Goal: Task Accomplishment & Management: Use online tool/utility

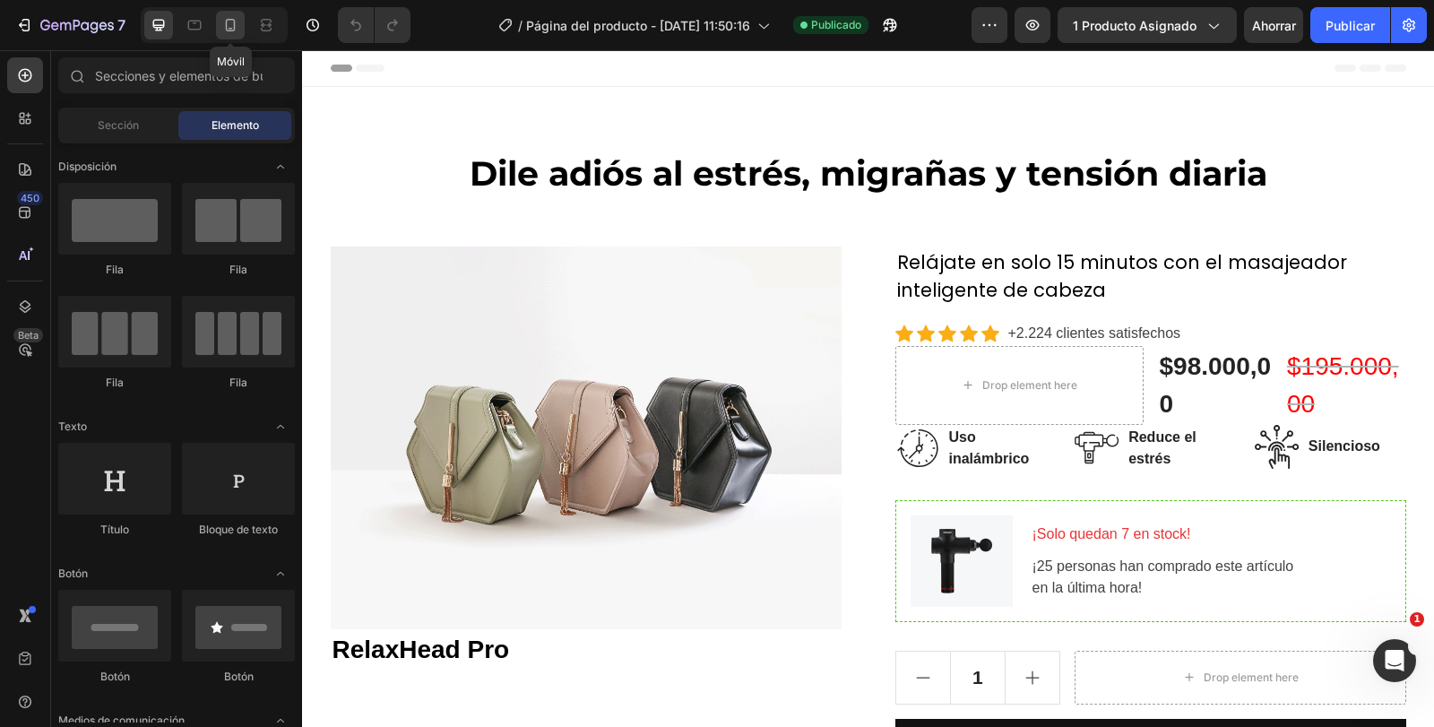
click at [234, 30] on icon at bounding box center [231, 25] width 10 height 13
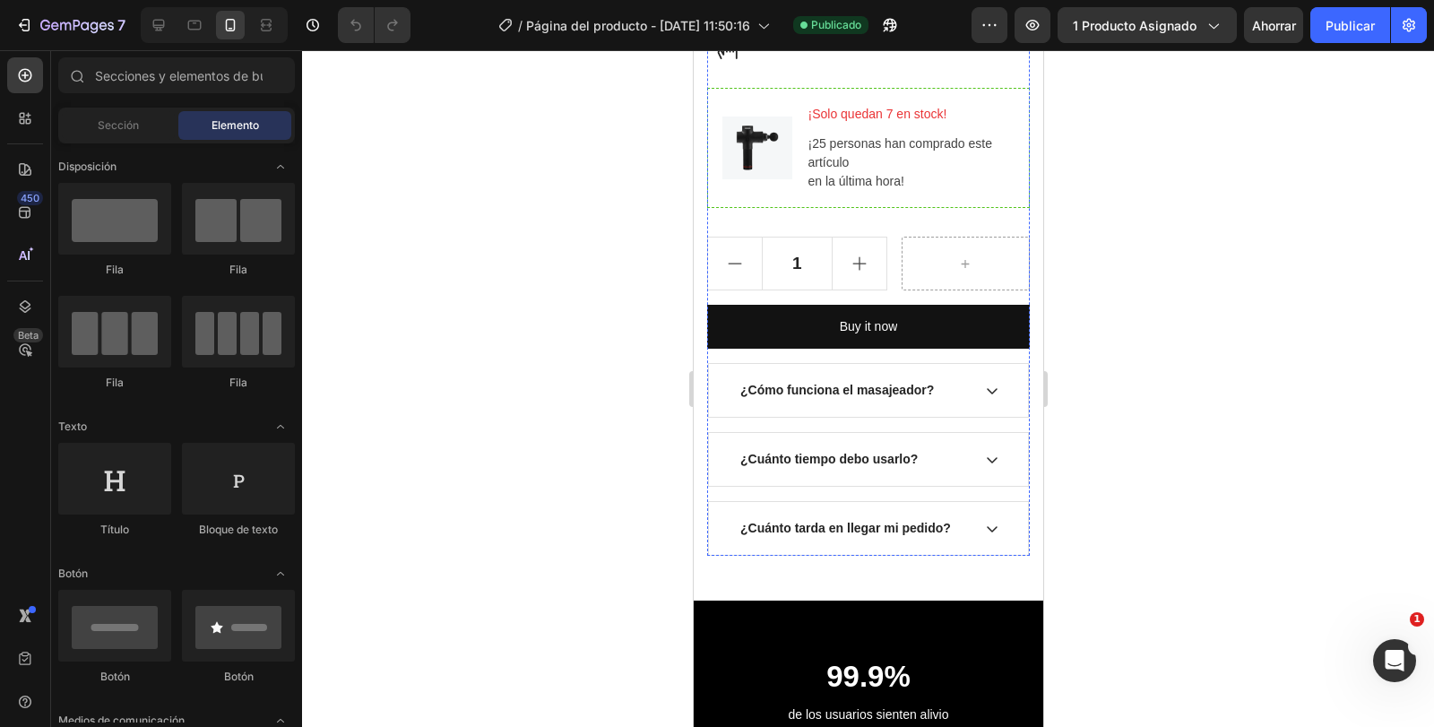
scroll to position [807, 0]
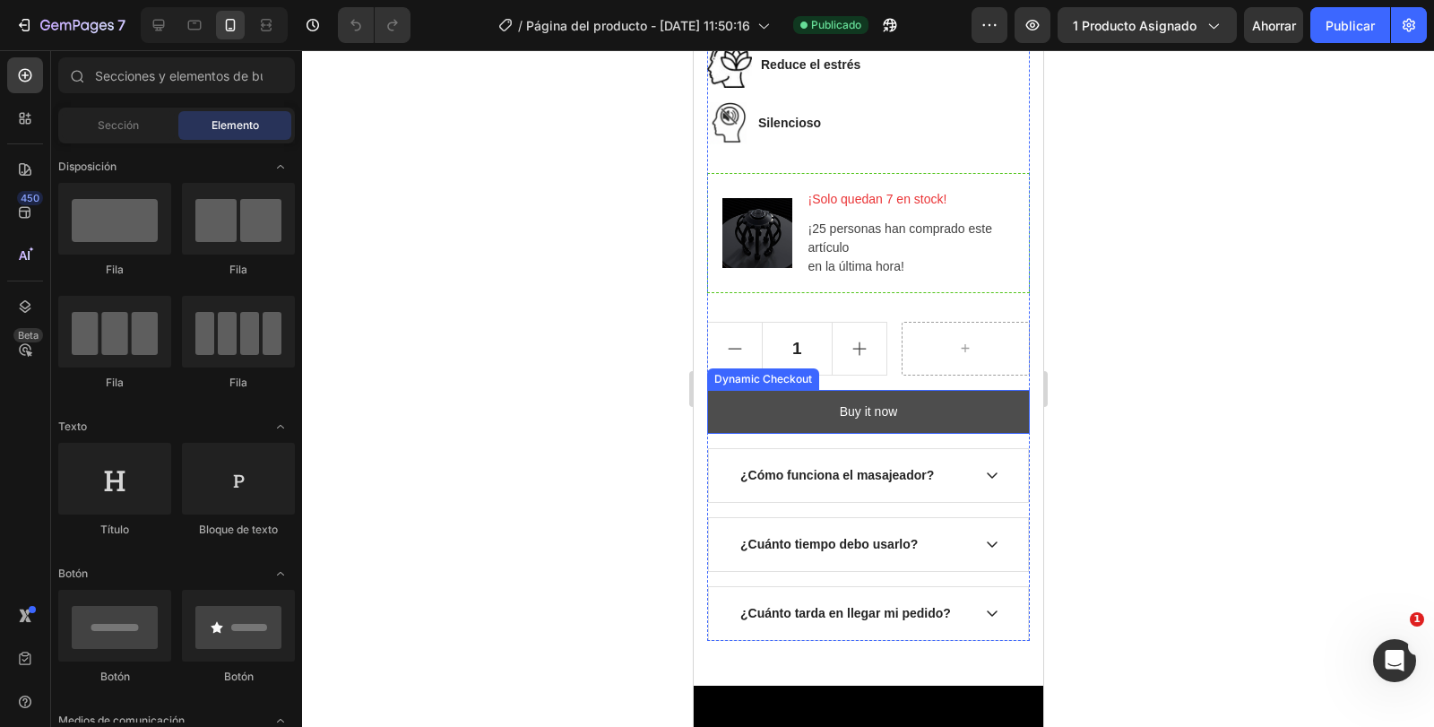
click at [950, 395] on button "Buy it now" at bounding box center [867, 412] width 323 height 44
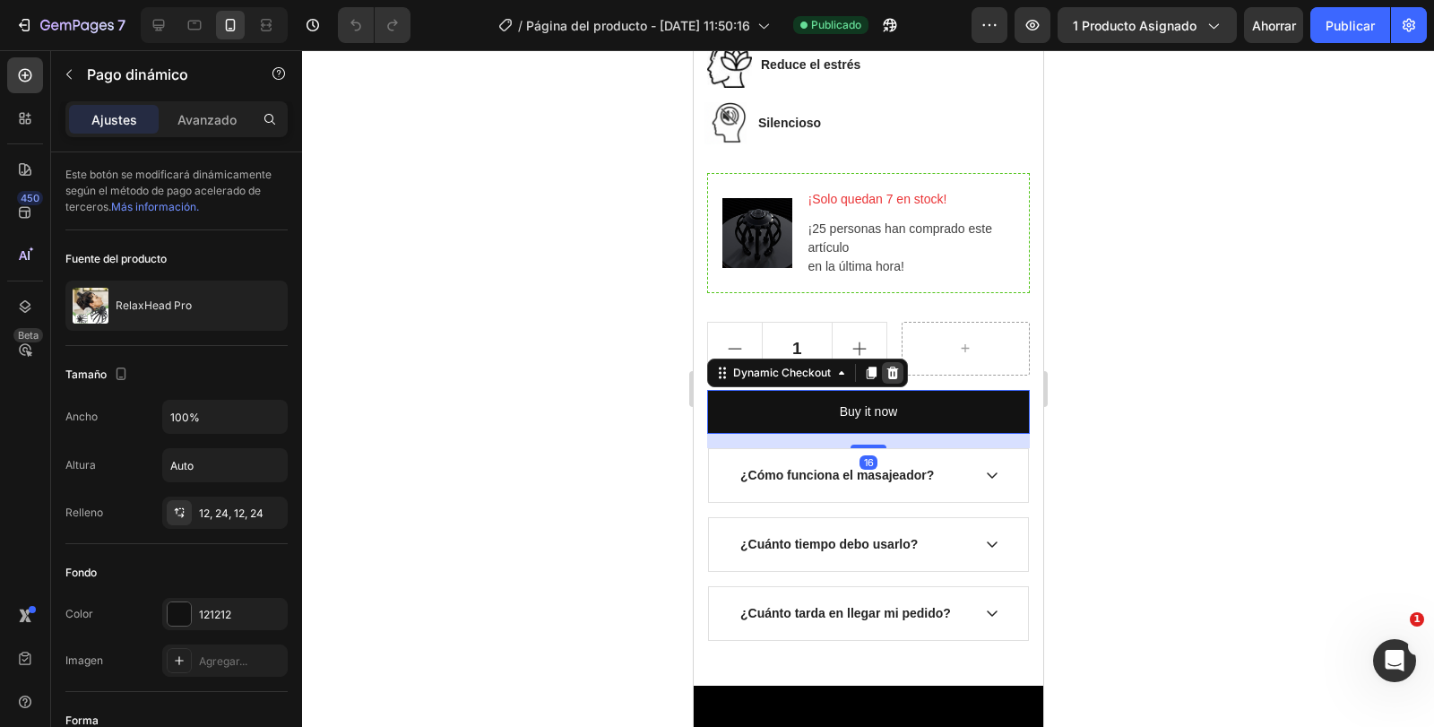
click at [887, 367] on icon at bounding box center [893, 373] width 12 height 13
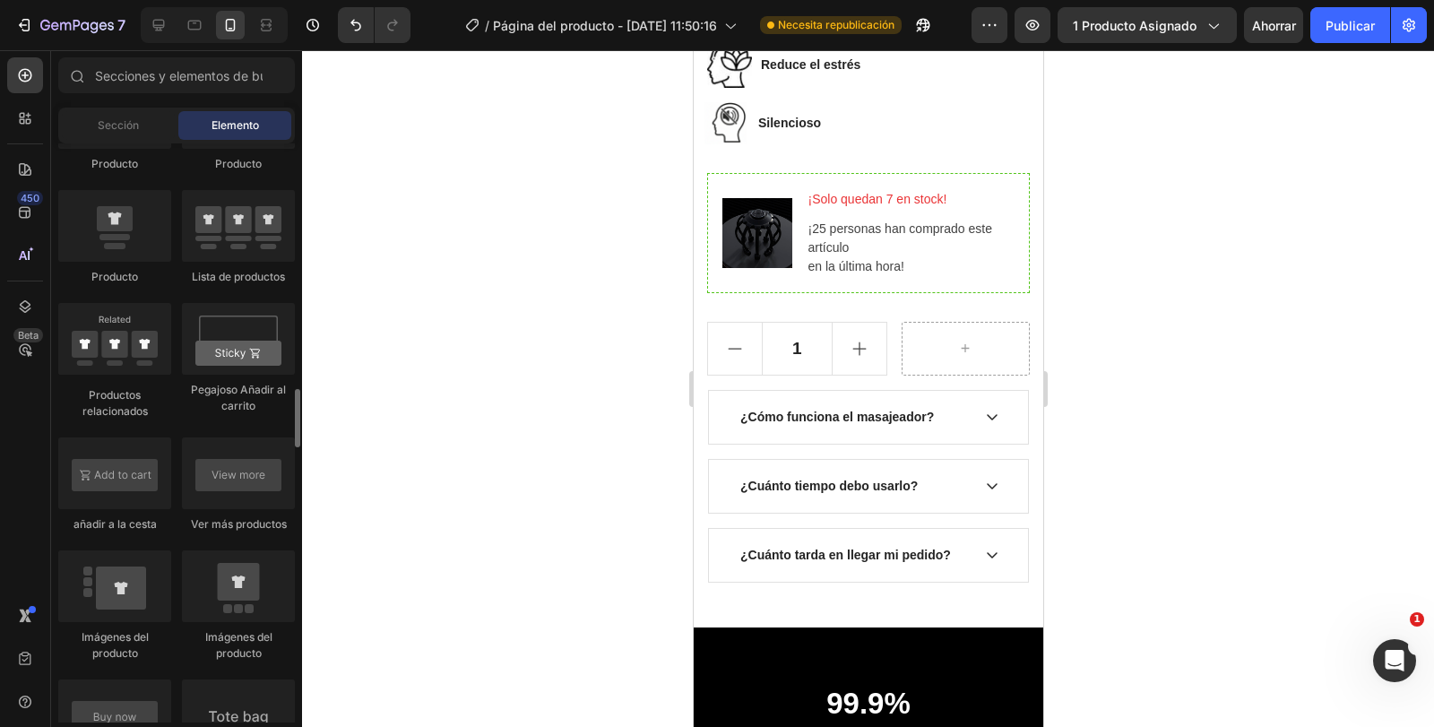
scroll to position [2600, 0]
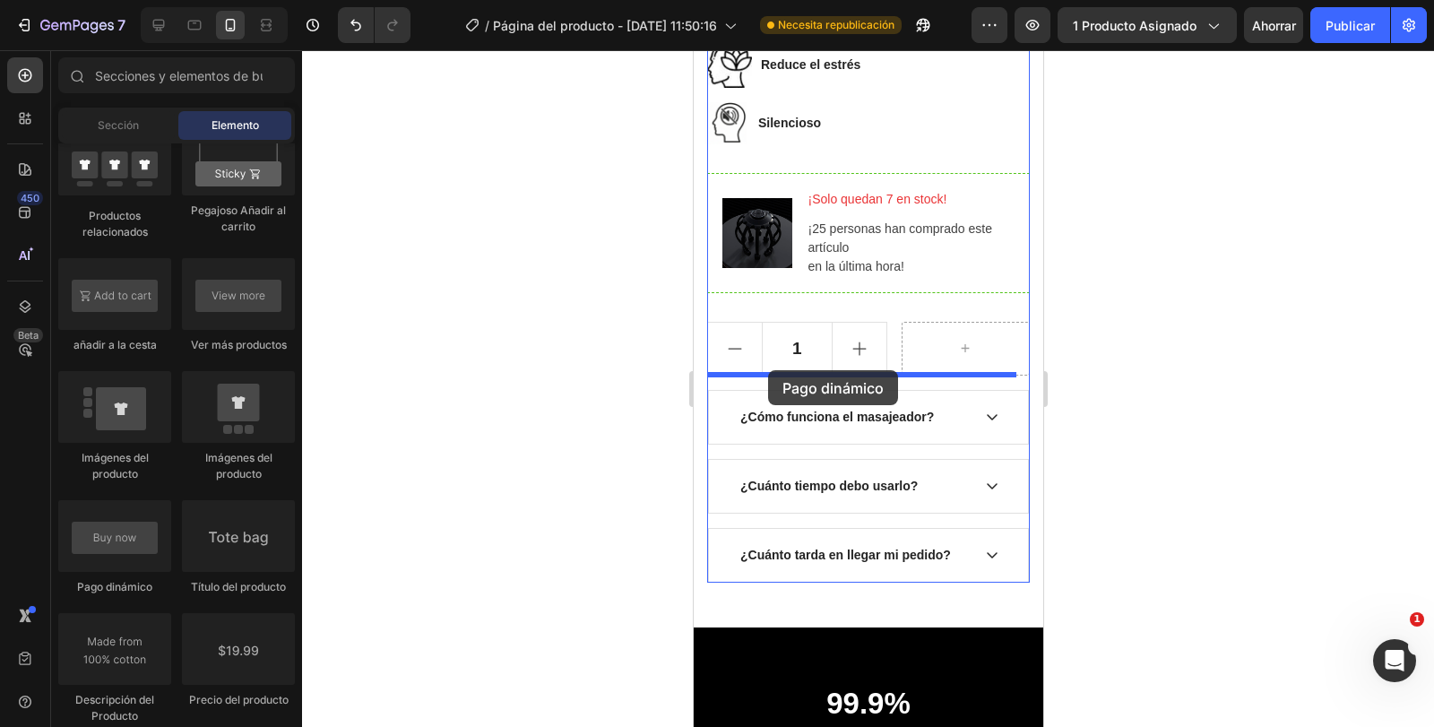
drag, startPoint x: 832, startPoint y: 585, endPoint x: 767, endPoint y: 370, distance: 224.6
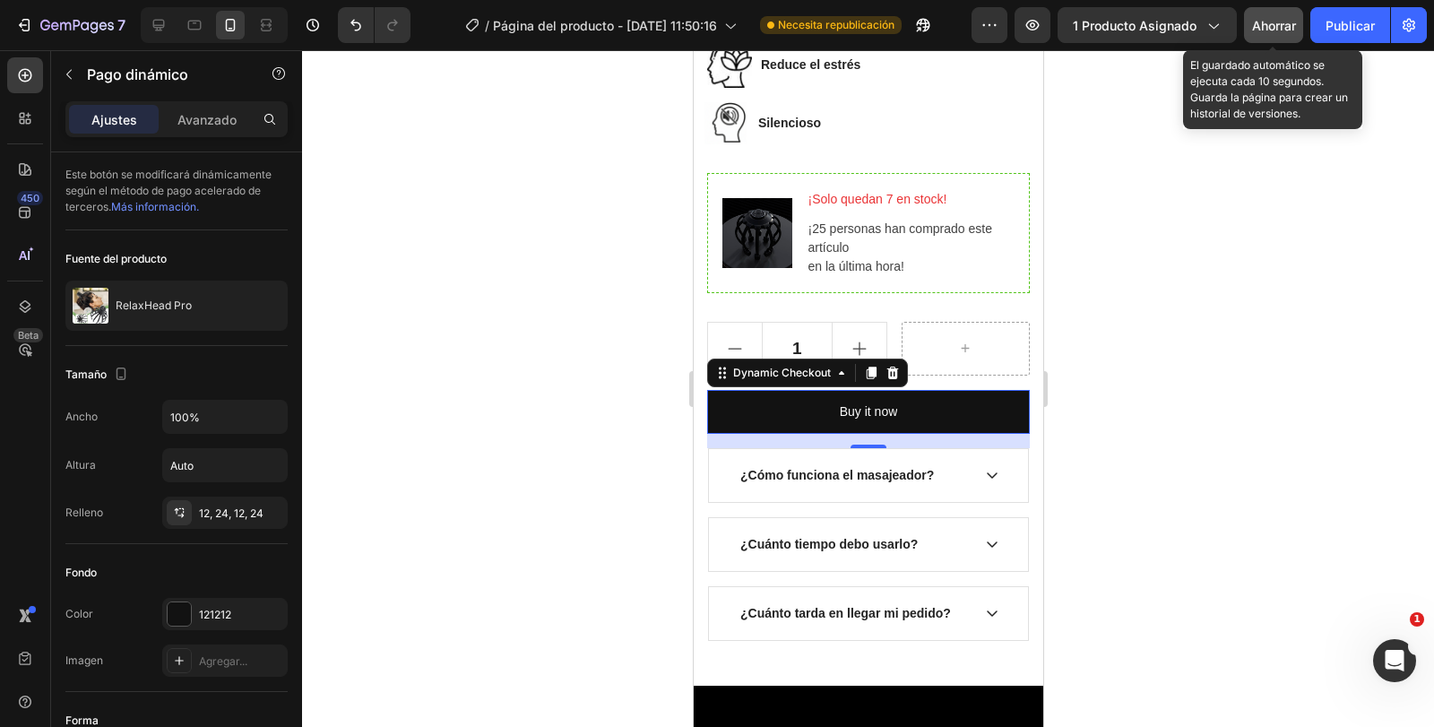
click at [1276, 33] on div "Ahorrar" at bounding box center [1274, 25] width 44 height 19
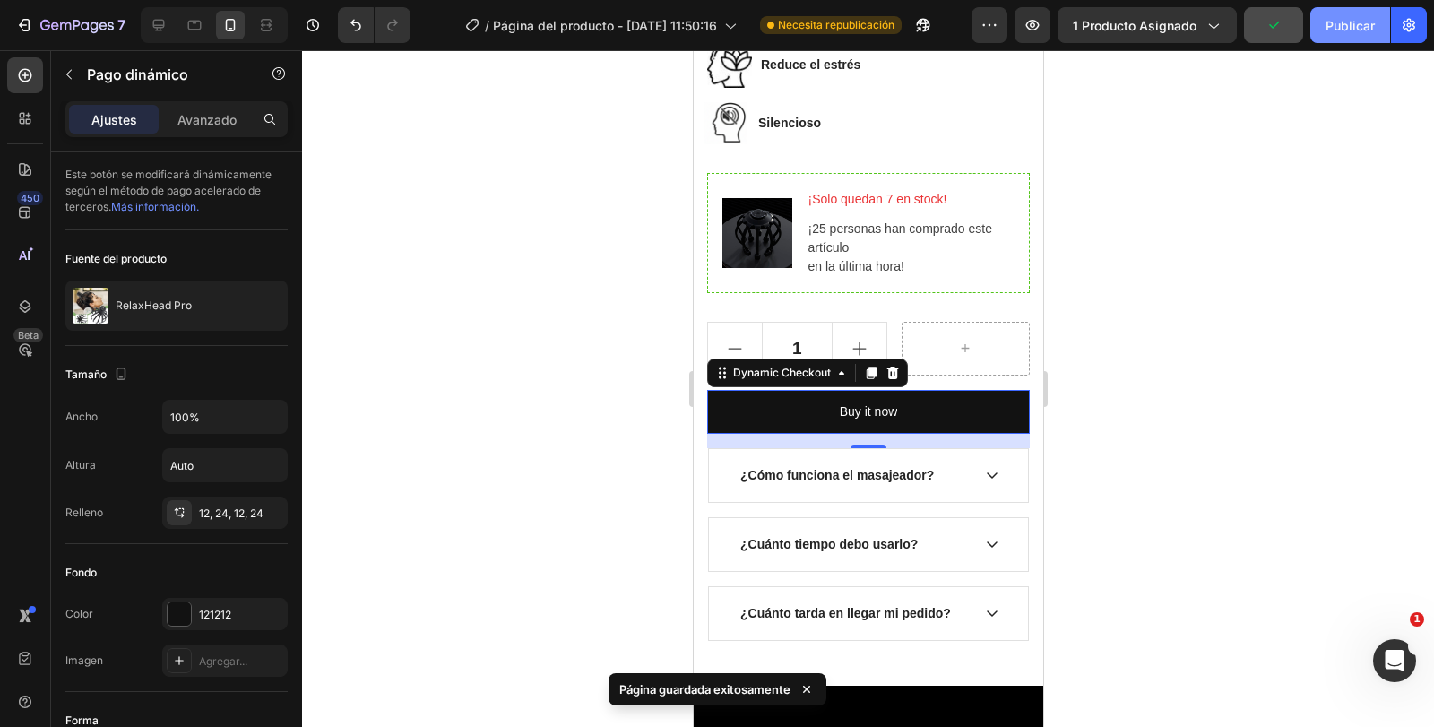
click at [1349, 22] on font "Publicar" at bounding box center [1350, 25] width 49 height 15
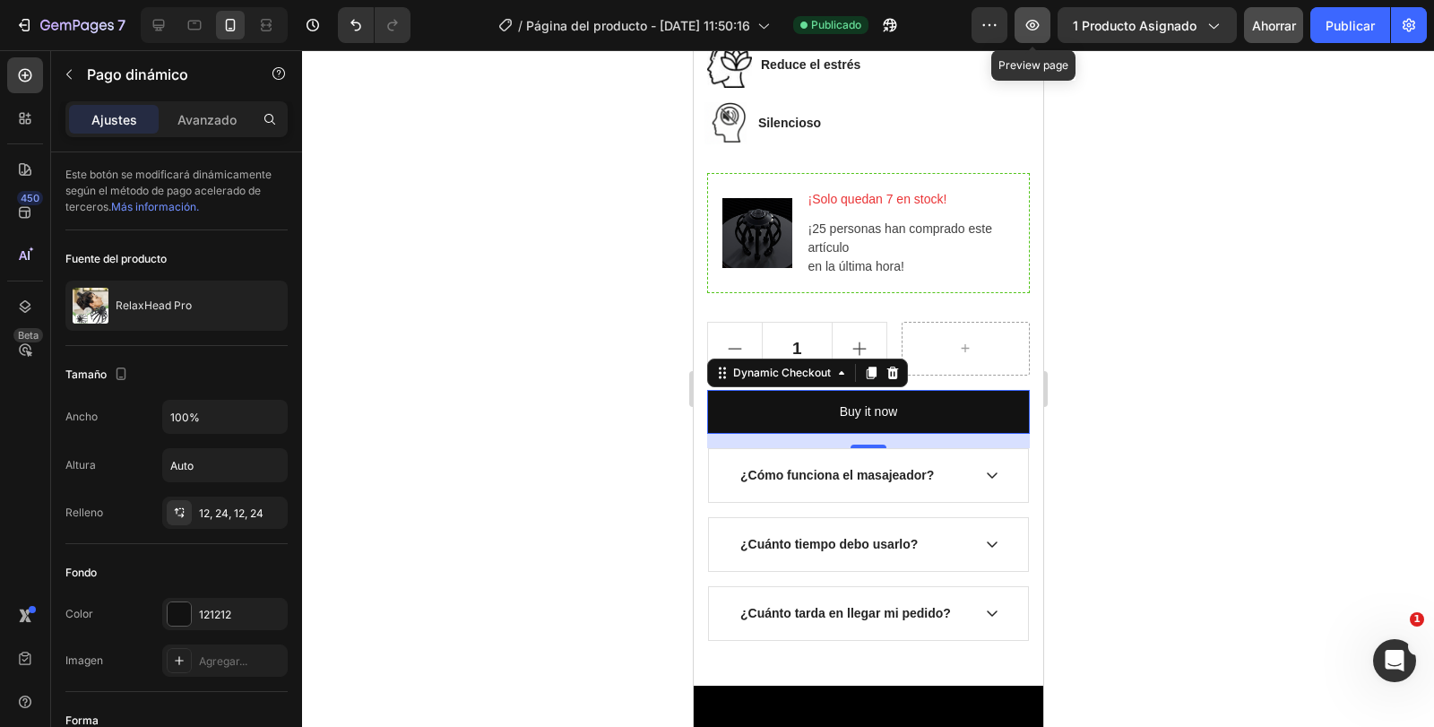
click at [1039, 23] on icon "button" at bounding box center [1032, 25] width 13 height 11
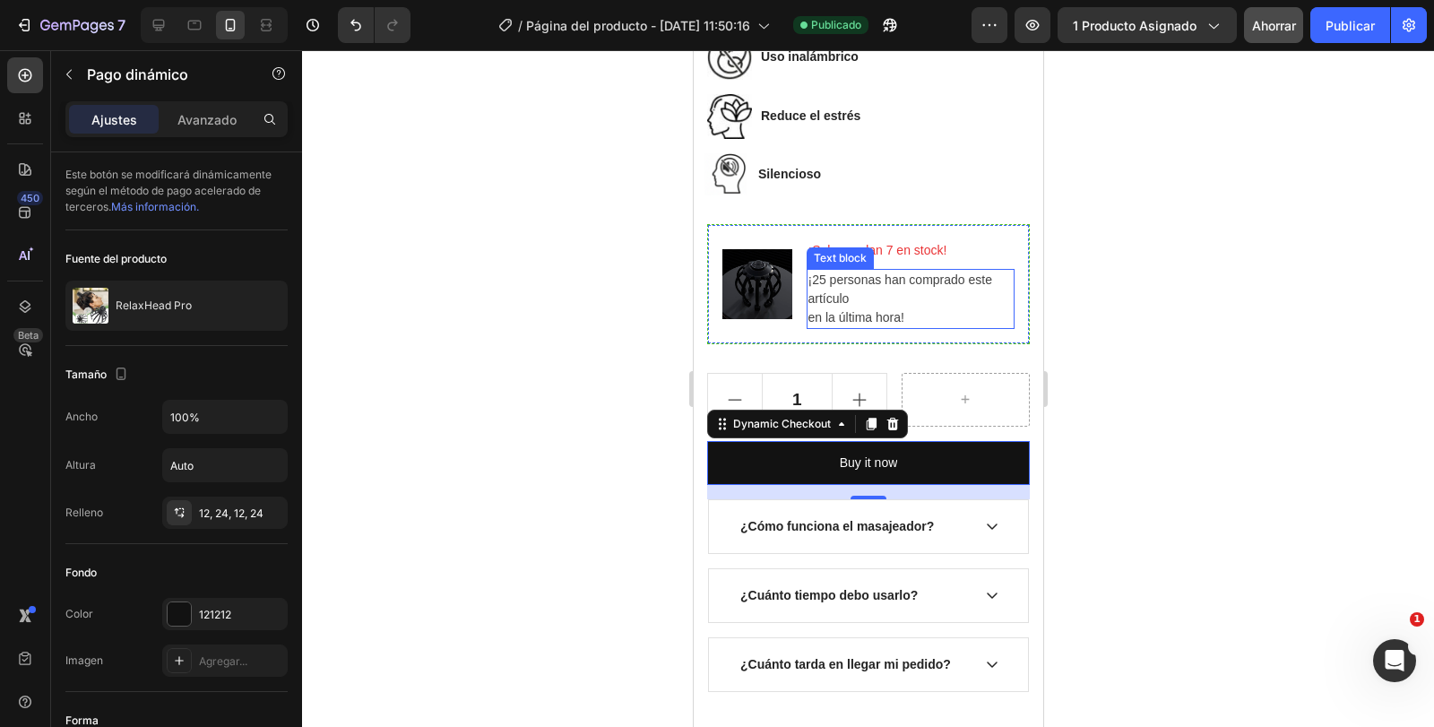
scroll to position [628, 0]
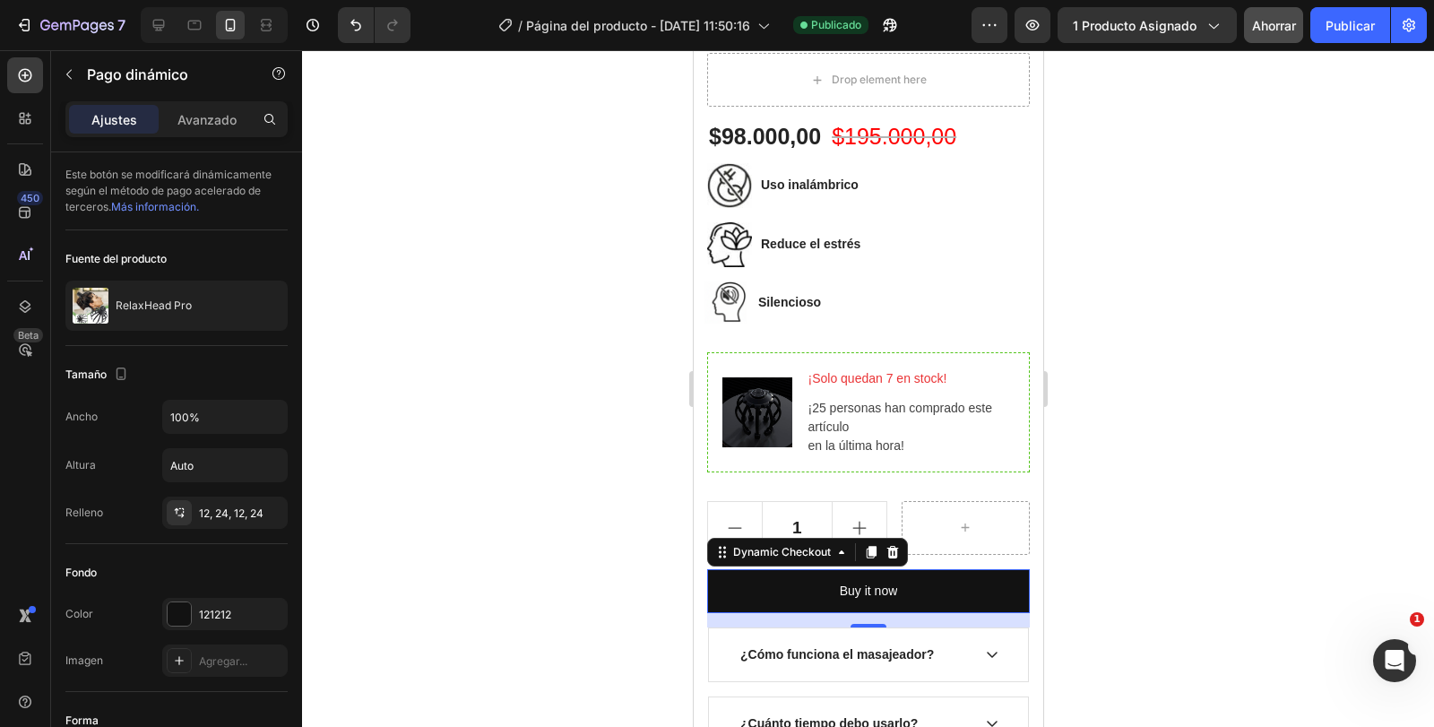
click at [1200, 468] on div at bounding box center [868, 388] width 1132 height 677
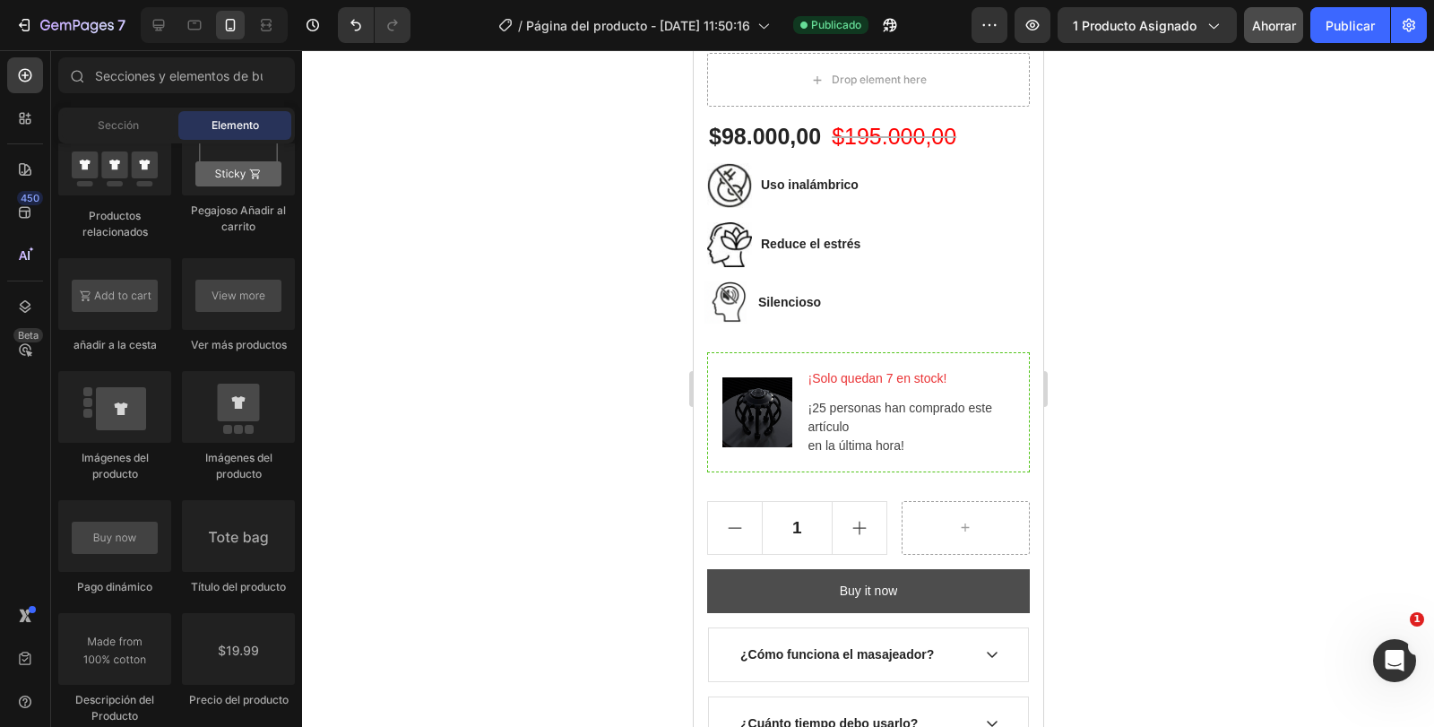
click at [948, 569] on button "Buy it now" at bounding box center [867, 591] width 323 height 44
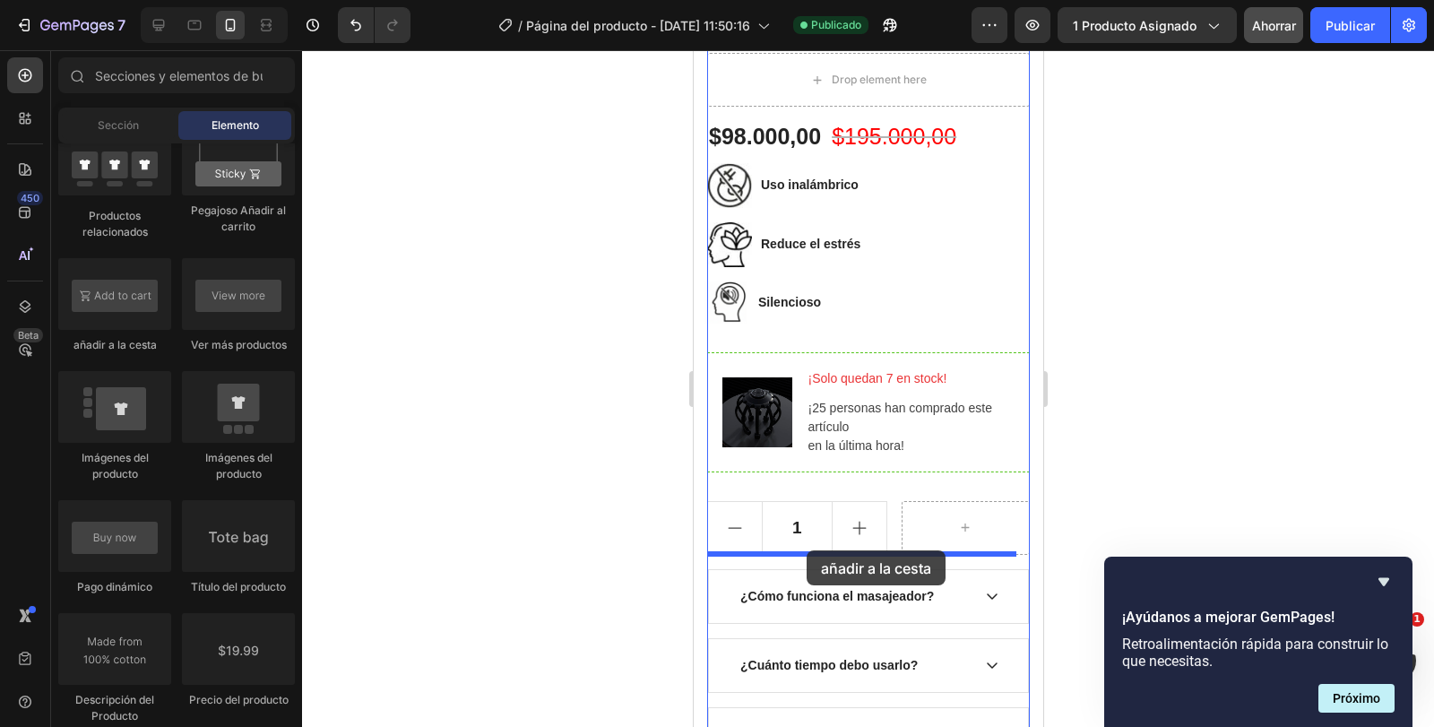
drag, startPoint x: 818, startPoint y: 359, endPoint x: 806, endPoint y: 550, distance: 192.3
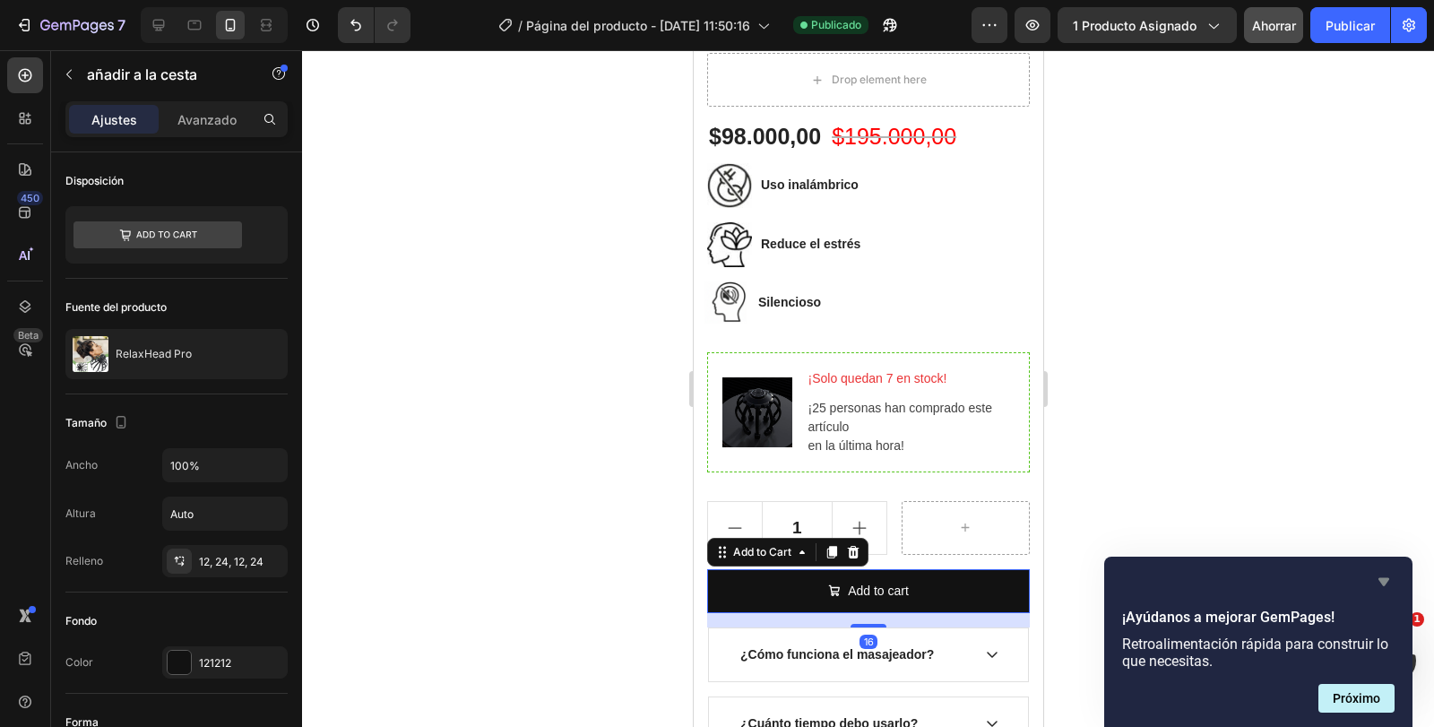
click at [1390, 584] on icon "Ocultar encuesta" at bounding box center [1384, 582] width 22 height 22
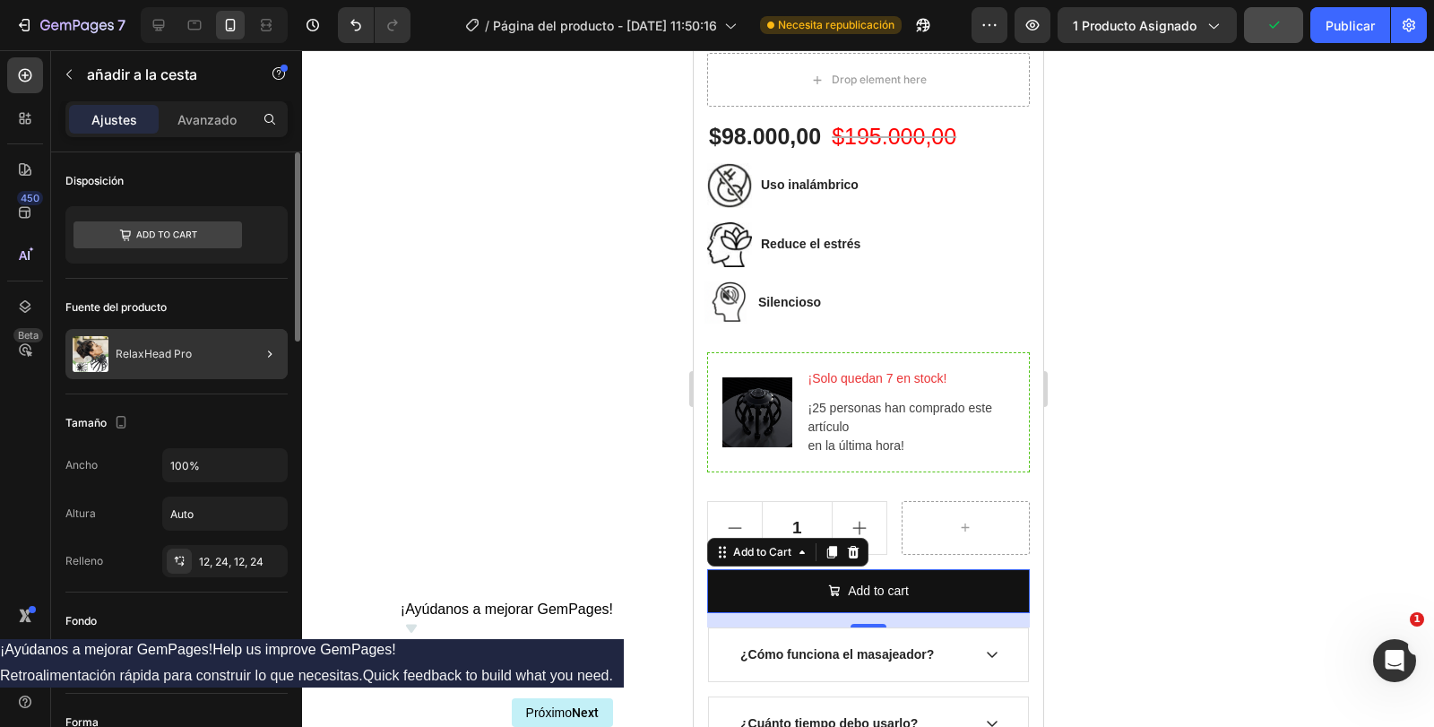
click at [254, 357] on div at bounding box center [263, 354] width 50 height 50
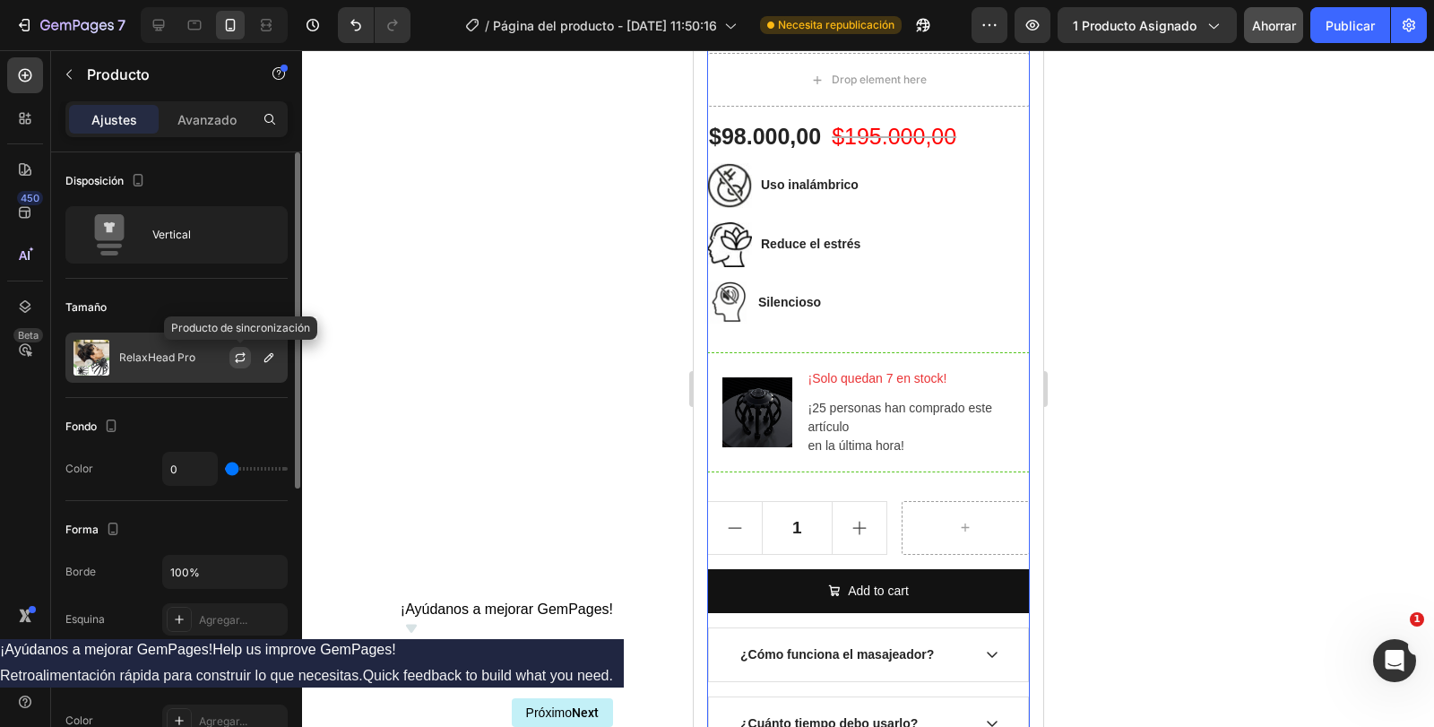
click at [233, 367] on button "button" at bounding box center [241, 358] width 22 height 22
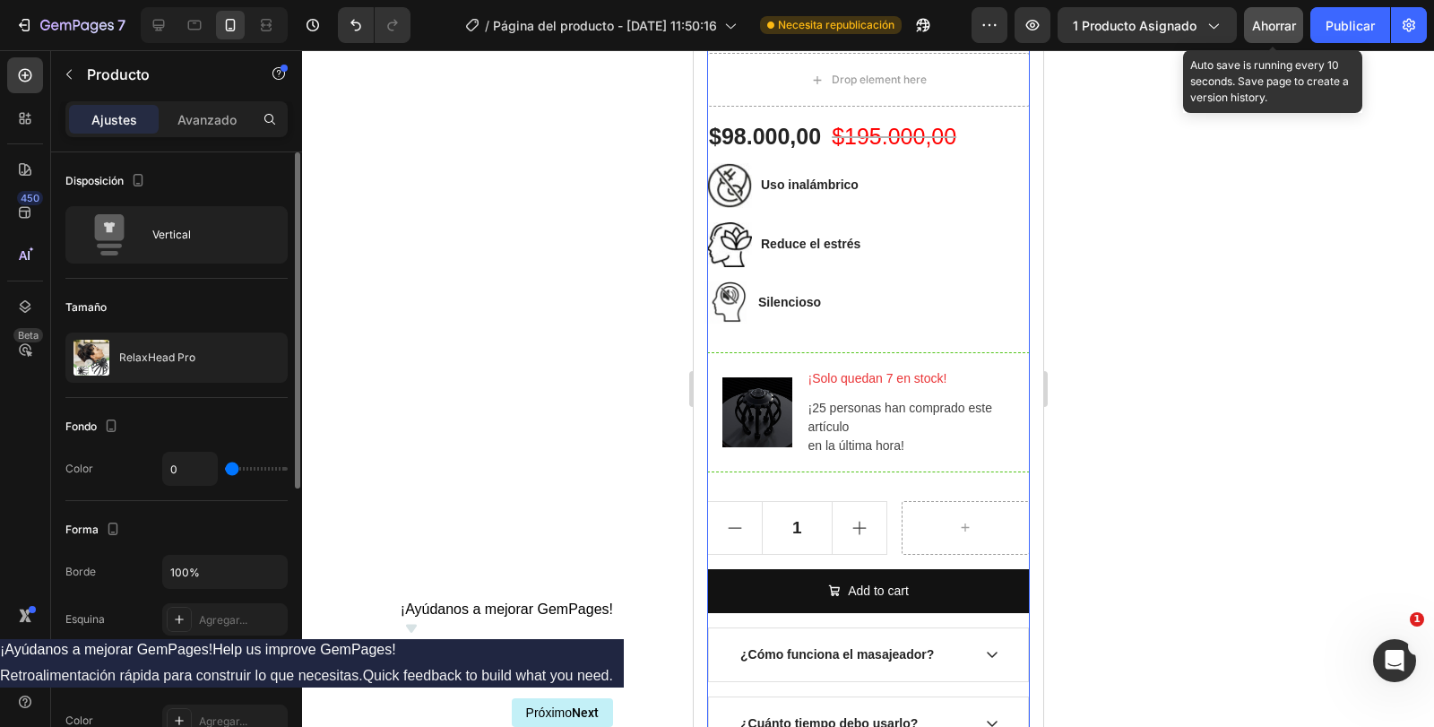
click at [1286, 30] on font "Ahorrar" at bounding box center [1274, 25] width 44 height 15
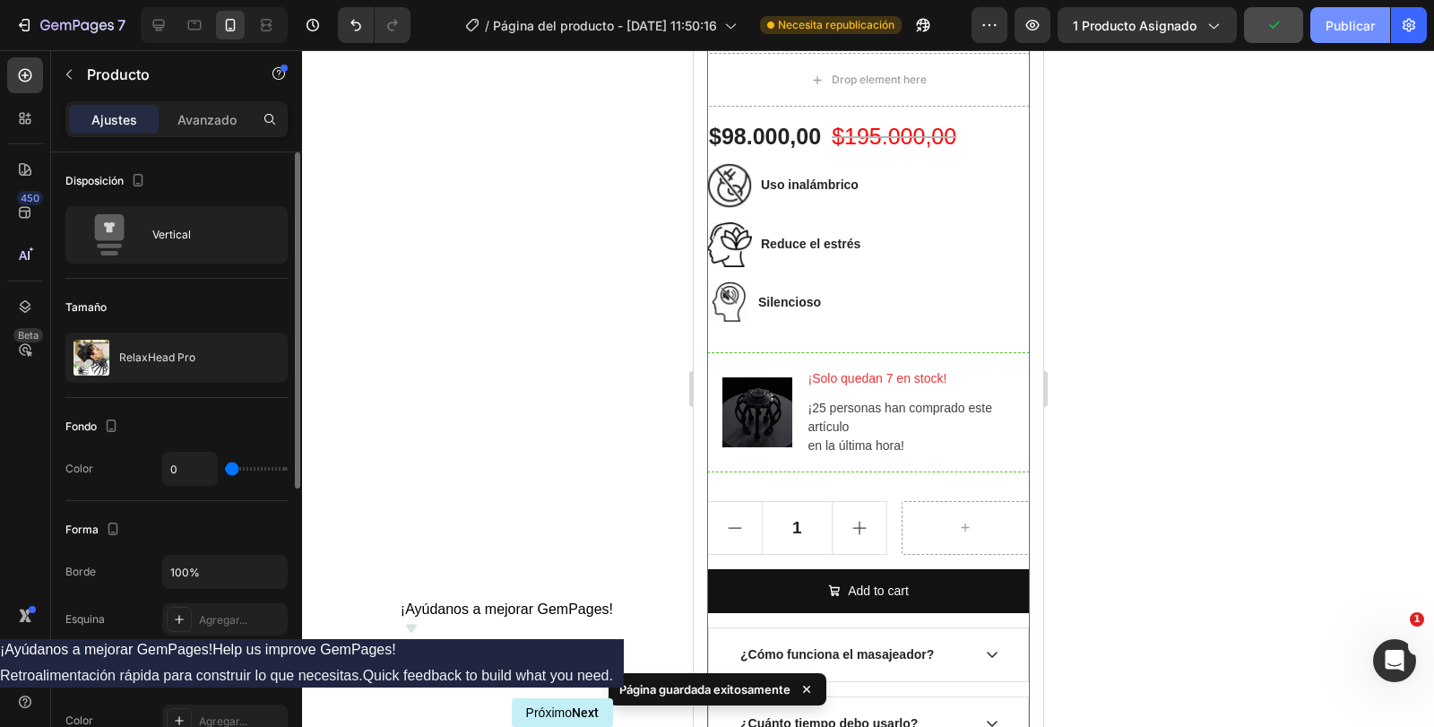
click at [1358, 22] on font "Publicar" at bounding box center [1350, 25] width 49 height 15
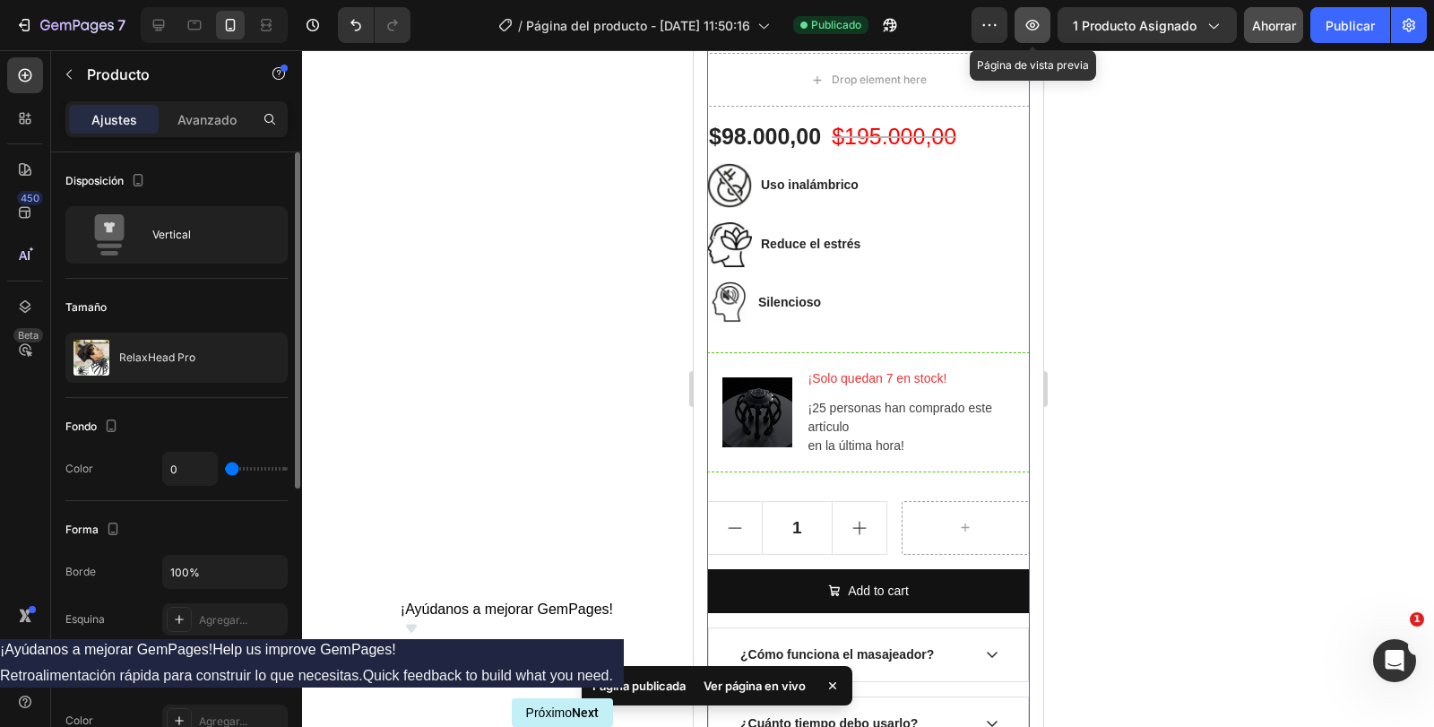
click at [1032, 21] on icon "button" at bounding box center [1032, 25] width 13 height 11
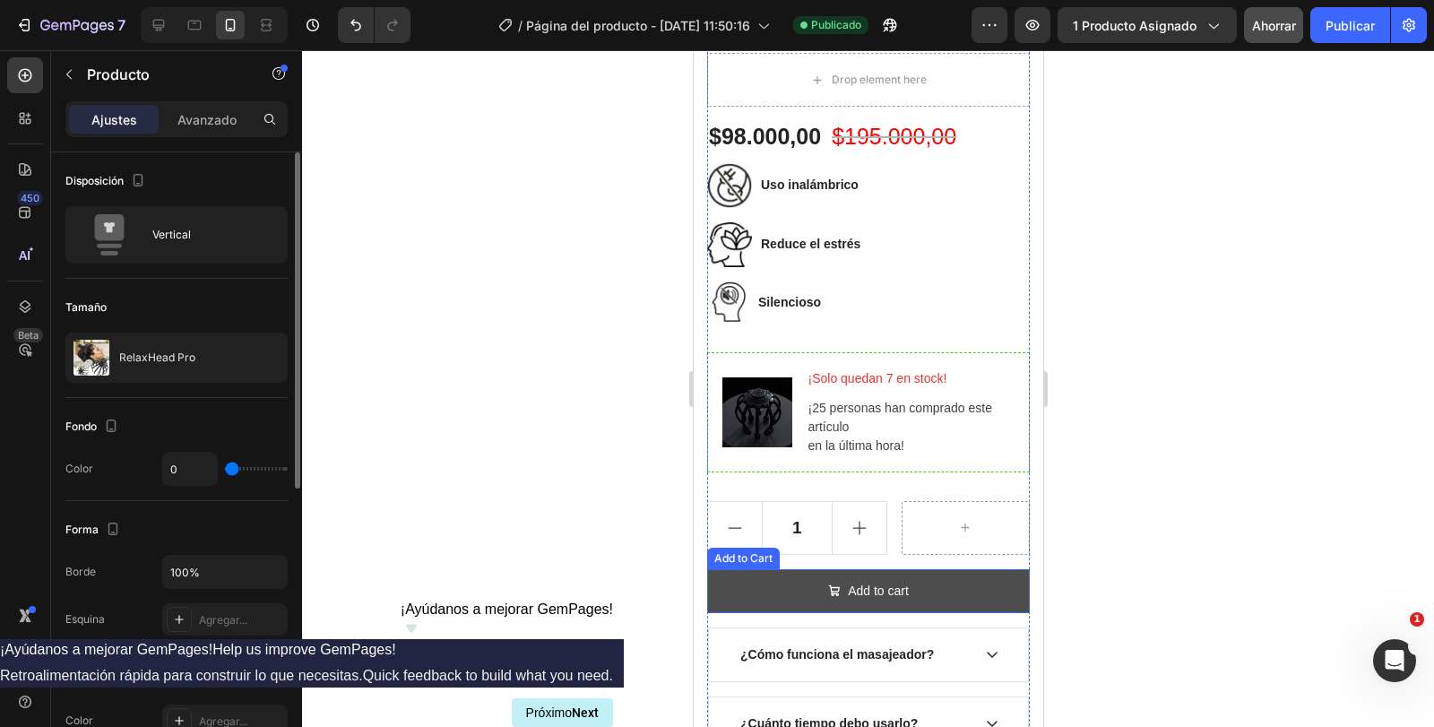
click at [940, 576] on button "Add to cart" at bounding box center [867, 591] width 323 height 44
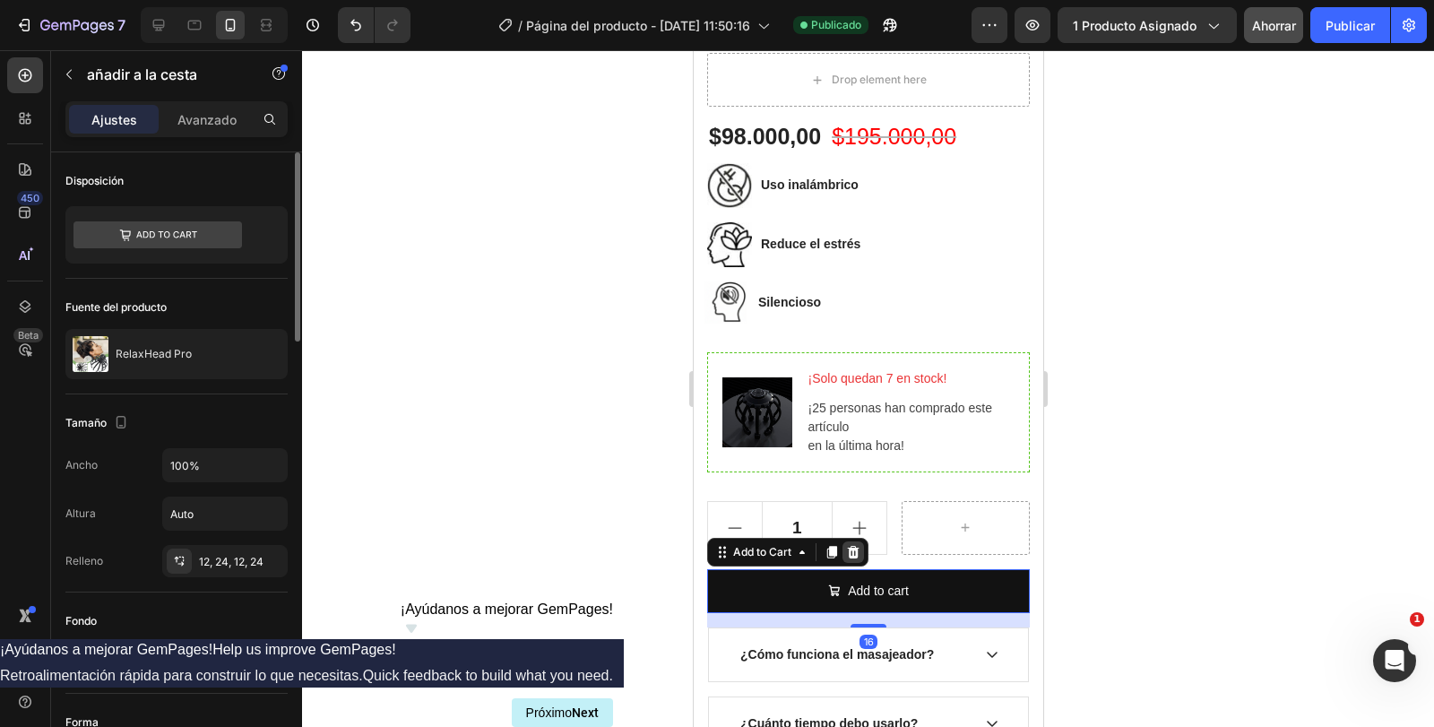
click at [848, 545] on icon at bounding box center [852, 552] width 14 height 14
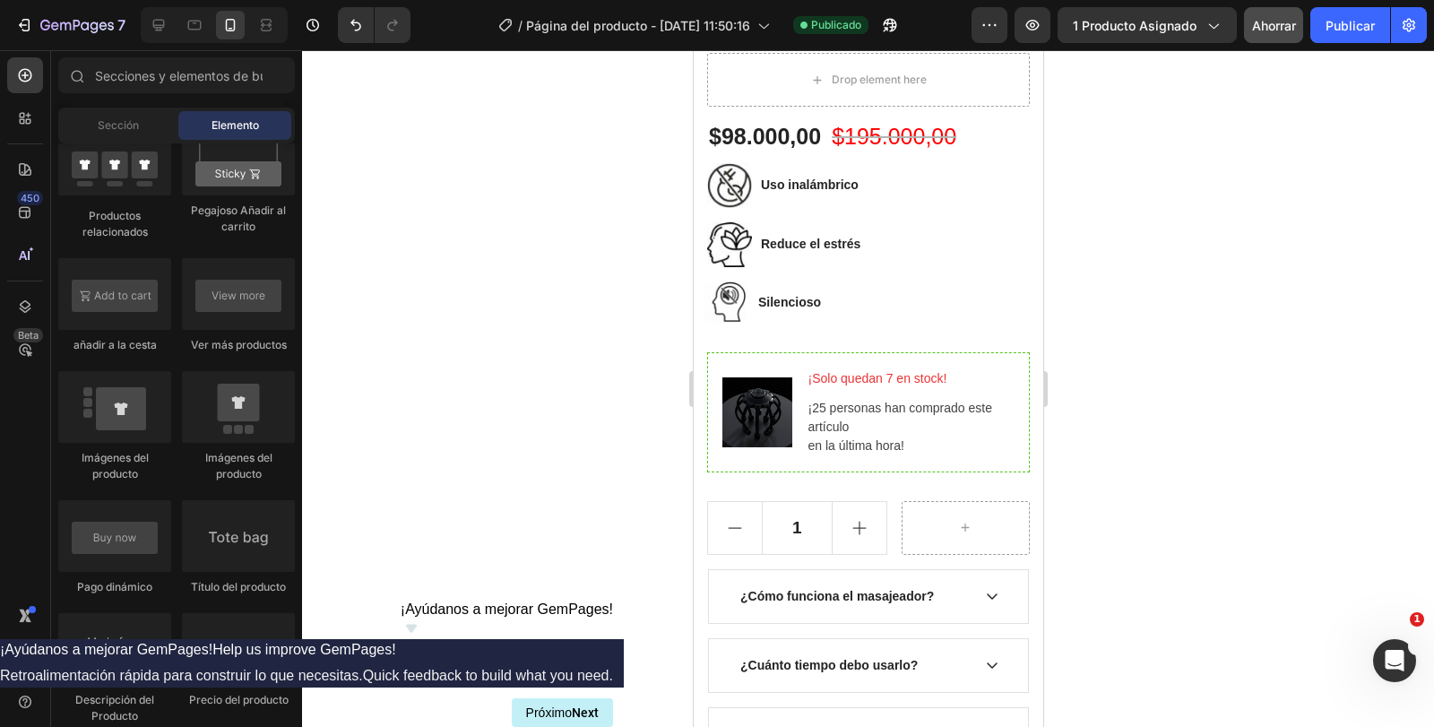
click at [1290, 322] on div at bounding box center [868, 388] width 1132 height 677
click at [8, 18] on button "7" at bounding box center [70, 25] width 126 height 36
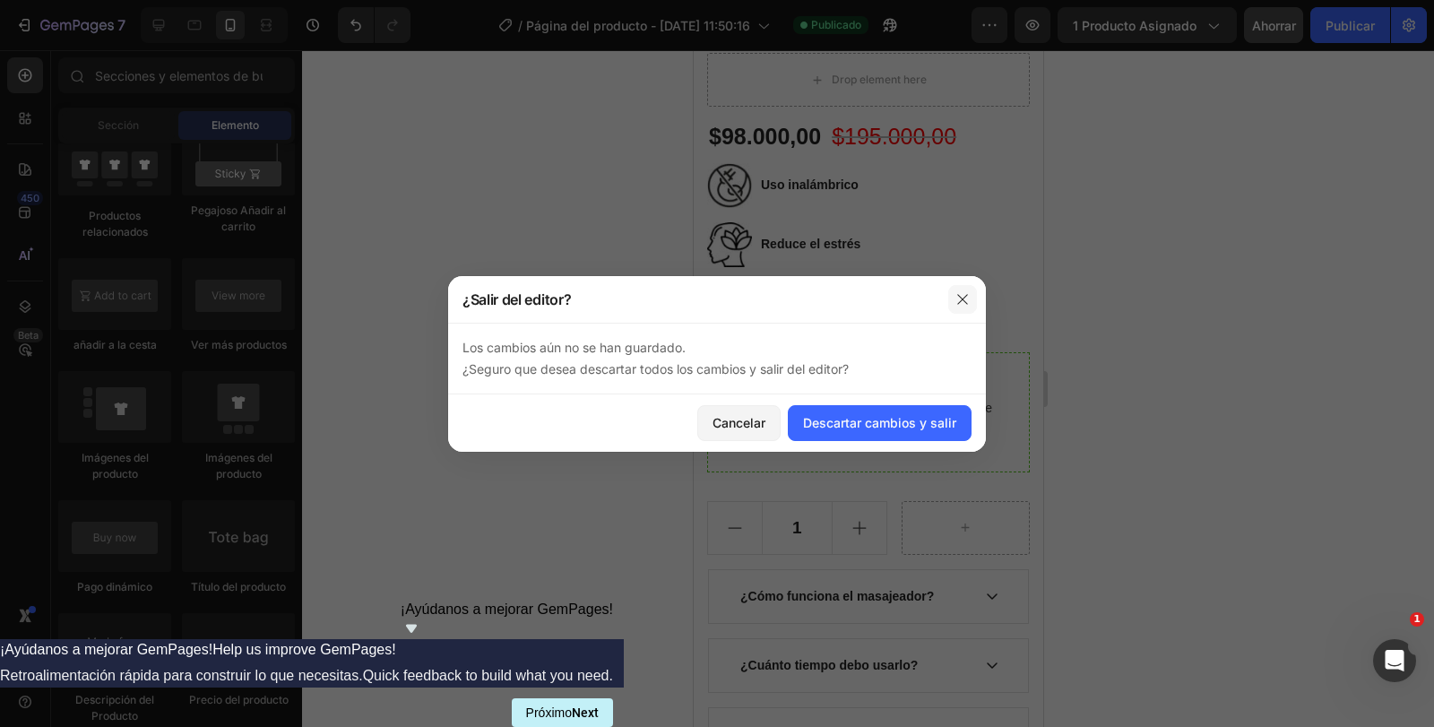
click at [965, 300] on icon "button" at bounding box center [962, 299] width 10 height 10
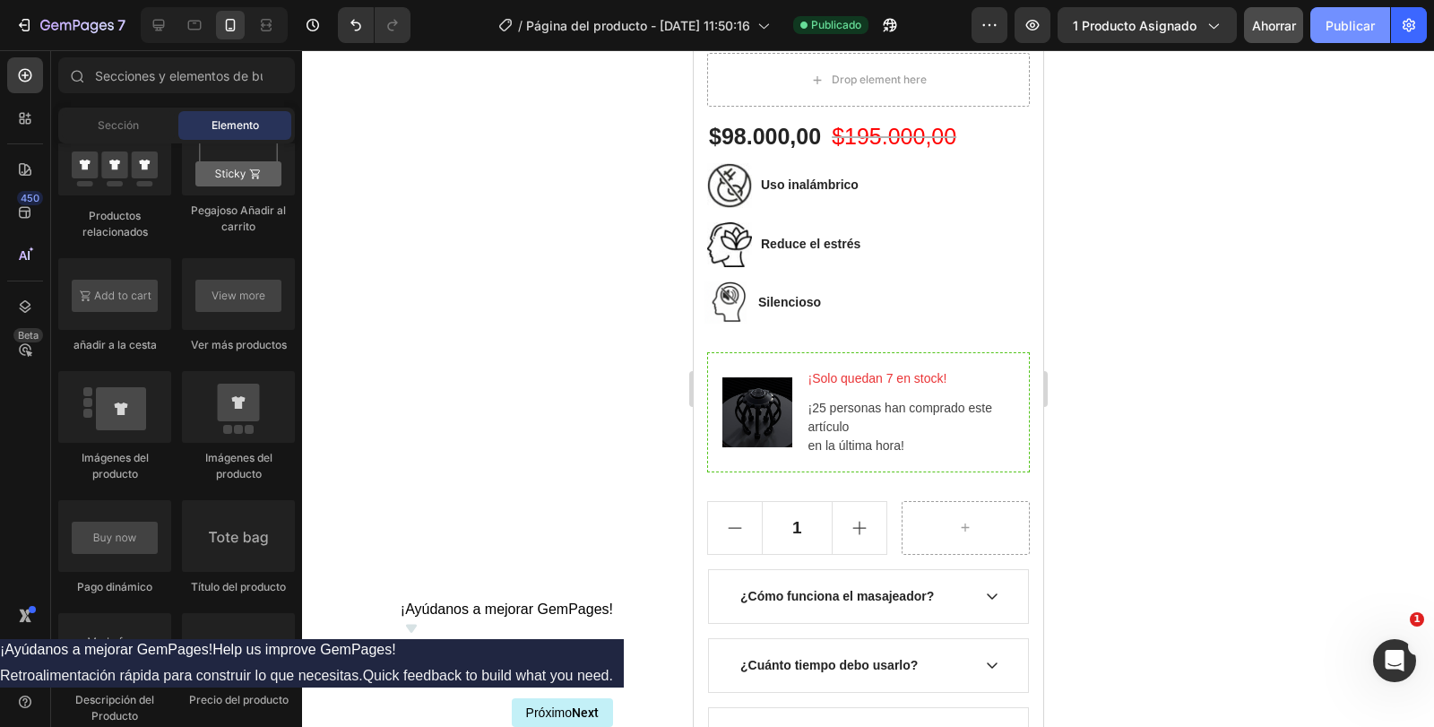
click at [1372, 13] on button "Publicar" at bounding box center [1351, 25] width 80 height 36
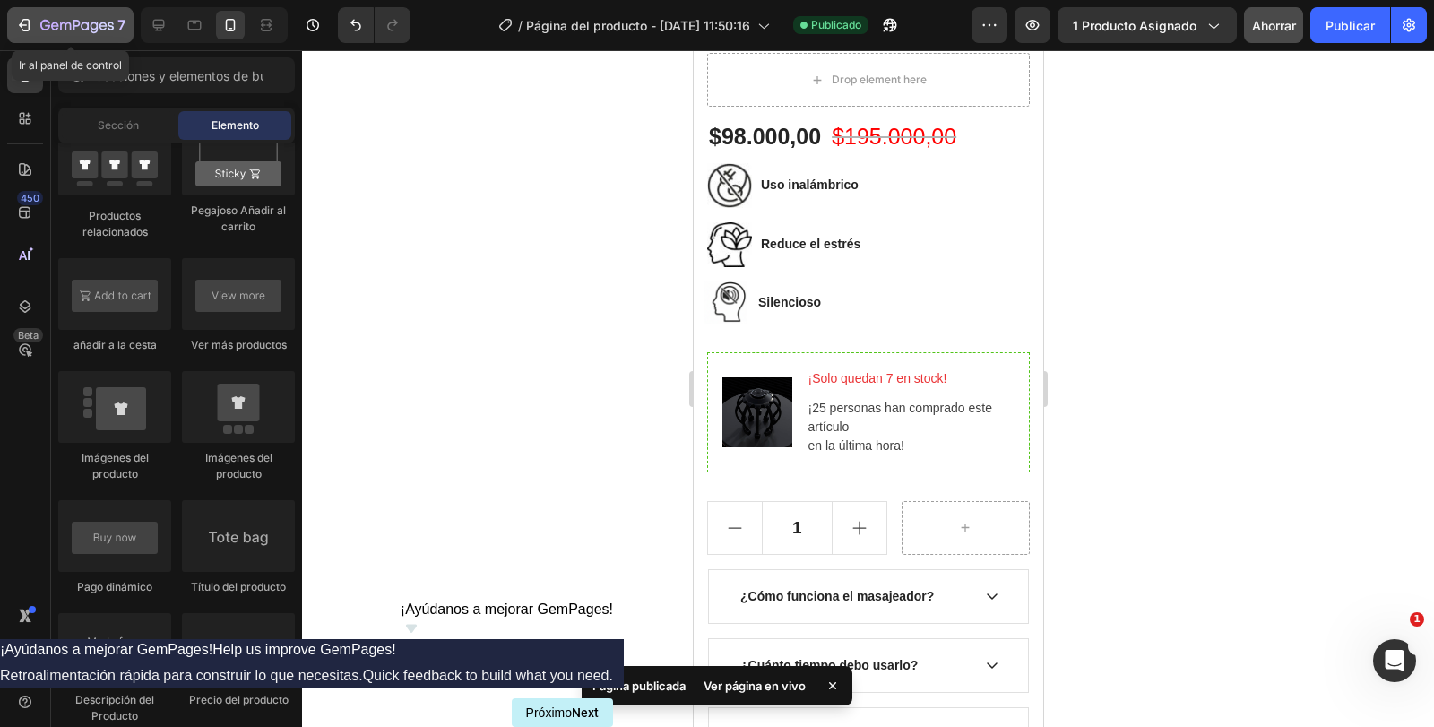
click at [33, 17] on div "7" at bounding box center [70, 25] width 110 height 22
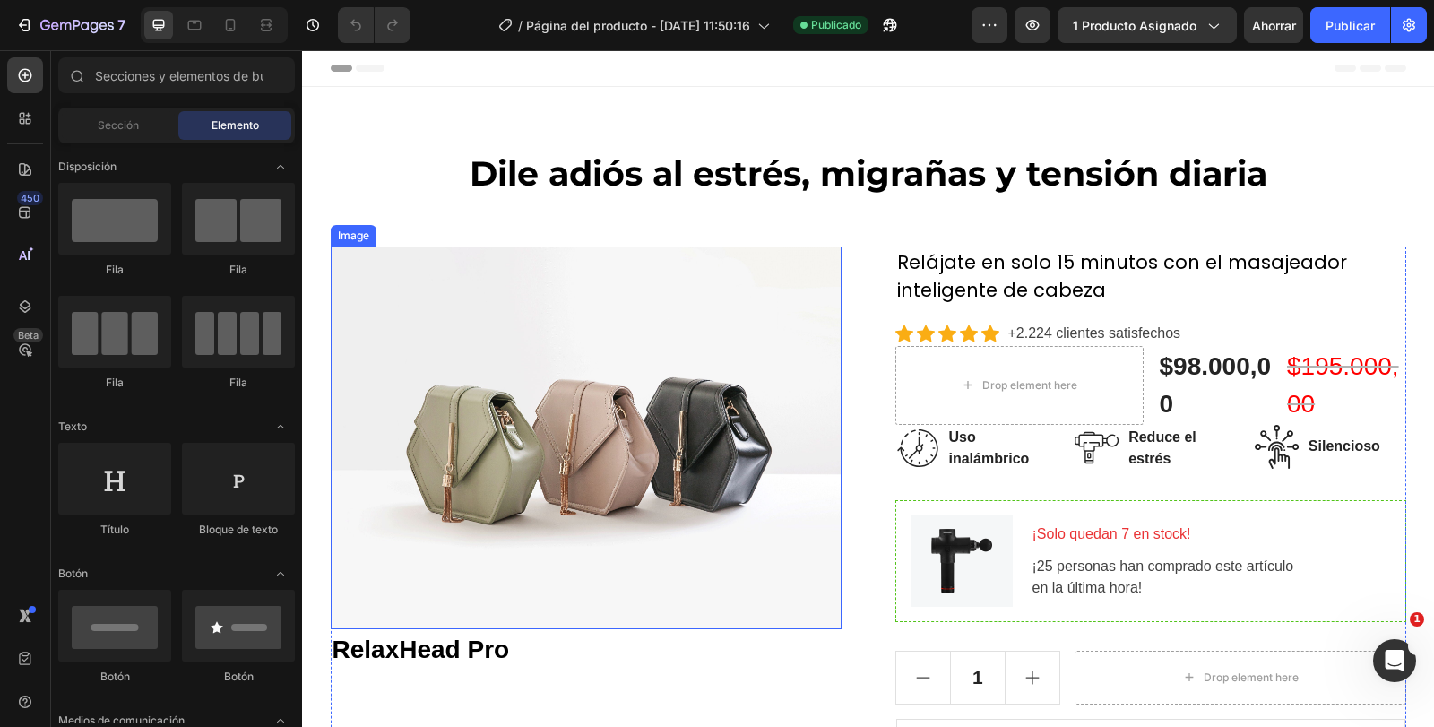
click at [654, 401] on img at bounding box center [586, 439] width 511 height 384
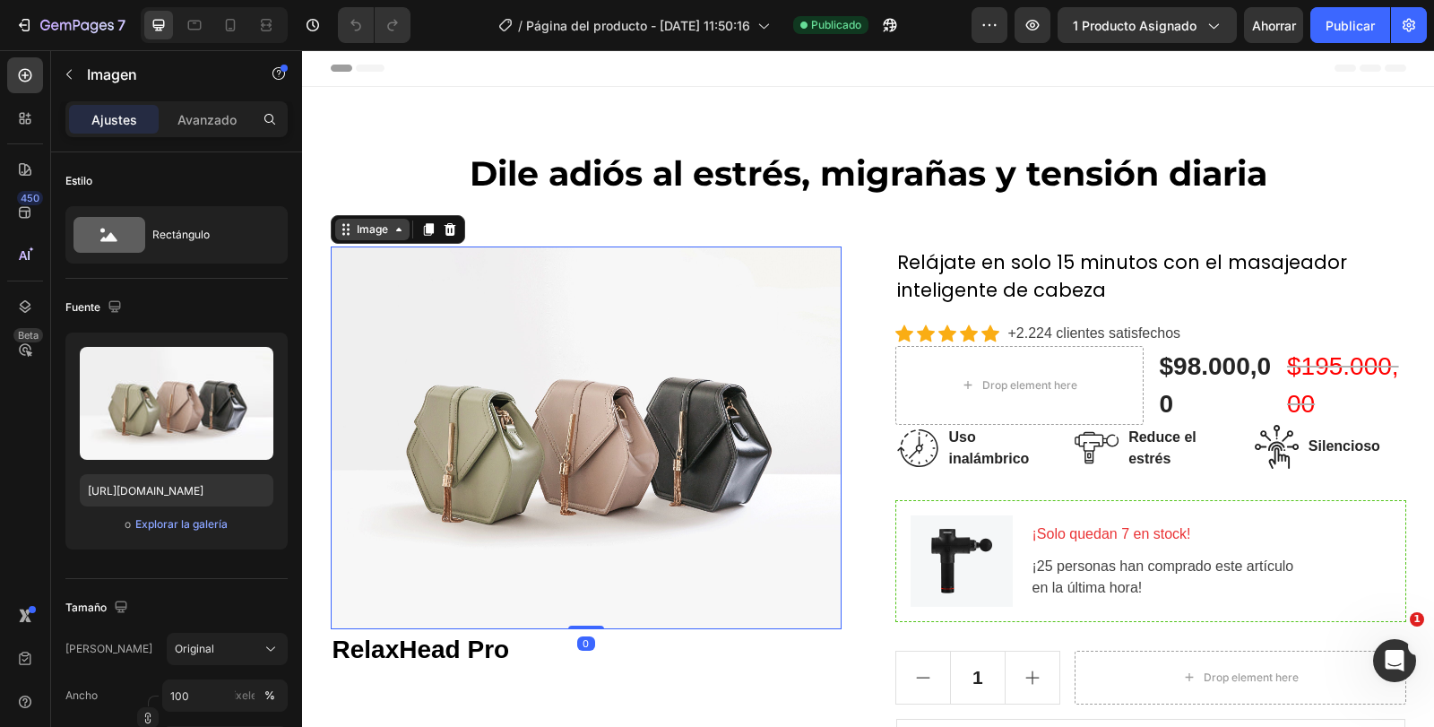
click at [384, 227] on div "Image" at bounding box center [372, 229] width 39 height 16
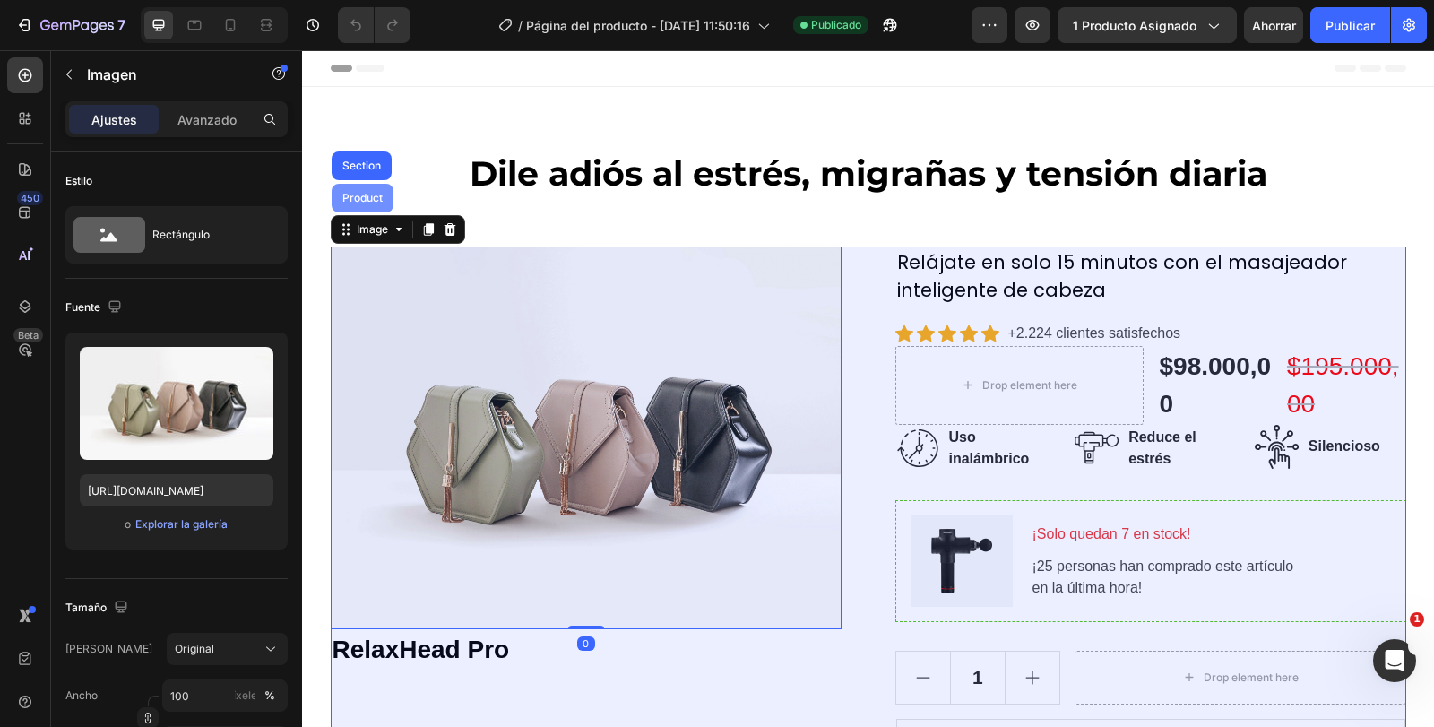
click at [363, 194] on div "Product" at bounding box center [363, 198] width 48 height 11
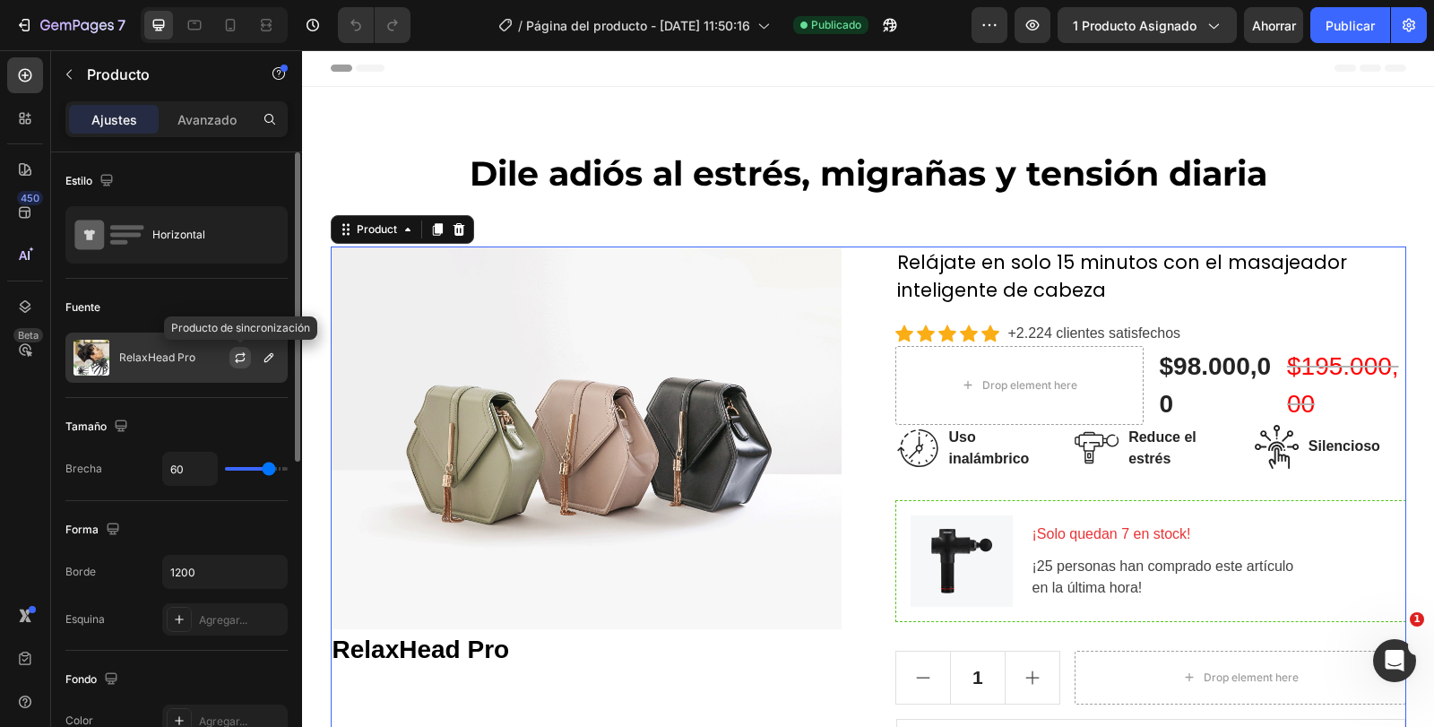
click at [237, 362] on icon "button" at bounding box center [240, 360] width 10 height 5
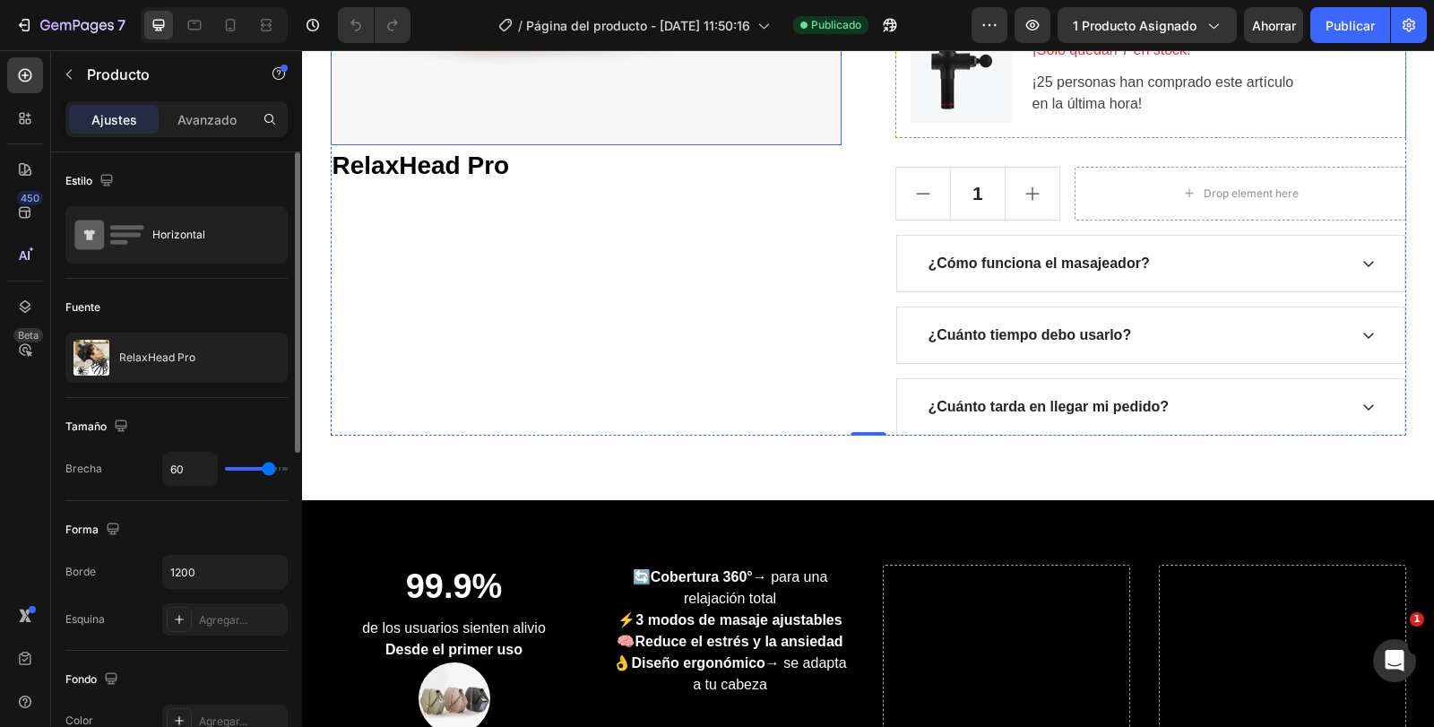
scroll to position [538, 0]
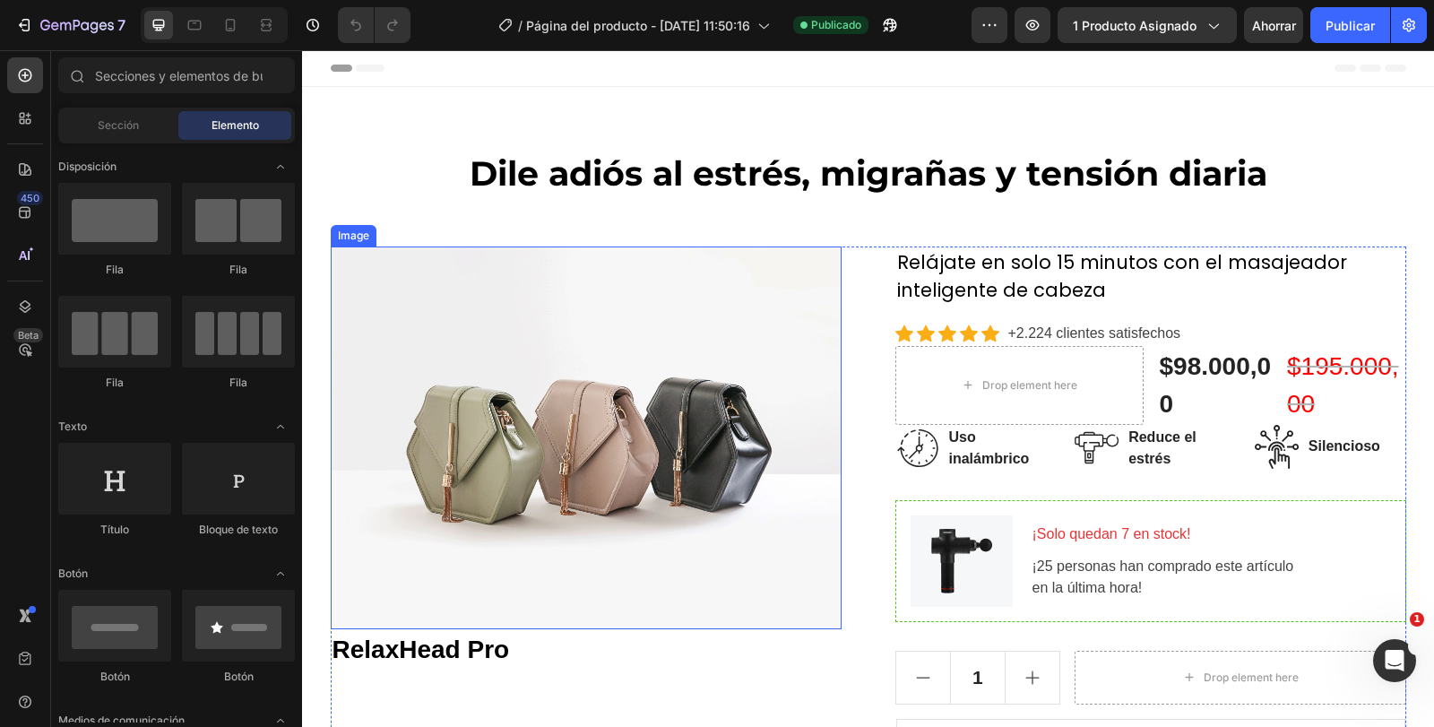
click at [679, 423] on img at bounding box center [586, 439] width 511 height 384
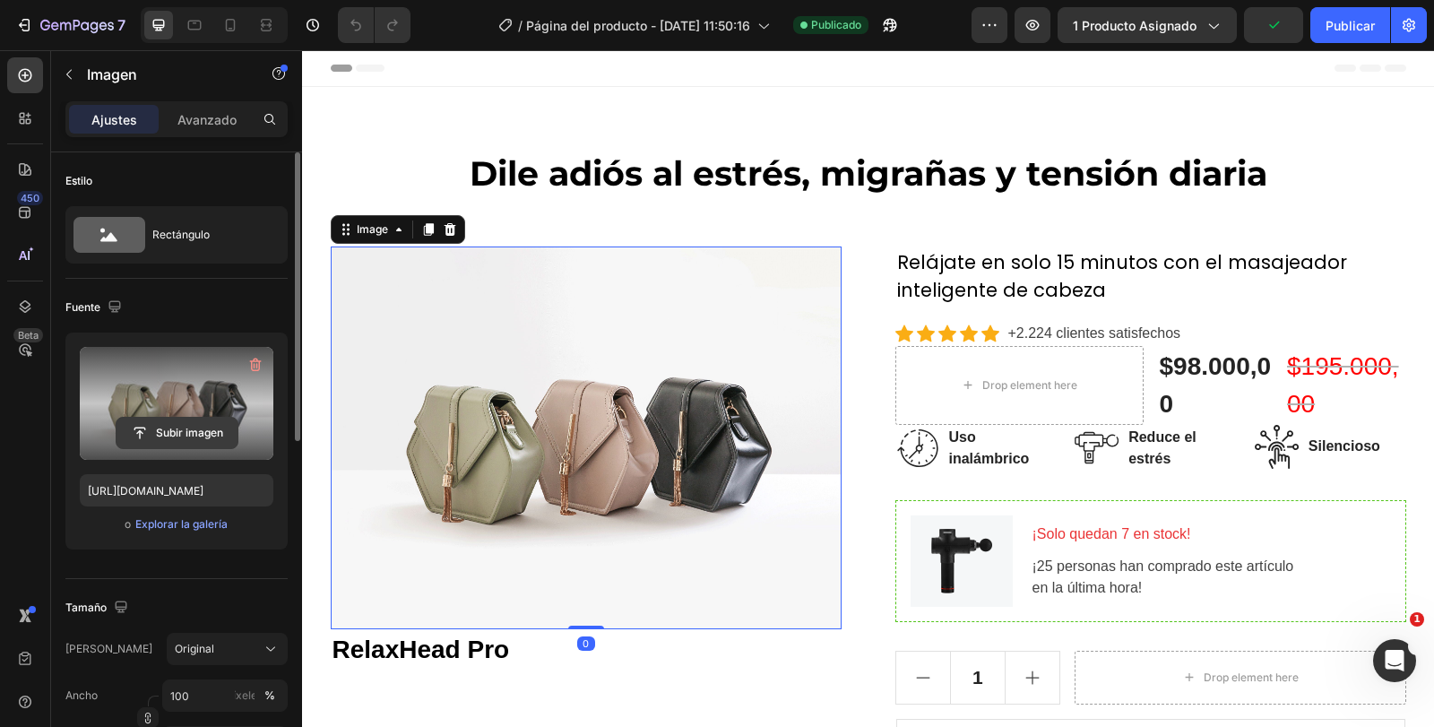
click at [194, 426] on input "file" at bounding box center [177, 433] width 121 height 30
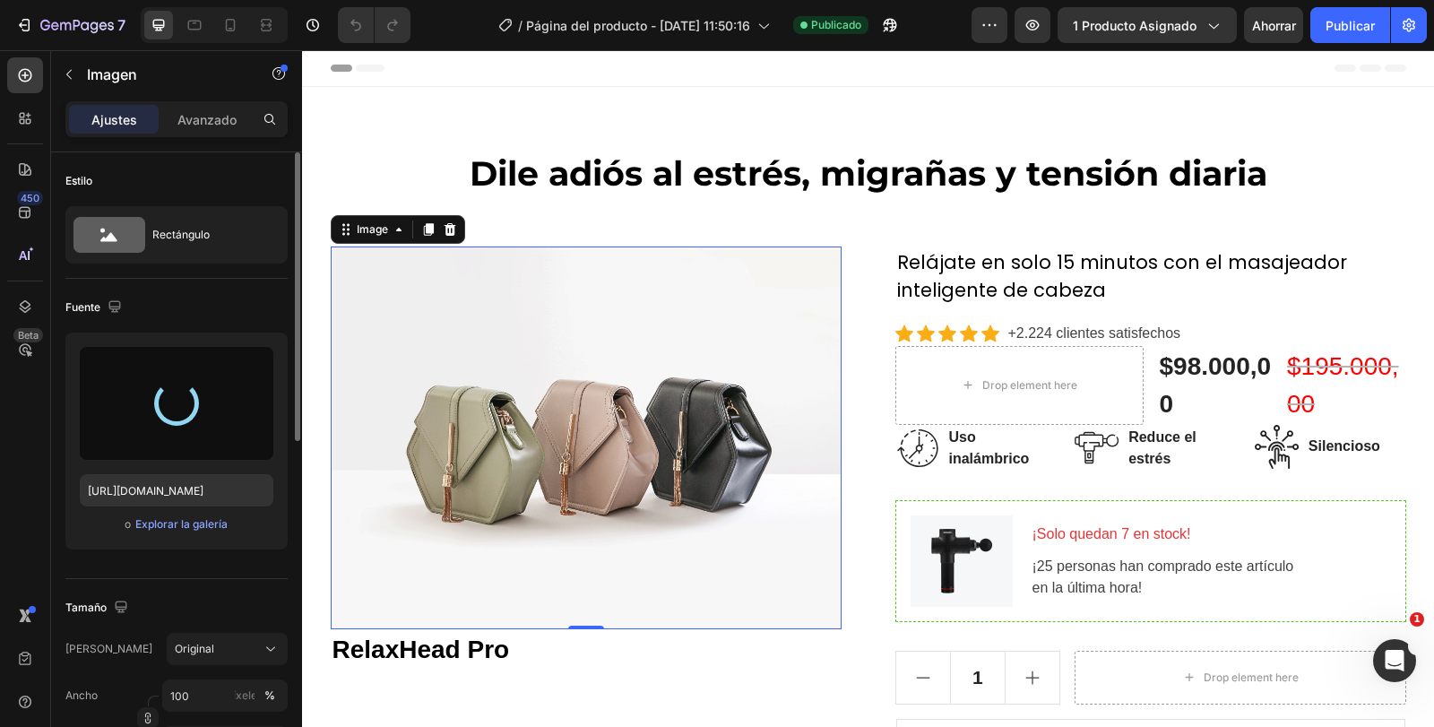
type input "[URL][DOMAIN_NAME]"
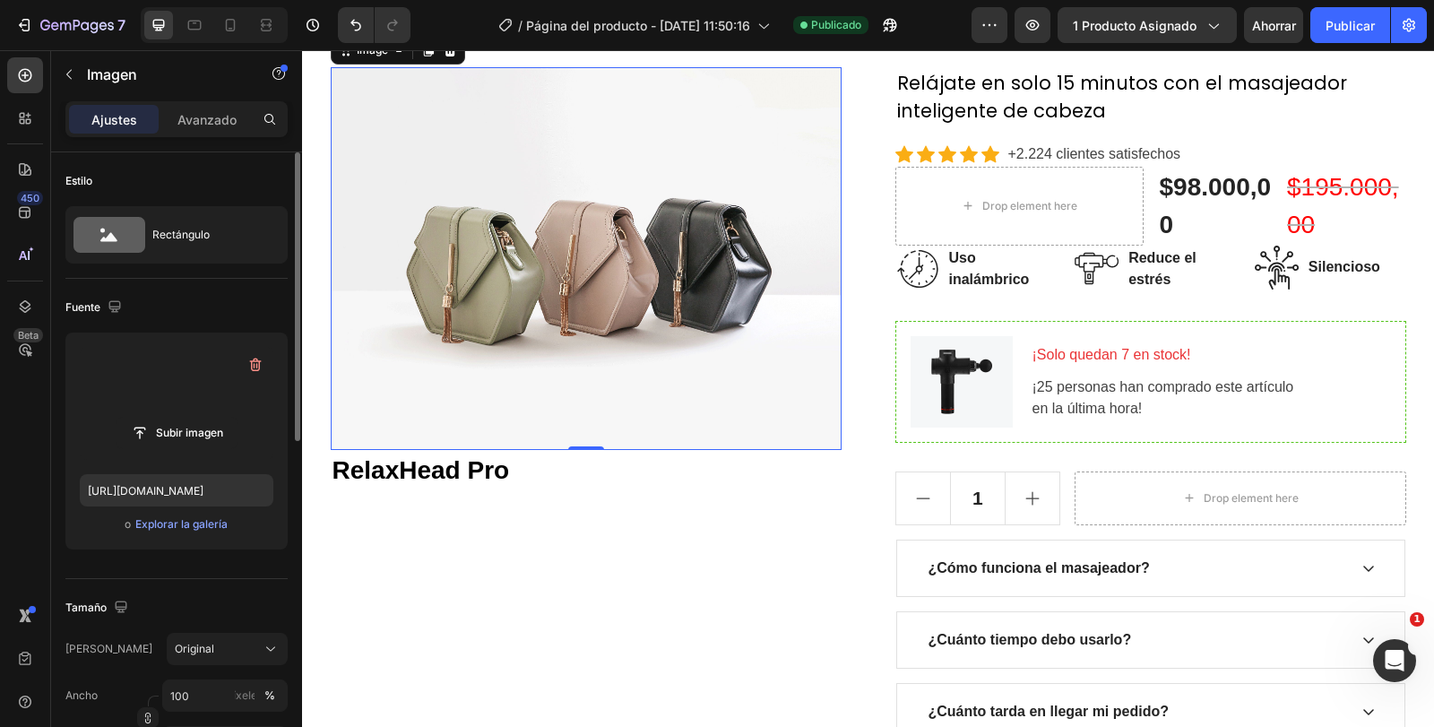
scroll to position [90, 0]
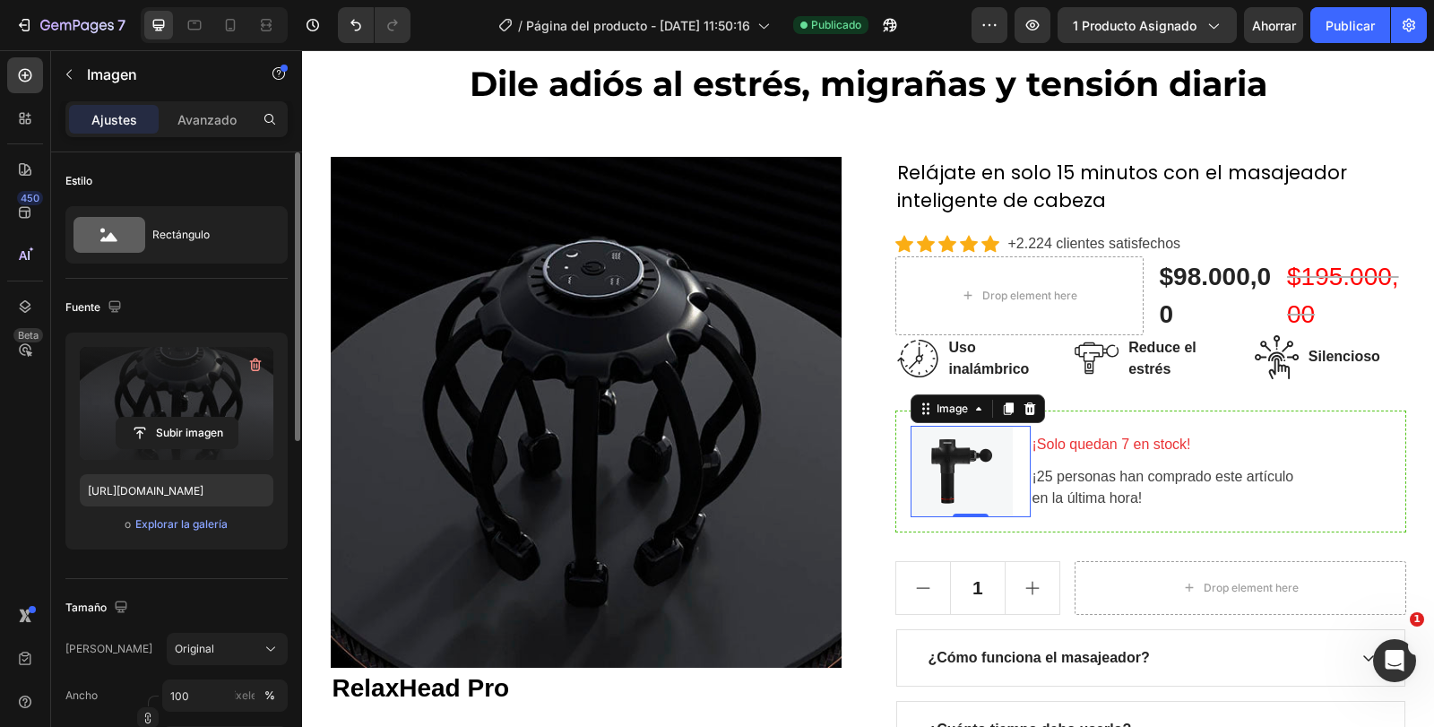
click at [939, 457] on img at bounding box center [962, 471] width 102 height 91
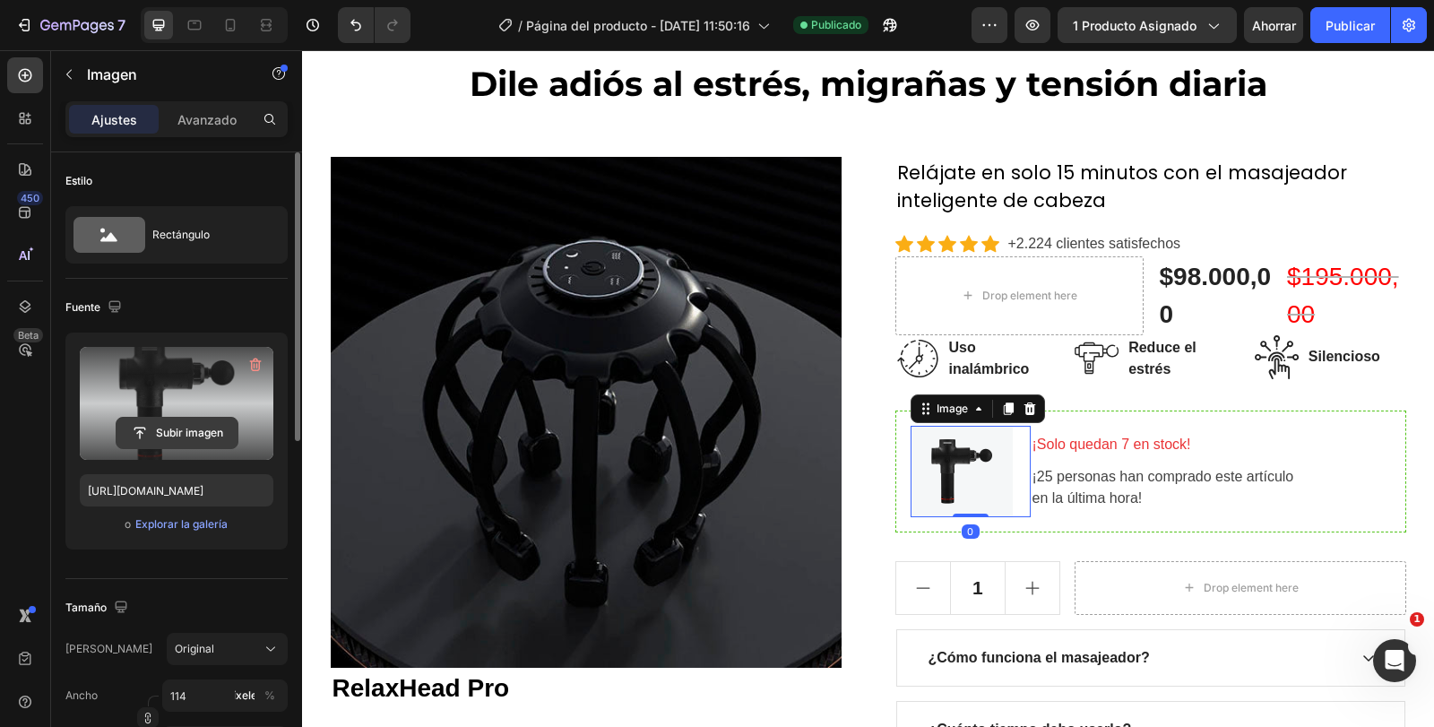
click at [197, 423] on input "file" at bounding box center [177, 433] width 121 height 30
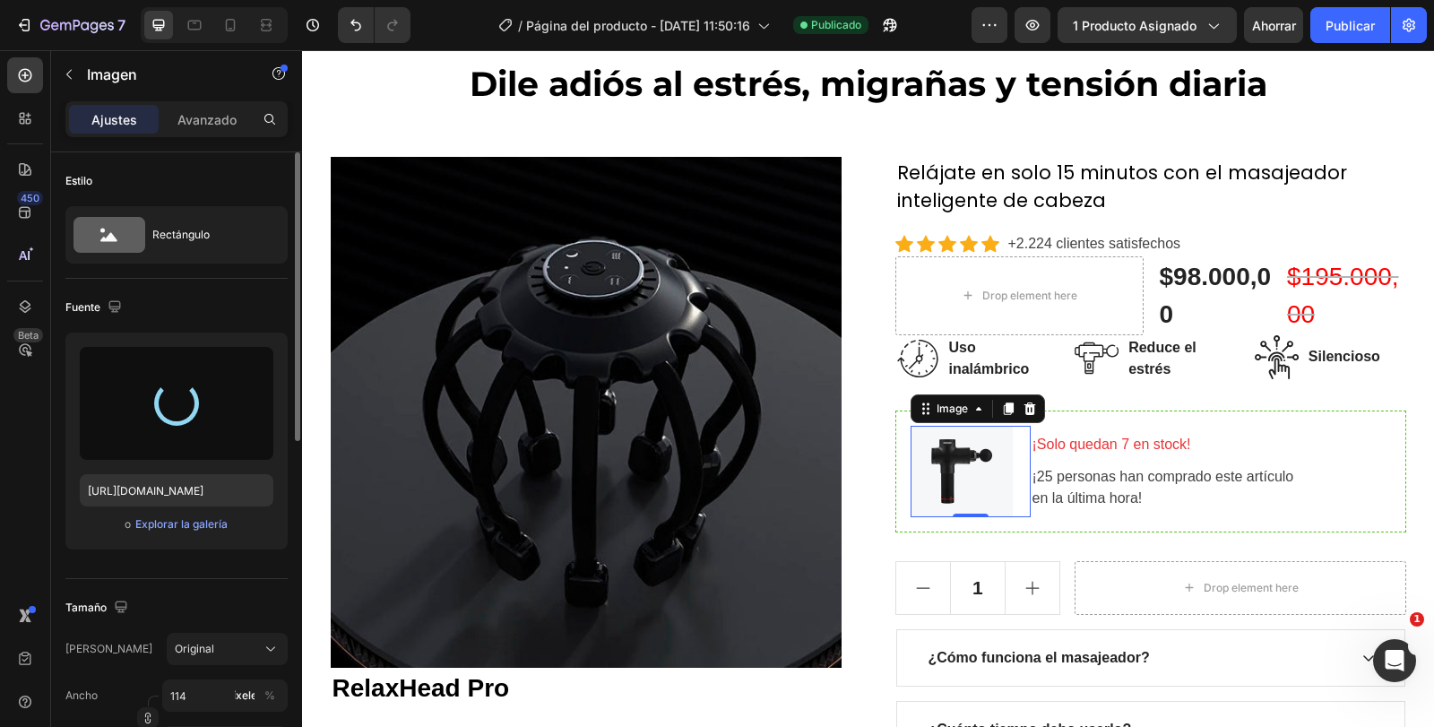
type input "[URL][DOMAIN_NAME]"
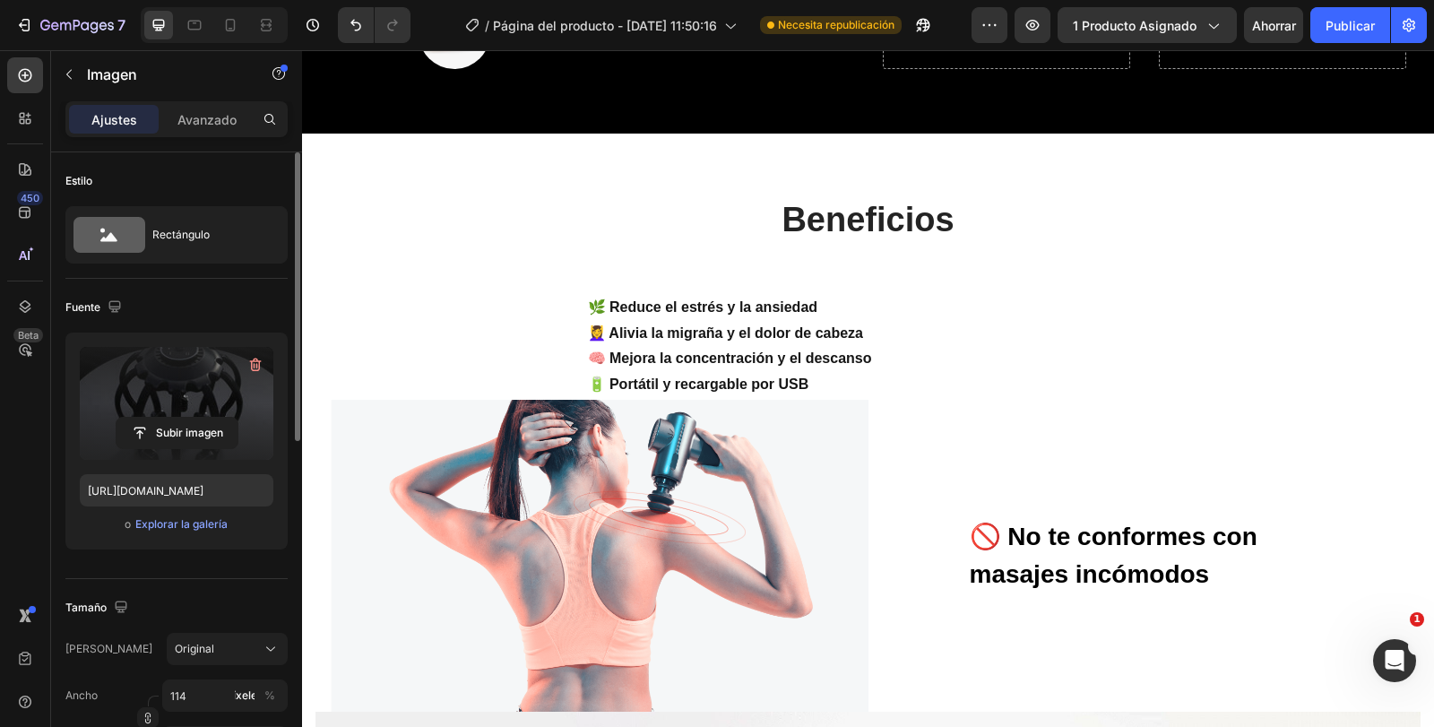
scroll to position [1345, 0]
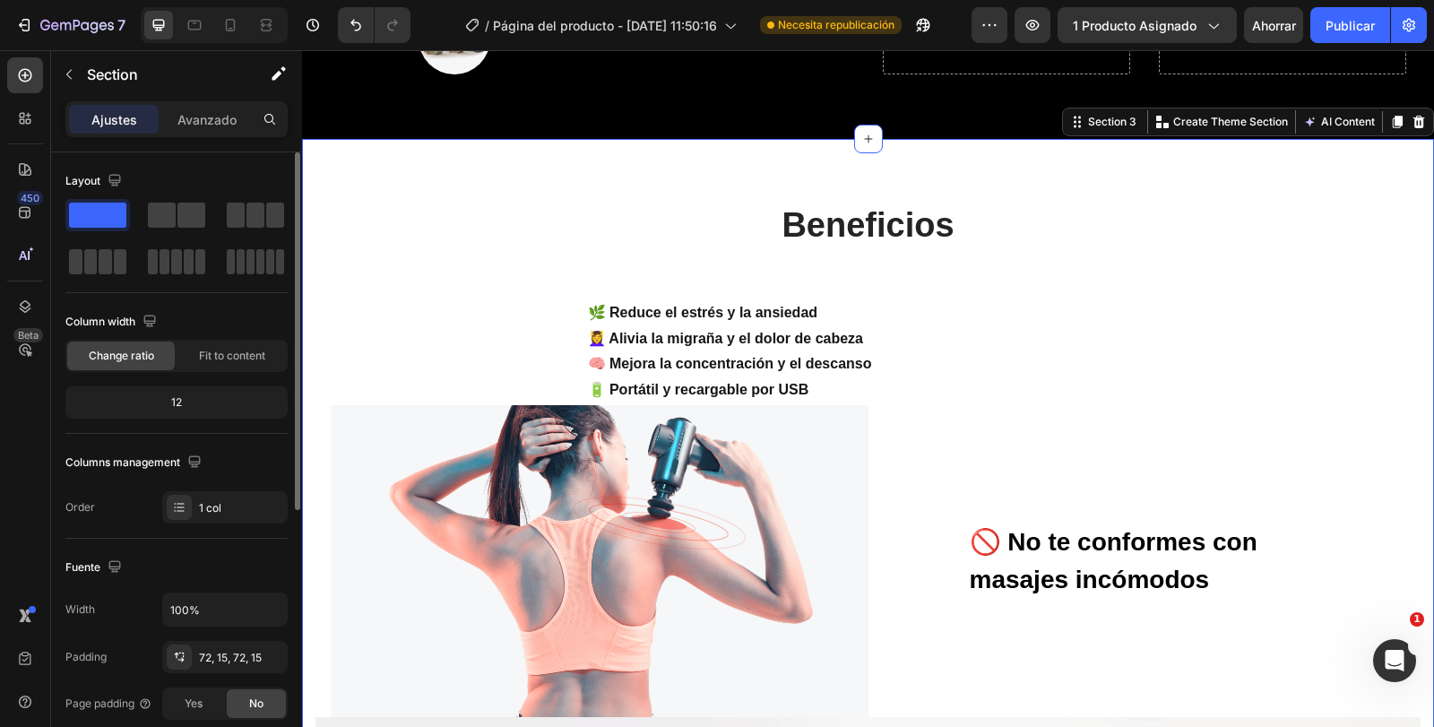
click at [1414, 128] on icon at bounding box center [1420, 122] width 12 height 13
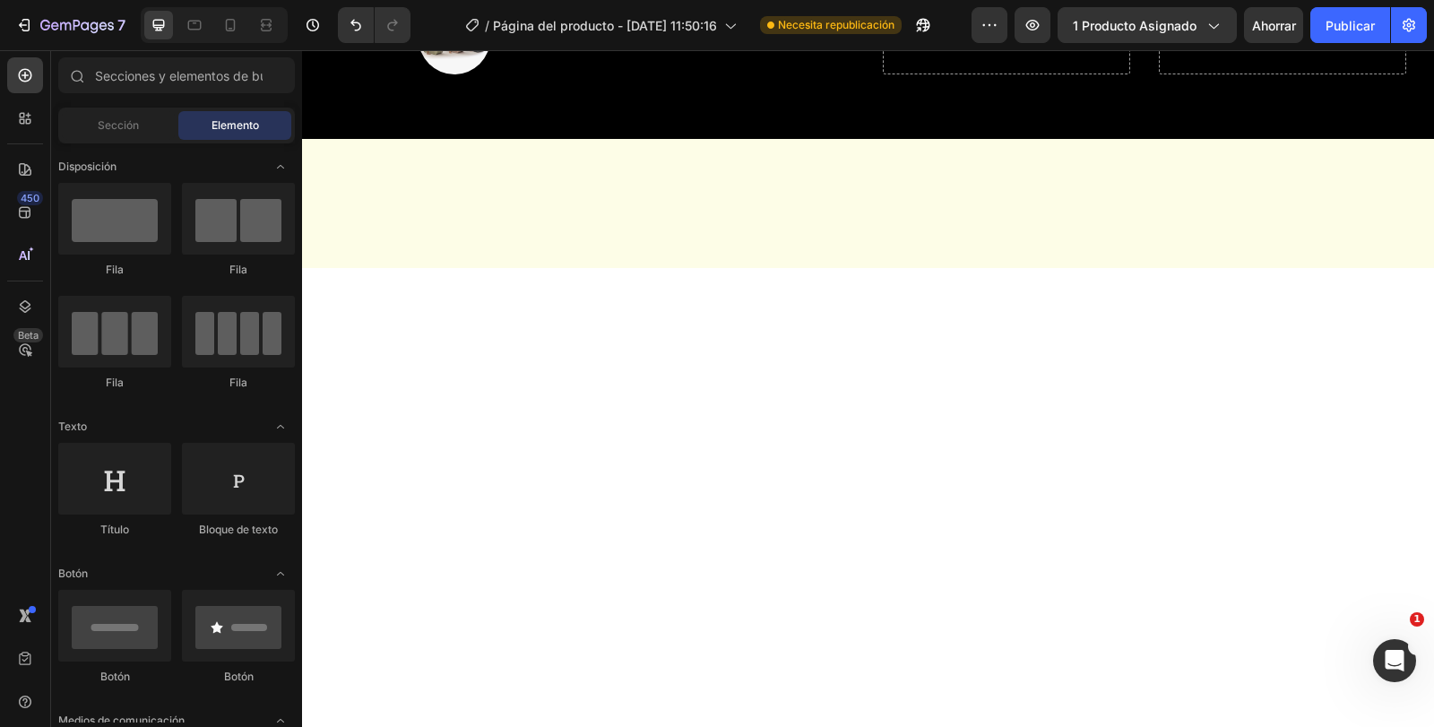
click at [818, 216] on div at bounding box center [868, 203] width 1132 height 129
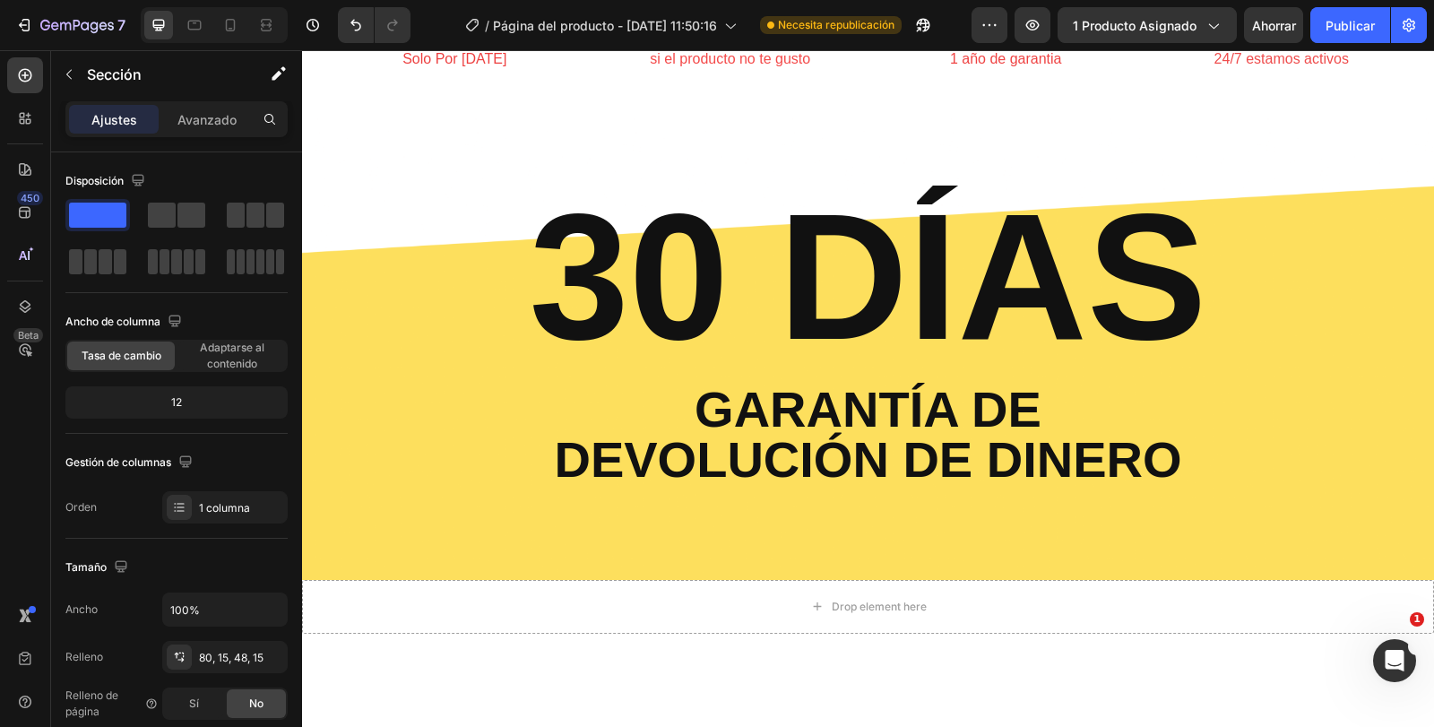
scroll to position [3138, 0]
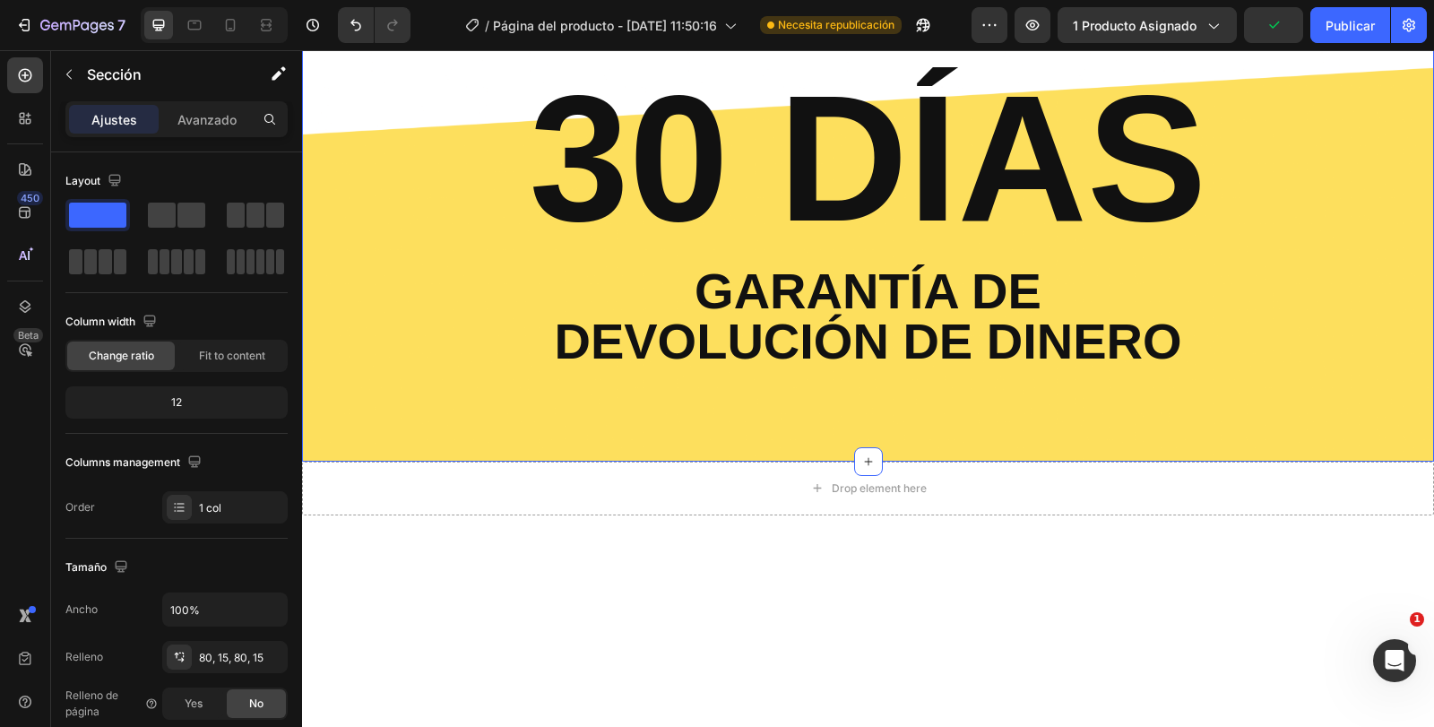
click at [1315, 390] on div "30 DÍAS Heading Garantía de devolución de dinero Text Block Row" at bounding box center [868, 228] width 1105 height 323
click at [1326, 390] on div "30 DÍAS Heading Garantía de devolución de dinero Text Block Row" at bounding box center [868, 228] width 1105 height 323
click at [462, 390] on div "30 DÍAS Heading Garantía de devolución de dinero Text Block Row" at bounding box center [868, 228] width 1105 height 323
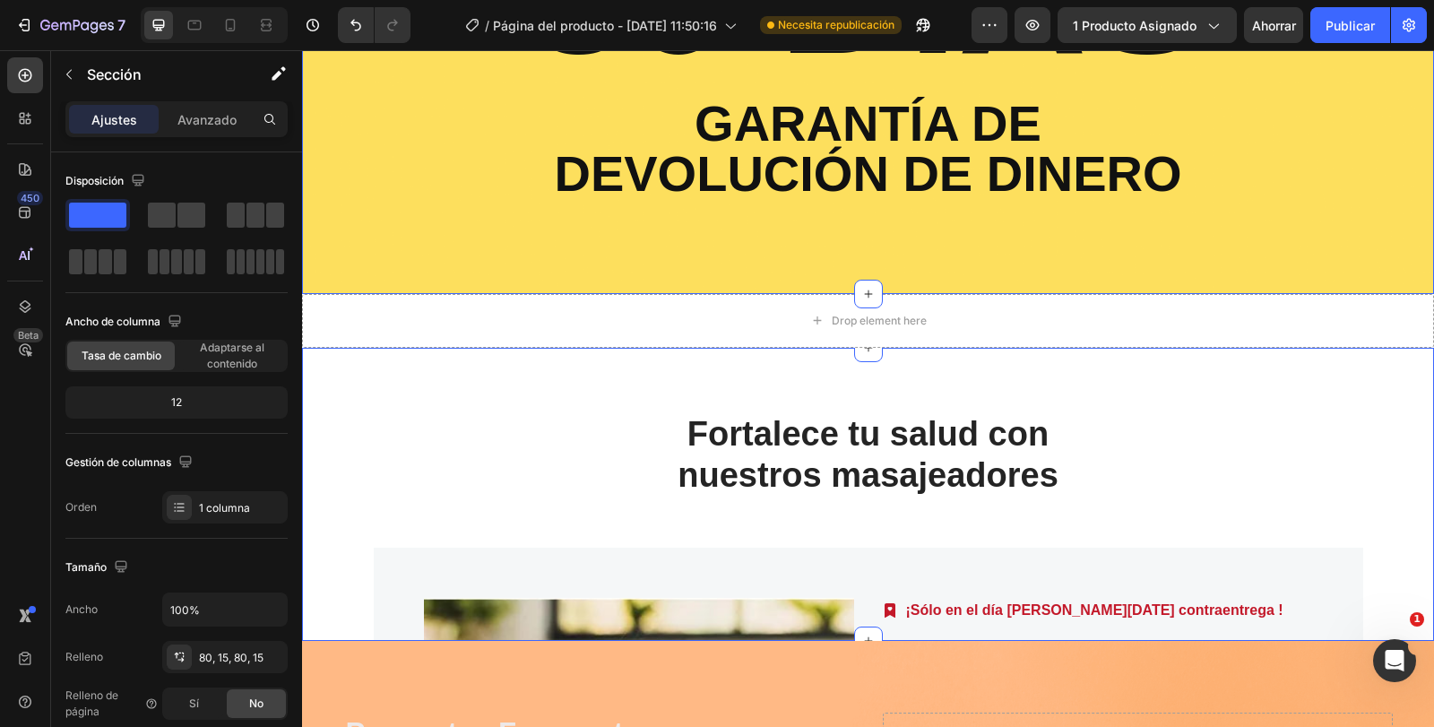
scroll to position [3586, 0]
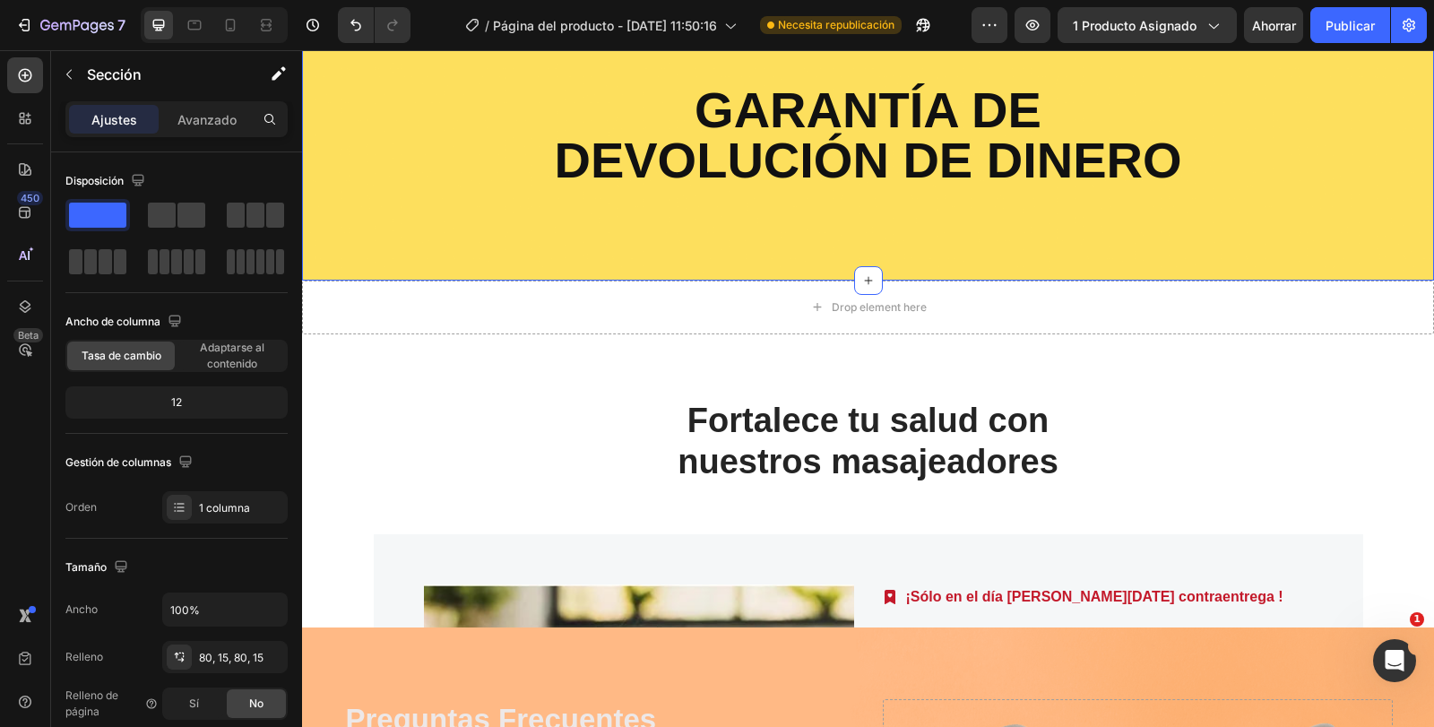
click at [389, 230] on div "30 DÍAS Heading Garantía de devolución de dinero Text Block Row Section 7 You c…" at bounding box center [868, 47] width 1132 height 466
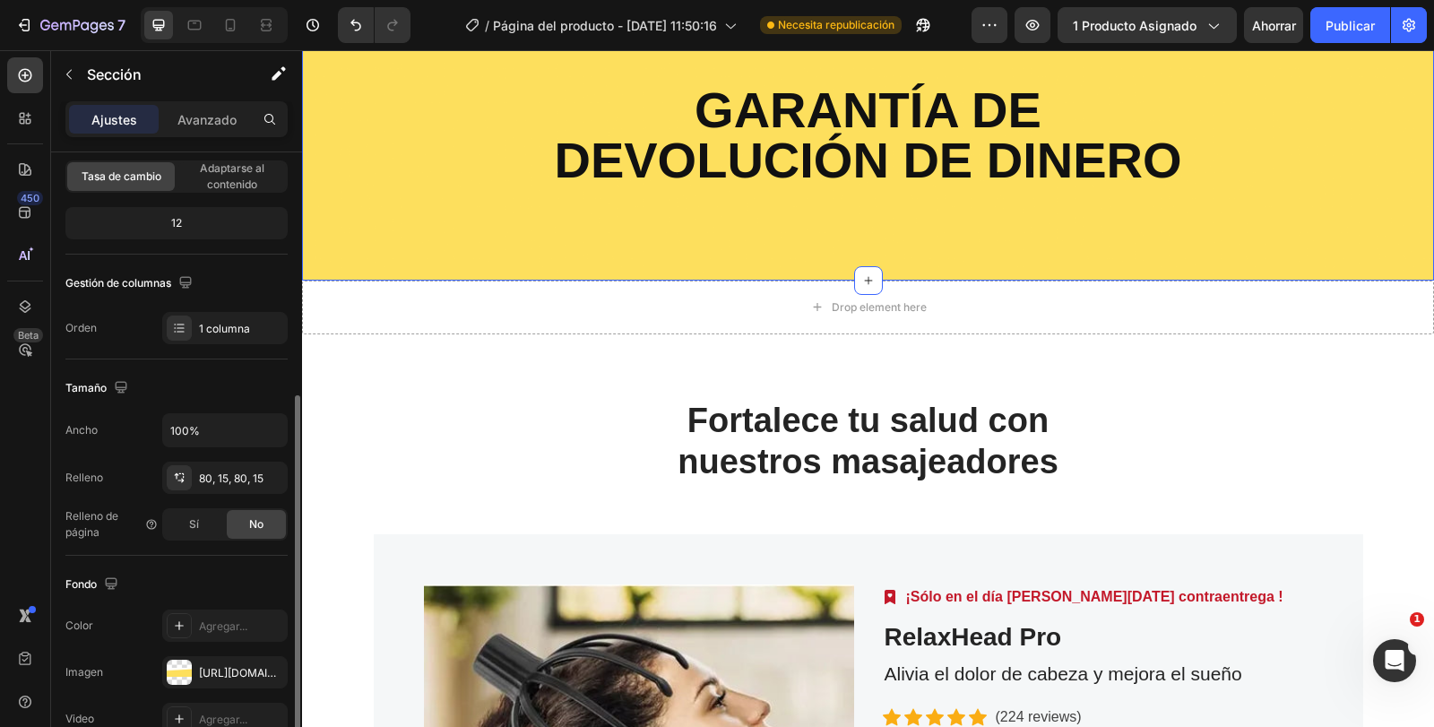
scroll to position [269, 0]
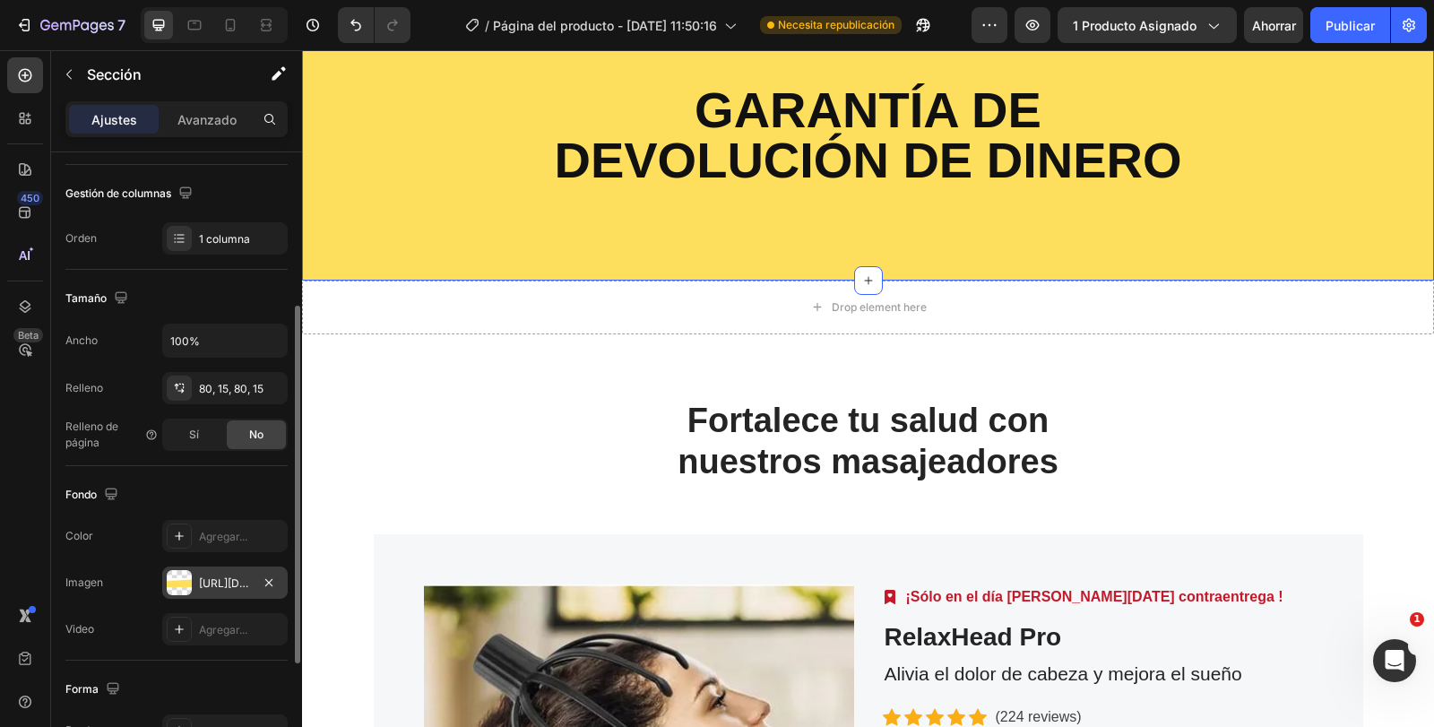
click at [236, 585] on font "https://cdn.shopify.com/s/files/1/0666/7839/0870/files/gempages_577748776421163…" at bounding box center [257, 582] width 116 height 13
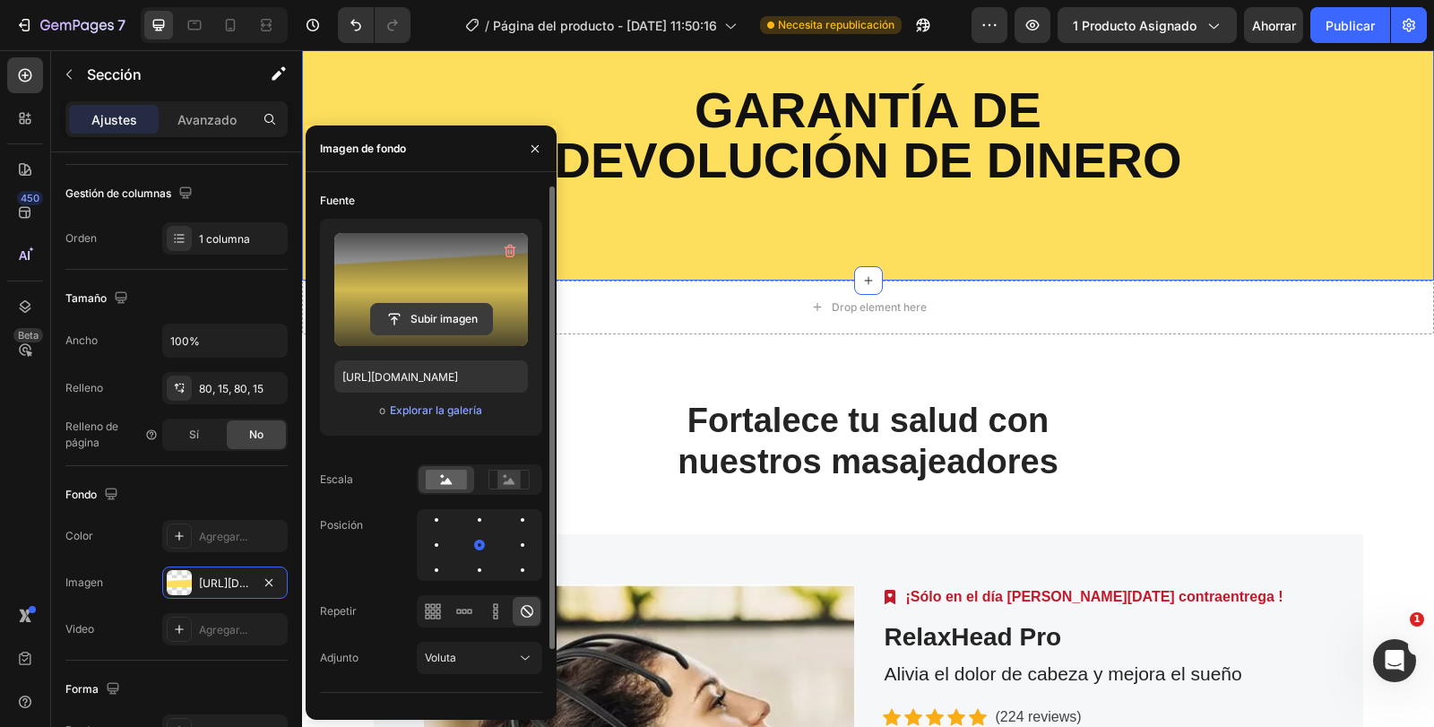
click at [463, 318] on input "file" at bounding box center [431, 319] width 121 height 30
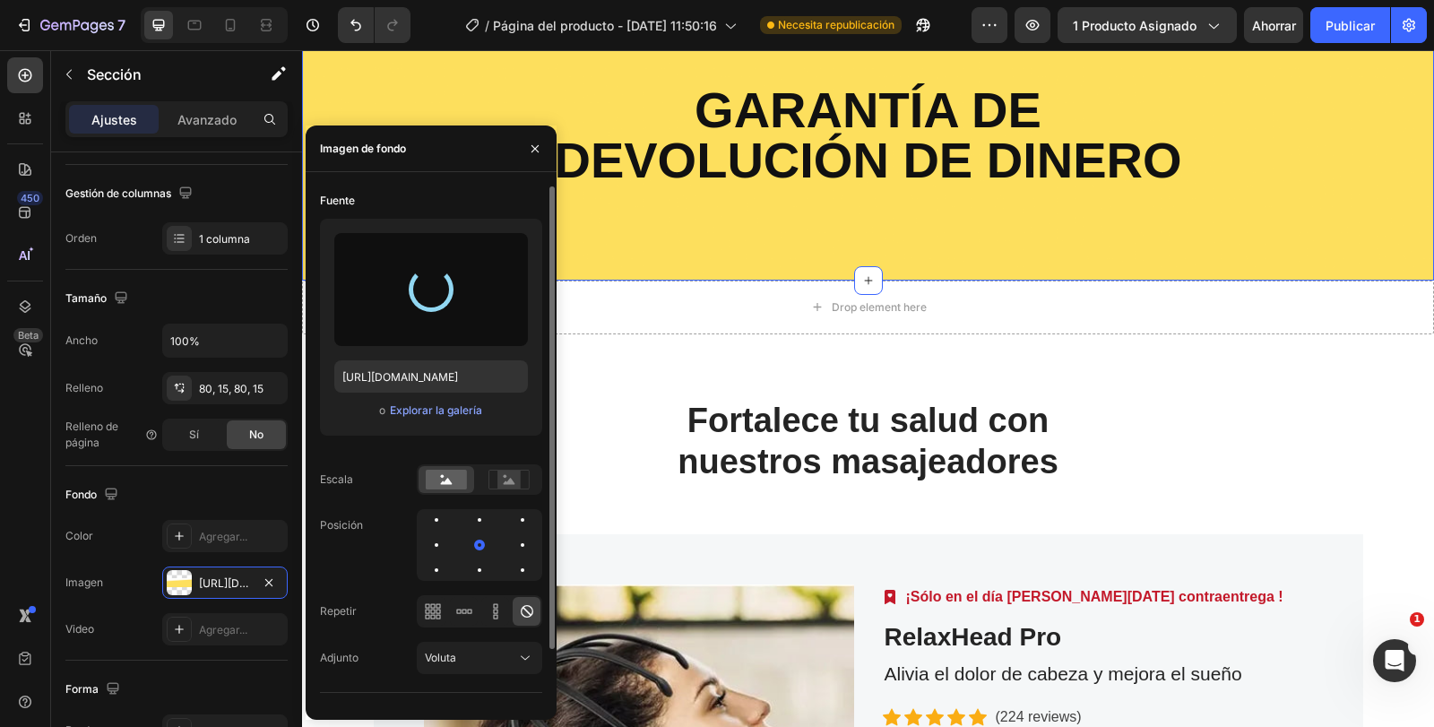
type input "https://cdn.shopify.com/s/files/1/0666/7839/0870/files/gempages_577748776421163…"
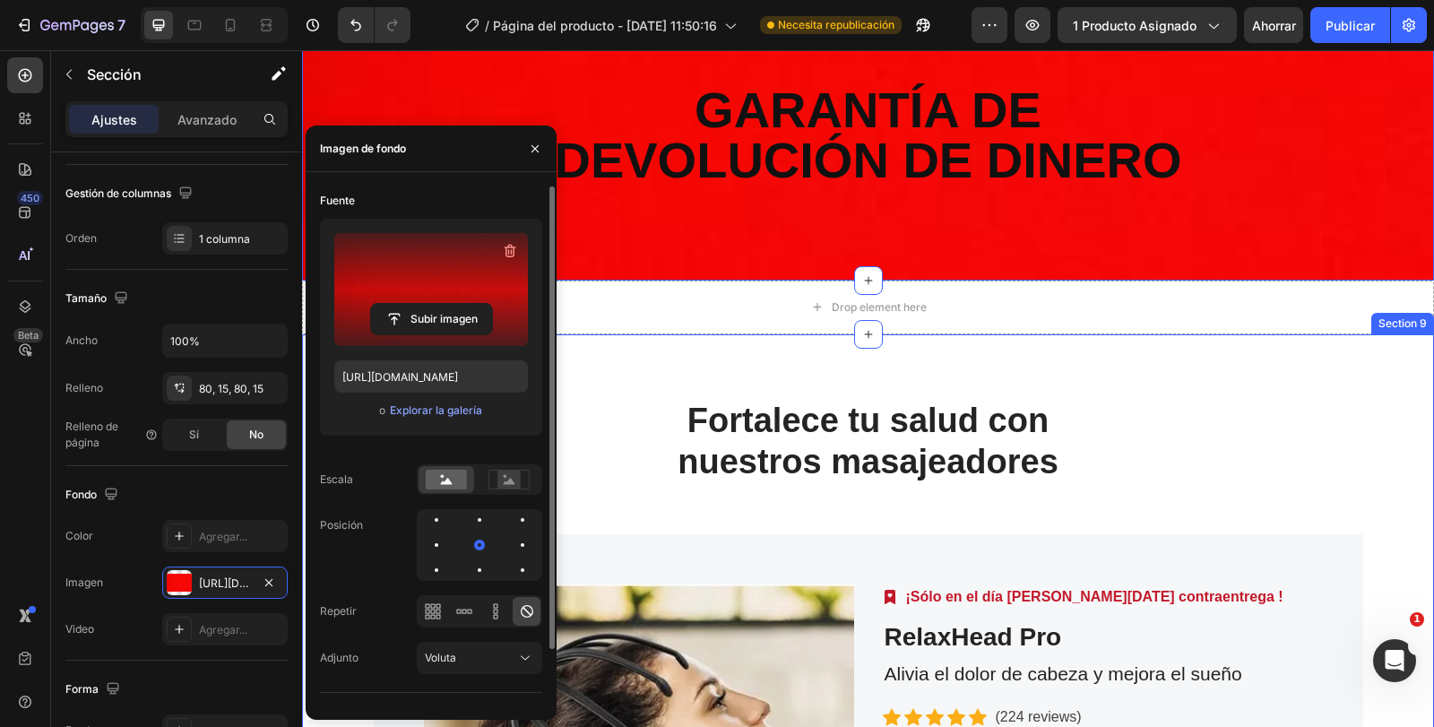
click at [1088, 397] on div "Fortalece tu salud con nuestros masajeadores Heading Row Product Images Image ¡…" at bounding box center [868, 731] width 1132 height 795
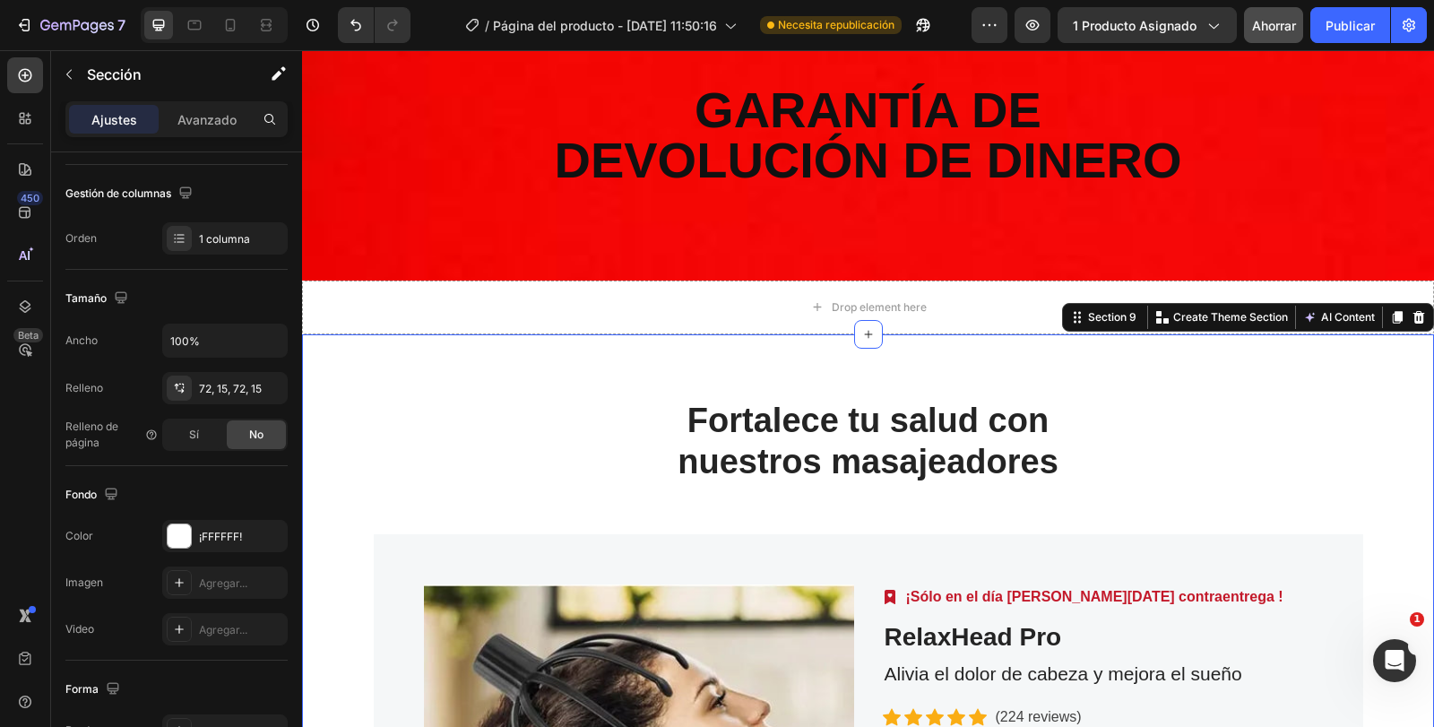
click at [1249, 27] on button "Ahorrar" at bounding box center [1273, 25] width 59 height 36
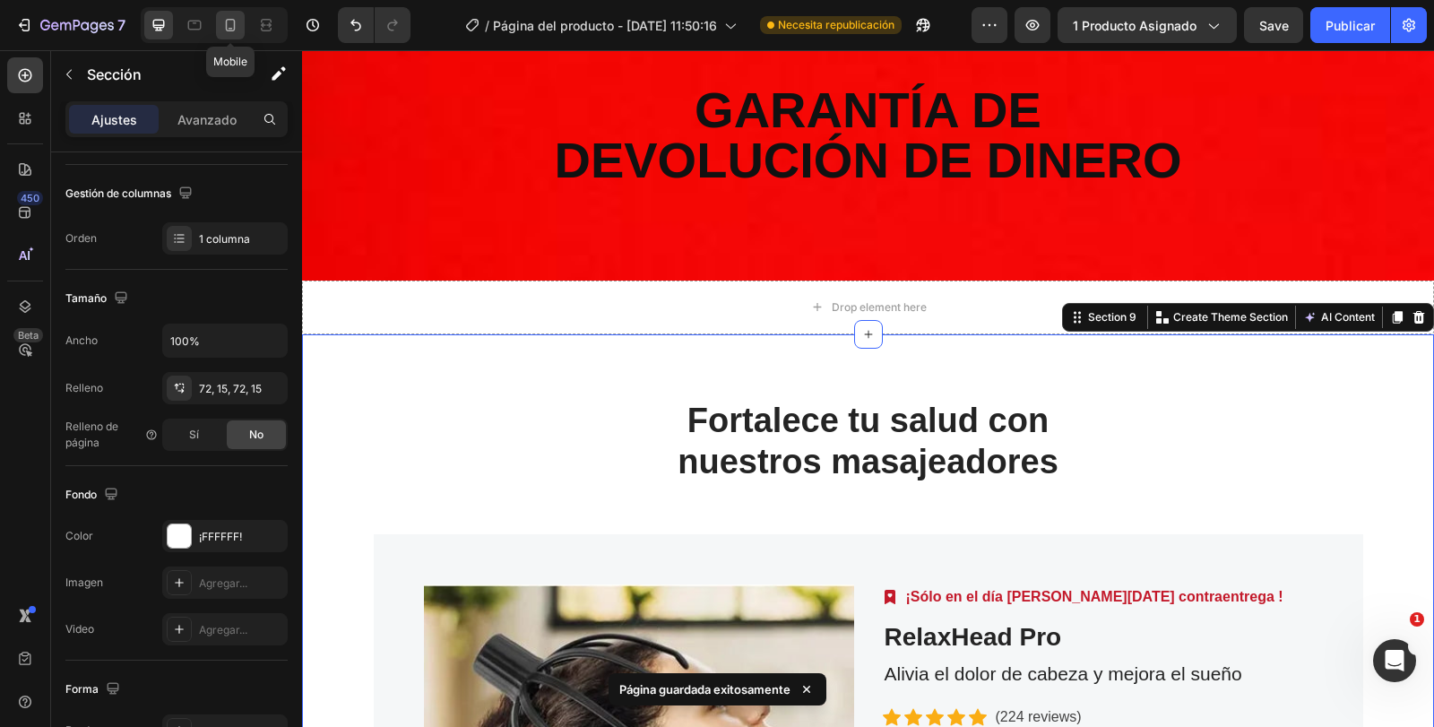
click at [233, 22] on icon at bounding box center [230, 25] width 18 height 18
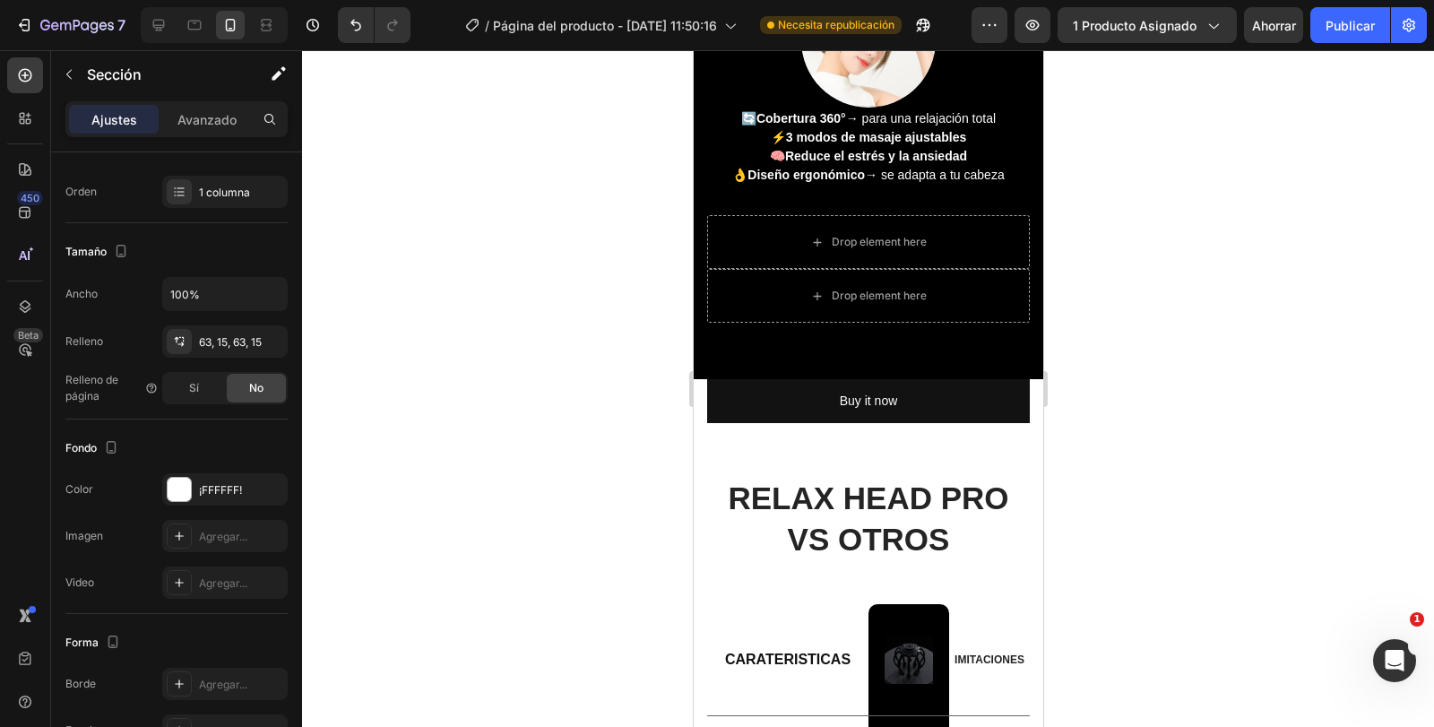
scroll to position [1440, 0]
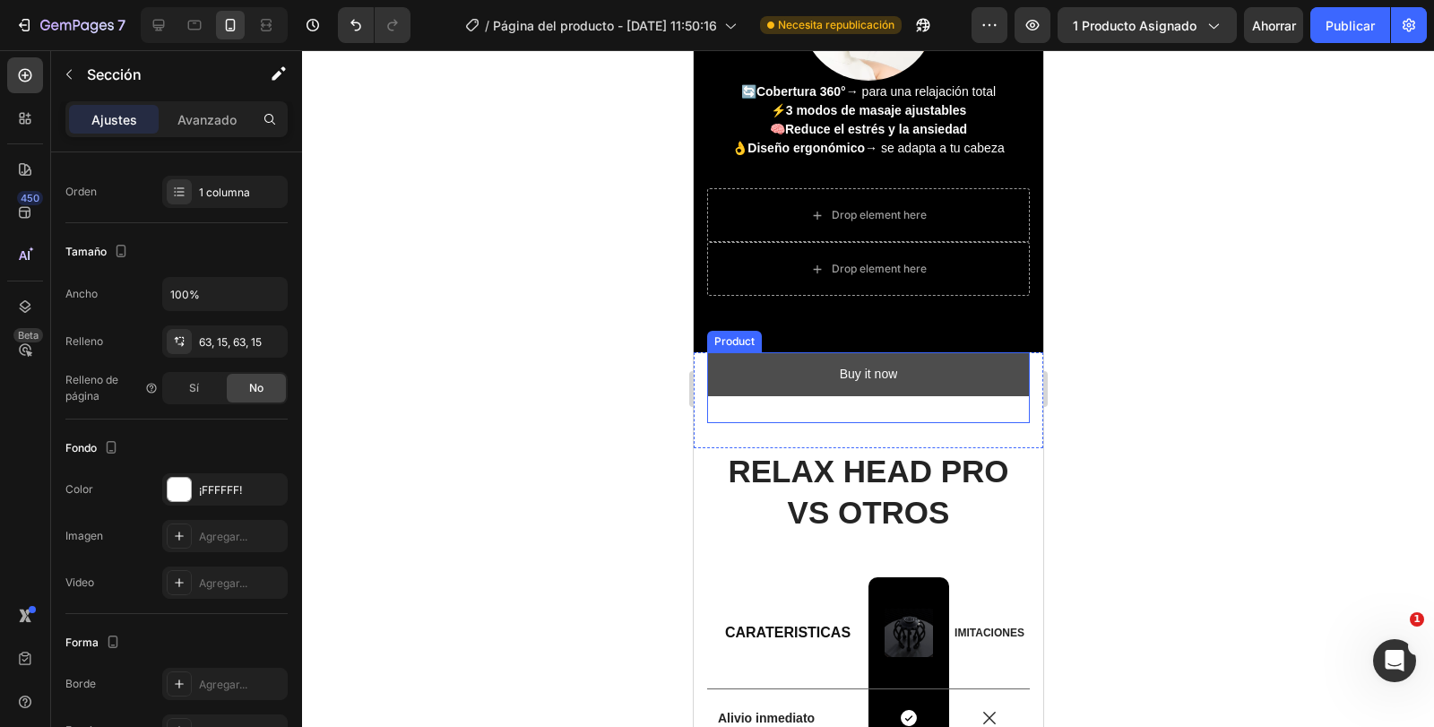
click at [904, 394] on button "Buy it now" at bounding box center [867, 374] width 323 height 44
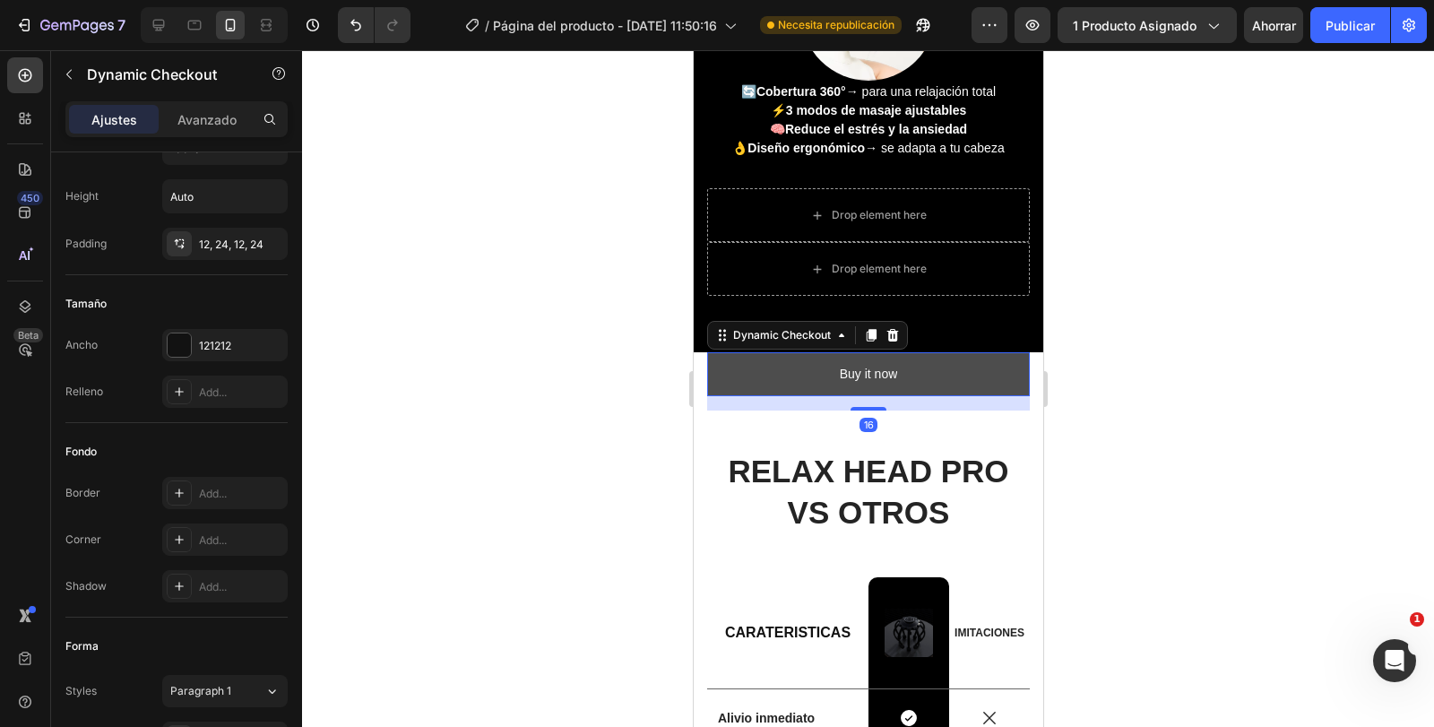
scroll to position [0, 0]
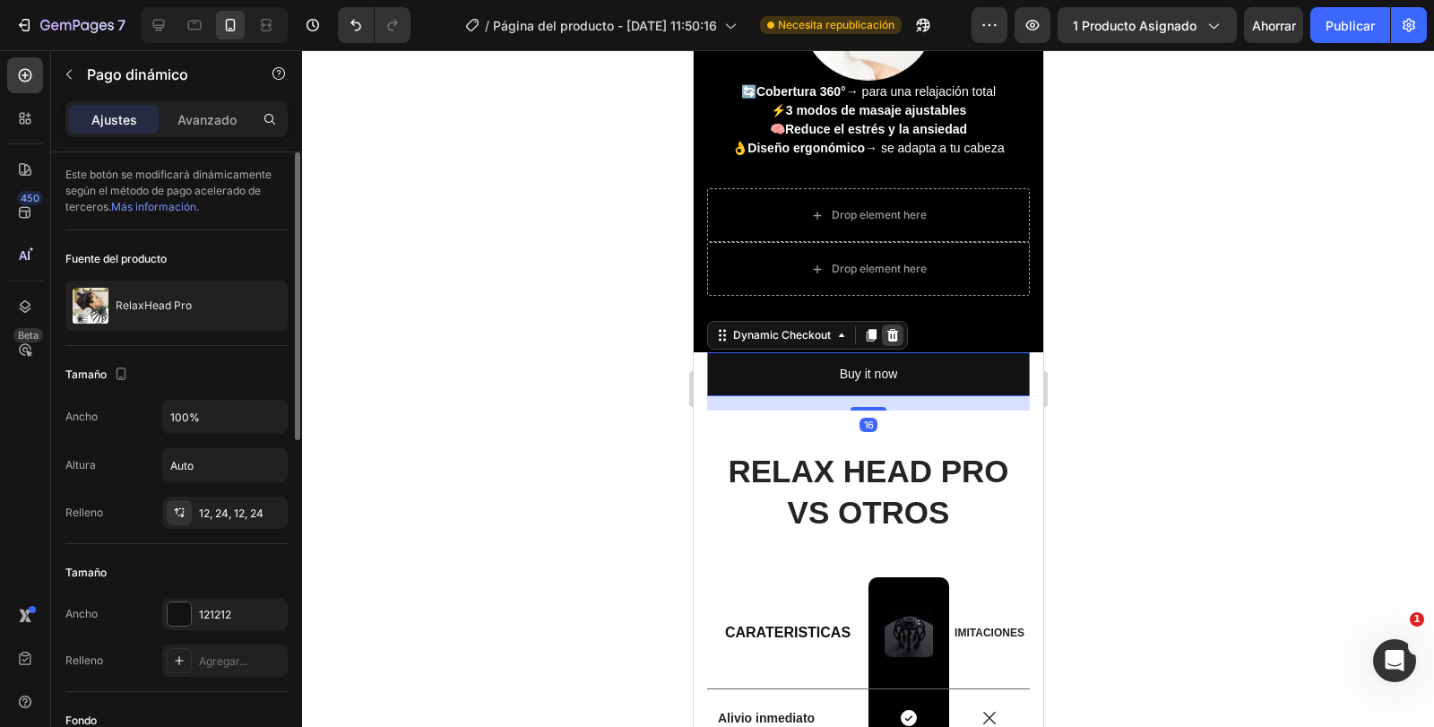
click at [891, 343] on div at bounding box center [892, 336] width 22 height 22
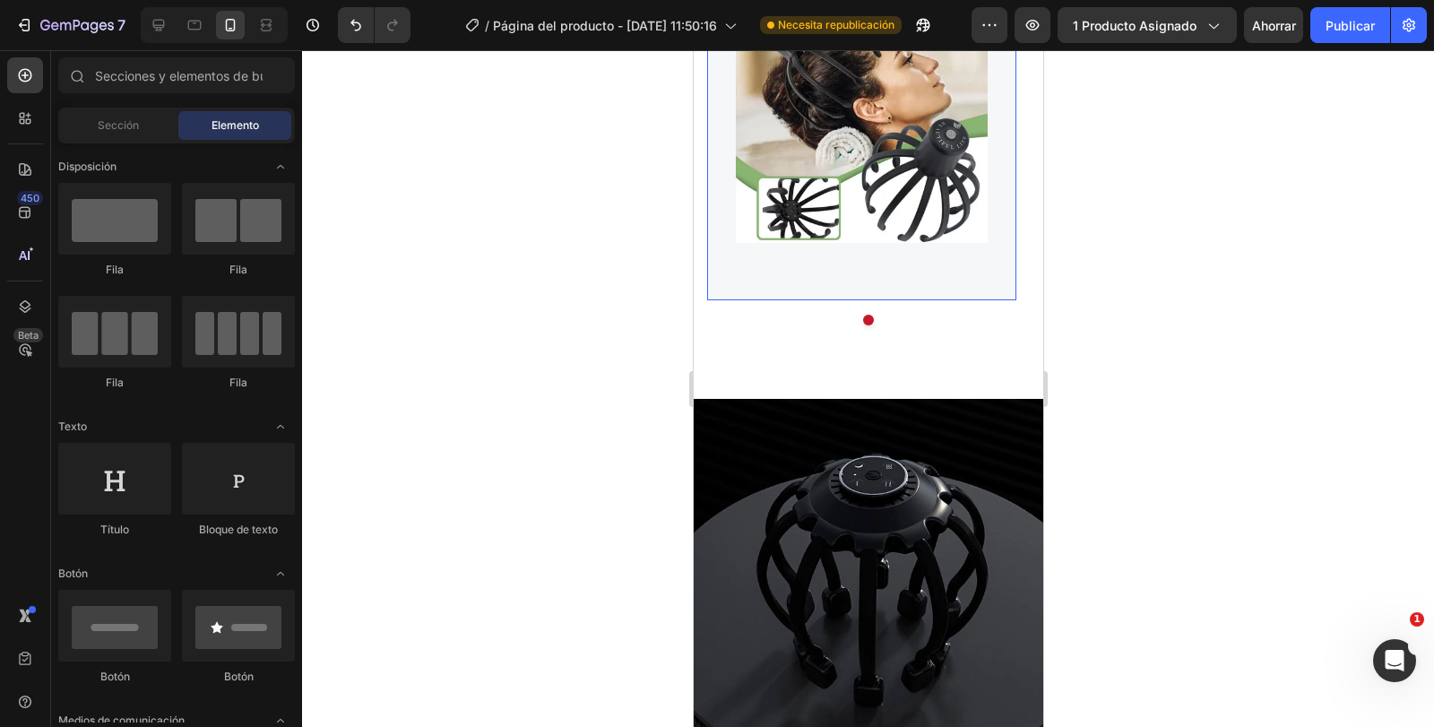
scroll to position [5200, 0]
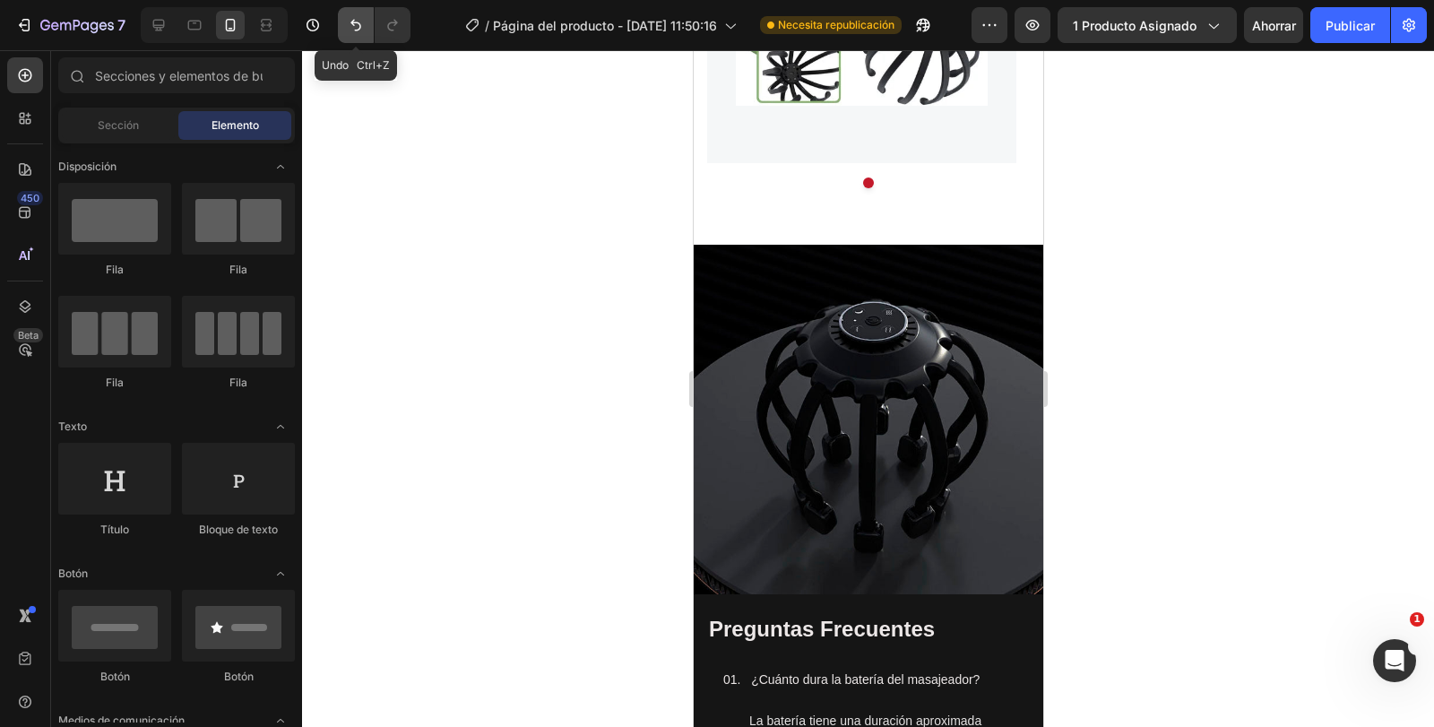
click at [351, 22] on icon "Deshacer/Rehacer" at bounding box center [356, 25] width 18 height 18
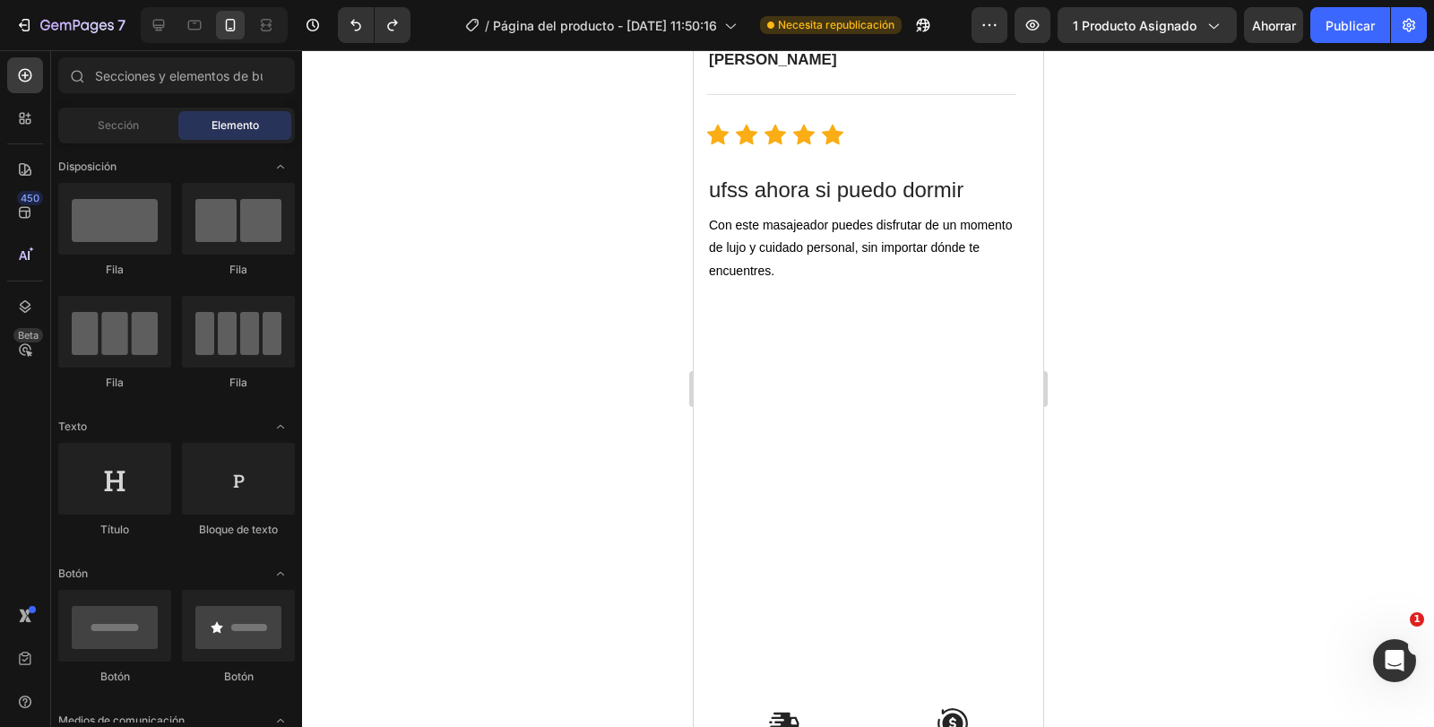
scroll to position [3048, 0]
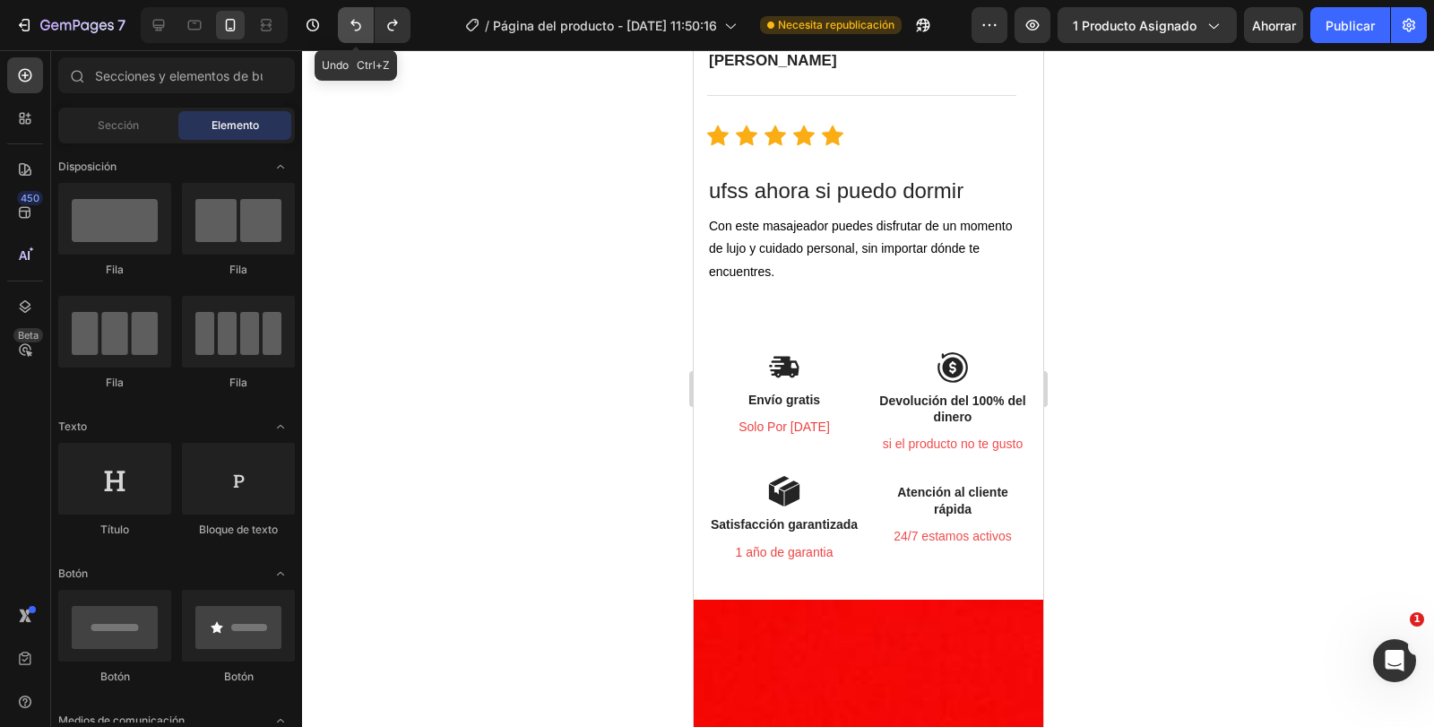
click at [346, 22] on button "Deshacer/Rehacer" at bounding box center [356, 25] width 36 height 36
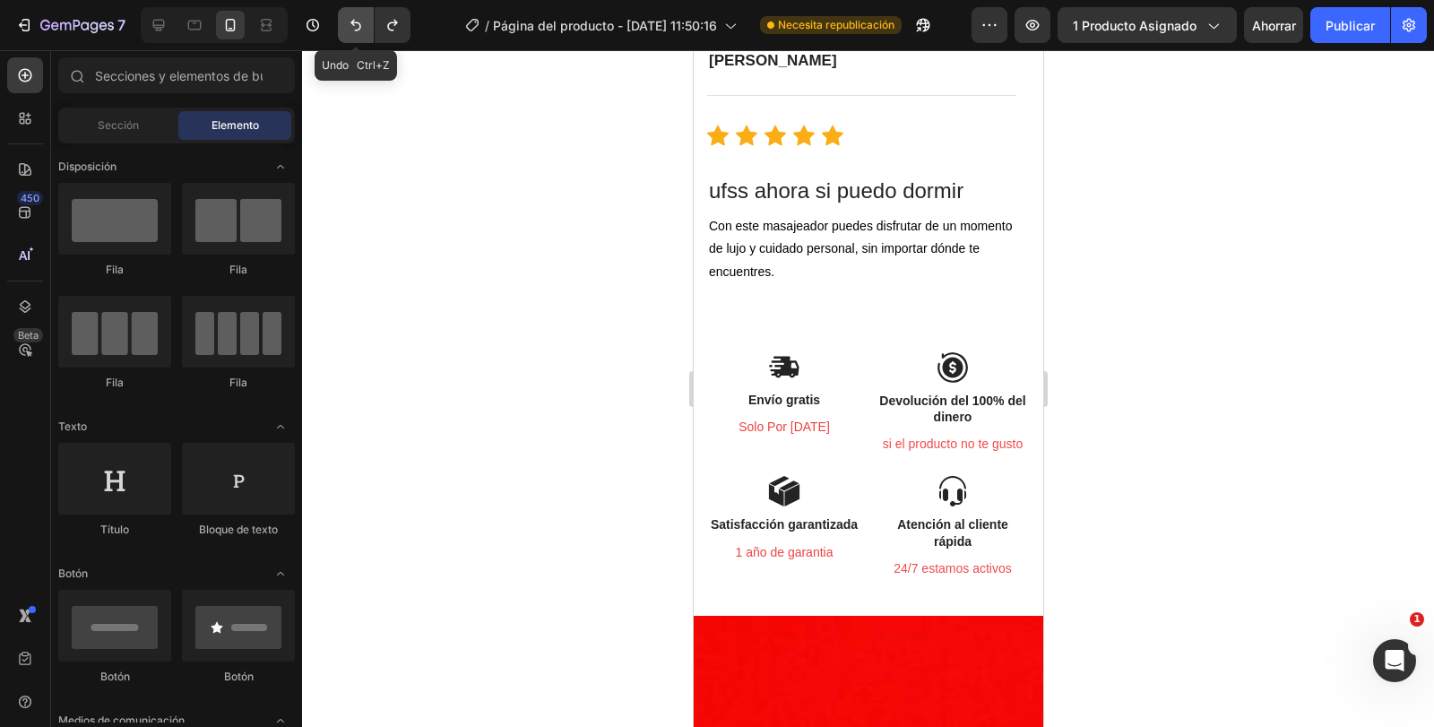
click at [347, 22] on button "Deshacer/Rehacer" at bounding box center [356, 25] width 36 height 36
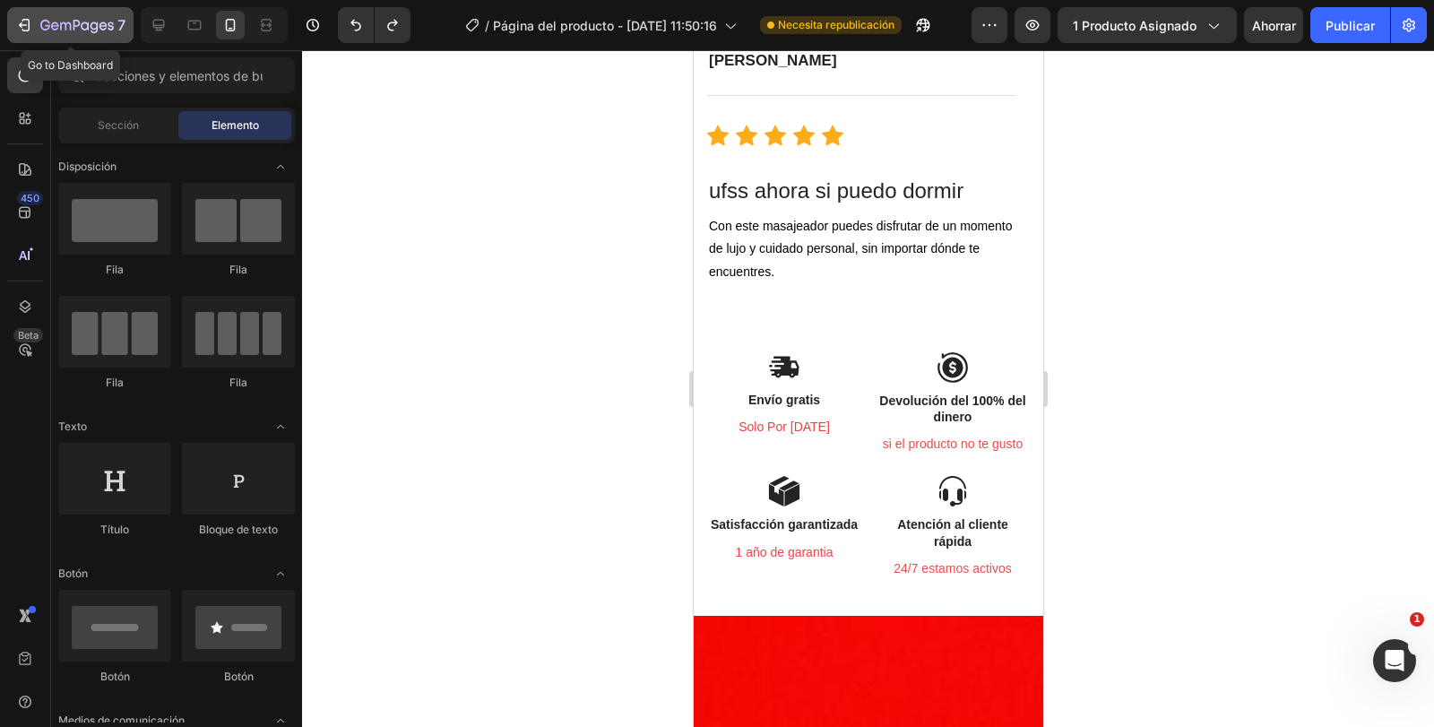
click at [56, 16] on div "7" at bounding box center [82, 25] width 85 height 22
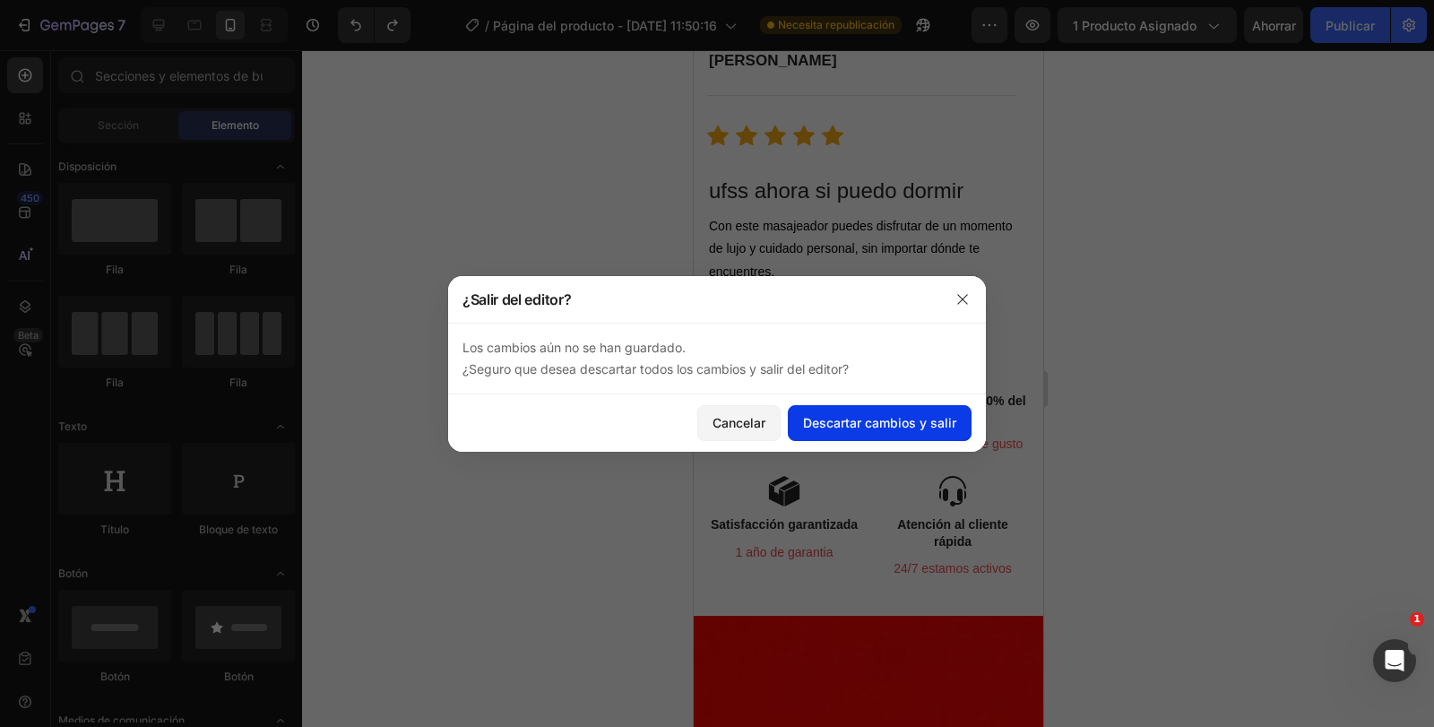
click at [910, 431] on font "Descartar cambios y salir" at bounding box center [879, 422] width 153 height 19
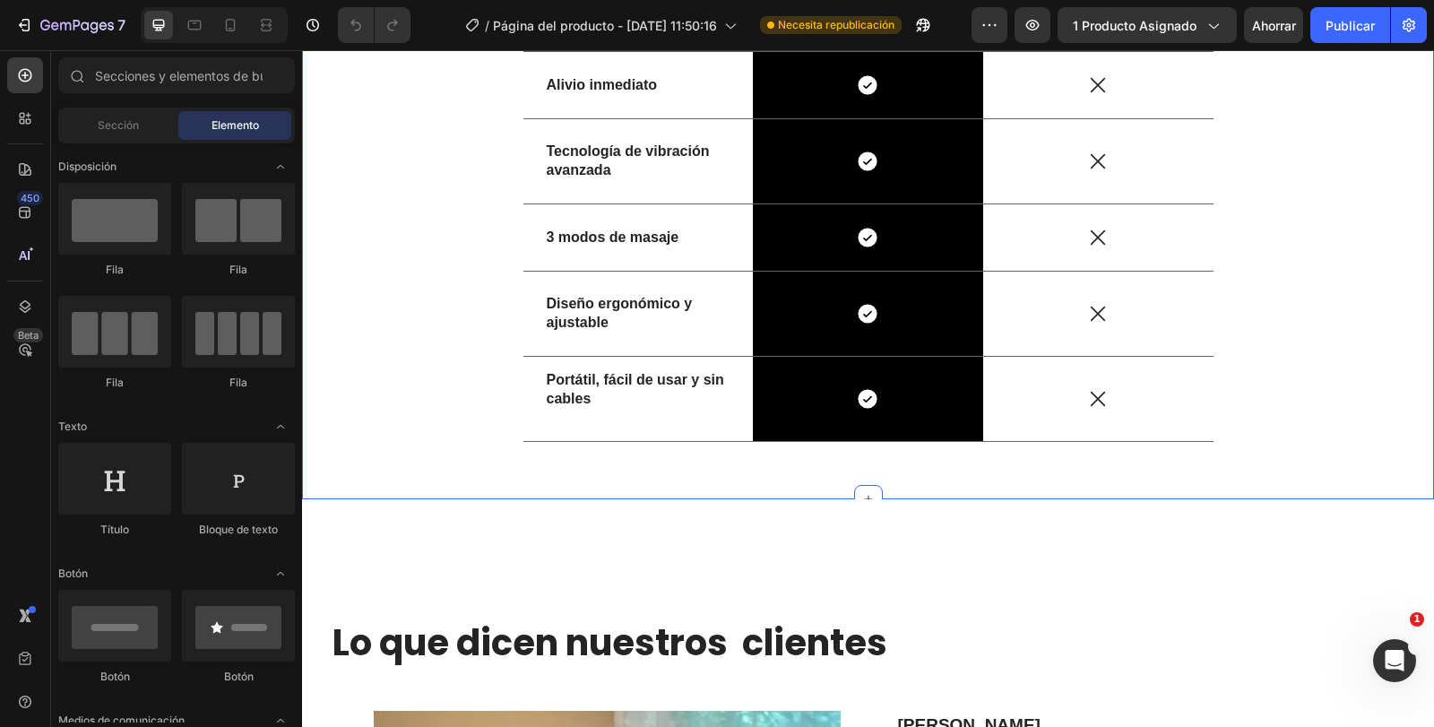
scroll to position [1524, 0]
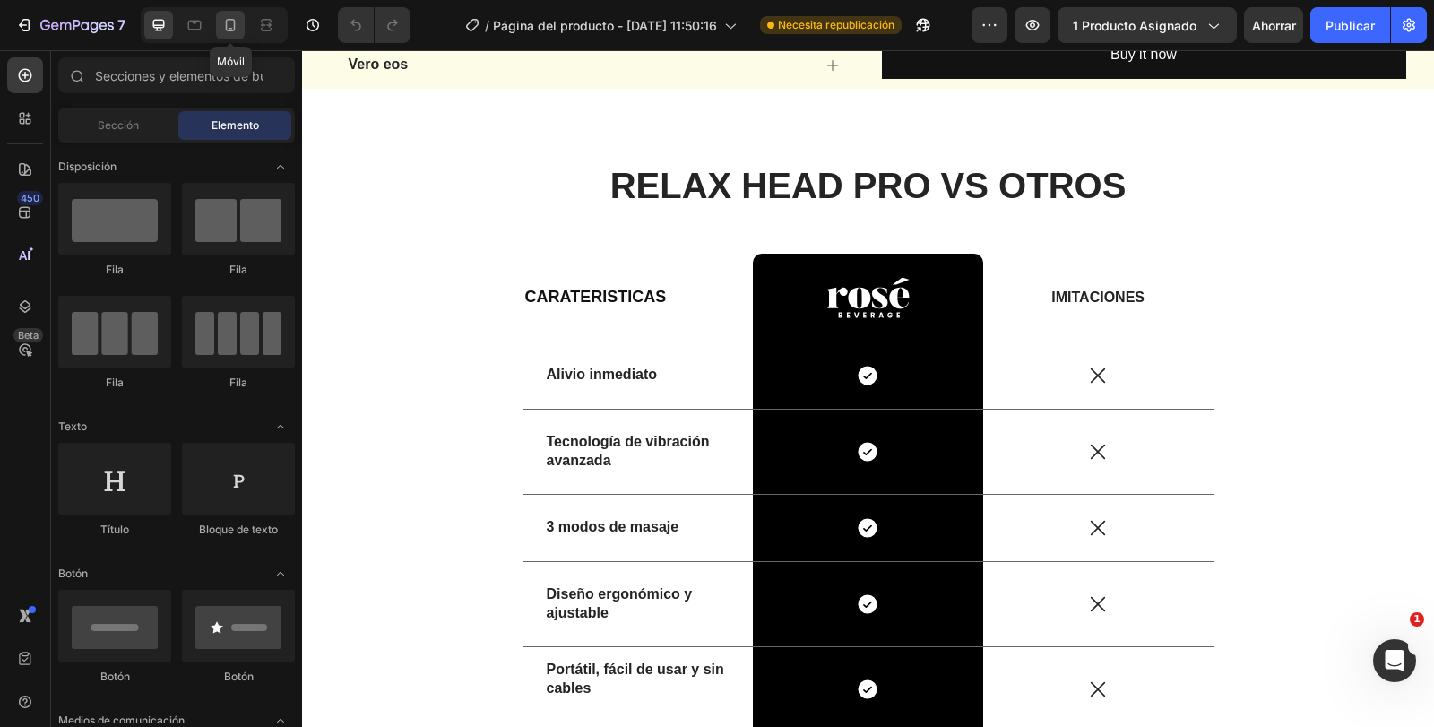
click at [230, 19] on icon at bounding box center [231, 25] width 10 height 13
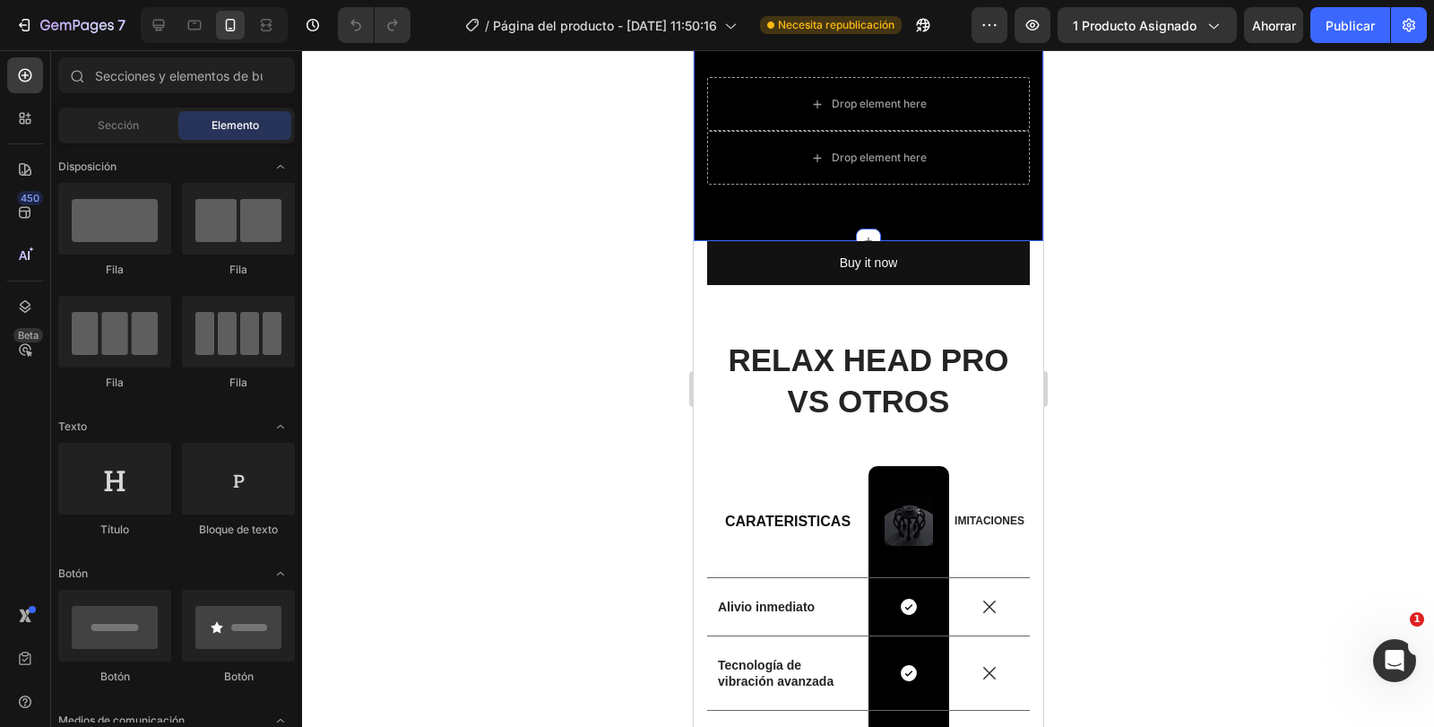
scroll to position [2152, 0]
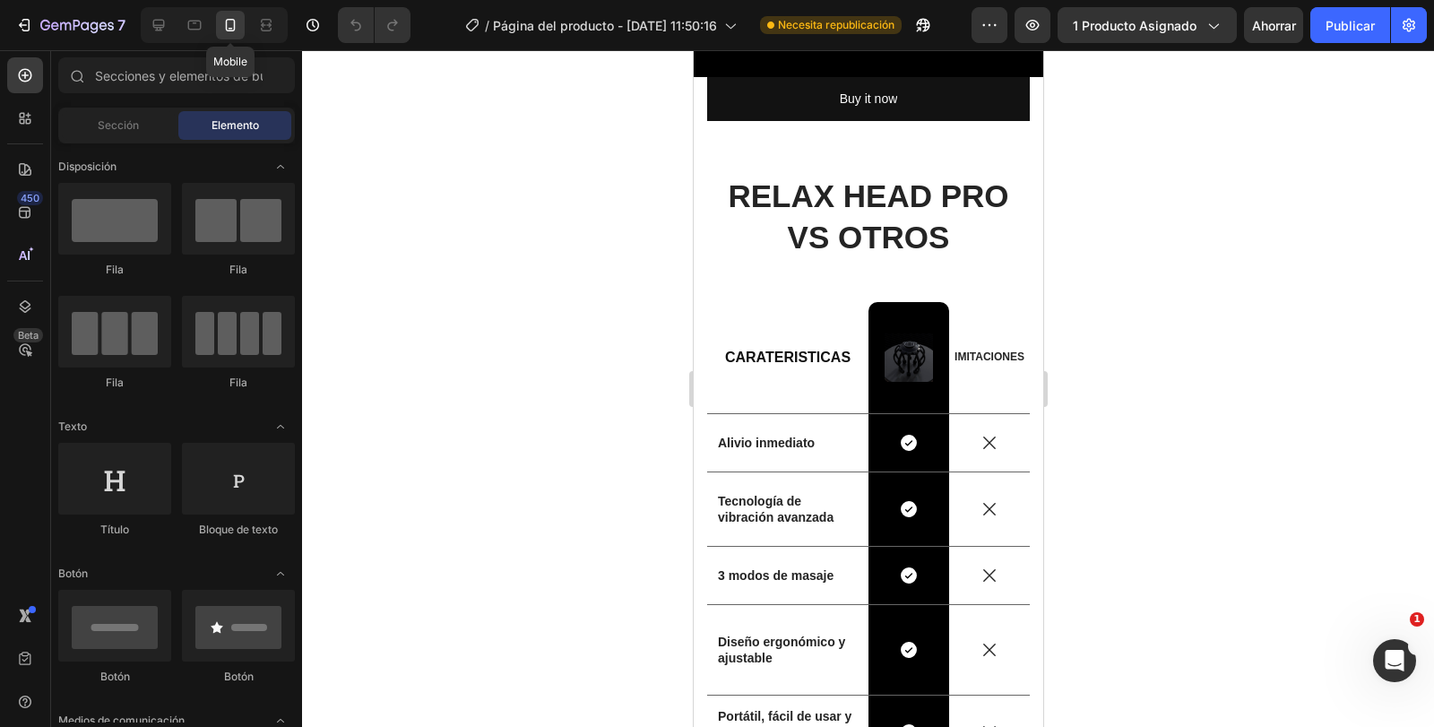
click at [220, 23] on div at bounding box center [230, 25] width 29 height 29
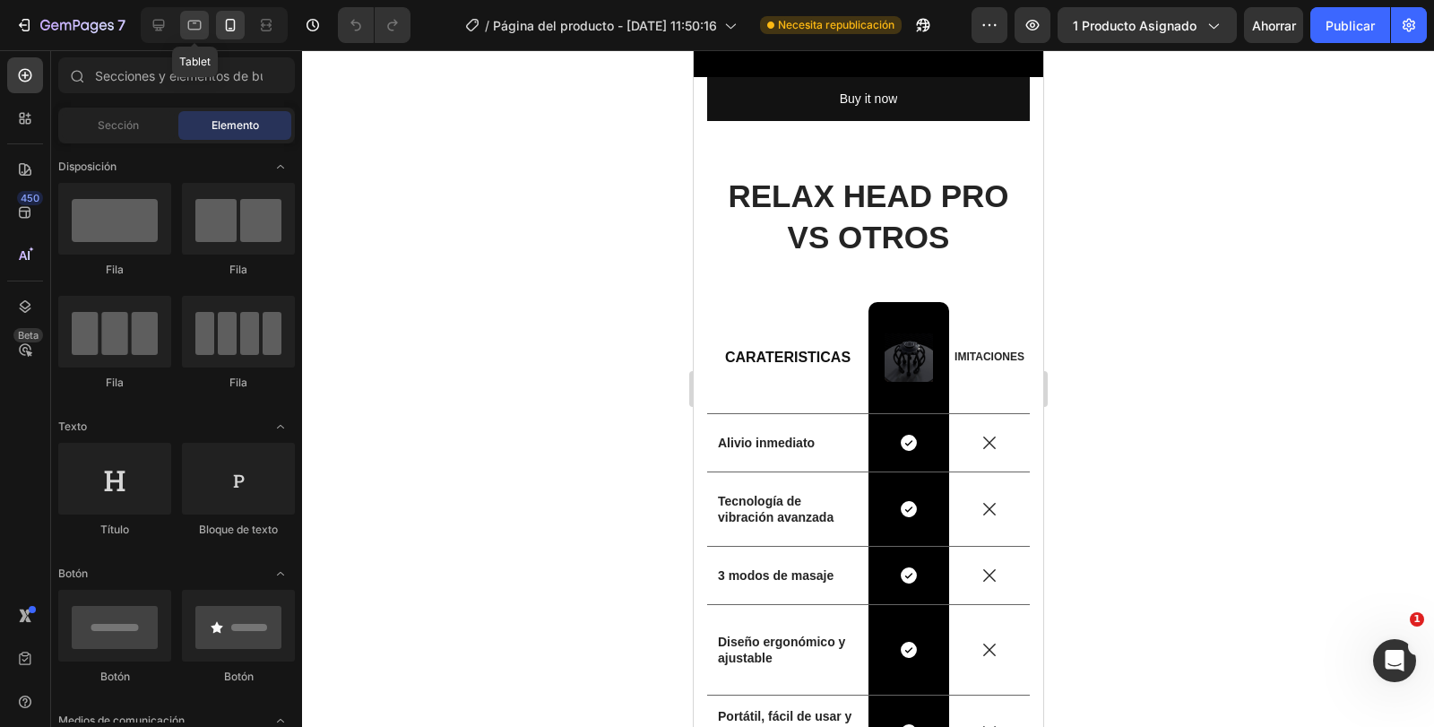
click at [204, 22] on icon at bounding box center [195, 25] width 18 height 18
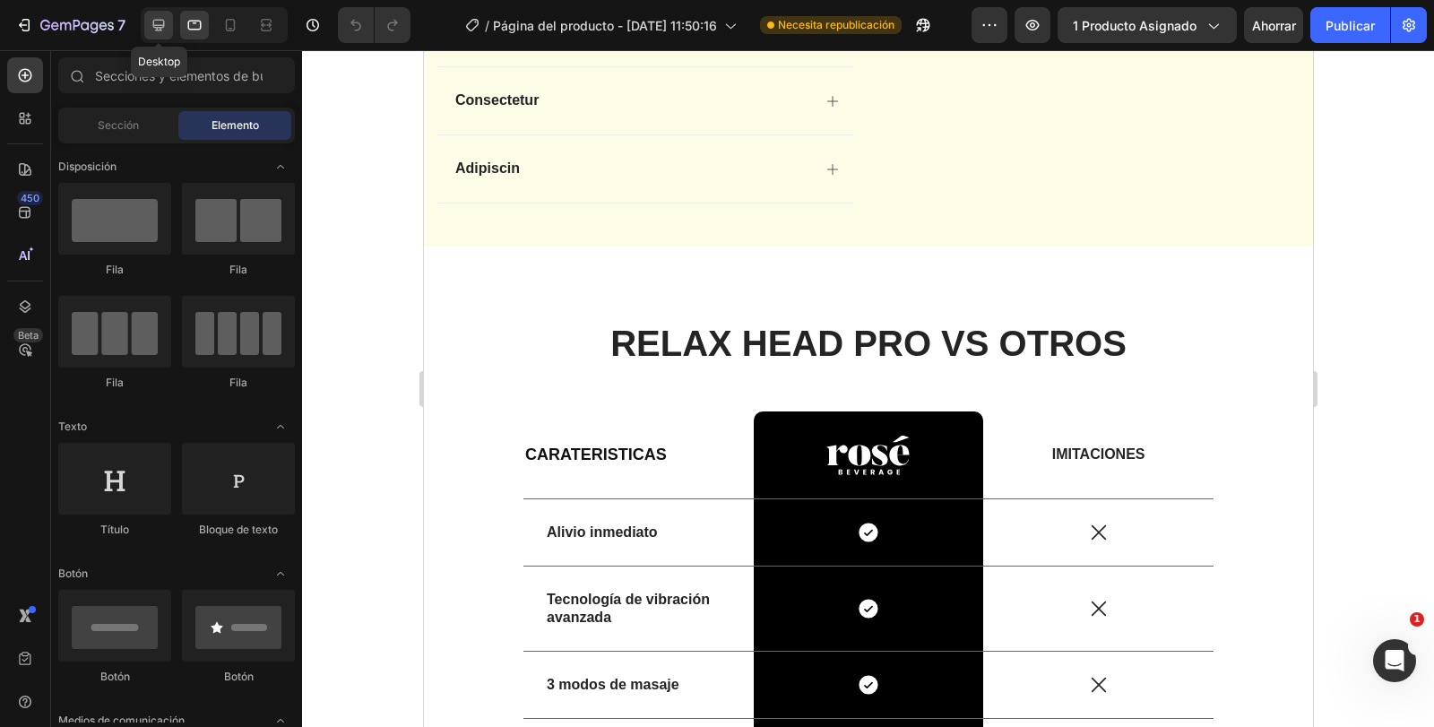
click at [150, 22] on icon at bounding box center [159, 25] width 18 height 18
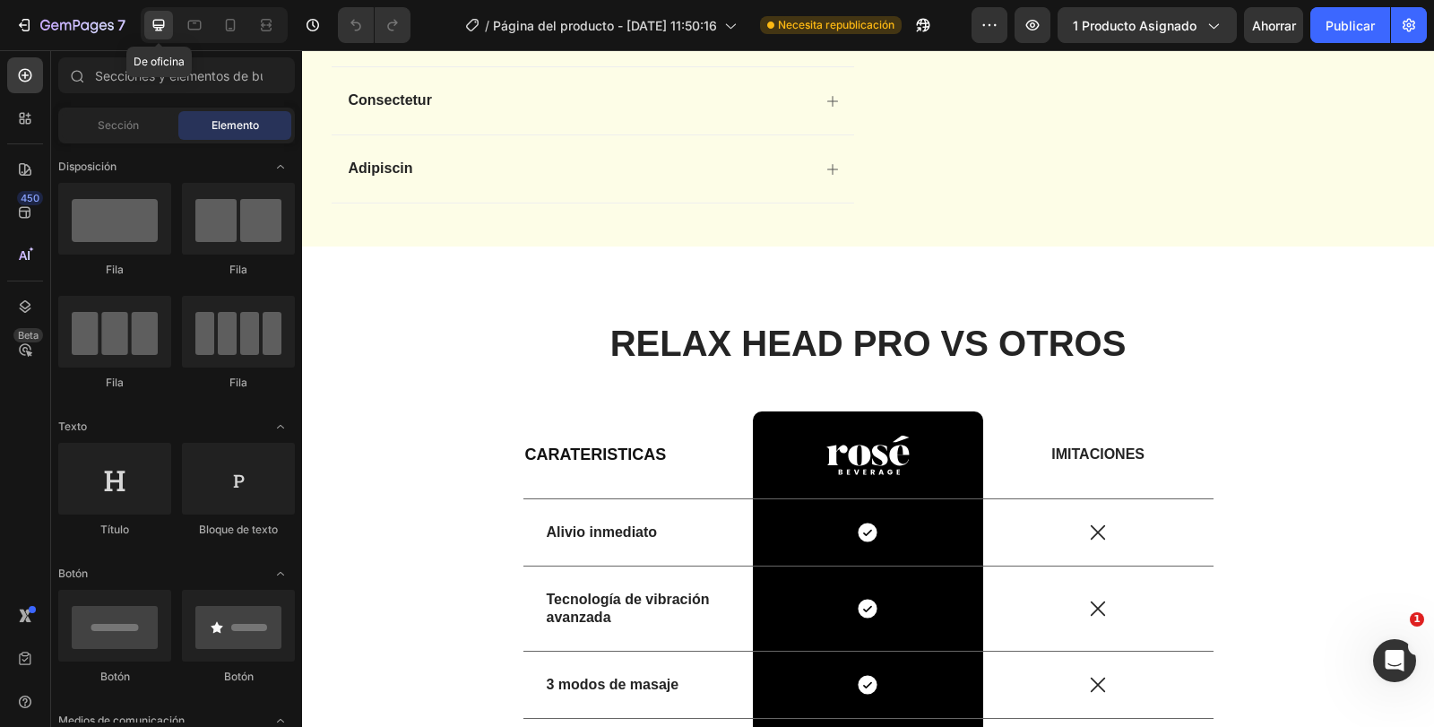
click at [173, 30] on div at bounding box center [158, 25] width 29 height 29
click at [204, 30] on icon at bounding box center [195, 25] width 18 height 18
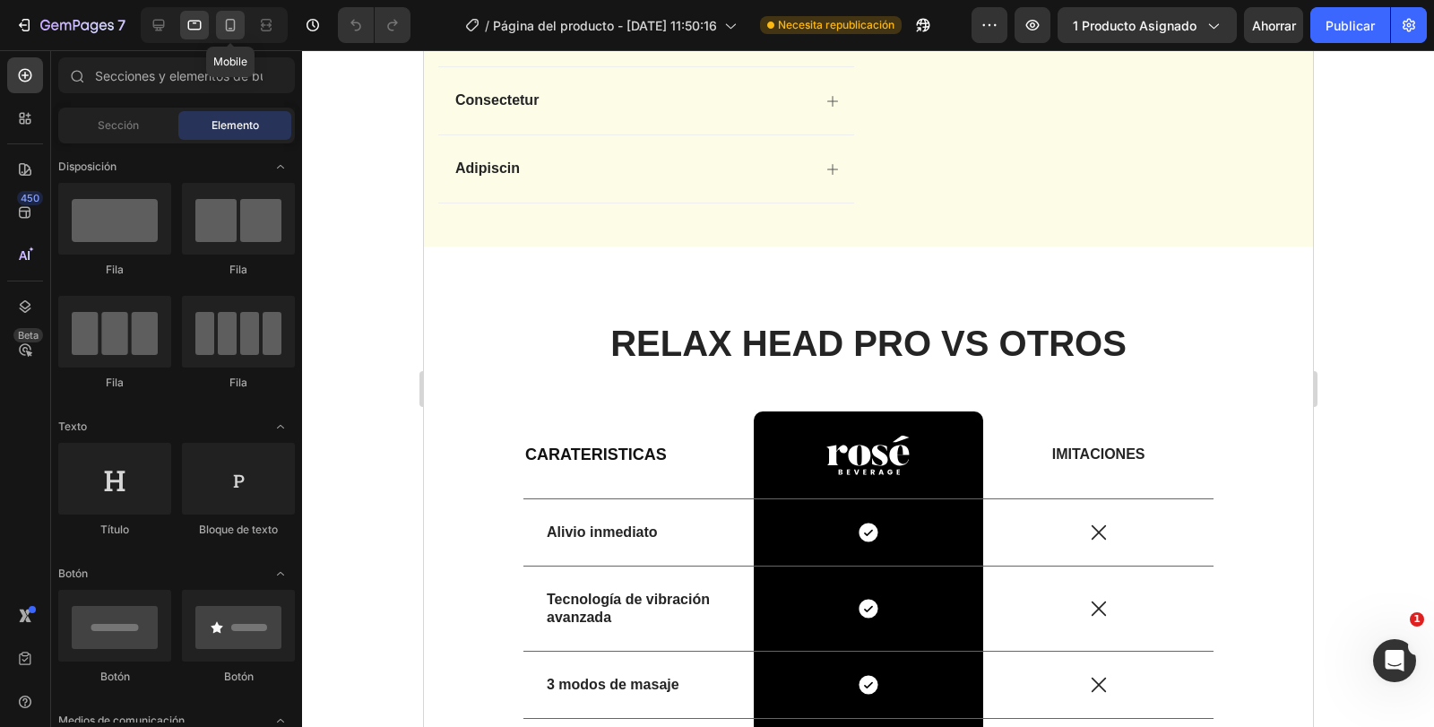
click at [221, 30] on icon at bounding box center [230, 25] width 18 height 18
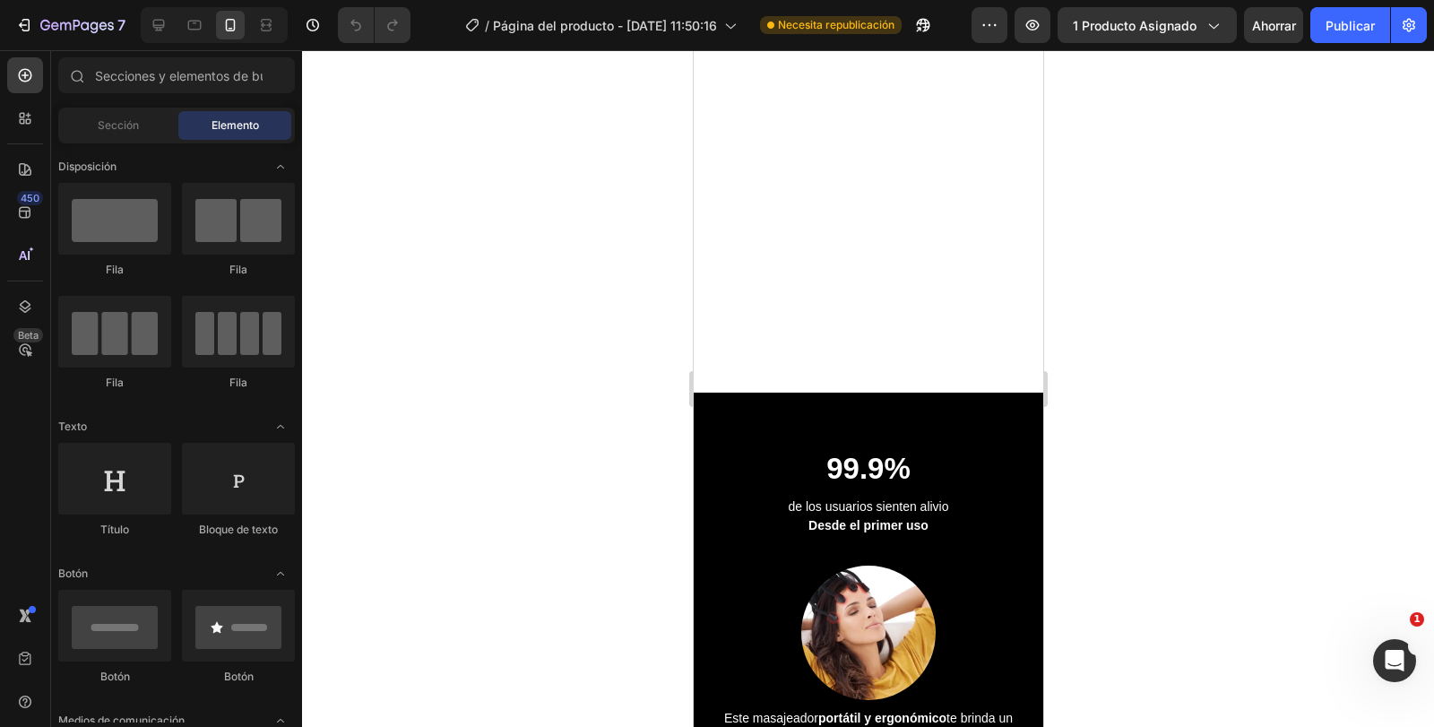
scroll to position [1475, 0]
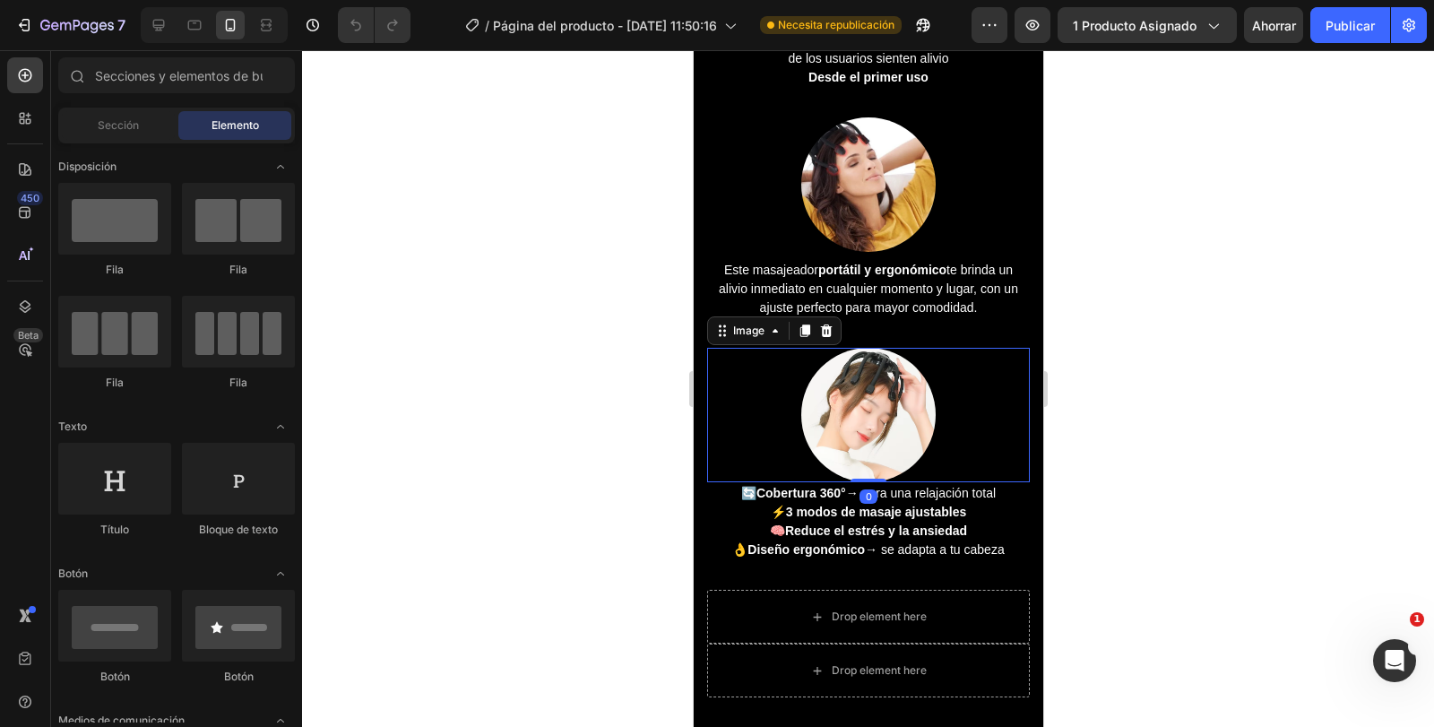
click at [974, 436] on div at bounding box center [867, 415] width 323 height 134
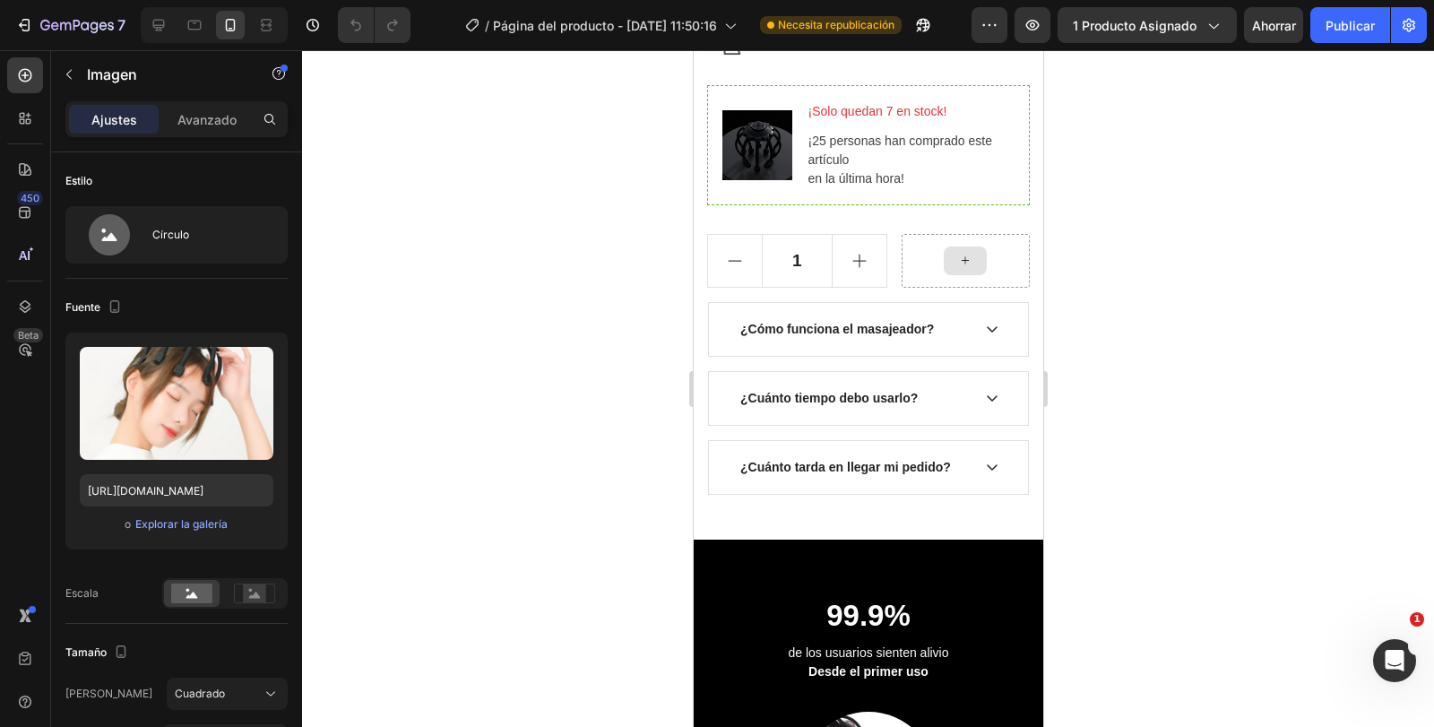
scroll to position [896, 0]
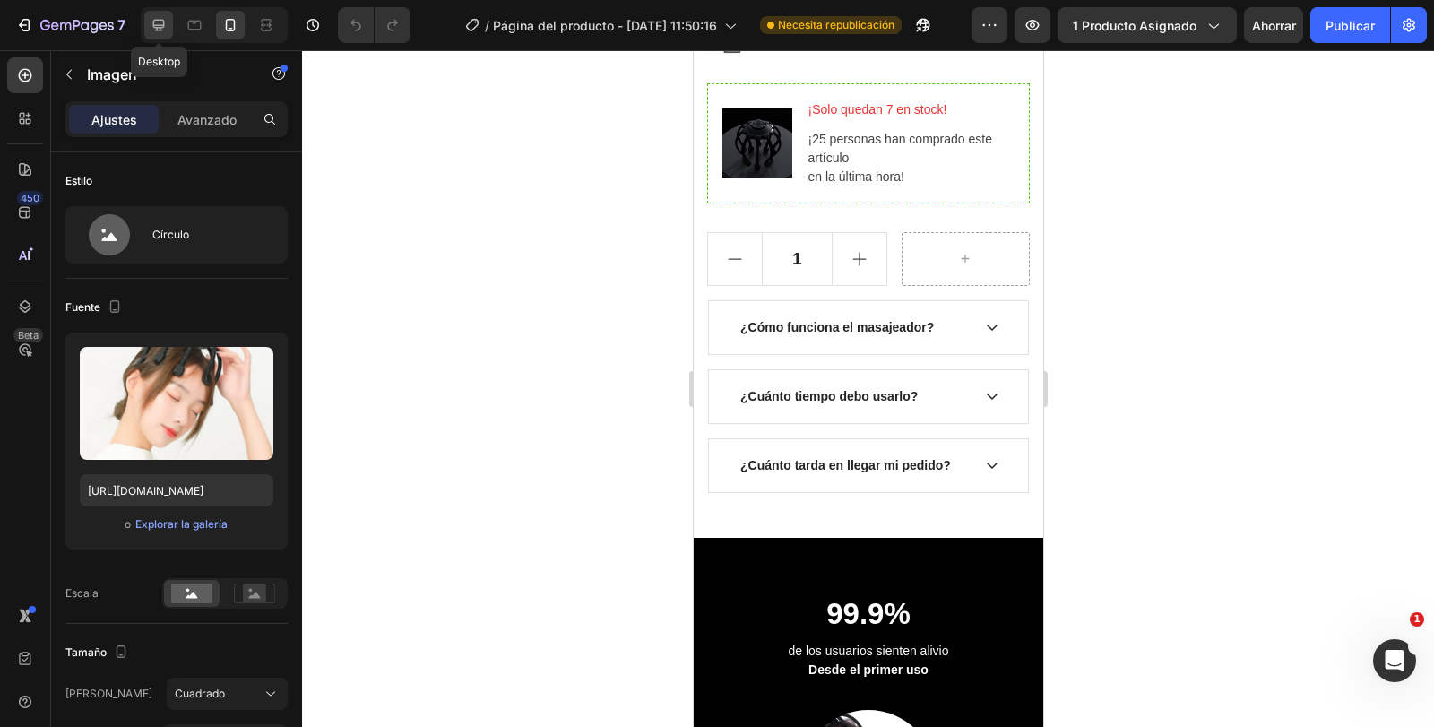
click at [166, 22] on icon at bounding box center [159, 25] width 18 height 18
type input "[URL][DOMAIN_NAME]"
type input "80"
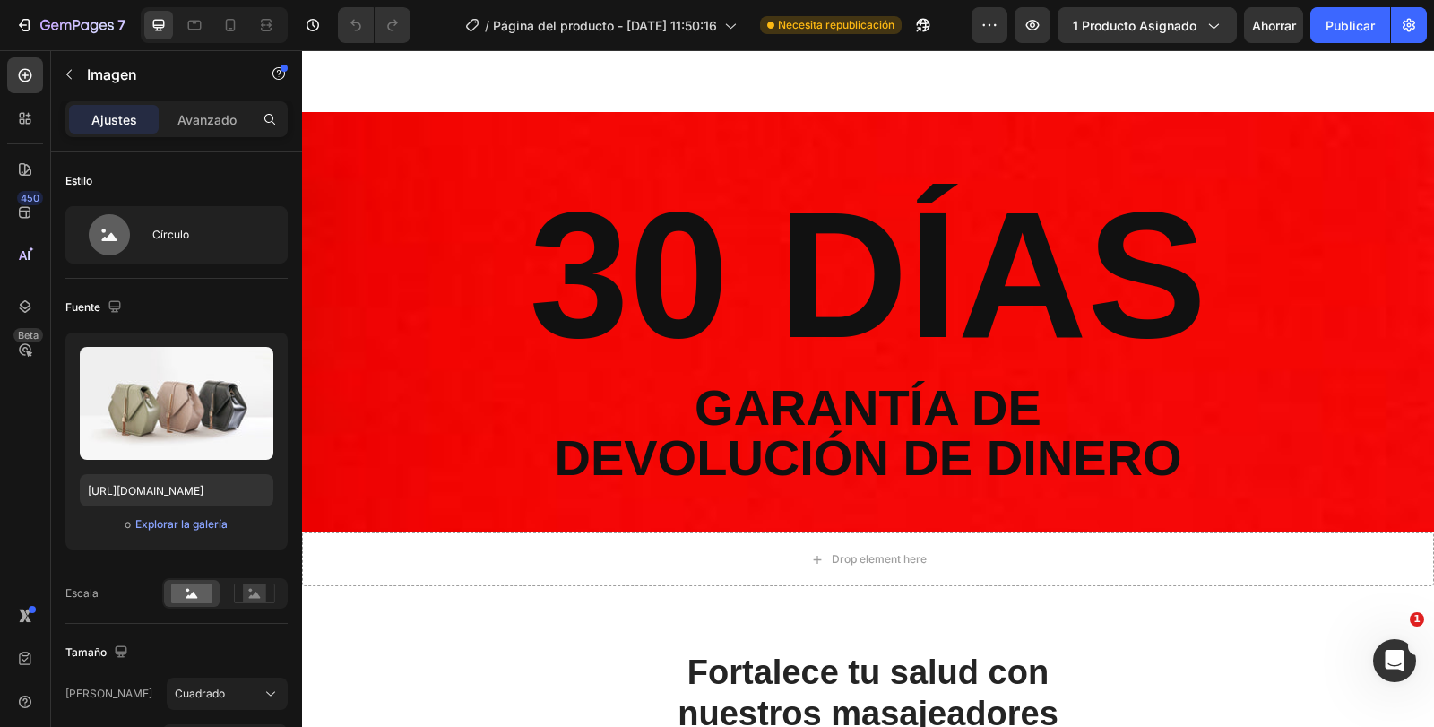
scroll to position [3298, 0]
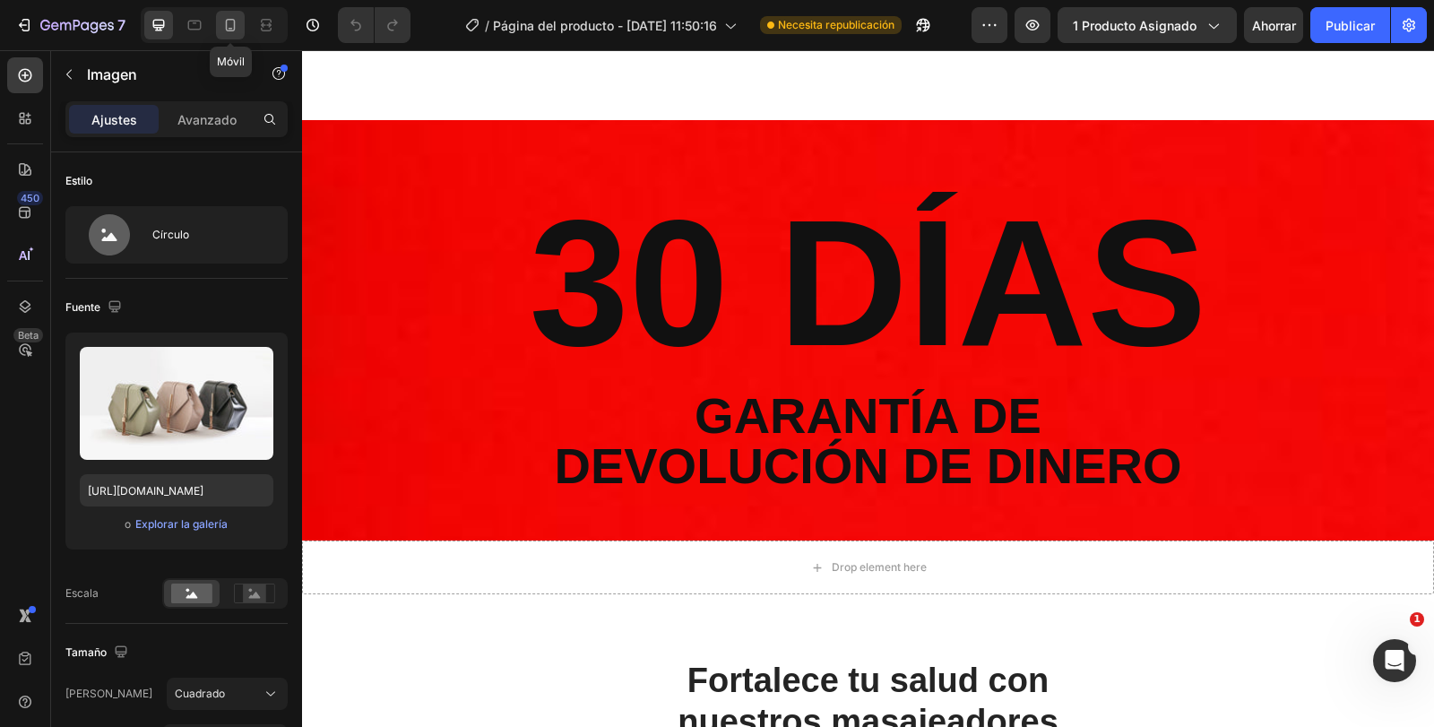
click at [230, 19] on icon at bounding box center [231, 25] width 10 height 13
type input "https://cdn.shopify.com/s/files/1/0666/7839/0870/files/gempages_577748776421163…"
type input "150"
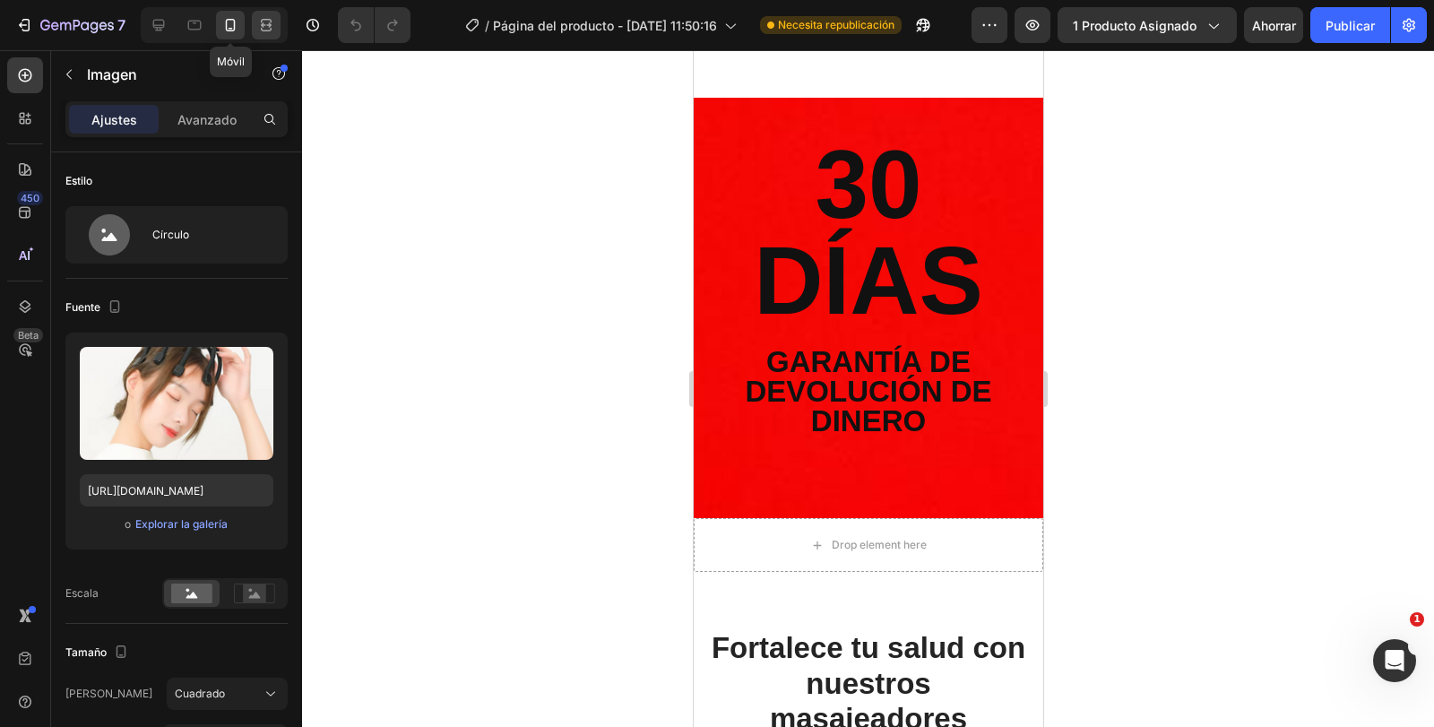
scroll to position [3315, 0]
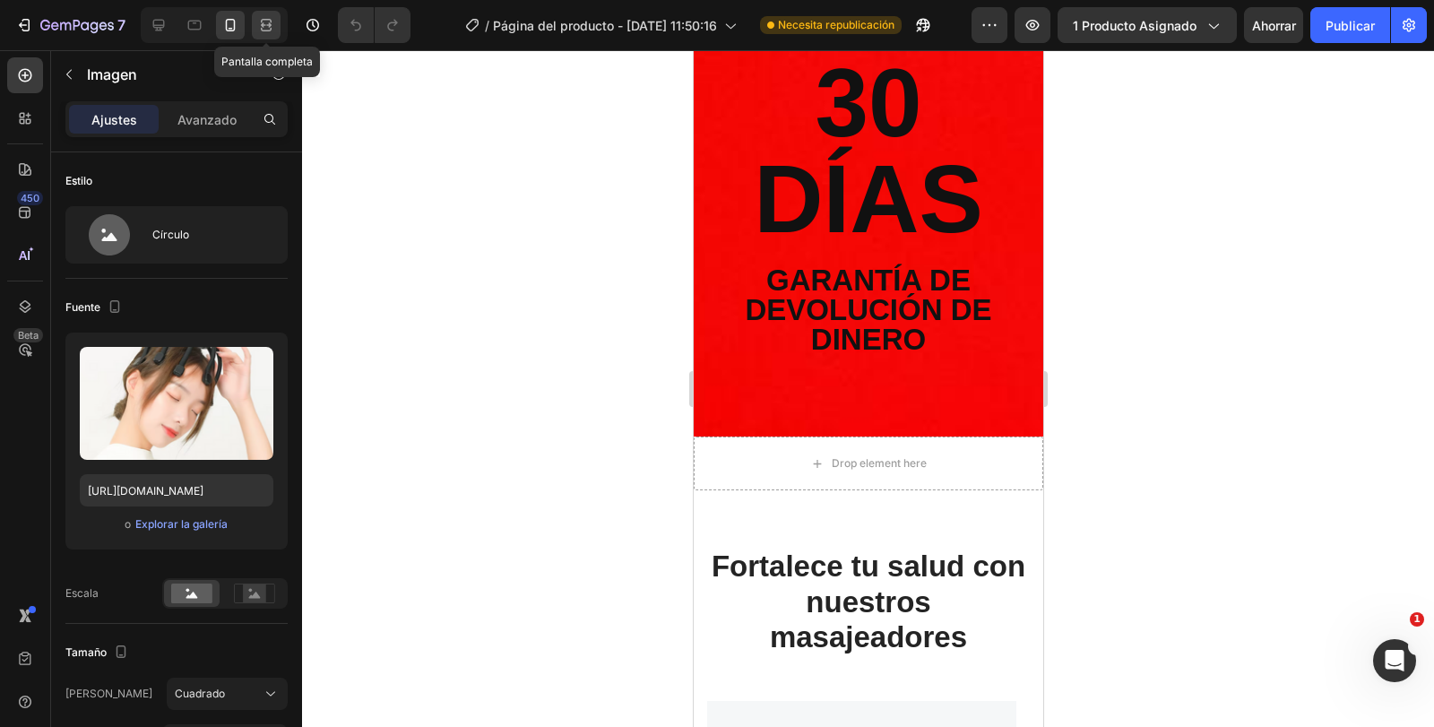
click at [274, 29] on icon at bounding box center [266, 25] width 18 height 18
type input "[URL][DOMAIN_NAME]"
type input "80"
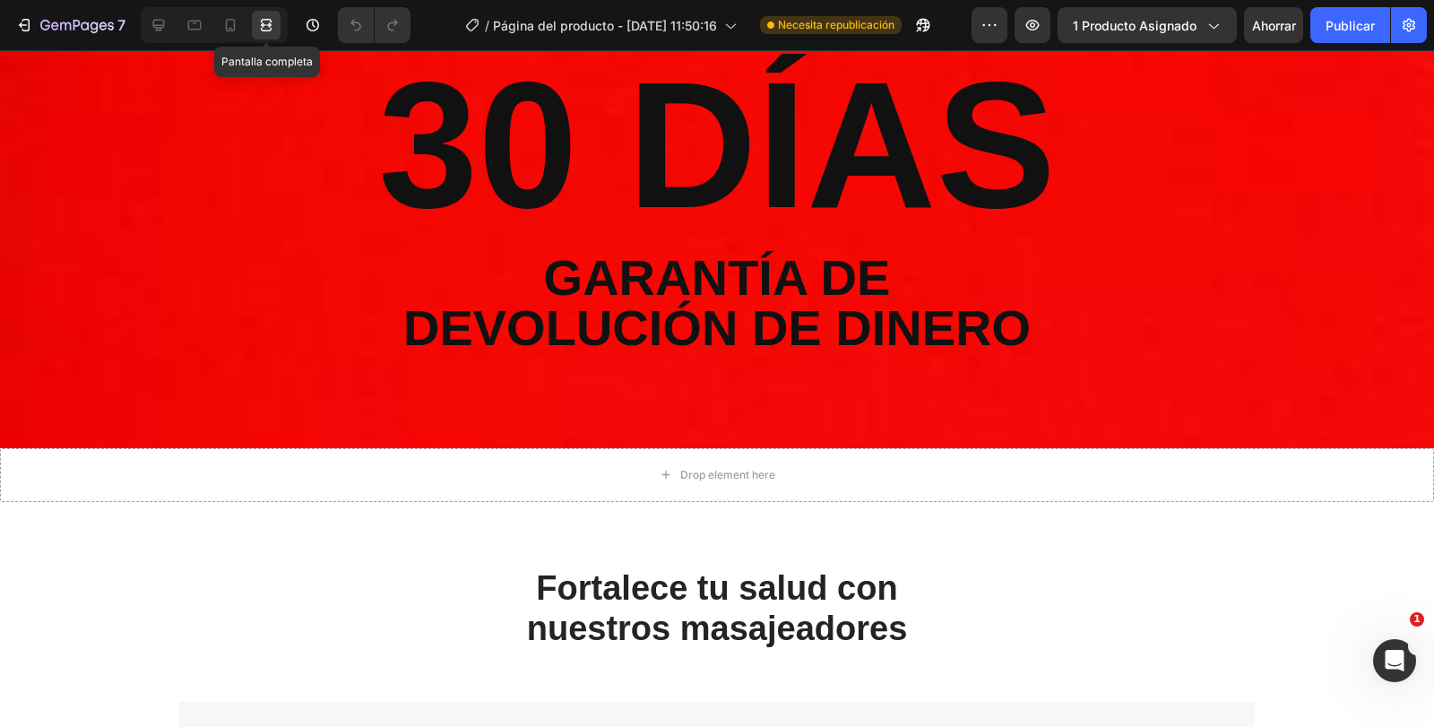
scroll to position [3298, 0]
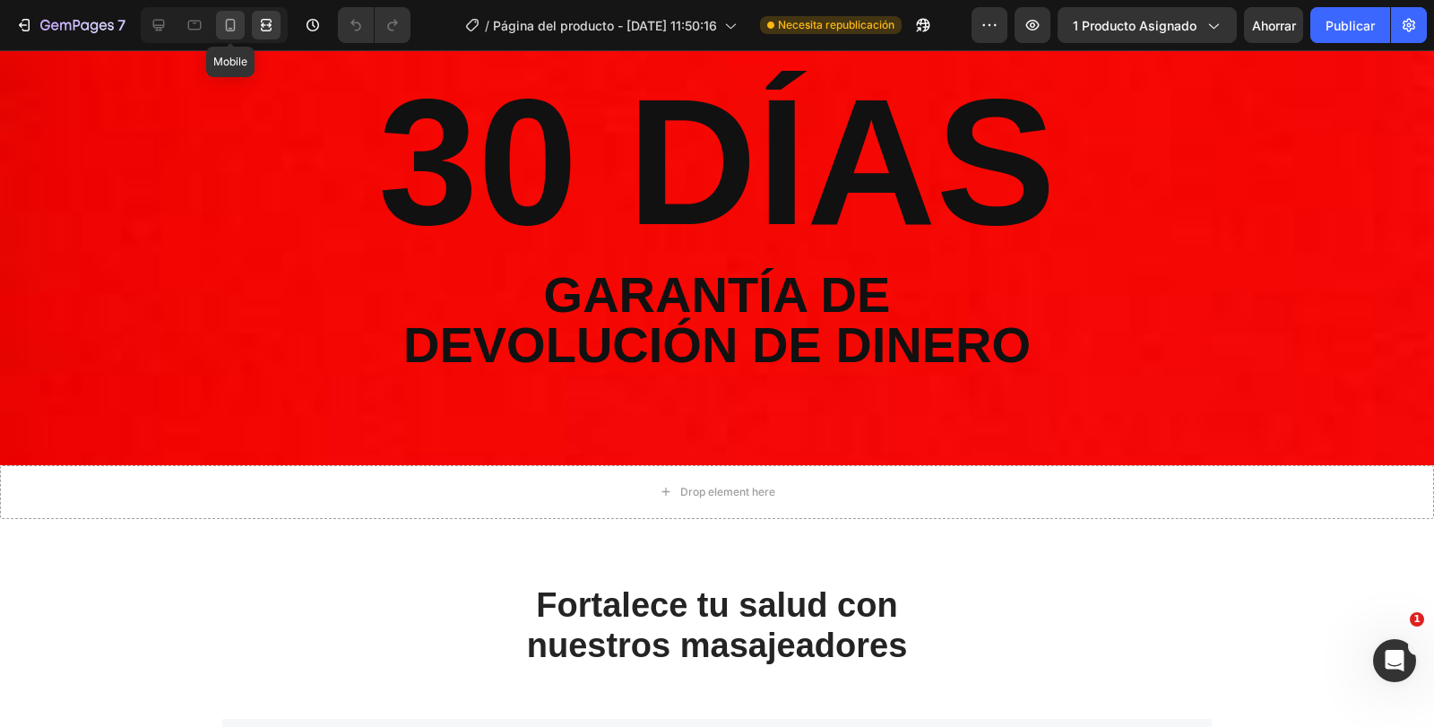
click at [233, 29] on icon at bounding box center [230, 25] width 18 height 18
type input "https://cdn.shopify.com/s/files/1/0666/7839/0870/files/gempages_577748776421163…"
type input "150"
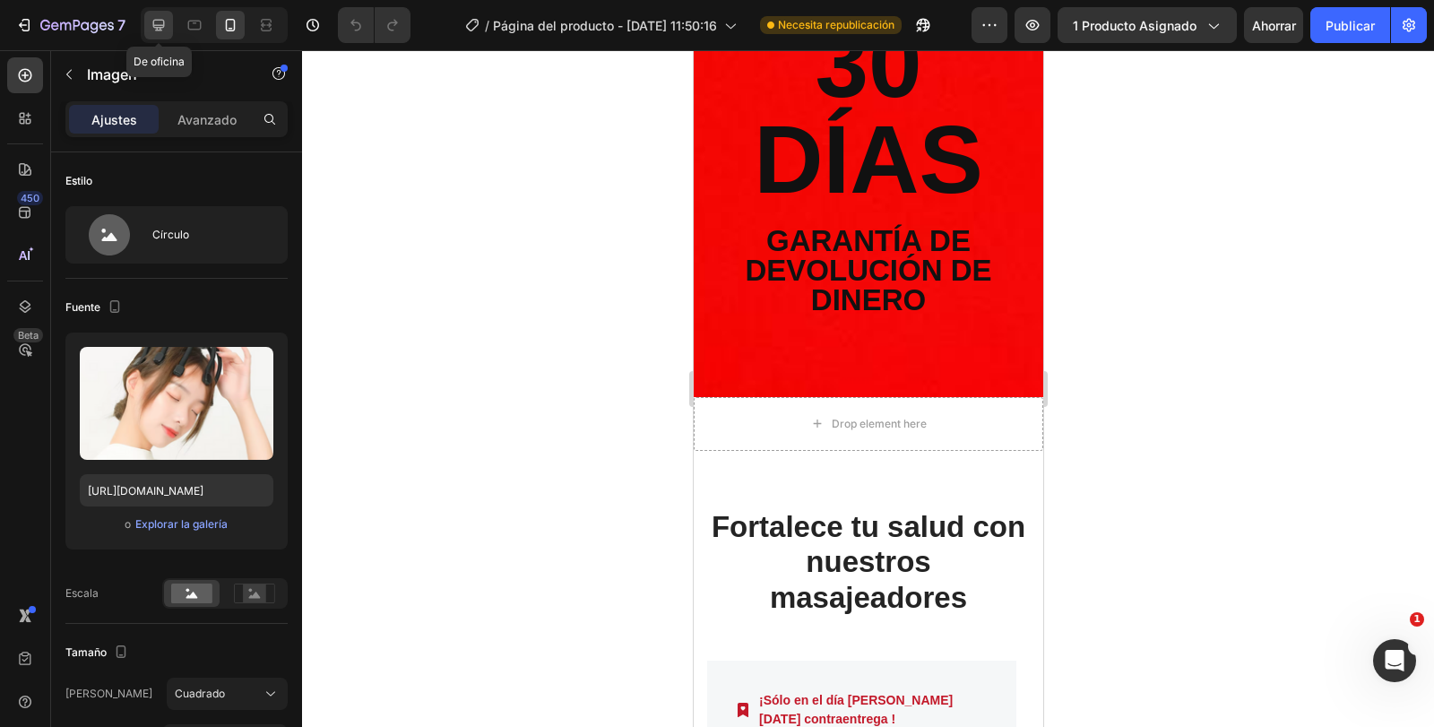
click at [158, 22] on icon at bounding box center [159, 25] width 18 height 18
type input "[URL][DOMAIN_NAME]"
type input "80"
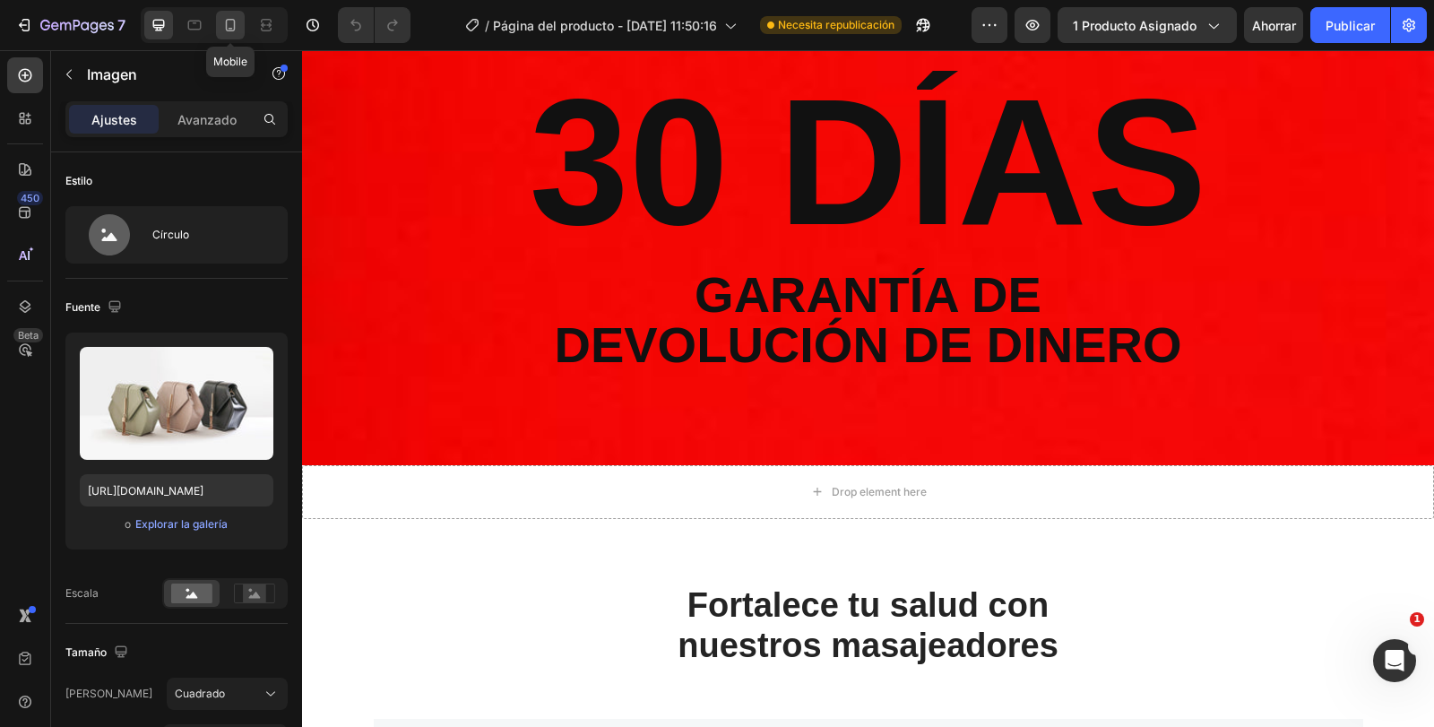
click at [237, 20] on icon at bounding box center [230, 25] width 18 height 18
type input "https://cdn.shopify.com/s/files/1/0666/7839/0870/files/gempages_577748776421163…"
type input "150"
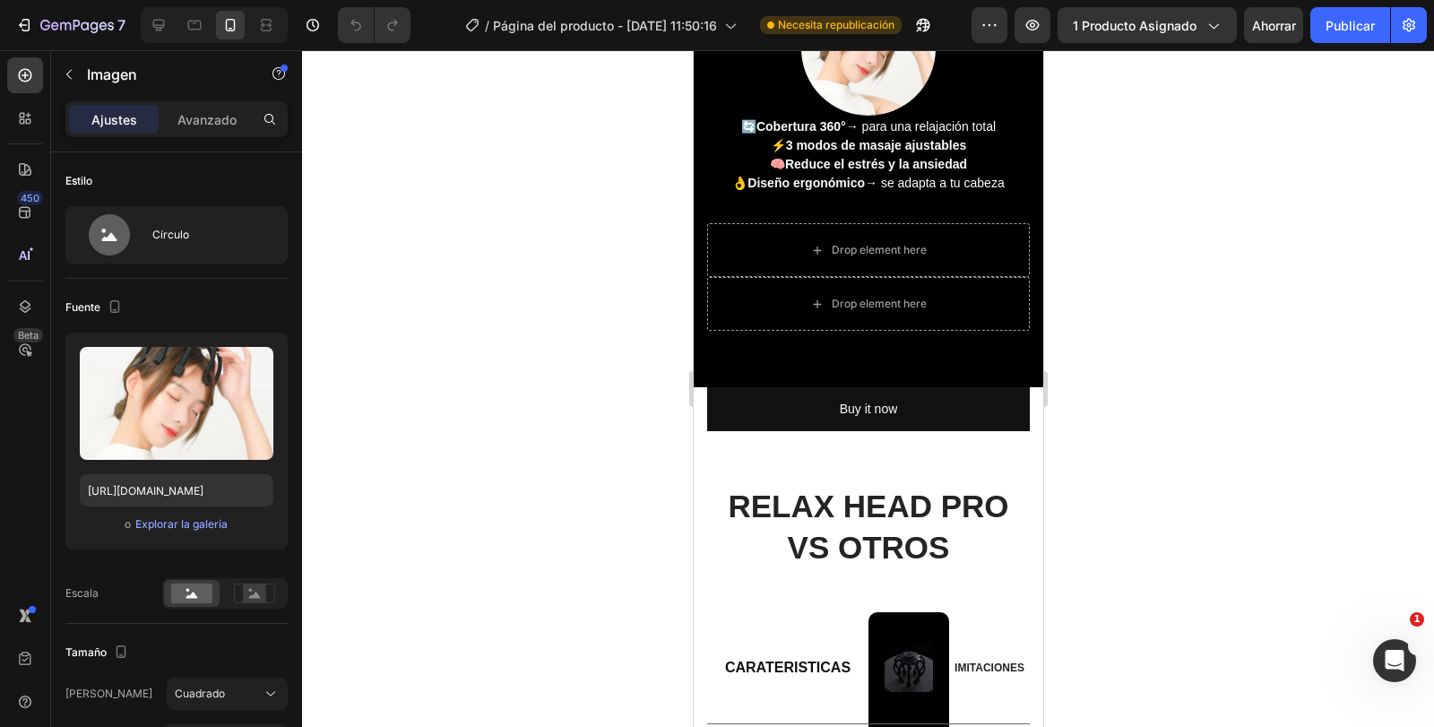
scroll to position [1406, 0]
click at [853, 25] on font "Necesita republicación" at bounding box center [836, 24] width 117 height 13
click at [941, 37] on button "button" at bounding box center [923, 25] width 36 height 36
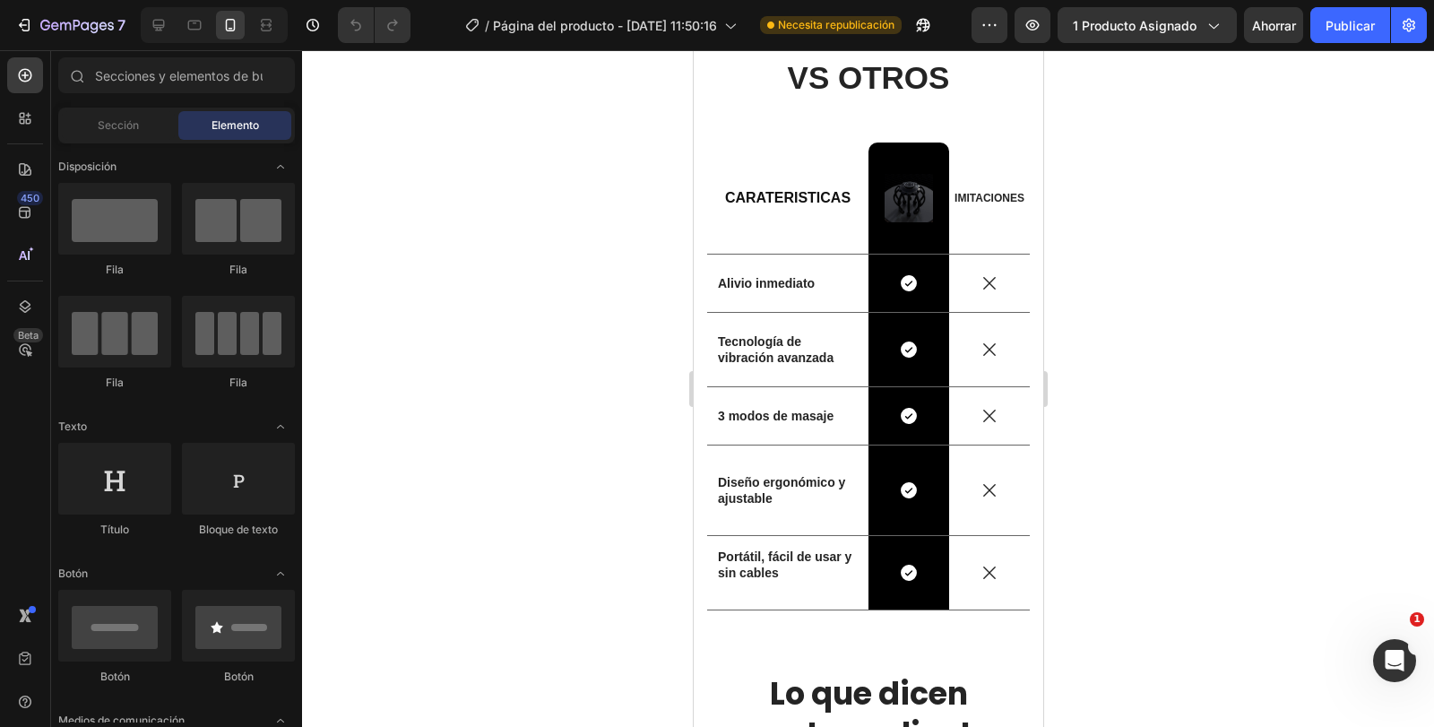
scroll to position [1639, 0]
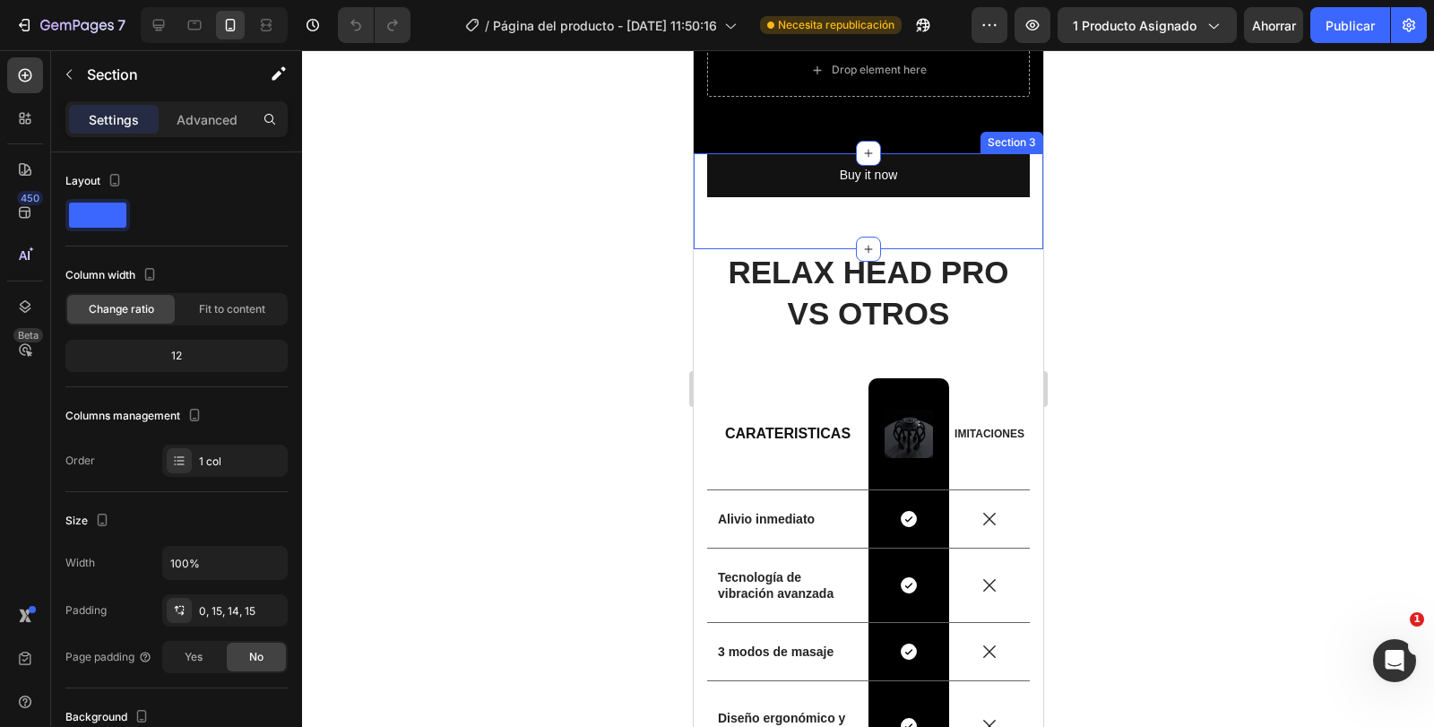
click at [912, 229] on div "Vero eos At accusamus Et iusto odio Consectetur Adipiscin Accordion Buy it now …" at bounding box center [867, 194] width 323 height 83
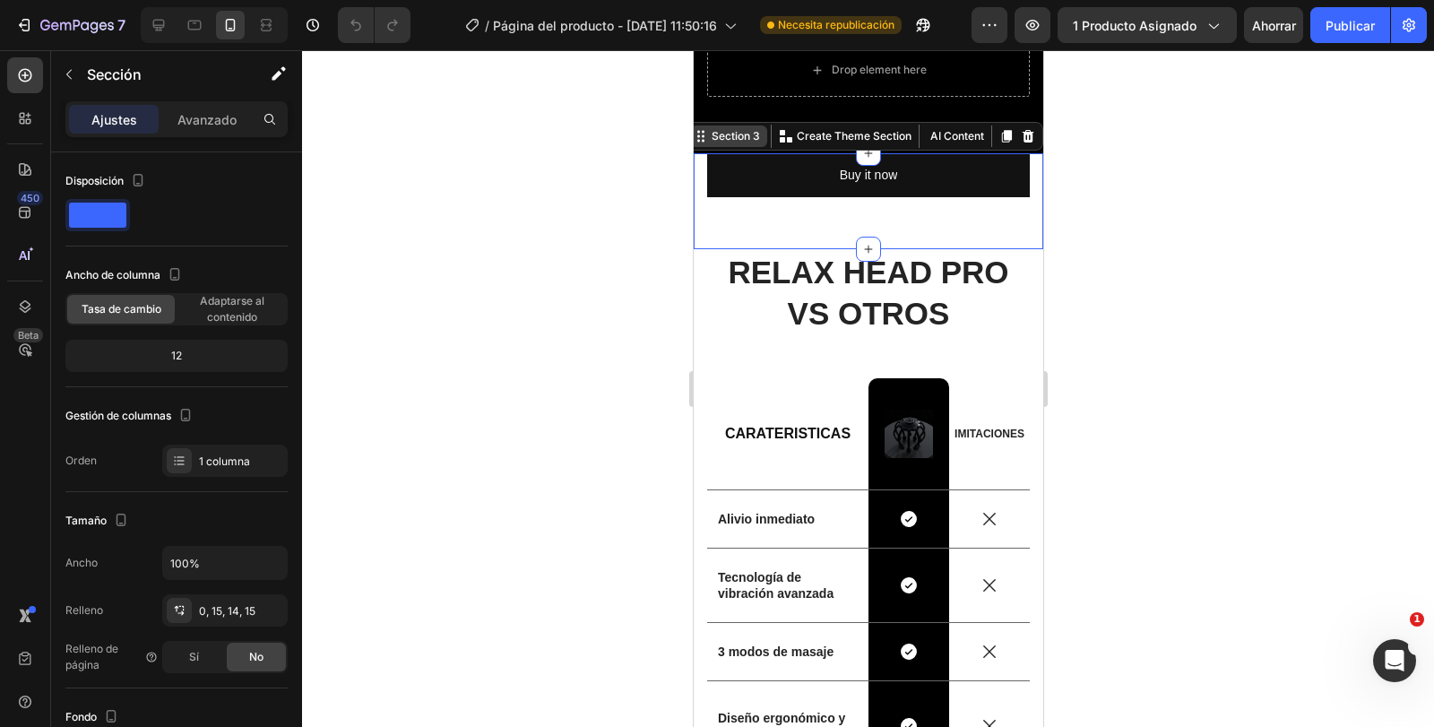
click at [740, 139] on div "Section 3" at bounding box center [735, 136] width 56 height 16
click at [823, 135] on p "Create Theme Section" at bounding box center [853, 136] width 115 height 16
click at [934, 137] on button "AI Content" at bounding box center [954, 137] width 65 height 22
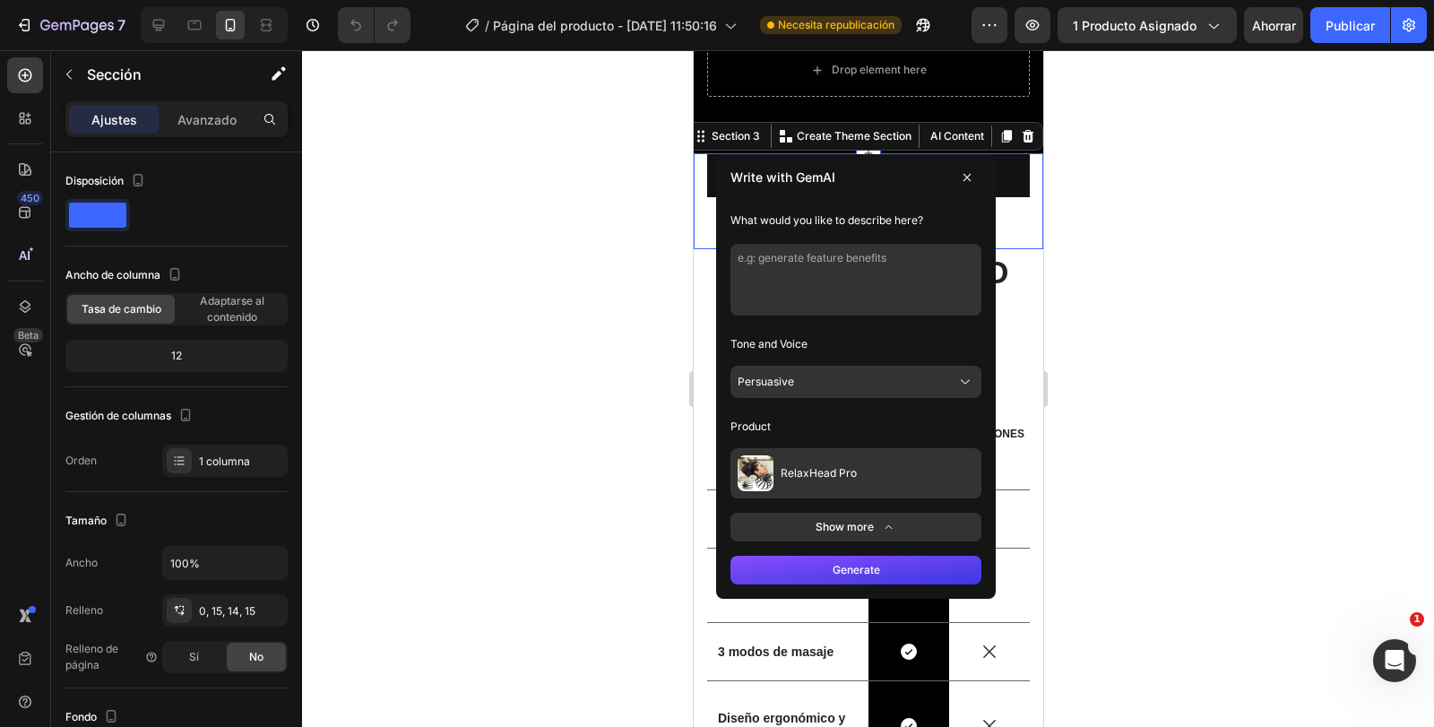
click at [963, 175] on icon at bounding box center [966, 177] width 7 height 7
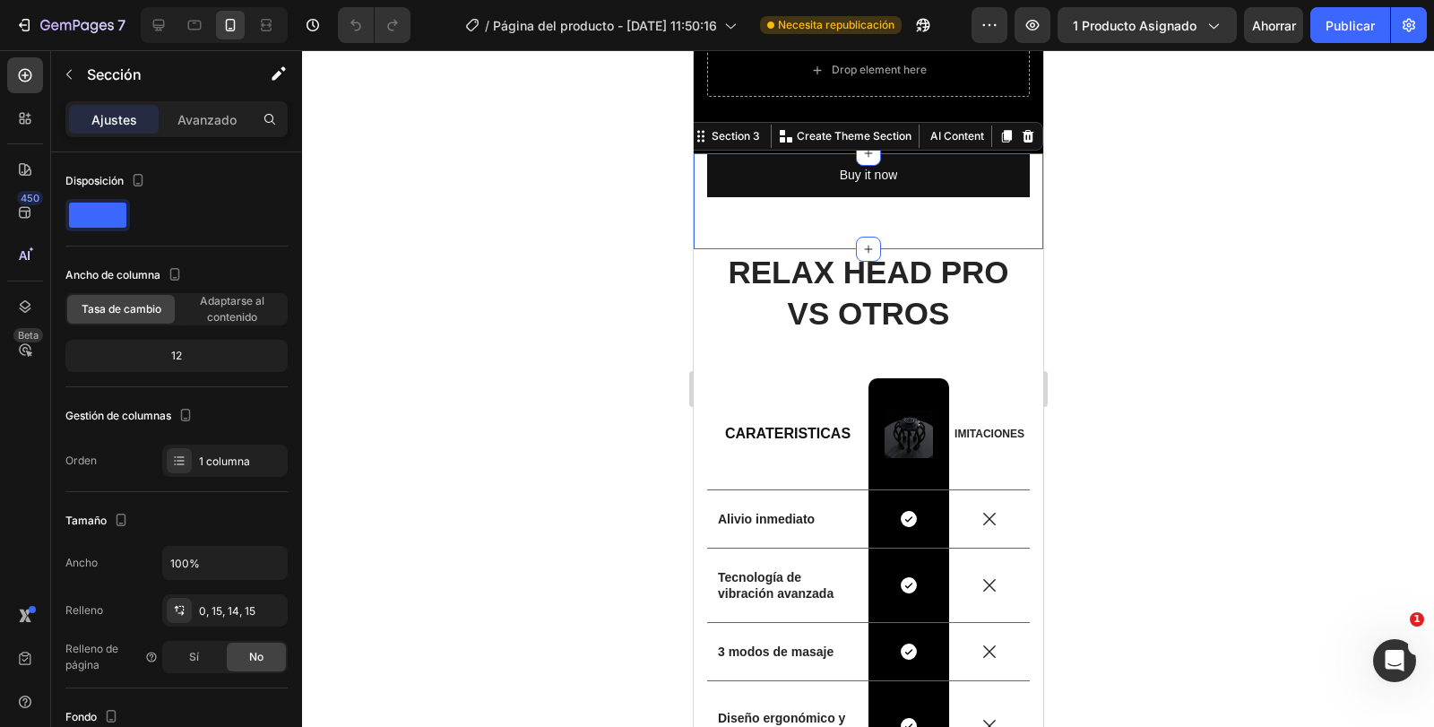
click at [1259, 274] on div at bounding box center [868, 388] width 1132 height 677
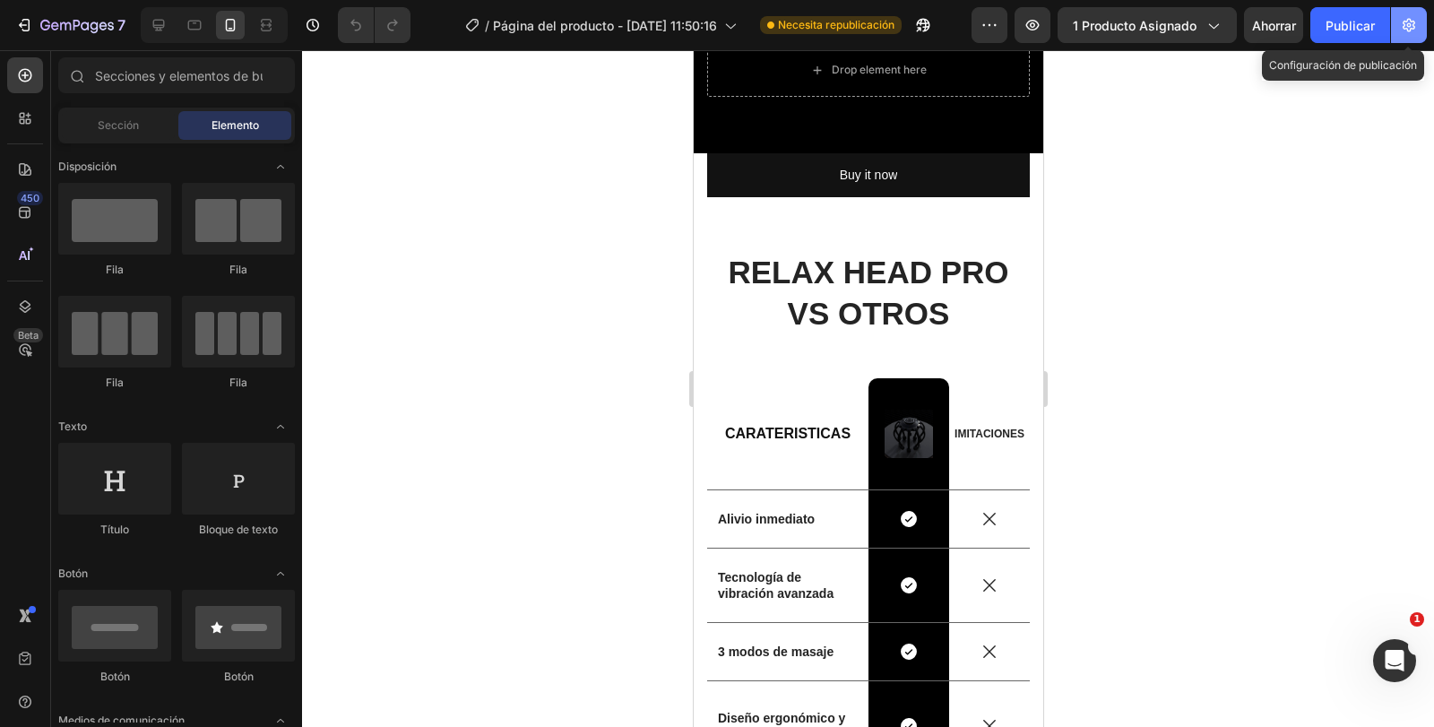
click at [1404, 32] on icon "button" at bounding box center [1409, 25] width 18 height 18
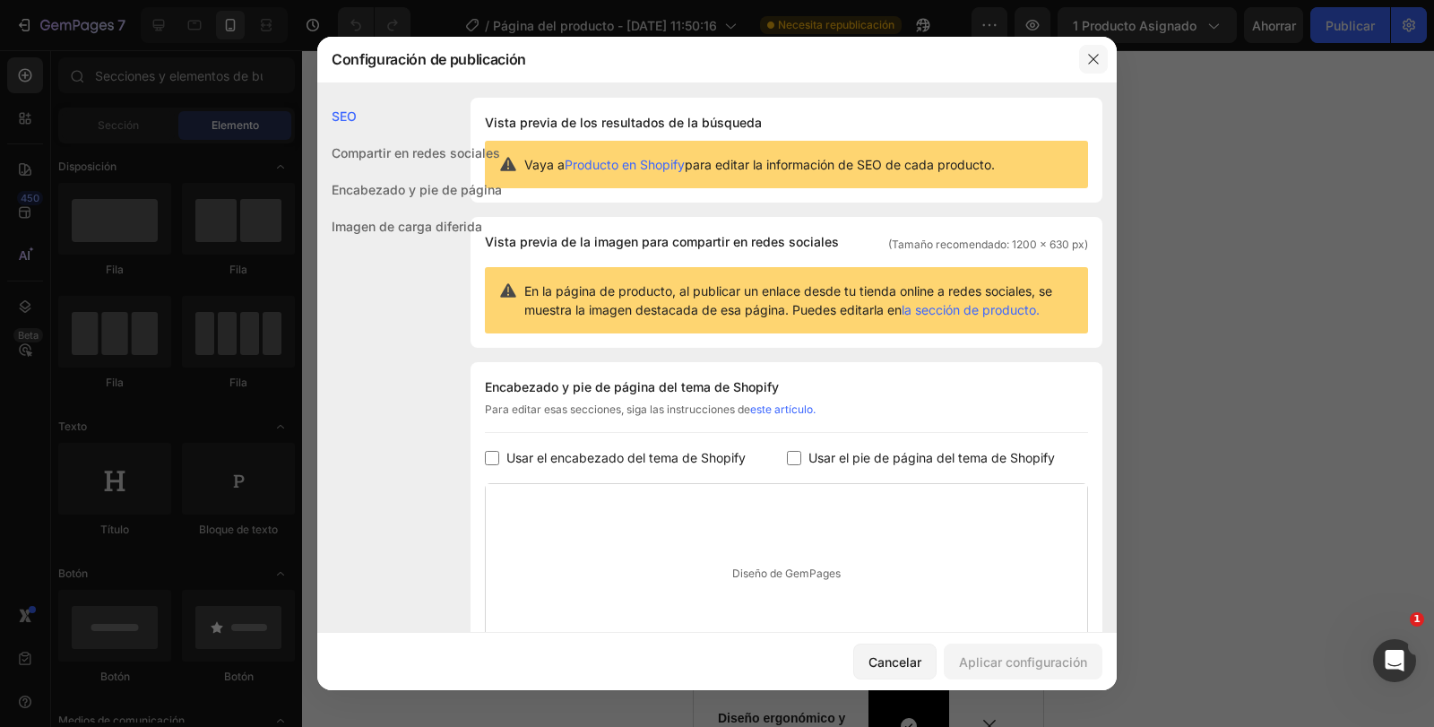
click at [1096, 56] on icon "button" at bounding box center [1094, 59] width 14 height 14
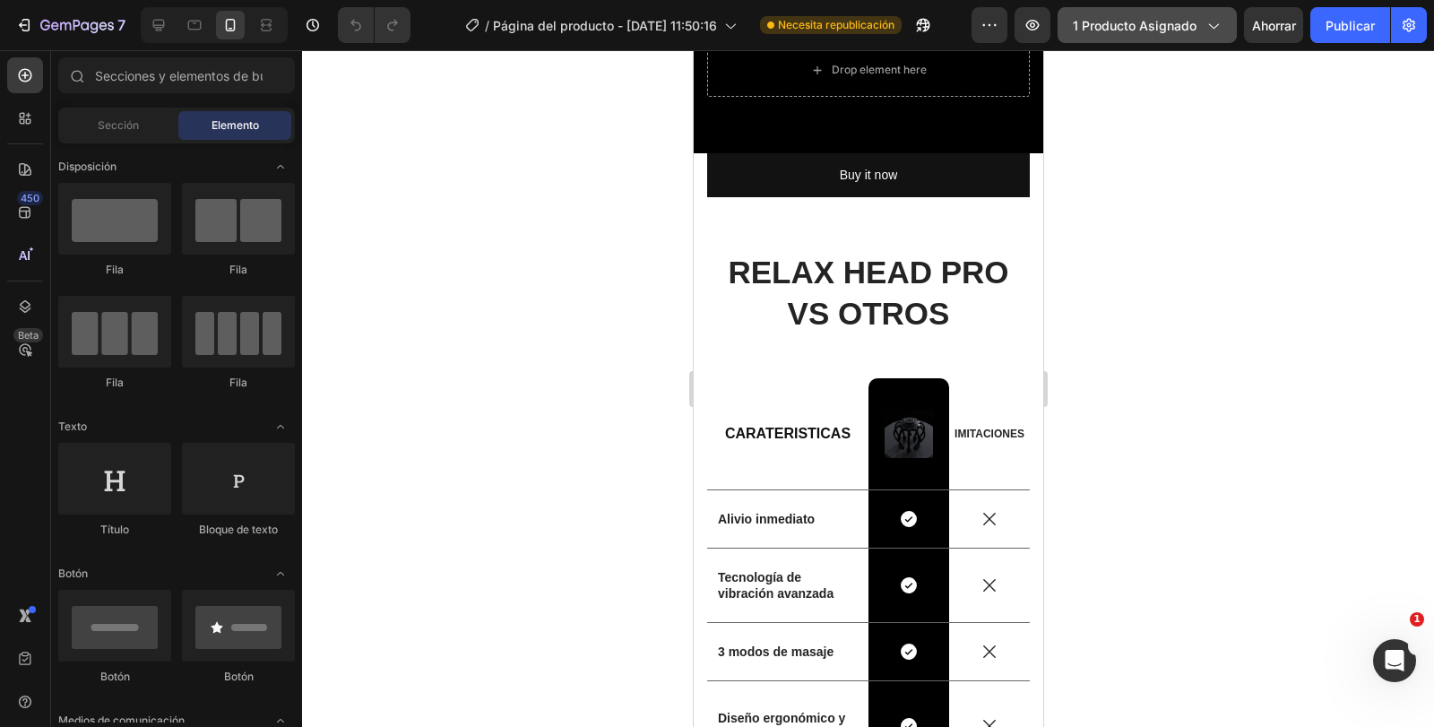
click at [1211, 31] on icon "button" at bounding box center [1213, 25] width 18 height 18
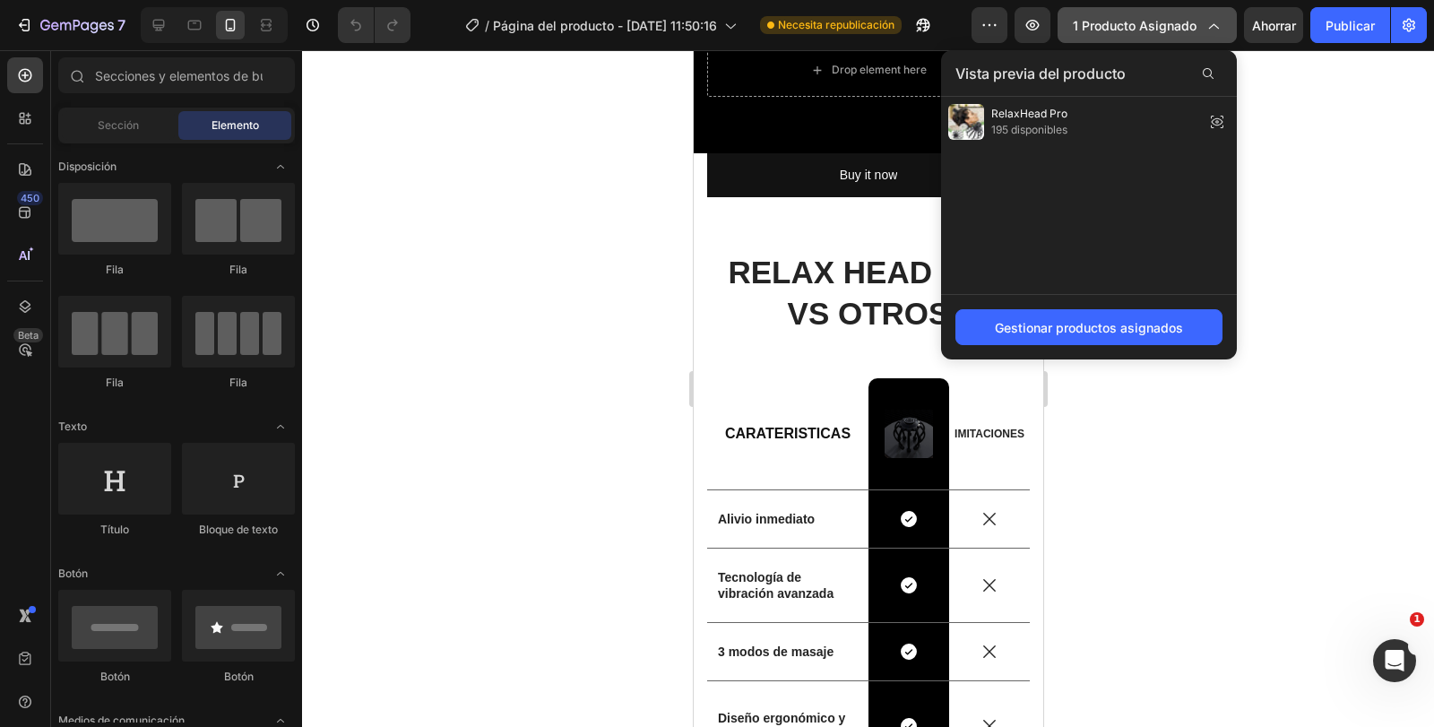
click at [1211, 31] on icon "button" at bounding box center [1213, 25] width 18 height 18
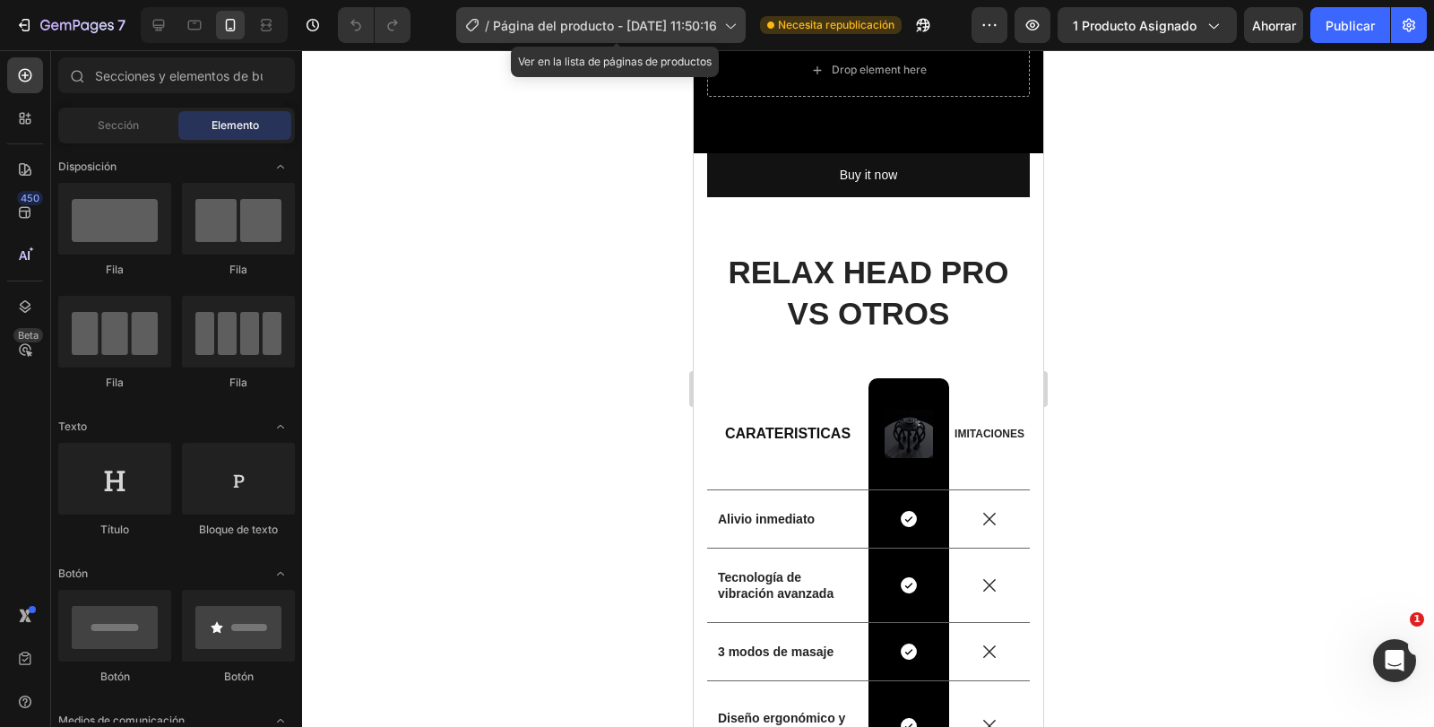
click at [709, 39] on div "/ Página del producto - 23 de septiembre, 11:50:16" at bounding box center [601, 25] width 290 height 36
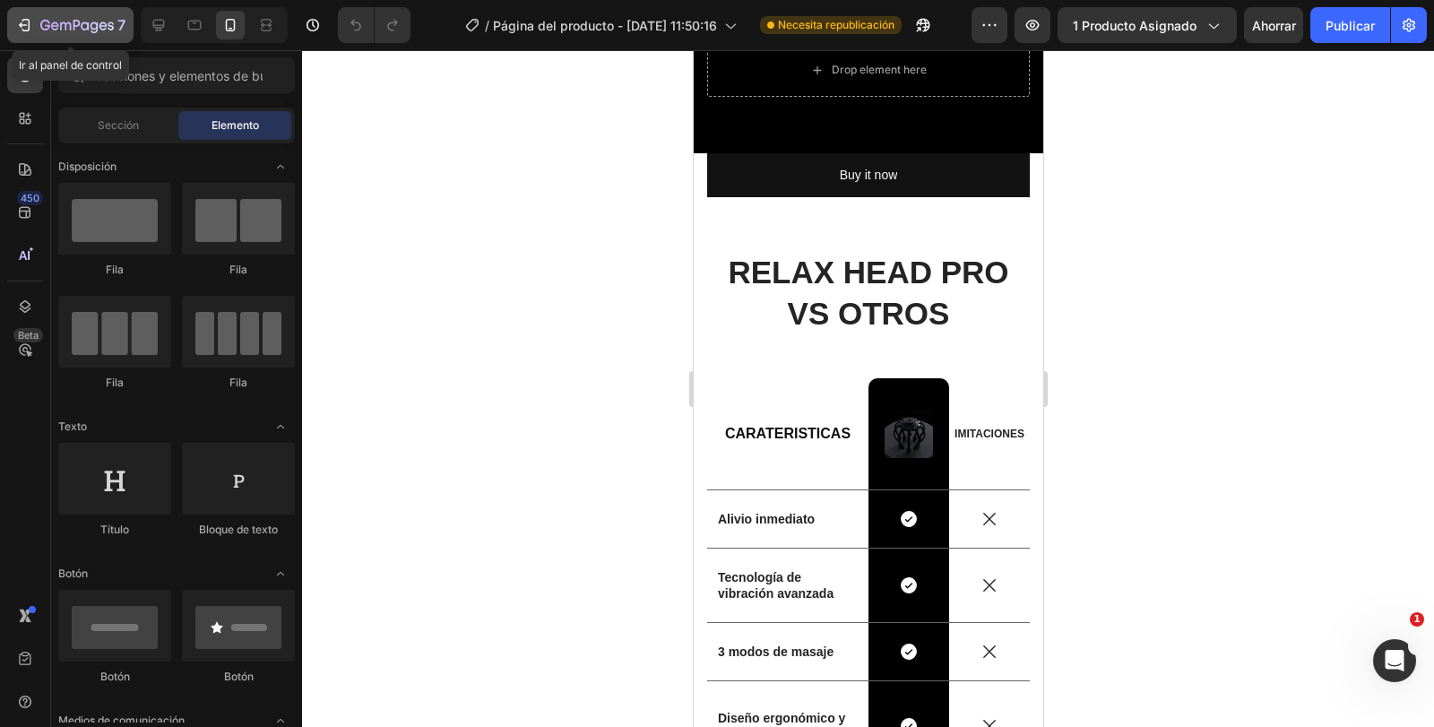
click at [61, 36] on button "7" at bounding box center [70, 25] width 126 height 36
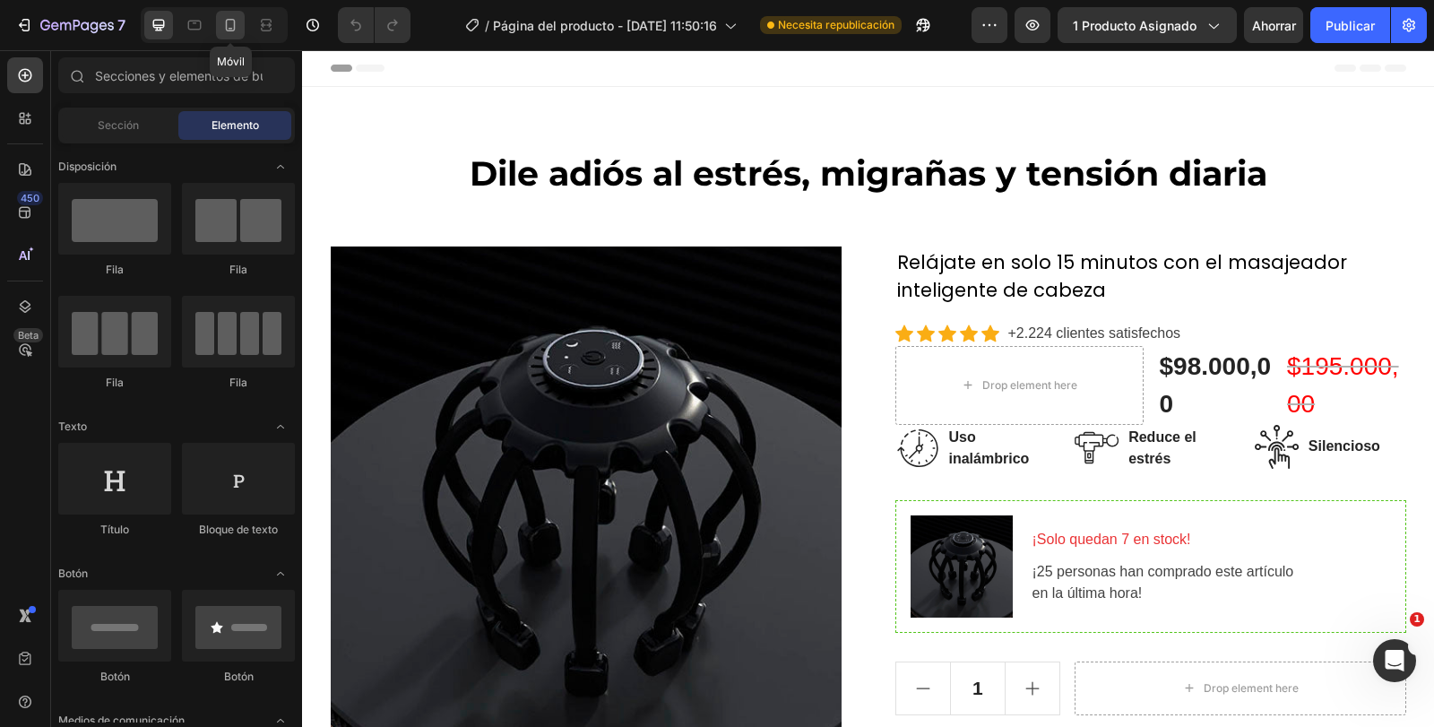
click at [231, 26] on icon at bounding box center [230, 25] width 18 height 18
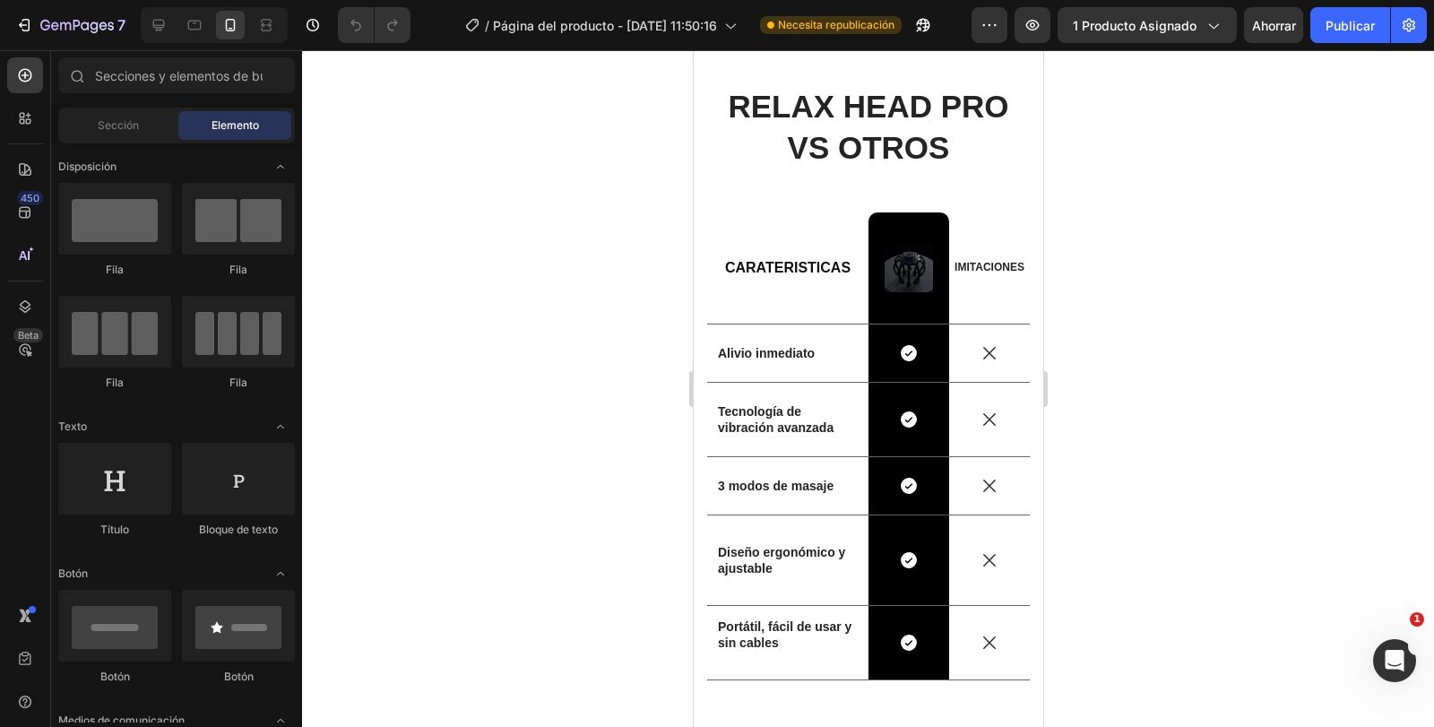
scroll to position [1793, 0]
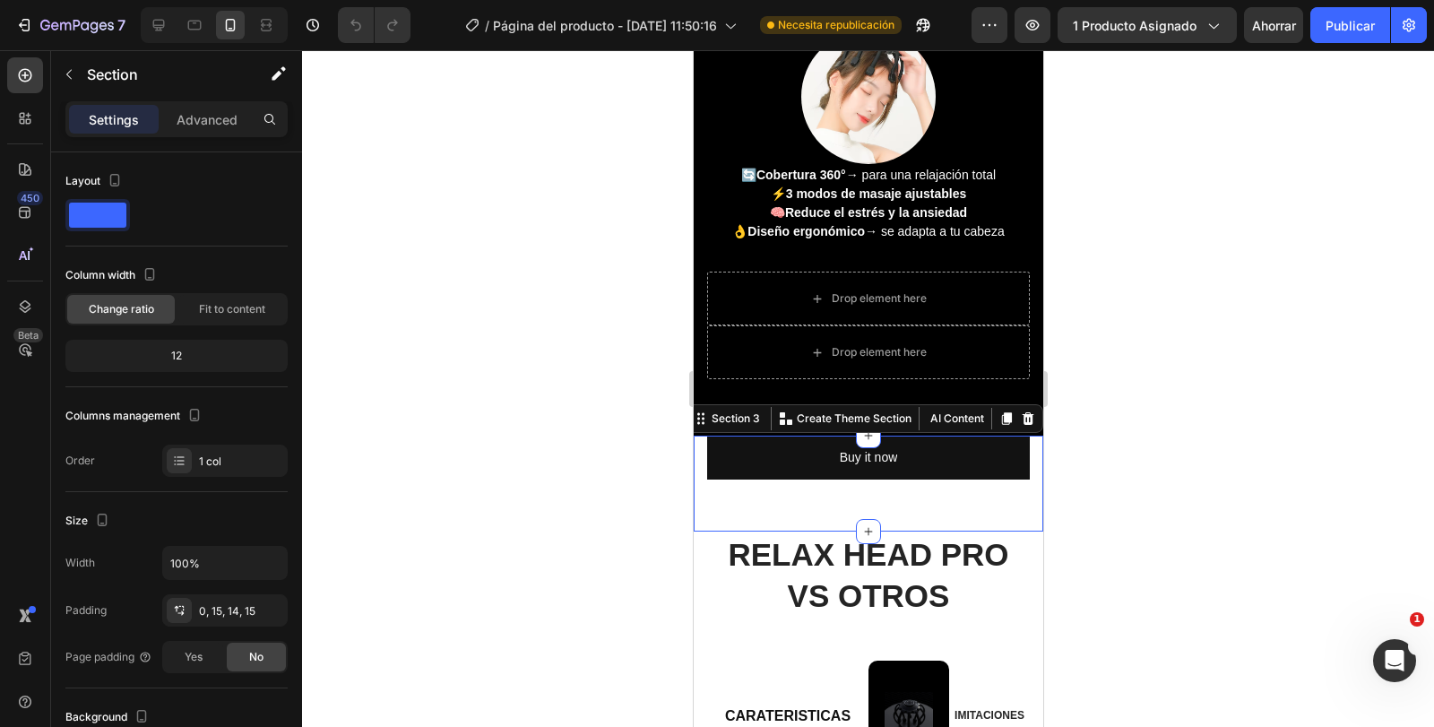
click at [1016, 527] on div "Vero eos At accusamus Et iusto odio Consectetur Adipiscin Accordion Buy it now …" at bounding box center [868, 484] width 350 height 96
click at [949, 419] on button "AI Content" at bounding box center [954, 419] width 65 height 22
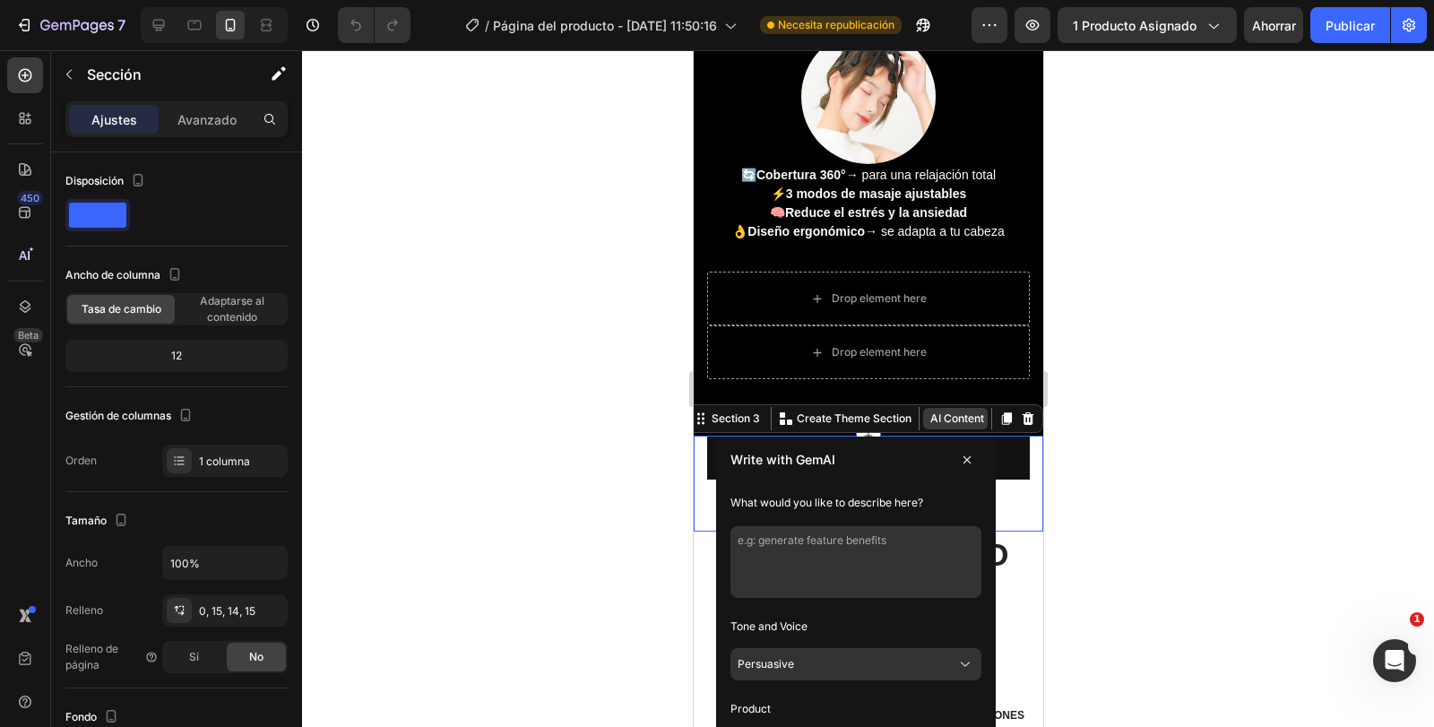
click at [949, 419] on button "AI Content" at bounding box center [954, 419] width 65 height 22
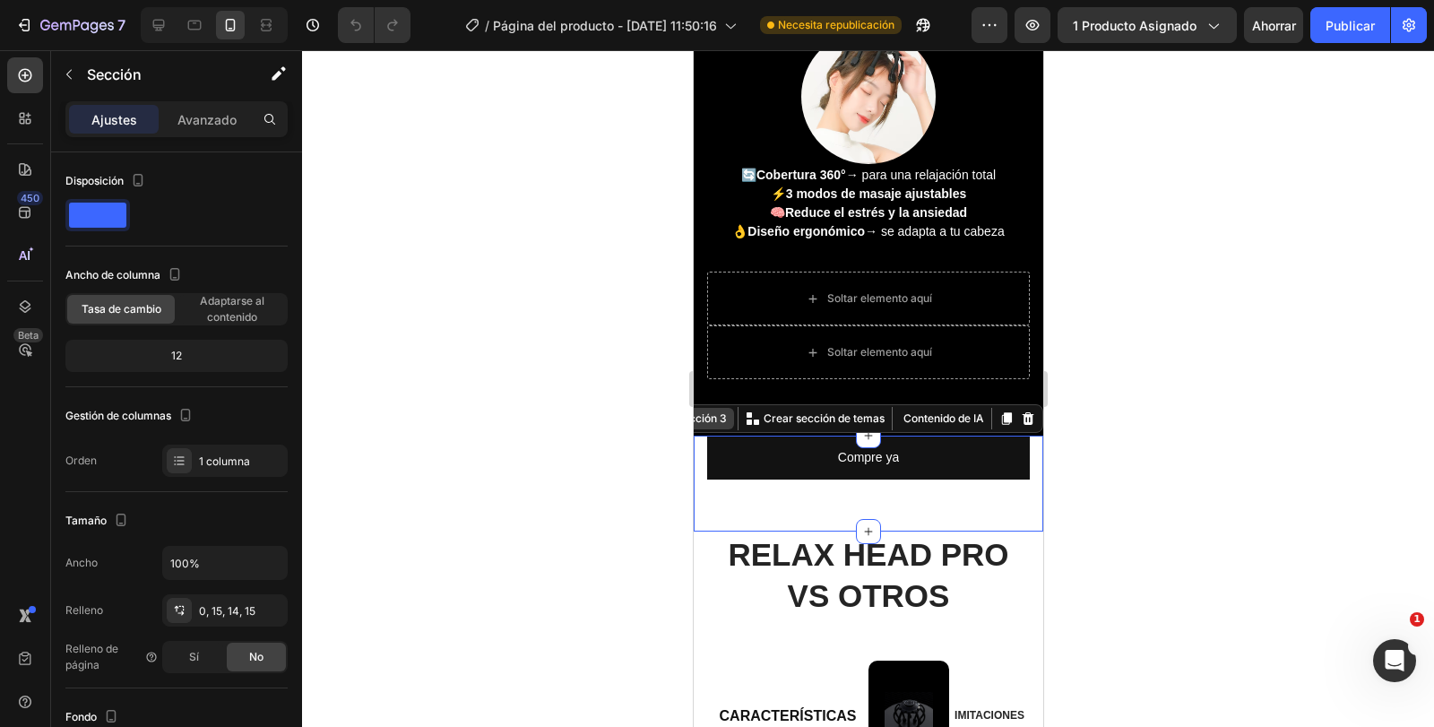
click at [709, 422] on font "Sección 3" at bounding box center [700, 417] width 51 height 13
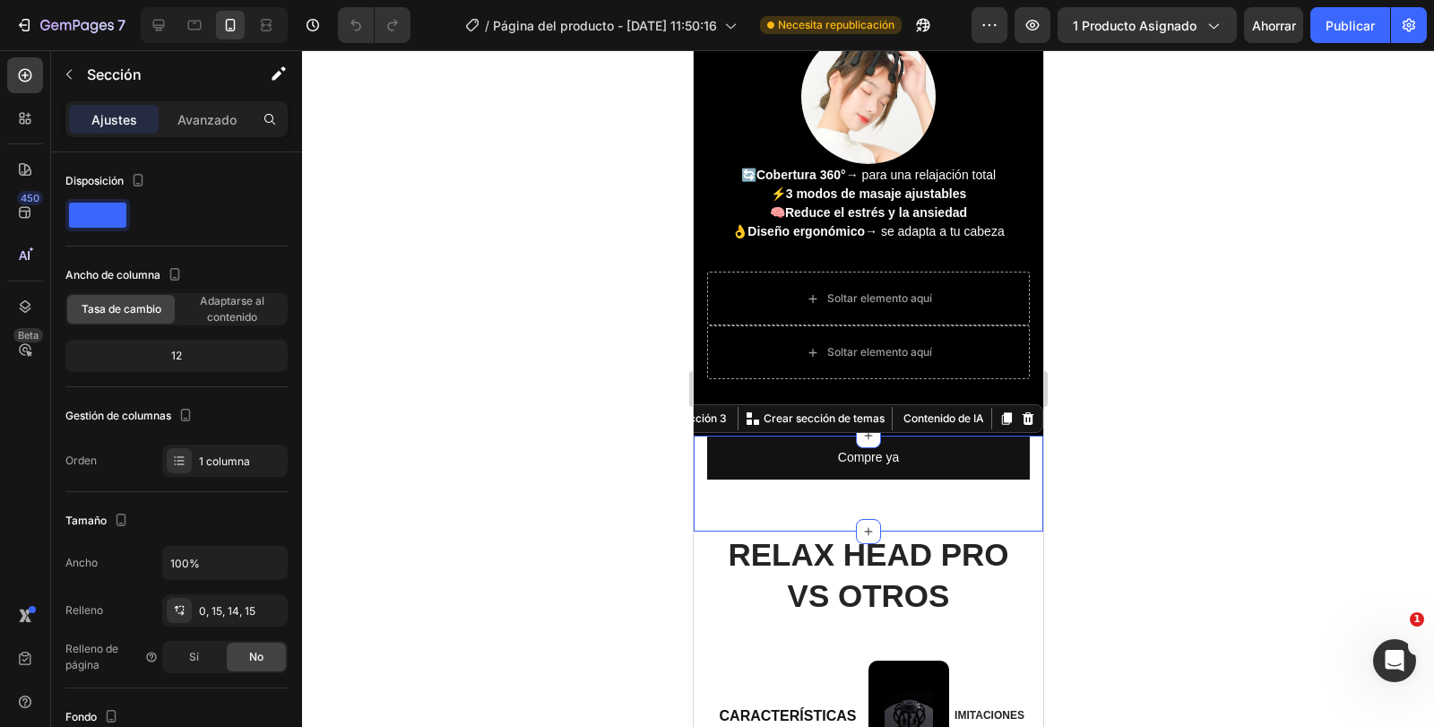
click at [1153, 502] on div at bounding box center [868, 388] width 1132 height 677
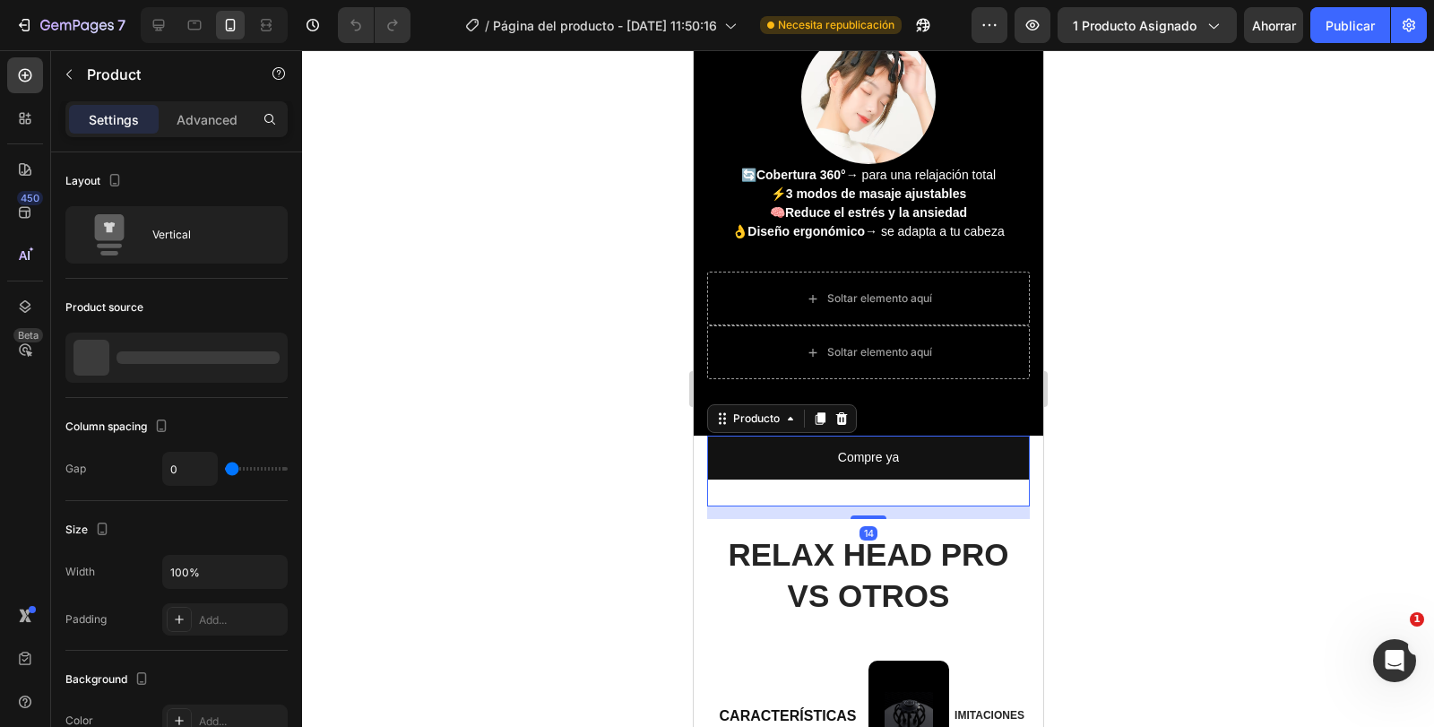
click at [922, 490] on div "Compre ya Pago dinámico o 4 pagos sin interés de $15.00 con Bloque de texto Ima…" at bounding box center [867, 471] width 323 height 71
click at [748, 419] on font "Producto" at bounding box center [755, 417] width 47 height 13
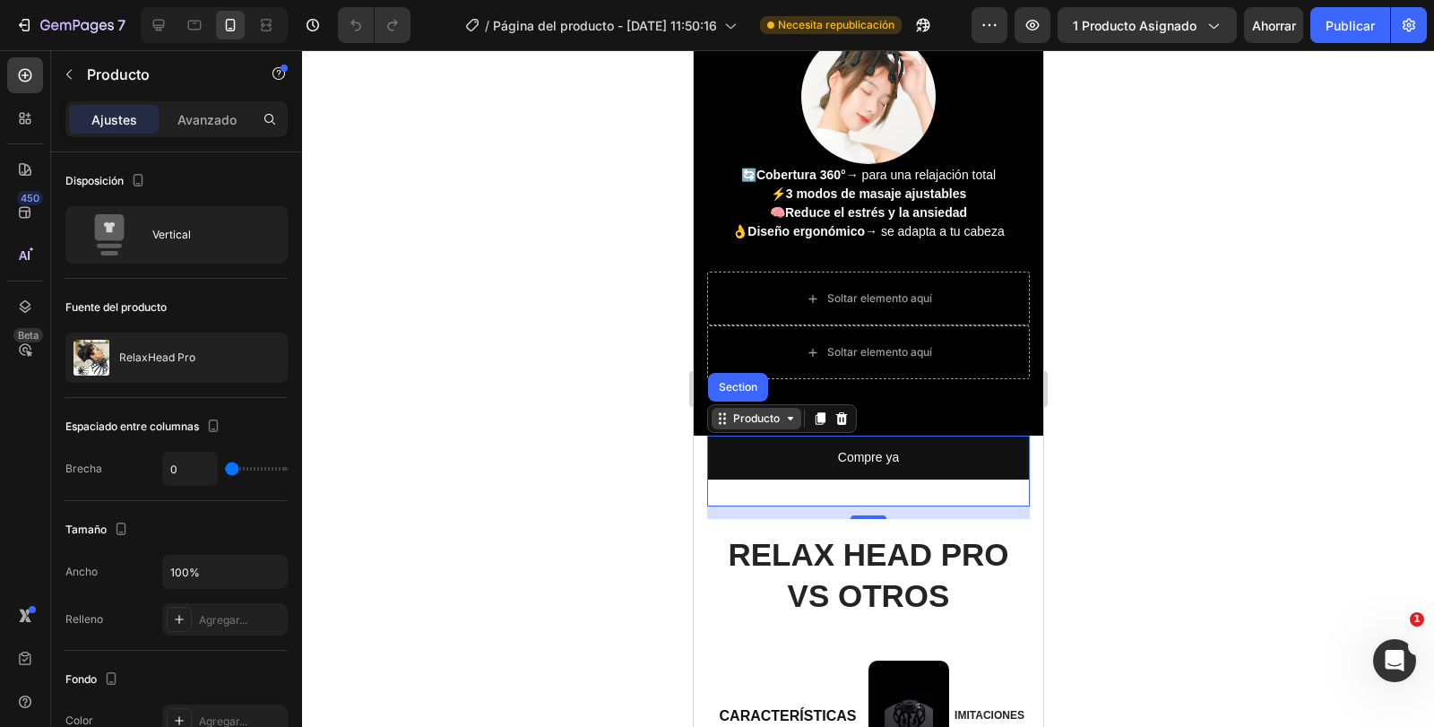
click at [748, 419] on font "Producto" at bounding box center [755, 417] width 47 height 13
click at [1090, 495] on div at bounding box center [868, 388] width 1132 height 677
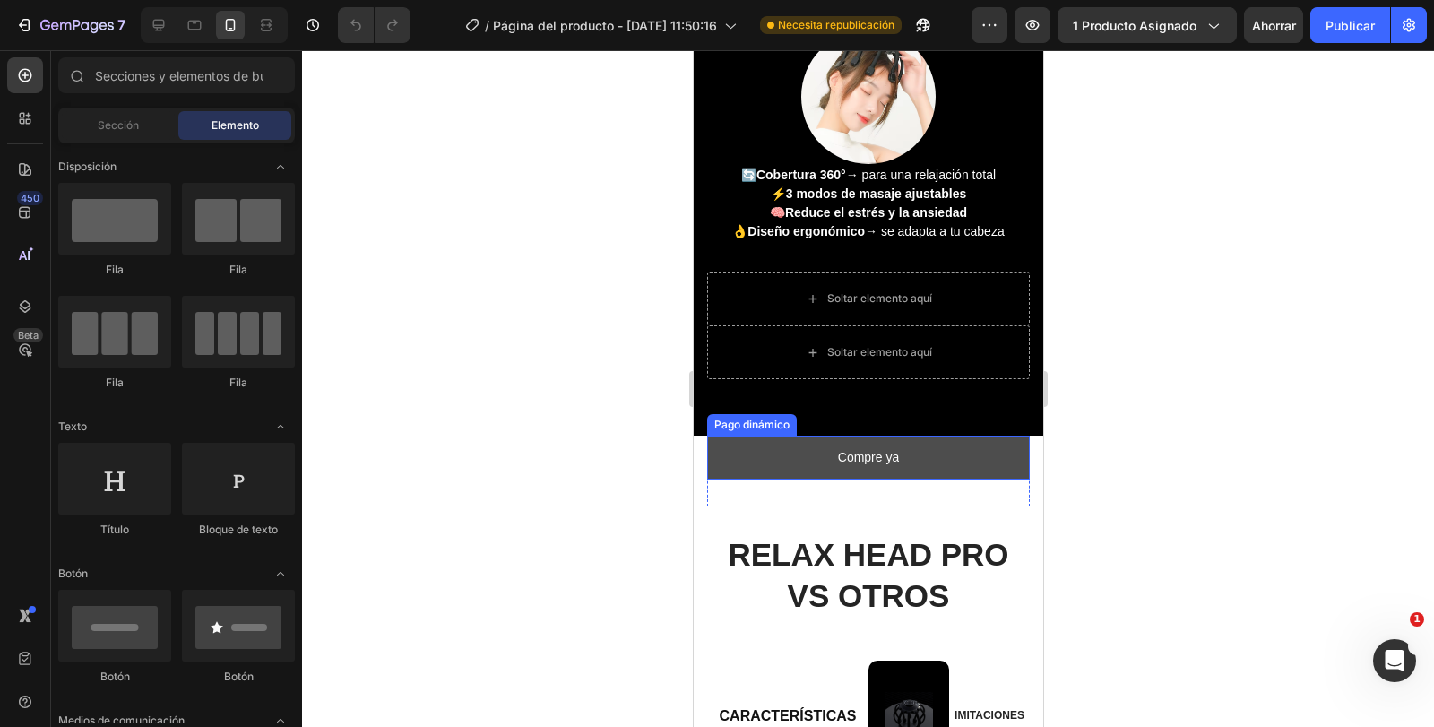
click at [920, 457] on button "Compre ya" at bounding box center [867, 458] width 323 height 44
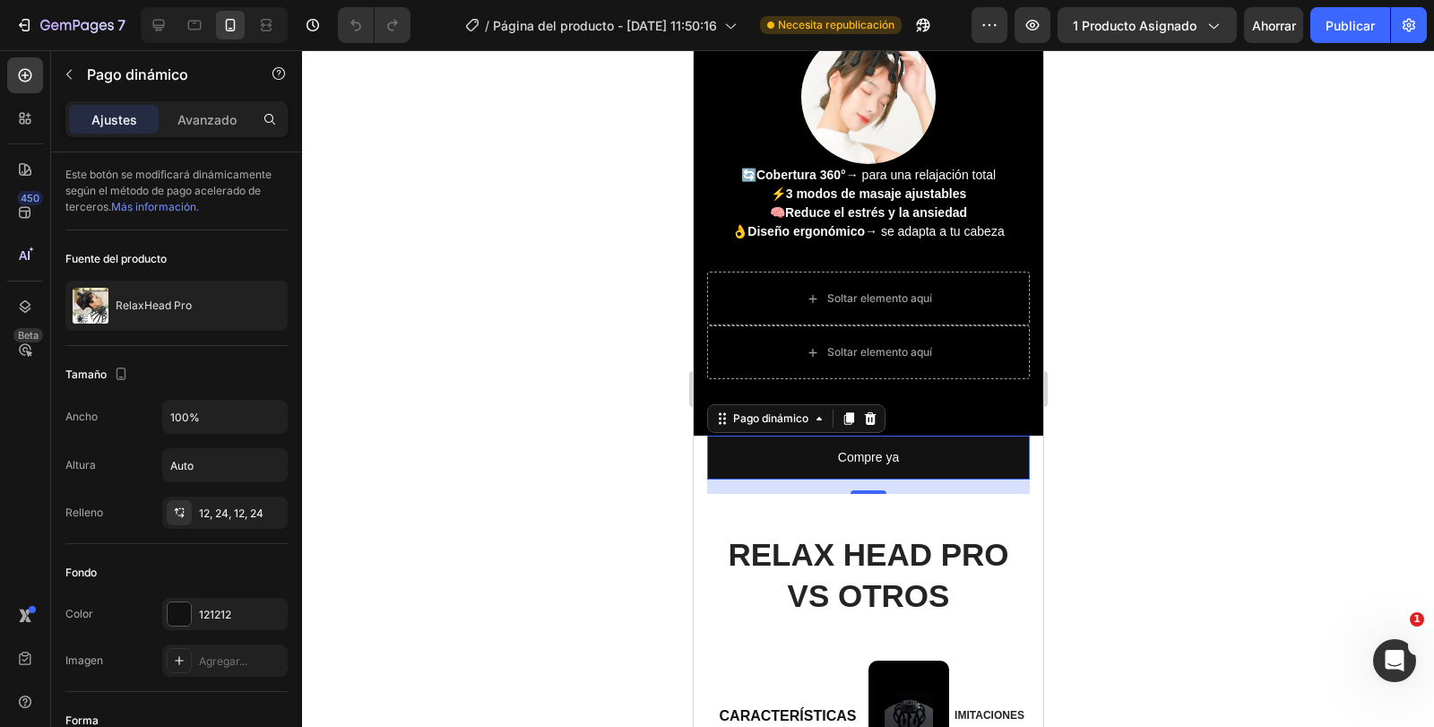
click at [1158, 479] on div at bounding box center [868, 388] width 1132 height 677
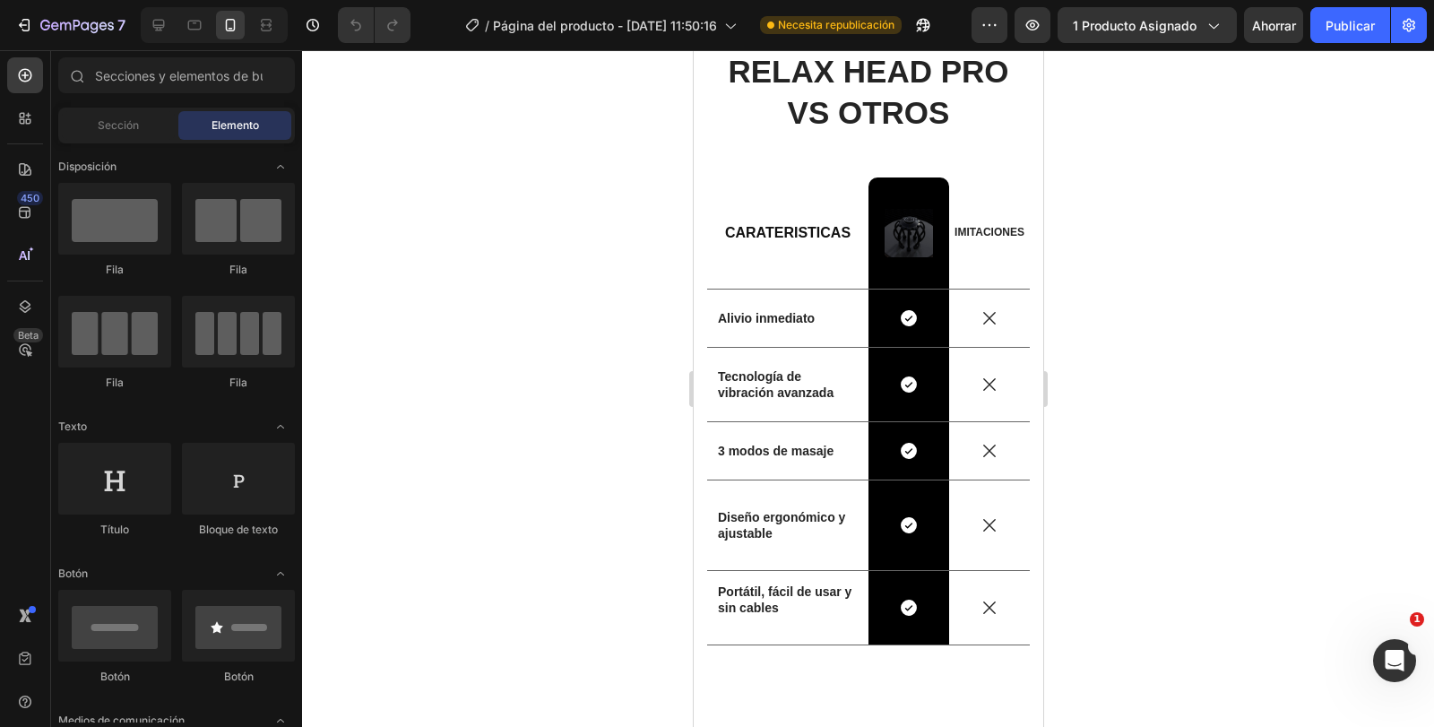
scroll to position [1920, 0]
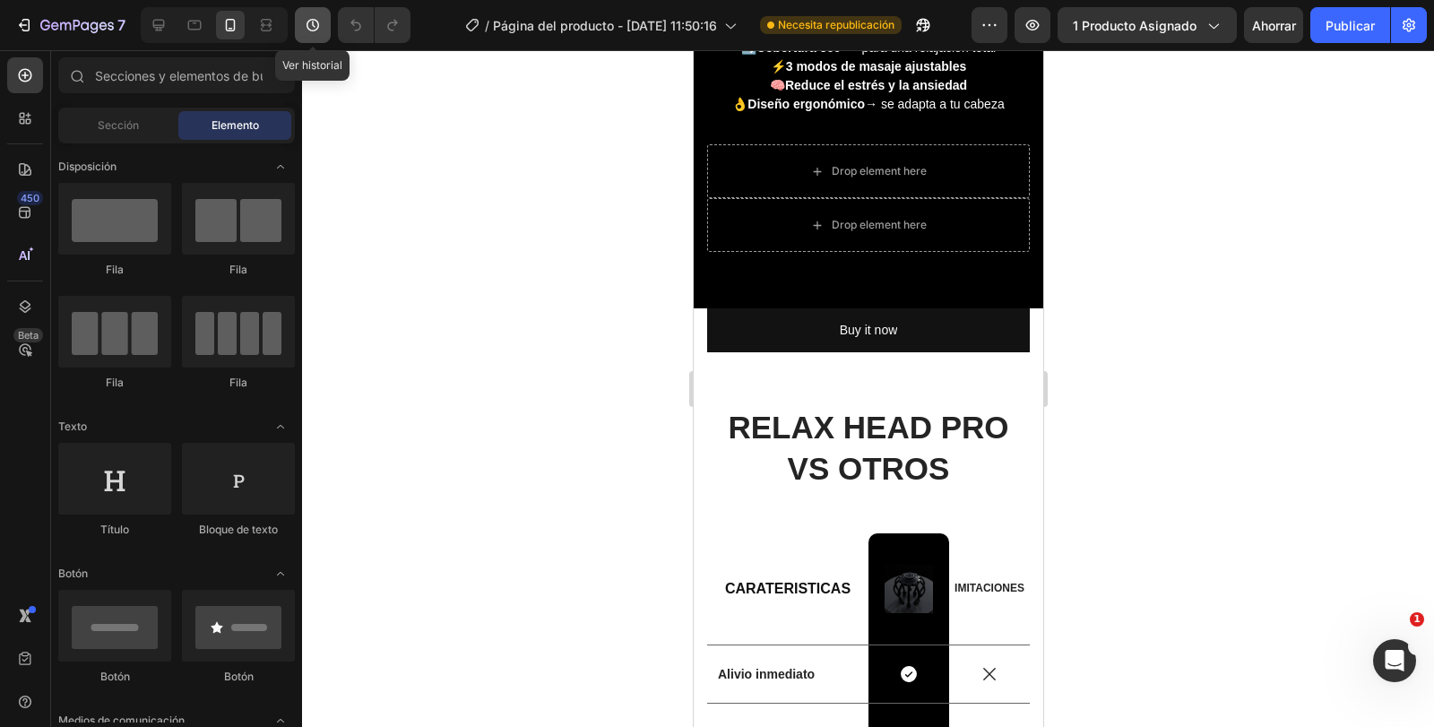
click at [305, 26] on icon "button" at bounding box center [313, 25] width 18 height 18
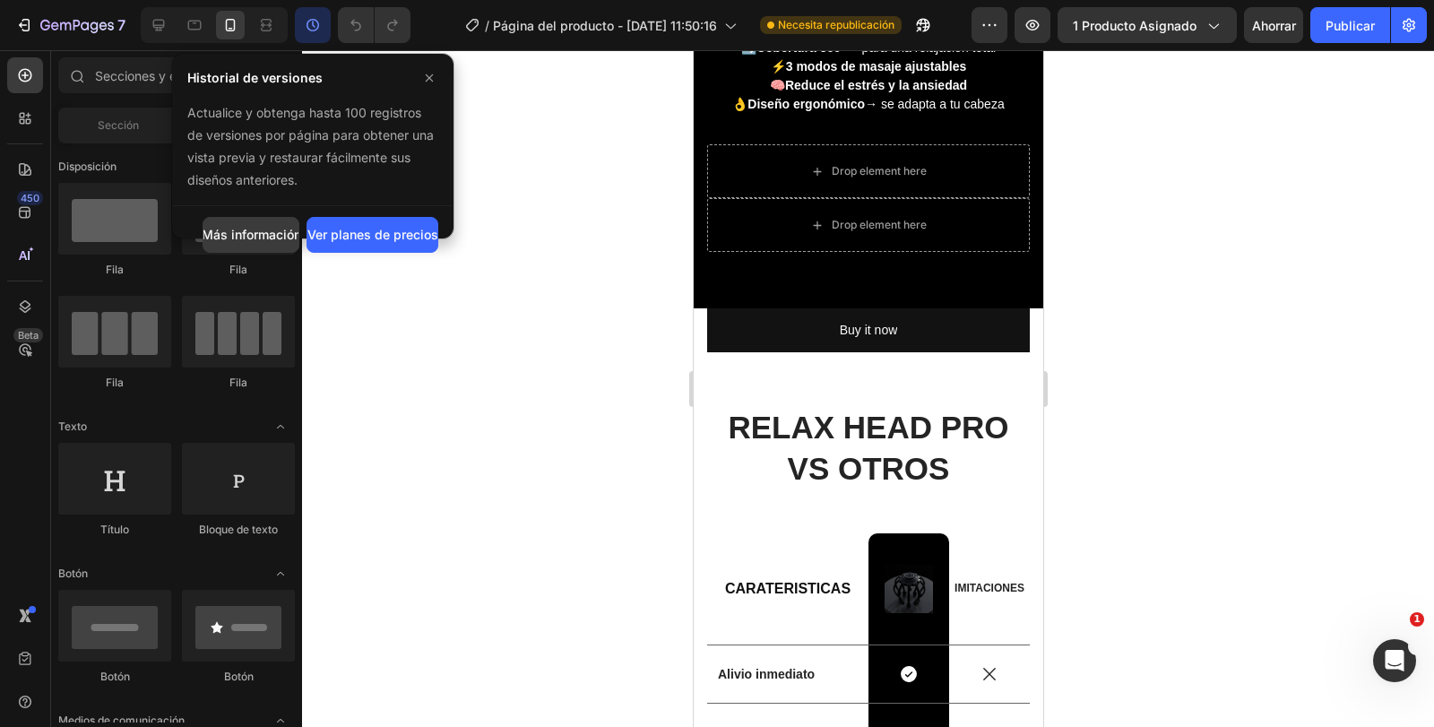
click at [258, 238] on font "Más información" at bounding box center [252, 234] width 100 height 15
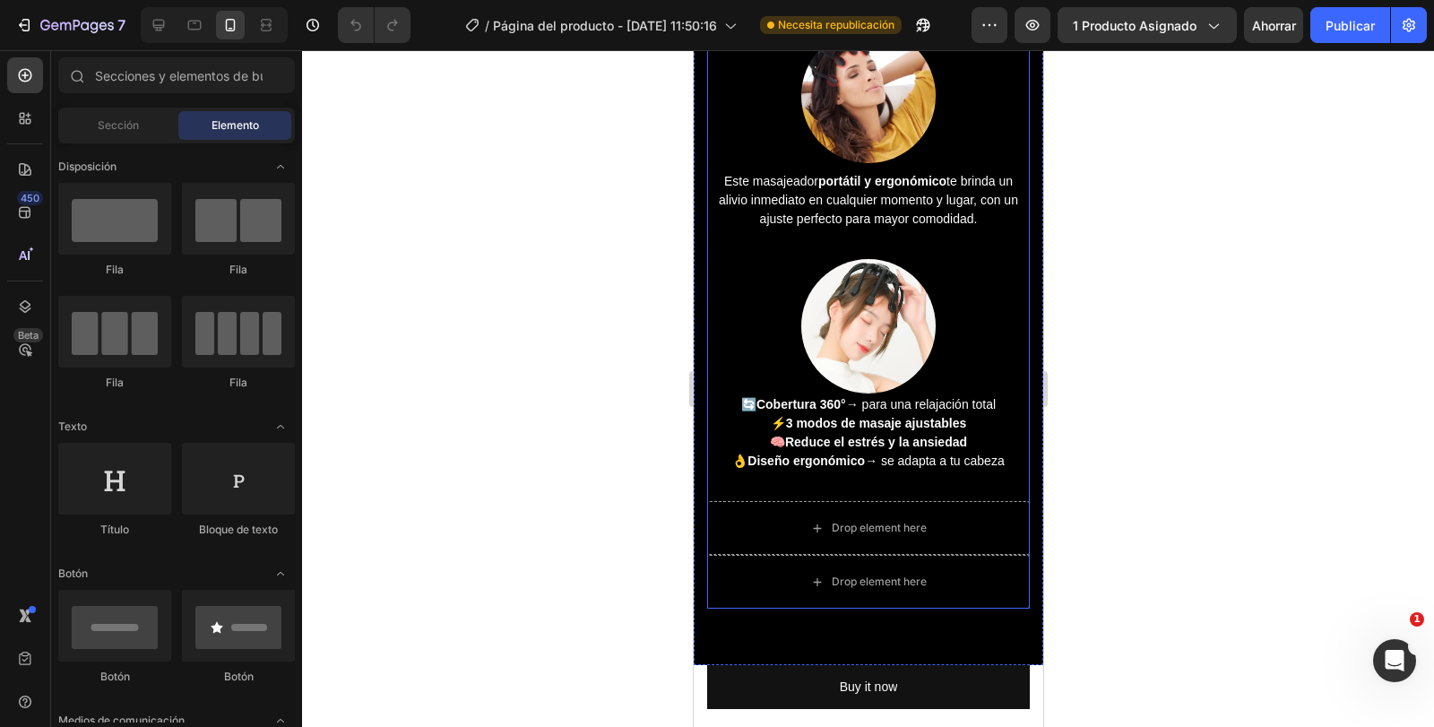
scroll to position [1562, 0]
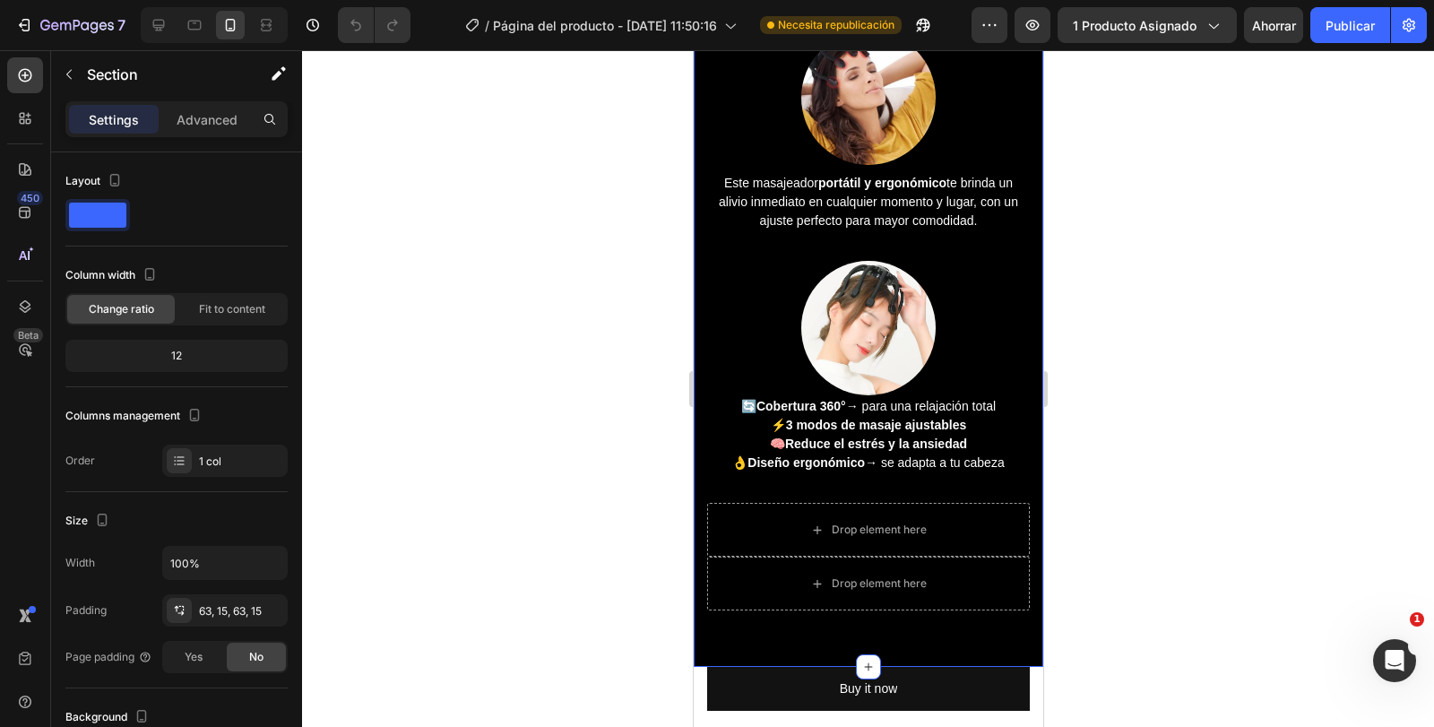
click at [1024, 611] on div "99.9% Heading de los usuarios sienten alivio Desde el primer uso Text block Ima…" at bounding box center [868, 262] width 350 height 810
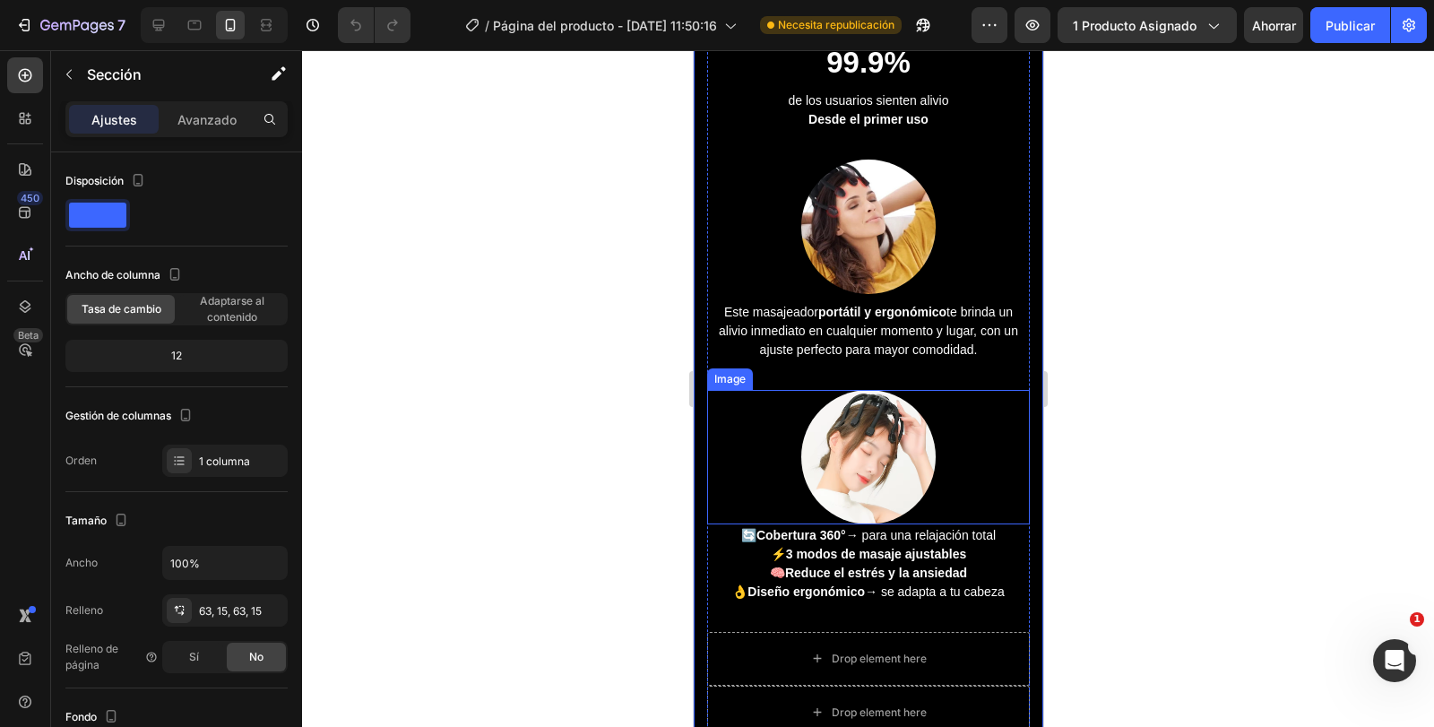
scroll to position [1024, 0]
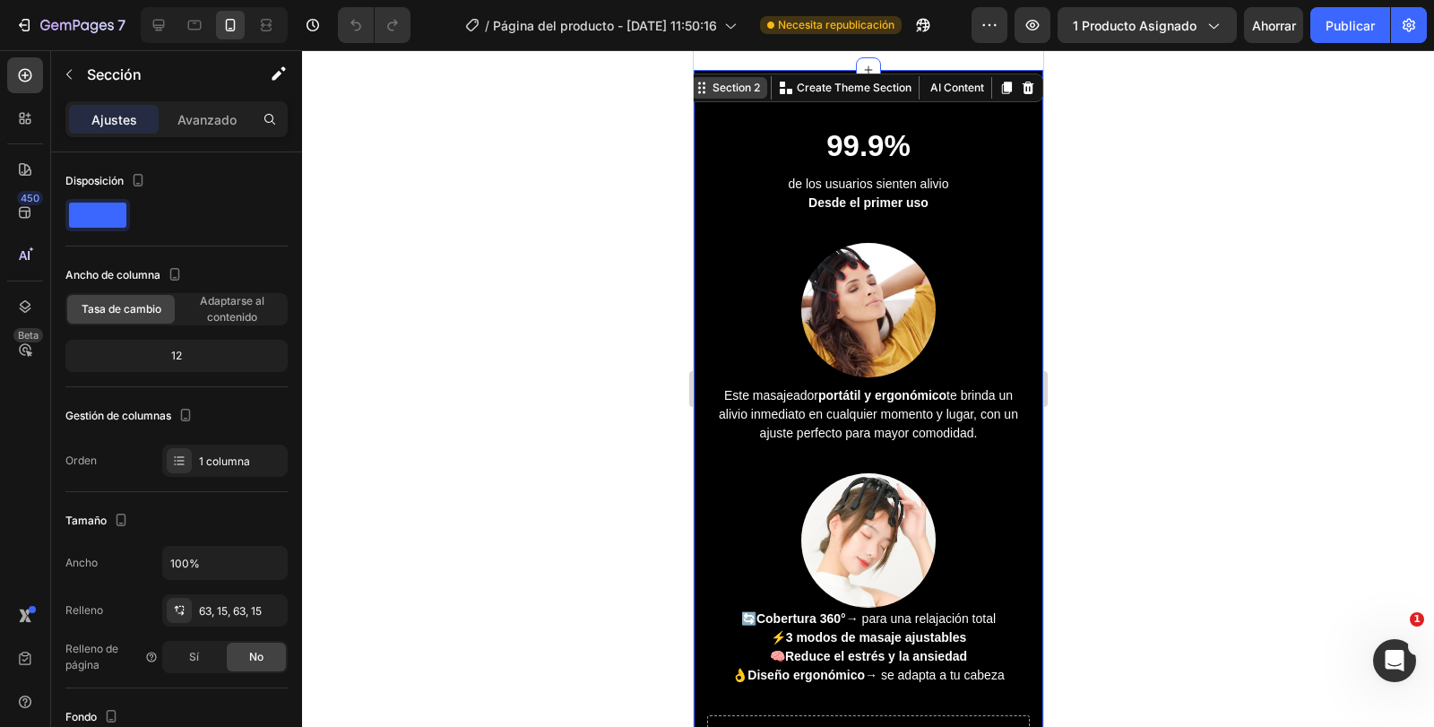
click at [730, 87] on div "Section 2" at bounding box center [735, 88] width 55 height 16
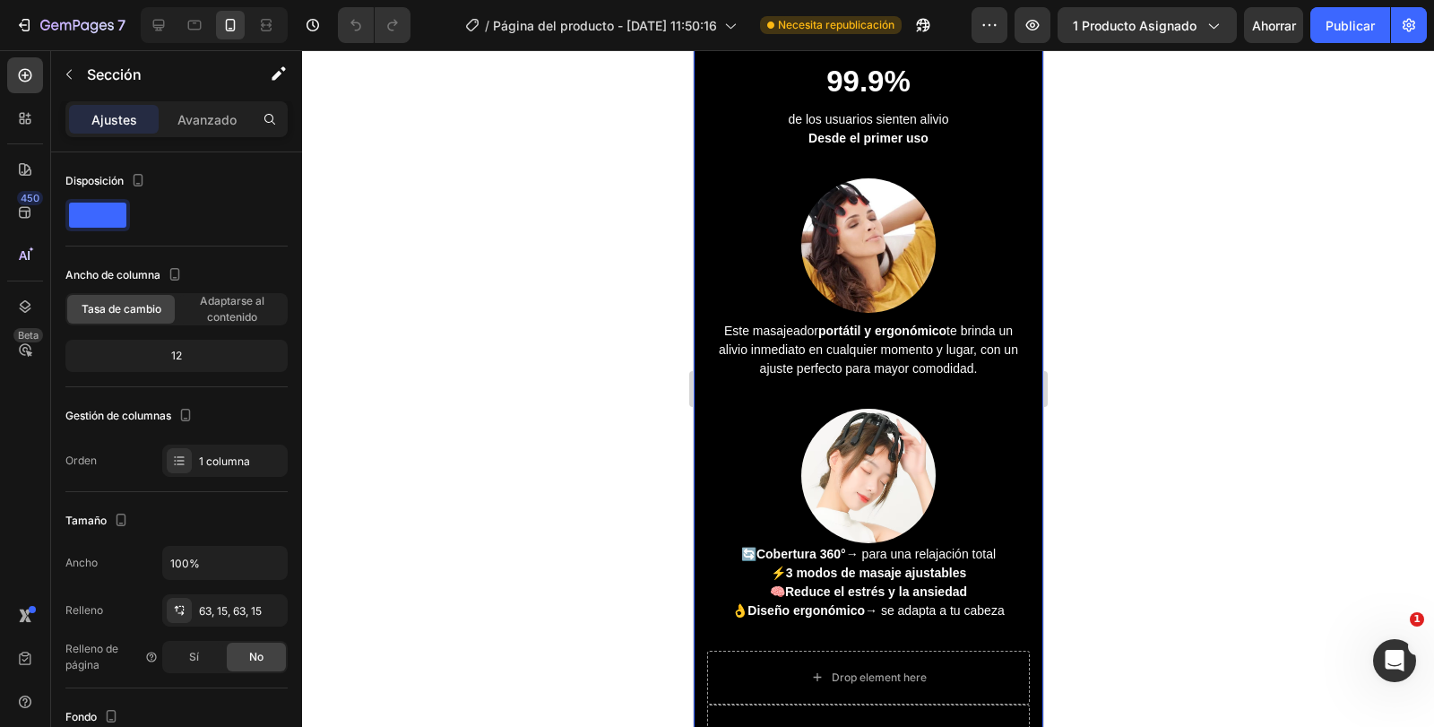
click at [740, 31] on div "Section 2" at bounding box center [735, 23] width 55 height 16
click at [738, 31] on div "Section 2" at bounding box center [735, 23] width 55 height 16
click at [1225, 402] on div at bounding box center [868, 388] width 1132 height 677
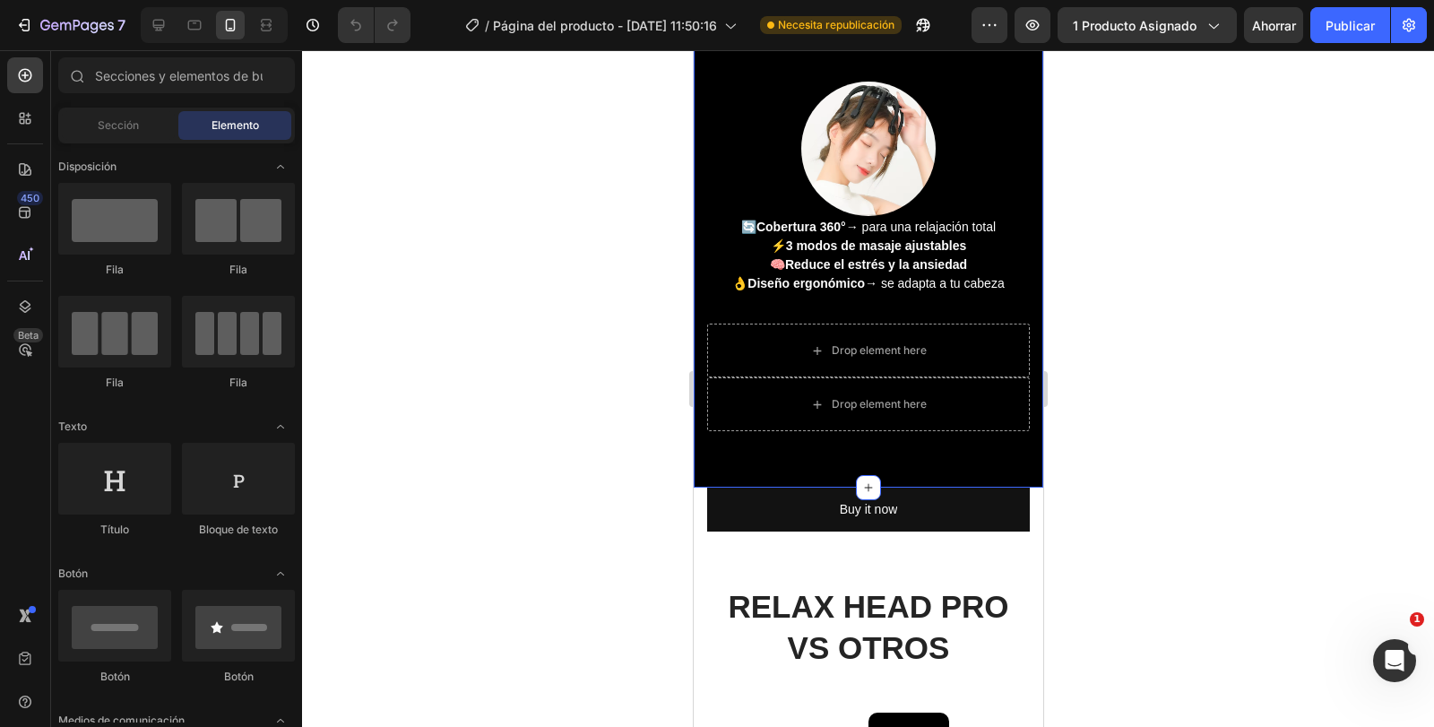
scroll to position [2010, 0]
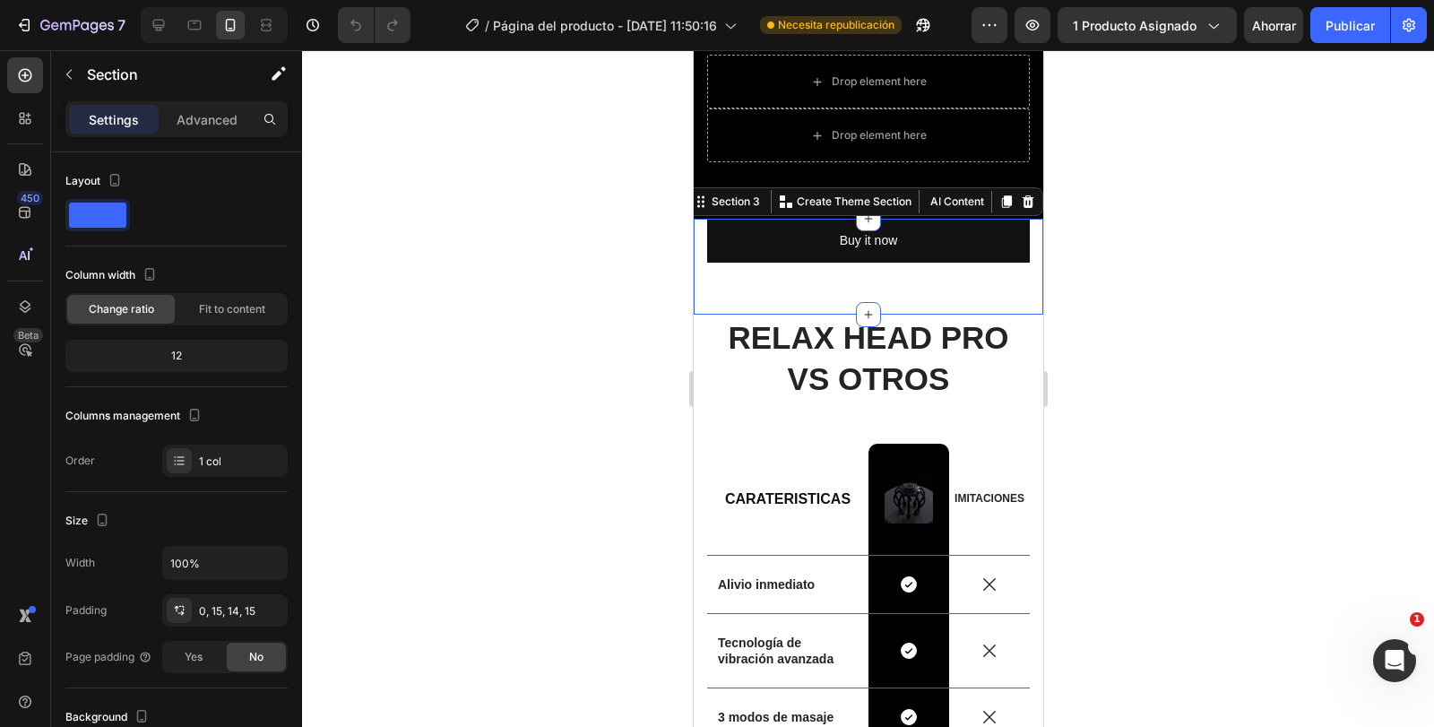
click at [788, 296] on div "Vero eos At accusamus Et iusto odio Consectetur Adipiscin Accordion Buy it now …" at bounding box center [867, 260] width 323 height 83
click at [726, 211] on div "Section 3" at bounding box center [727, 202] width 77 height 22
click at [733, 211] on div "Section 3" at bounding box center [727, 202] width 77 height 22
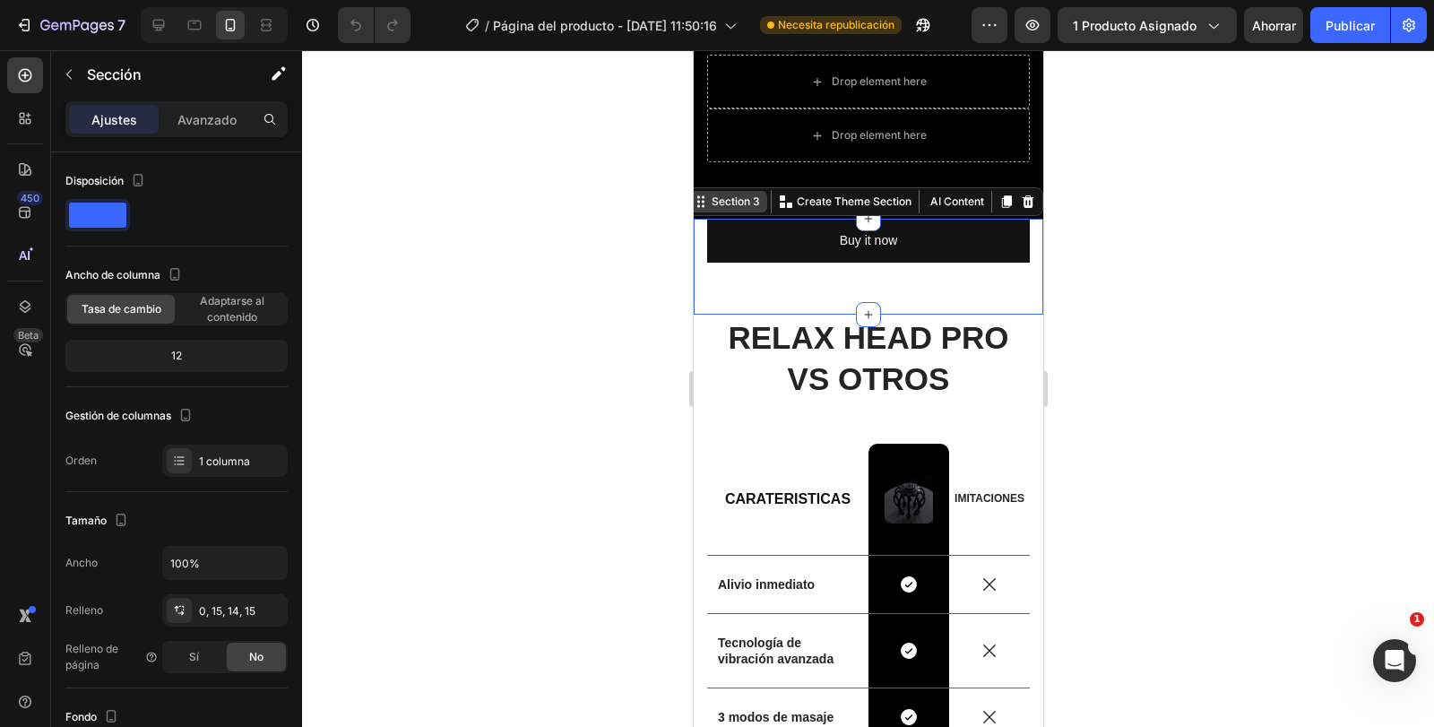
click at [733, 211] on div "Section 3" at bounding box center [727, 202] width 77 height 22
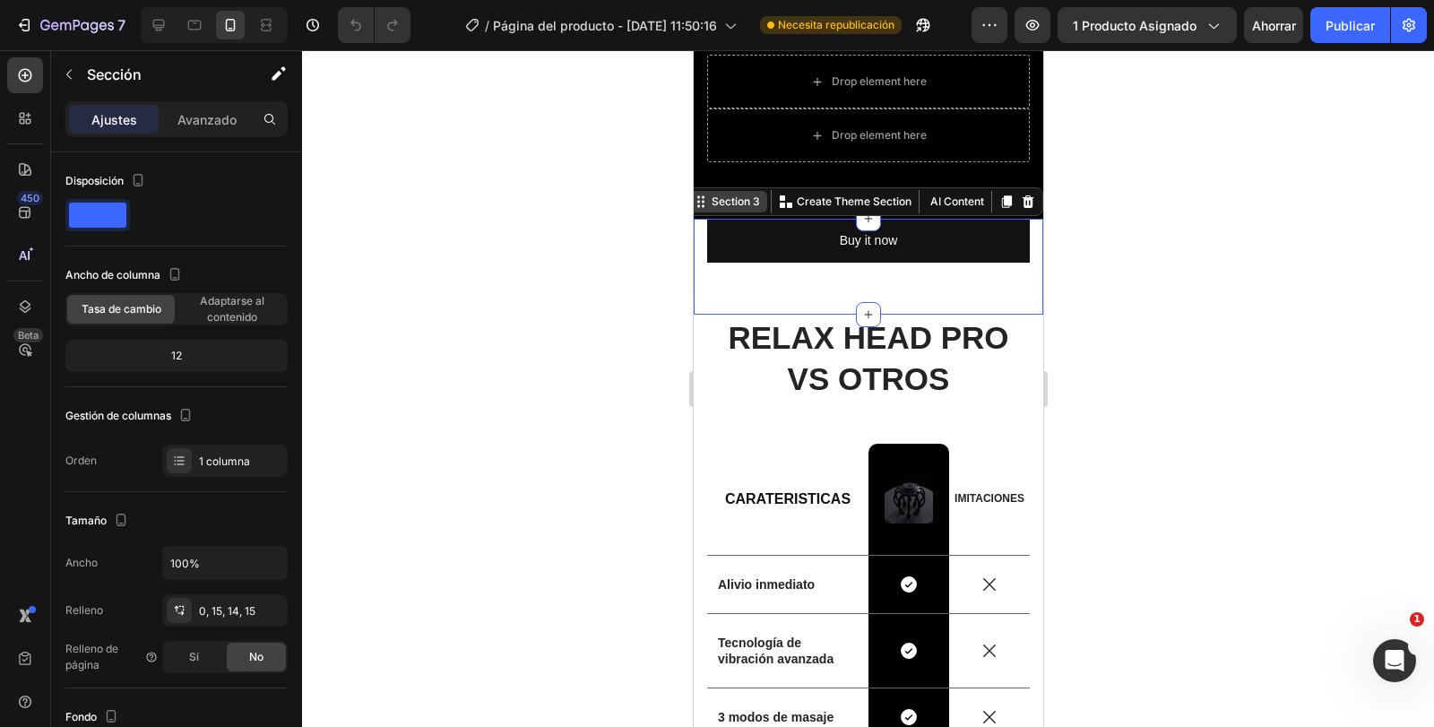
click at [733, 211] on div "Section 3" at bounding box center [727, 202] width 77 height 22
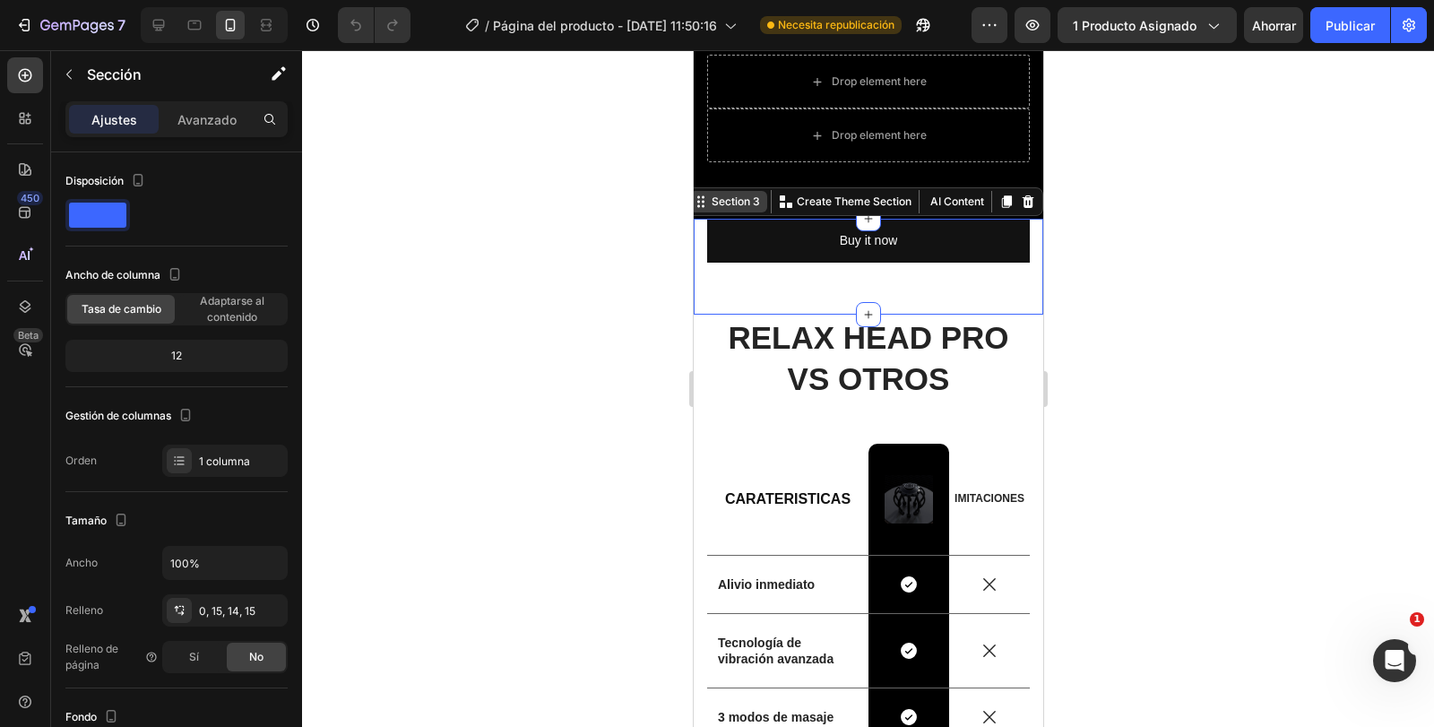
click at [733, 211] on div "Section 3" at bounding box center [727, 202] width 77 height 22
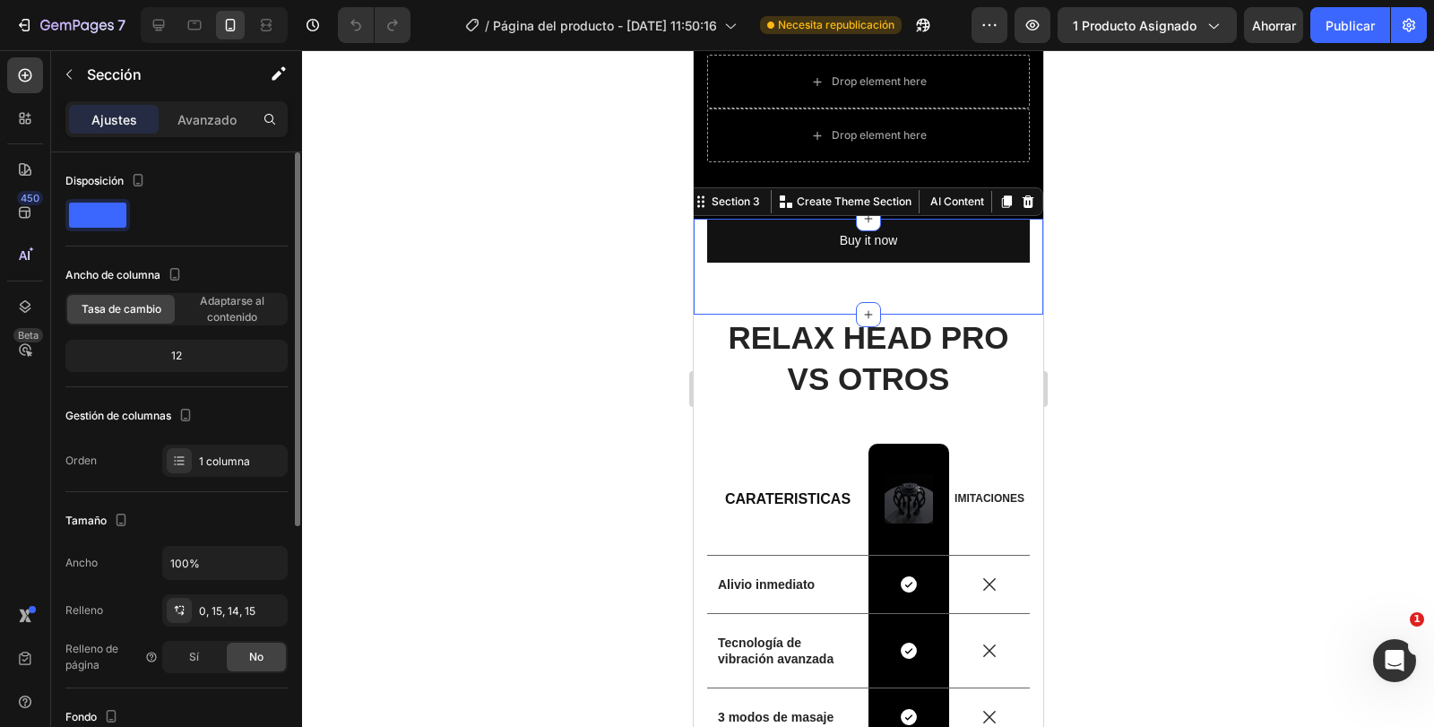
click at [227, 290] on div "Ancho de columna Tasa de cambio Adaptarse al contenido" at bounding box center [176, 293] width 222 height 65
click at [229, 298] on font "Adaptarse al contenido" at bounding box center [232, 309] width 65 height 30
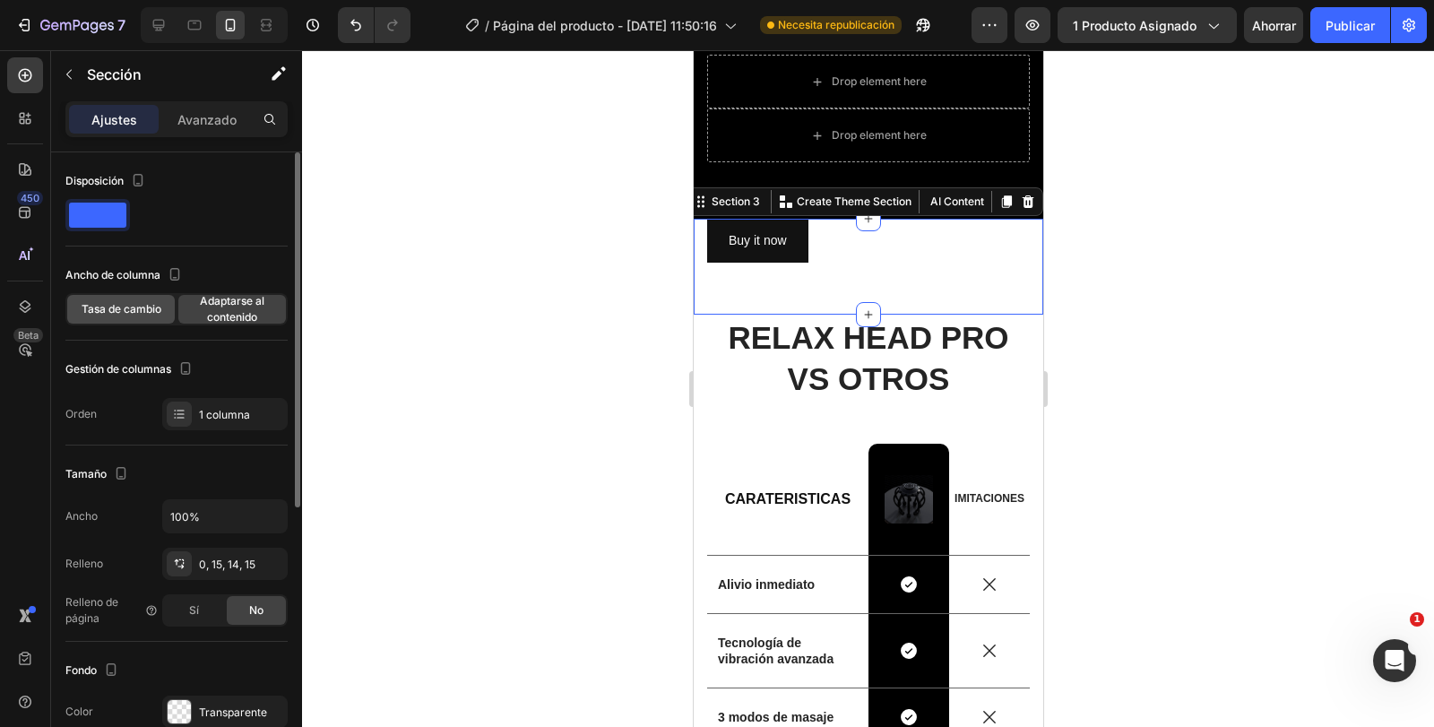
click at [126, 312] on font "Tasa de cambio" at bounding box center [122, 308] width 80 height 13
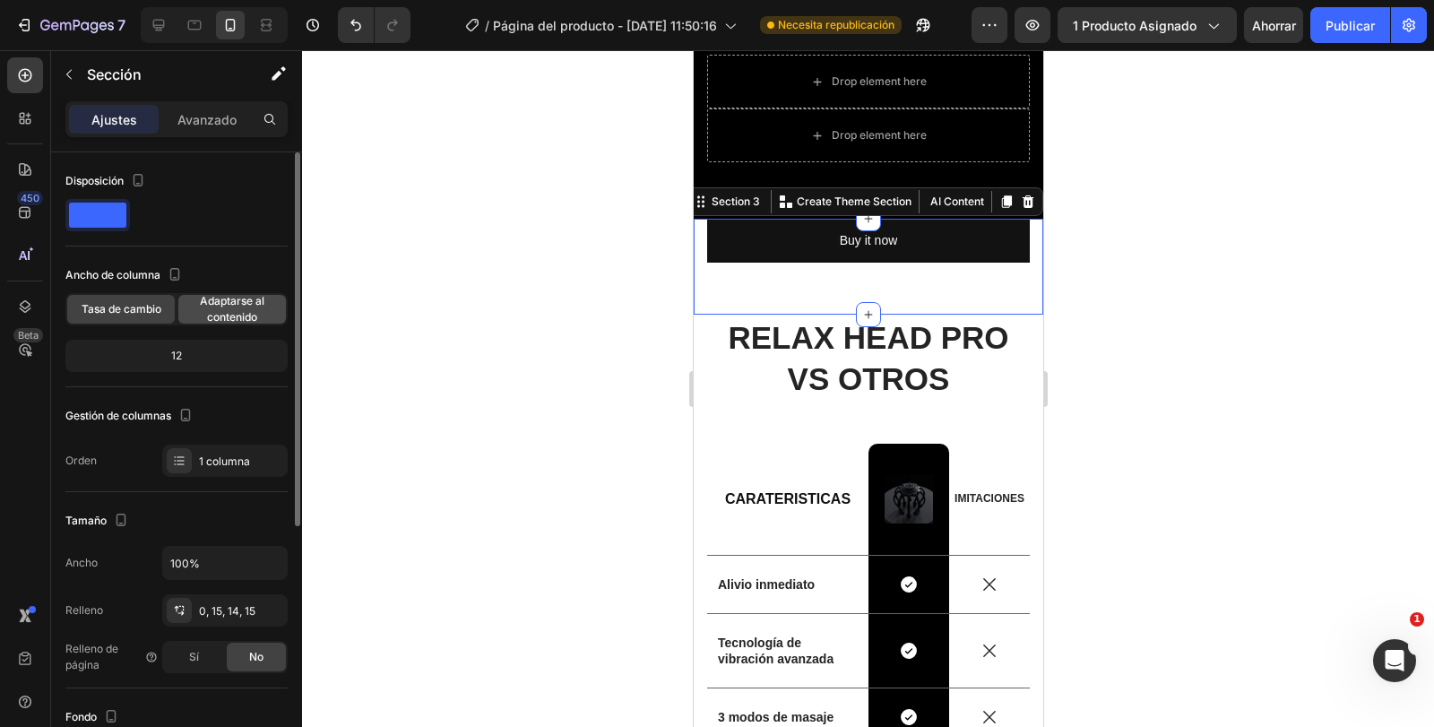
click at [221, 314] on font "Adaptarse al contenido" at bounding box center [232, 309] width 65 height 30
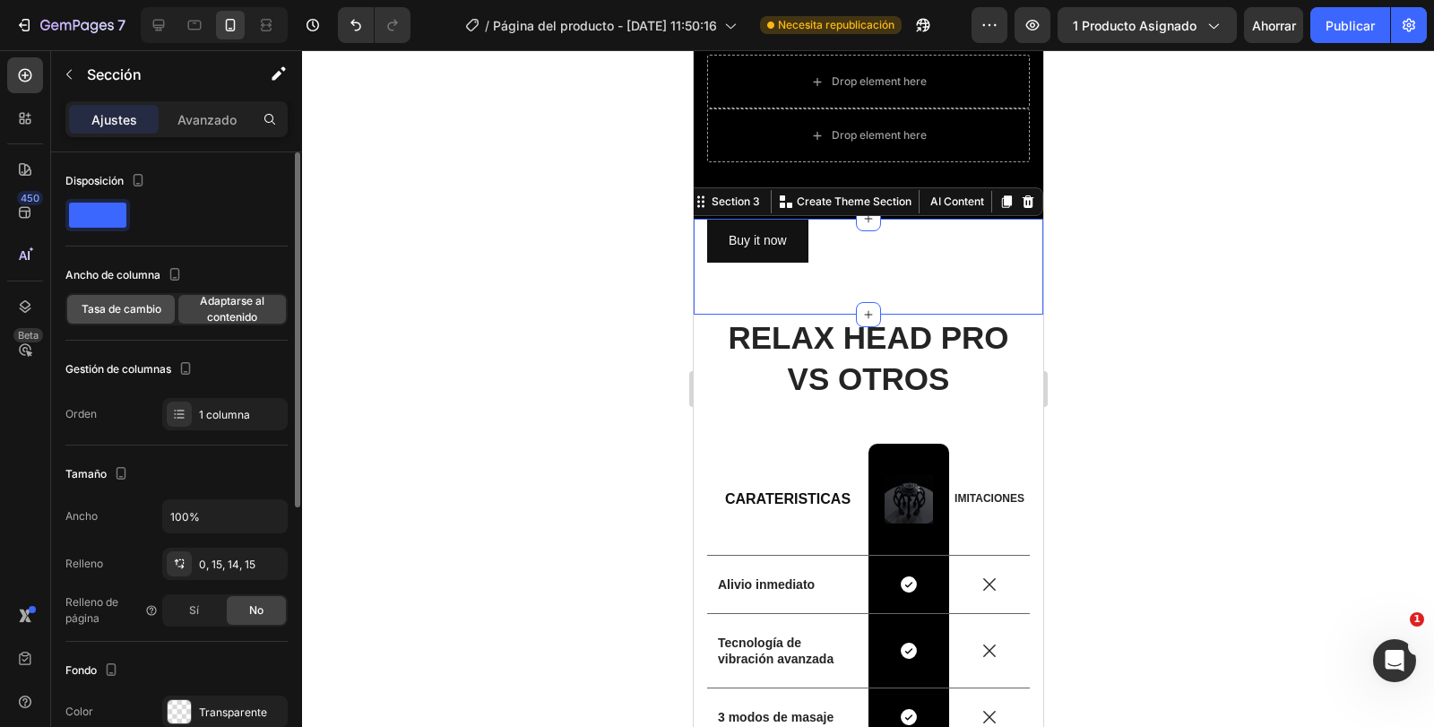
click at [113, 306] on font "Tasa de cambio" at bounding box center [122, 308] width 80 height 13
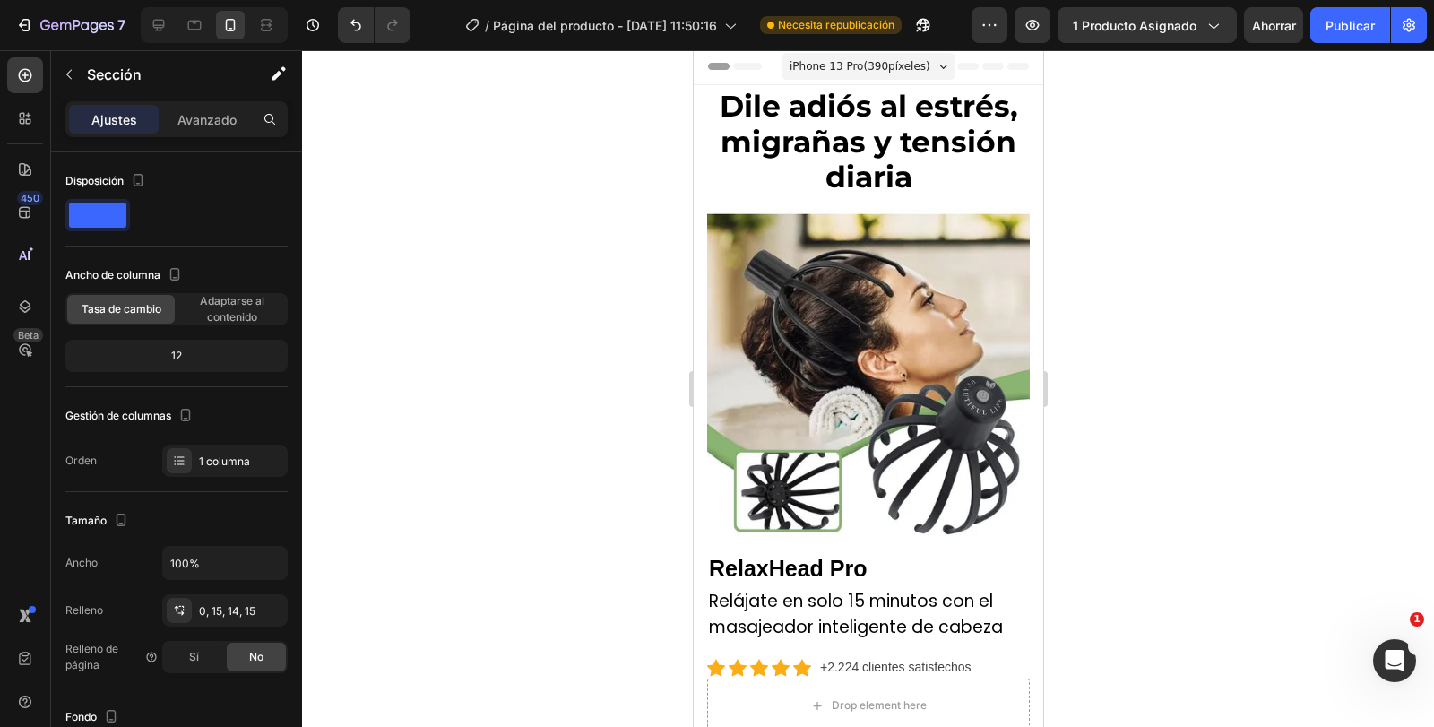
scroll to position [0, 0]
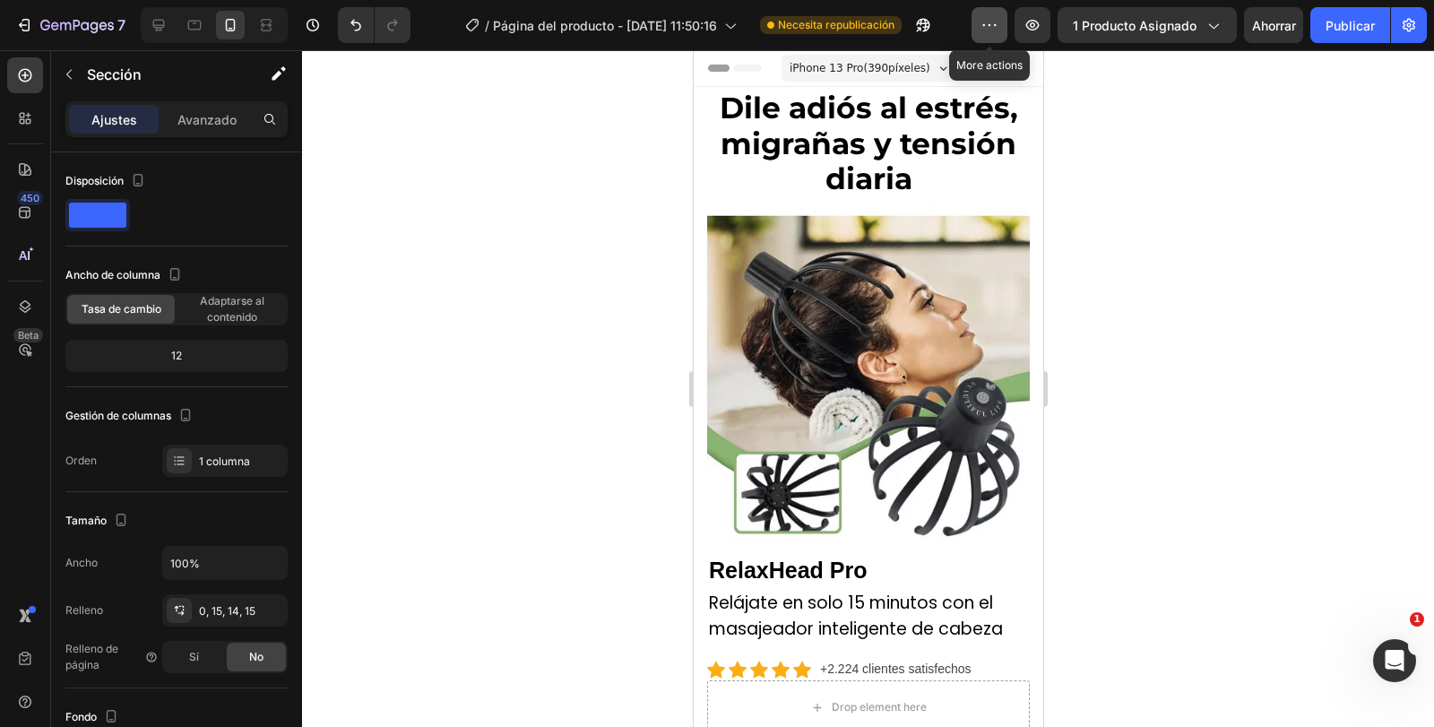
click at [1000, 29] on button "button" at bounding box center [990, 25] width 36 height 36
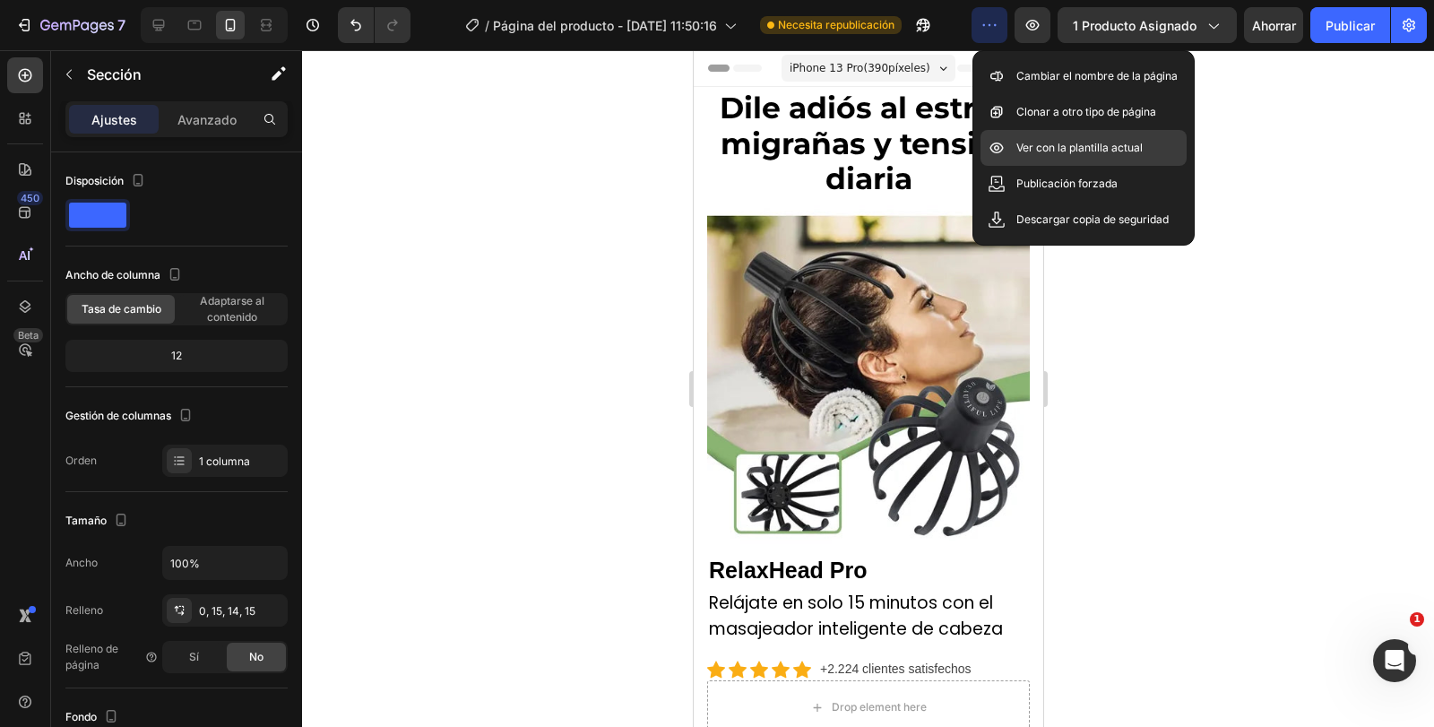
click at [1081, 149] on font "Ver con la plantilla actual" at bounding box center [1080, 147] width 126 height 13
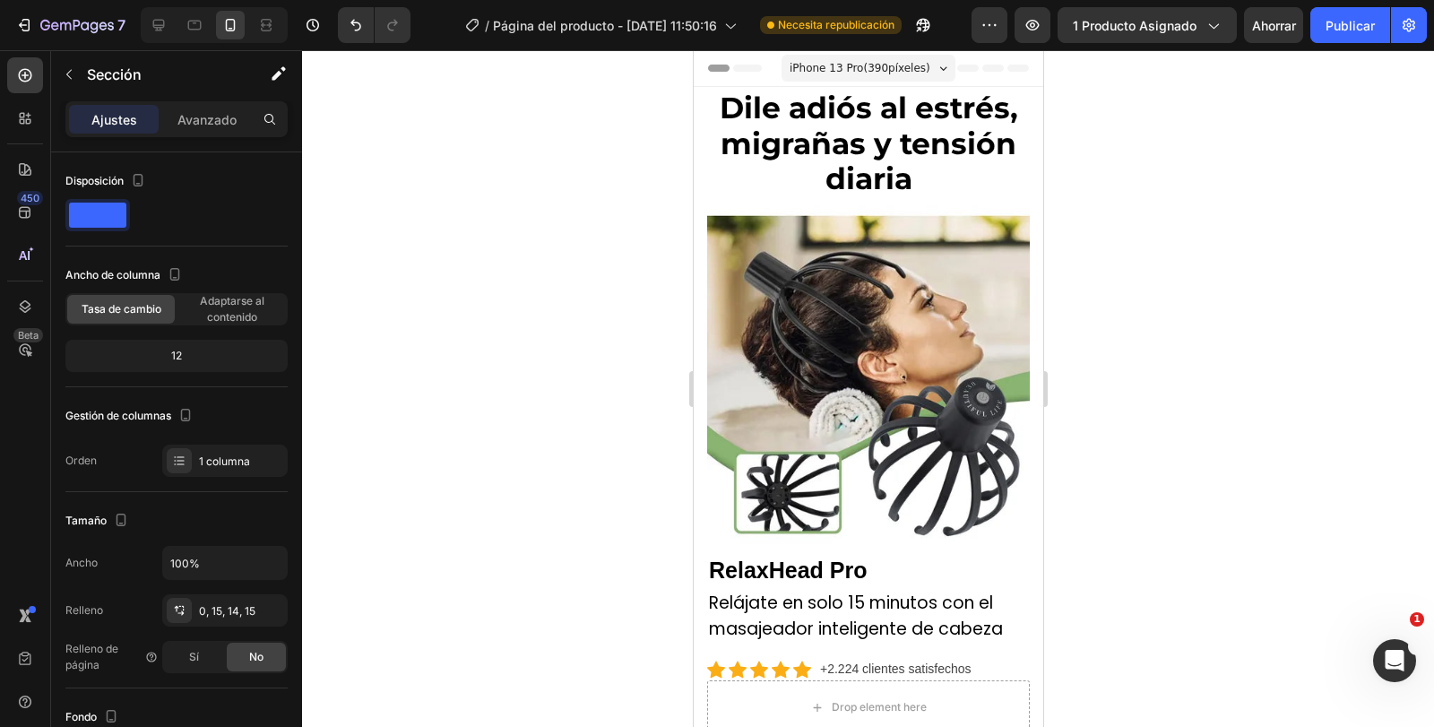
click at [1150, 285] on div at bounding box center [868, 388] width 1132 height 677
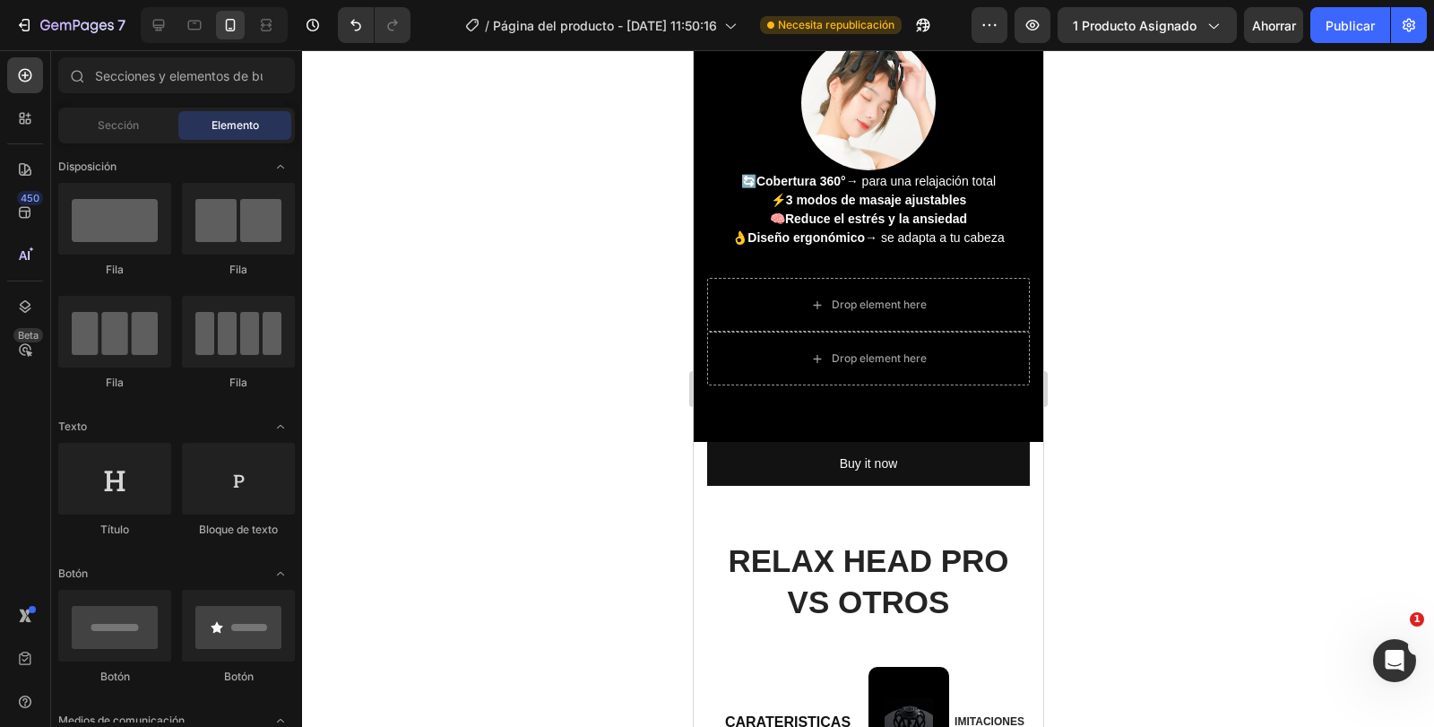
scroll to position [1793, 0]
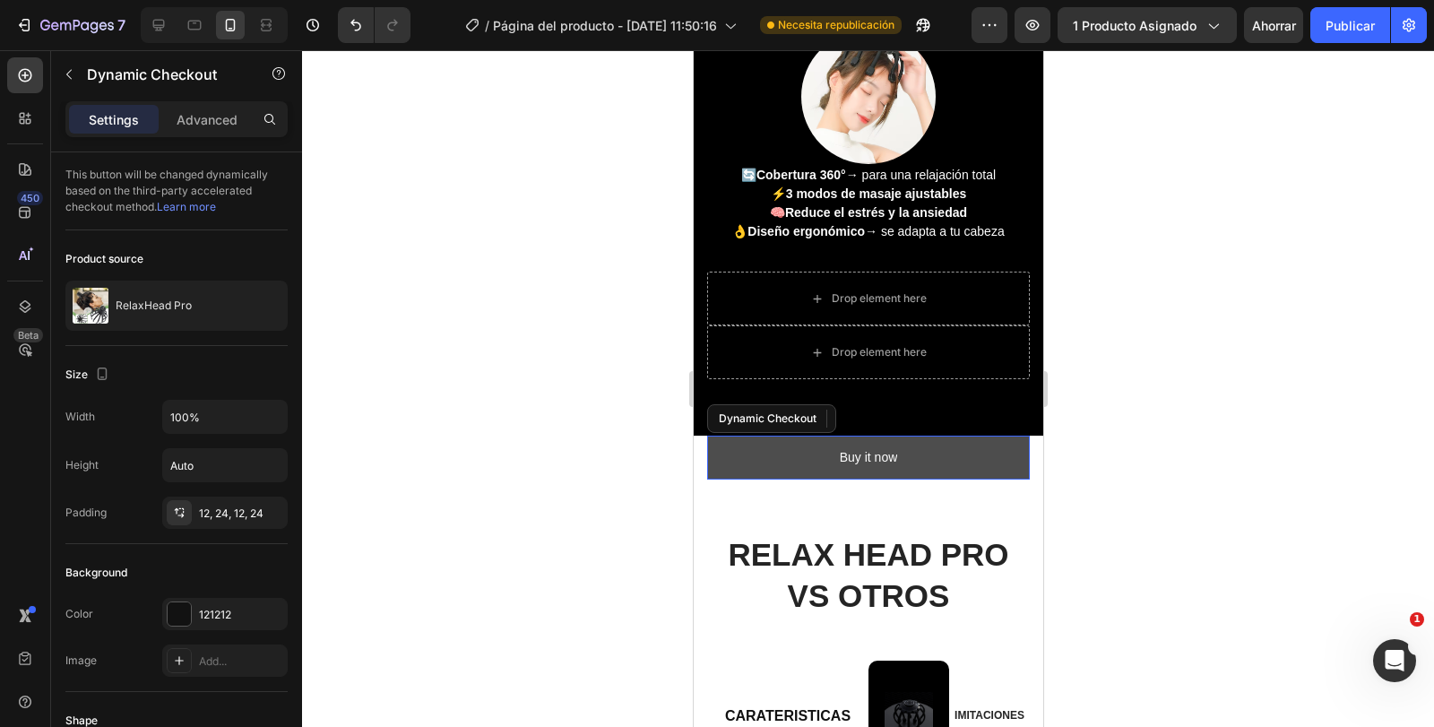
click at [945, 458] on button "Buy it now" at bounding box center [867, 458] width 323 height 44
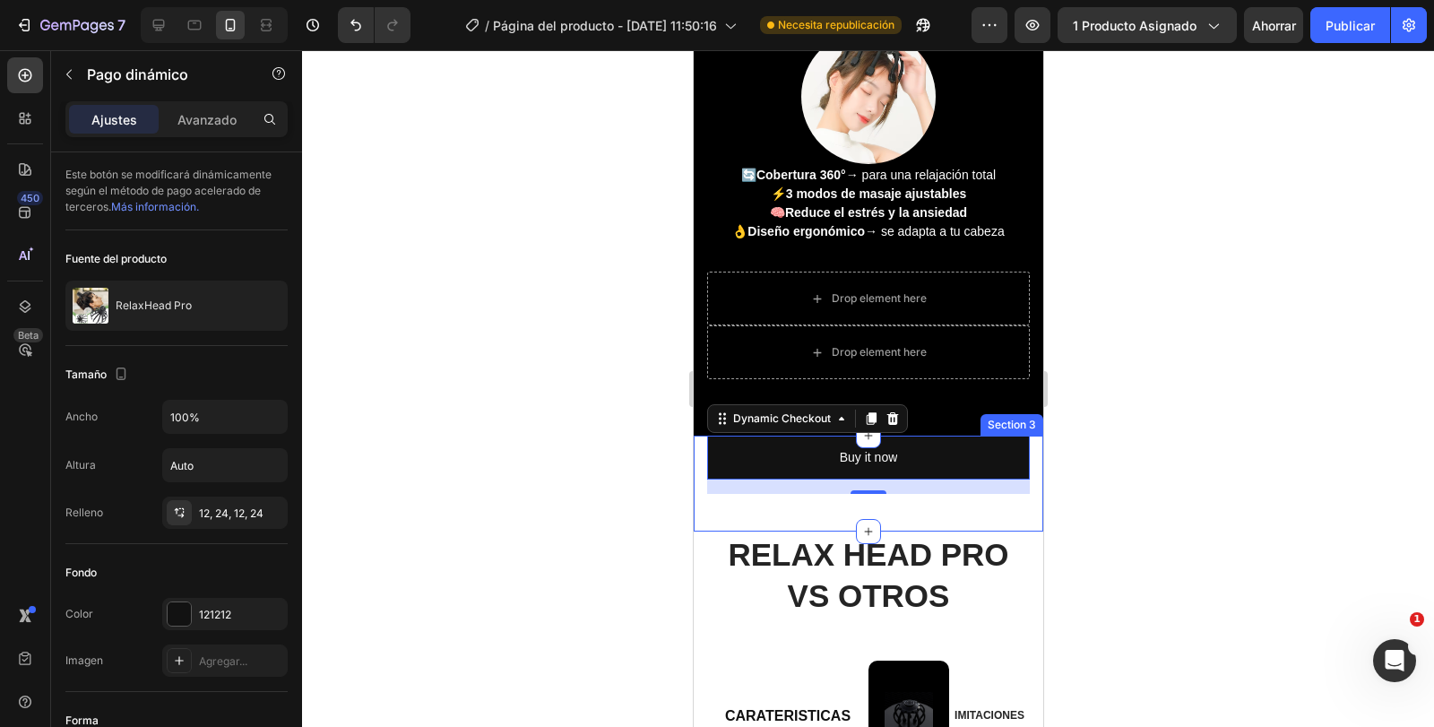
click at [905, 510] on div "Vero eos At accusamus Et iusto odio Consectetur Adipiscin Accordion Buy it now …" at bounding box center [867, 477] width 323 height 83
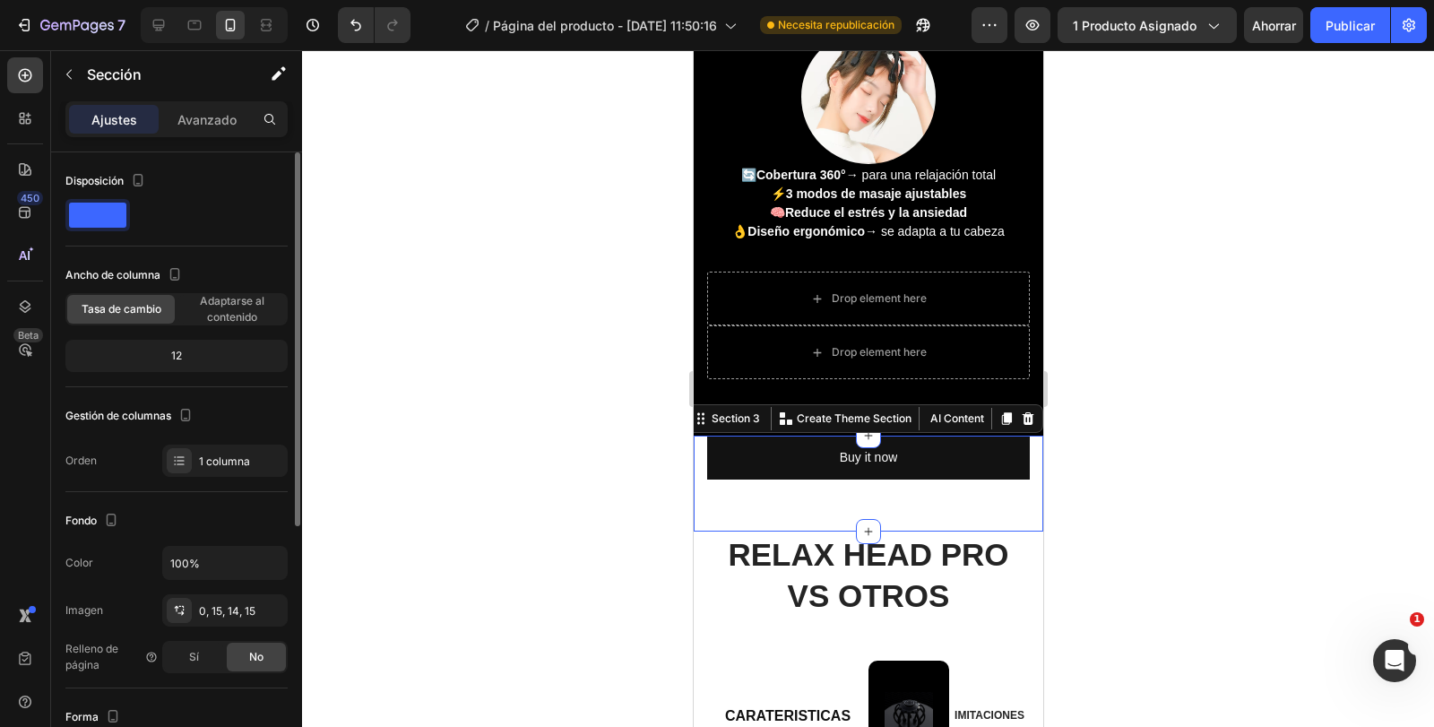
click at [103, 186] on font "Disposición" at bounding box center [94, 180] width 58 height 13
click at [117, 214] on span at bounding box center [97, 215] width 57 height 25
click at [108, 212] on span at bounding box center [97, 215] width 57 height 25
click at [138, 175] on icon "button" at bounding box center [139, 180] width 10 height 13
click at [149, 238] on icon "button" at bounding box center [141, 241] width 13 height 10
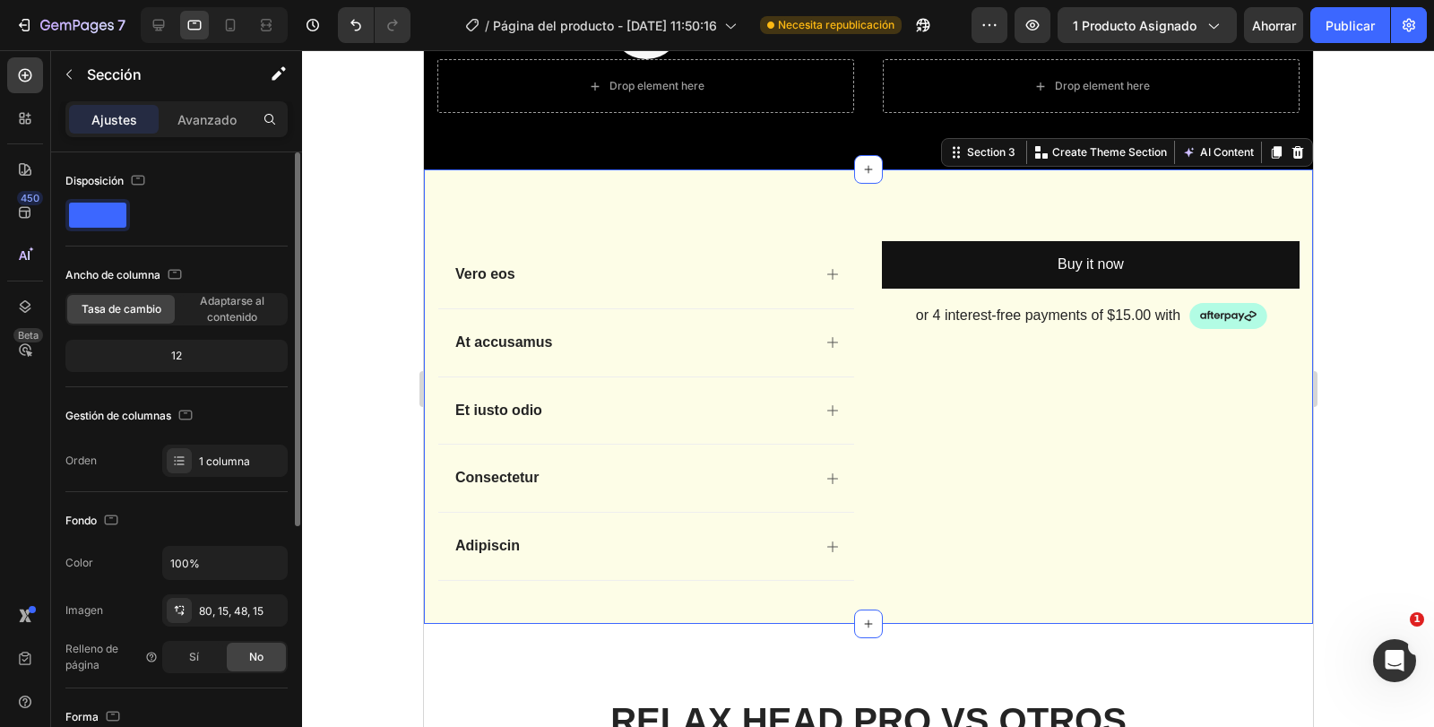
scroll to position [1831, 0]
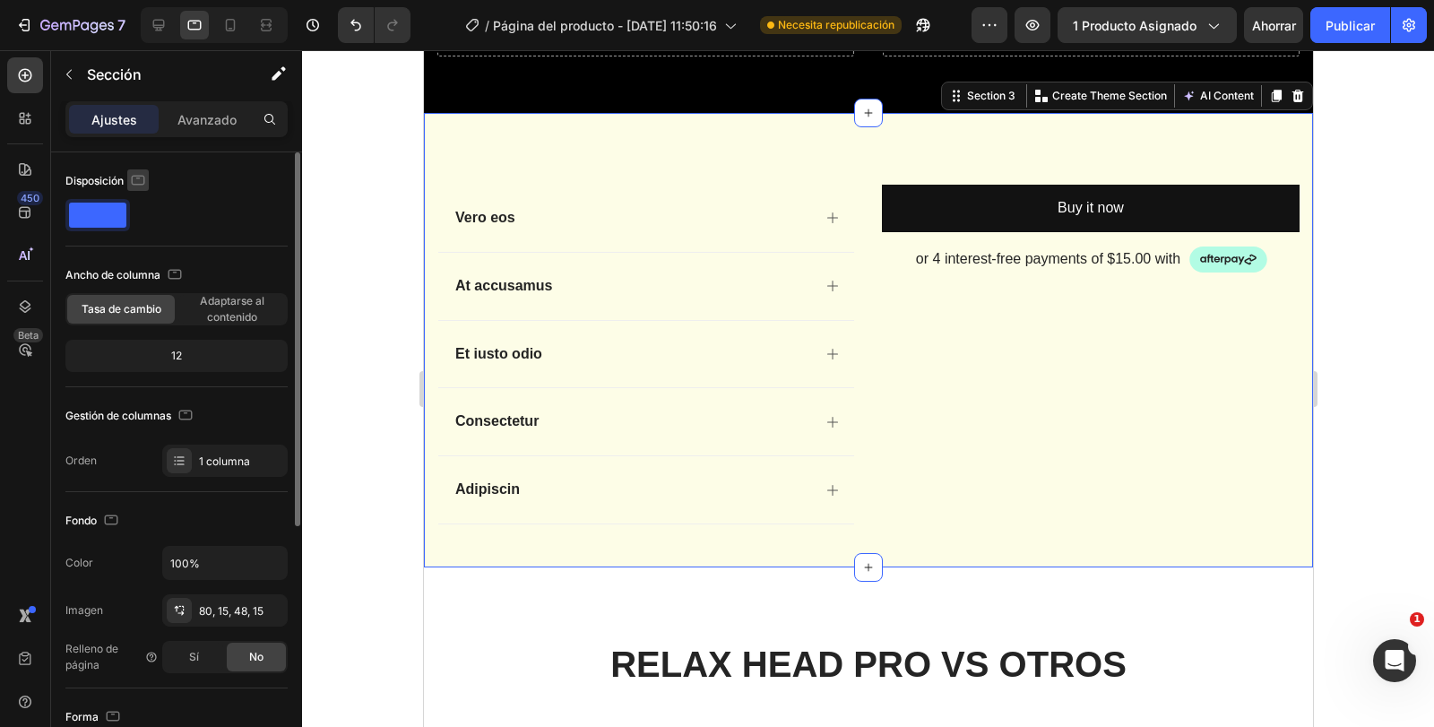
click at [138, 189] on button "button" at bounding box center [138, 180] width 22 height 22
click at [141, 215] on icon "button" at bounding box center [142, 209] width 18 height 18
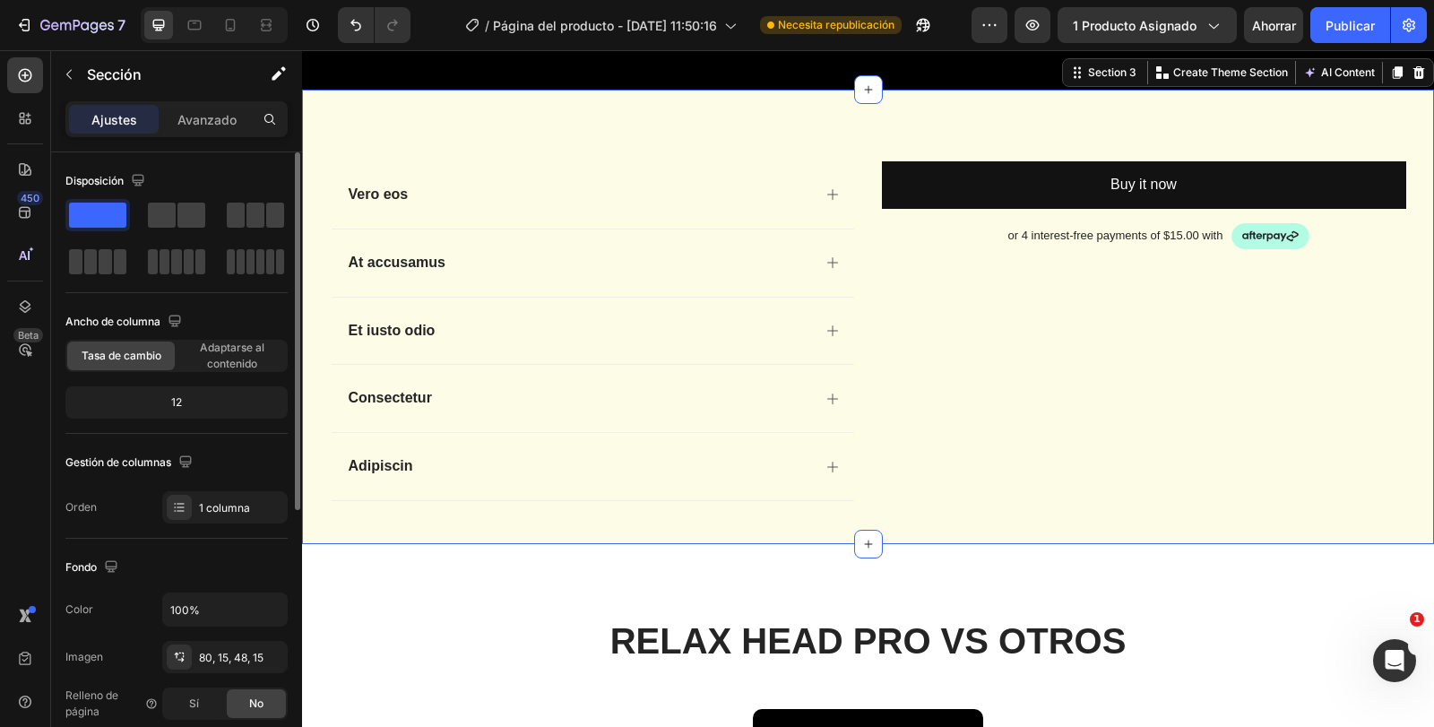
scroll to position [1807, 0]
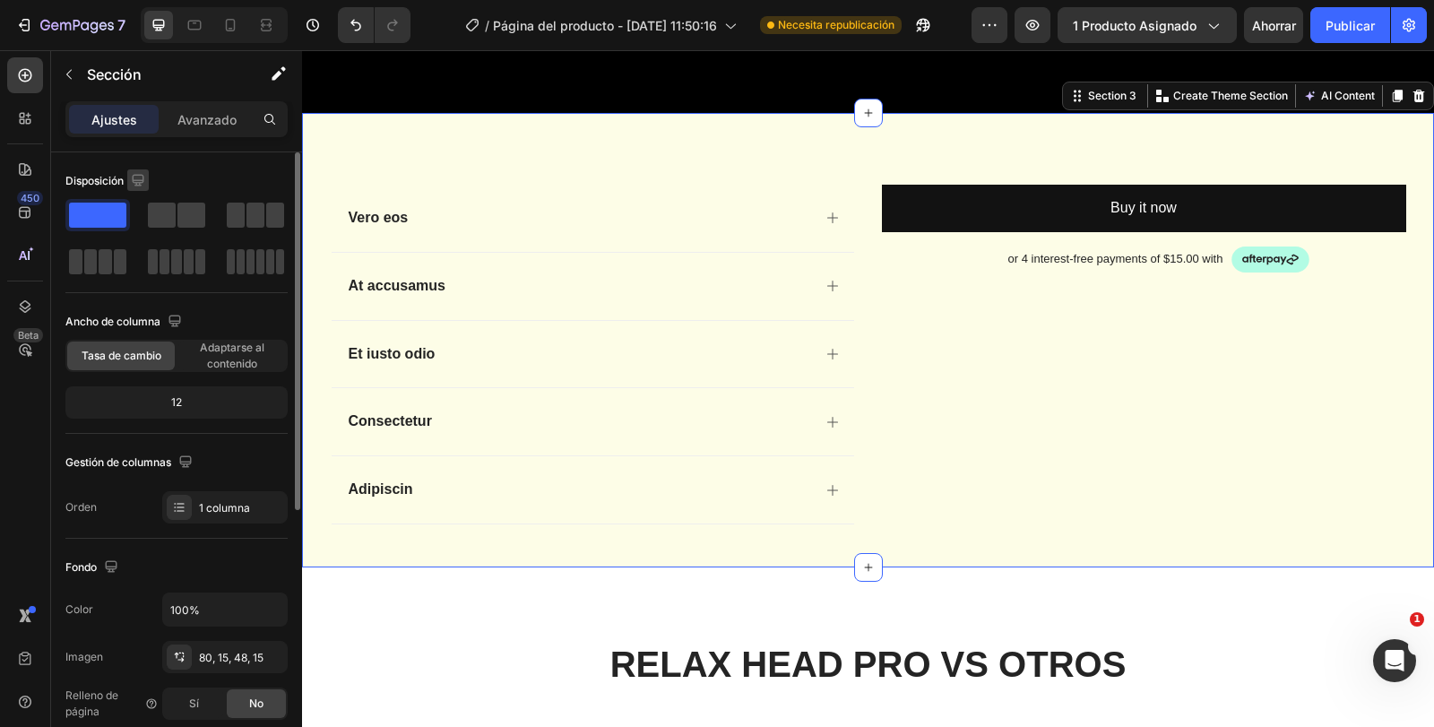
click at [135, 182] on icon "button" at bounding box center [138, 180] width 12 height 12
click at [144, 272] on icon "button" at bounding box center [142, 273] width 18 height 18
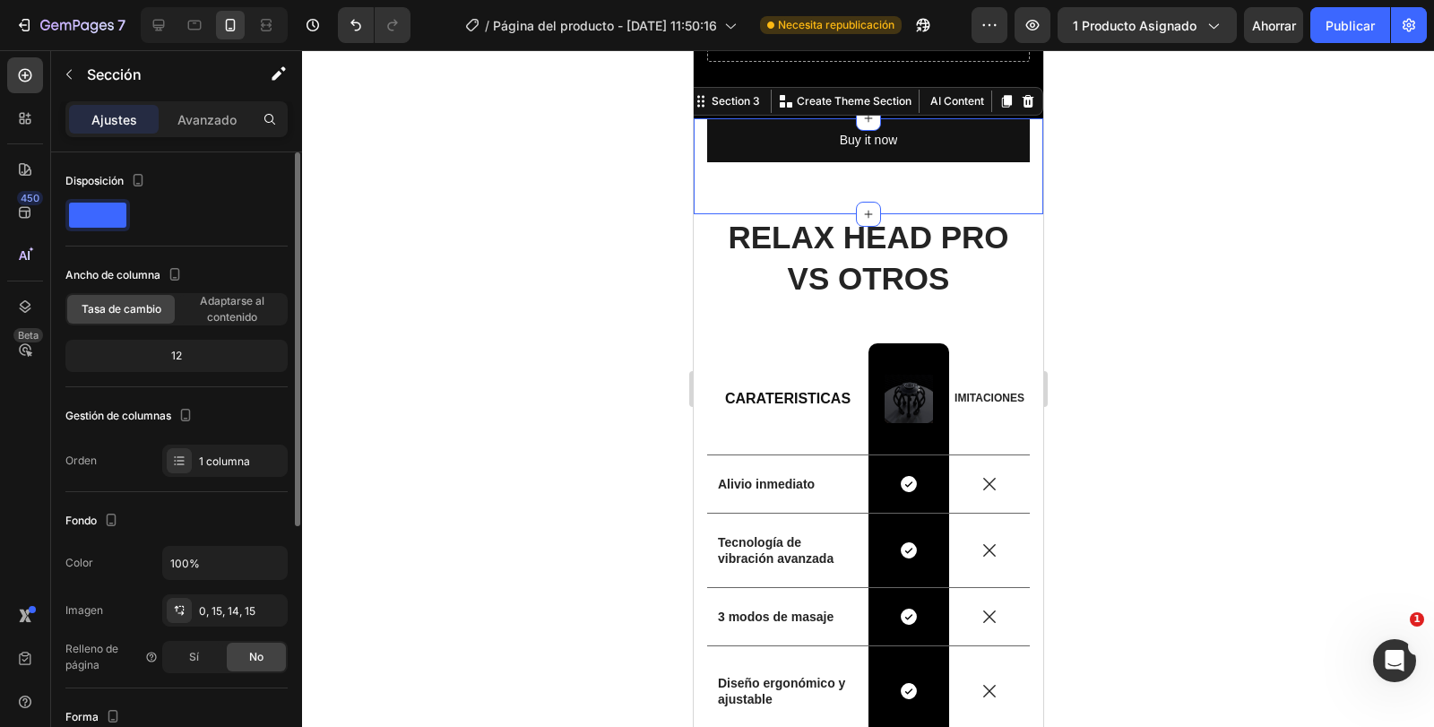
scroll to position [2116, 0]
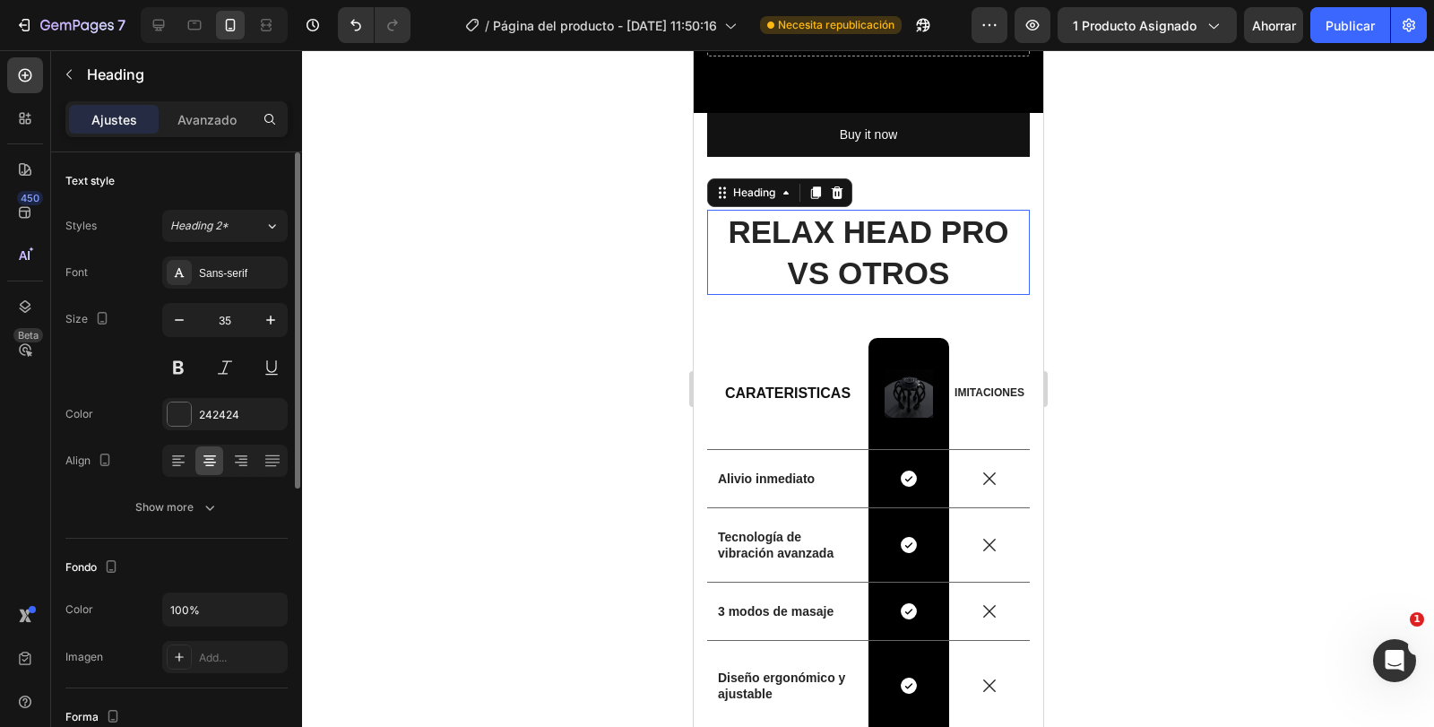
click at [753, 259] on h2 "RELAX HEAD PRO VS OTROS" at bounding box center [867, 252] width 323 height 85
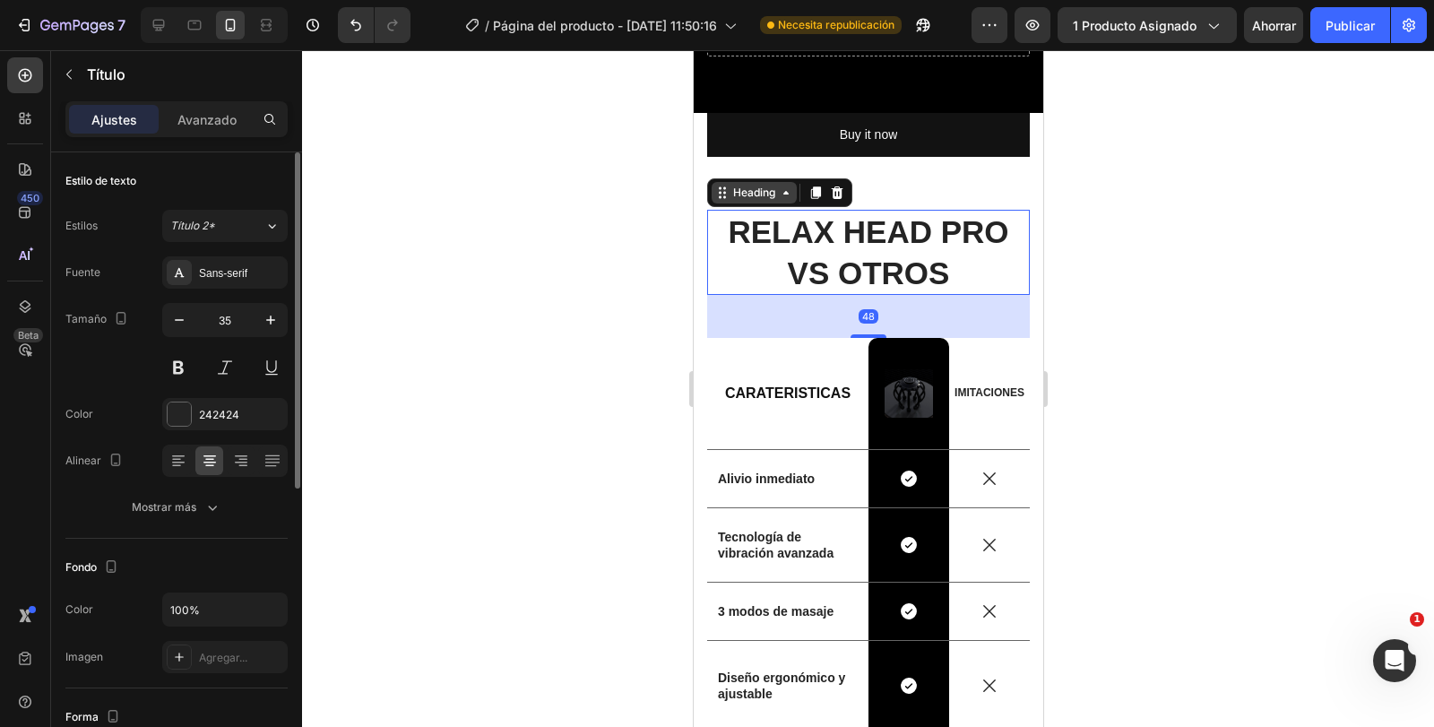
click at [768, 198] on div "Heading" at bounding box center [753, 193] width 49 height 16
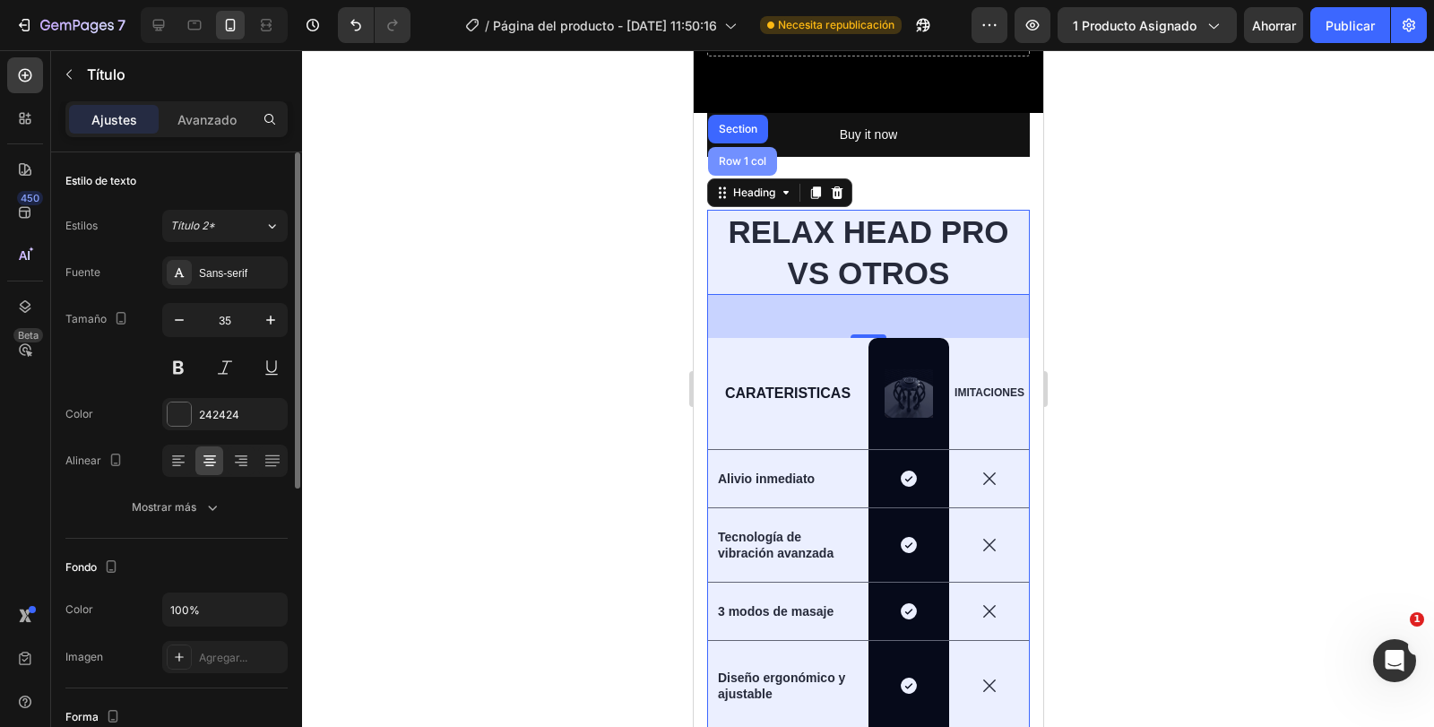
click at [748, 163] on div "Row 1 col" at bounding box center [742, 161] width 55 height 11
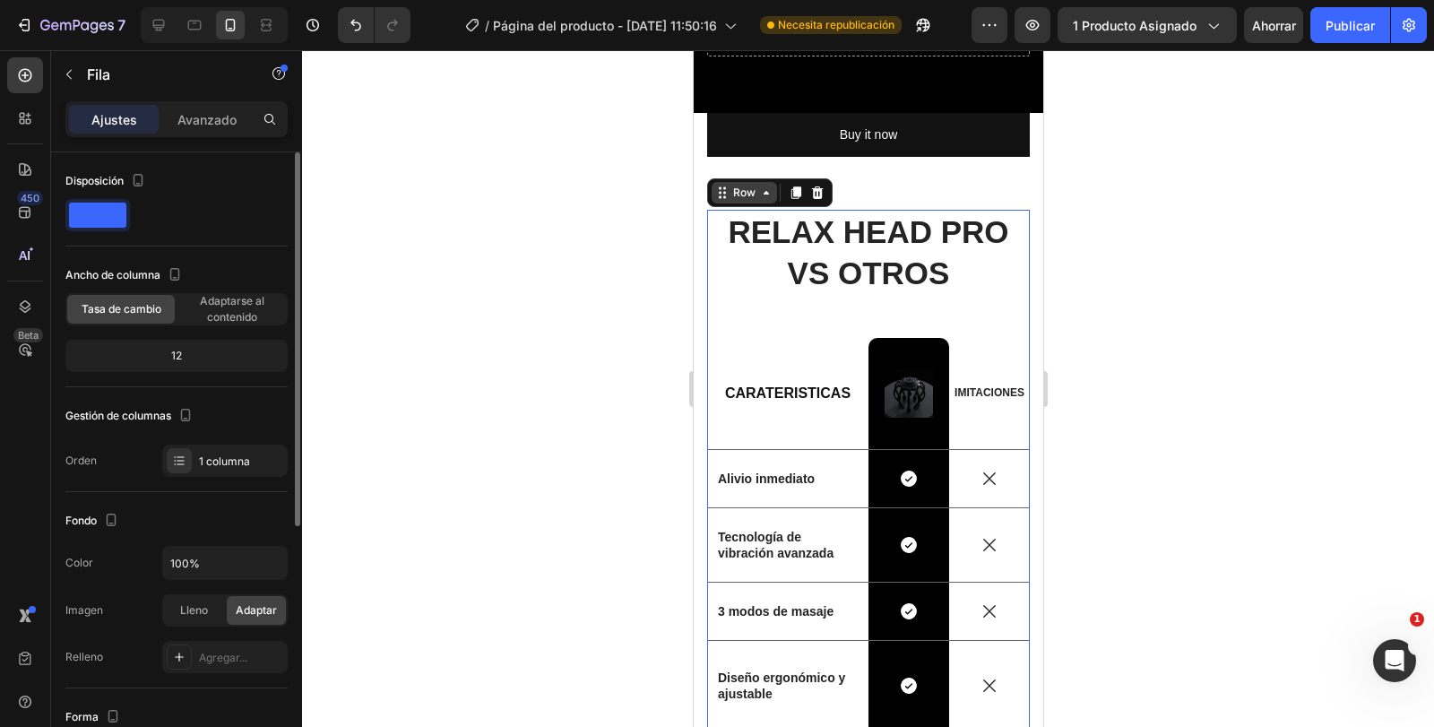
click at [751, 183] on div "Row" at bounding box center [743, 193] width 65 height 22
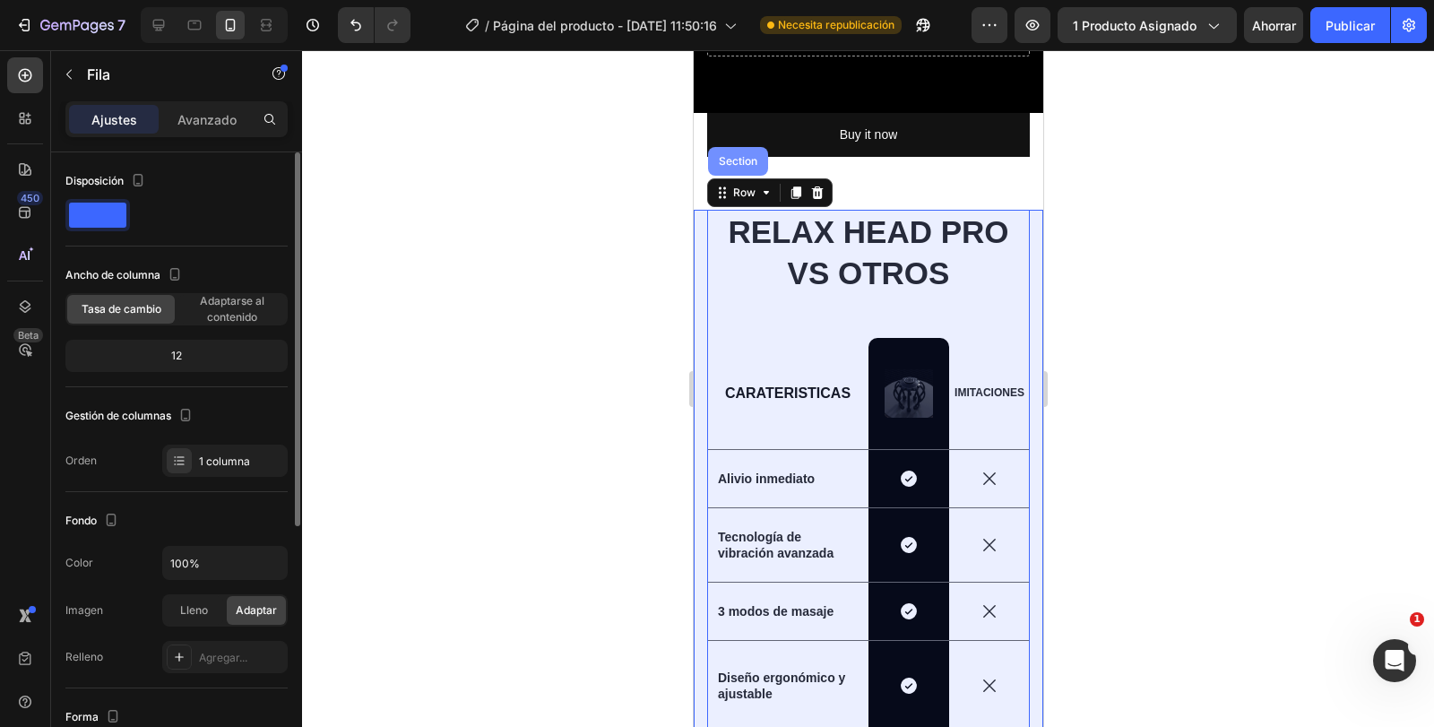
click at [737, 152] on div "Section" at bounding box center [737, 161] width 60 height 29
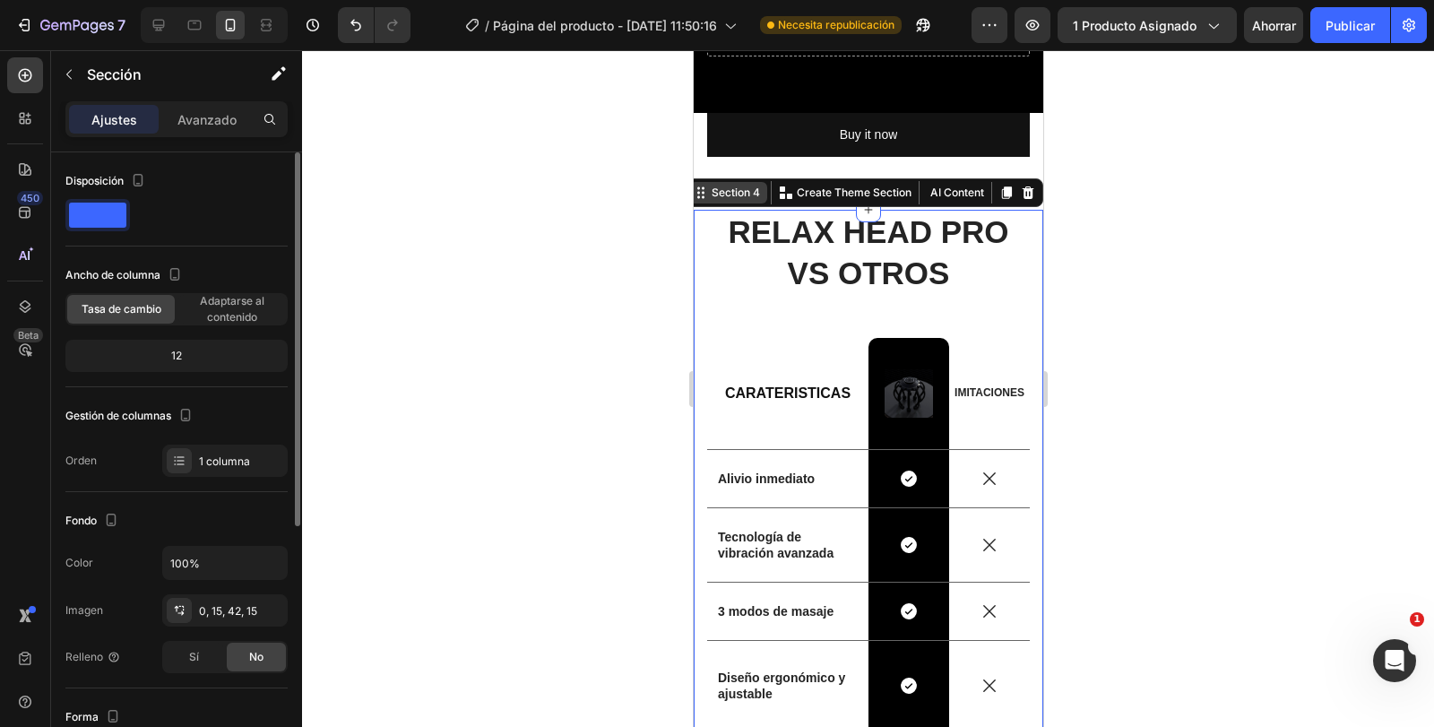
click at [733, 191] on div "Section 4" at bounding box center [735, 193] width 56 height 16
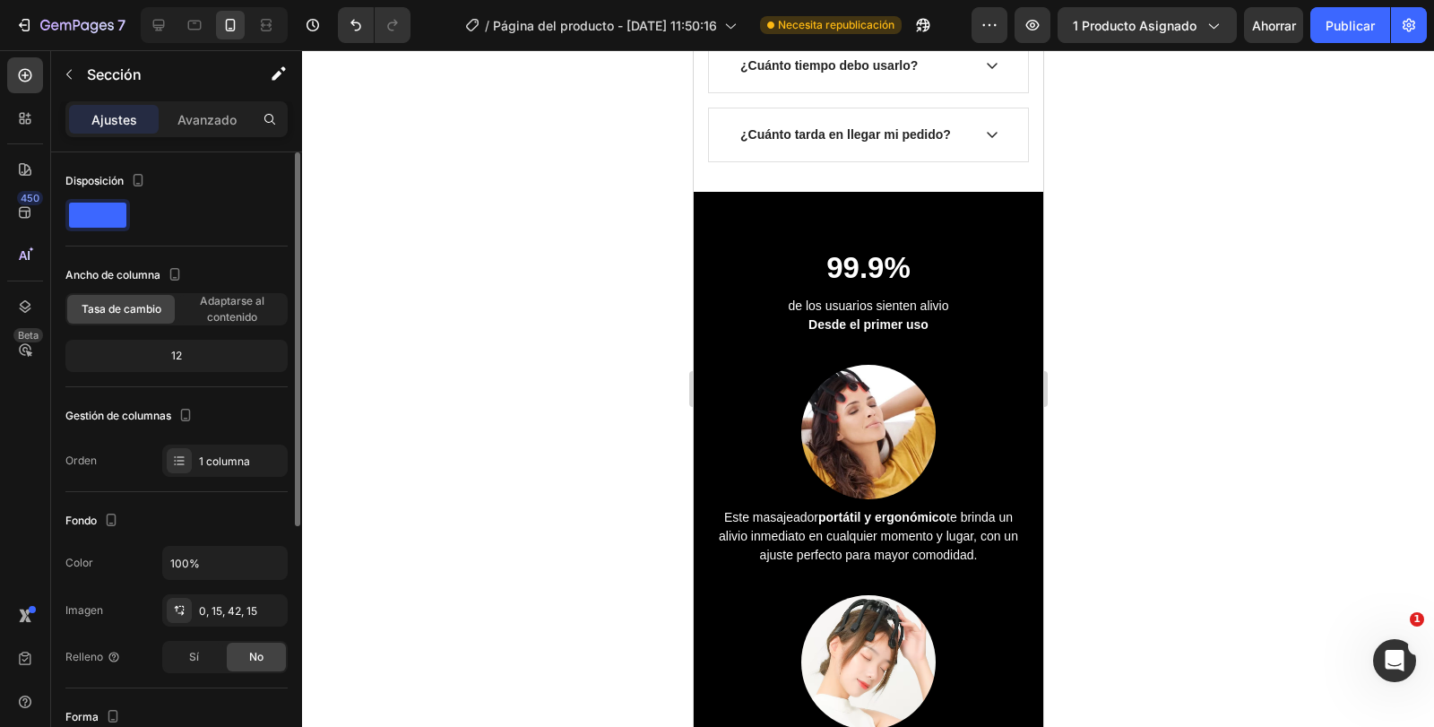
scroll to position [1130, 0]
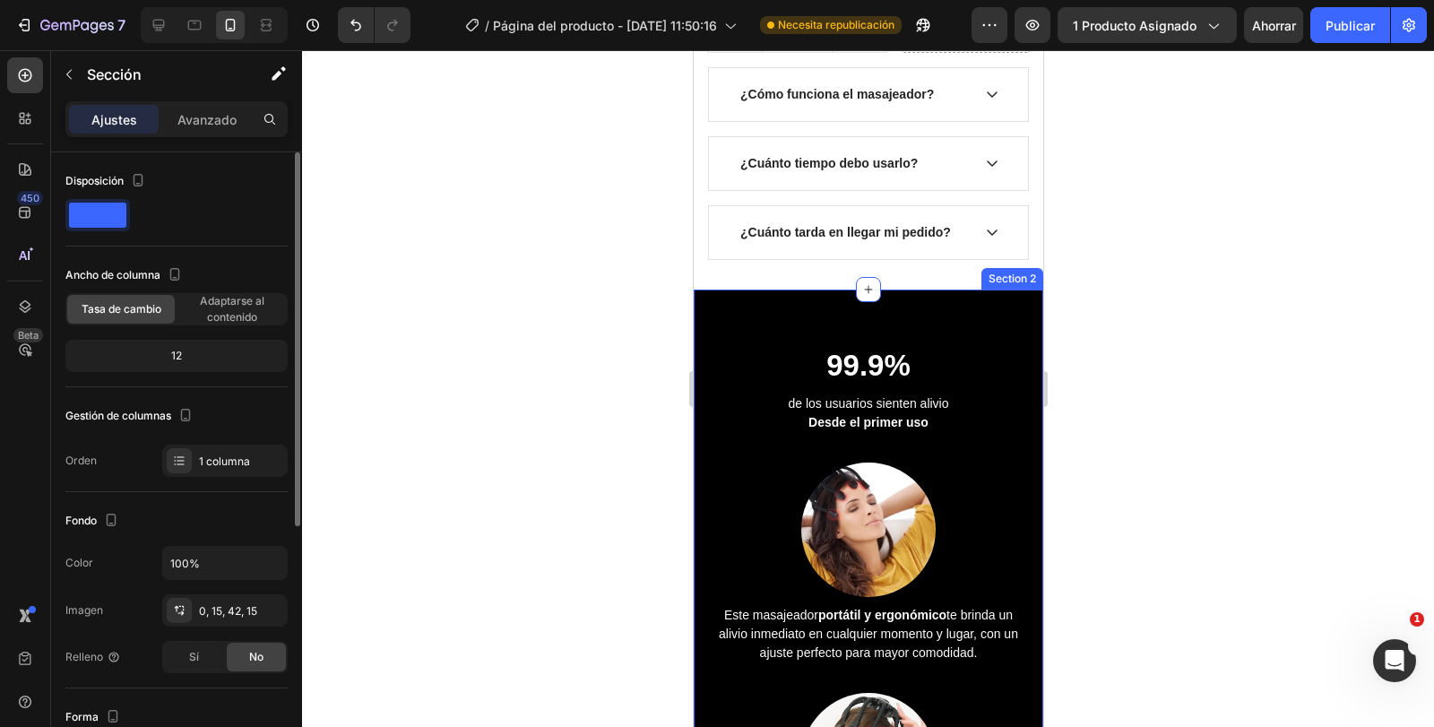
click at [985, 311] on div "99.9% Heading de los usuarios sienten alivio Desde el primer uso Text block Ima…" at bounding box center [868, 695] width 350 height 810
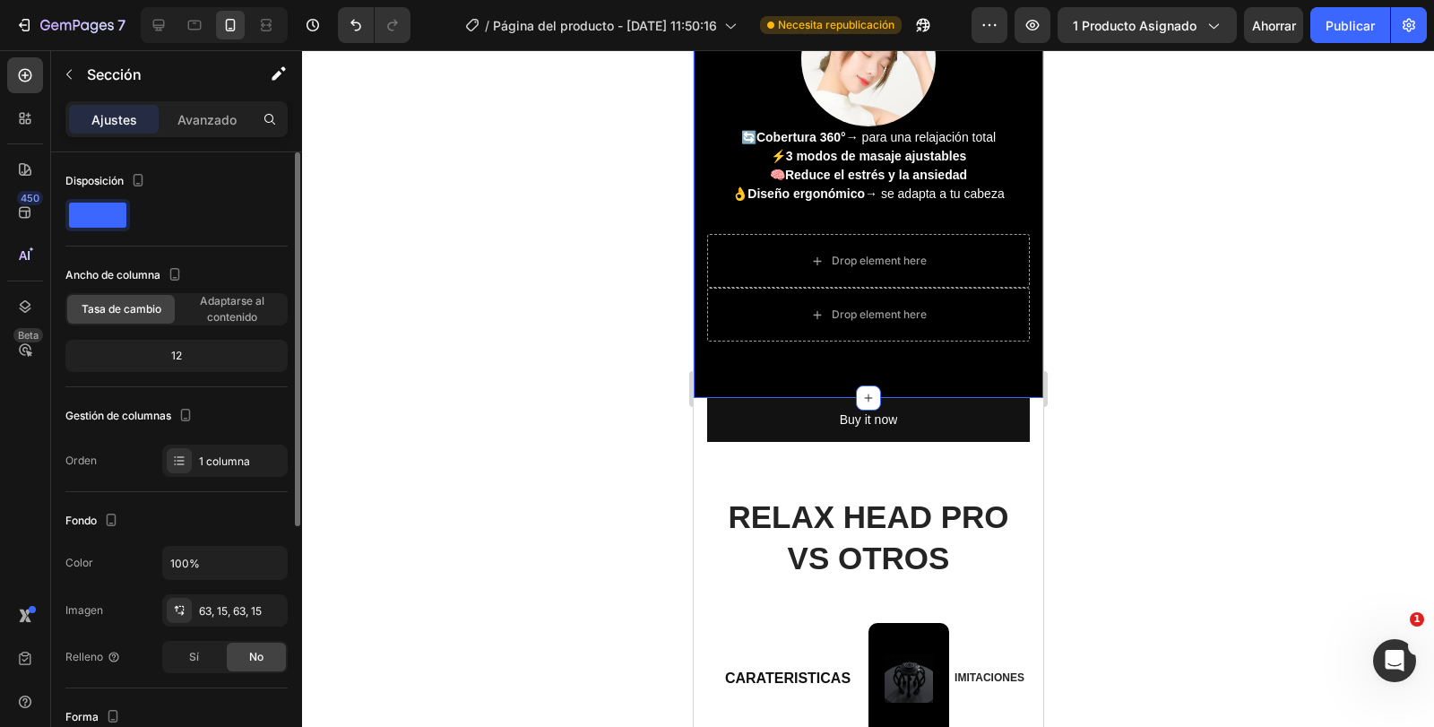
scroll to position [1847, 0]
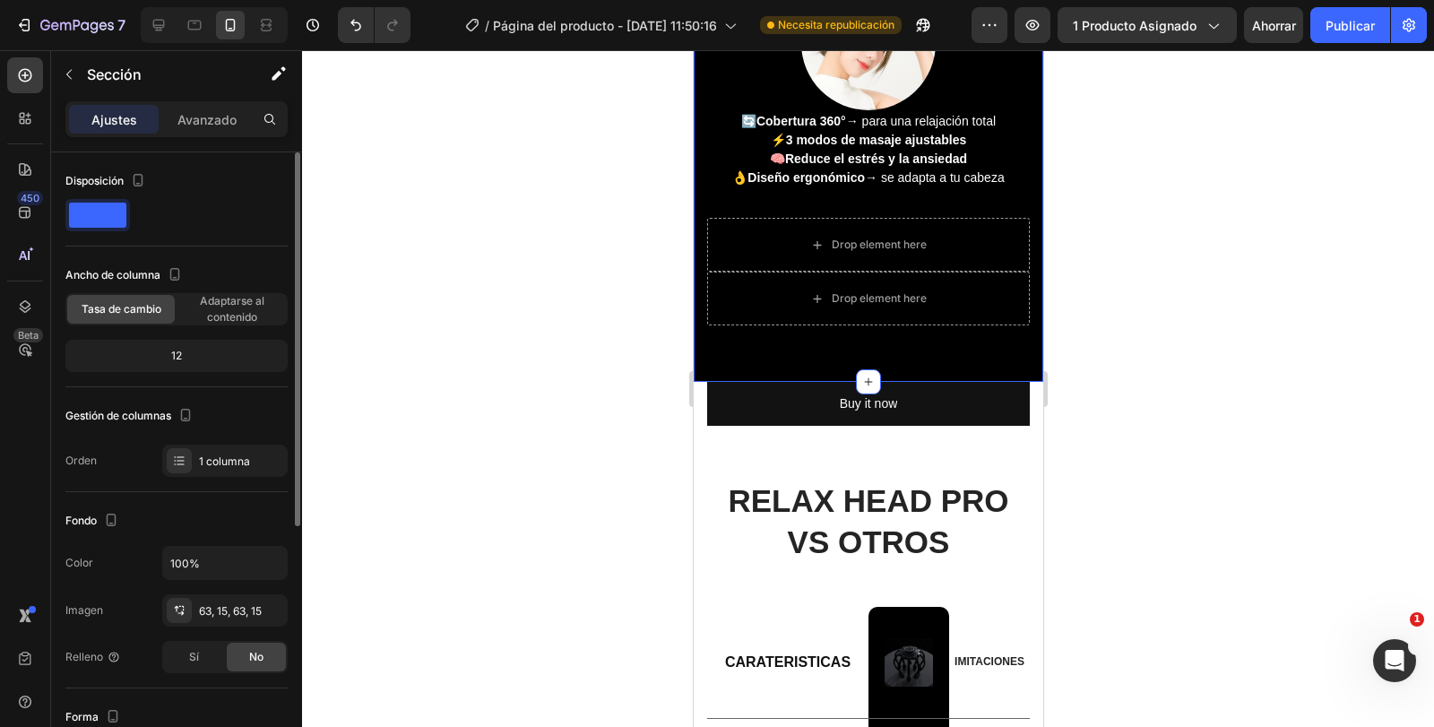
click at [1341, 489] on div at bounding box center [868, 388] width 1132 height 677
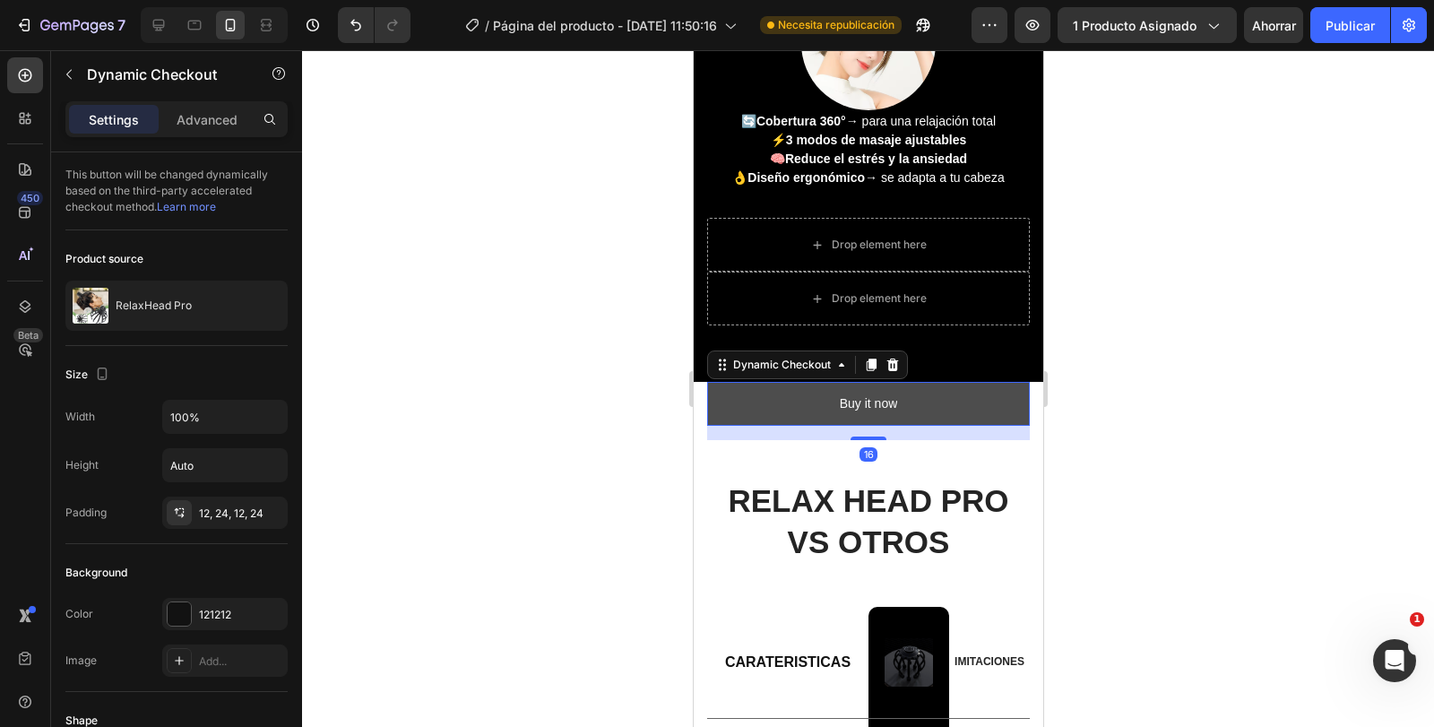
click at [979, 423] on button "Buy it now" at bounding box center [867, 404] width 323 height 44
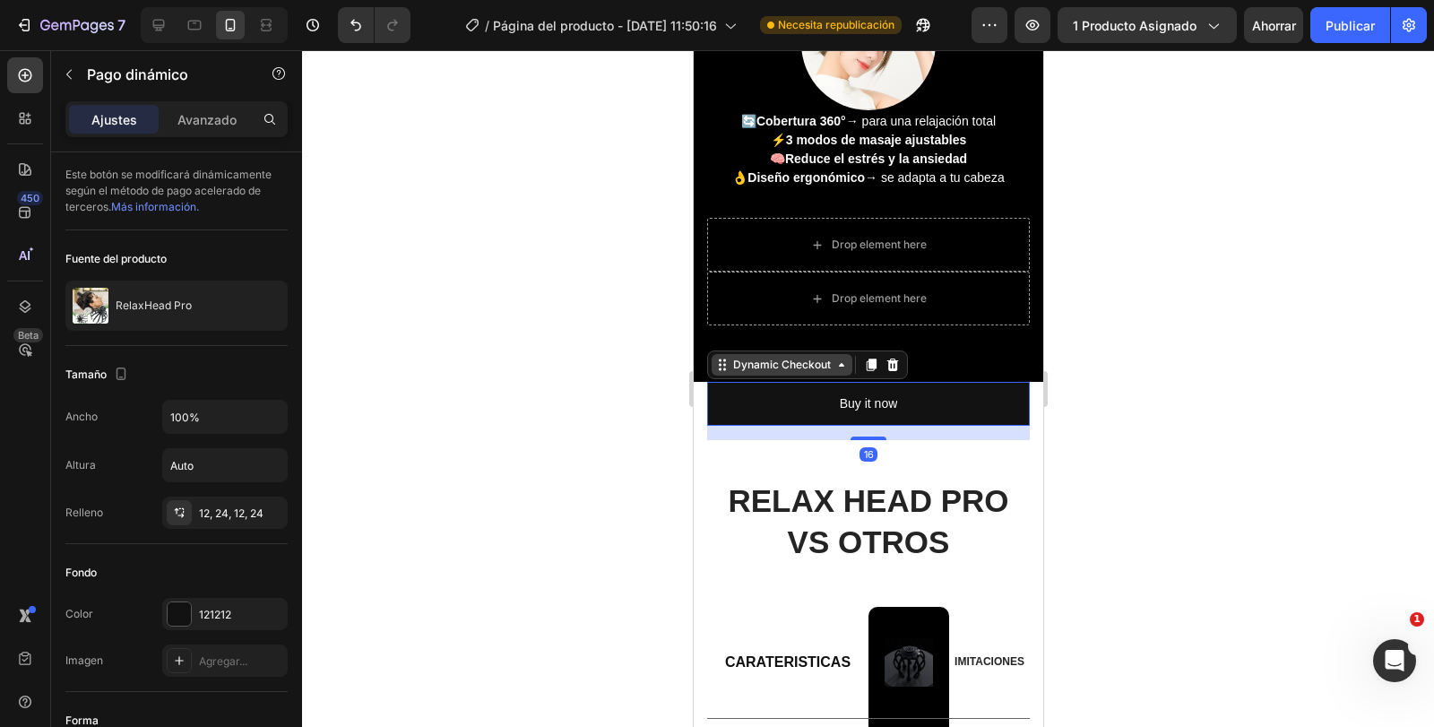
click at [841, 369] on icon at bounding box center [841, 365] width 14 height 14
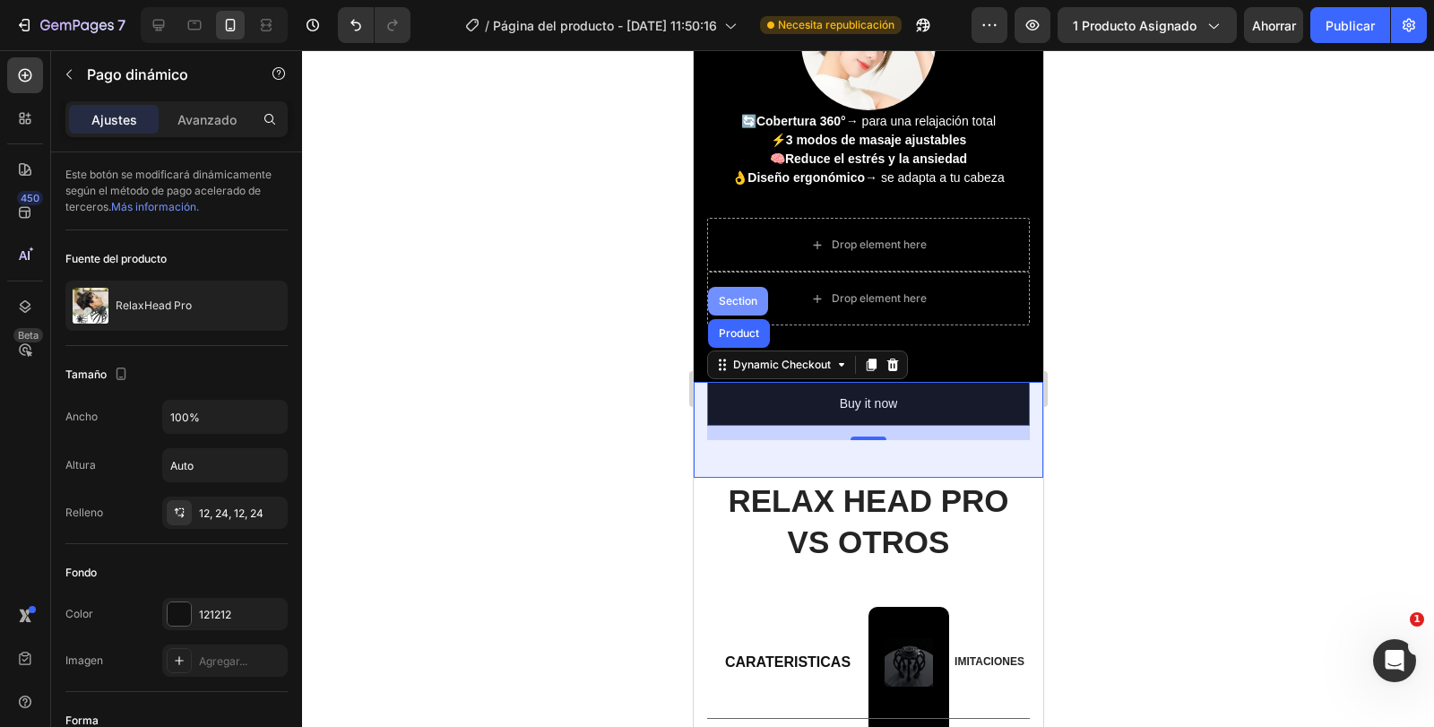
click at [733, 290] on div "Section" at bounding box center [737, 301] width 60 height 29
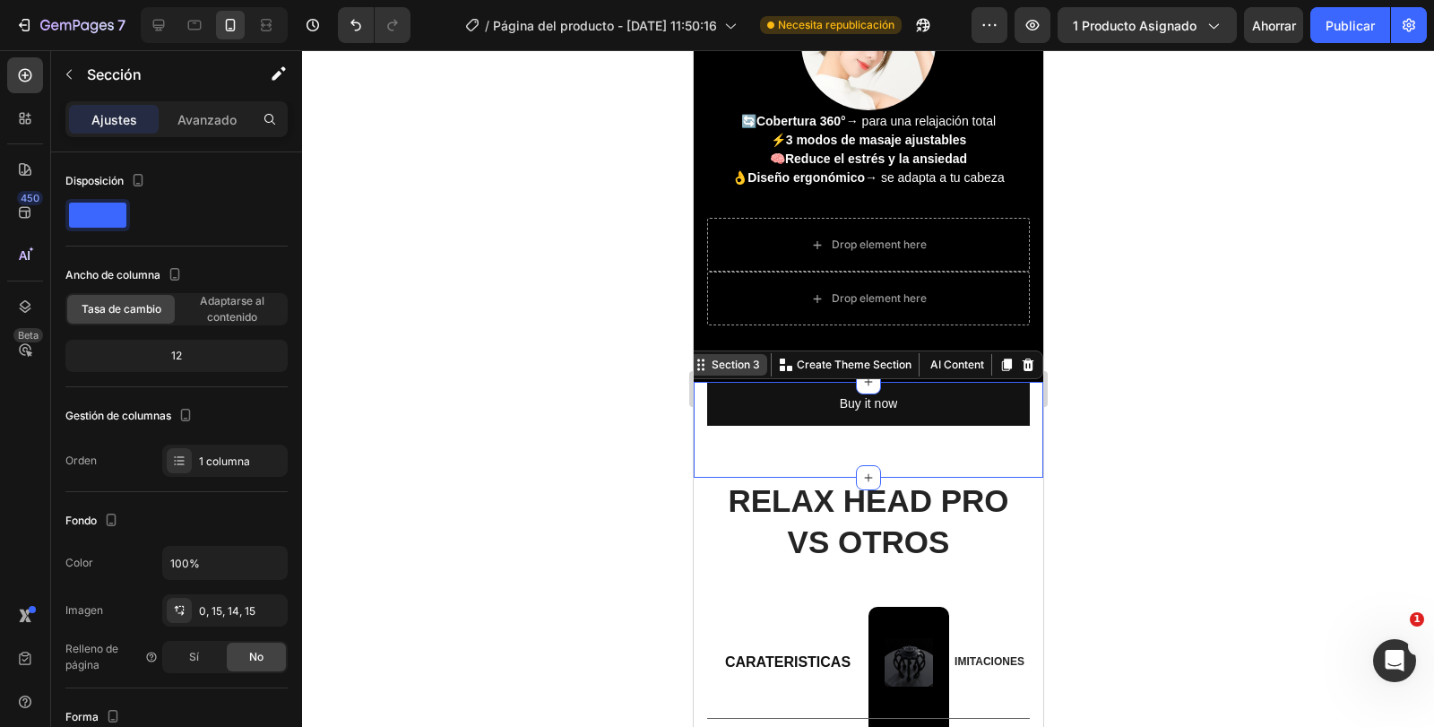
click at [744, 368] on div "Section 3" at bounding box center [735, 365] width 56 height 16
click at [815, 372] on p "Create Theme Section" at bounding box center [853, 365] width 115 height 16
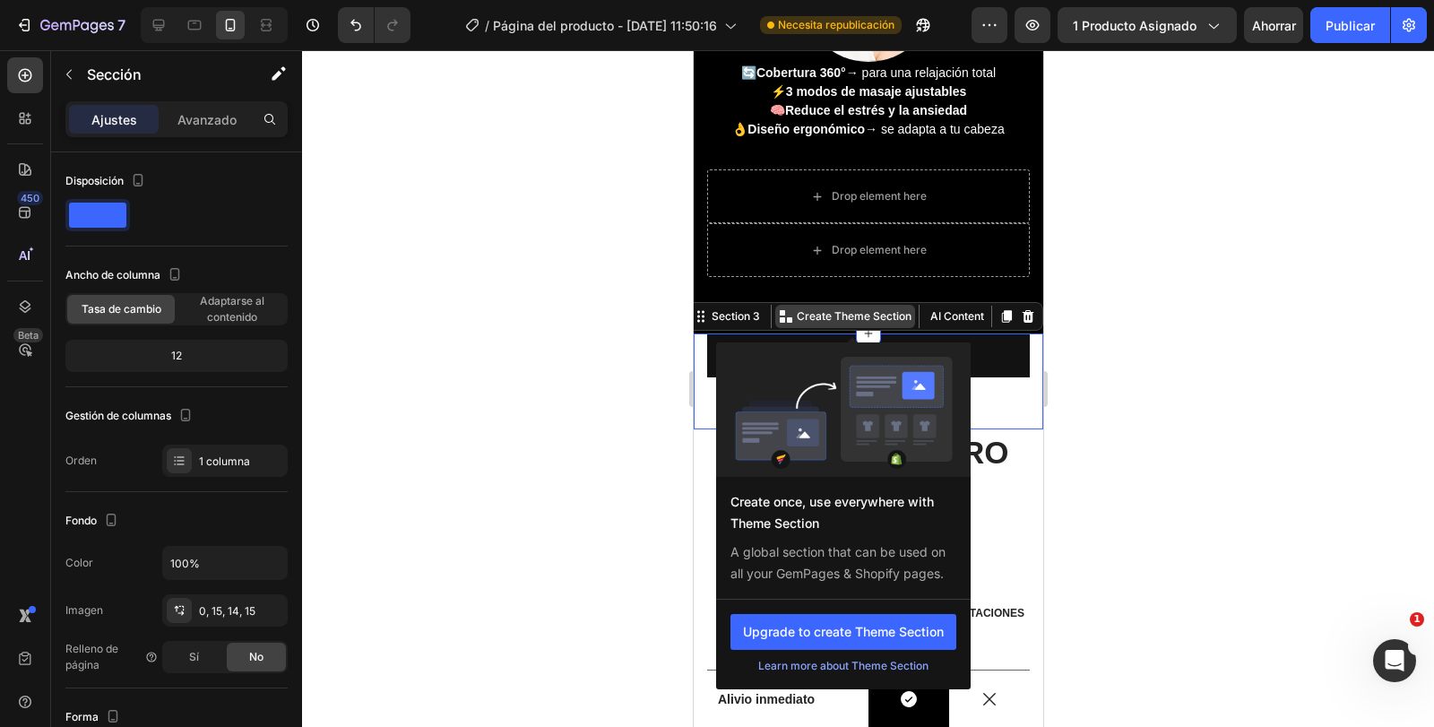
scroll to position [1936, 0]
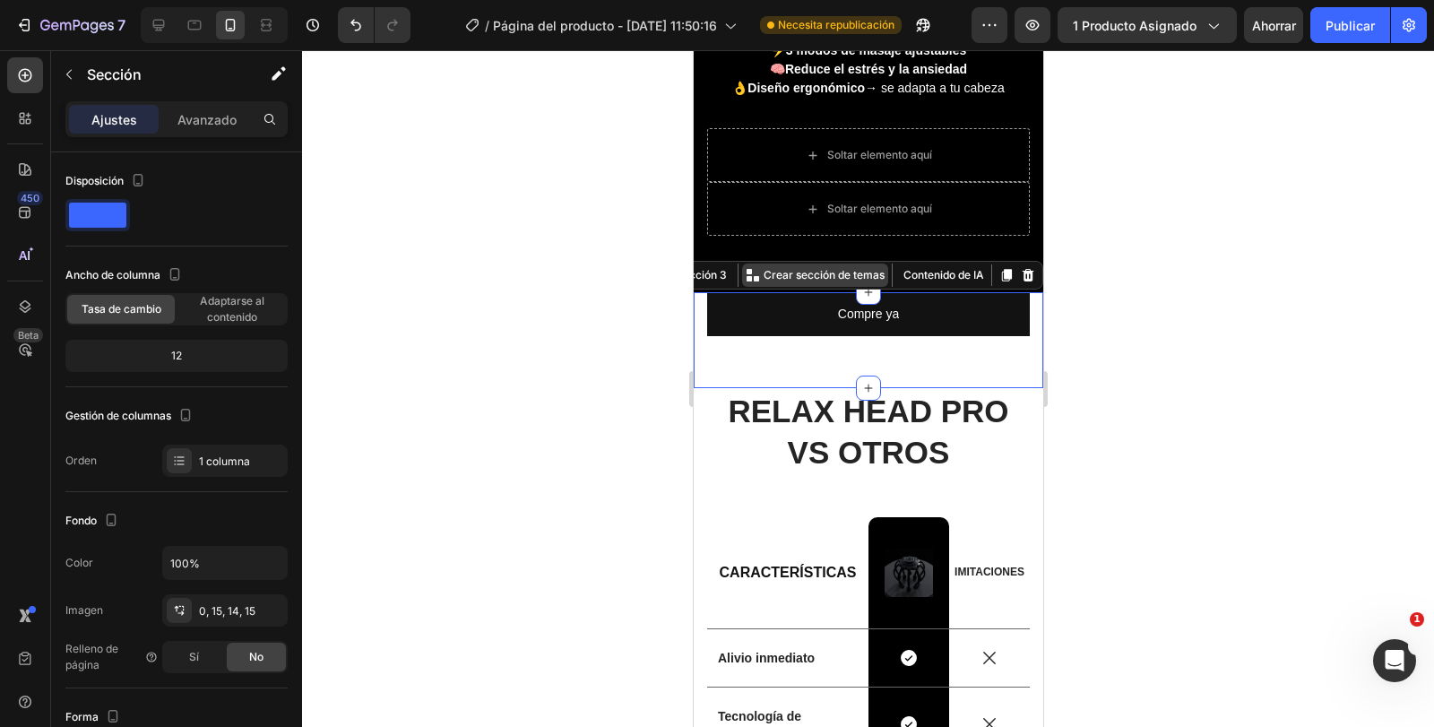
click at [829, 273] on font "Crear sección de temas" at bounding box center [823, 274] width 121 height 13
click at [661, 238] on div at bounding box center [868, 388] width 1132 height 677
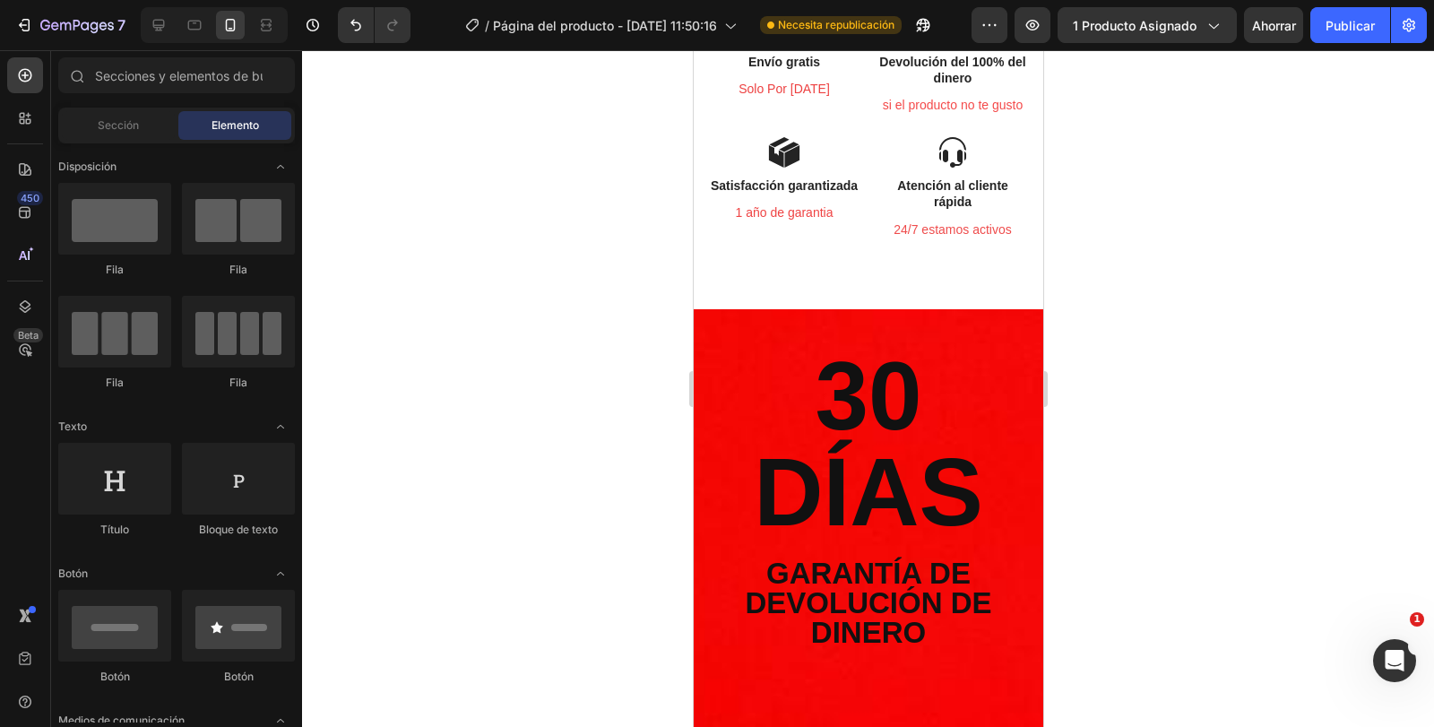
scroll to position [3412, 0]
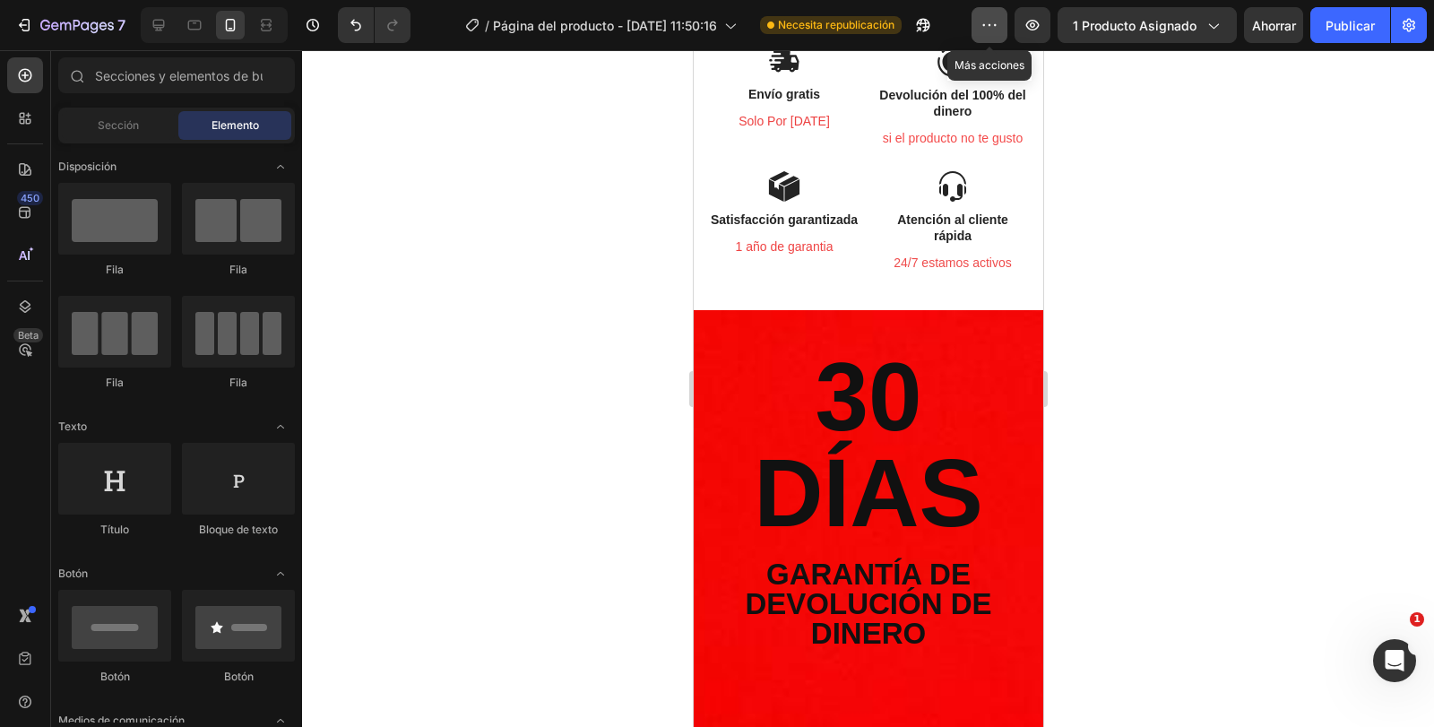
click at [982, 29] on icon "button" at bounding box center [990, 25] width 18 height 18
click at [156, 17] on icon at bounding box center [159, 25] width 18 height 18
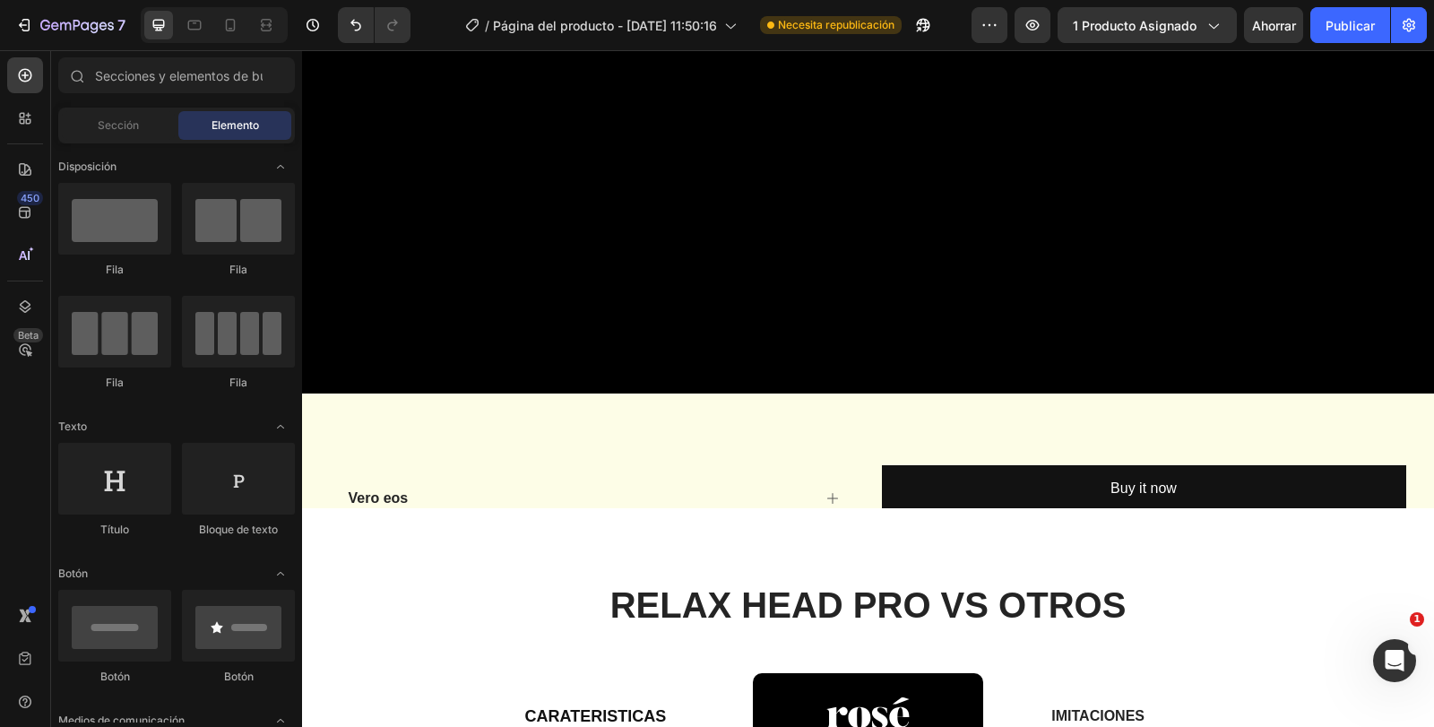
scroll to position [1757, 0]
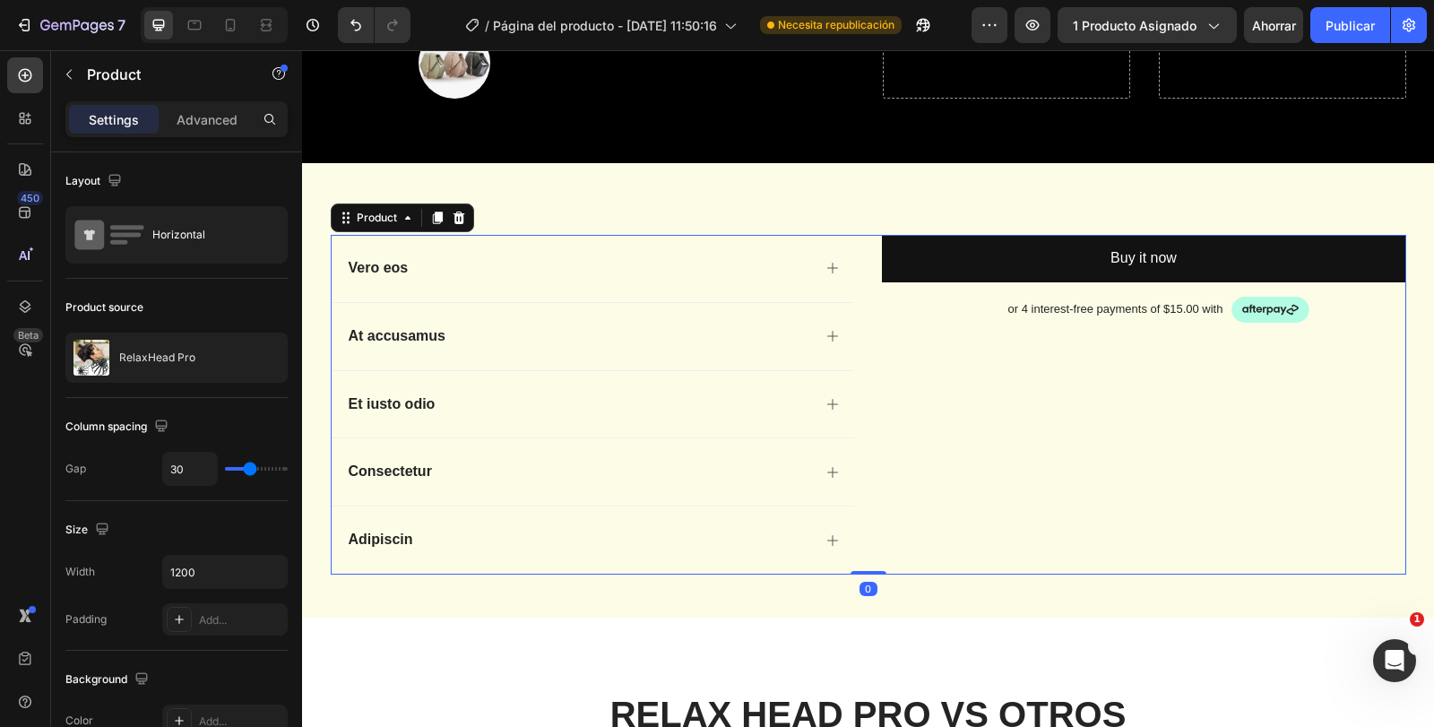
click at [1084, 397] on div "Buy it now Dynamic Checkout or 4 interest-free payments of $15.00 with Text Blo…" at bounding box center [1144, 405] width 524 height 340
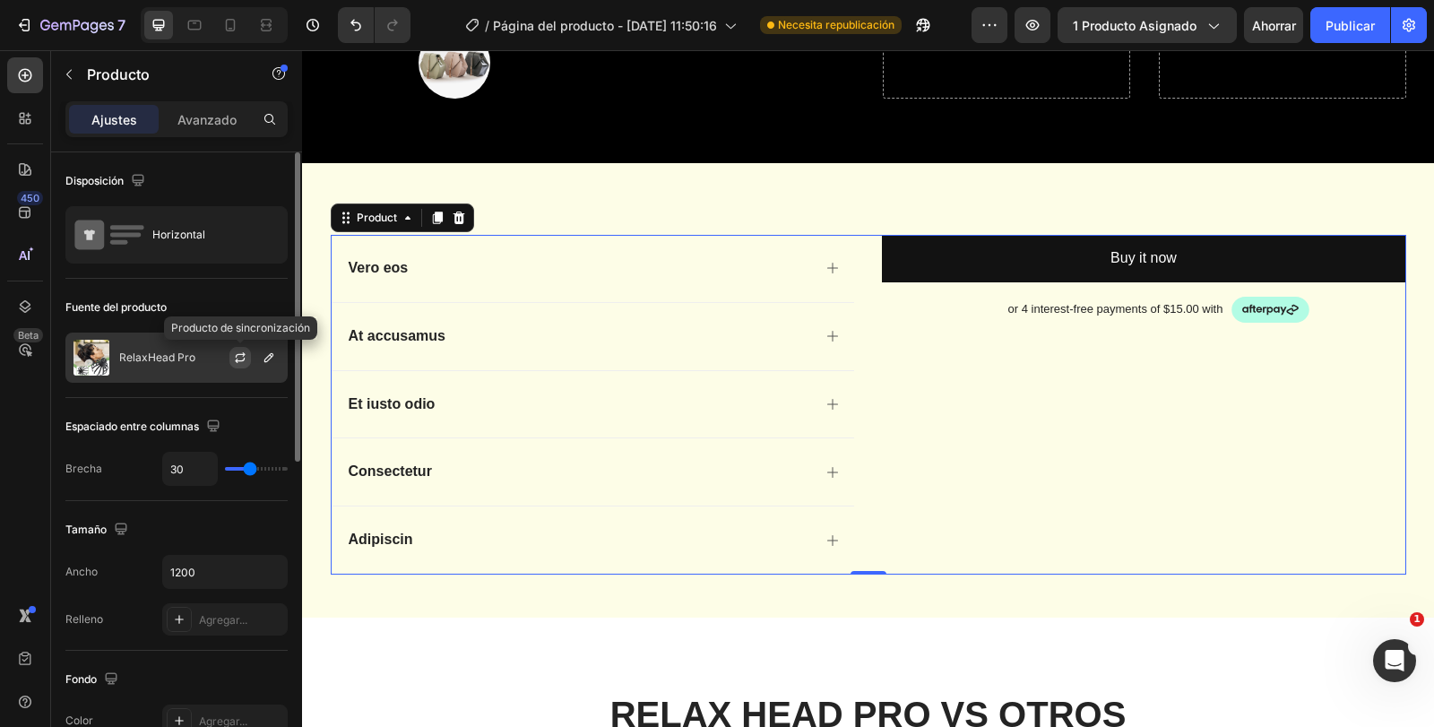
click at [240, 359] on icon "button" at bounding box center [240, 358] width 14 height 14
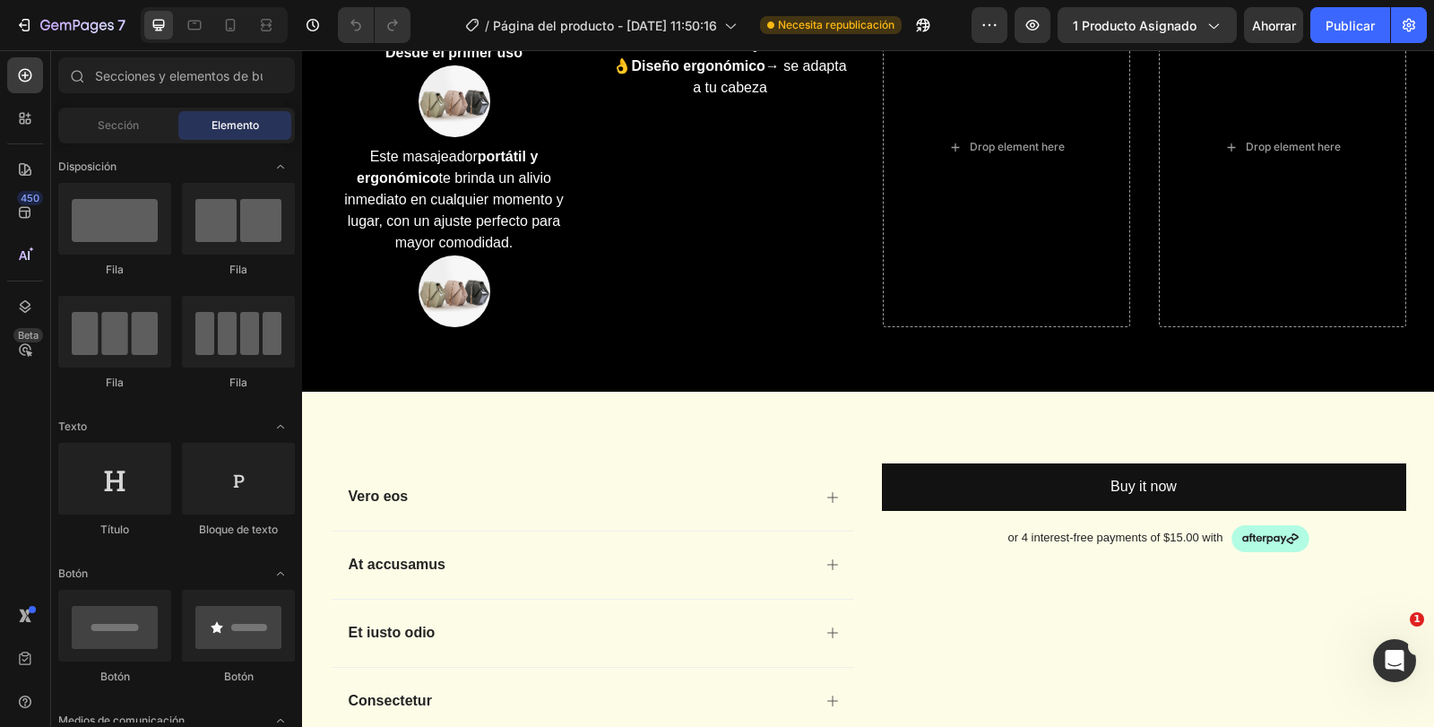
scroll to position [1165, 0]
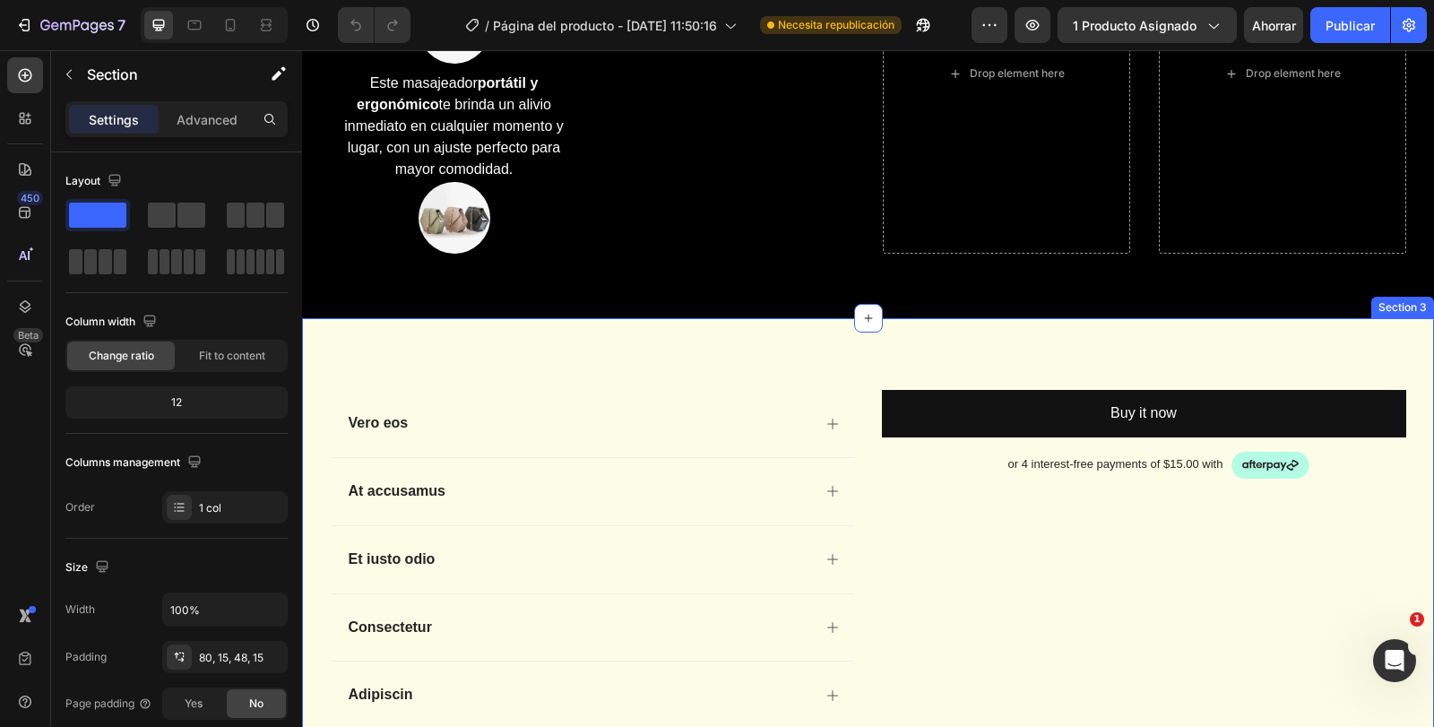
click at [1339, 350] on div "Vero eos At accusamus Et iusto odio Consectetur Adipiscin Accordion Buy it now …" at bounding box center [868, 545] width 1132 height 455
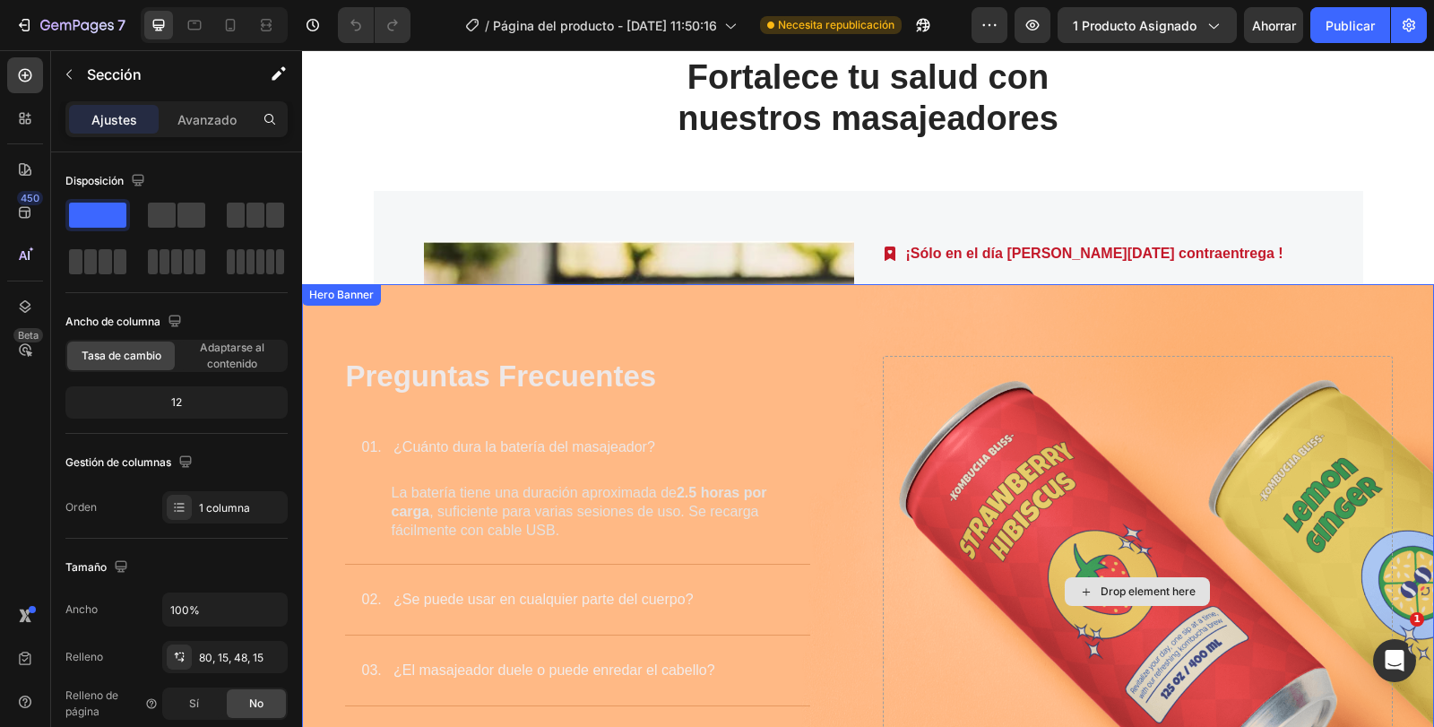
scroll to position [3938, 0]
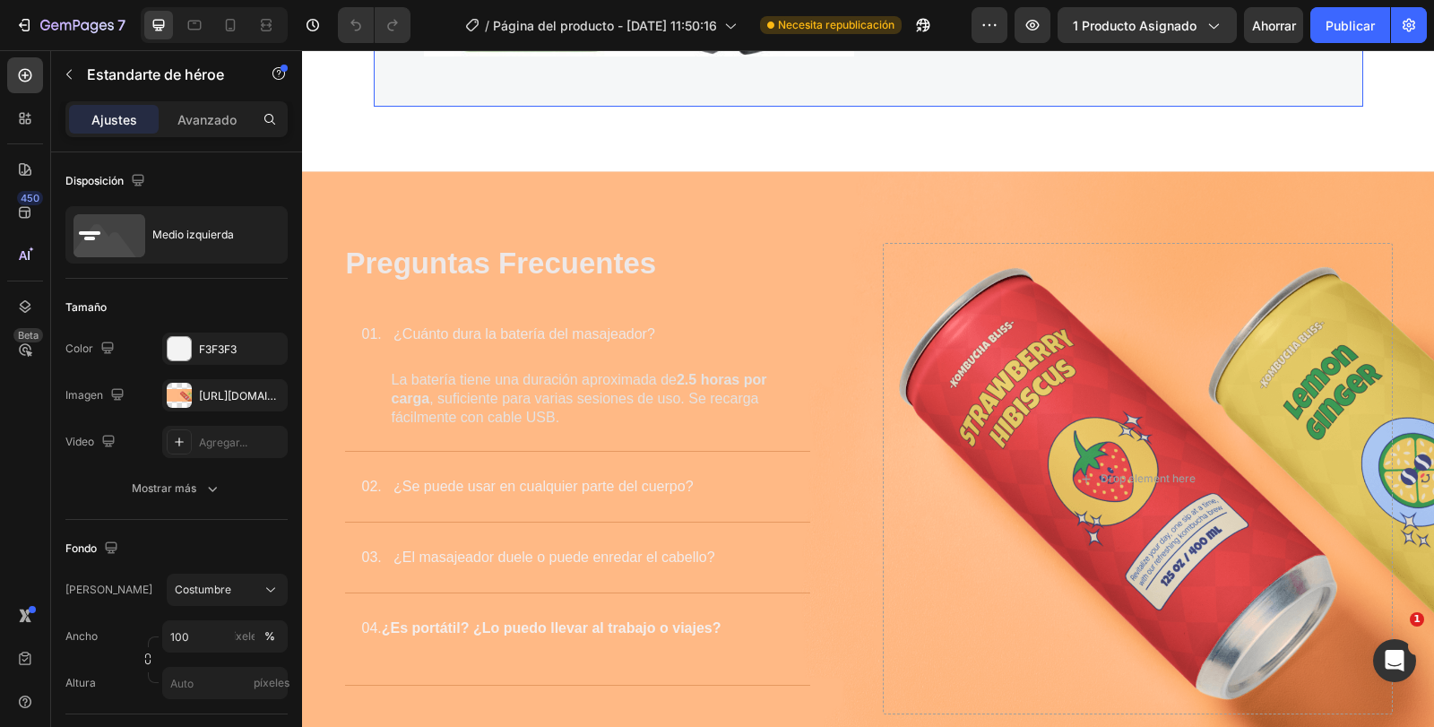
scroll to position [4566, 0]
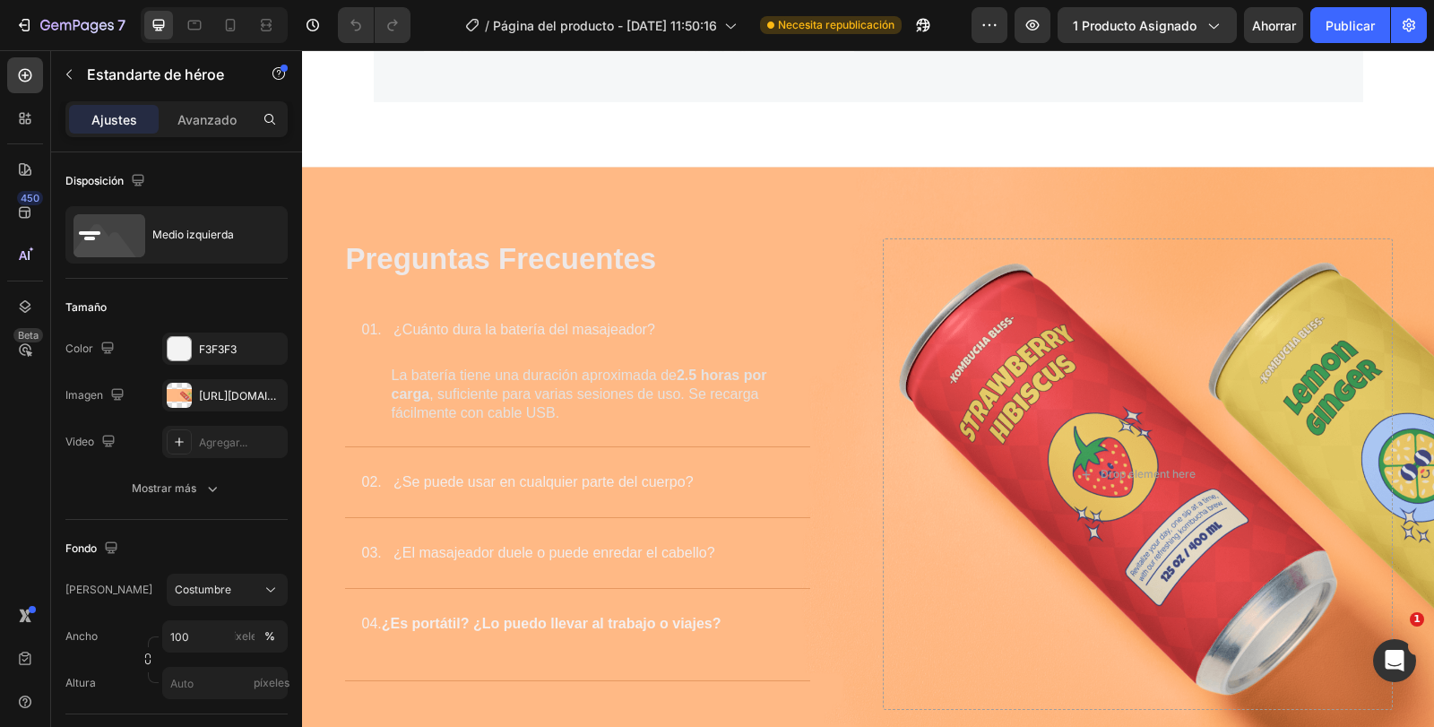
click at [1165, 216] on div "Image Preguntas Frecuentes Heading 01. ¿Cuánto dura la batería del masajeador? …" at bounding box center [869, 455] width 1076 height 577
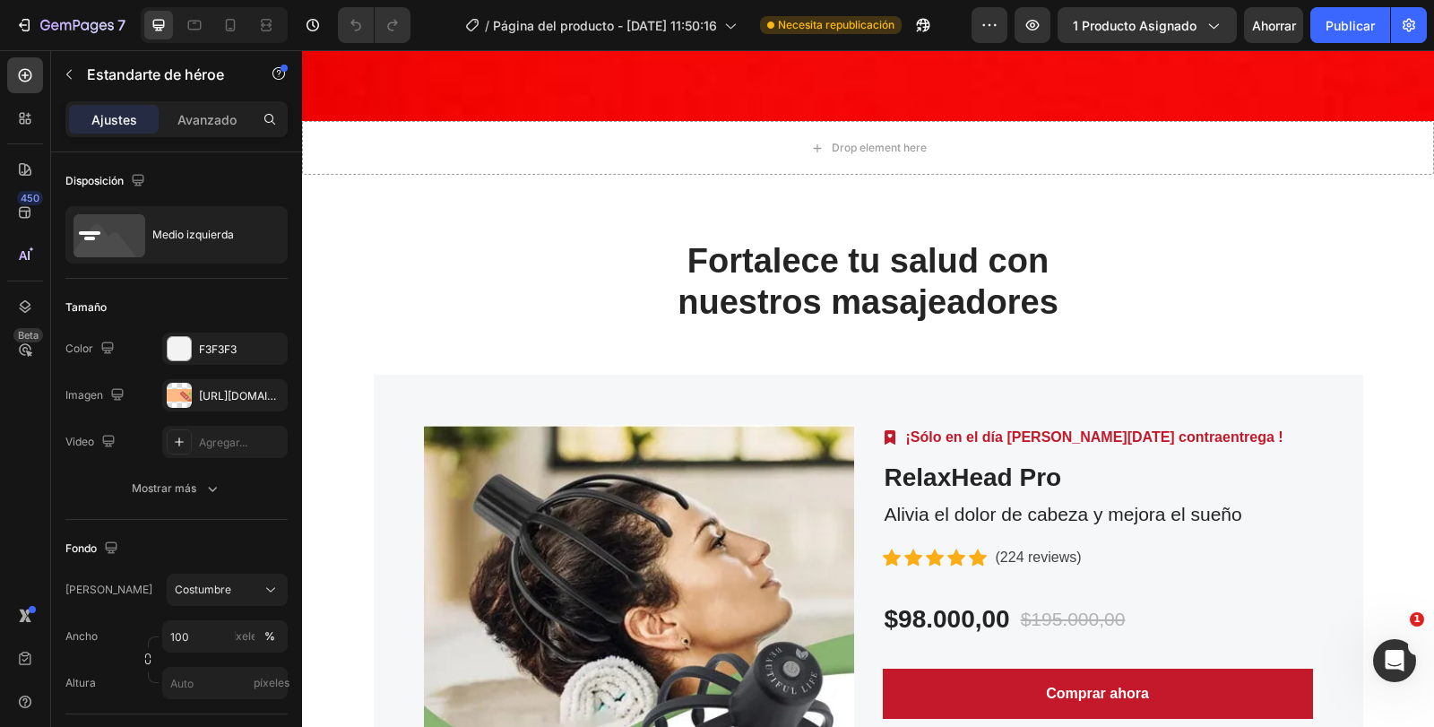
scroll to position [3759, 0]
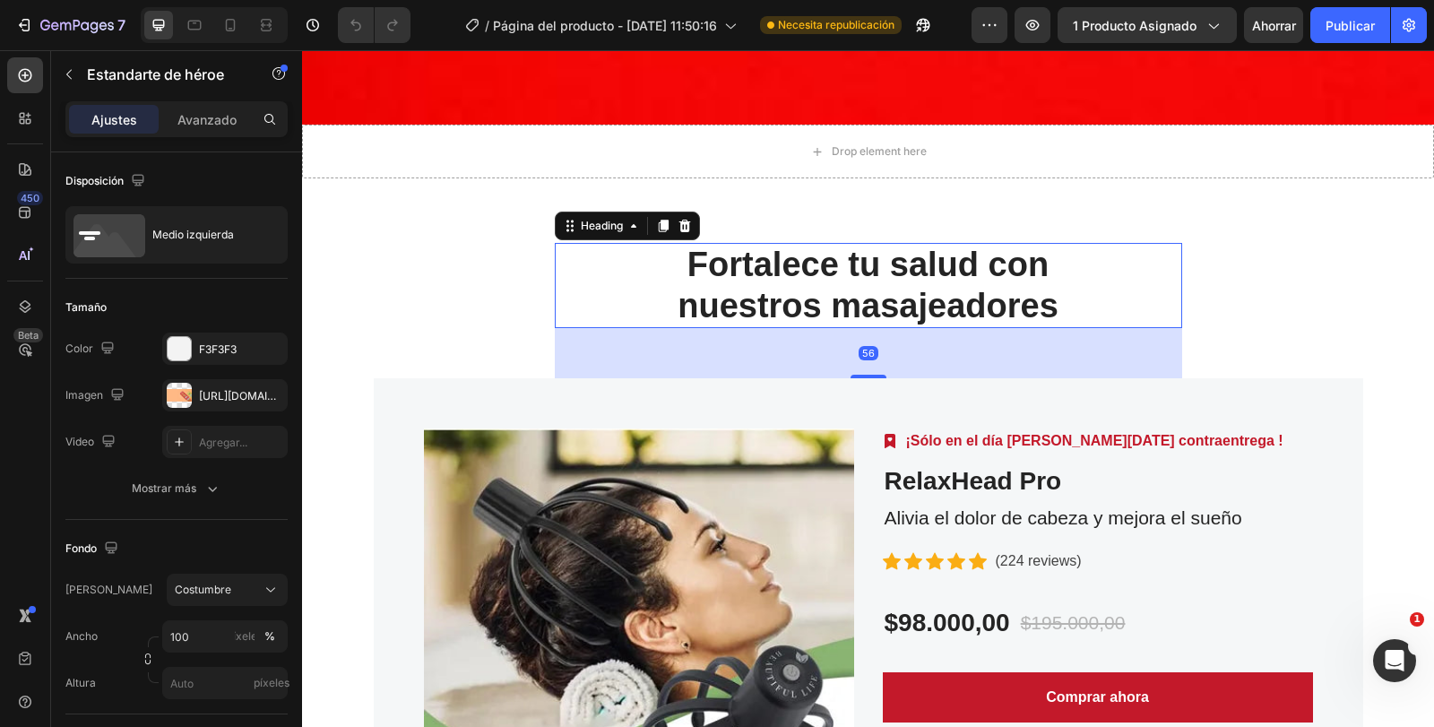
click at [1092, 253] on h2 "Fortalece tu salud con nuestros masajeadores" at bounding box center [869, 285] width 628 height 85
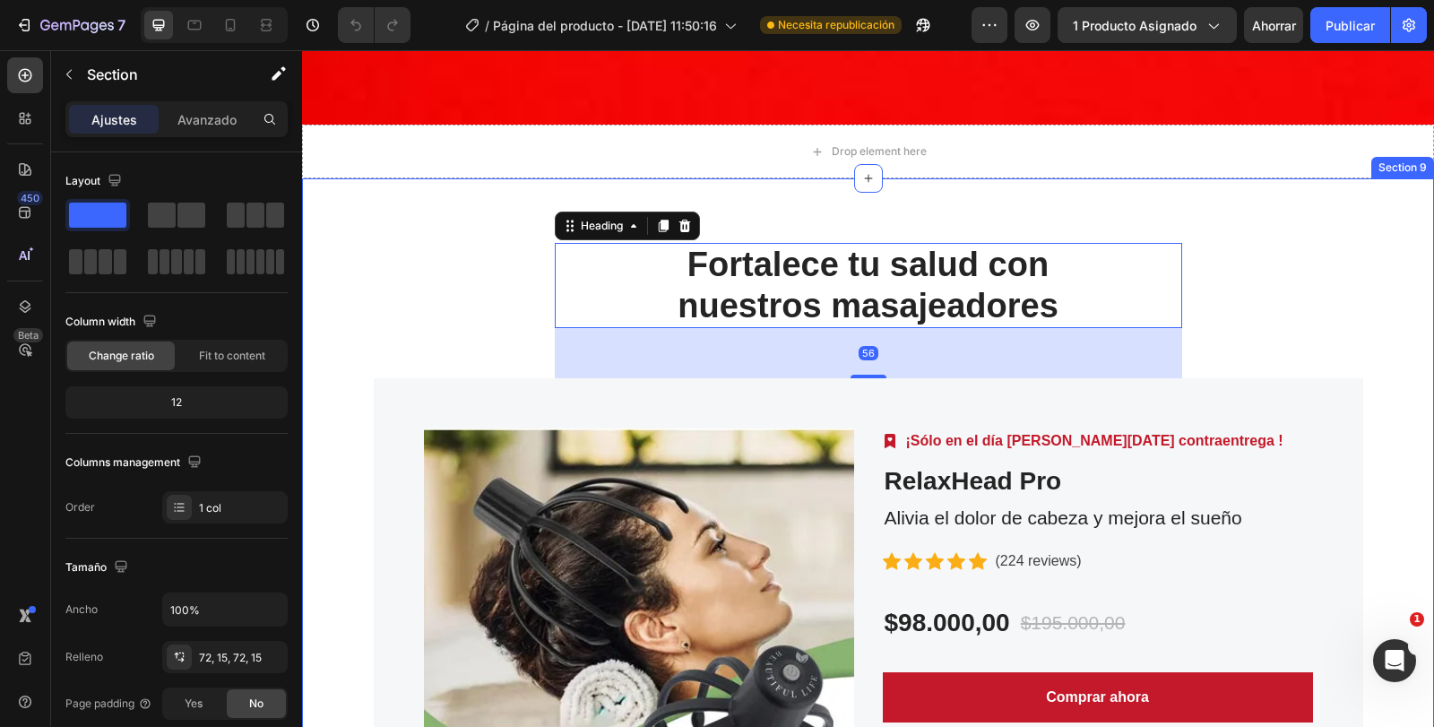
click at [1270, 254] on div "Fortalece tu salud con nuestros masajeadores Heading 56 Row Product Images Imag…" at bounding box center [868, 576] width 1105 height 666
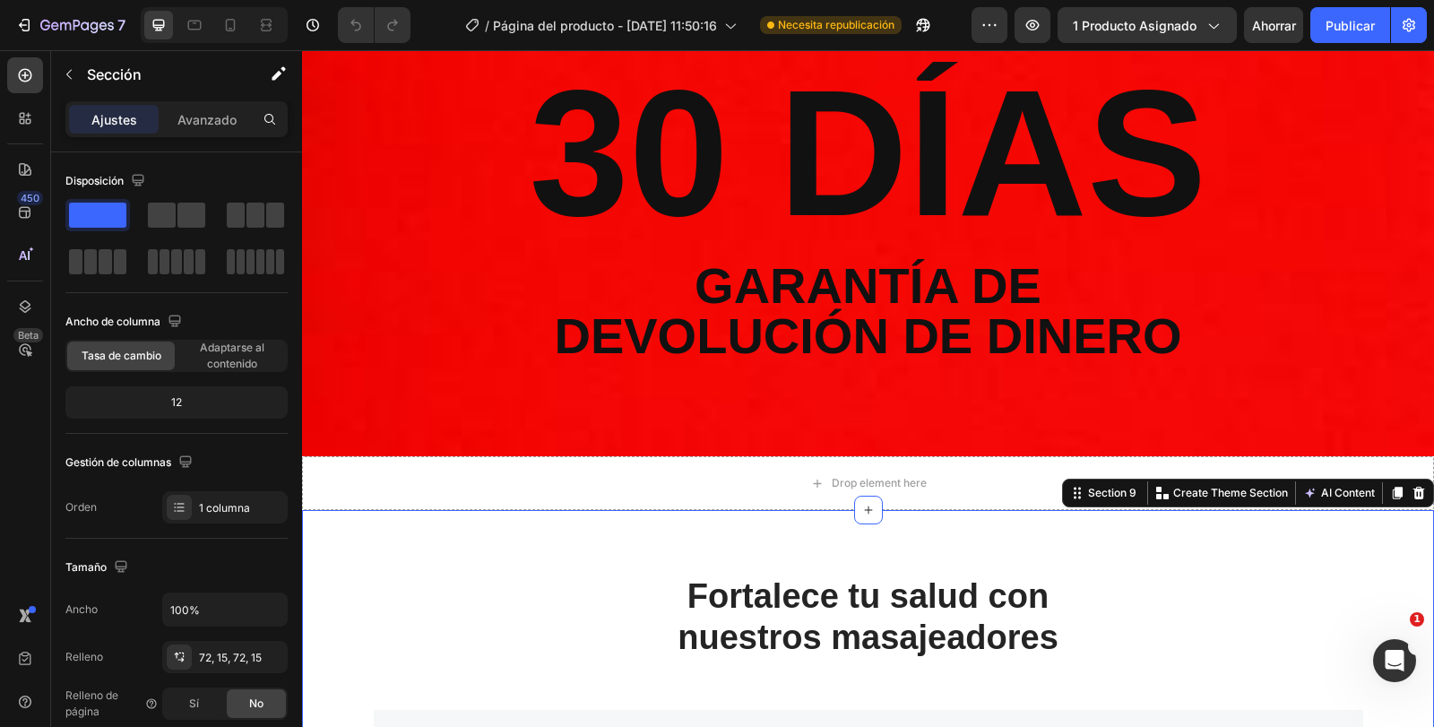
scroll to position [3400, 0]
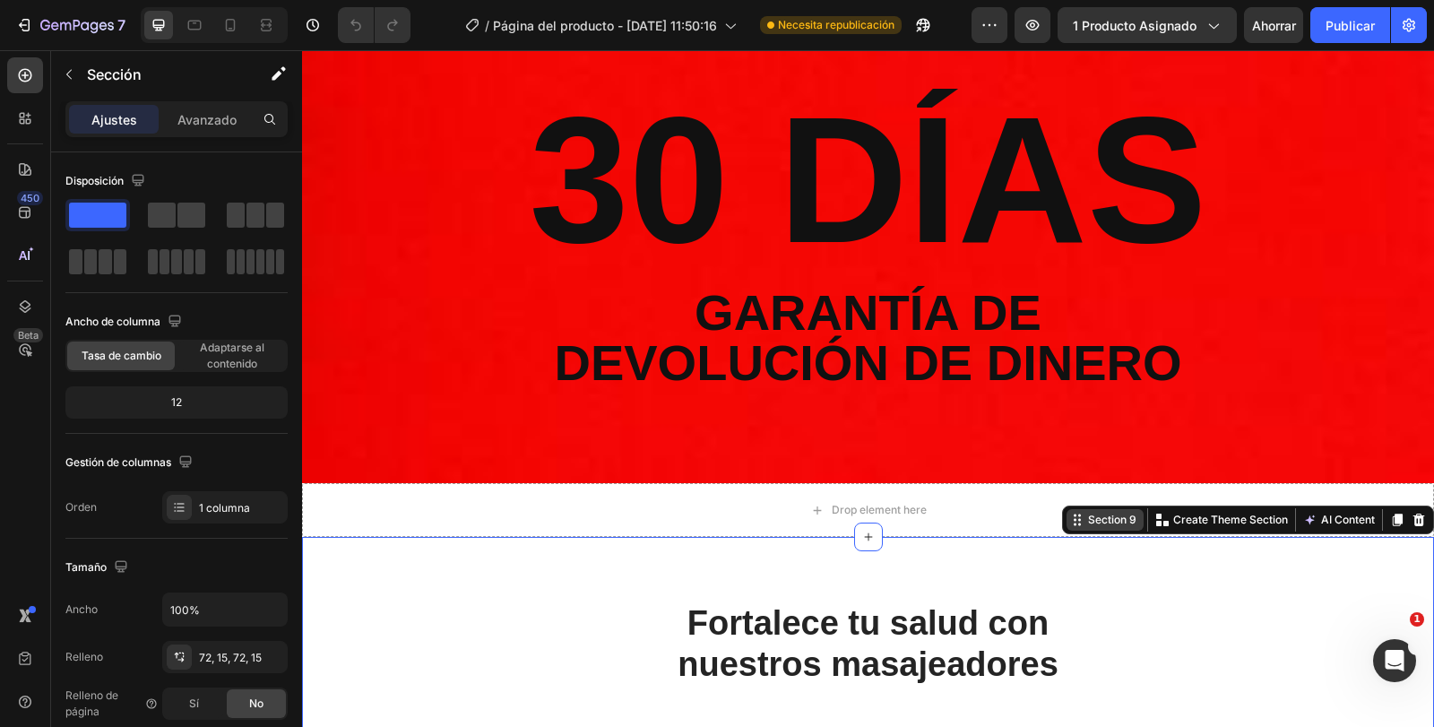
click at [1085, 517] on div "Section 9" at bounding box center [1113, 520] width 56 height 16
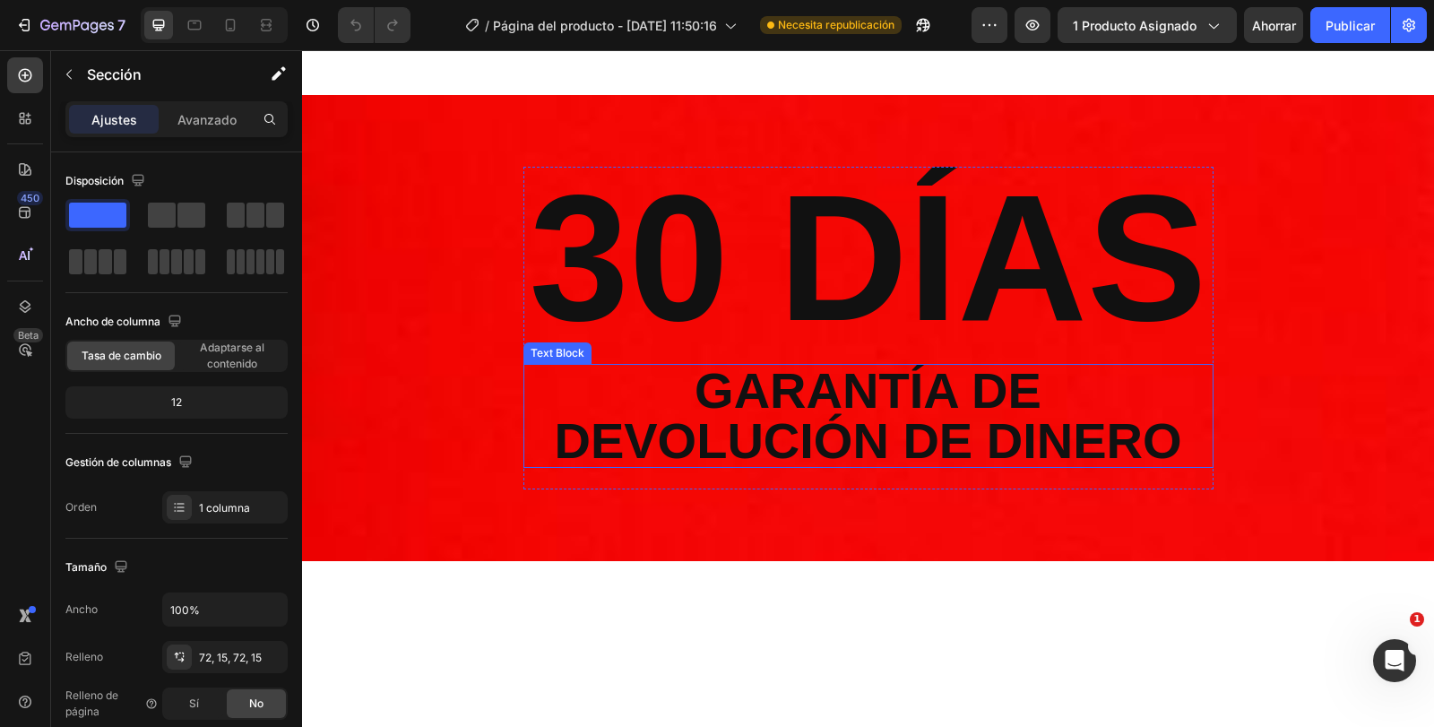
scroll to position [2923, 0]
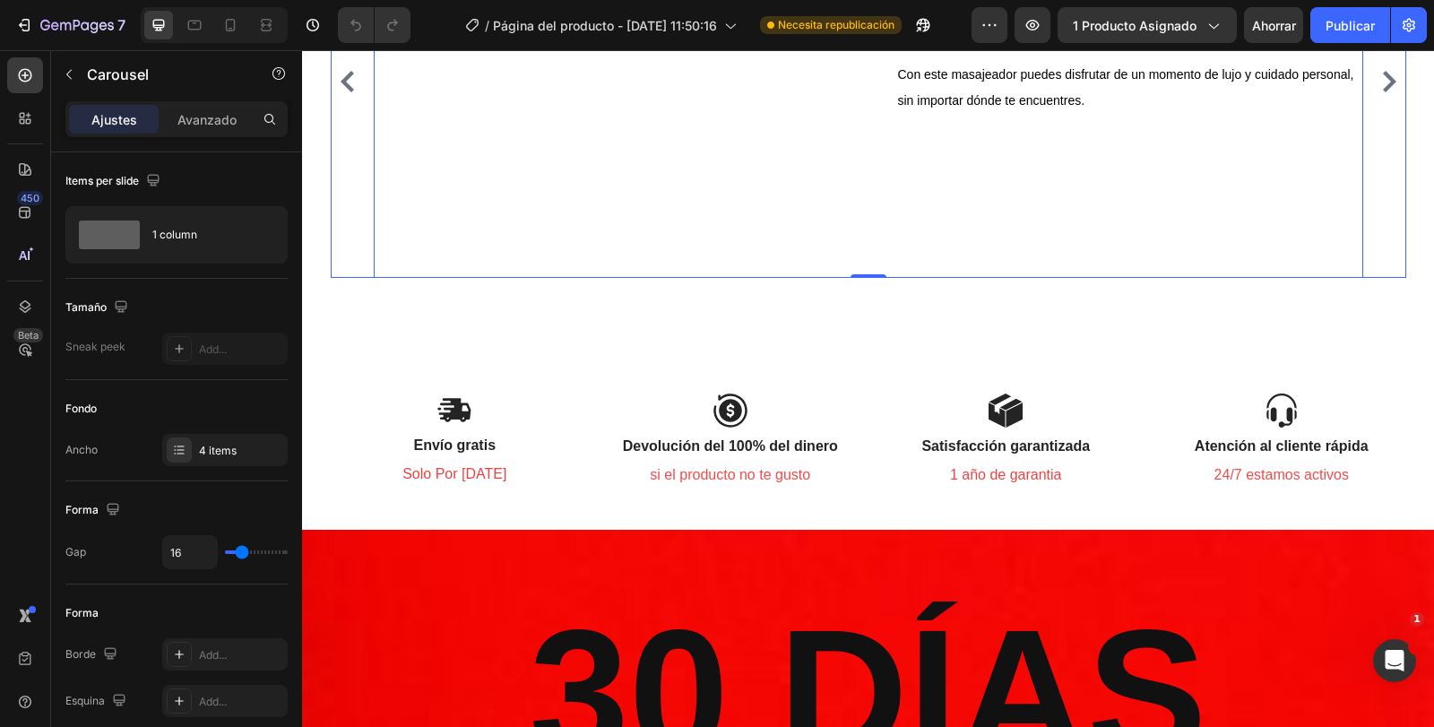
click at [1057, 278] on div "Image [PERSON_NAME] Text block Title Line Icon Icon Icon Icon Icon Icon List Ho…" at bounding box center [869, 82] width 990 height 392
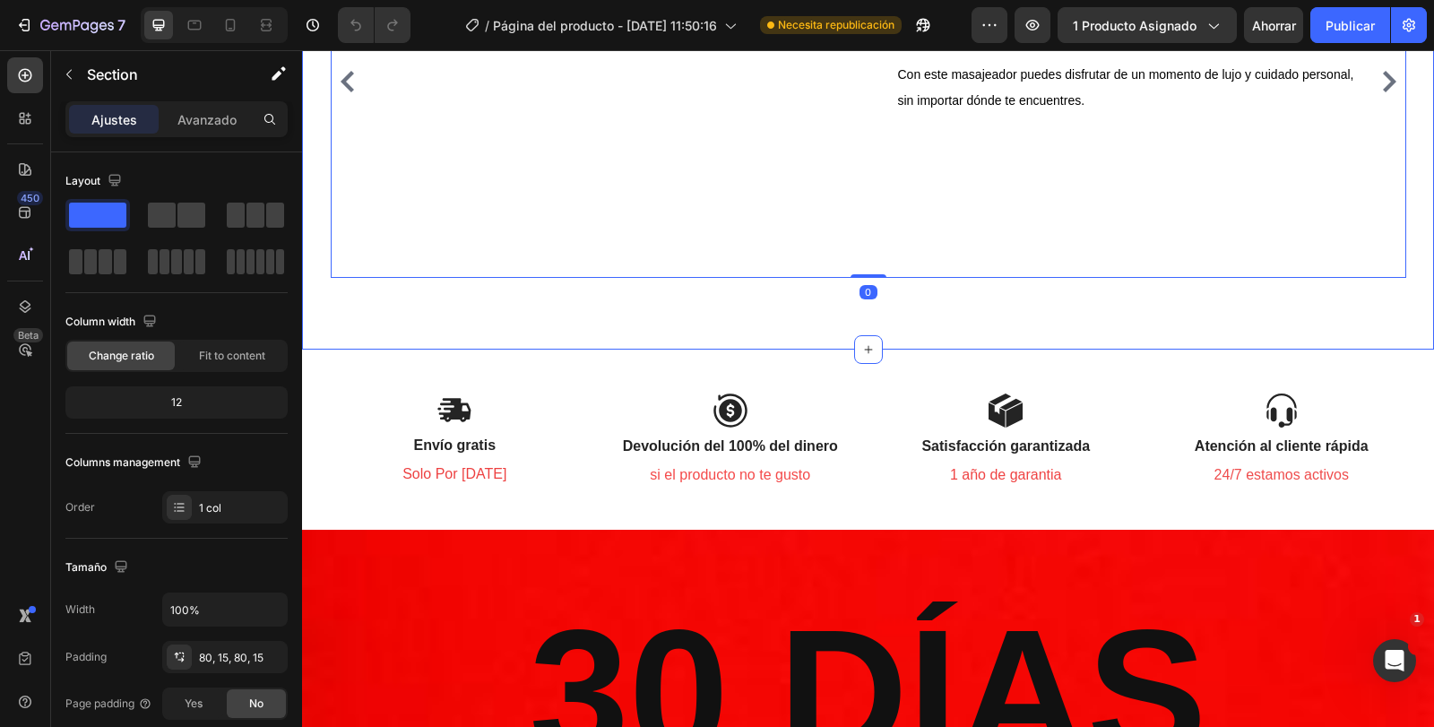
click at [1034, 350] on div "Lo que dicen nuestros clientes Heading Image [PERSON_NAME] Text block Title Lin…" at bounding box center [868, 12] width 1132 height 675
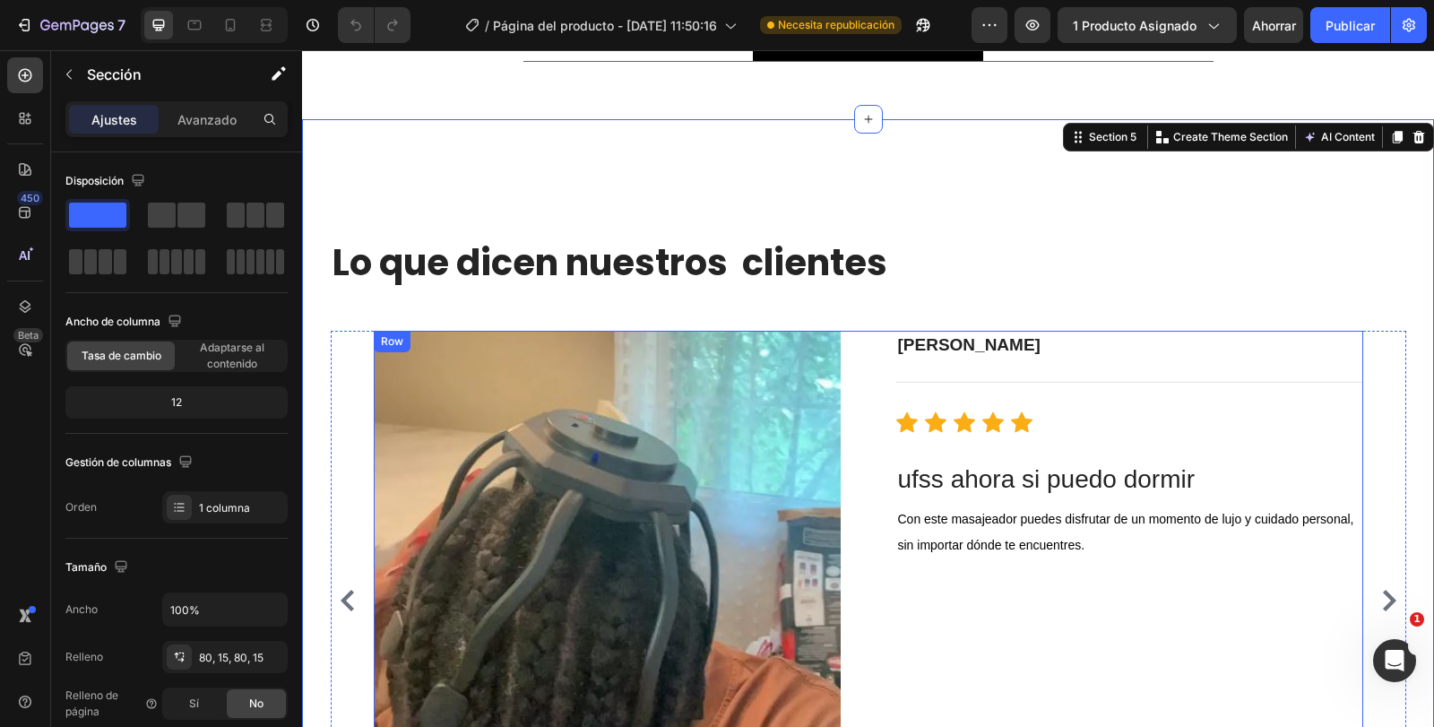
scroll to position [2475, 0]
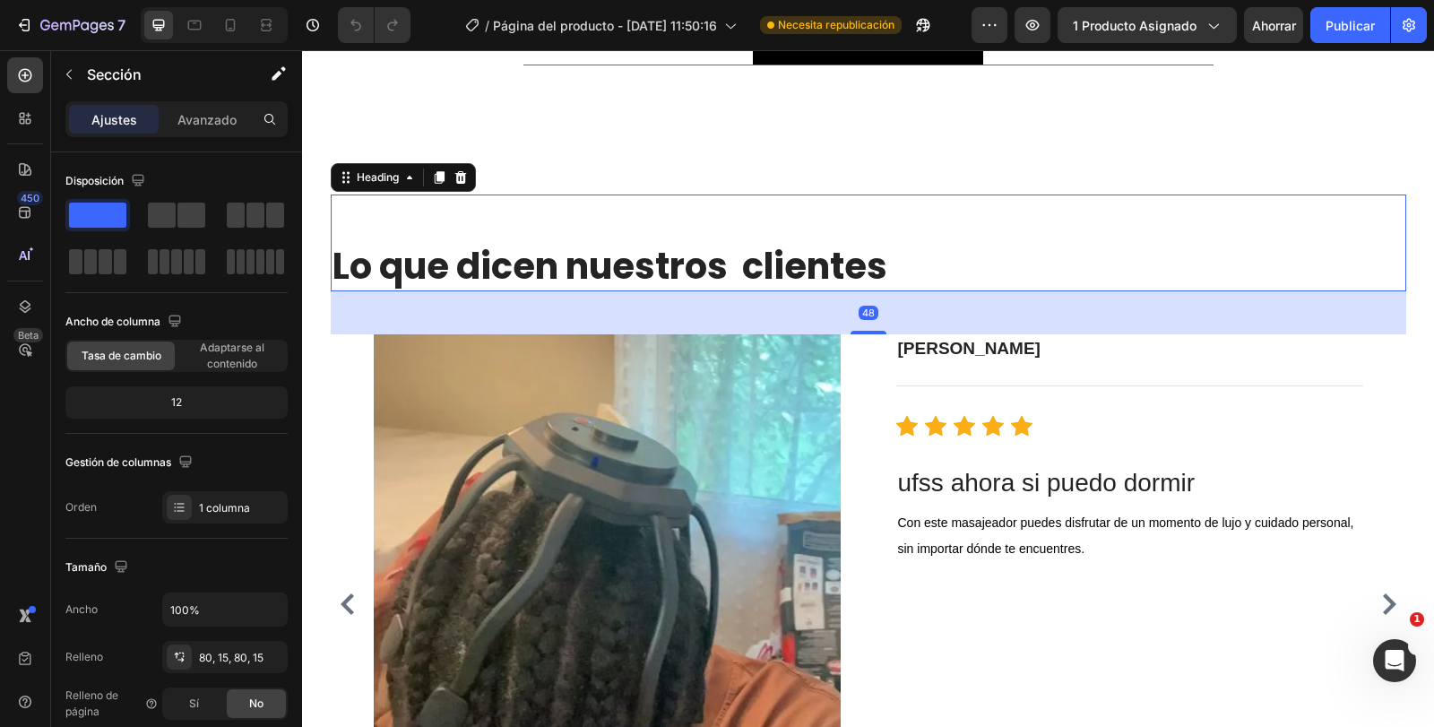
click at [892, 221] on h2 "Lo que dicen nuestros clientes" at bounding box center [869, 243] width 1076 height 97
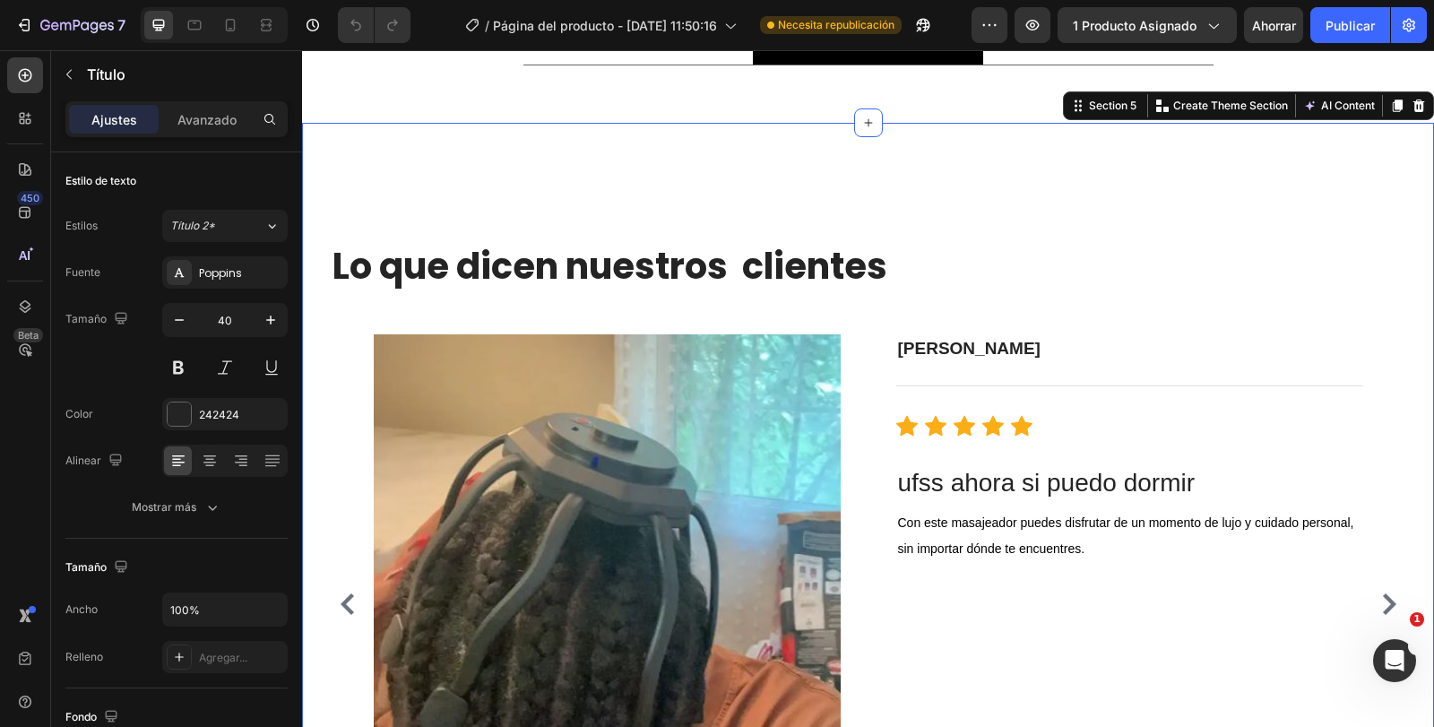
click at [948, 167] on div "Lo que dicen nuestros clientes Heading Image [PERSON_NAME] Text block Title Lin…" at bounding box center [868, 534] width 1132 height 823
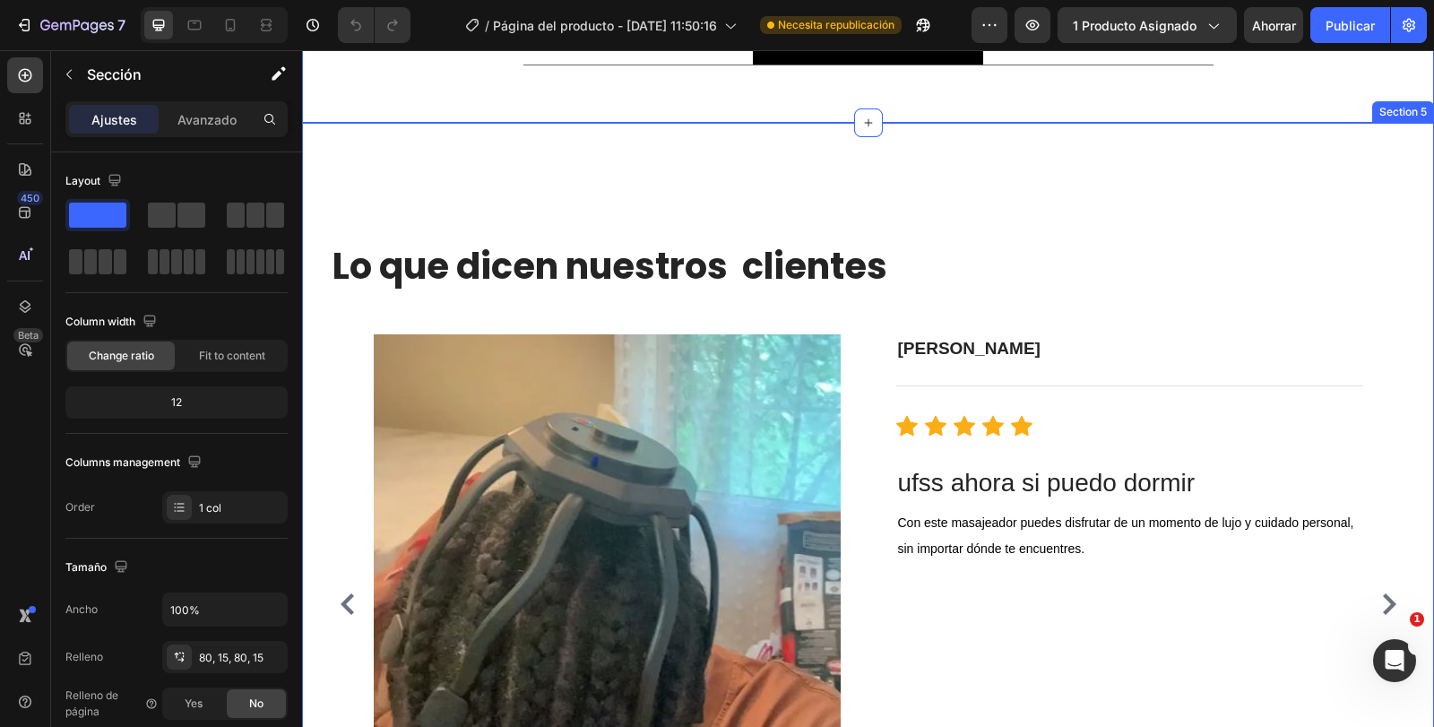
click at [936, 166] on div "Lo que dicen nuestros clientes Heading Image [PERSON_NAME] Text block Title Lin…" at bounding box center [868, 534] width 1132 height 823
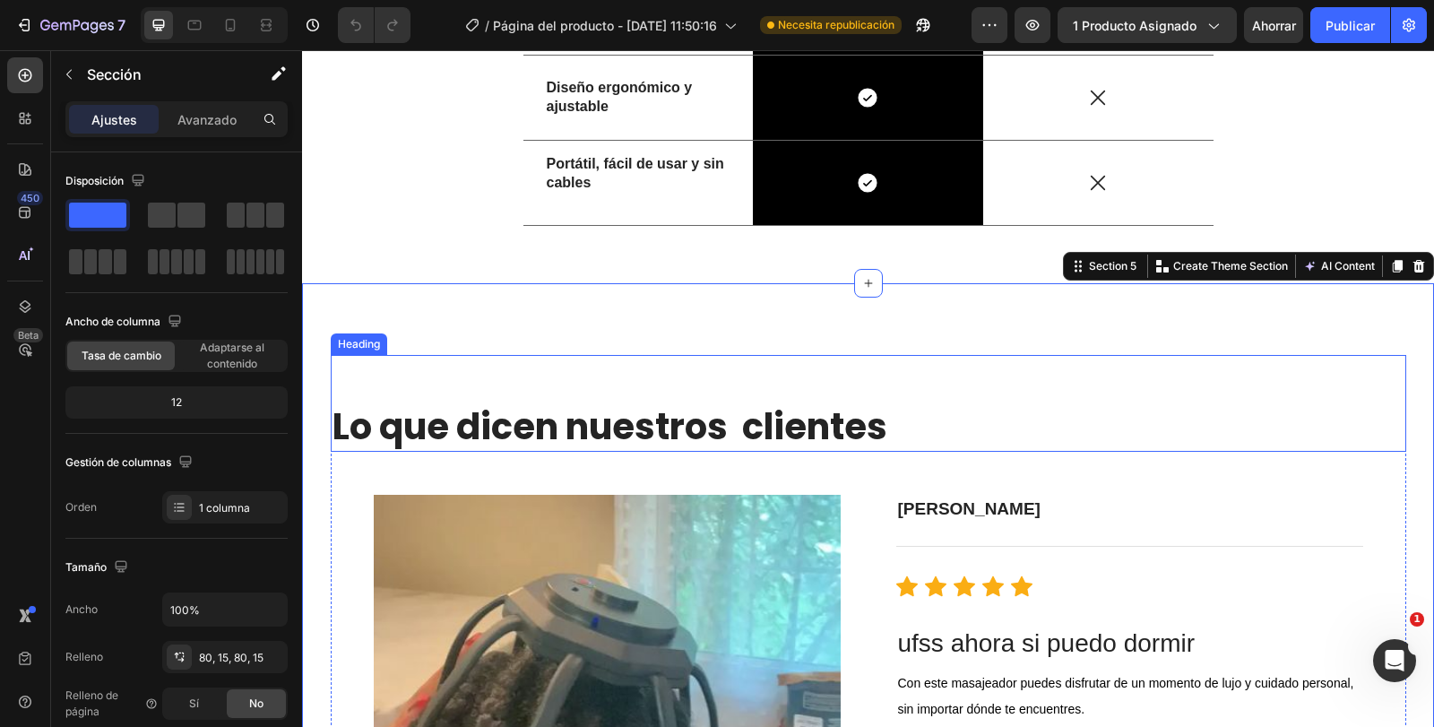
scroll to position [2296, 0]
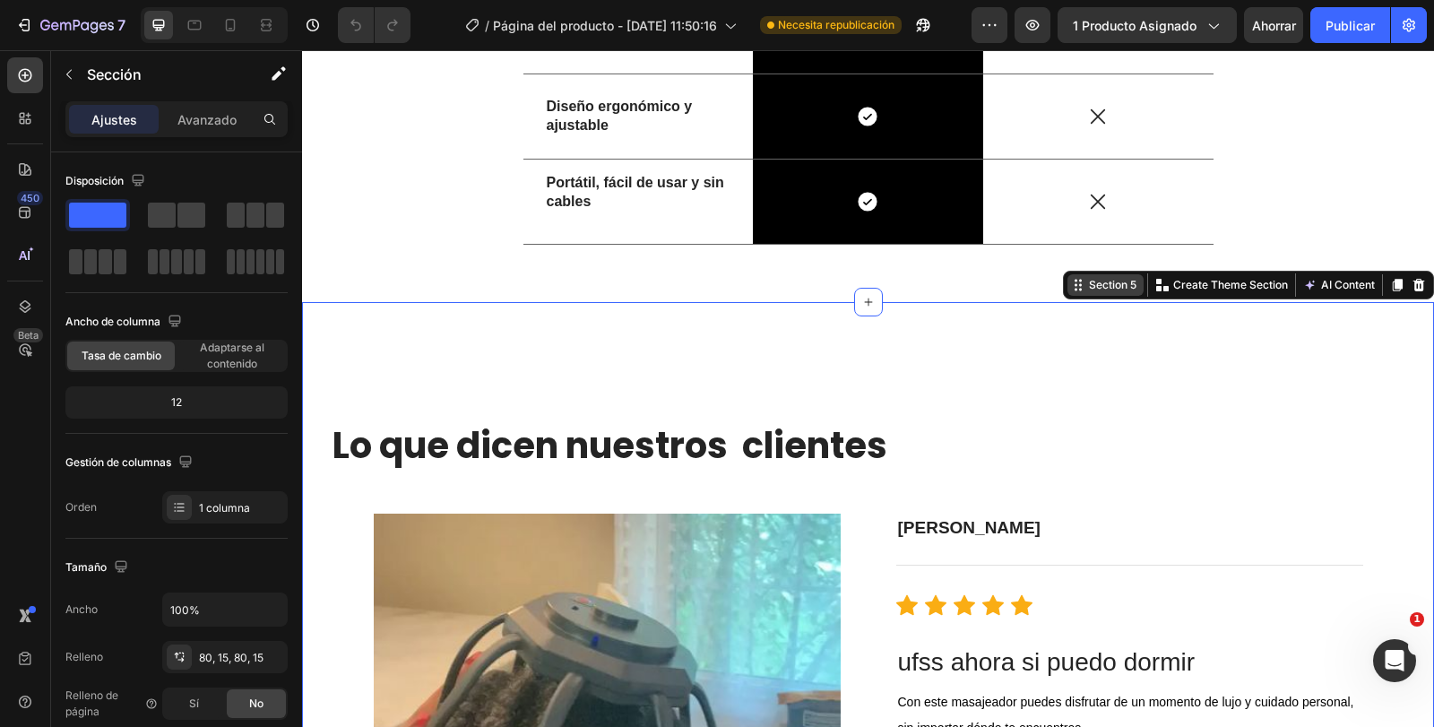
click at [1087, 293] on div "Section 5" at bounding box center [1113, 285] width 55 height 16
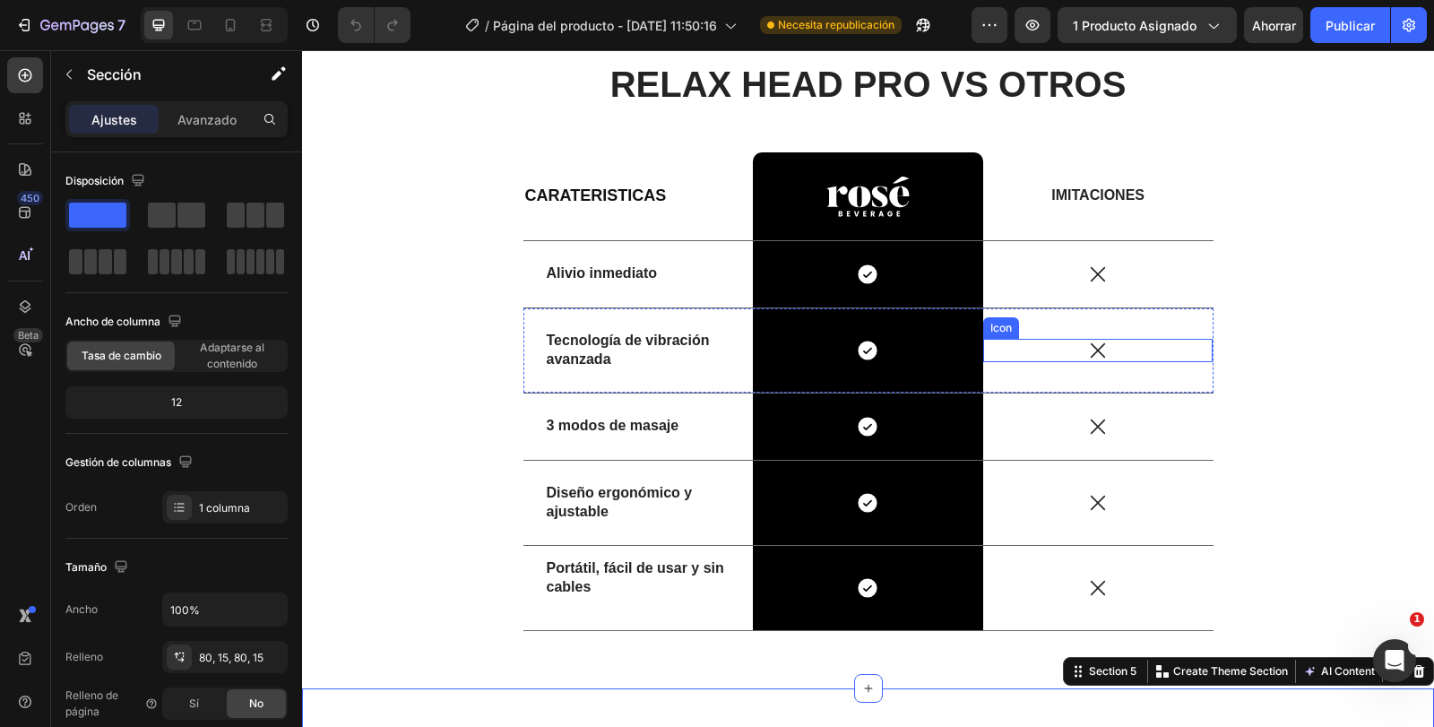
scroll to position [1848, 0]
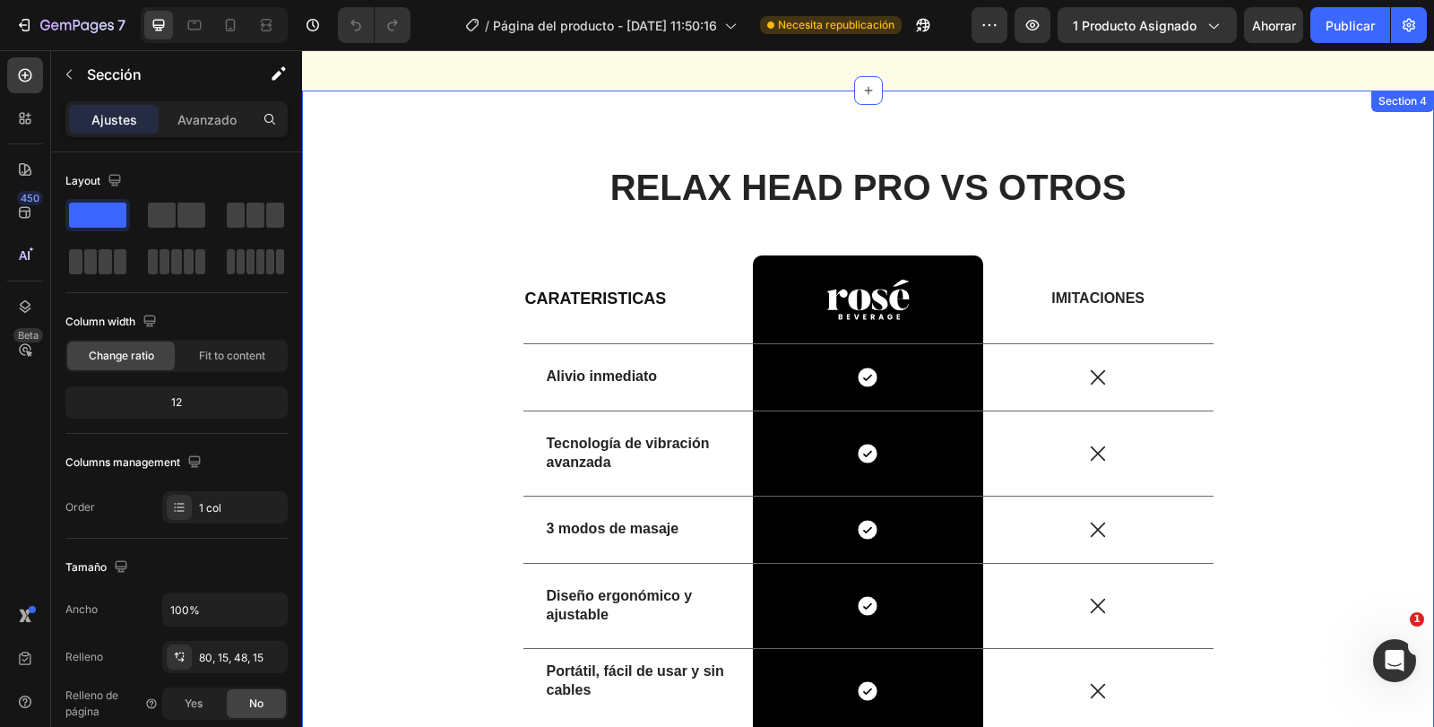
click at [810, 132] on div "RELAX HEAD PRO VS OTROS Heading CARATERISTICAS Heading Image Row IMITACIONES Te…" at bounding box center [868, 441] width 1132 height 701
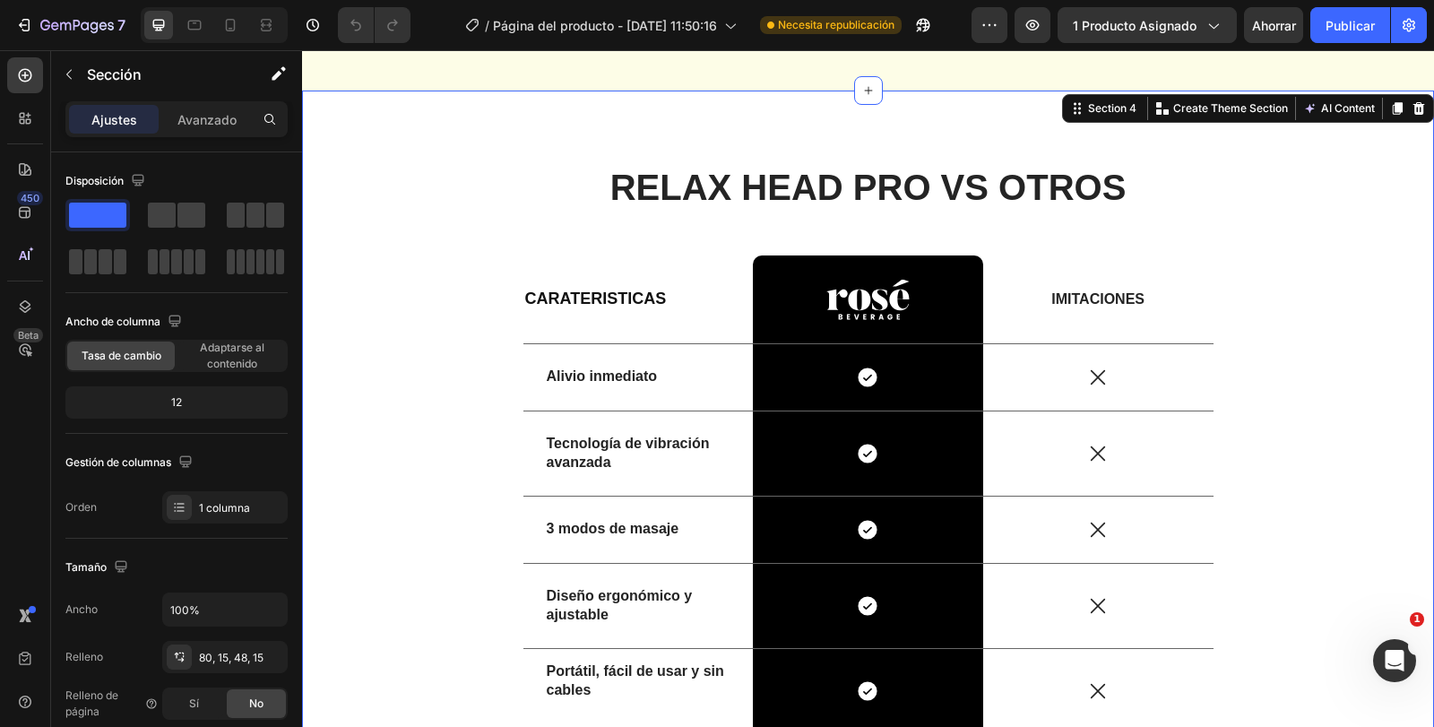
click at [810, 132] on div "RELAX HEAD PRO VS OTROS Heading CARATERISTICAS Heading Image Row IMITACIONES Te…" at bounding box center [868, 441] width 1132 height 701
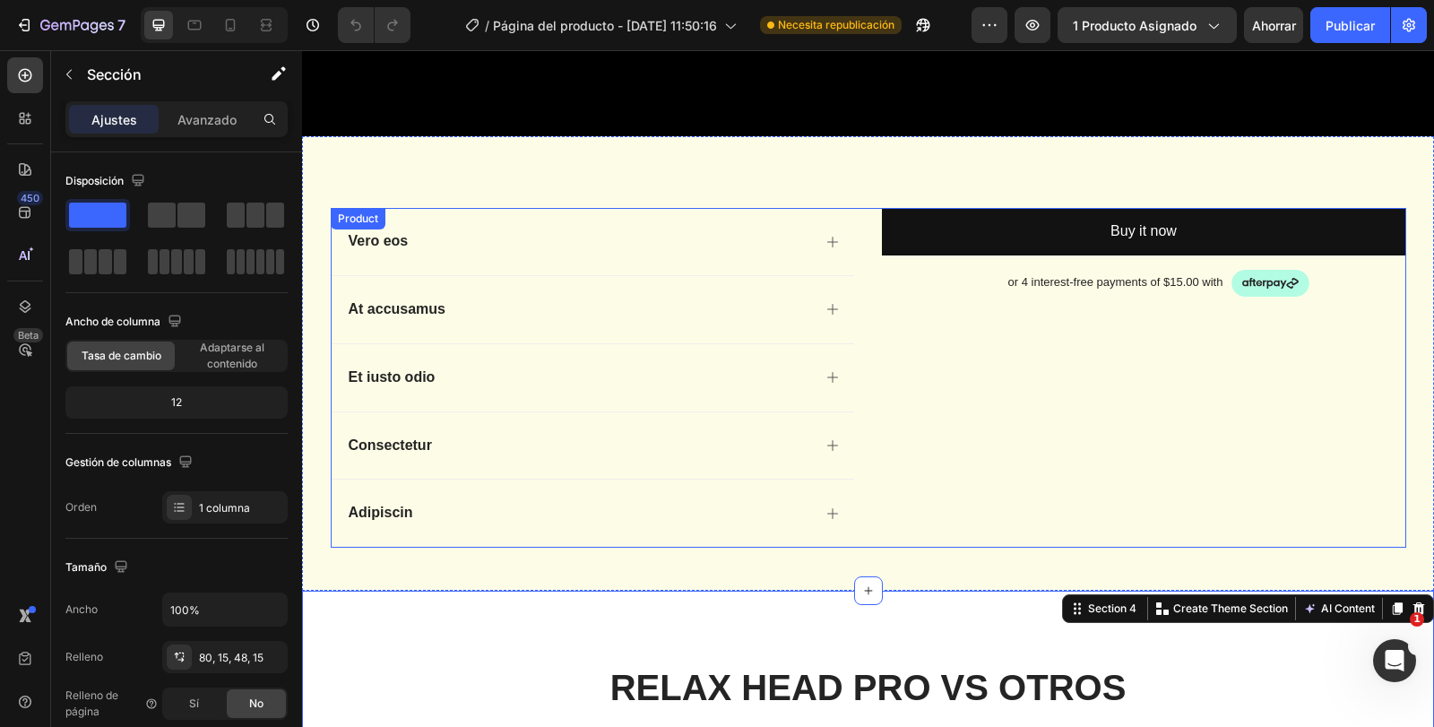
scroll to position [1310, 0]
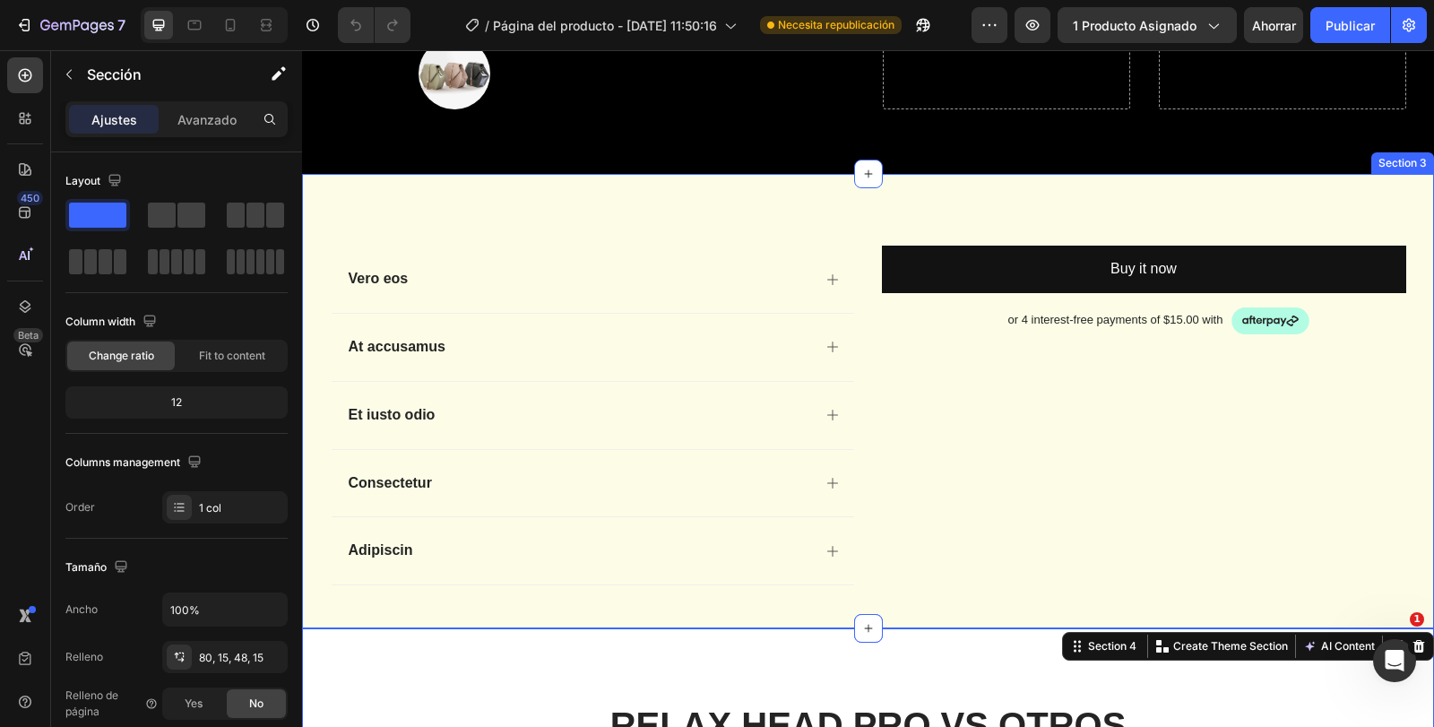
click at [839, 216] on div "Vero eos At accusamus Et iusto odio Consectetur Adipiscin Accordion Buy it now …" at bounding box center [868, 401] width 1132 height 455
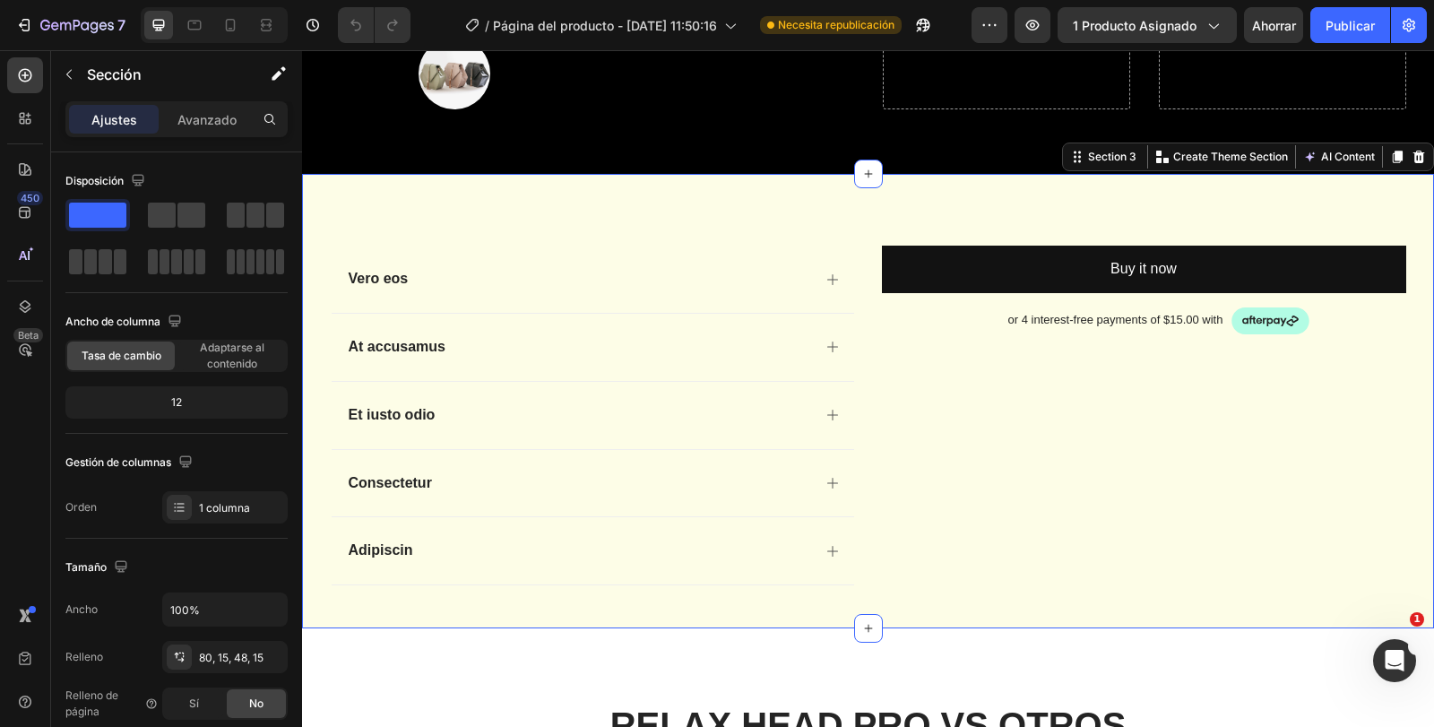
click at [870, 212] on div "Vero eos At accusamus Et iusto odio Consectetur Adipiscin Accordion Buy it now …" at bounding box center [868, 401] width 1132 height 455
click at [959, 208] on div "Vero eos At accusamus Et iusto odio Consectetur Adipiscin Accordion Buy it now …" at bounding box center [868, 401] width 1132 height 455
click at [211, 218] on div at bounding box center [176, 238] width 222 height 79
click at [178, 214] on span at bounding box center [192, 215] width 28 height 25
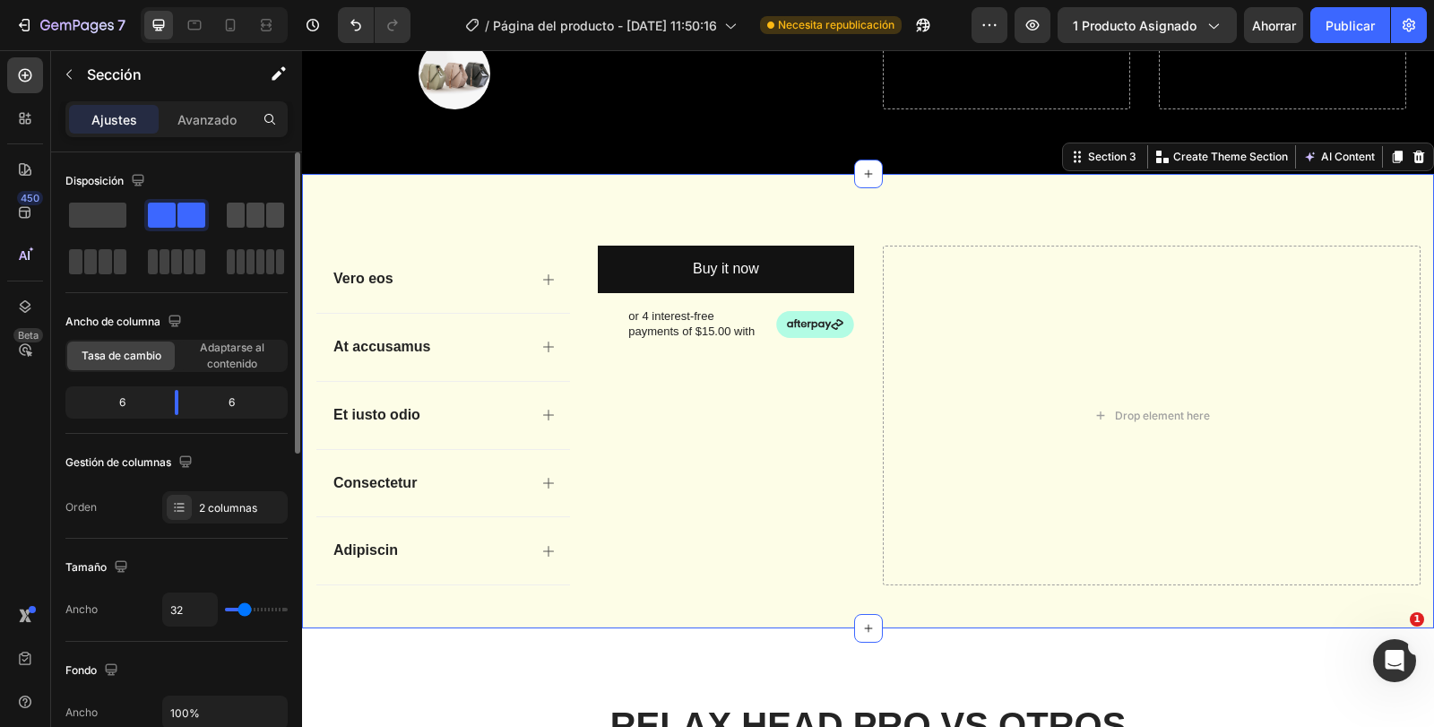
click at [284, 207] on div at bounding box center [255, 215] width 65 height 32
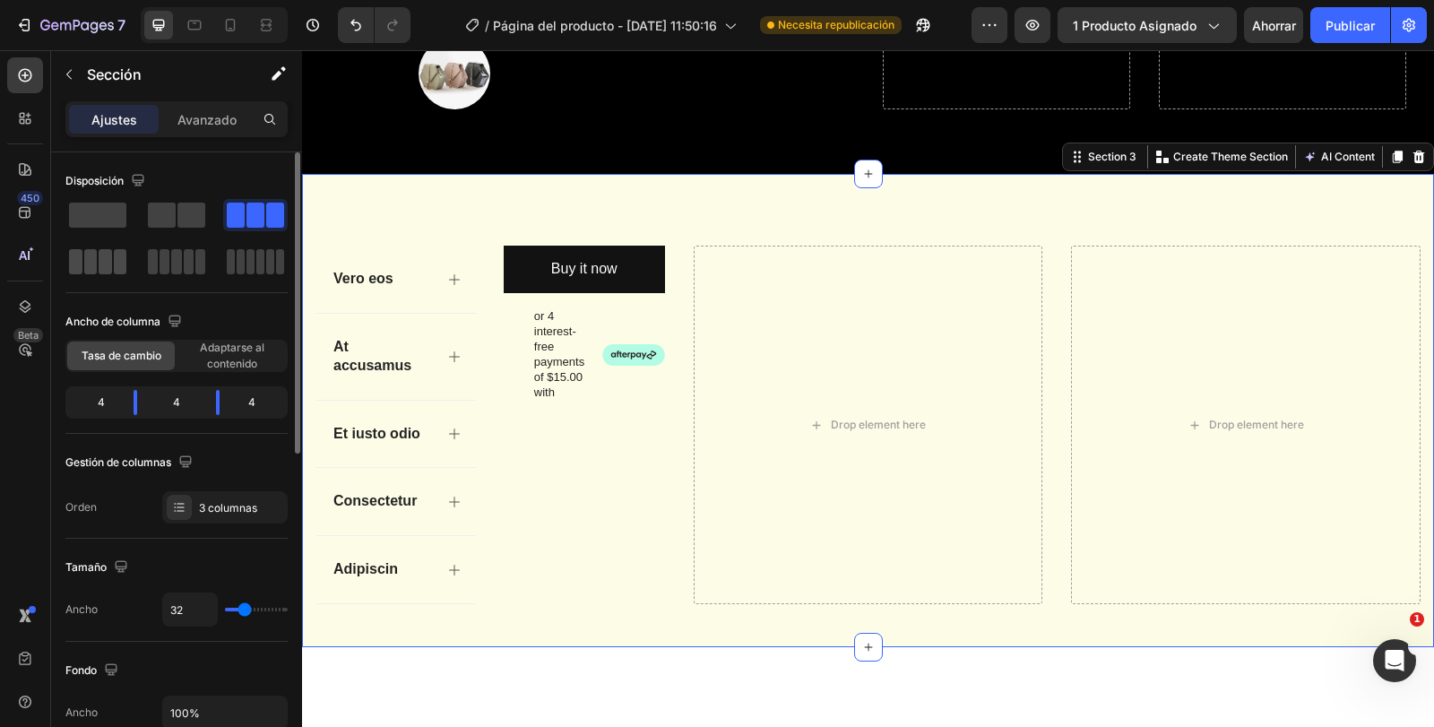
click at [78, 255] on span at bounding box center [75, 261] width 13 height 25
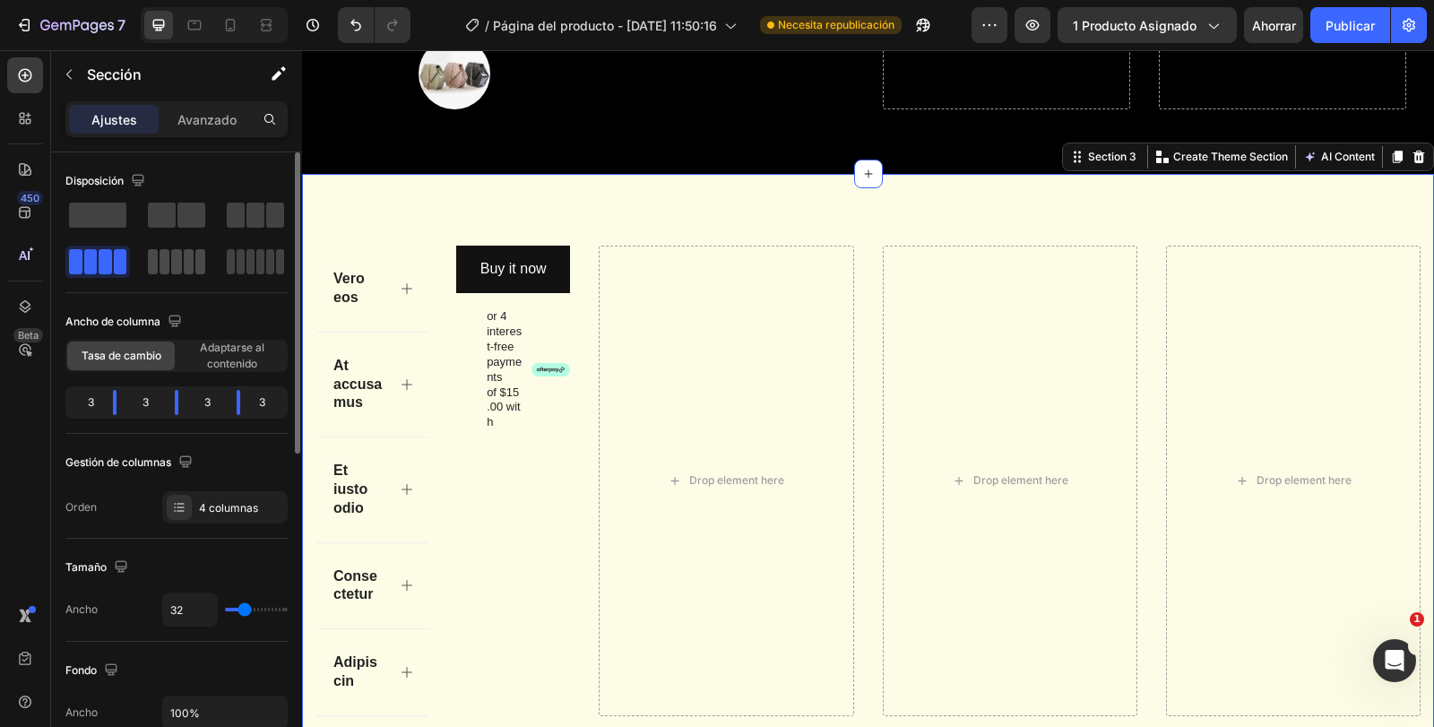
click at [173, 258] on span at bounding box center [176, 261] width 10 height 25
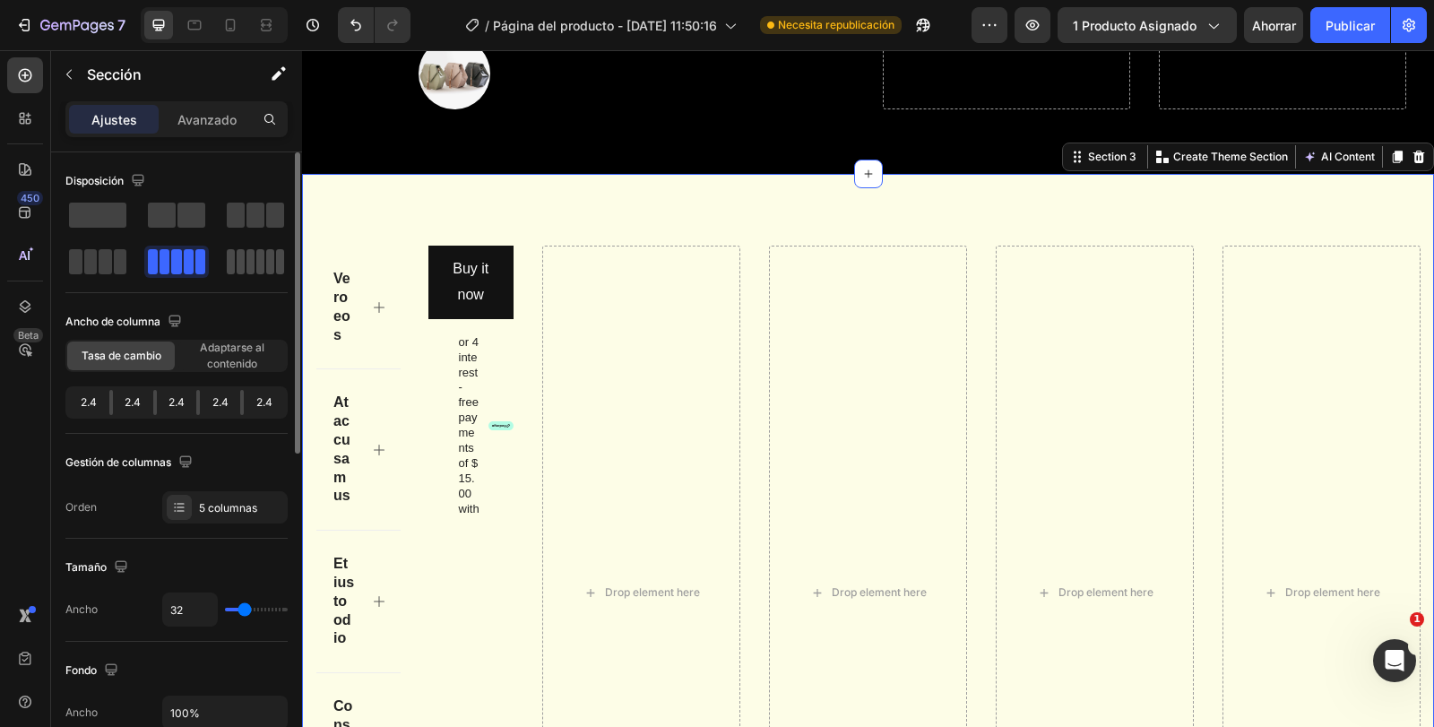
click at [264, 256] on span at bounding box center [260, 261] width 8 height 25
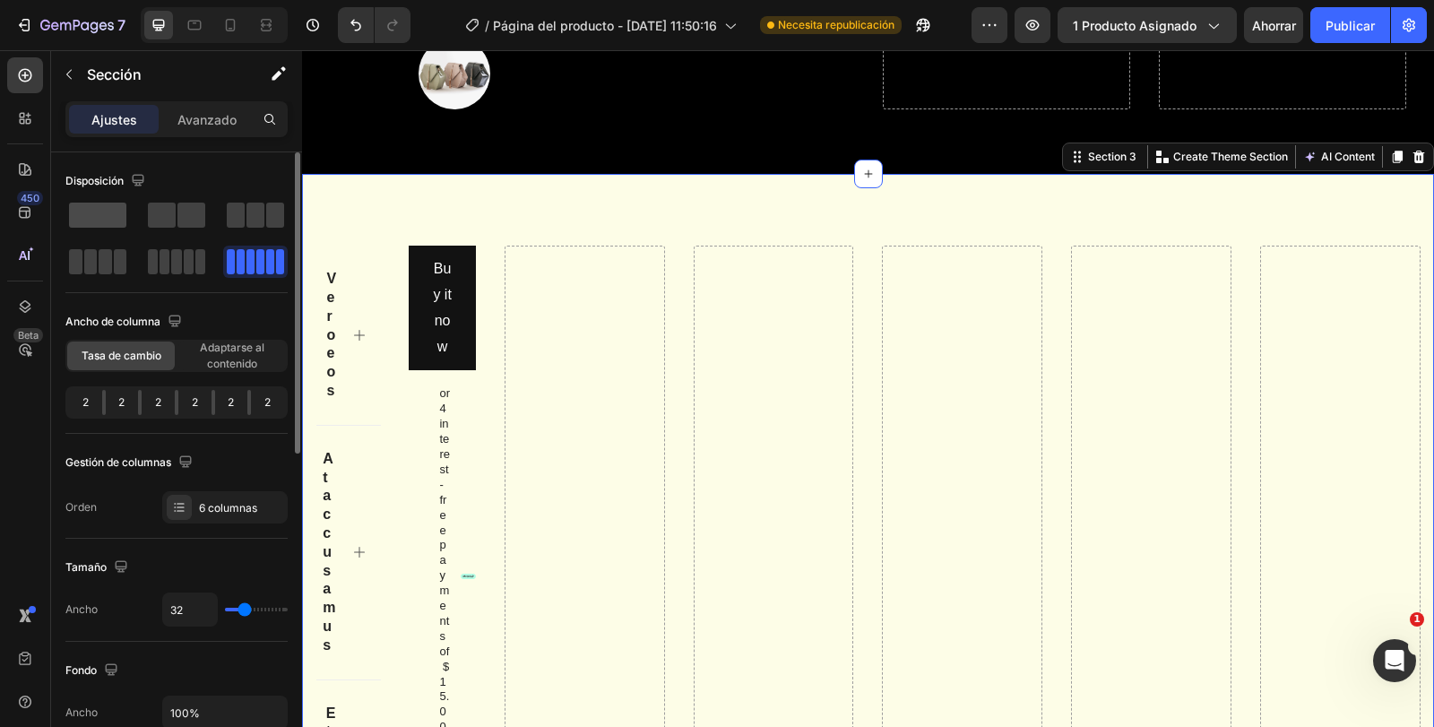
click at [91, 207] on span at bounding box center [97, 215] width 57 height 25
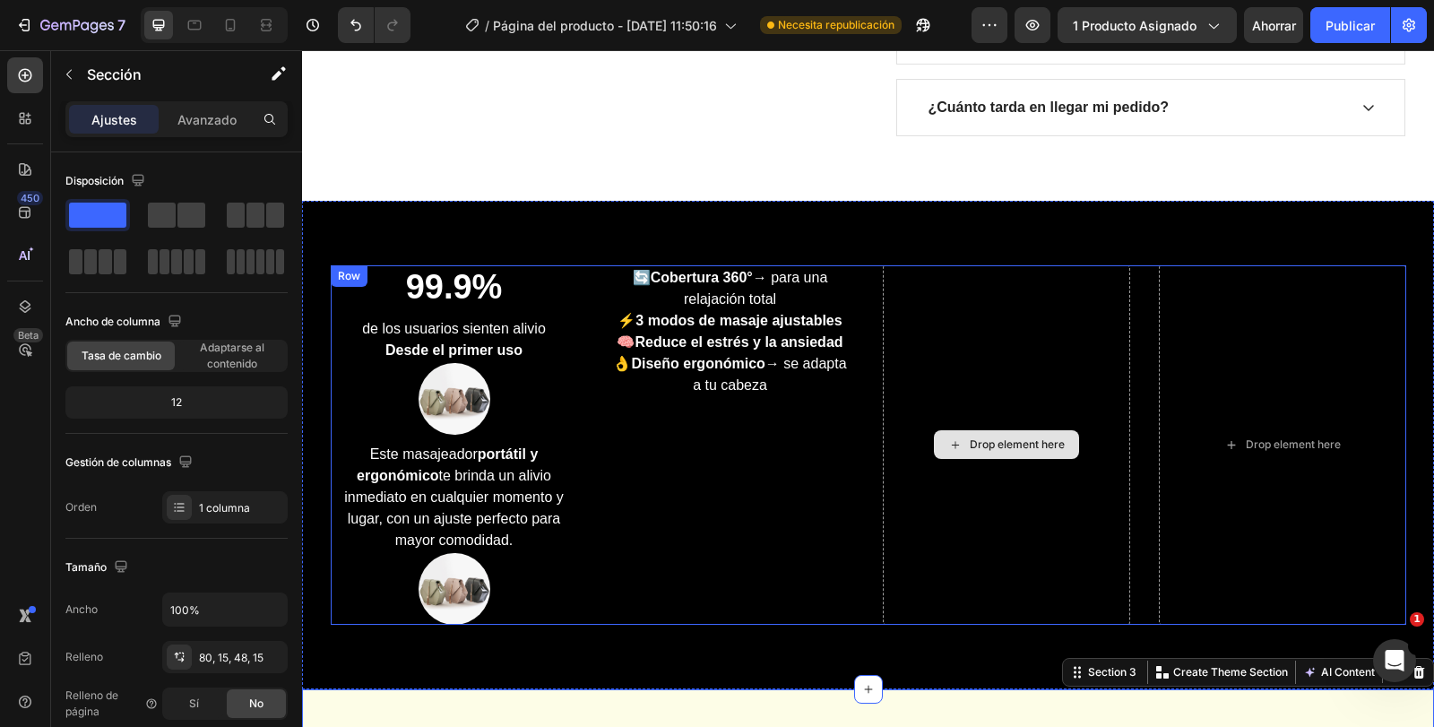
scroll to position [772, 0]
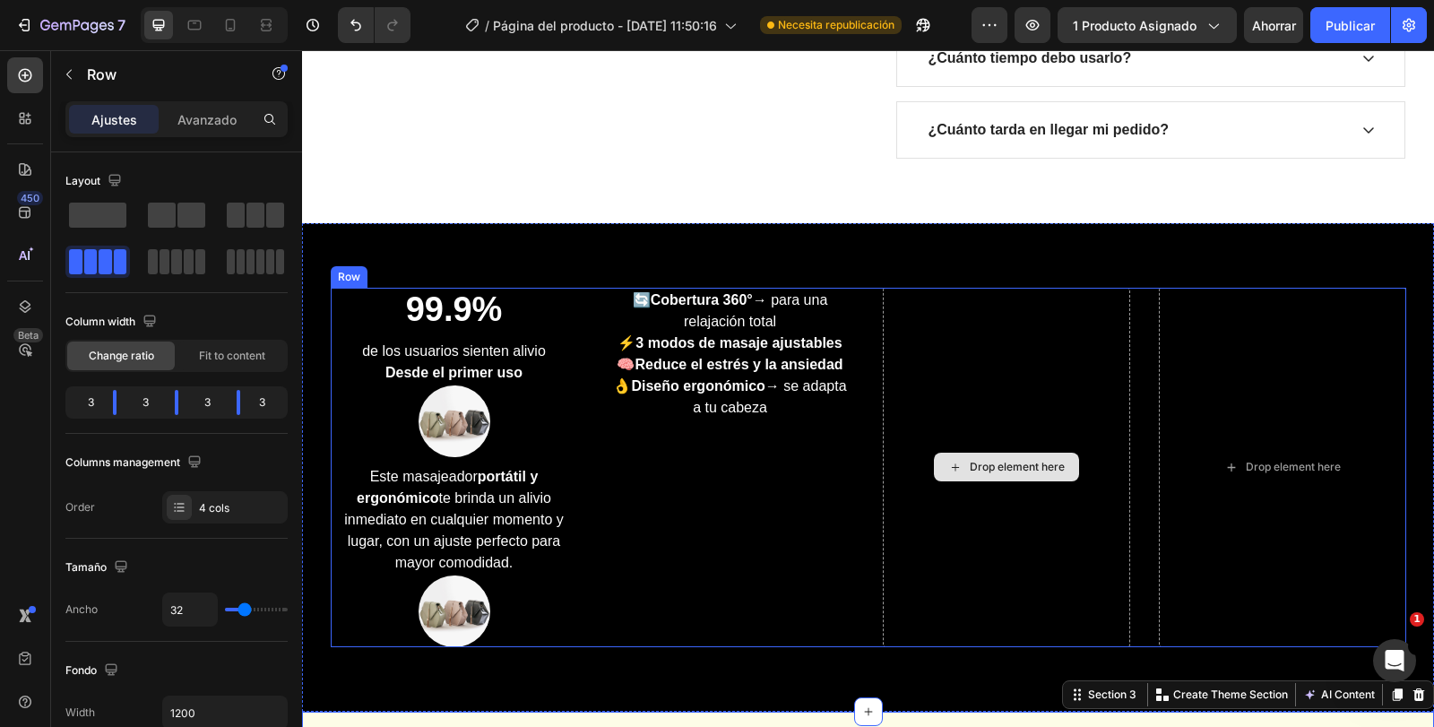
click at [1088, 446] on div "Drop element here" at bounding box center [1006, 468] width 247 height 360
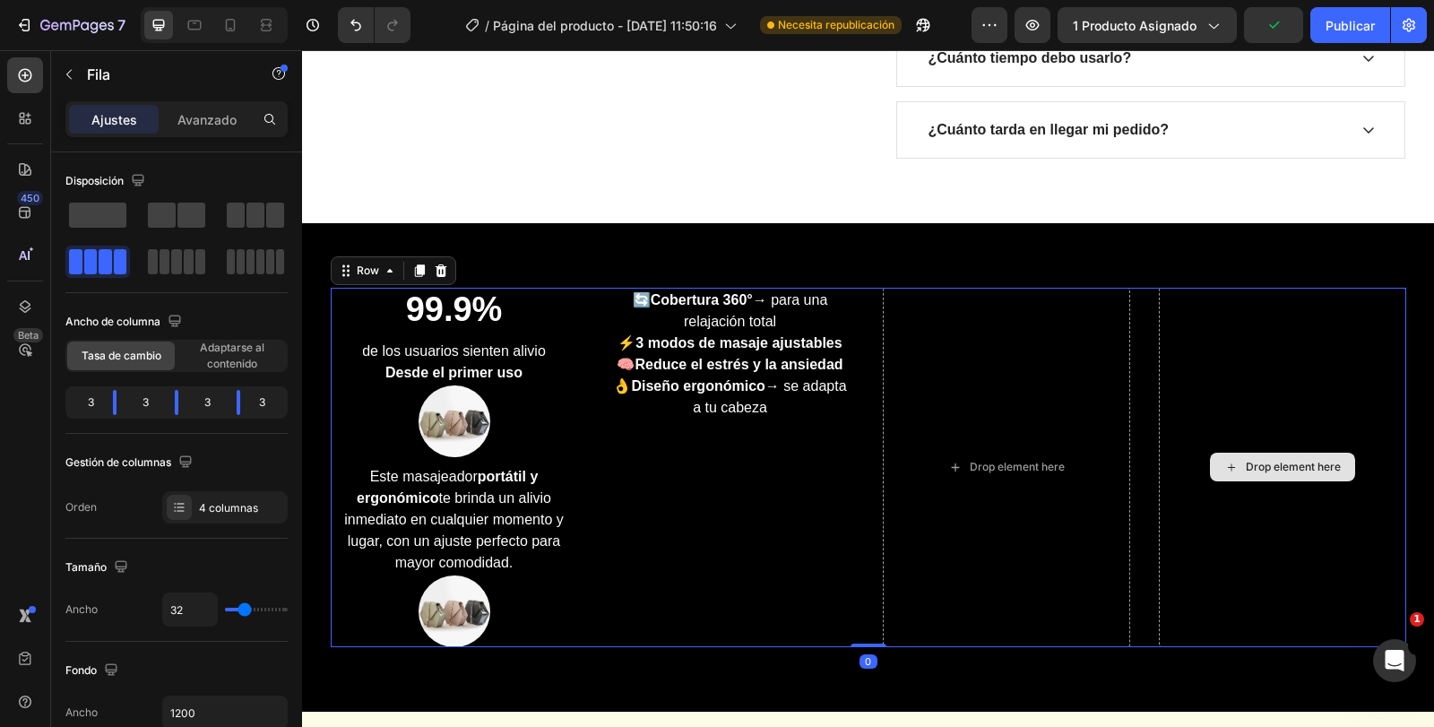
click at [1229, 437] on div "Drop element here" at bounding box center [1282, 468] width 247 height 360
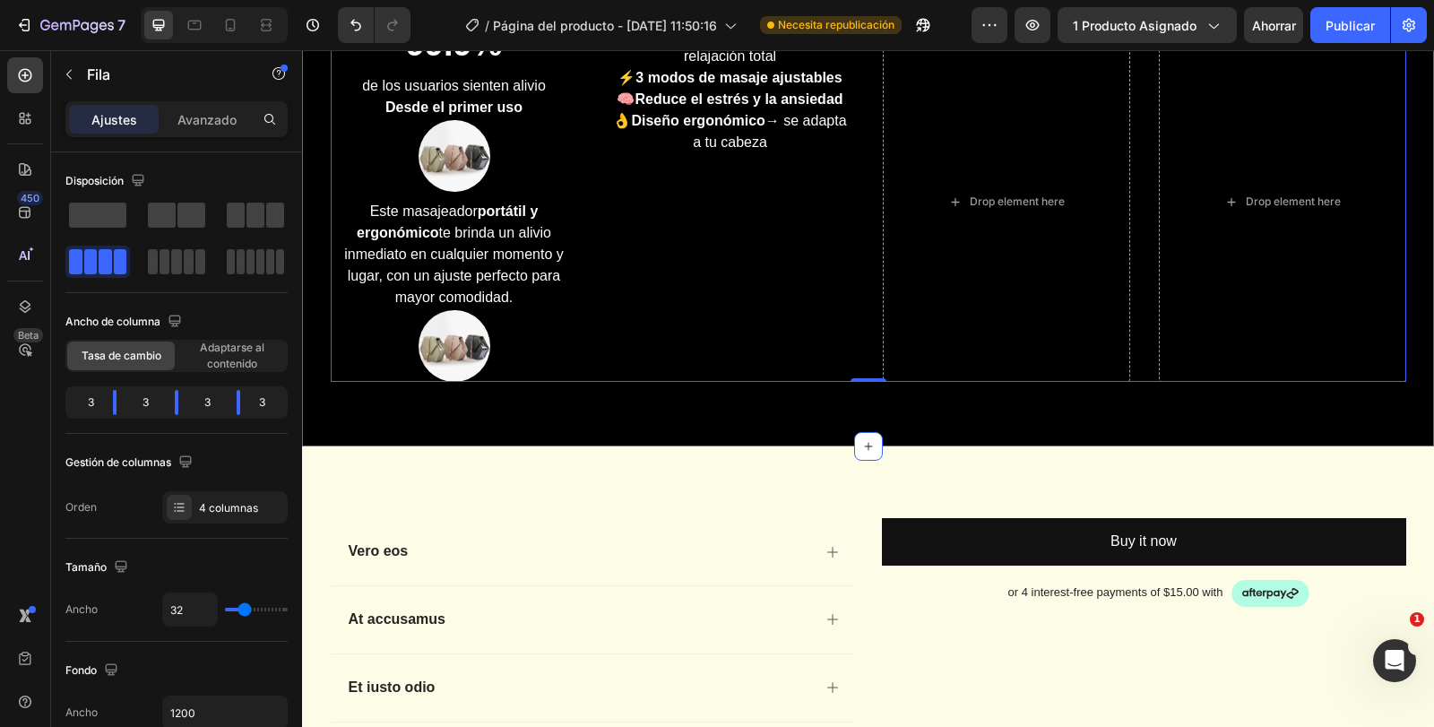
scroll to position [1041, 0]
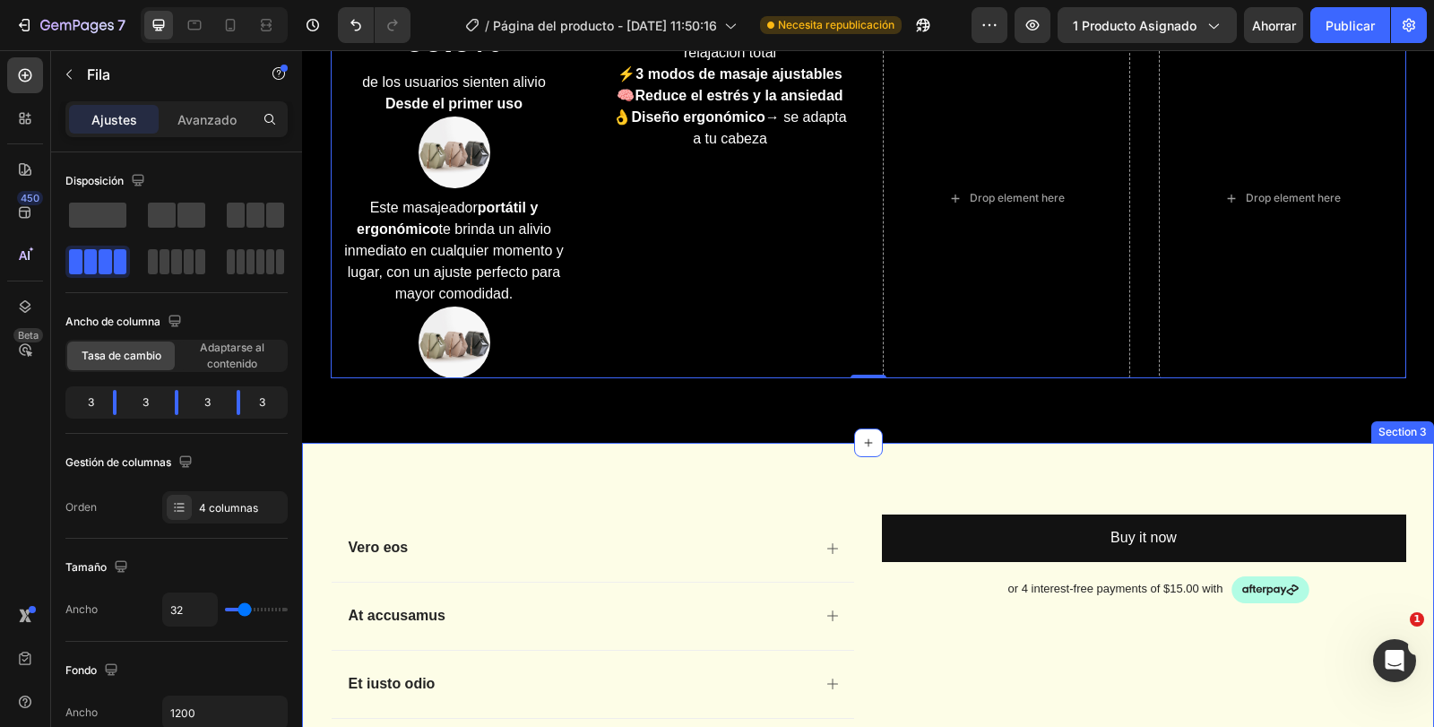
click at [1416, 638] on div "Vero eos At accusamus Et iusto odio Consectetur Adipiscin Accordion Buy it now …" at bounding box center [868, 670] width 1132 height 455
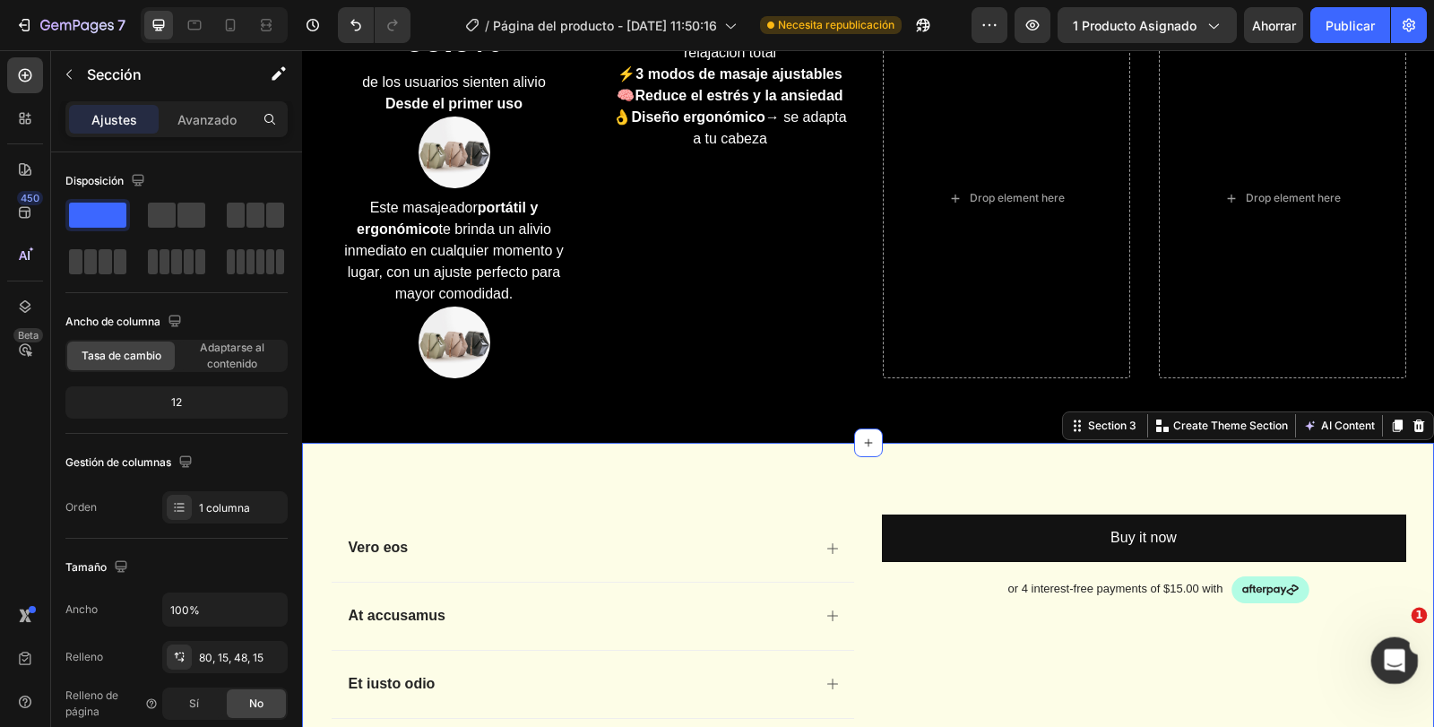
click at [1399, 656] on icon "Abrir Intercom Messenger" at bounding box center [1393, 659] width 30 height 30
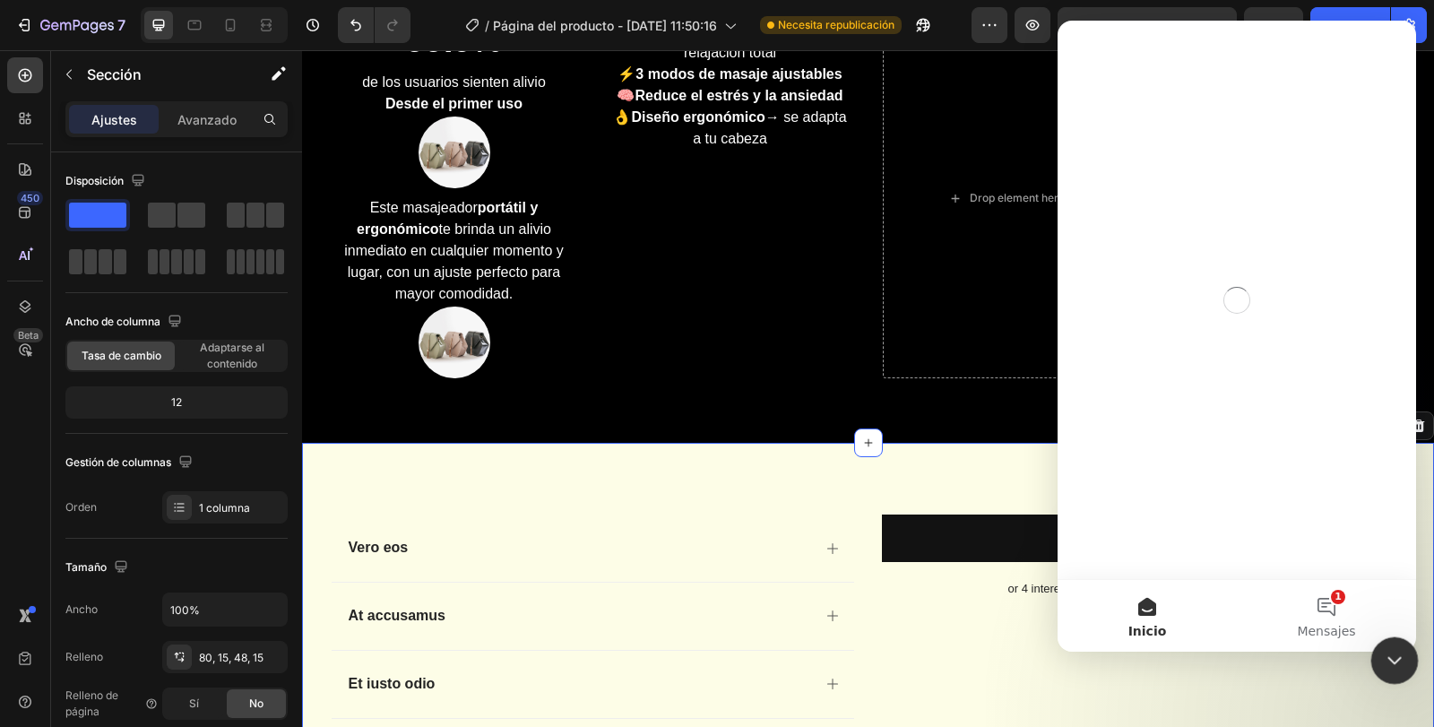
scroll to position [0, 0]
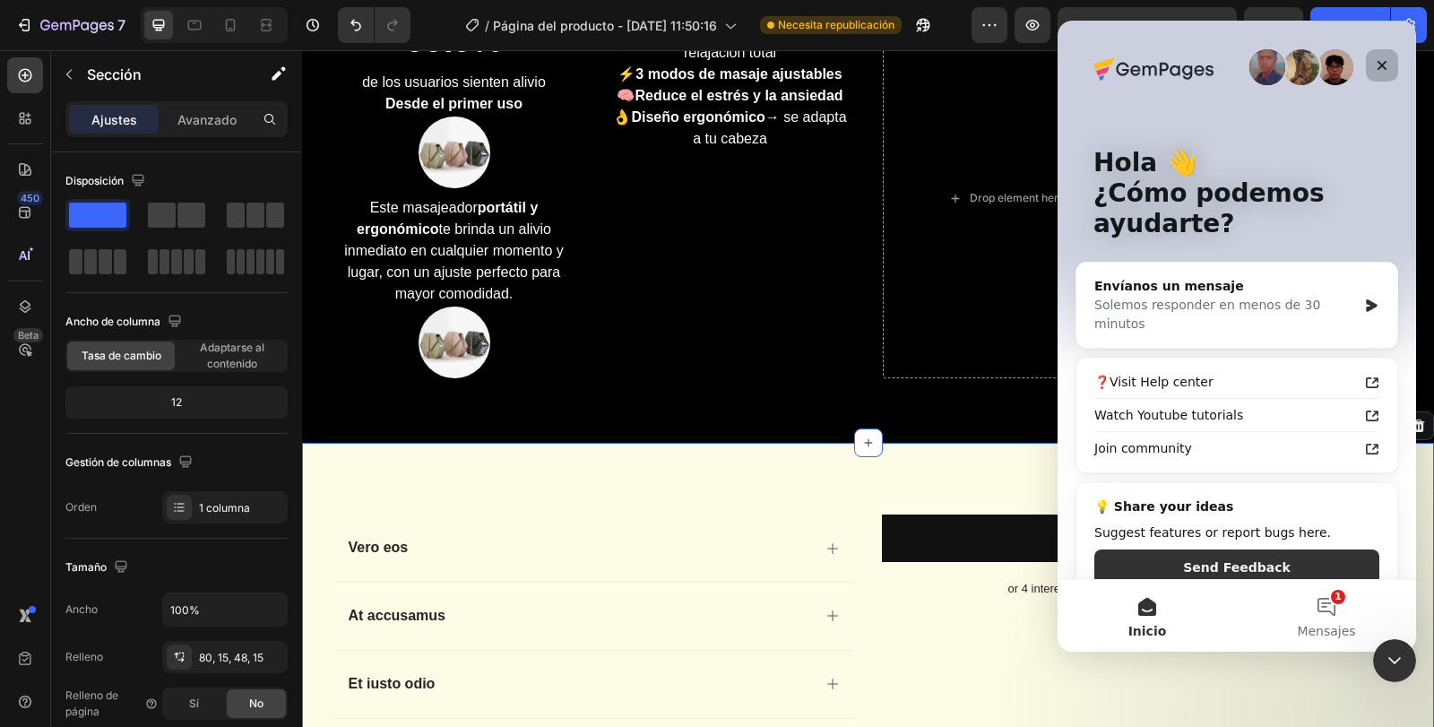
click at [1378, 70] on icon "Cerrar" at bounding box center [1382, 65] width 14 height 14
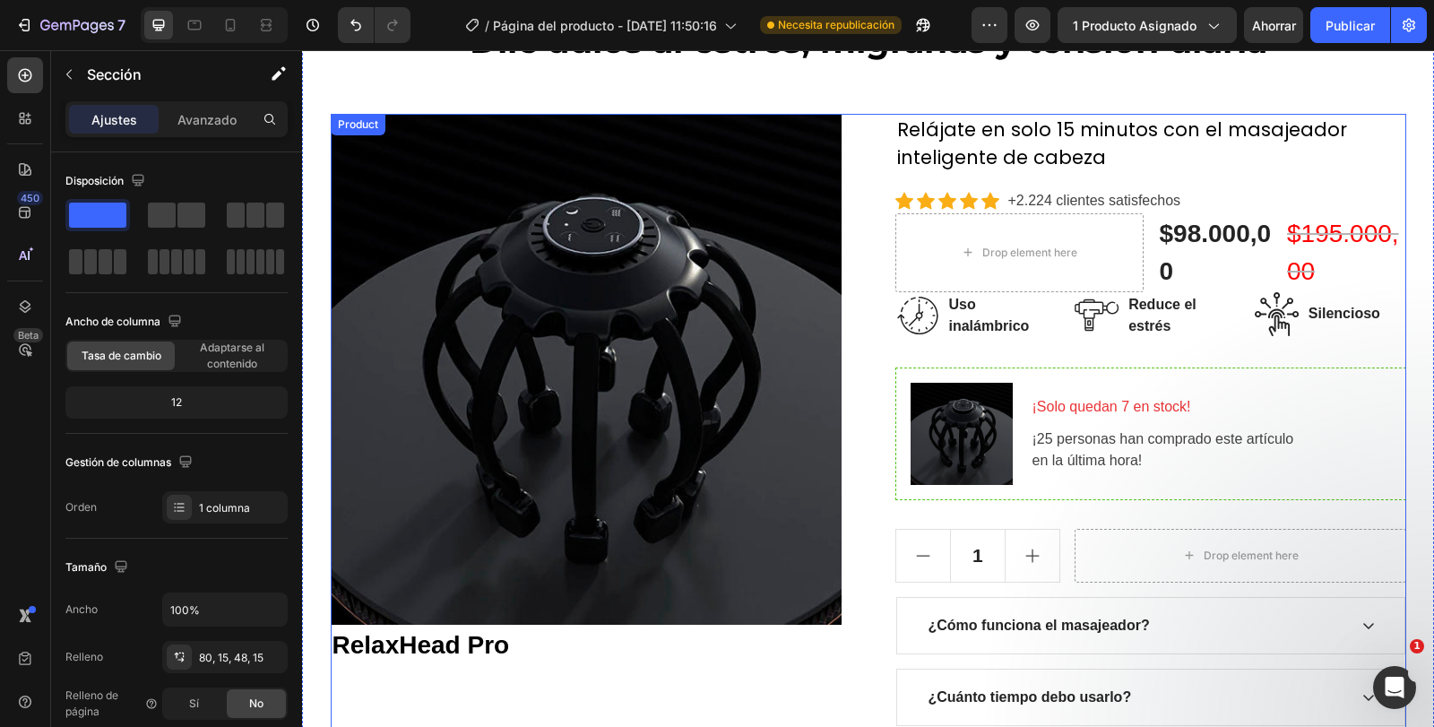
scroll to position [55, 0]
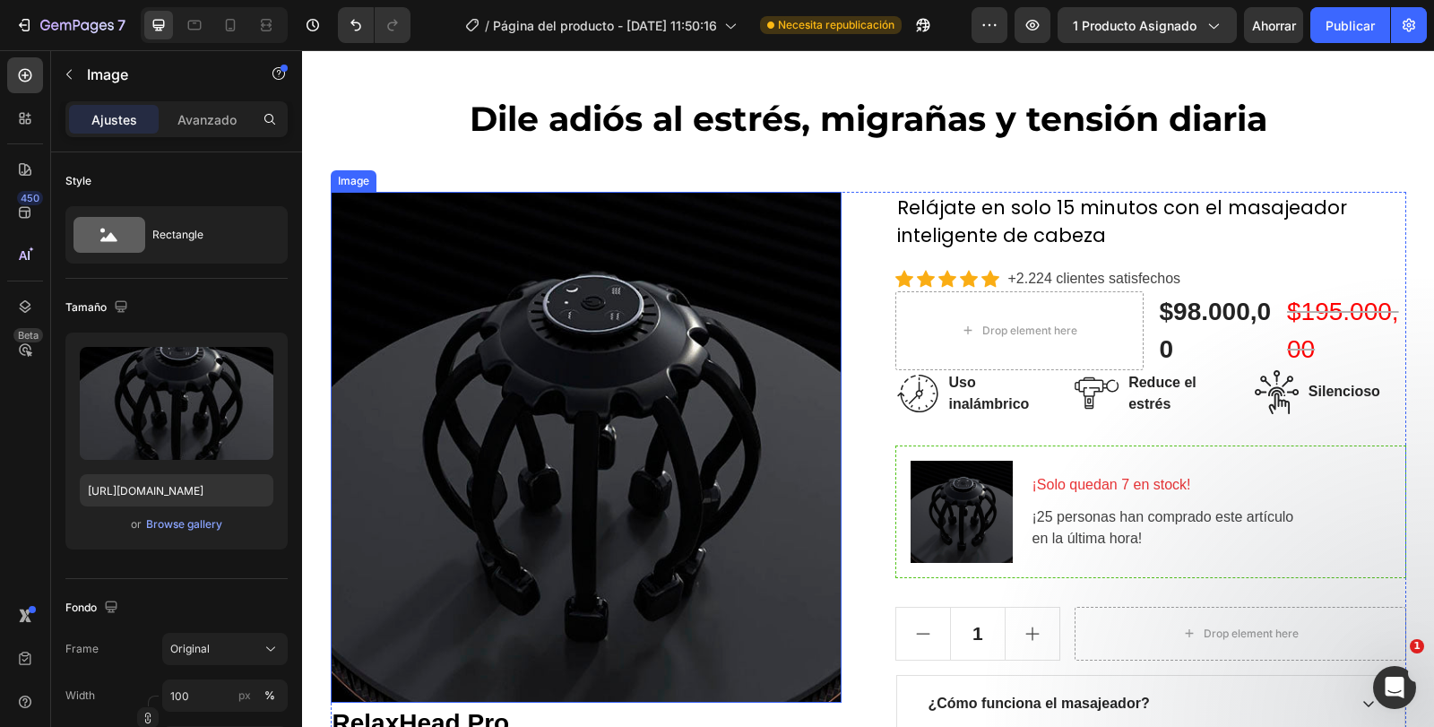
click at [805, 361] on img at bounding box center [586, 447] width 511 height 511
click at [365, 171] on div "Image" at bounding box center [372, 175] width 39 height 16
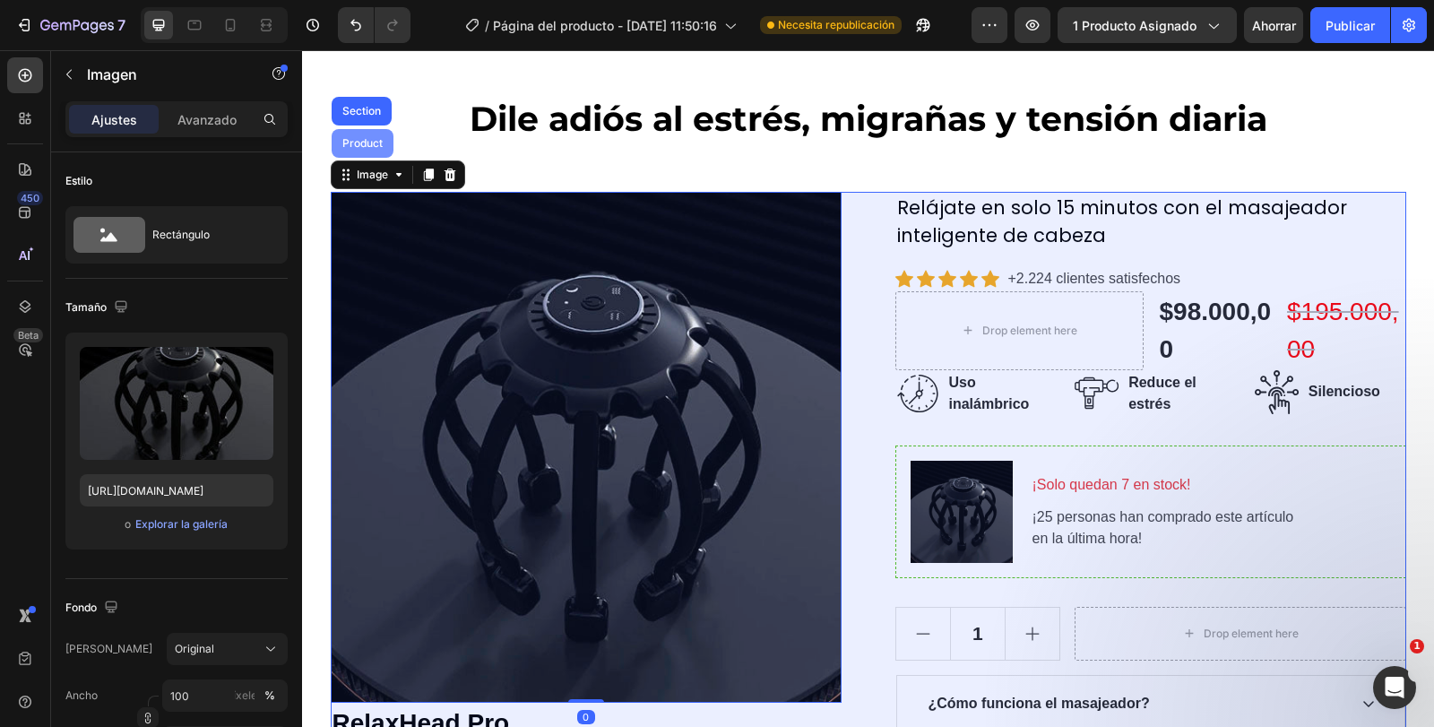
click at [368, 151] on div "Product" at bounding box center [363, 143] width 62 height 29
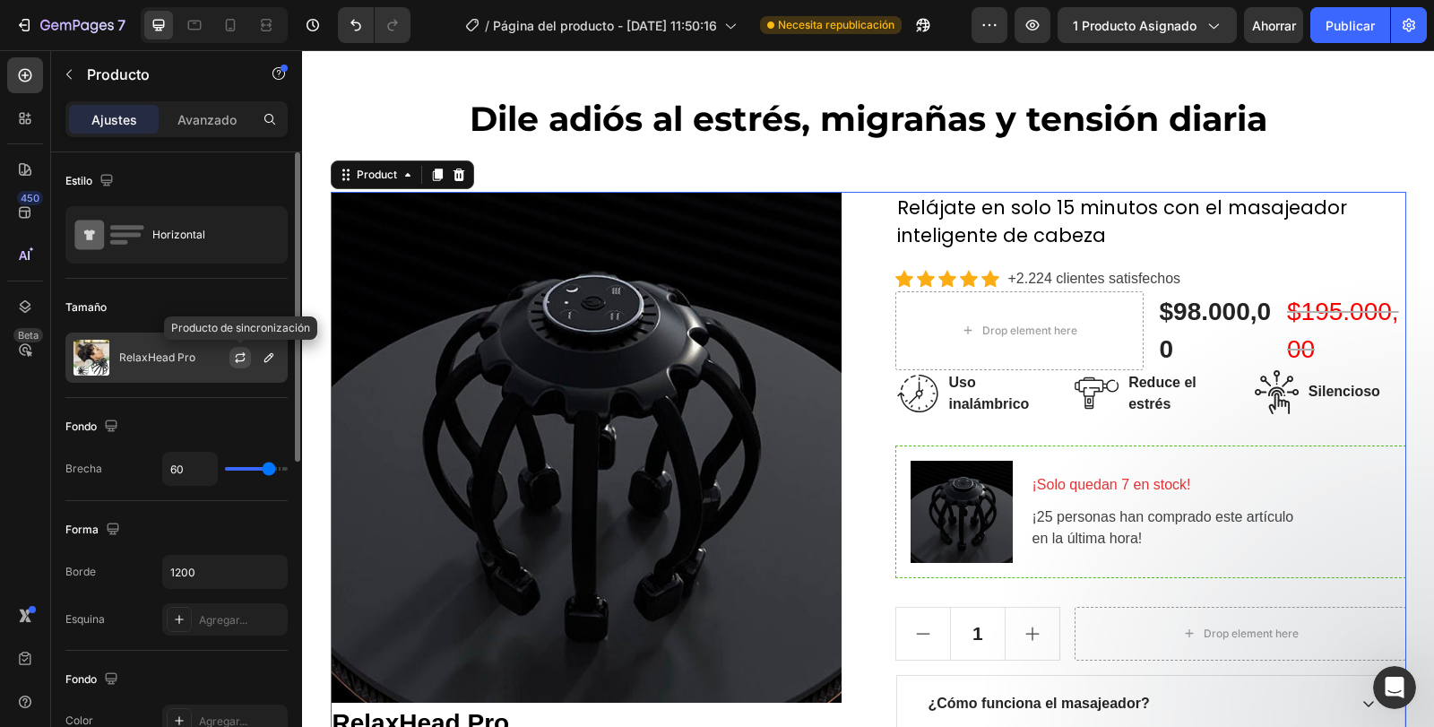
click at [238, 355] on icon "button" at bounding box center [241, 354] width 10 height 5
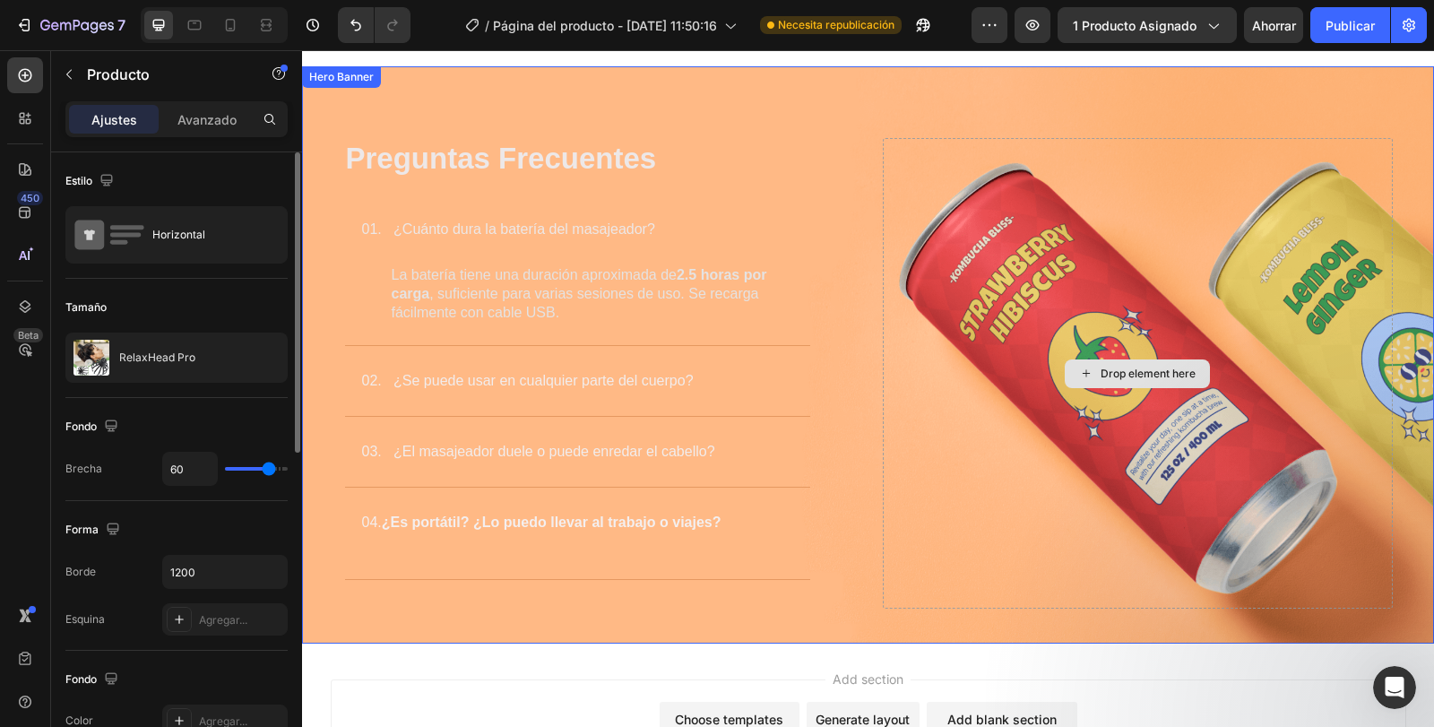
scroll to position [4748, 0]
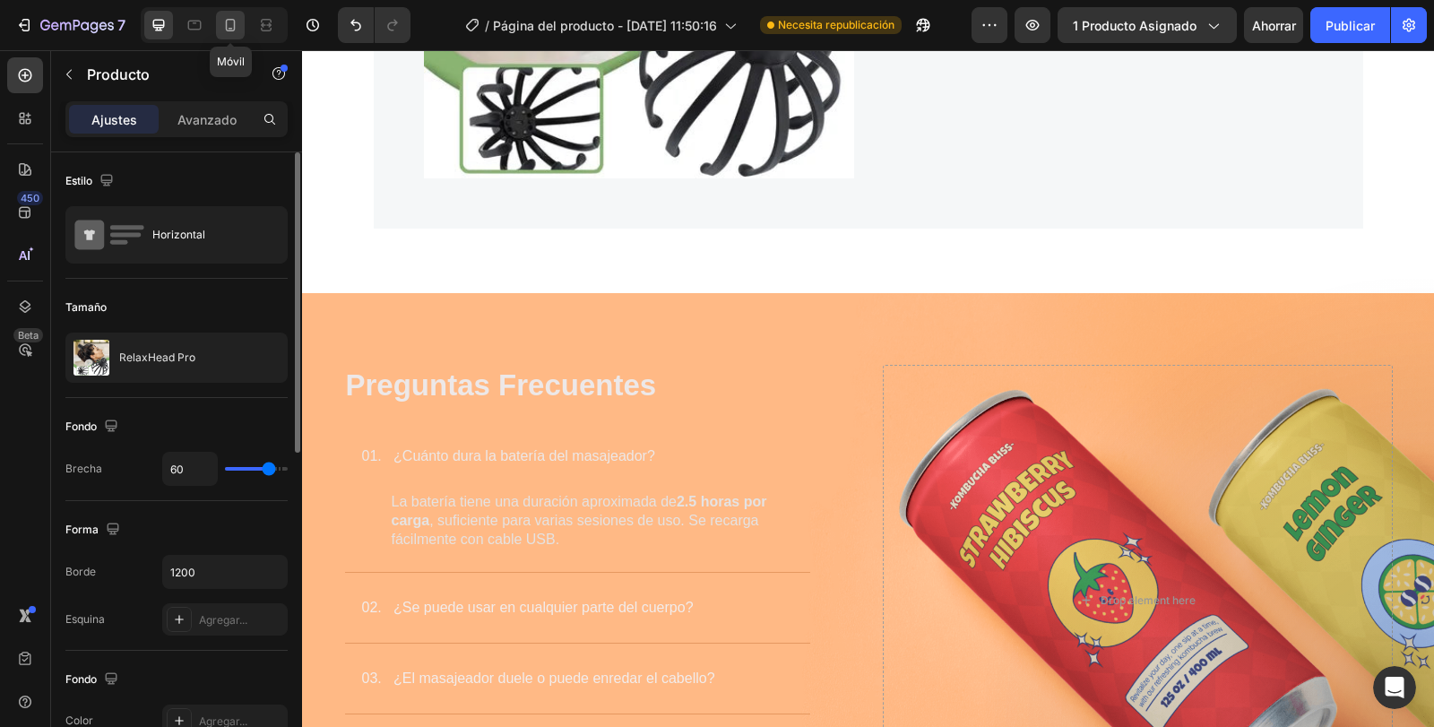
click at [233, 21] on icon at bounding box center [230, 25] width 18 height 18
type input "0"
type input "100%"
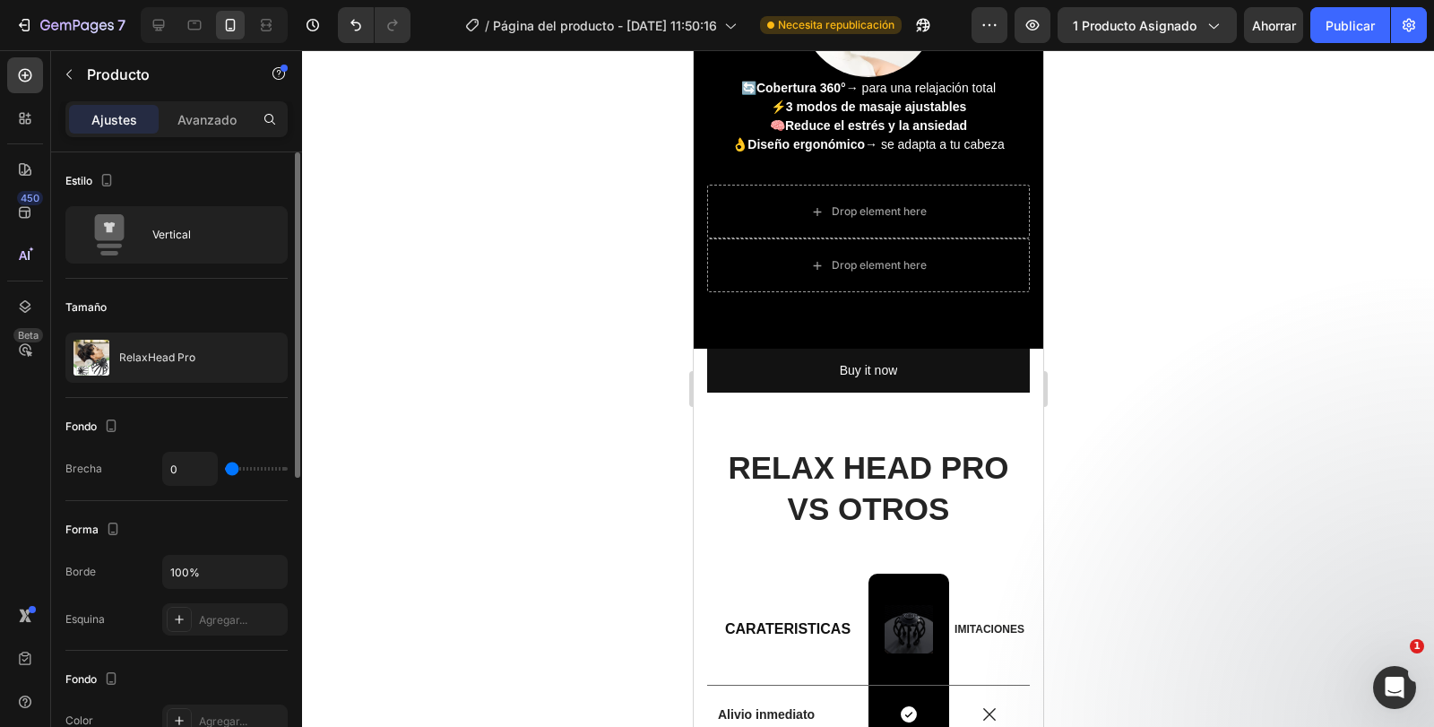
scroll to position [1451, 0]
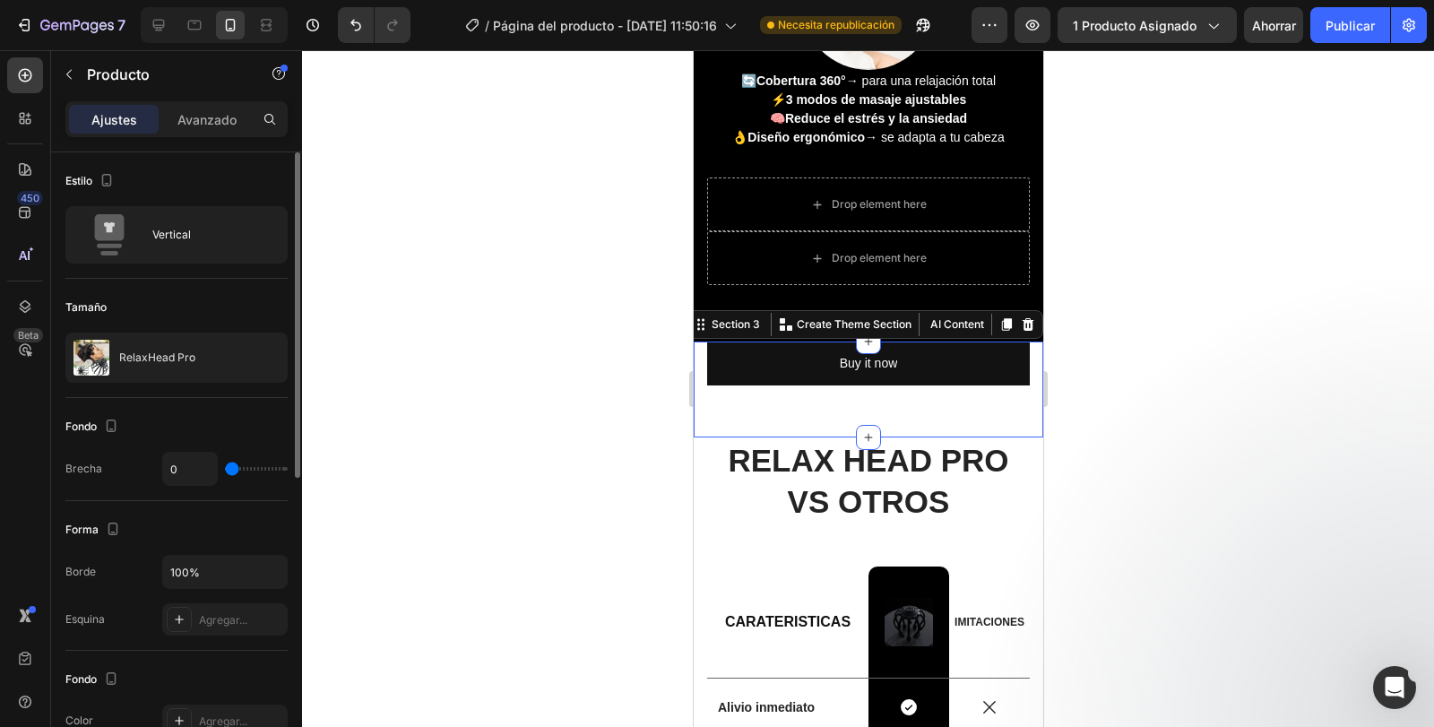
click at [700, 368] on div "Vero eos At accusamus Et iusto odio Consectetur Adipiscin Accordion Buy it now …" at bounding box center [868, 390] width 350 height 96
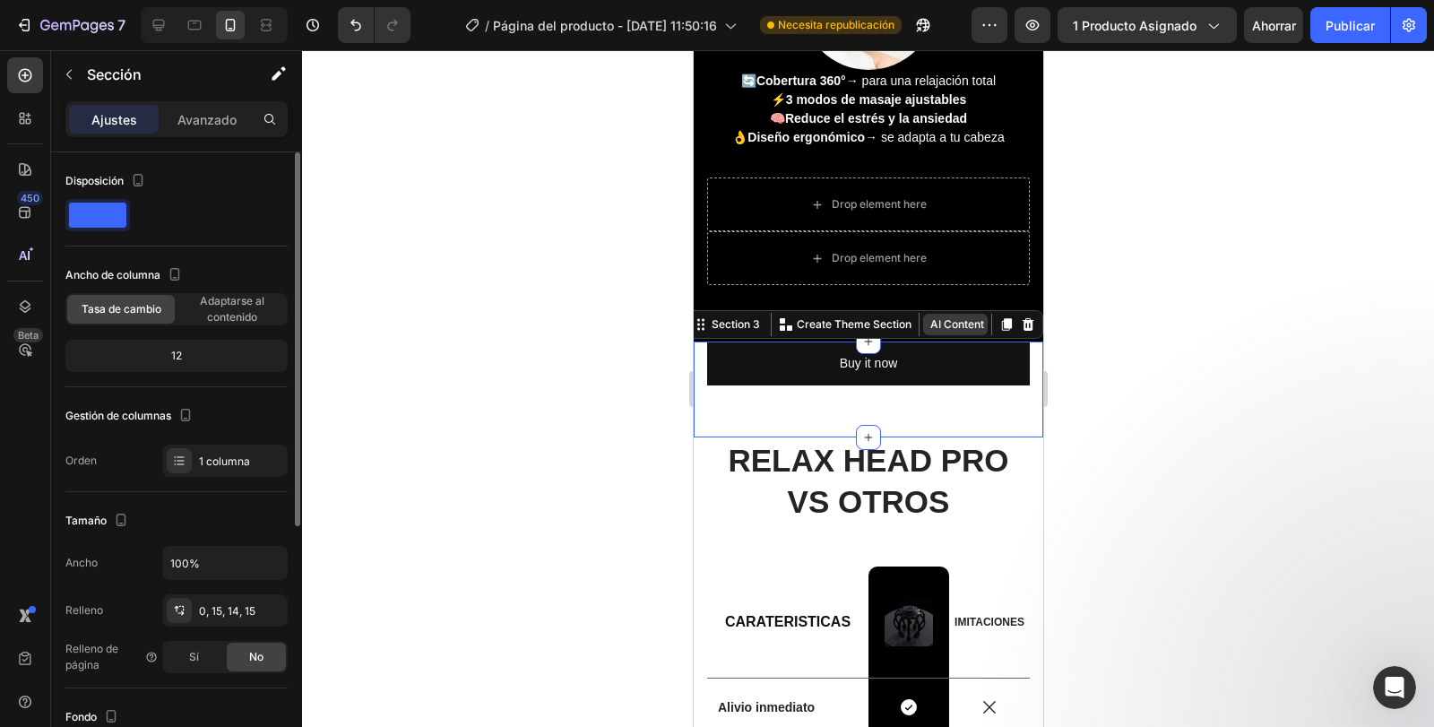
click at [957, 326] on button "AI Content" at bounding box center [954, 325] width 65 height 22
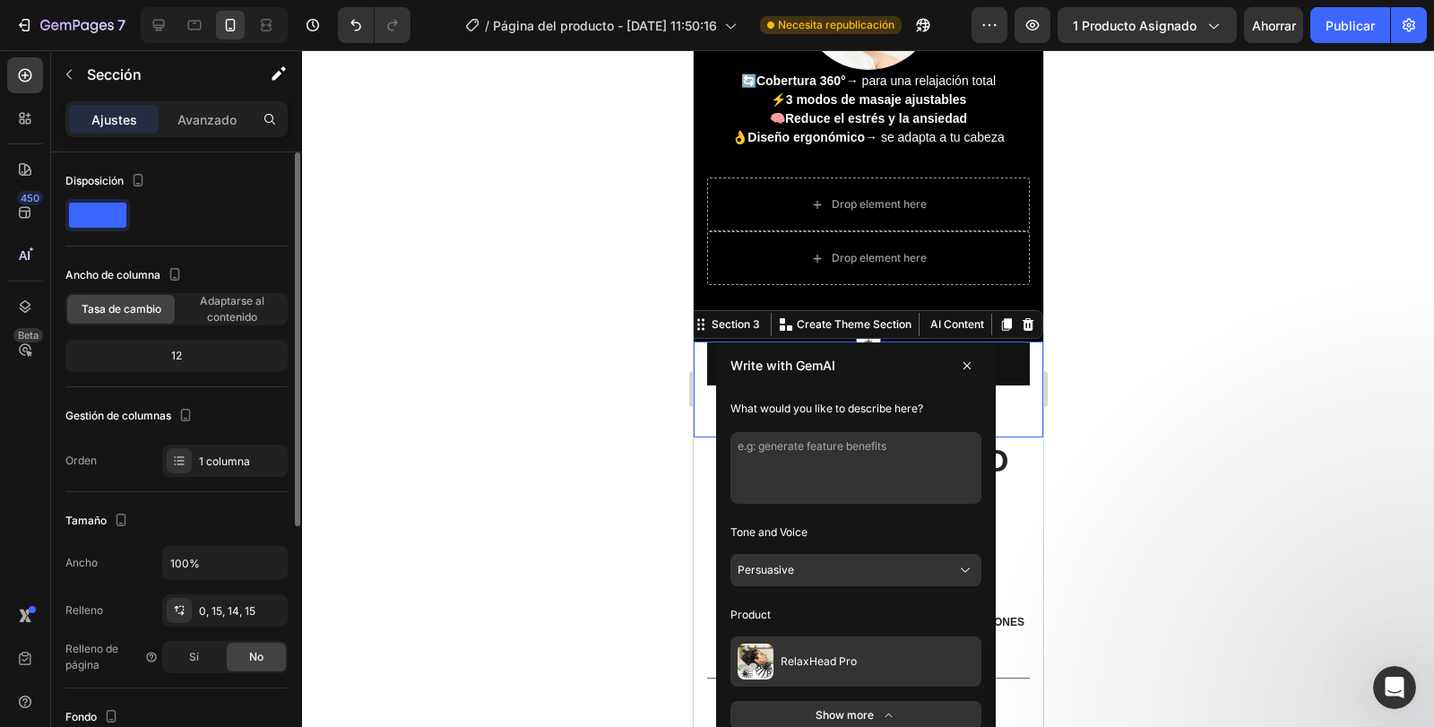
click at [929, 662] on button "RelaxHead Pro" at bounding box center [855, 662] width 251 height 50
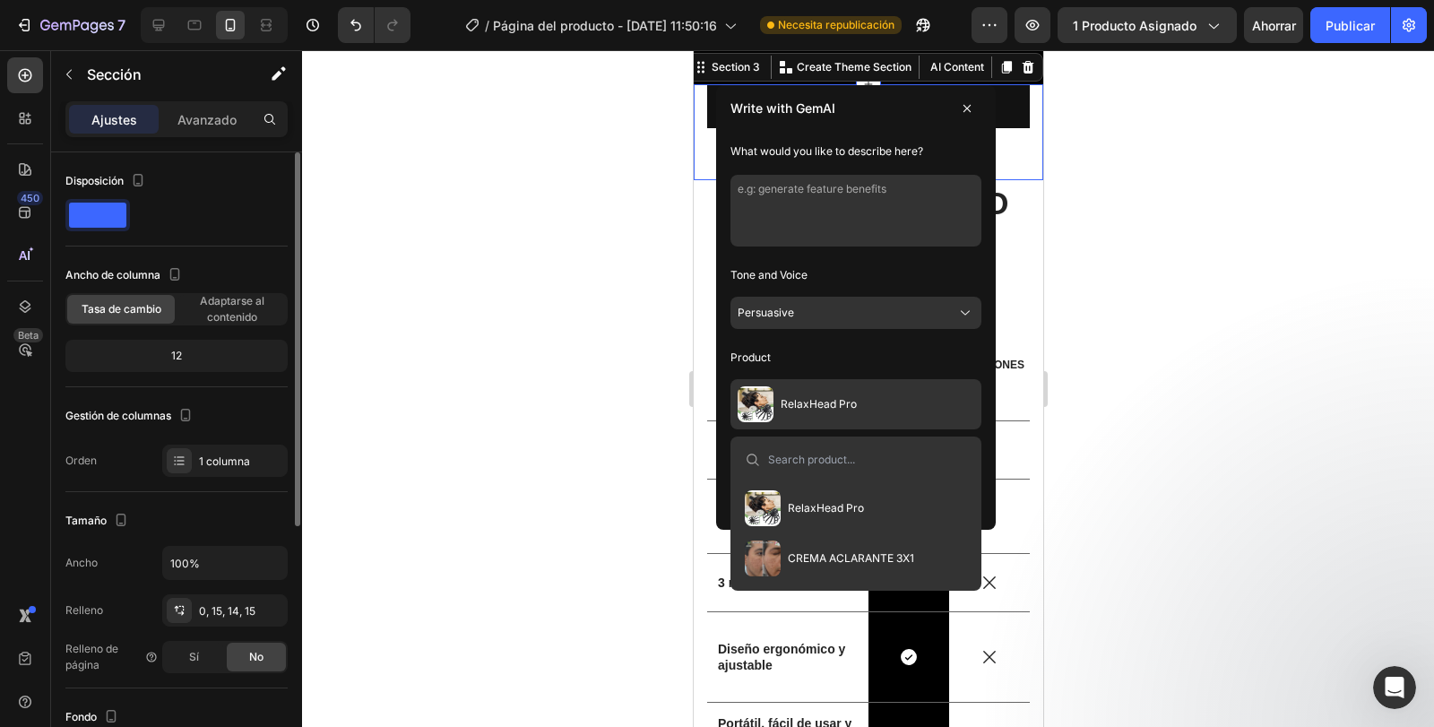
scroll to position [1719, 0]
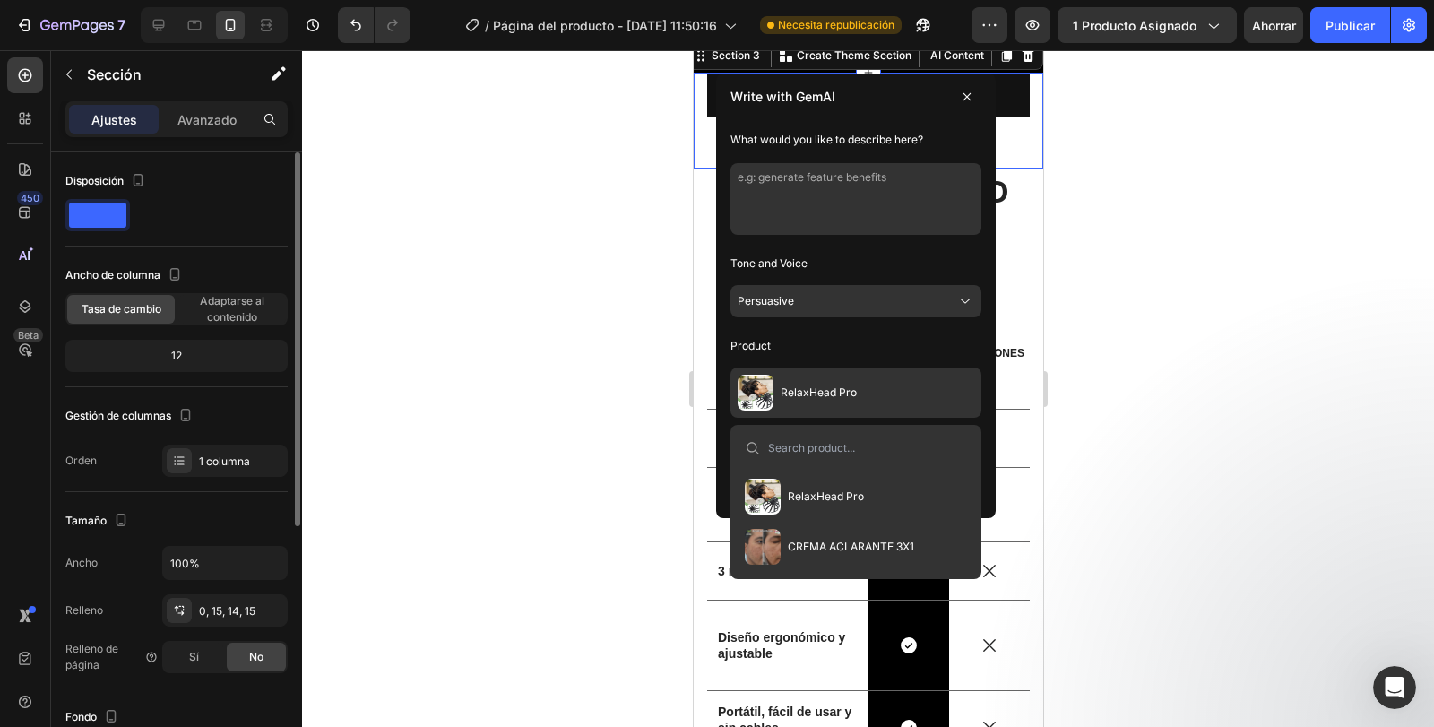
click at [835, 494] on span "RelaxHead Pro" at bounding box center [825, 496] width 76 height 14
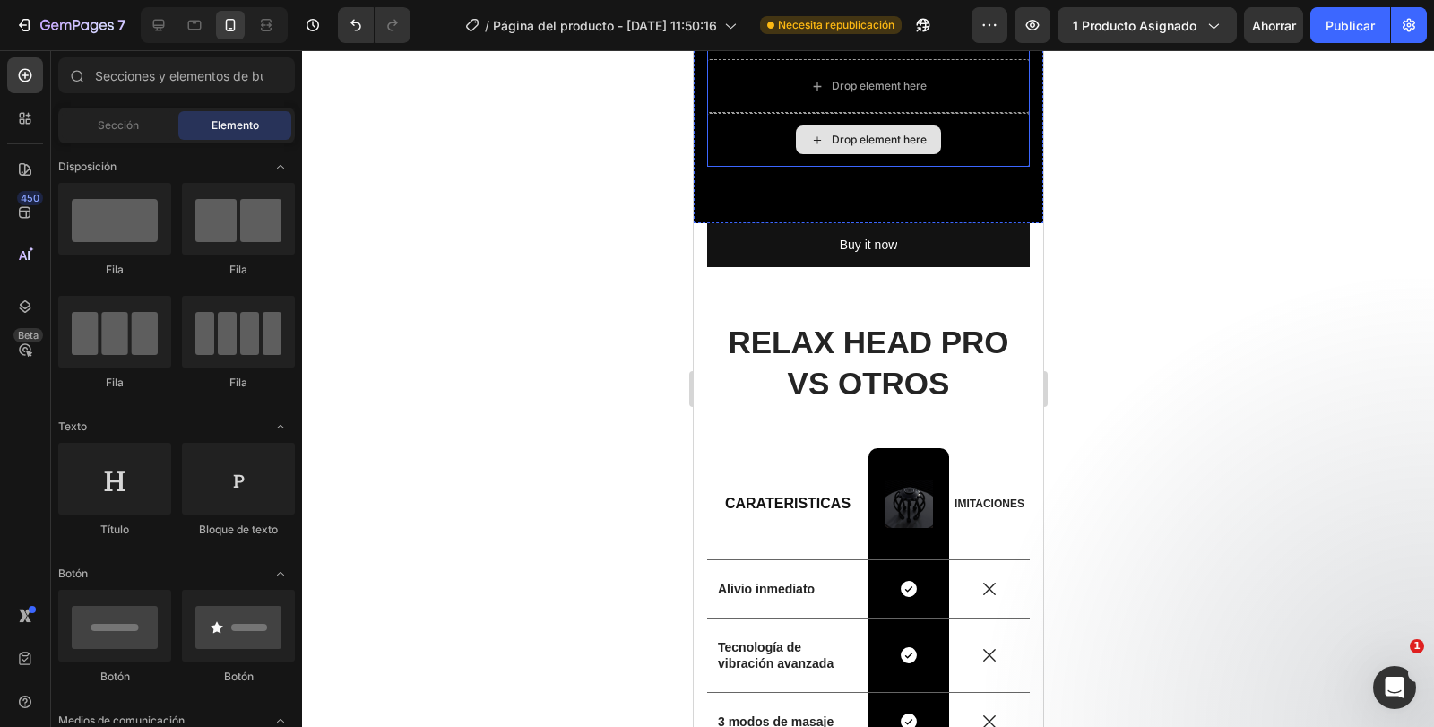
scroll to position [1415, 0]
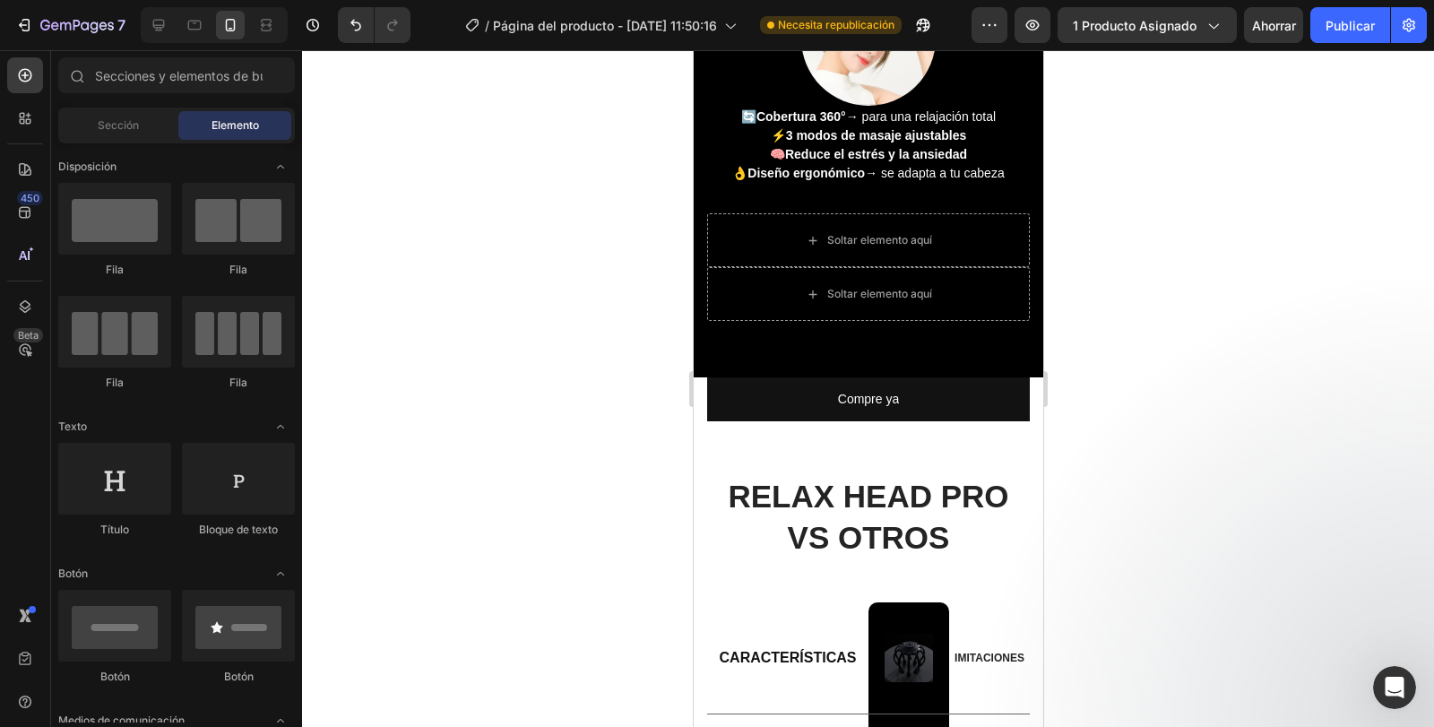
click at [1122, 315] on div at bounding box center [868, 388] width 1132 height 677
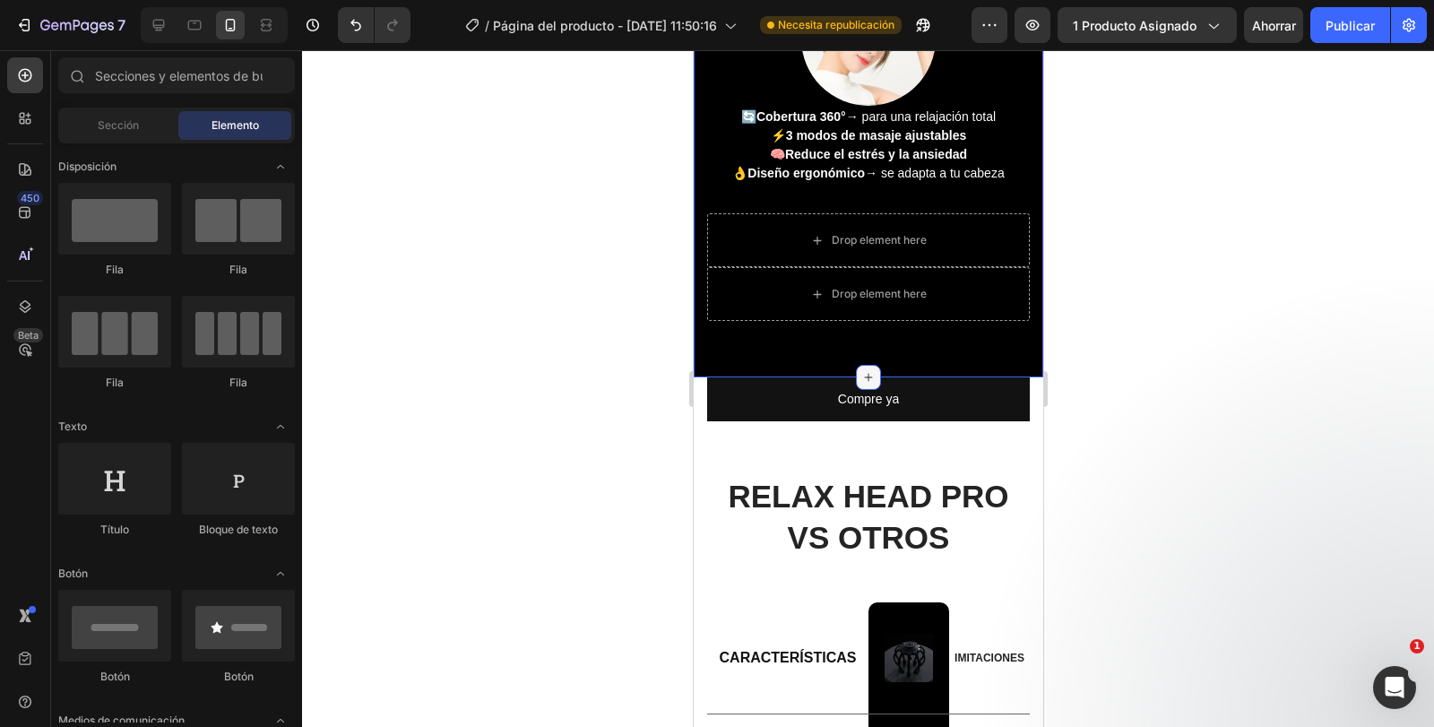
click at [861, 374] on icon at bounding box center [868, 377] width 14 height 14
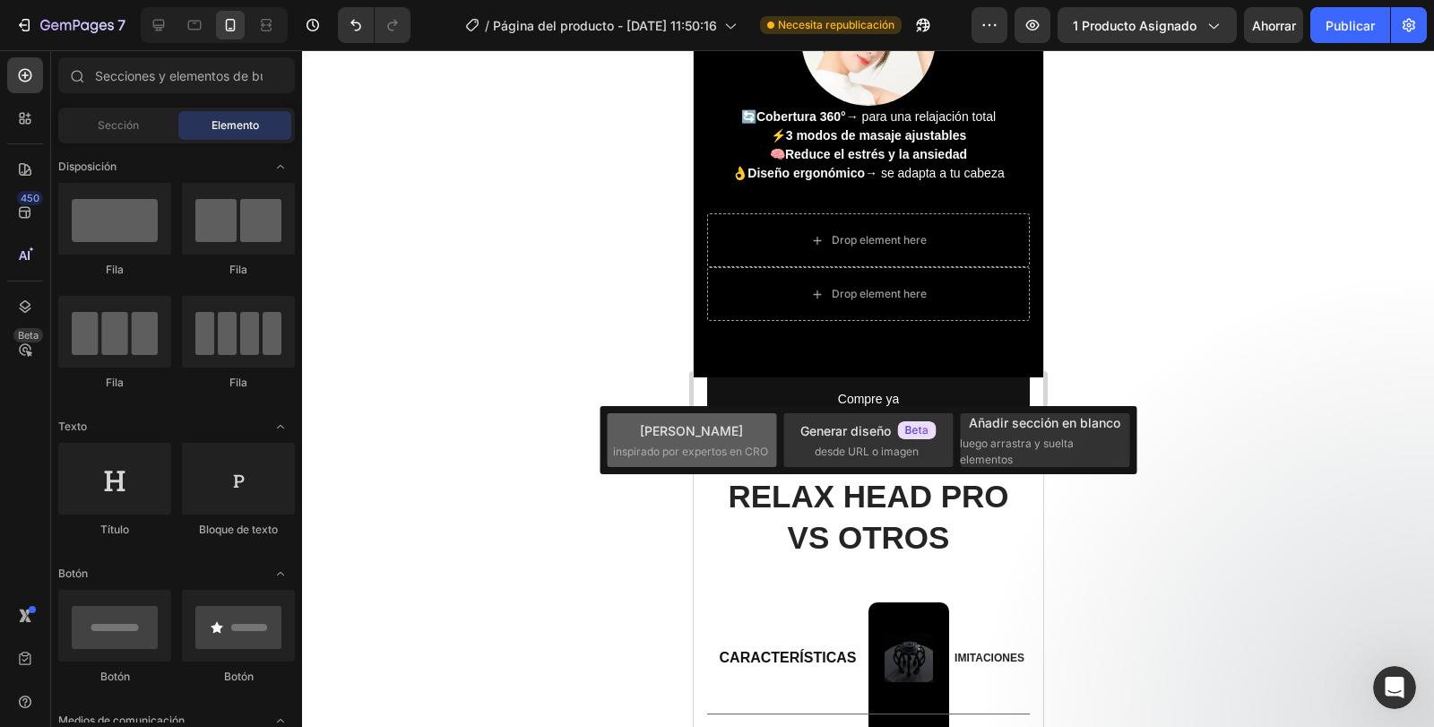
click at [732, 417] on div "Elija plantillas inspirado por expertos en CRO" at bounding box center [691, 440] width 169 height 54
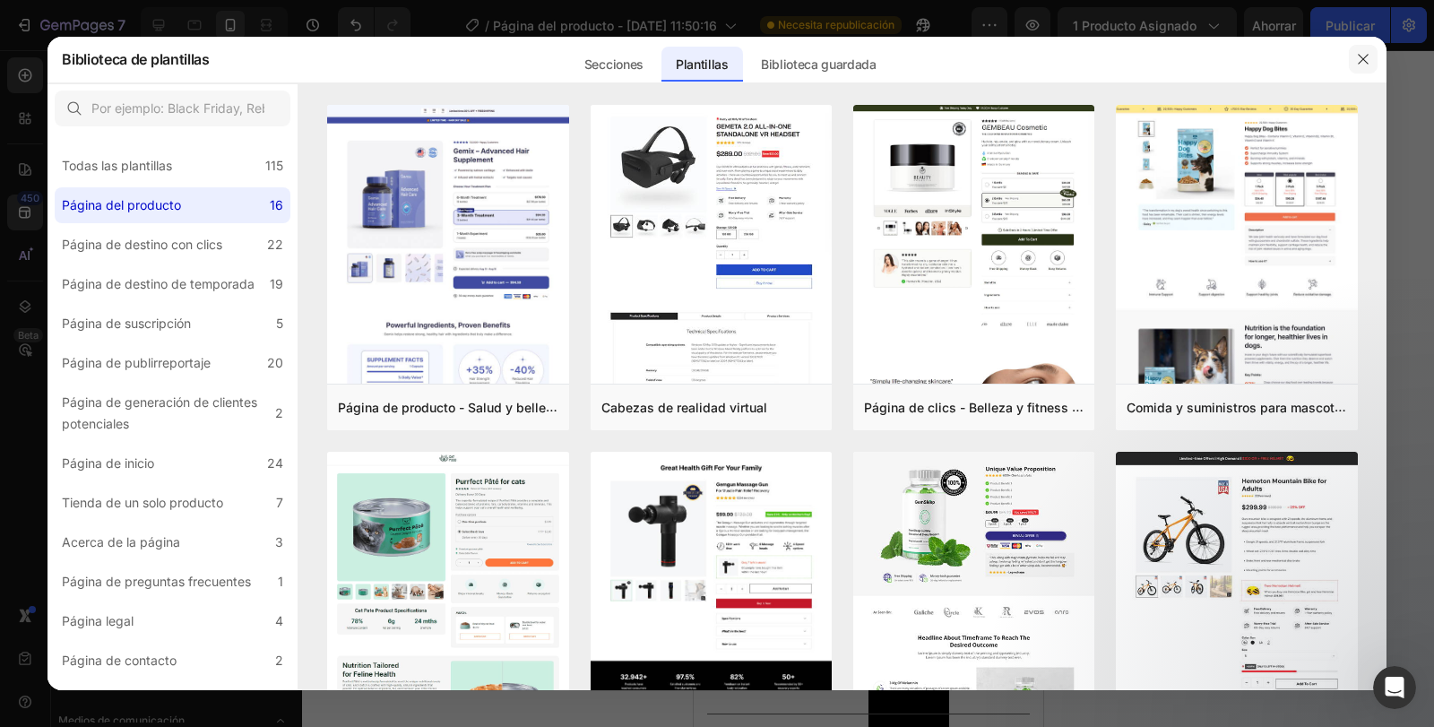
click at [1361, 64] on icon "button" at bounding box center [1363, 59] width 14 height 14
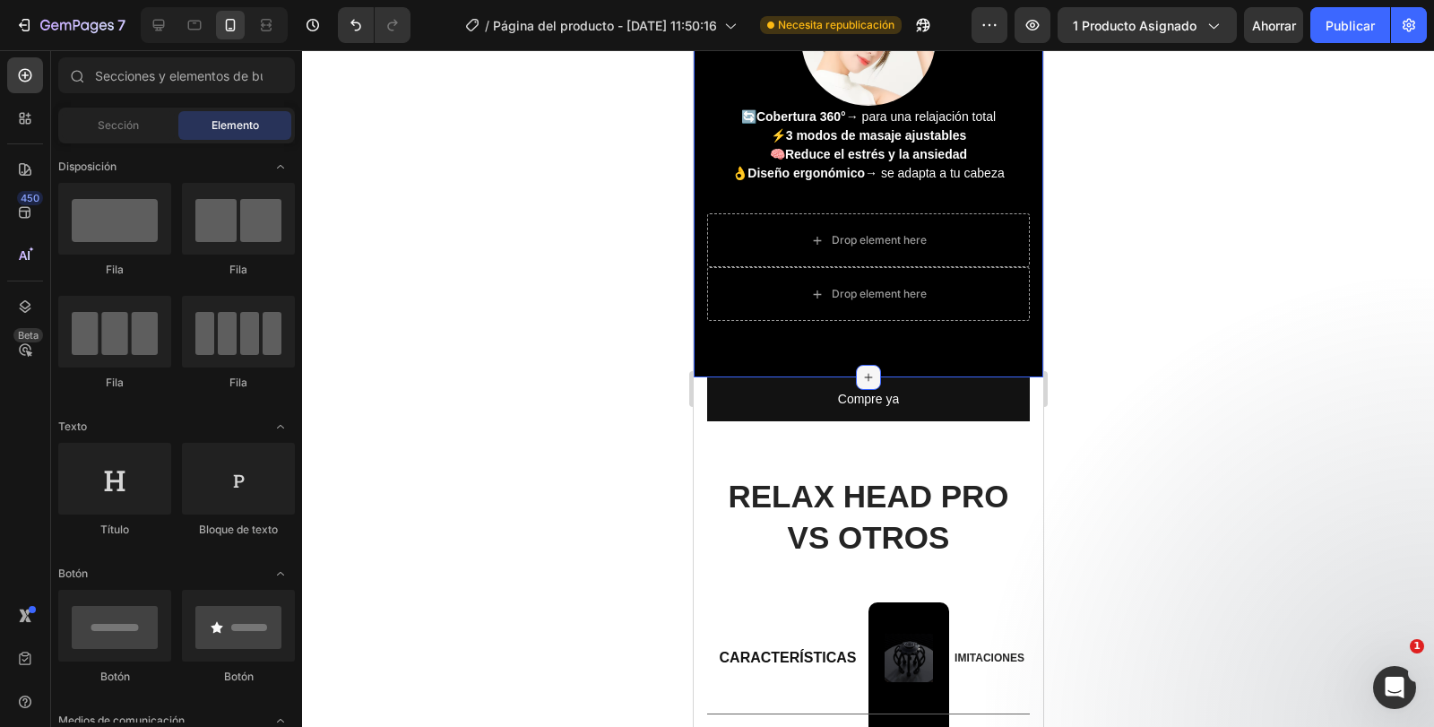
click at [863, 370] on icon at bounding box center [868, 377] width 14 height 14
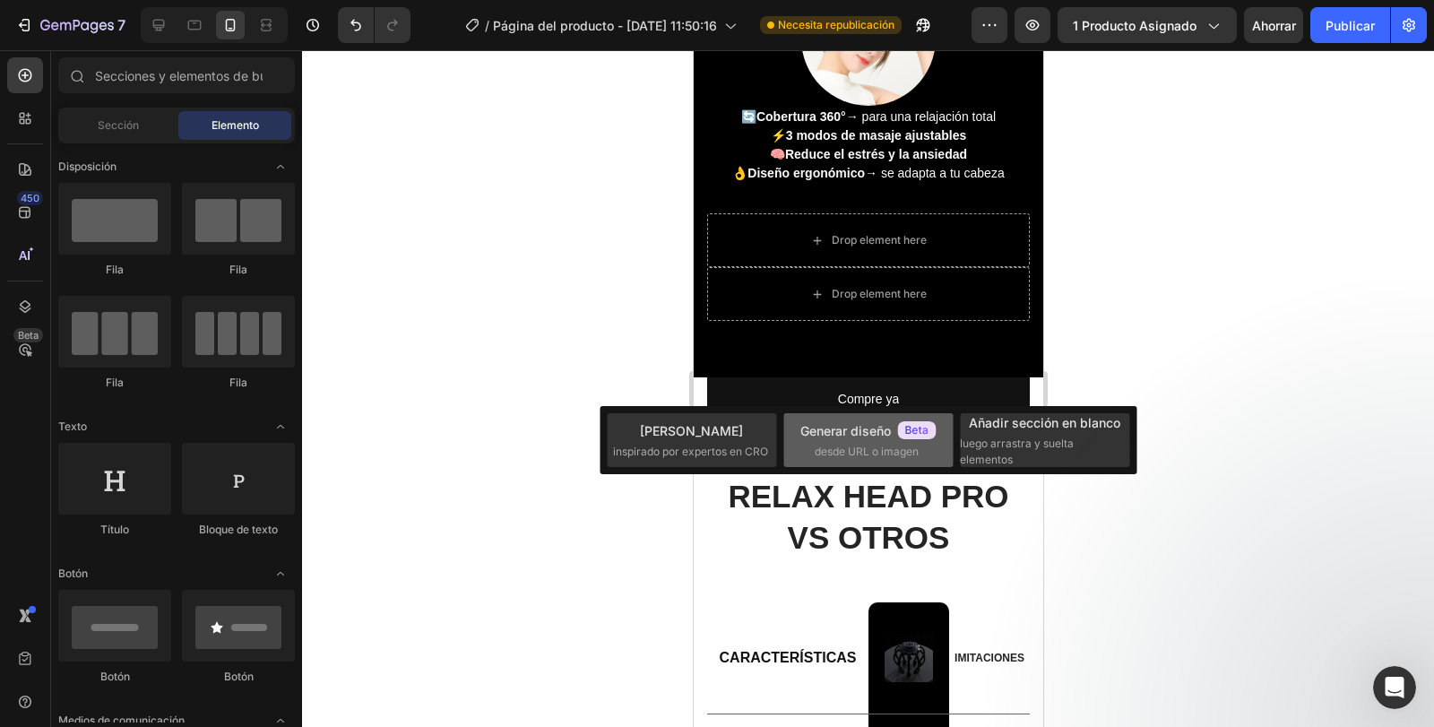
click at [868, 438] on font "Generar diseño" at bounding box center [846, 430] width 91 height 15
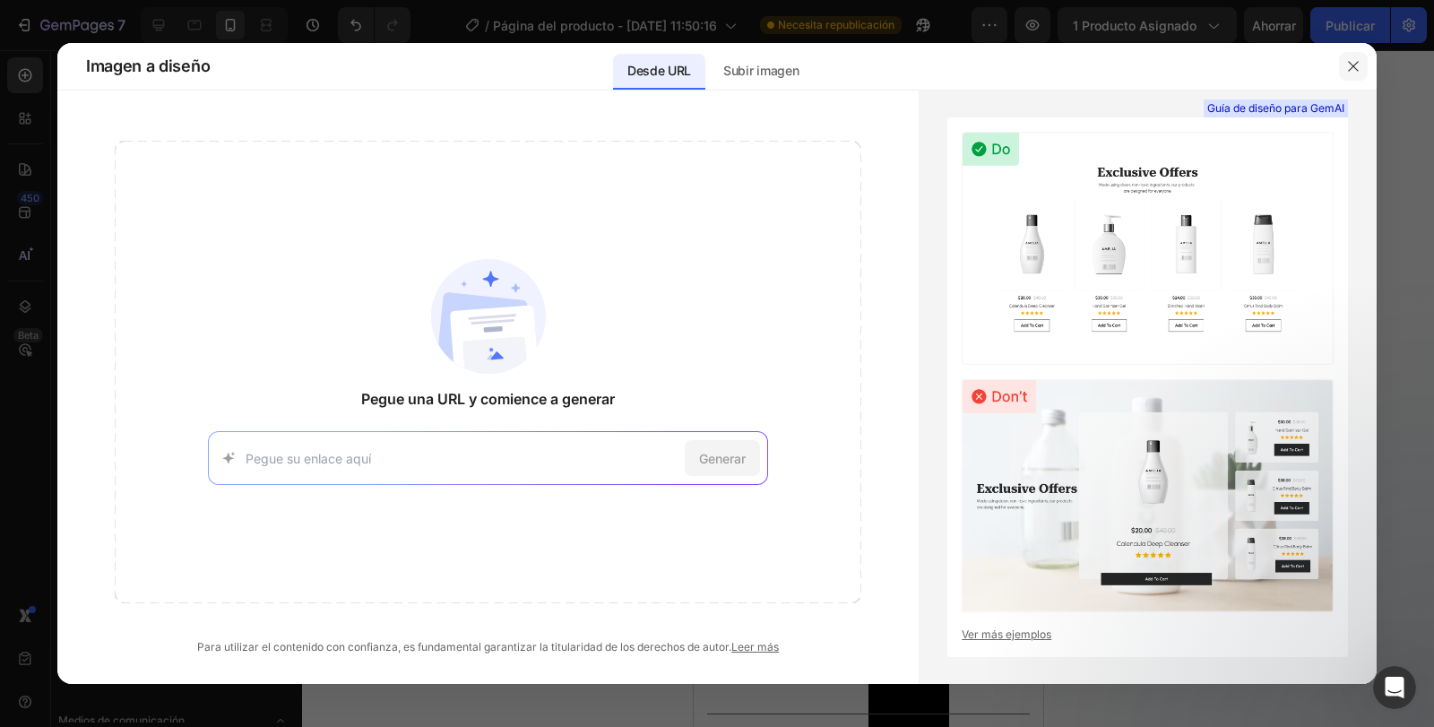
click at [1367, 72] on button "button" at bounding box center [1353, 66] width 29 height 29
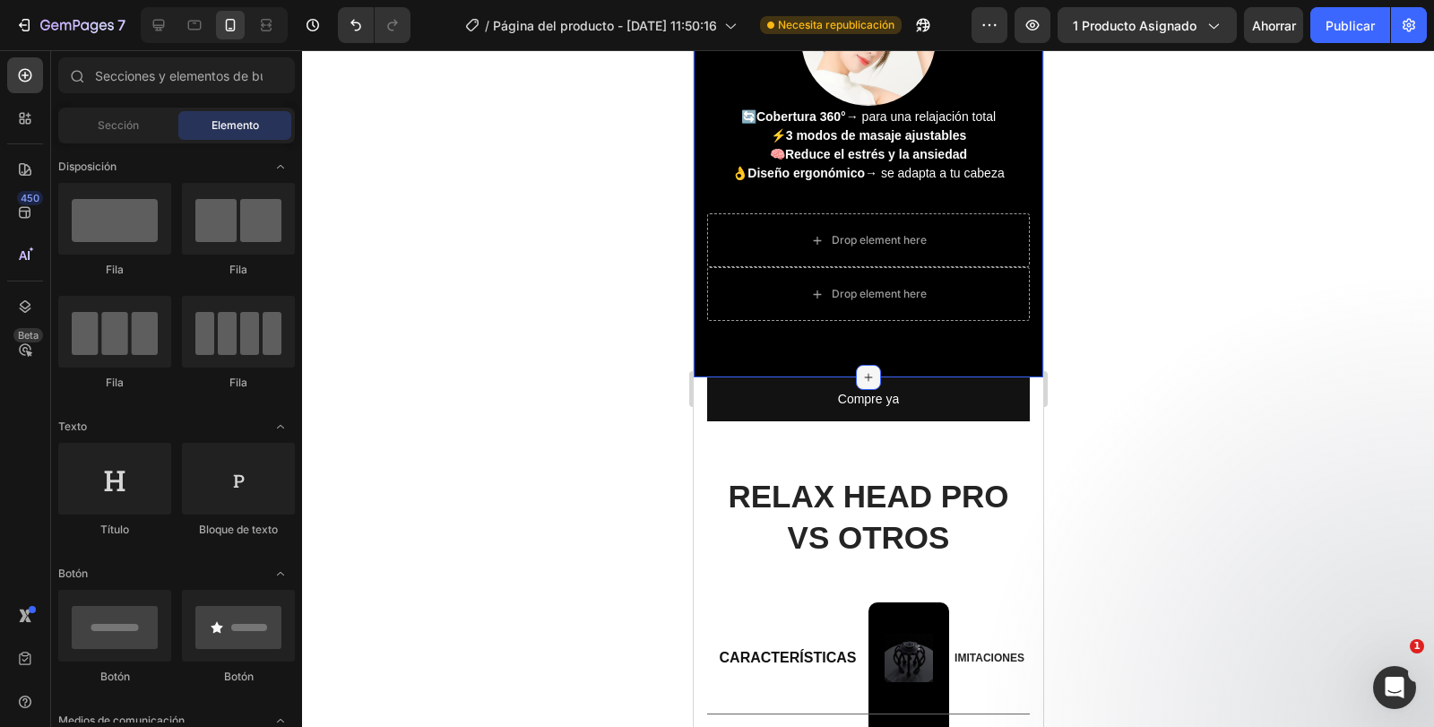
click at [861, 375] on icon at bounding box center [868, 377] width 14 height 14
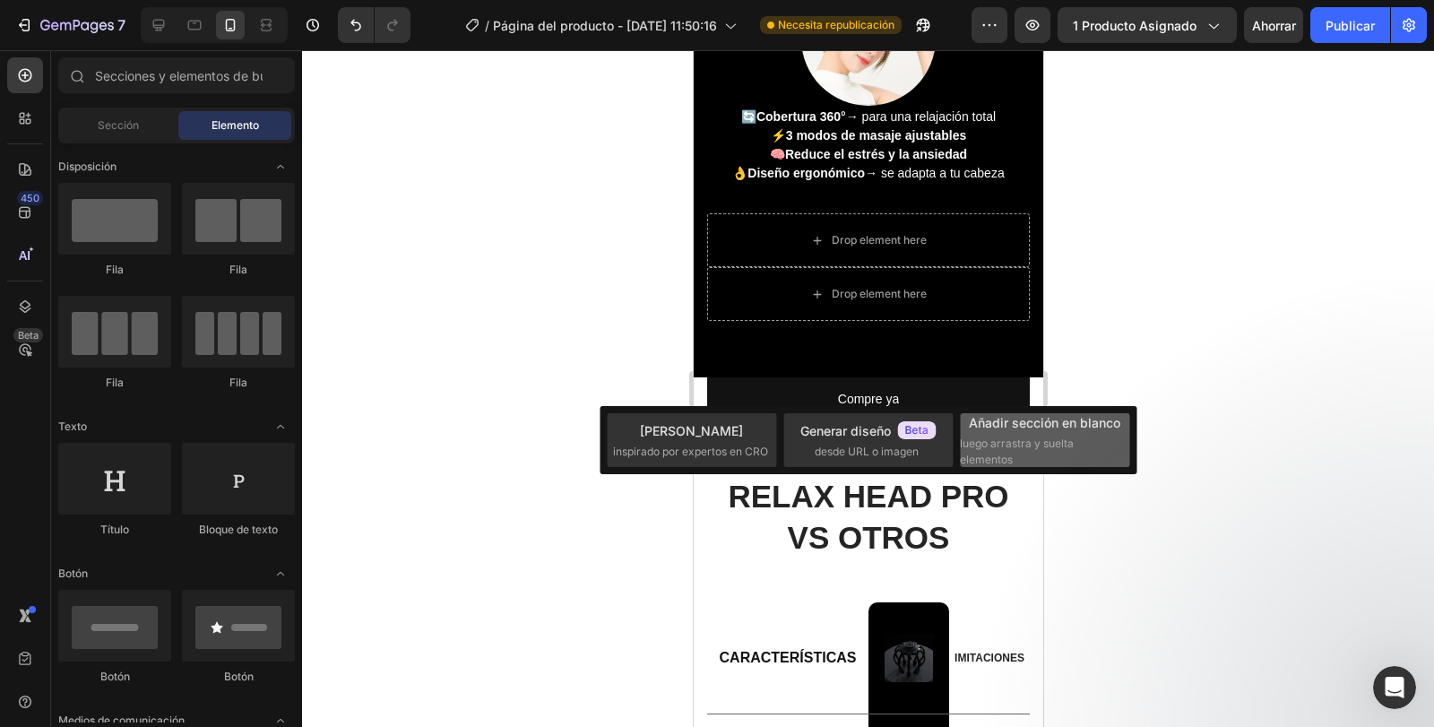
click at [1031, 448] on font "luego arrastra y suelta elementos" at bounding box center [1017, 452] width 114 height 30
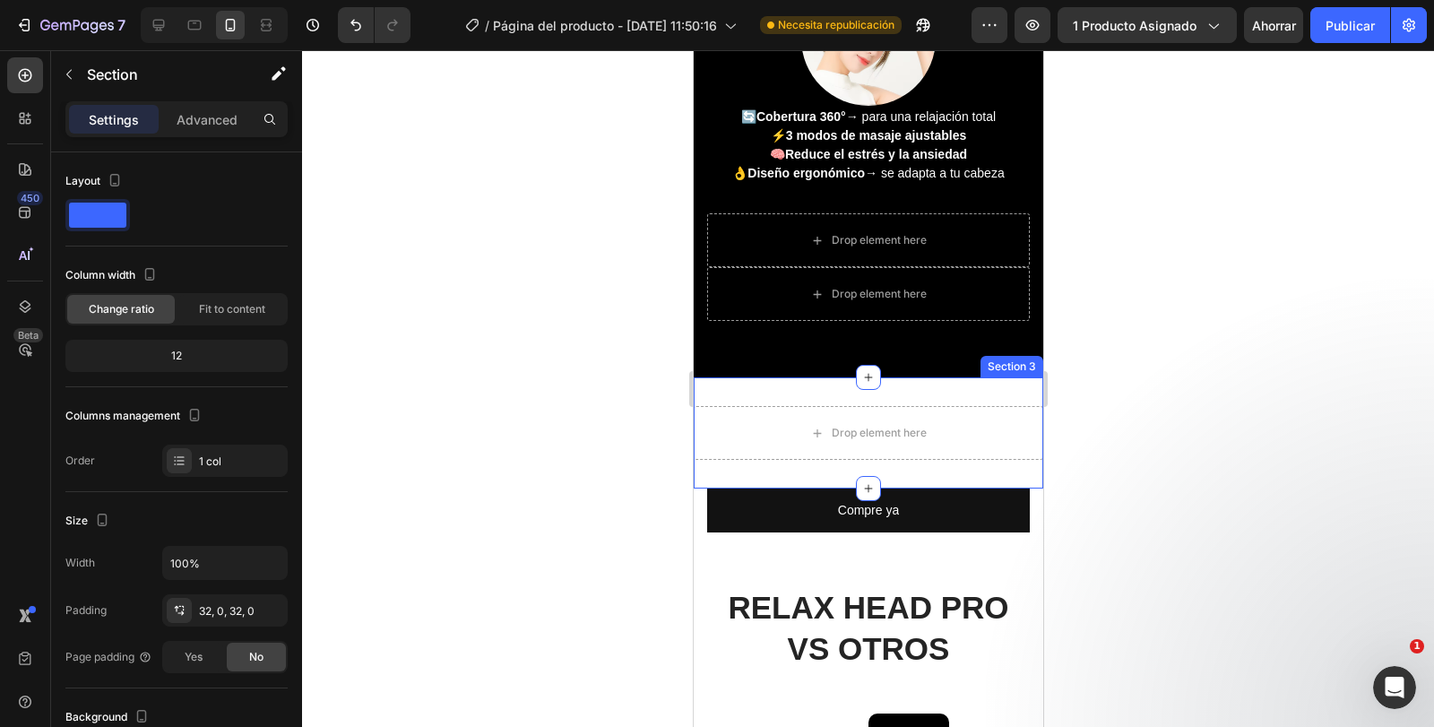
click at [904, 392] on div "Drop element here Section 3" at bounding box center [868, 432] width 350 height 111
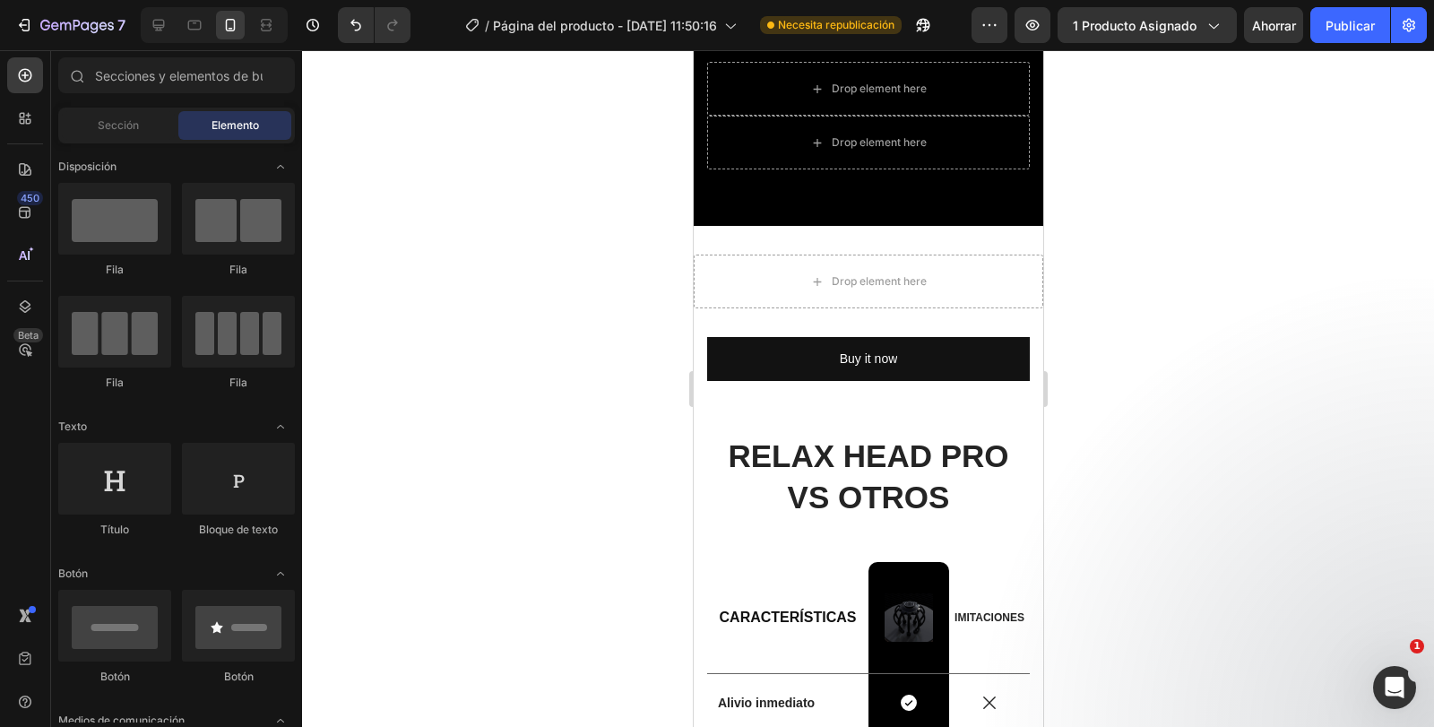
scroll to position [1468, 0]
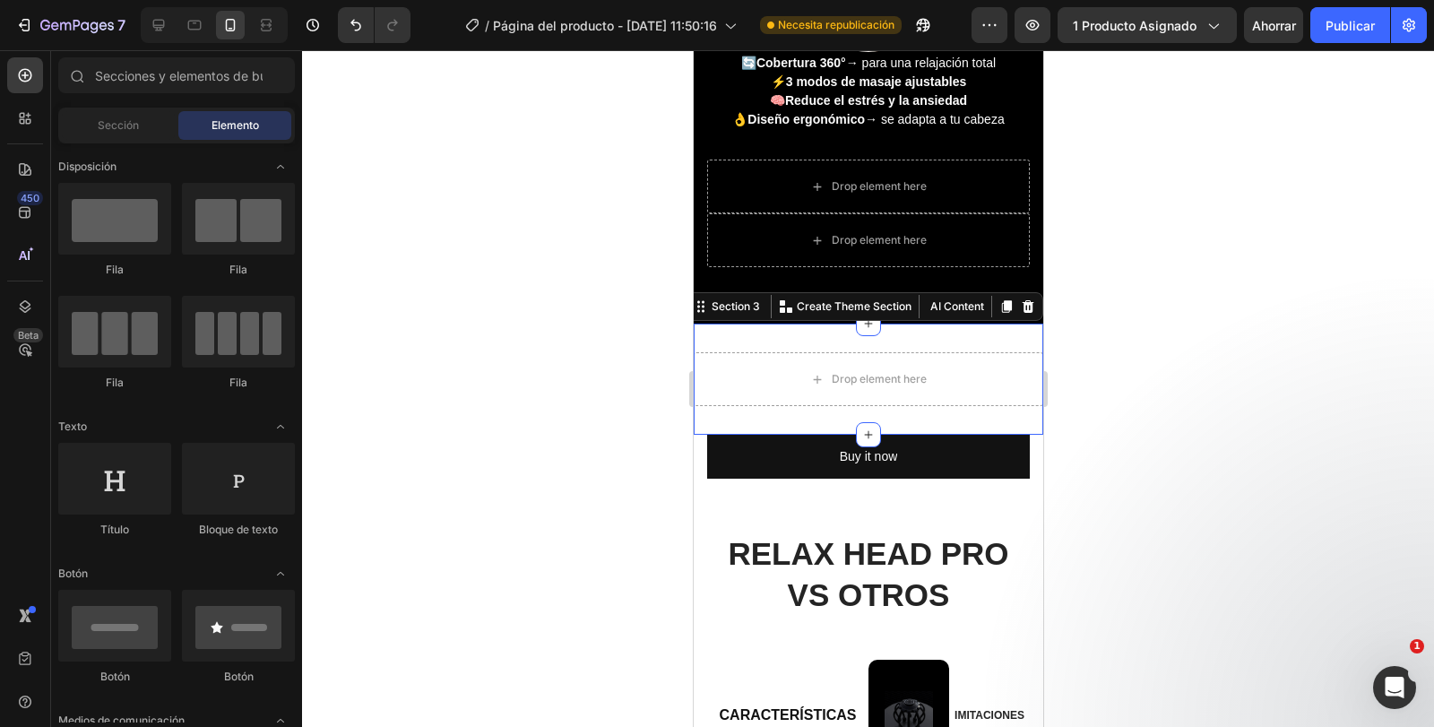
click at [984, 344] on div "Drop element here Section 3 You can create reusable sections Create Theme Secti…" at bounding box center [868, 379] width 350 height 111
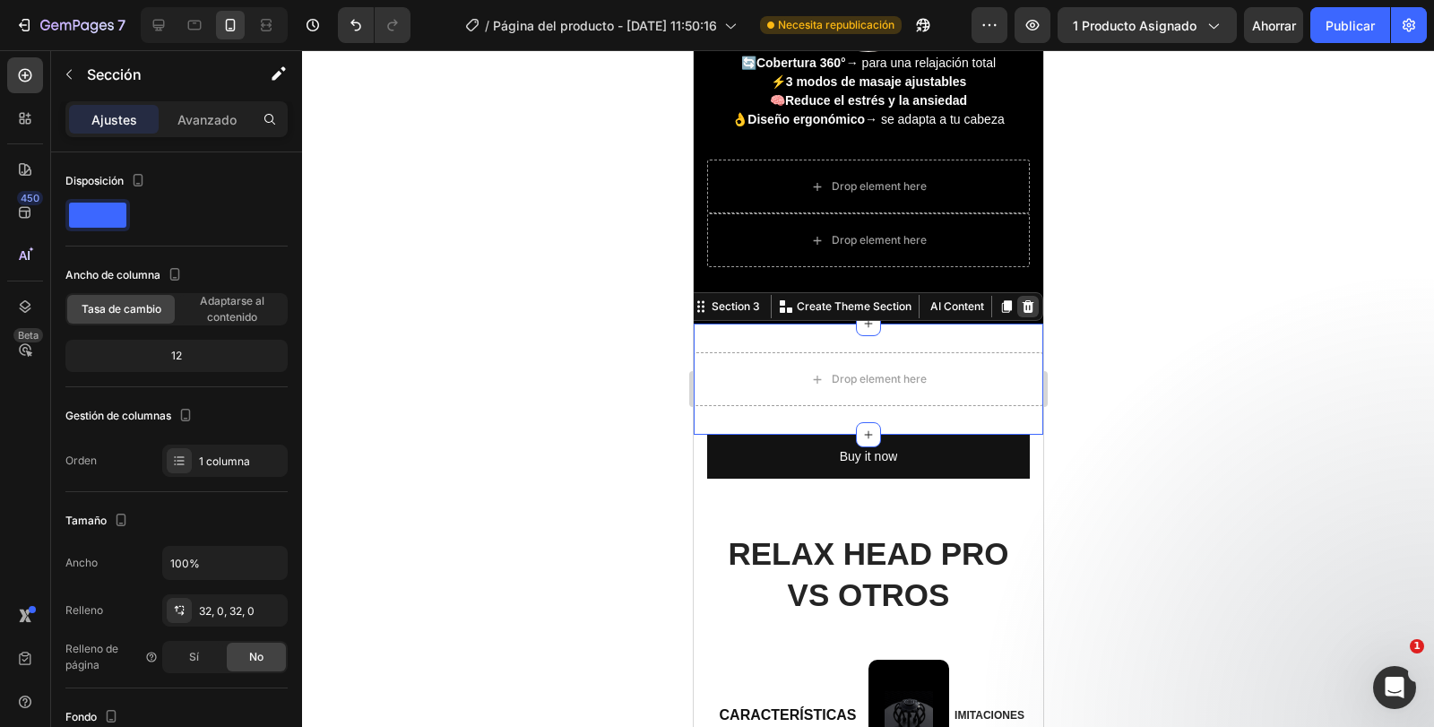
click at [1020, 306] on icon at bounding box center [1027, 306] width 14 height 14
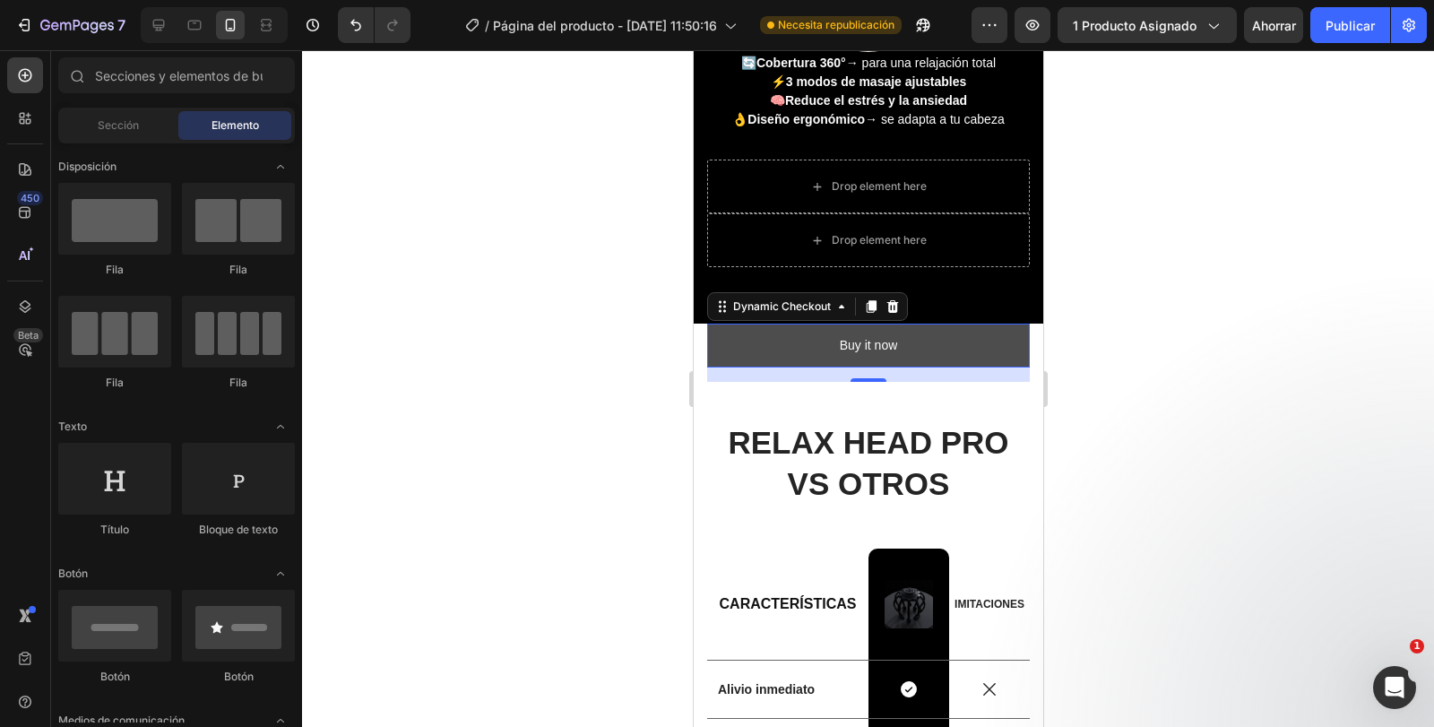
click at [911, 351] on button "Buy it now" at bounding box center [867, 346] width 323 height 44
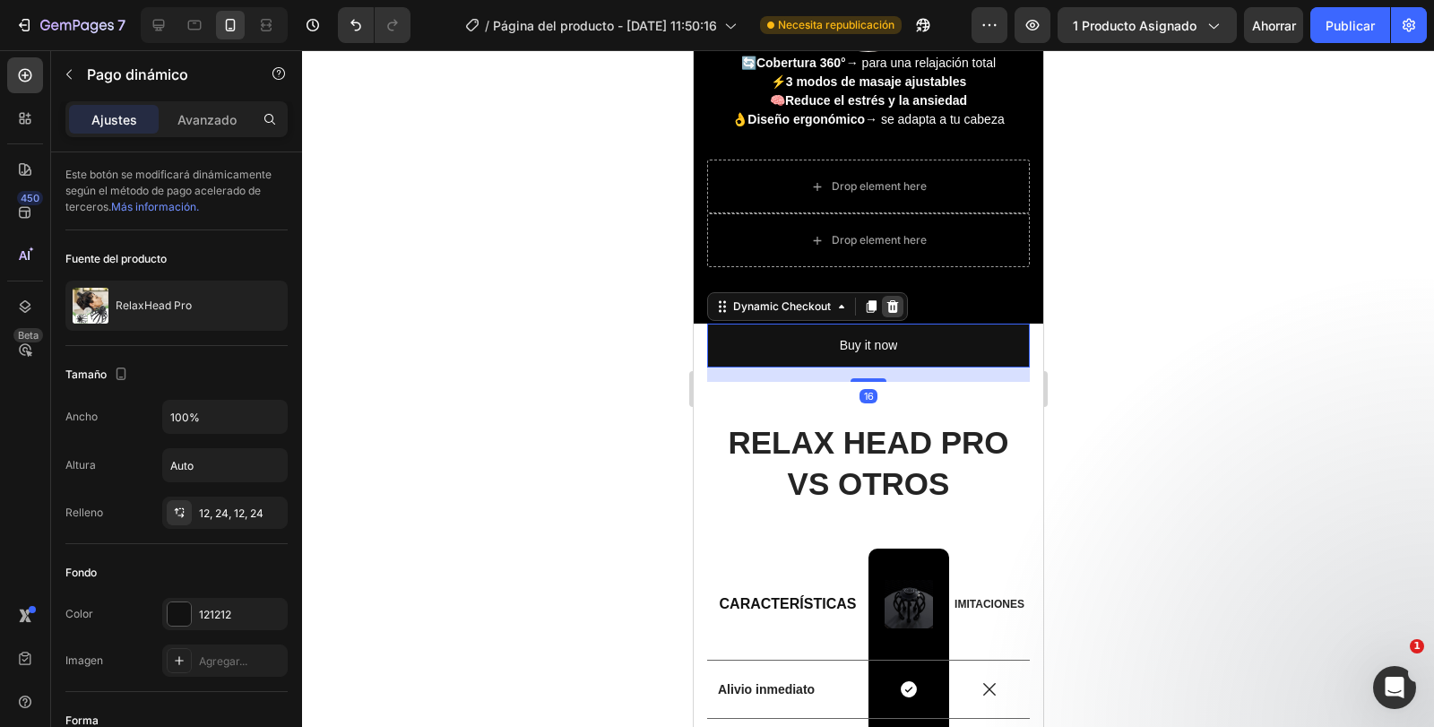
click at [892, 299] on div at bounding box center [892, 307] width 22 height 22
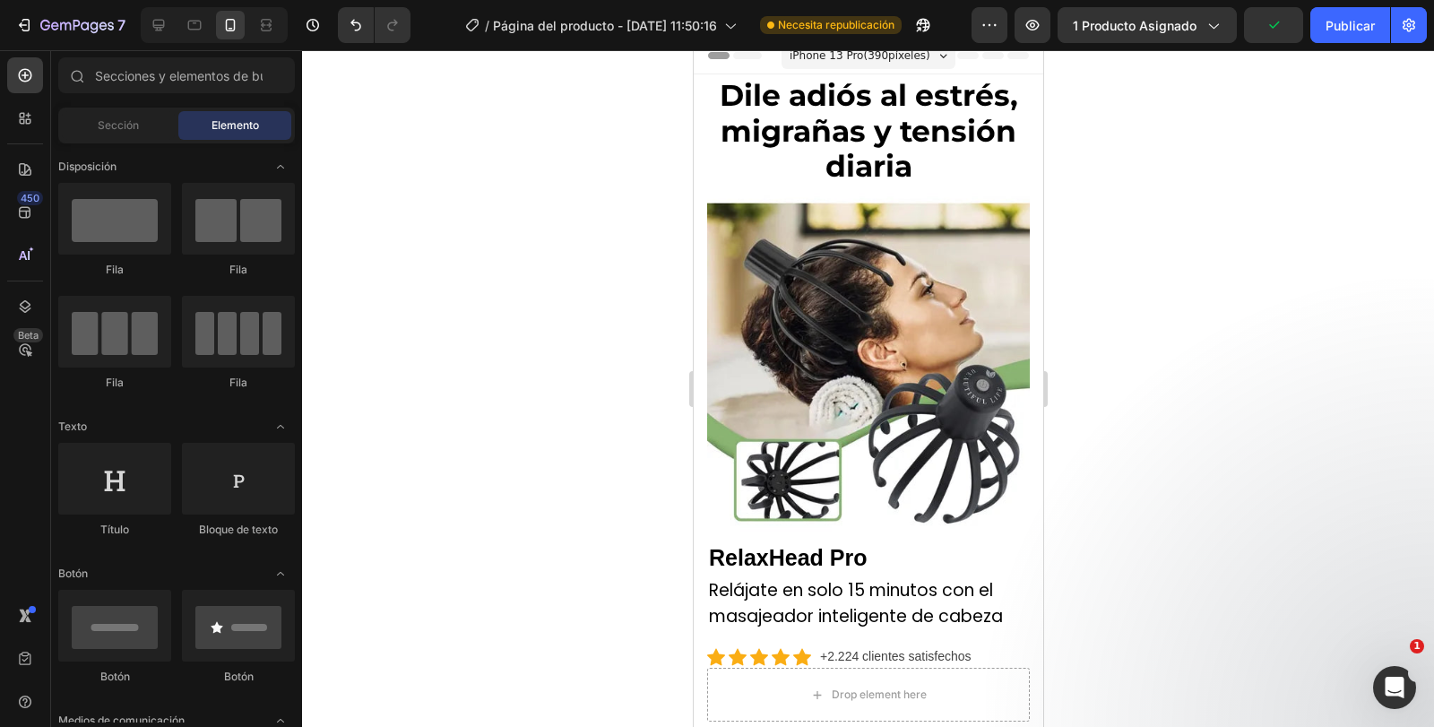
scroll to position [0, 0]
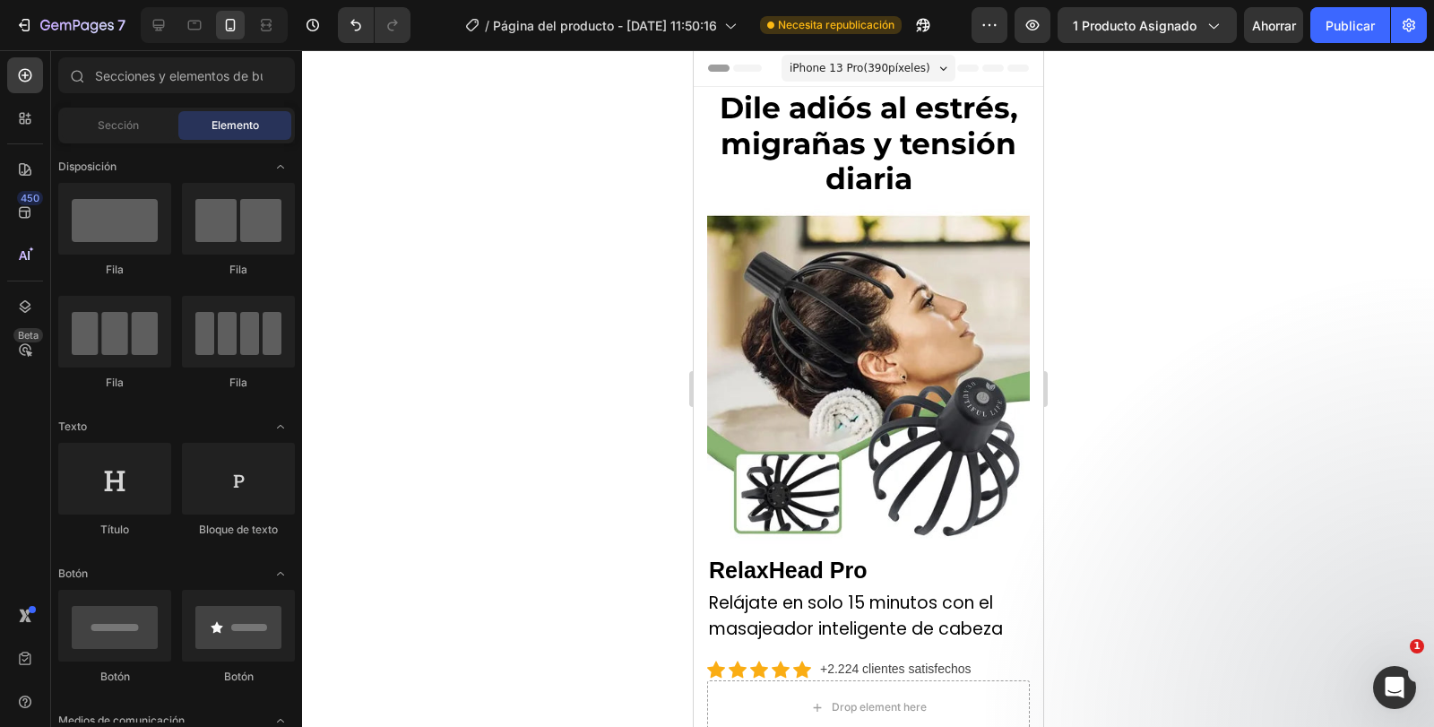
click at [913, 66] on font "píxeles)" at bounding box center [909, 68] width 42 height 13
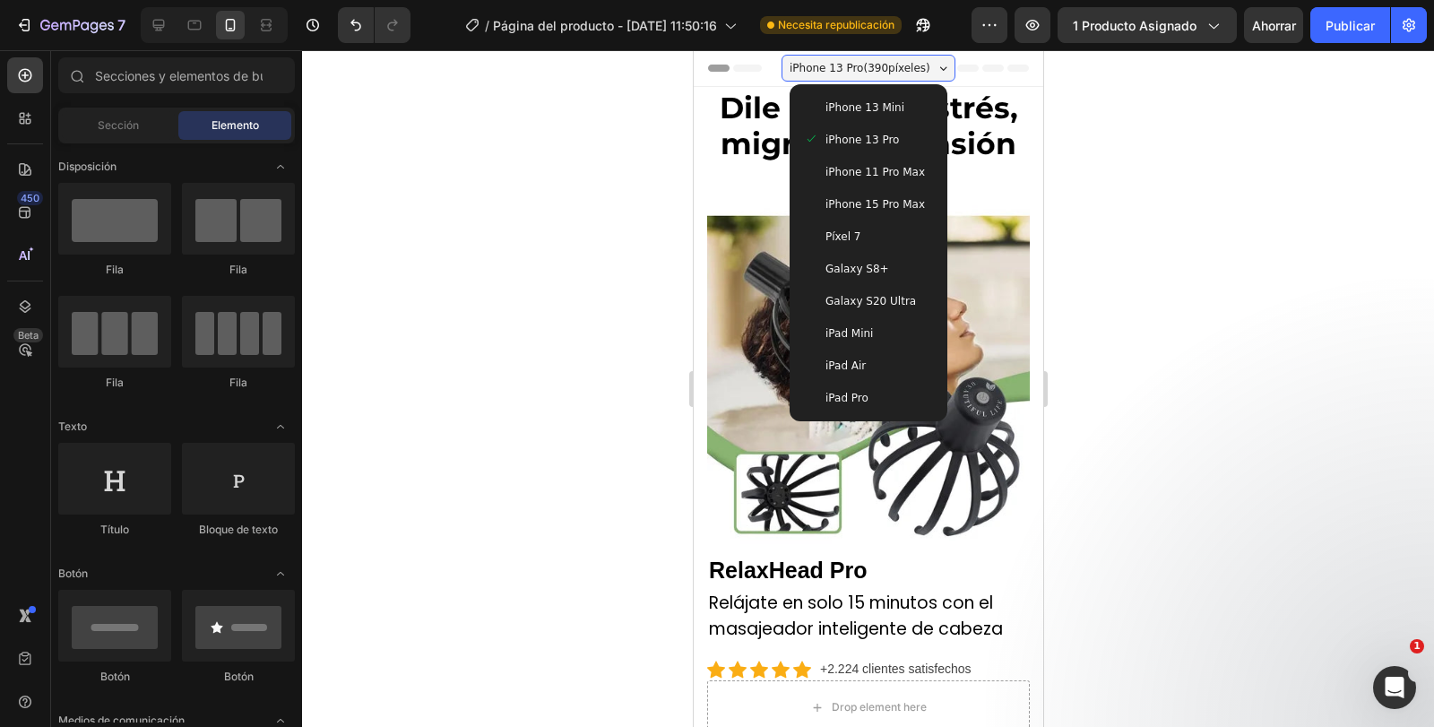
click at [853, 172] on font "iPhone 11 Pro Max" at bounding box center [875, 172] width 100 height 13
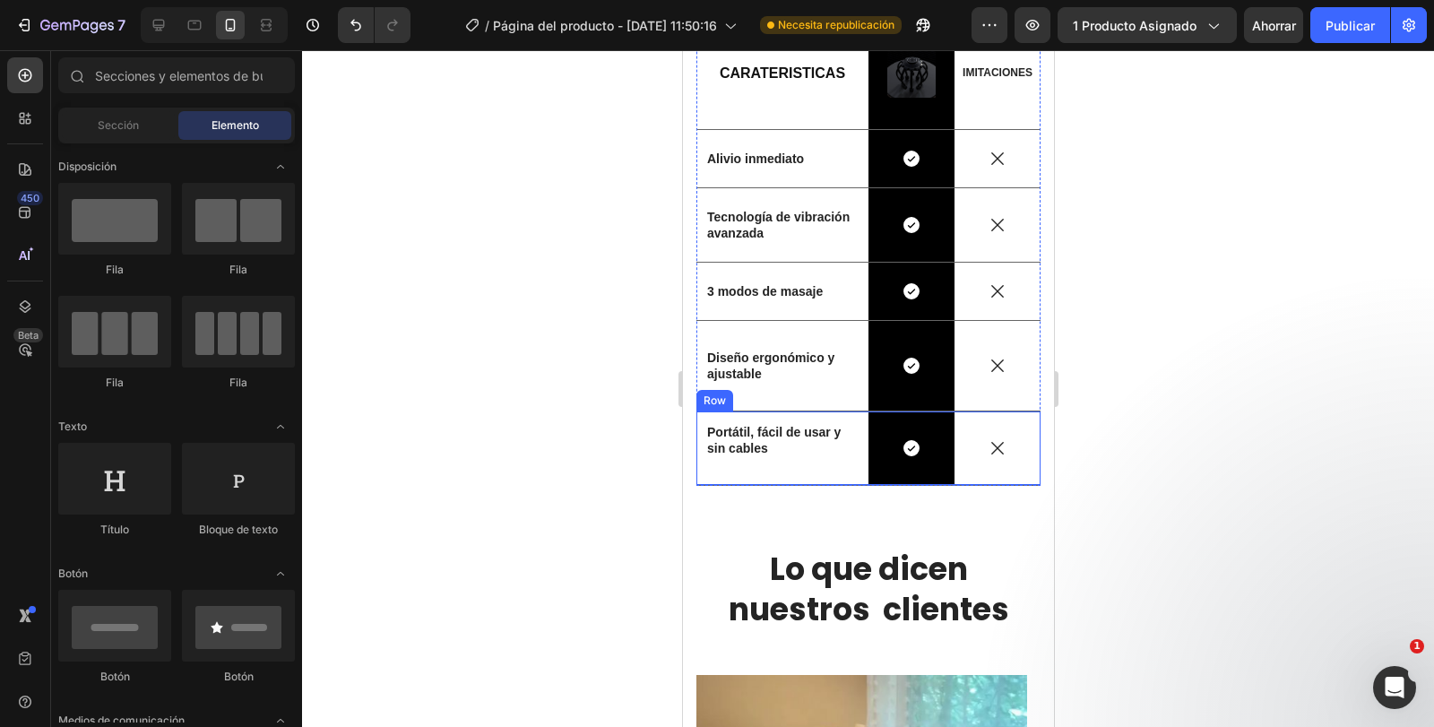
scroll to position [1978, 0]
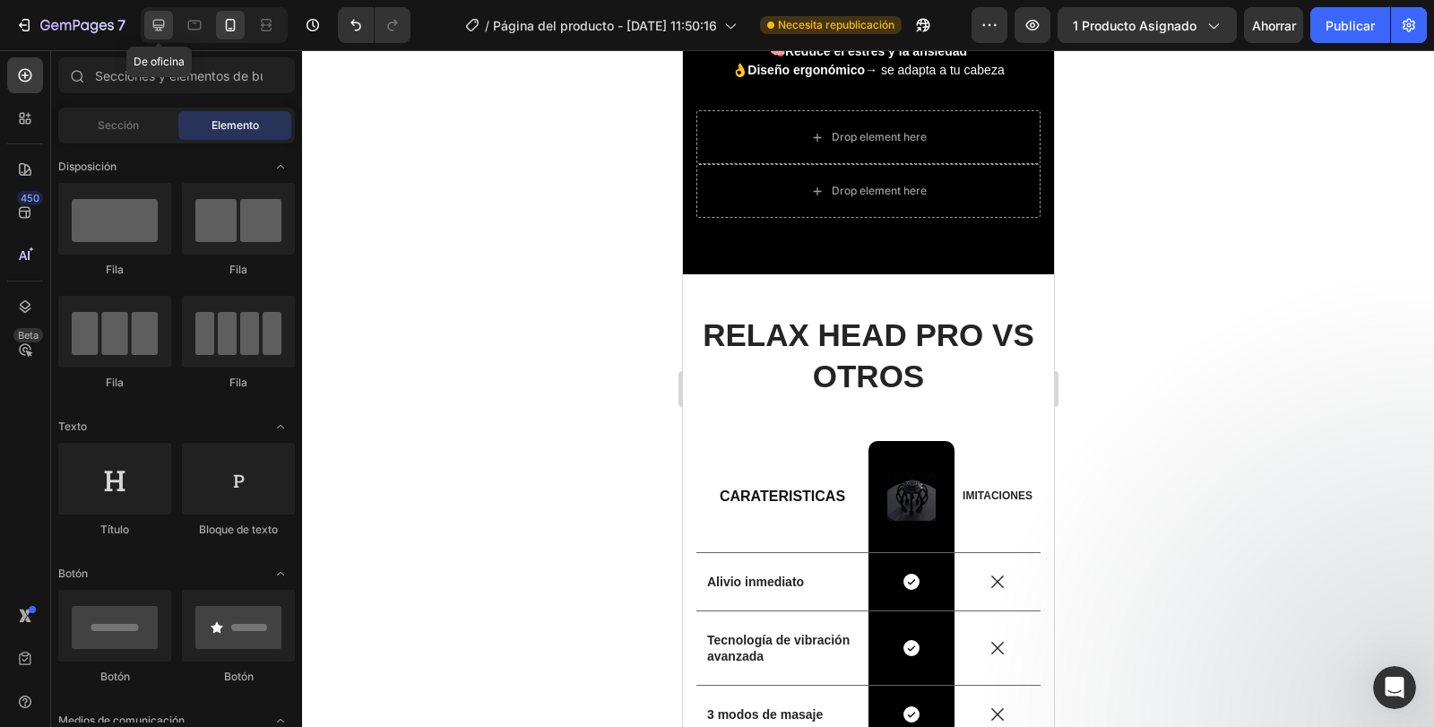
click at [160, 22] on icon at bounding box center [159, 25] width 18 height 18
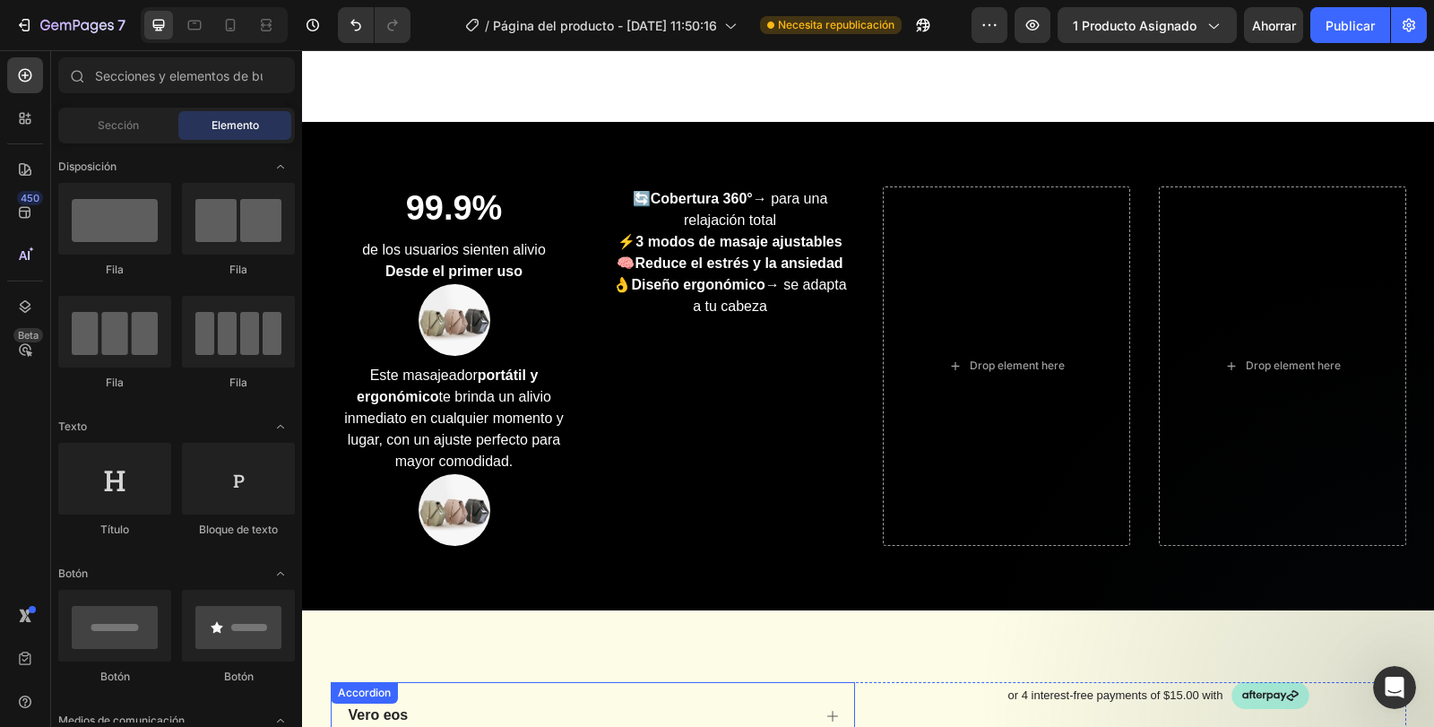
scroll to position [1511, 0]
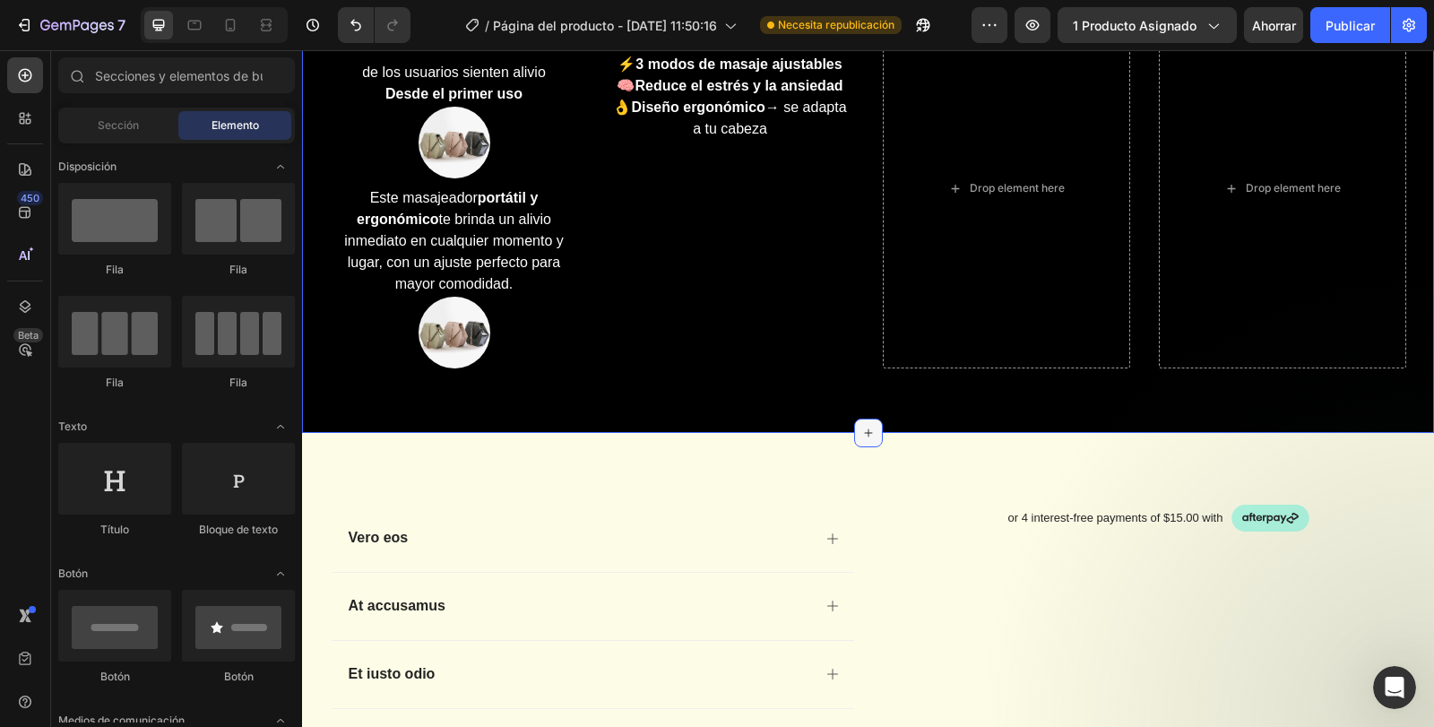
click at [864, 432] on icon at bounding box center [869, 433] width 14 height 14
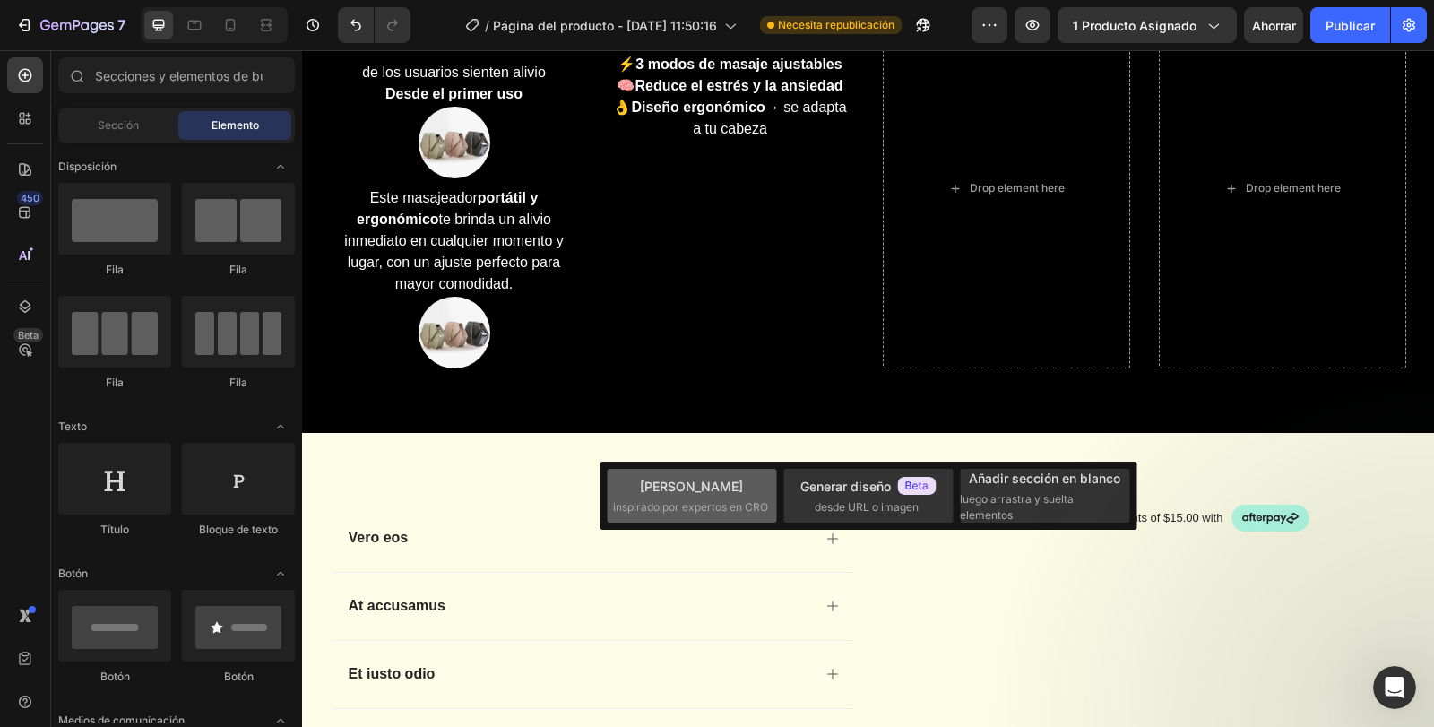
click at [692, 491] on font "[PERSON_NAME]" at bounding box center [691, 486] width 103 height 15
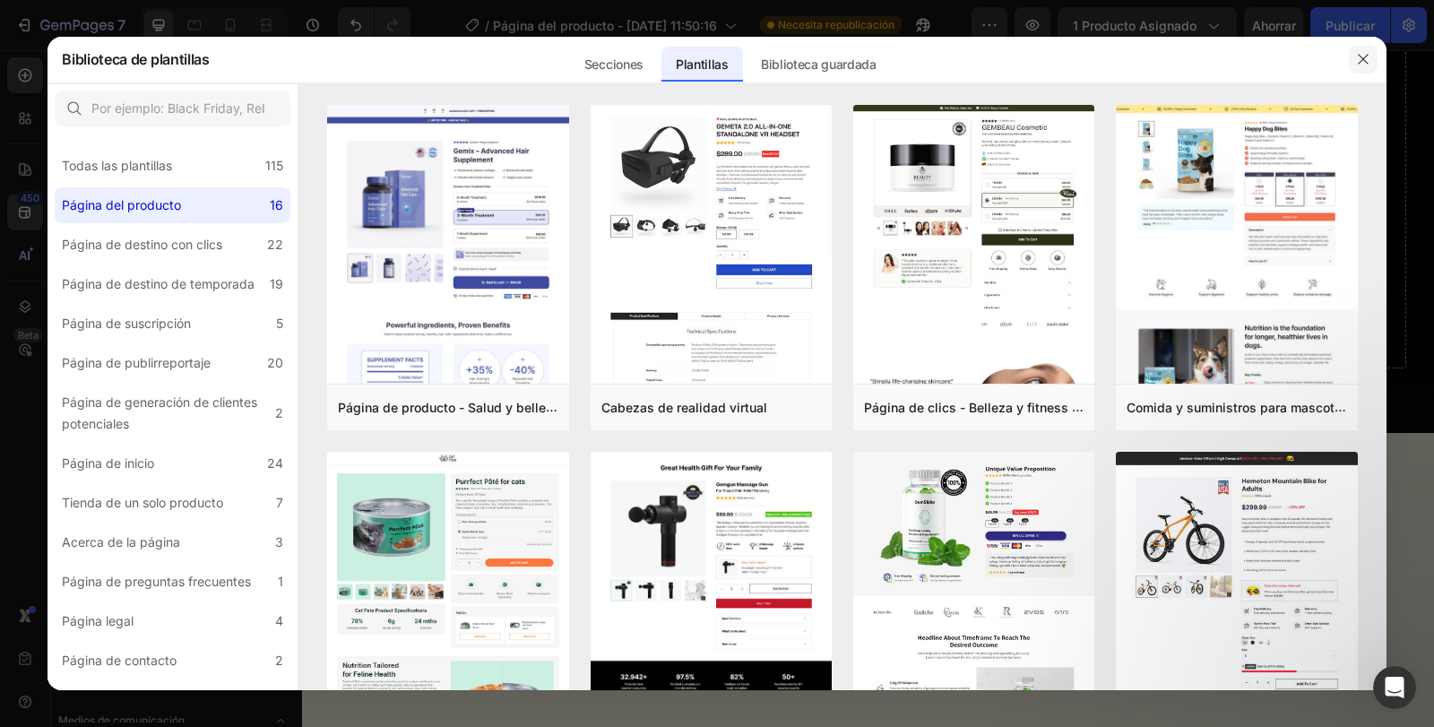
click at [1361, 60] on icon "button" at bounding box center [1363, 59] width 14 height 14
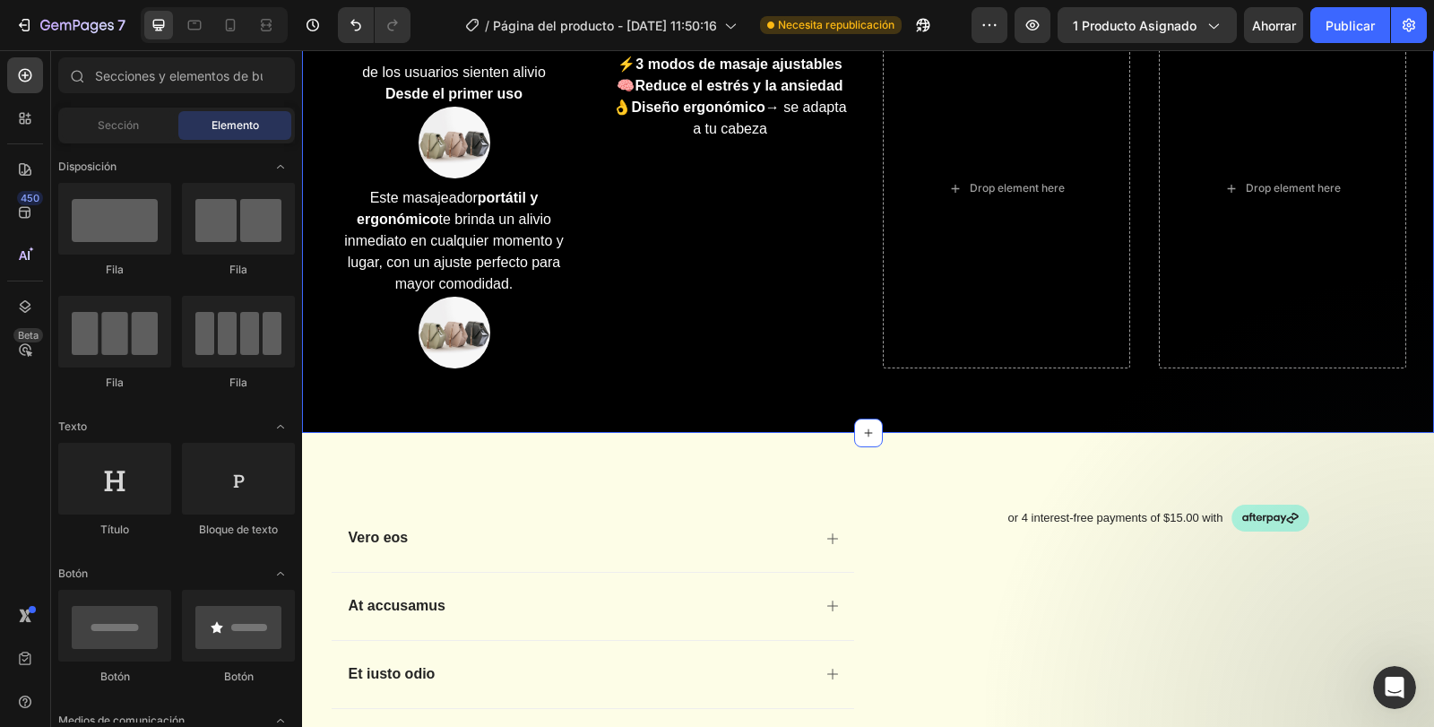
click at [844, 432] on div "99.9% Heading de los usuarios sienten alivio Desde el primer uso Text block Ima…" at bounding box center [868, 188] width 1132 height 489
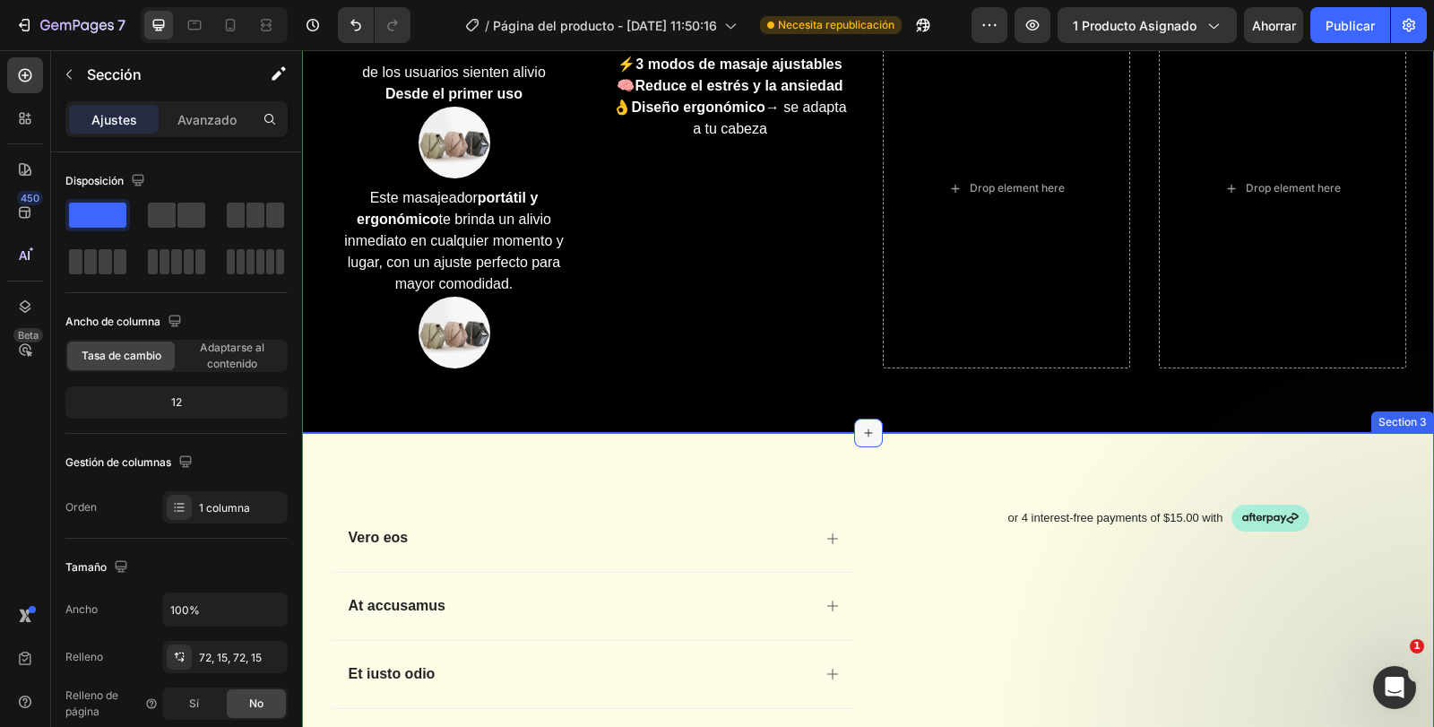
click at [862, 435] on icon at bounding box center [869, 433] width 14 height 14
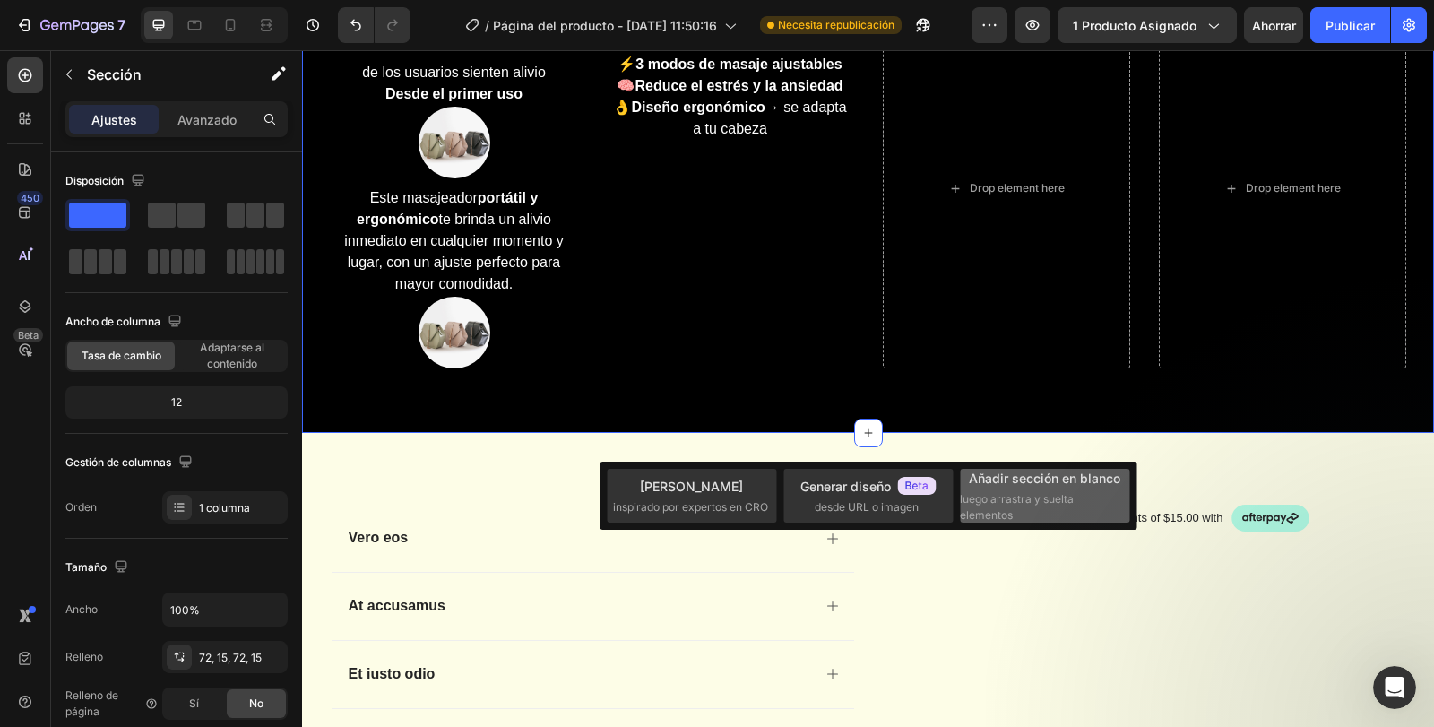
click at [1062, 520] on span "luego arrastra y suelta elementos" at bounding box center [1043, 507] width 167 height 32
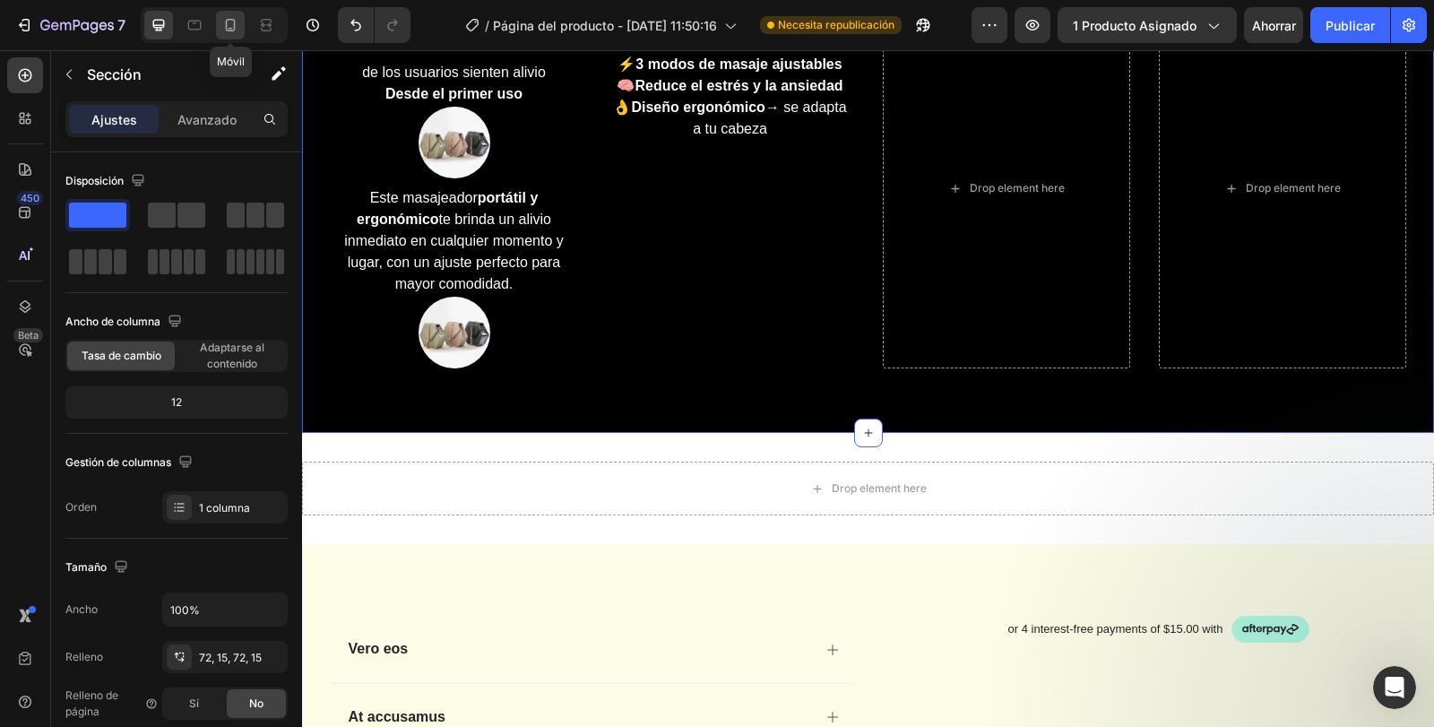
click at [239, 25] on icon at bounding box center [230, 25] width 18 height 18
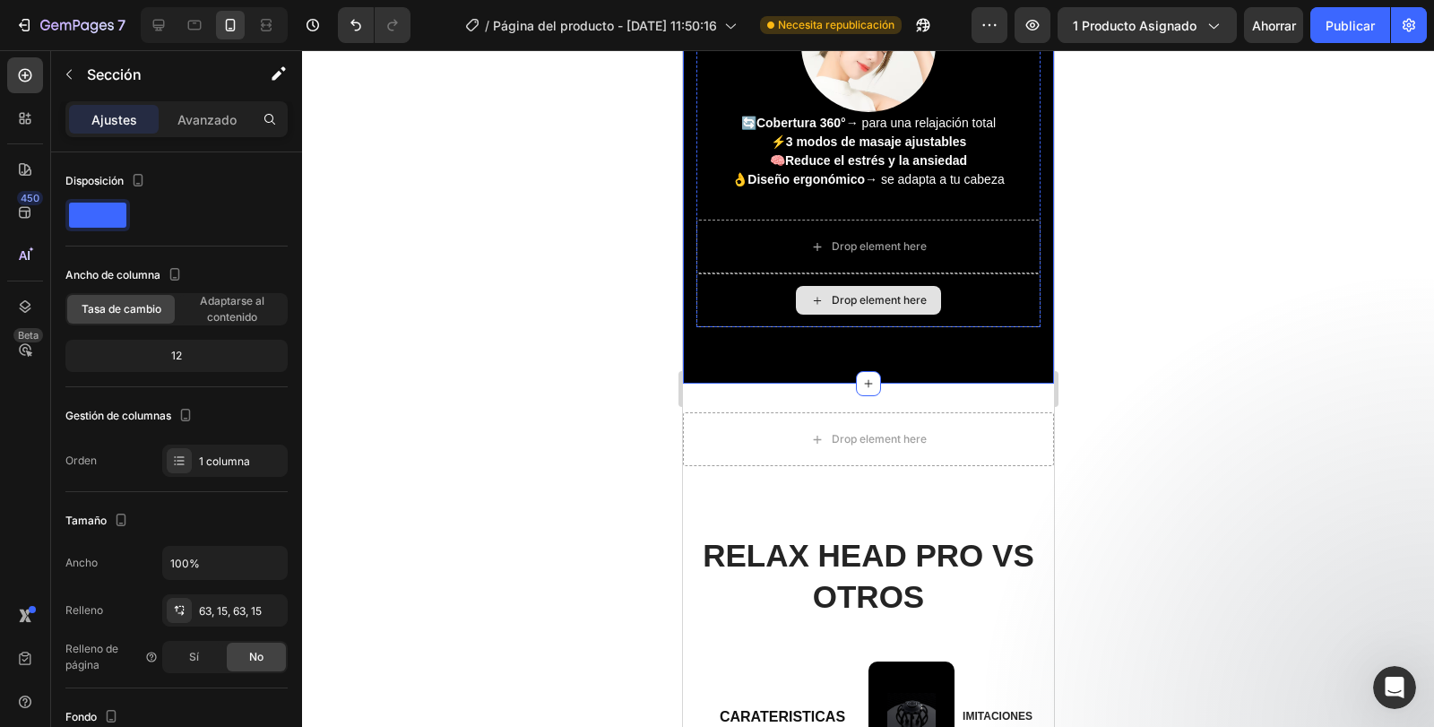
scroll to position [2048, 0]
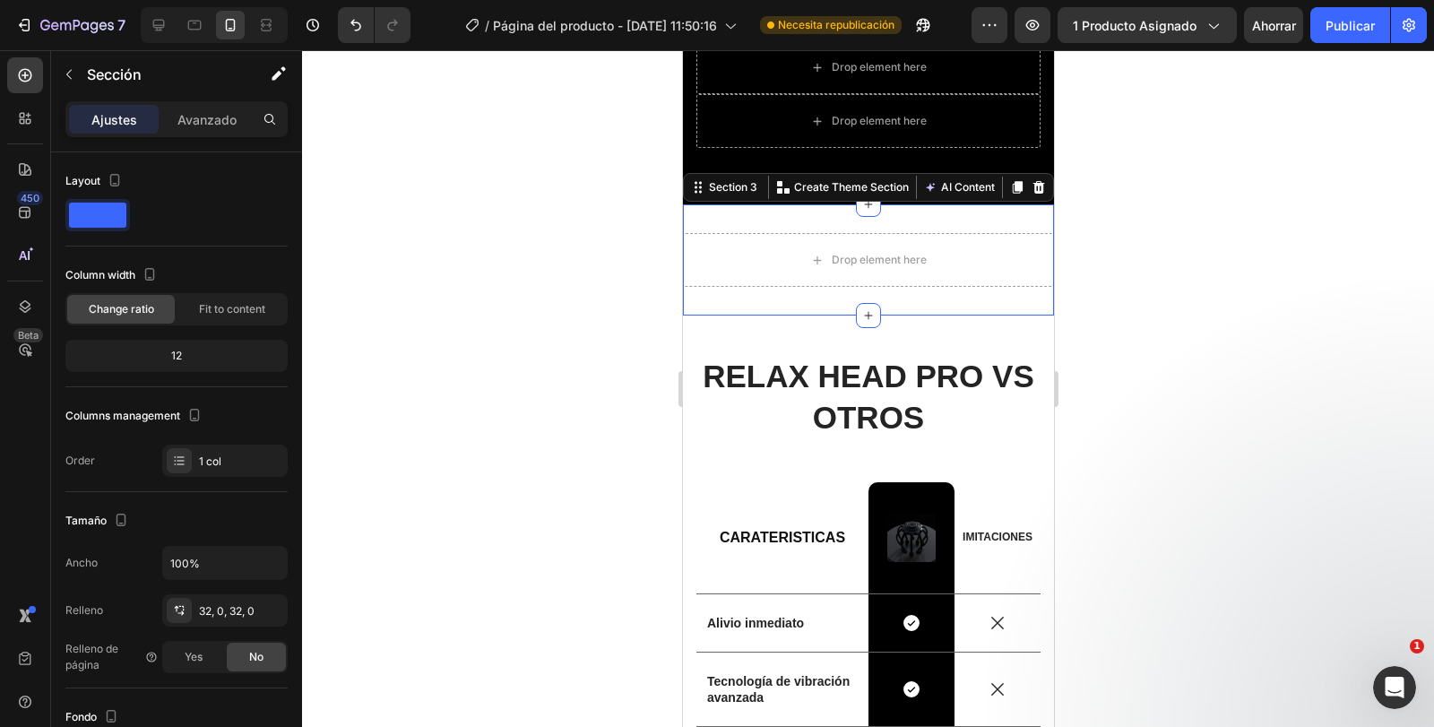
click at [918, 291] on div "Drop element here Section 3 You can create reusable sections Create Theme Secti…" at bounding box center [867, 259] width 371 height 111
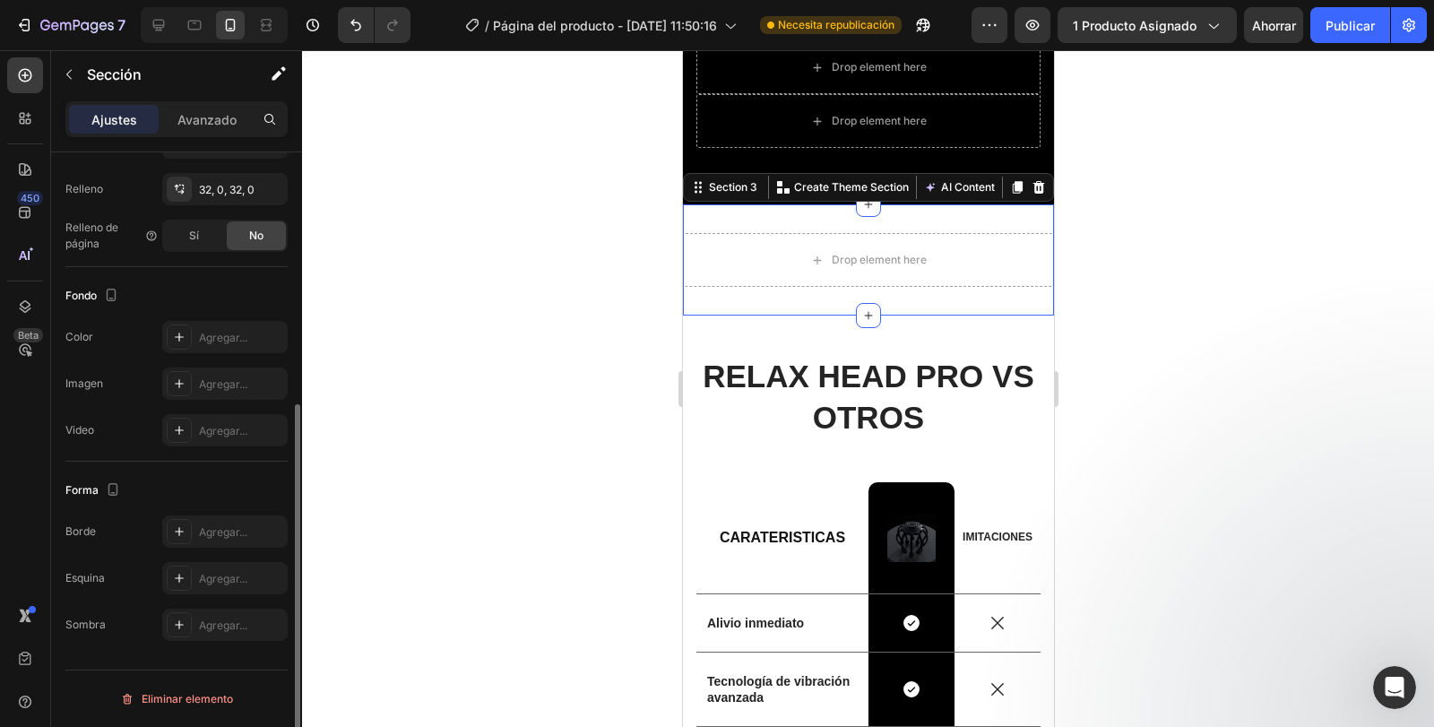
scroll to position [0, 0]
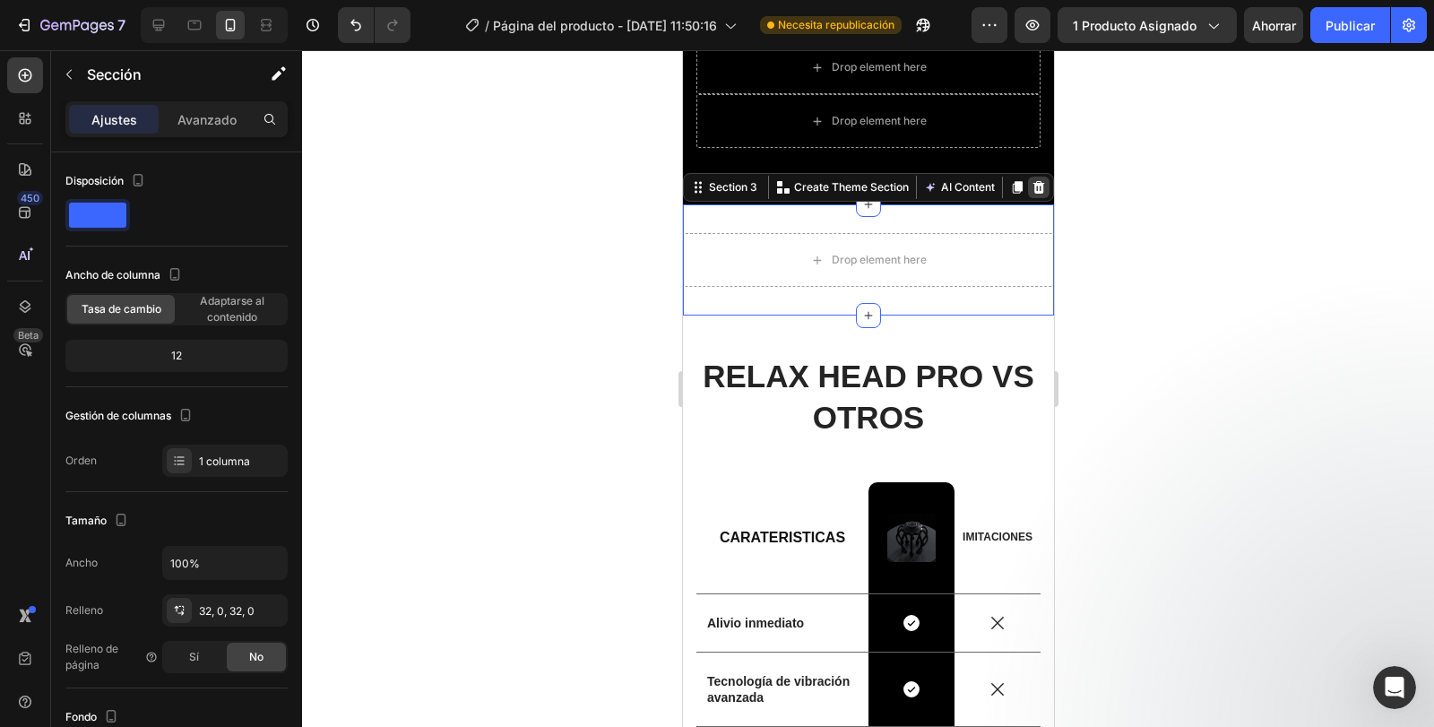
click at [1033, 192] on icon at bounding box center [1039, 187] width 12 height 13
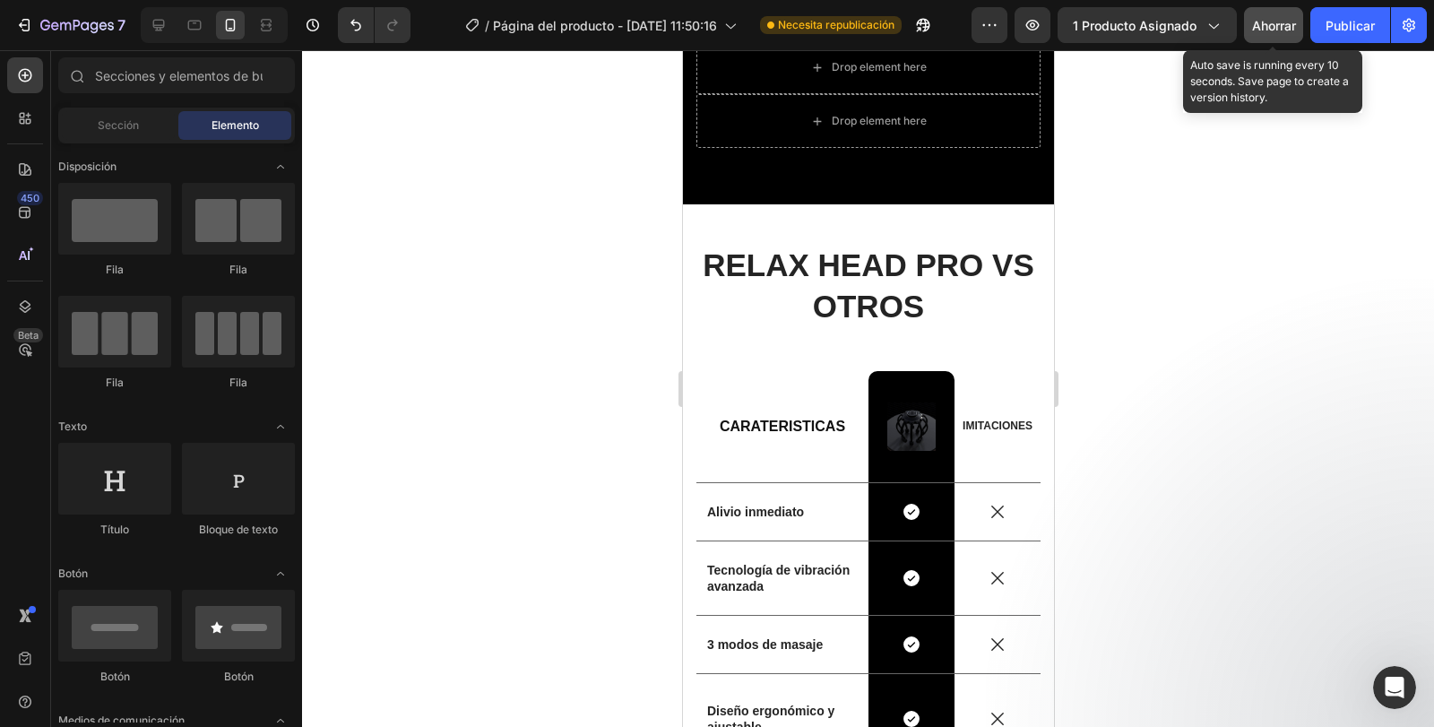
click at [1284, 23] on font "Ahorrar" at bounding box center [1274, 25] width 44 height 15
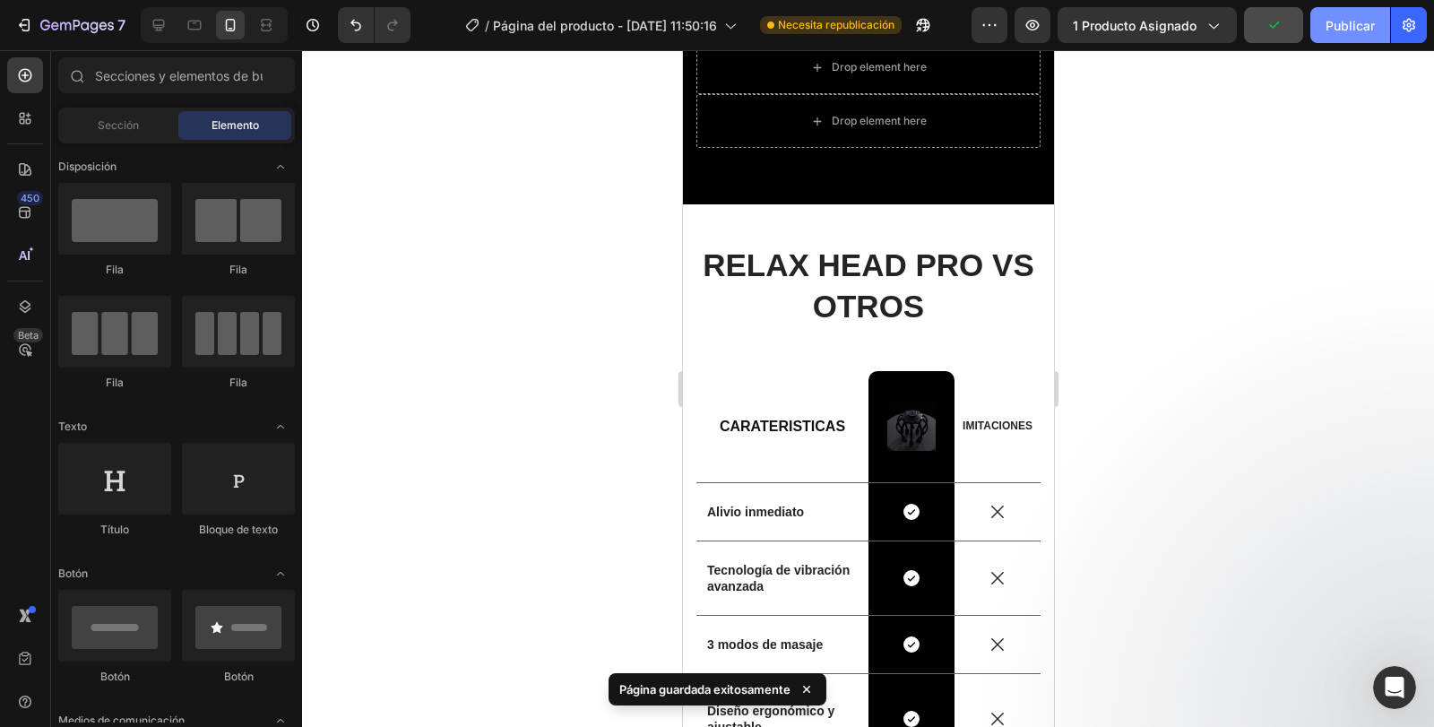
click at [1365, 21] on font "Publicar" at bounding box center [1350, 25] width 49 height 15
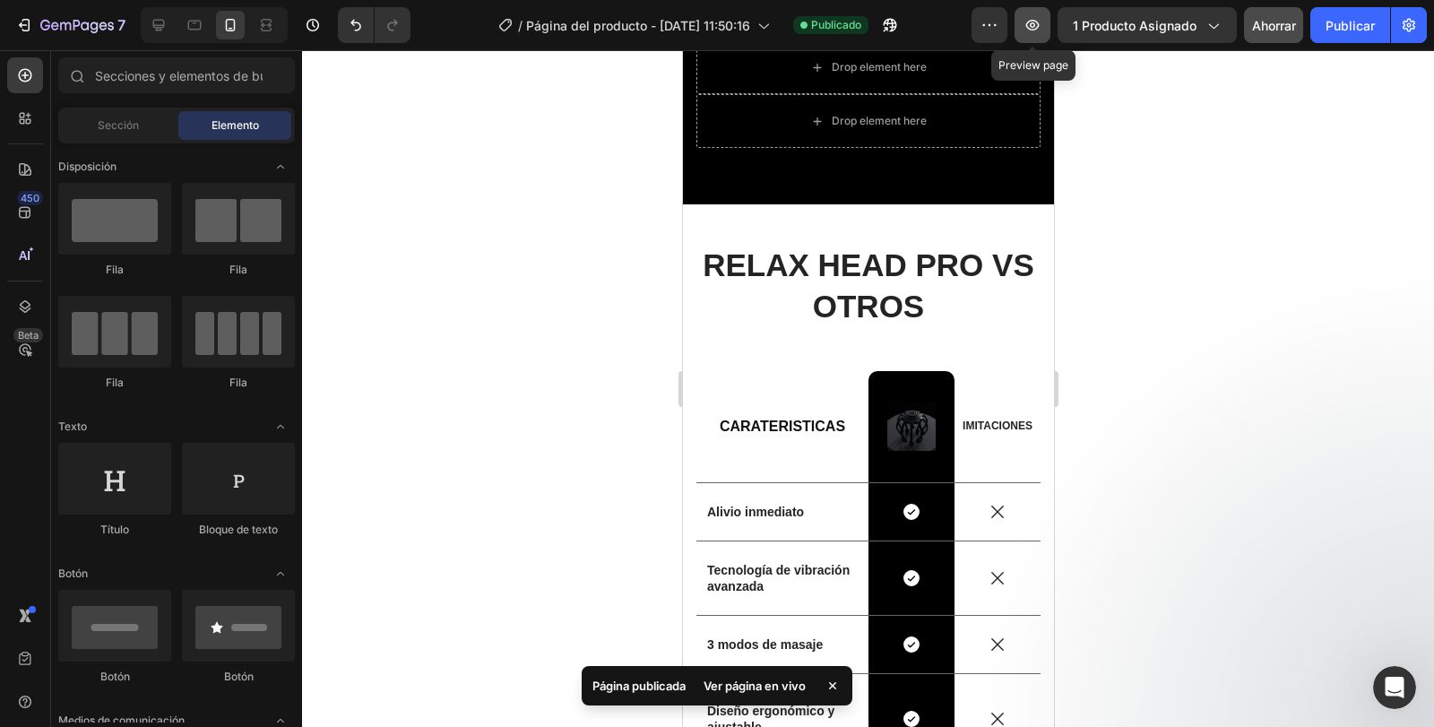
click at [1041, 13] on button "button" at bounding box center [1033, 25] width 36 height 36
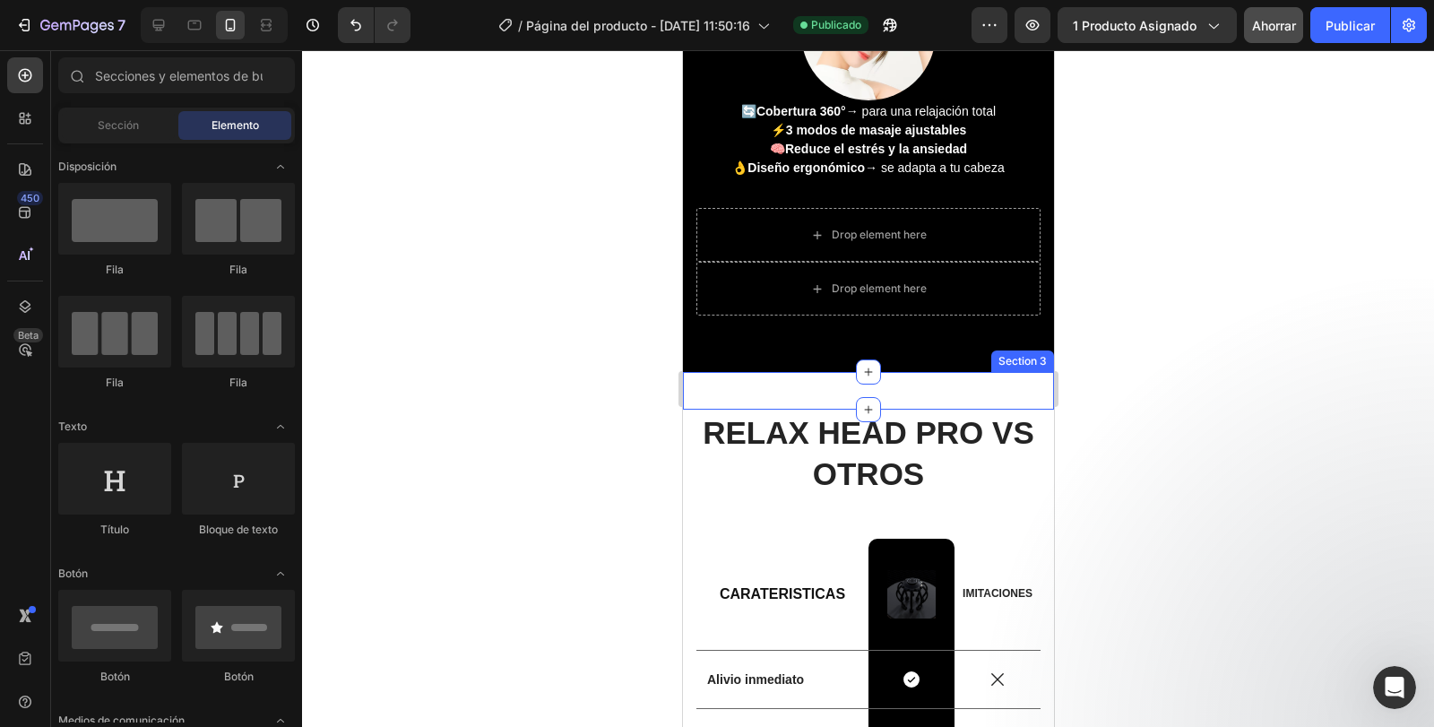
scroll to position [1779, 0]
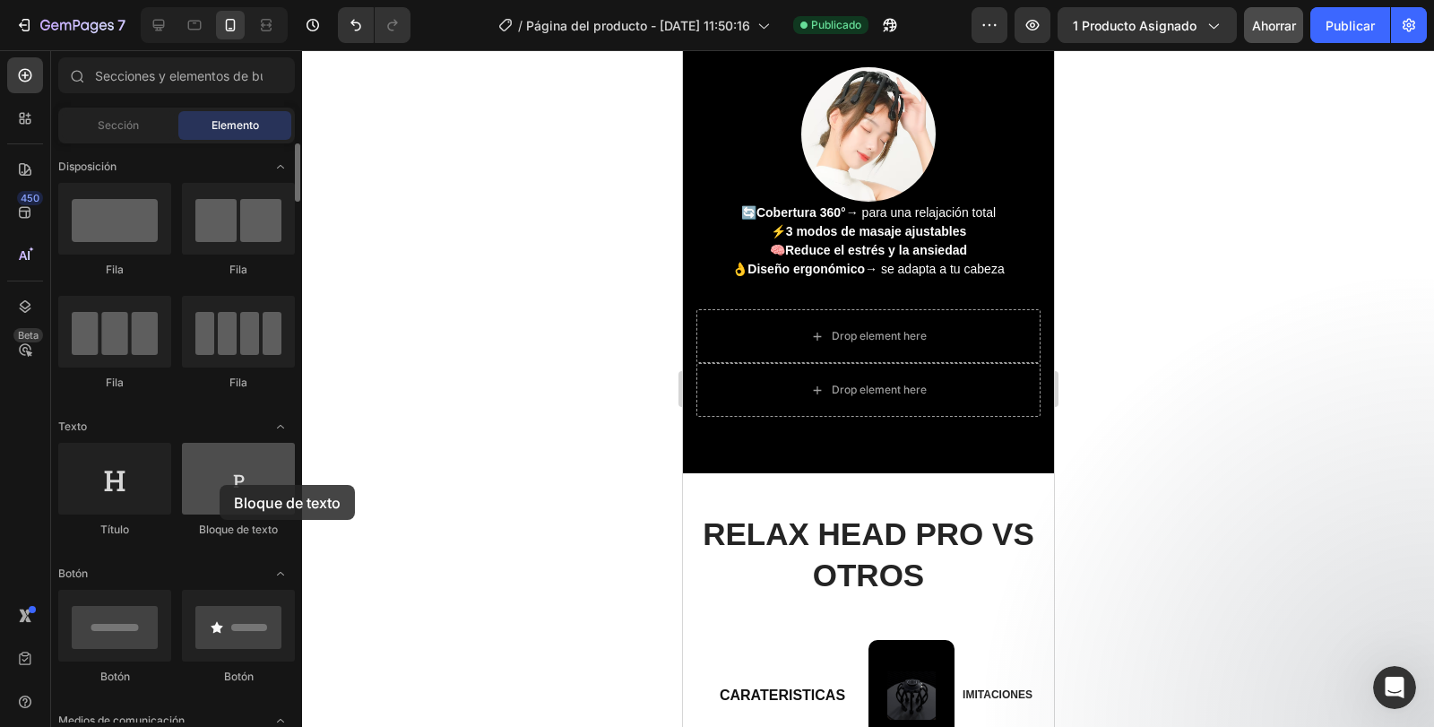
click at [220, 485] on div at bounding box center [238, 479] width 113 height 72
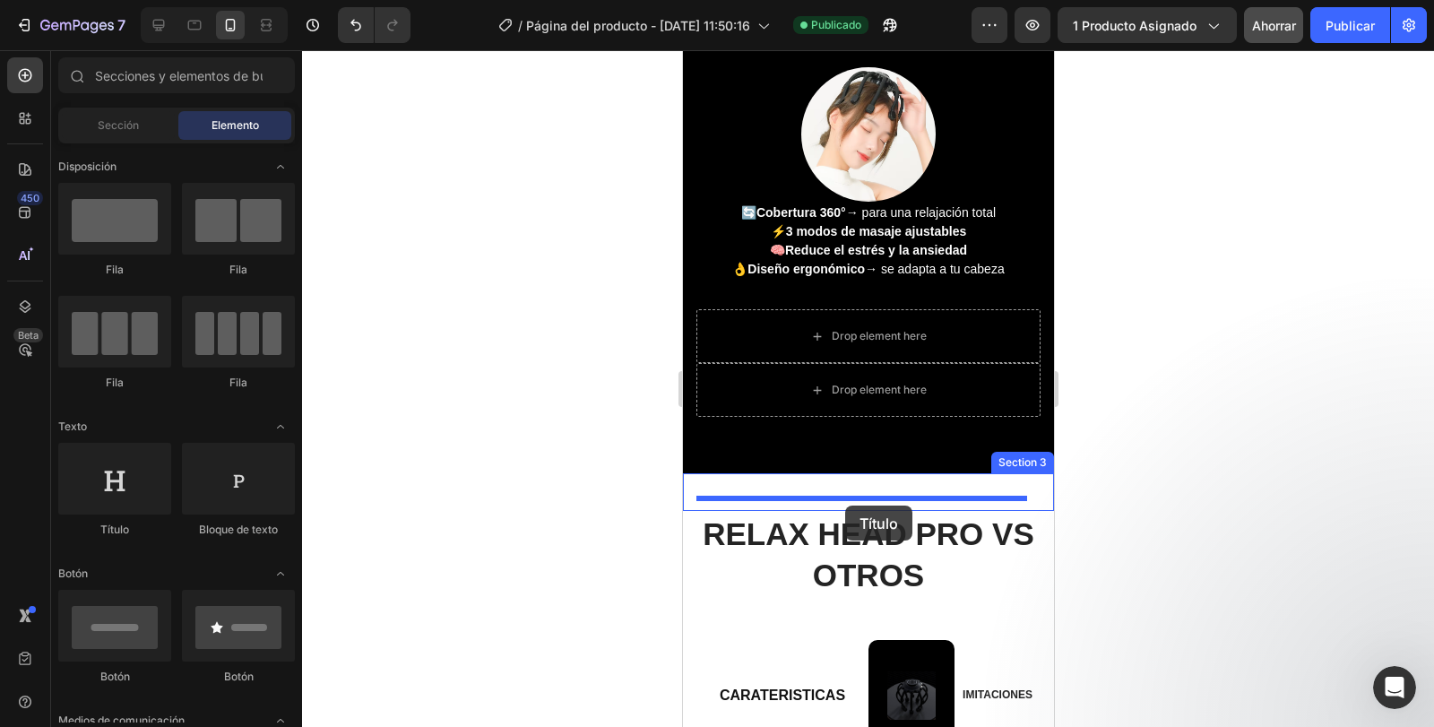
drag, startPoint x: 810, startPoint y: 545, endPoint x: 844, endPoint y: 506, distance: 52.7
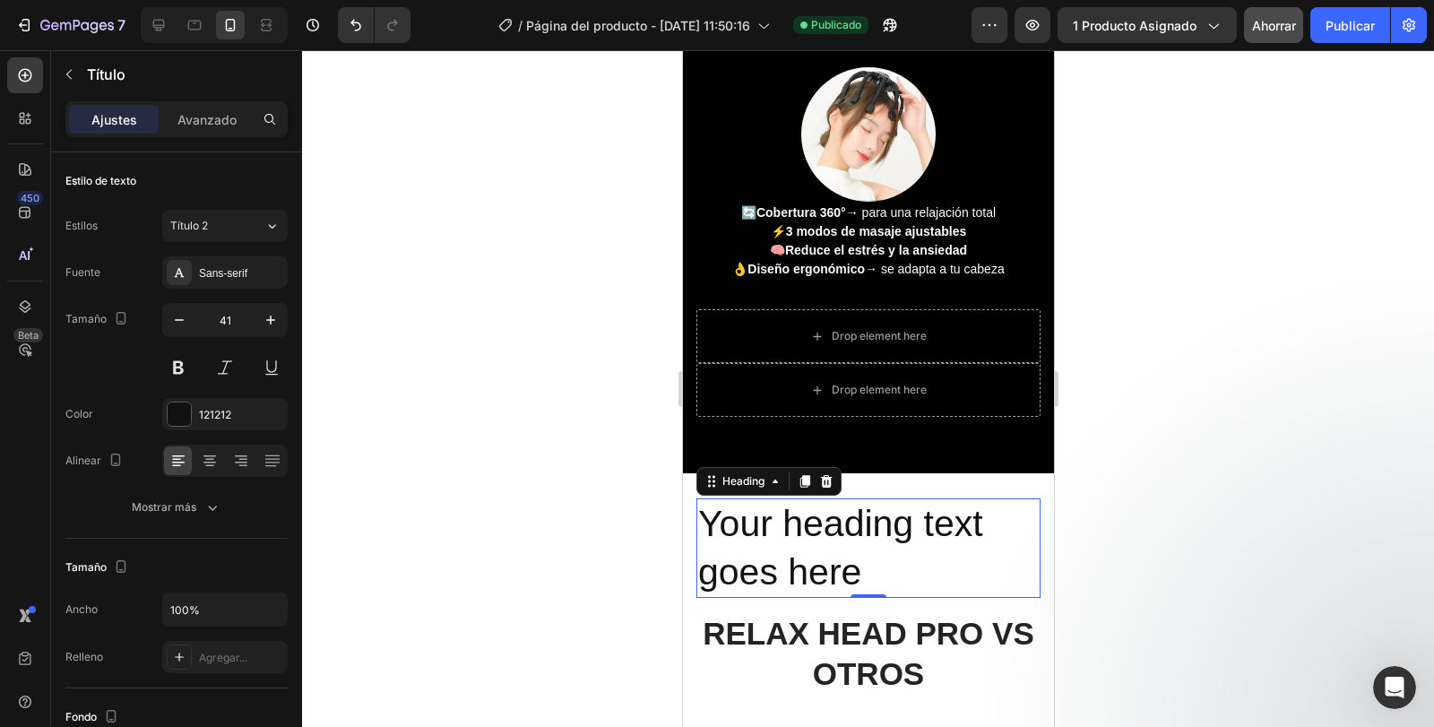
click at [828, 566] on h2 "Your heading text goes here" at bounding box center [868, 548] width 344 height 100
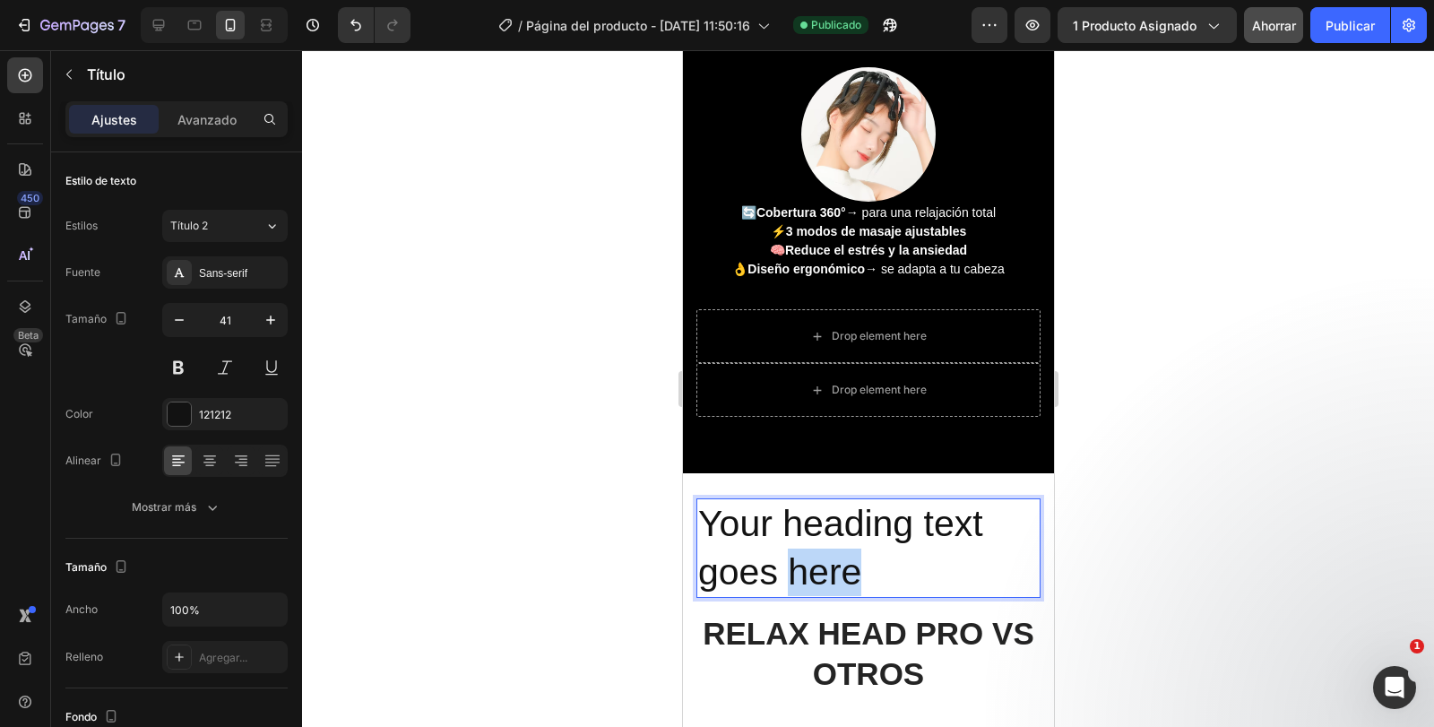
click at [828, 566] on p "Your heading text goes here" at bounding box center [867, 548] width 341 height 96
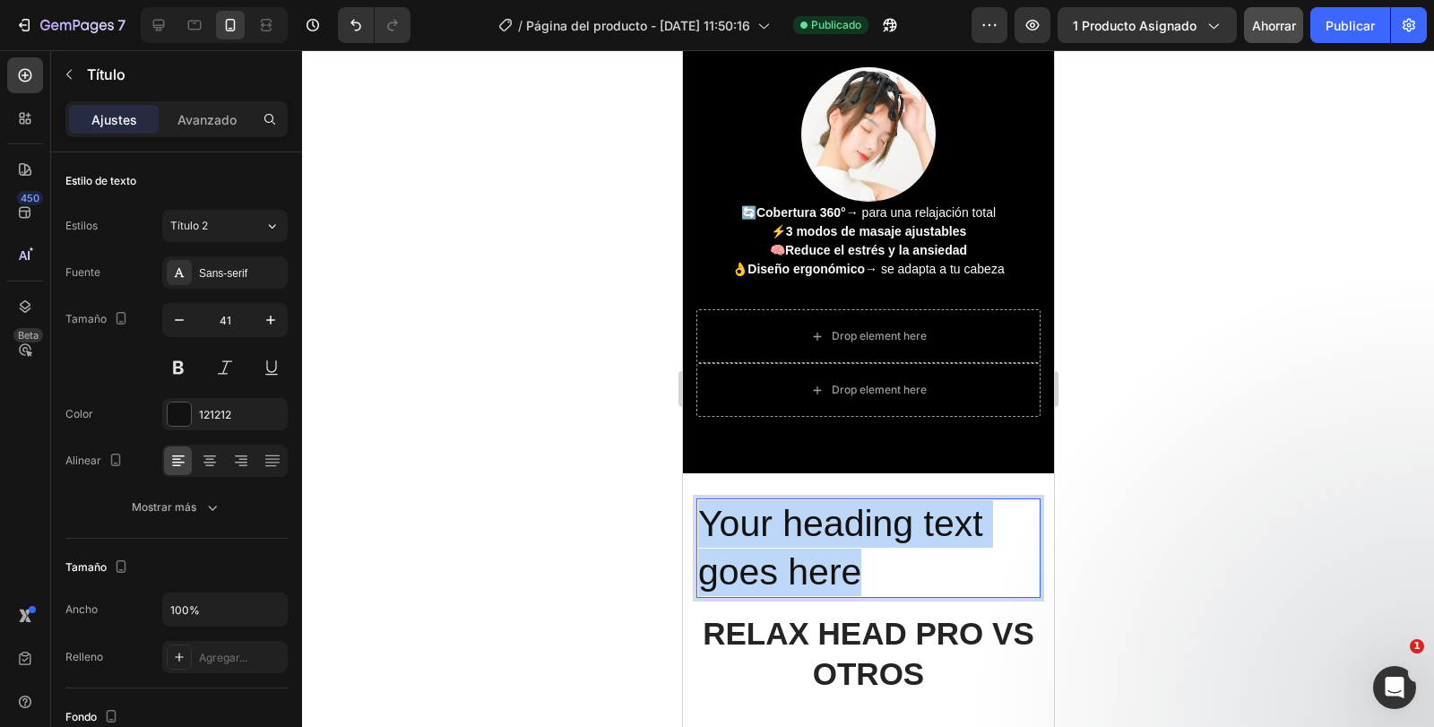
click at [828, 566] on p "Your heading text goes here" at bounding box center [867, 548] width 341 height 96
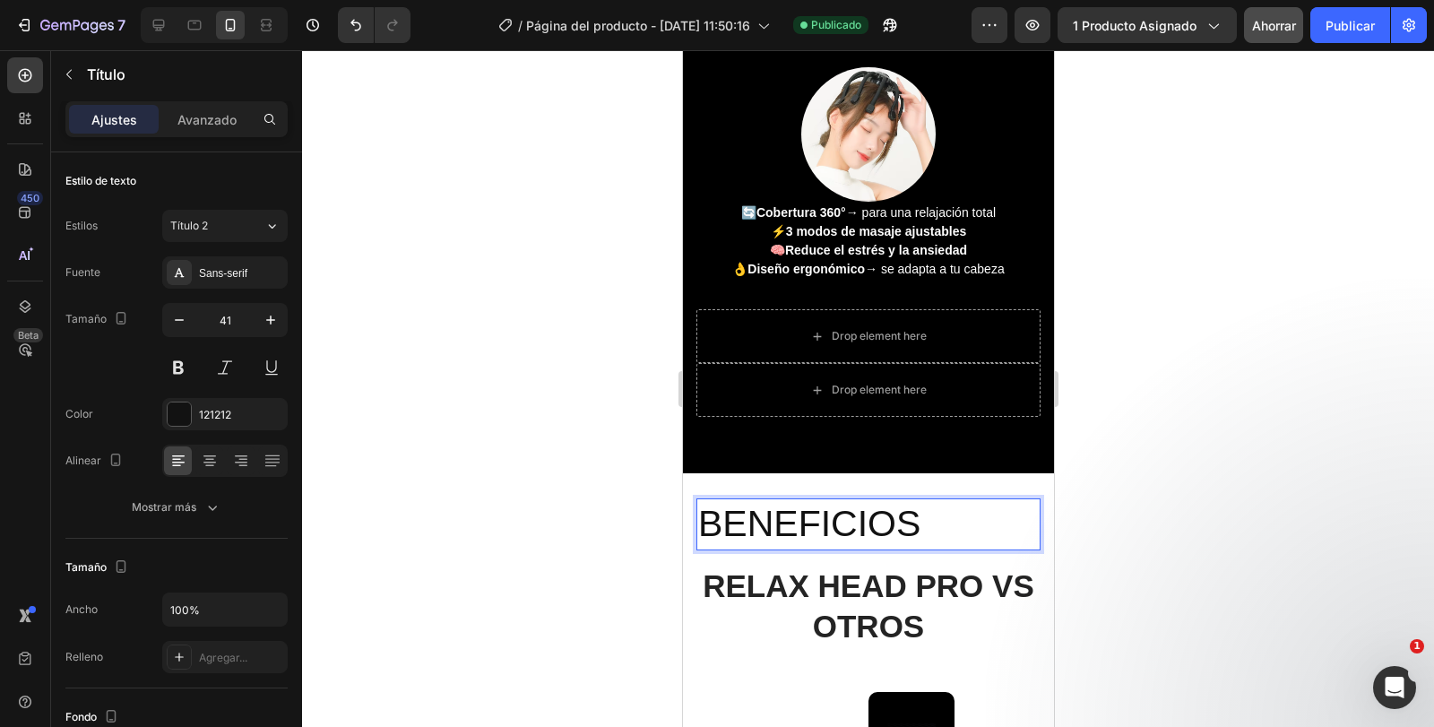
click at [845, 520] on p "BENEFICIOS" at bounding box center [867, 524] width 341 height 48
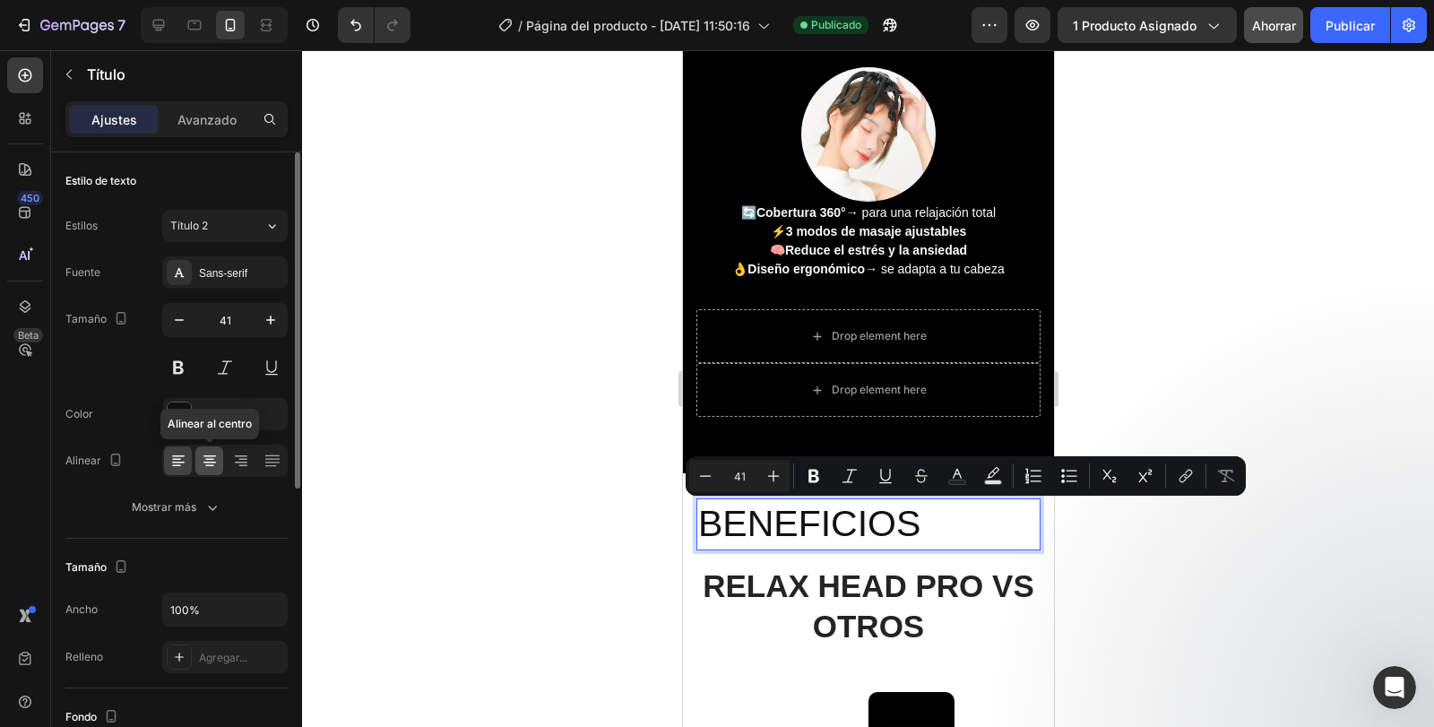
click at [213, 458] on icon at bounding box center [210, 461] width 18 height 18
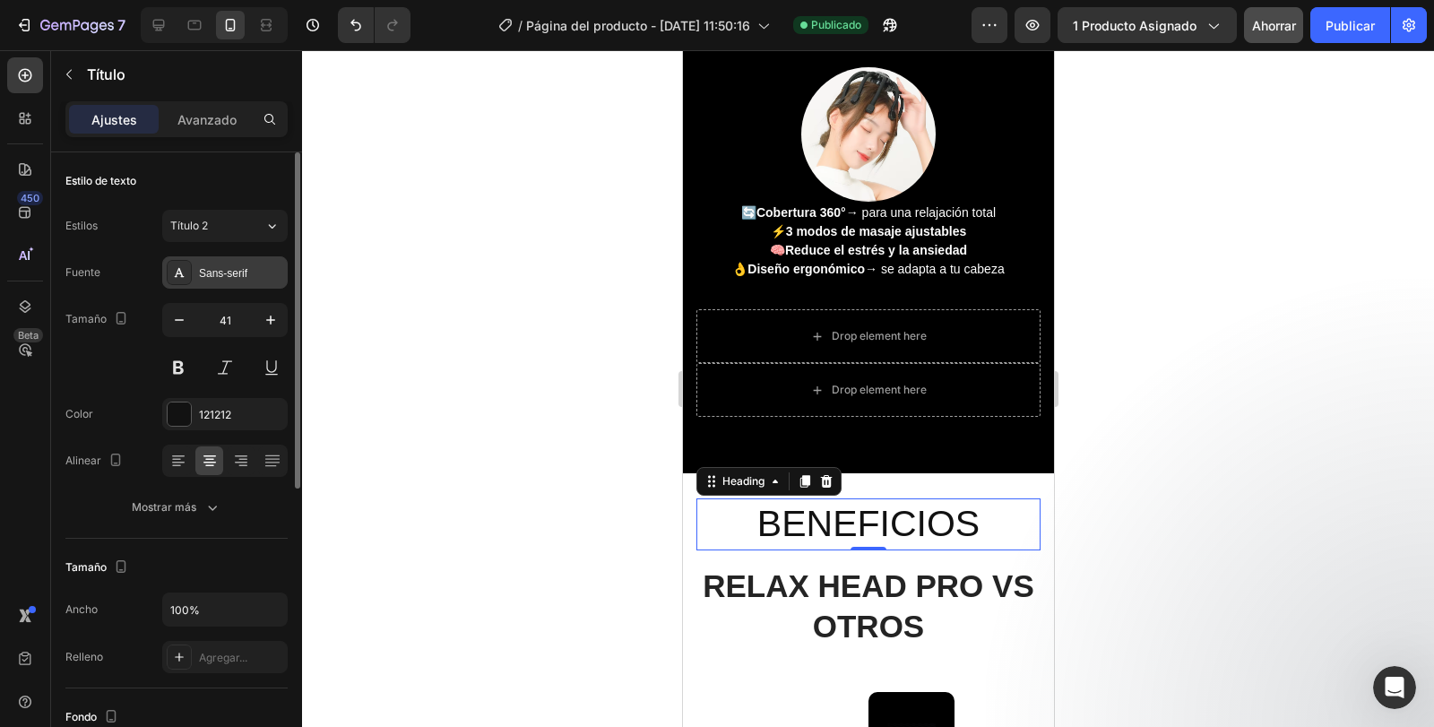
click at [225, 280] on div "Sans-serif" at bounding box center [241, 273] width 84 height 16
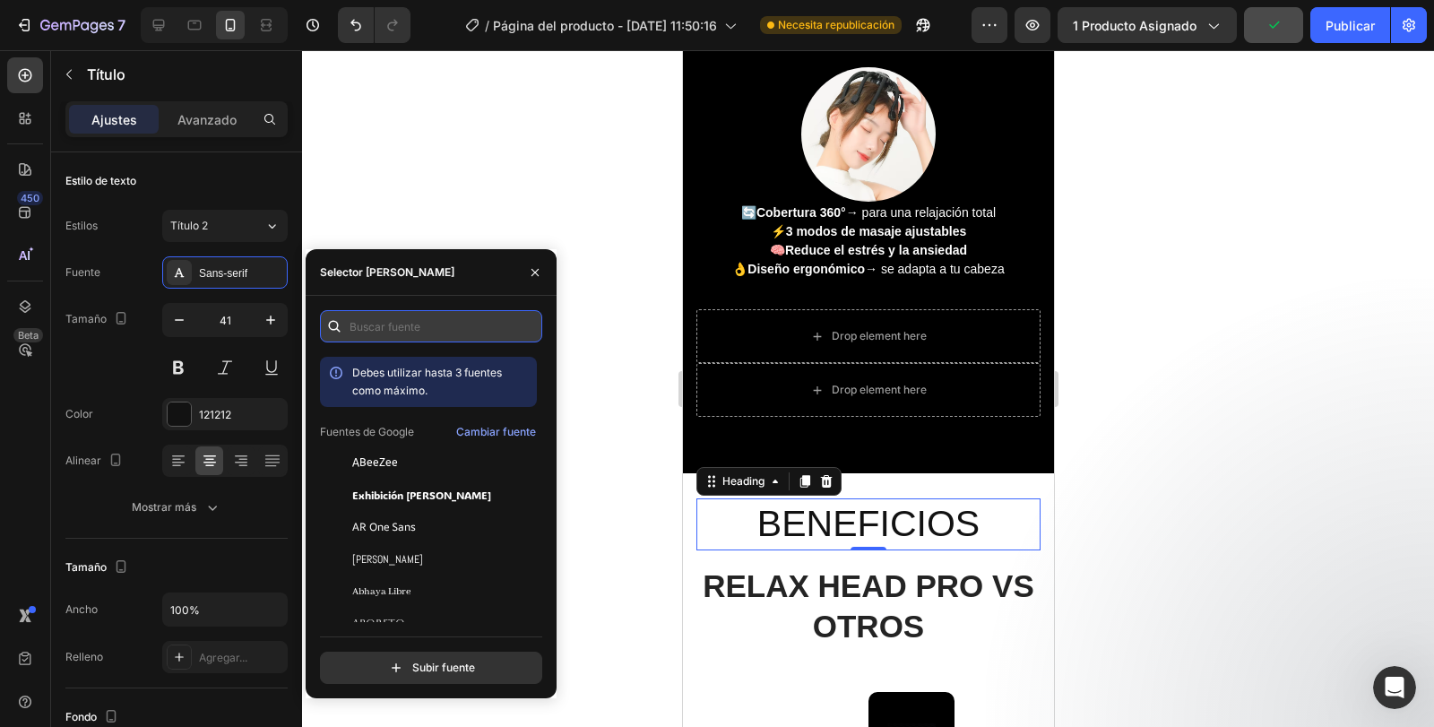
click at [409, 327] on input "text" at bounding box center [431, 326] width 222 height 32
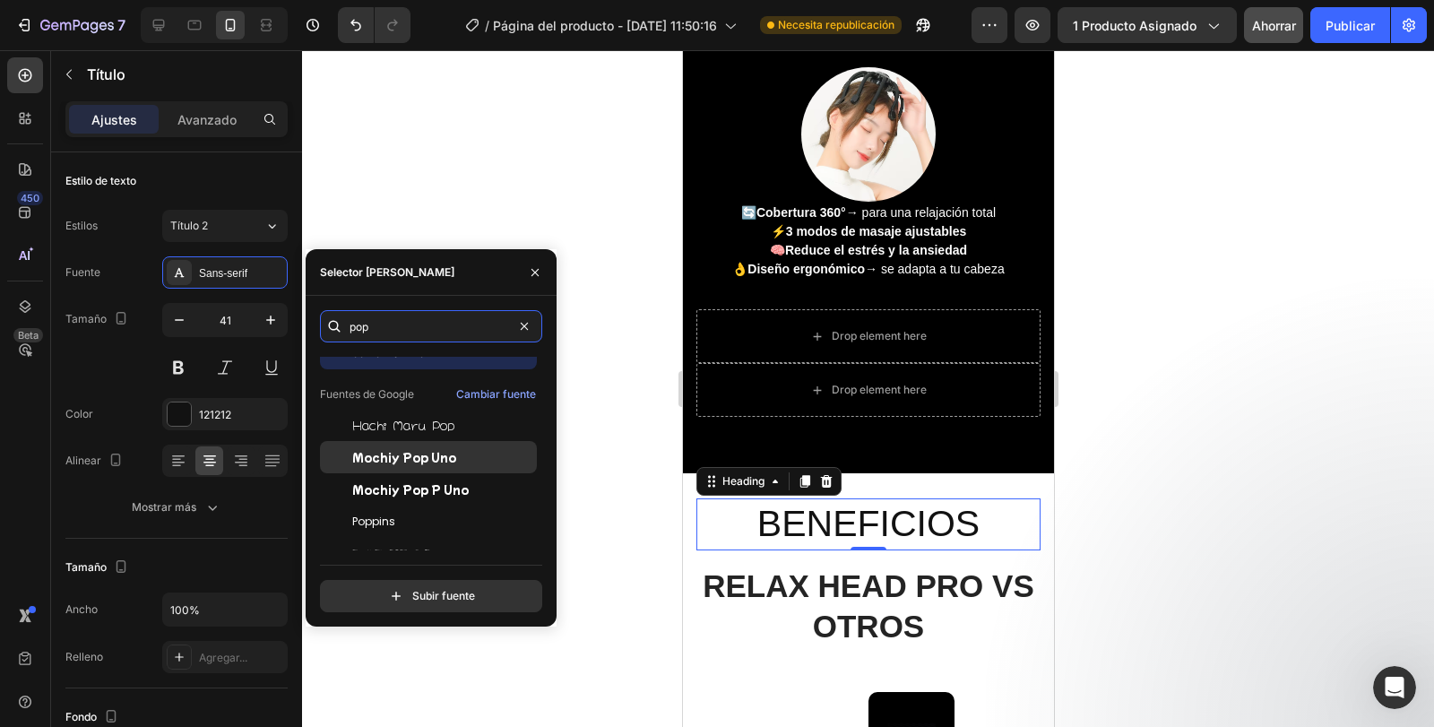
scroll to position [57, 0]
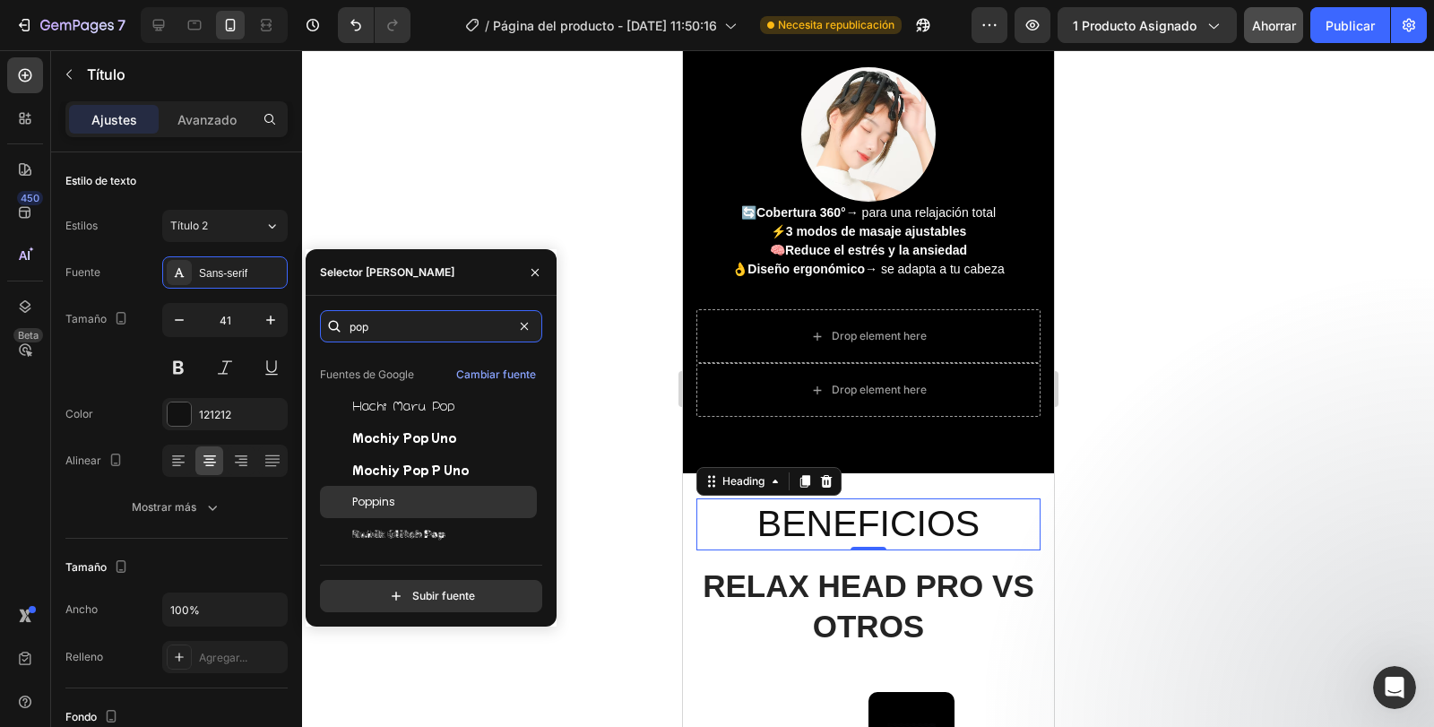
type input "pop"
click at [450, 493] on div "Poppins" at bounding box center [428, 502] width 217 height 32
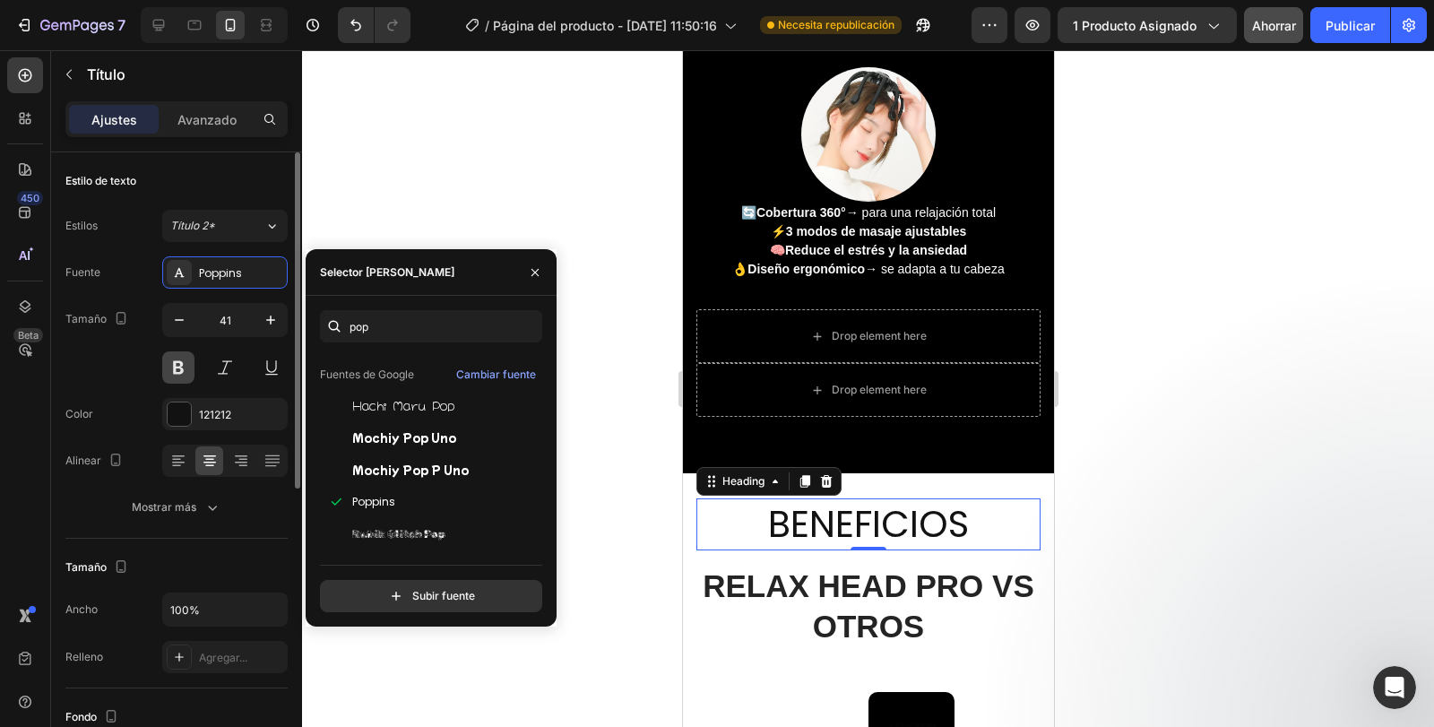
click at [181, 368] on button at bounding box center [178, 367] width 32 height 32
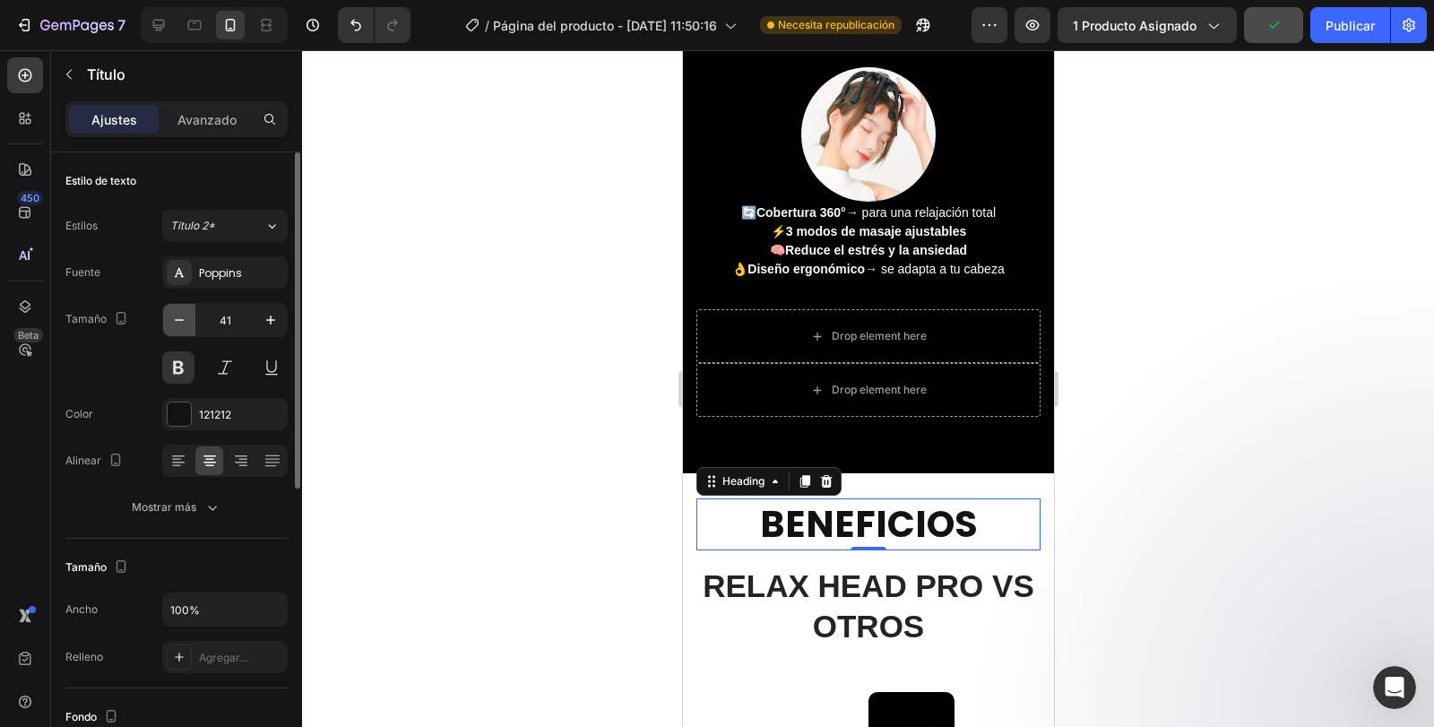
click at [177, 318] on icon "button" at bounding box center [179, 320] width 18 height 18
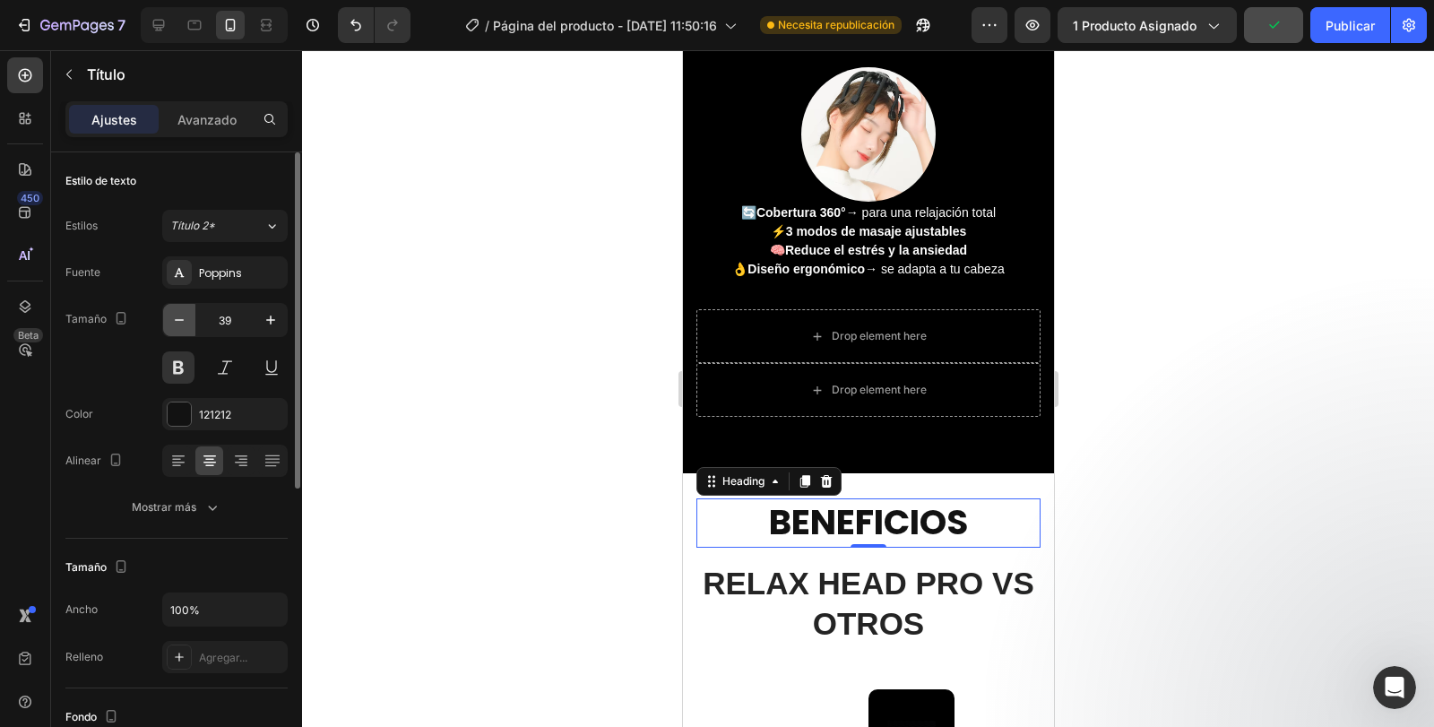
click at [177, 318] on icon "button" at bounding box center [179, 320] width 18 height 18
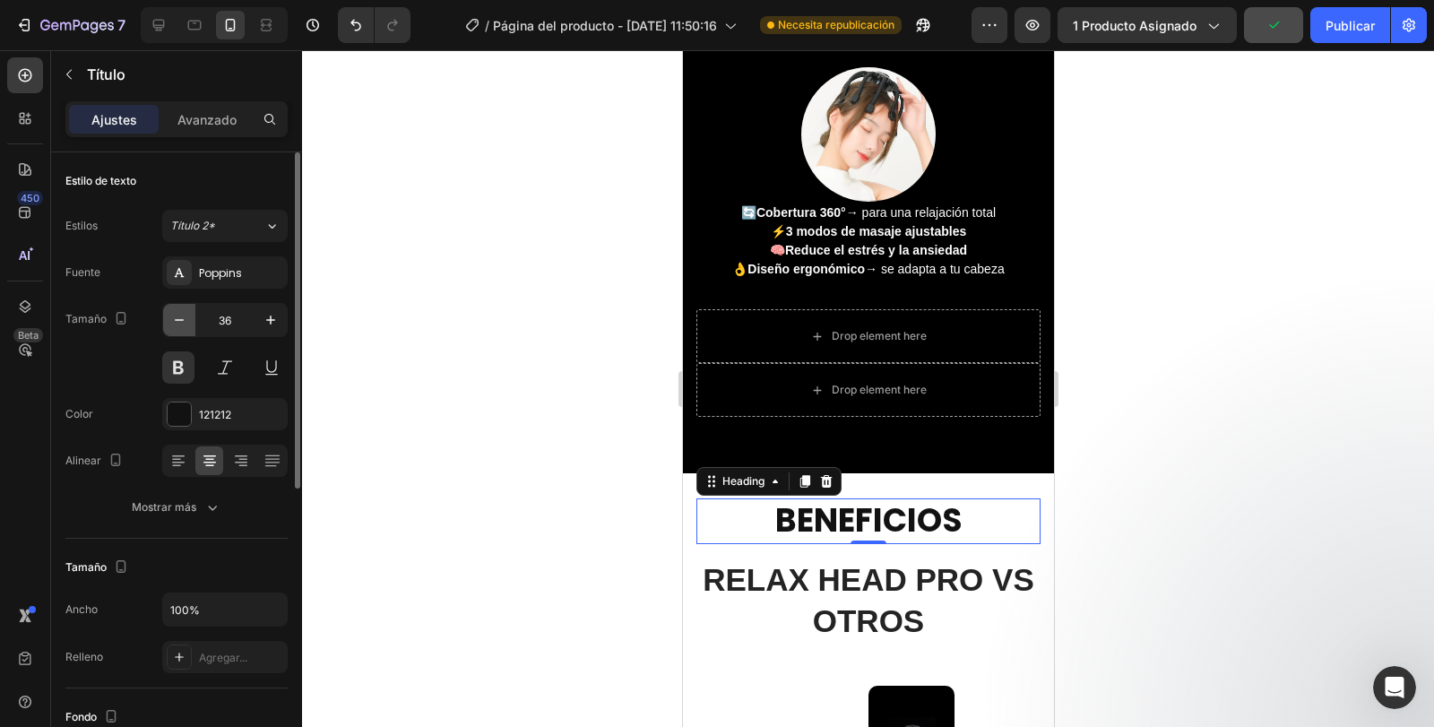
click at [177, 318] on icon "button" at bounding box center [179, 320] width 18 height 18
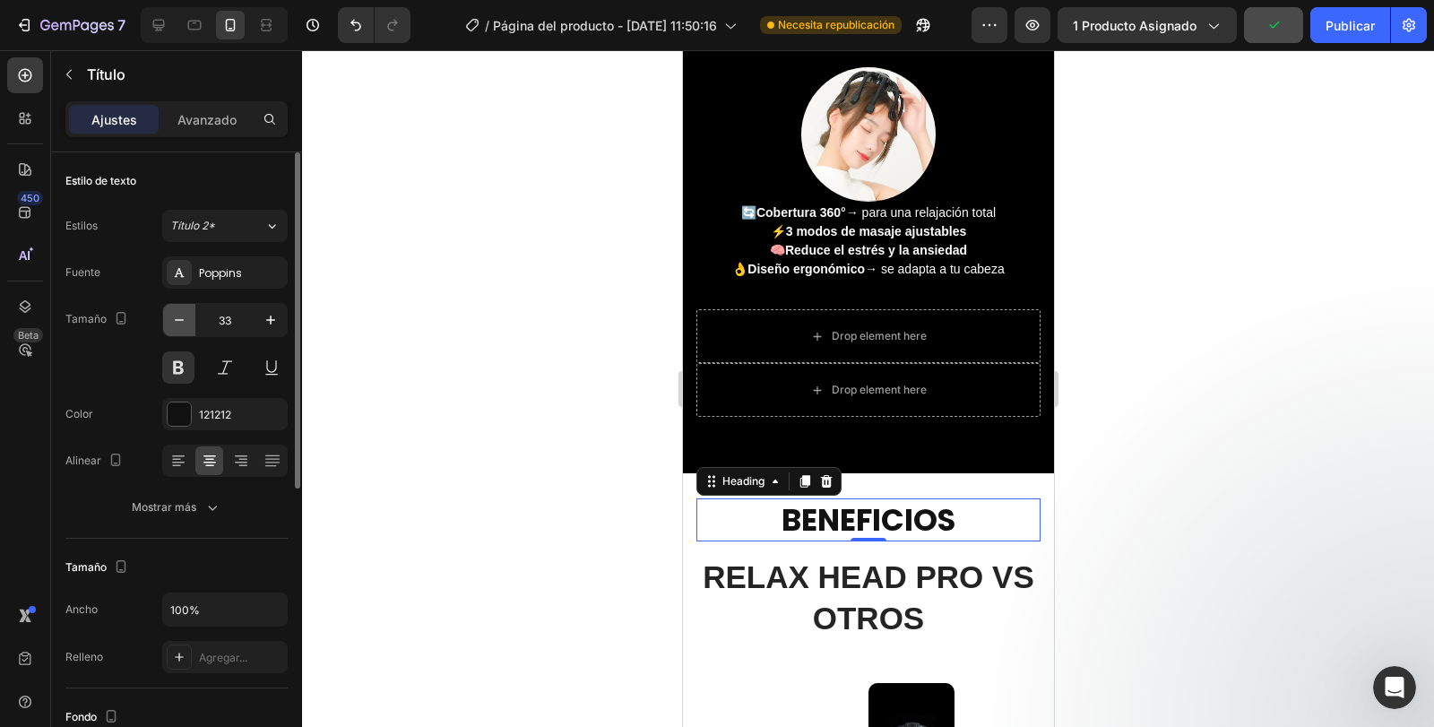
click at [177, 318] on icon "button" at bounding box center [179, 320] width 18 height 18
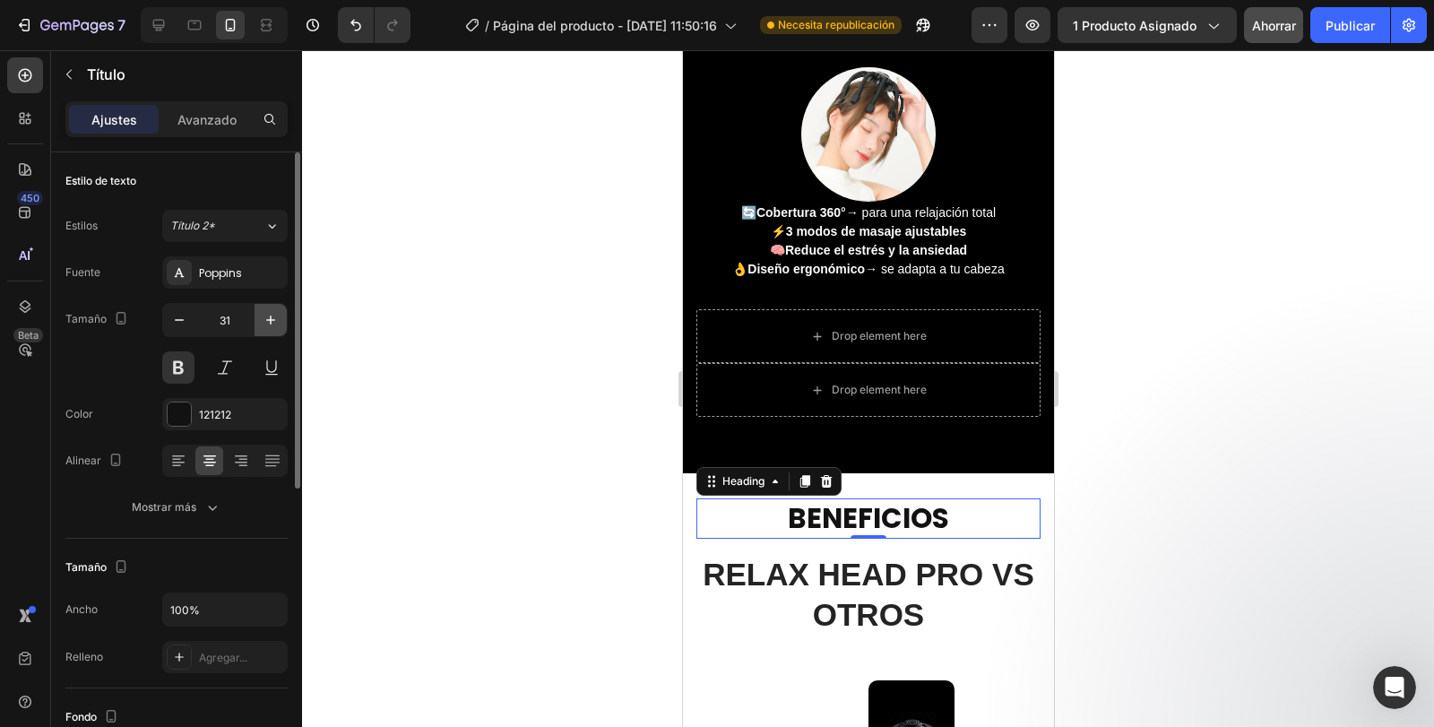
click at [276, 324] on icon "button" at bounding box center [271, 320] width 18 height 18
type input "32"
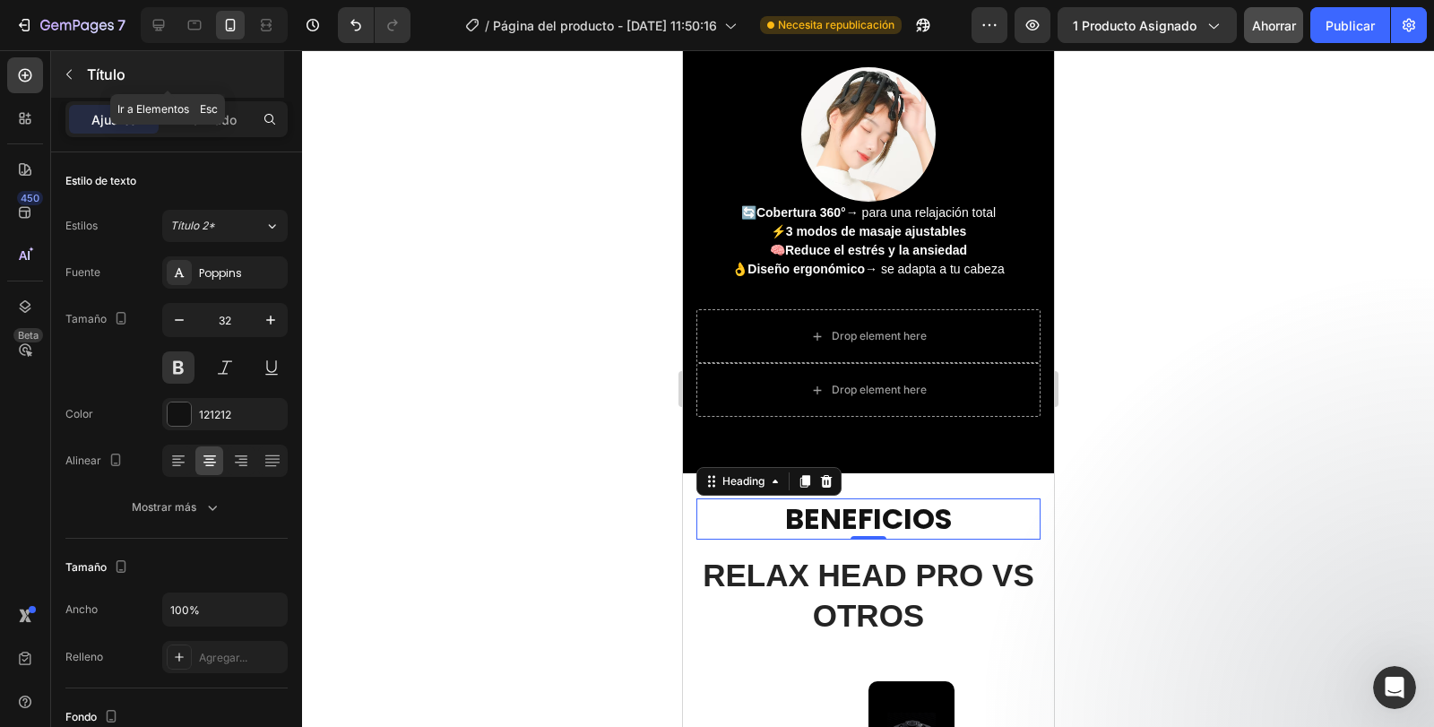
click at [82, 78] on button "button" at bounding box center [69, 74] width 29 height 29
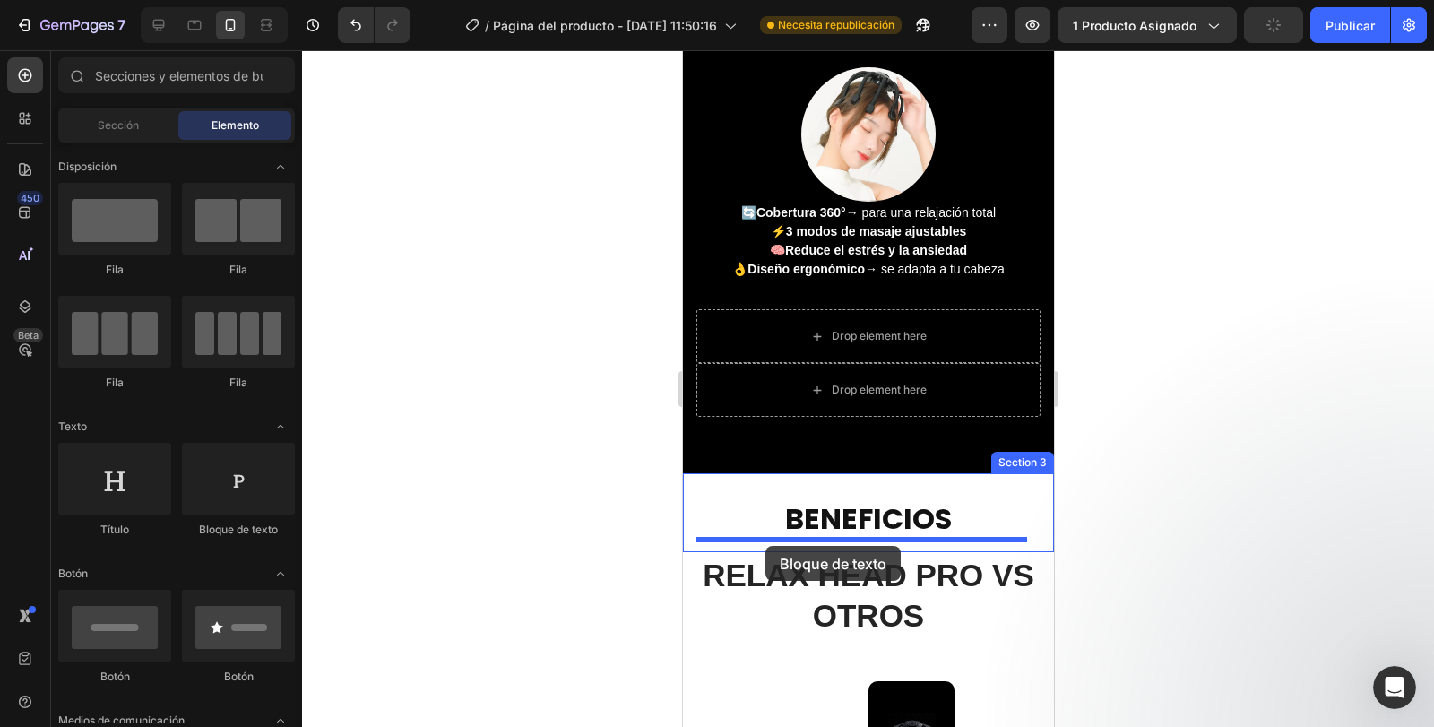
drag, startPoint x: 892, startPoint y: 528, endPoint x: 765, endPoint y: 546, distance: 128.6
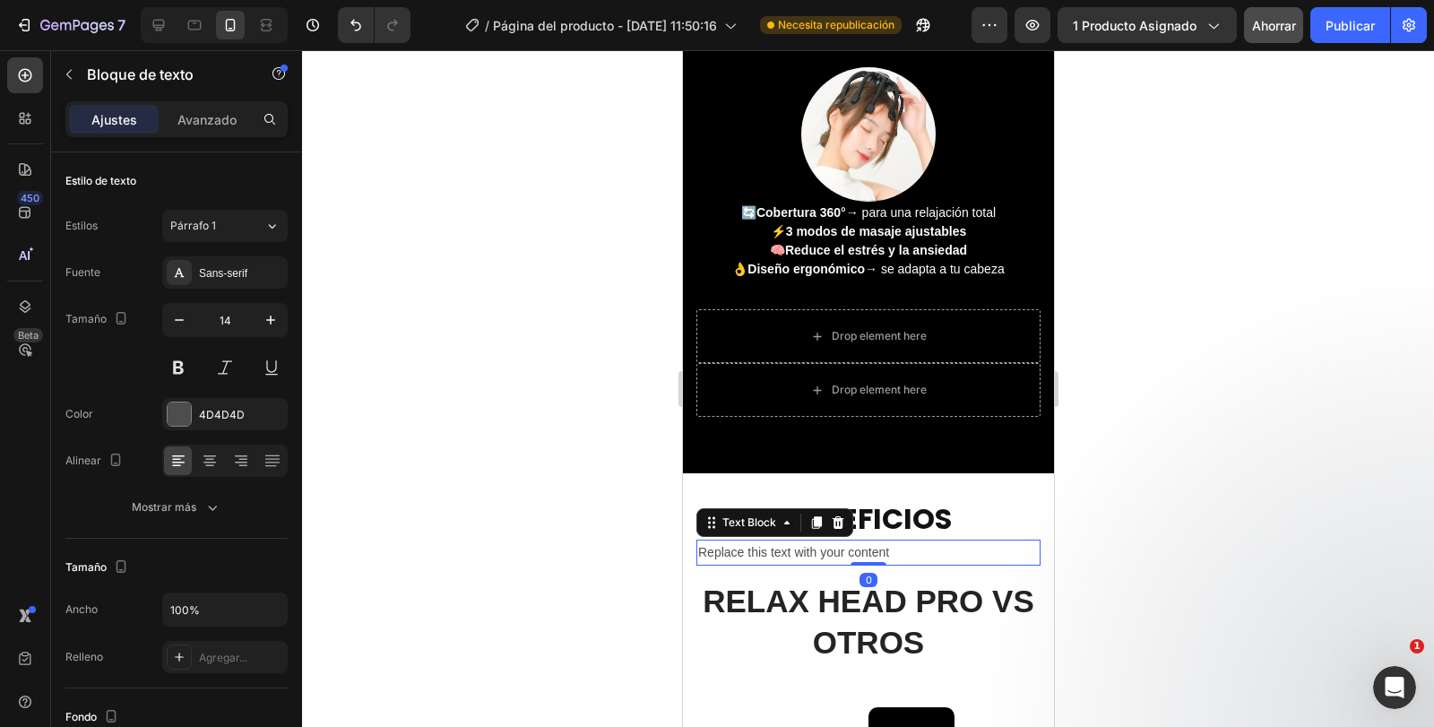
click at [783, 553] on div "Replace this text with your content" at bounding box center [868, 553] width 344 height 26
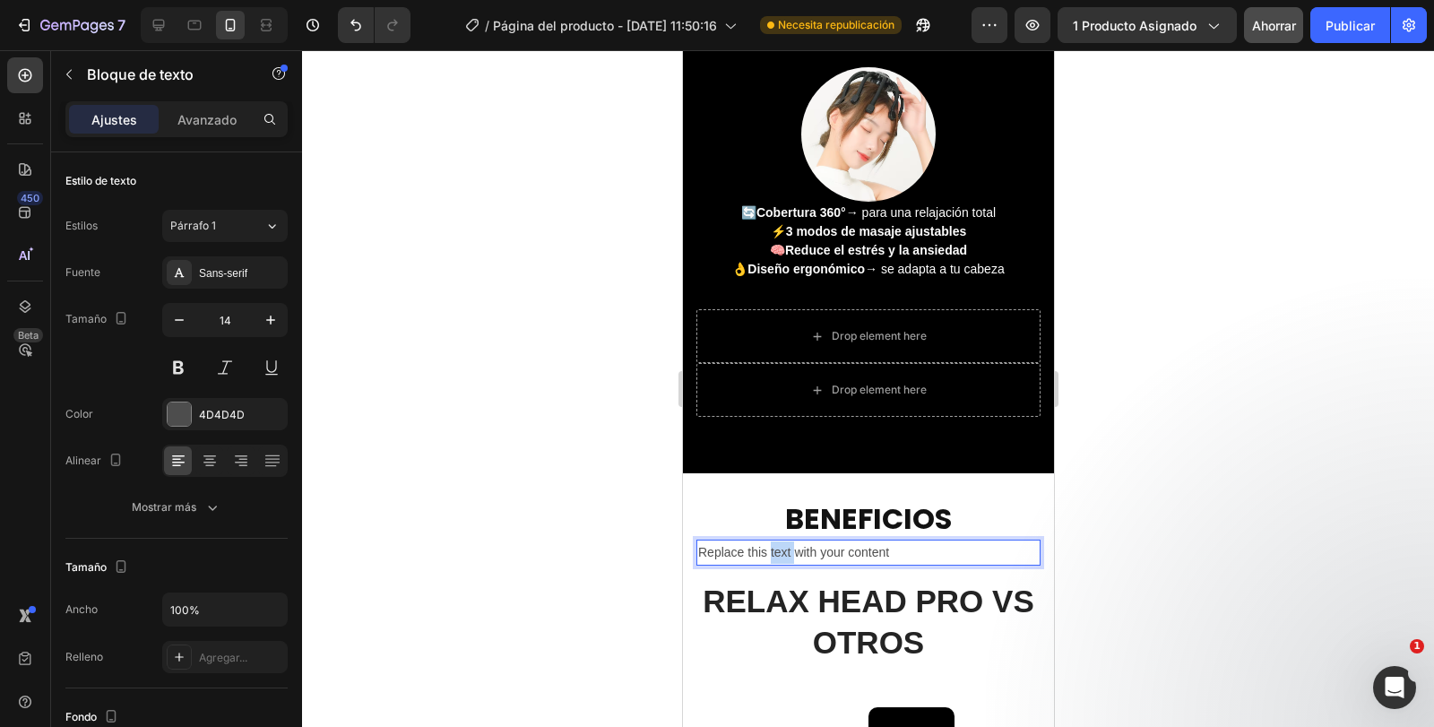
click at [783, 553] on p "Replace this text with your content" at bounding box center [867, 552] width 341 height 22
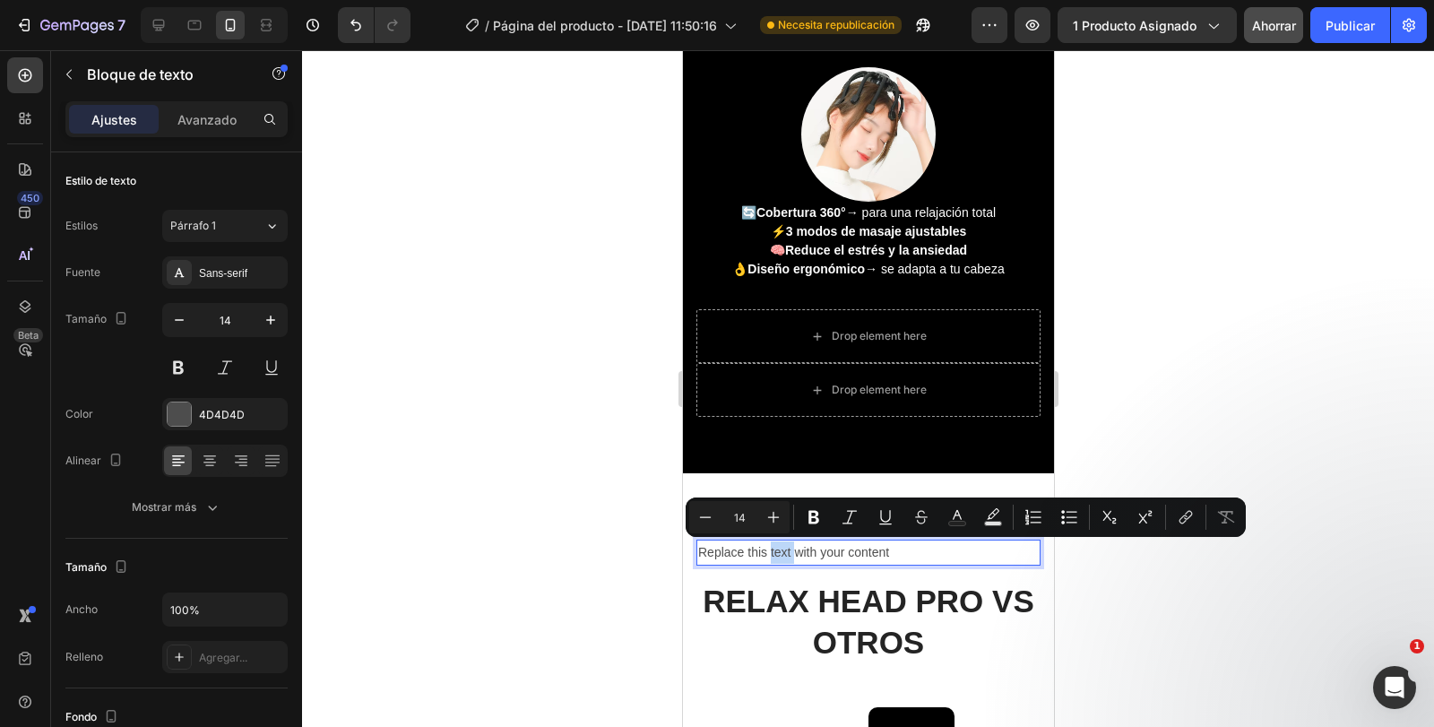
click at [783, 553] on p "Replace this text with your content" at bounding box center [867, 552] width 341 height 22
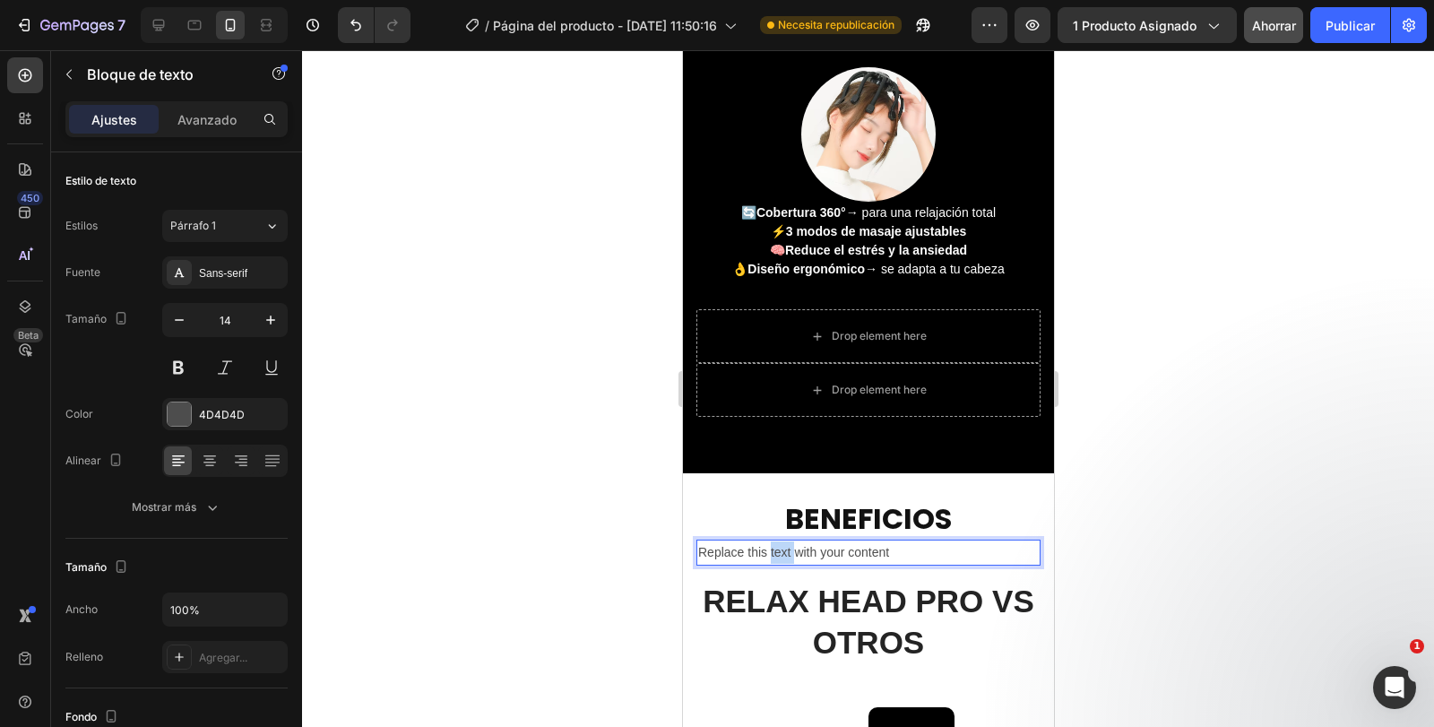
click at [783, 553] on p "Replace this text with your content" at bounding box center [867, 552] width 341 height 22
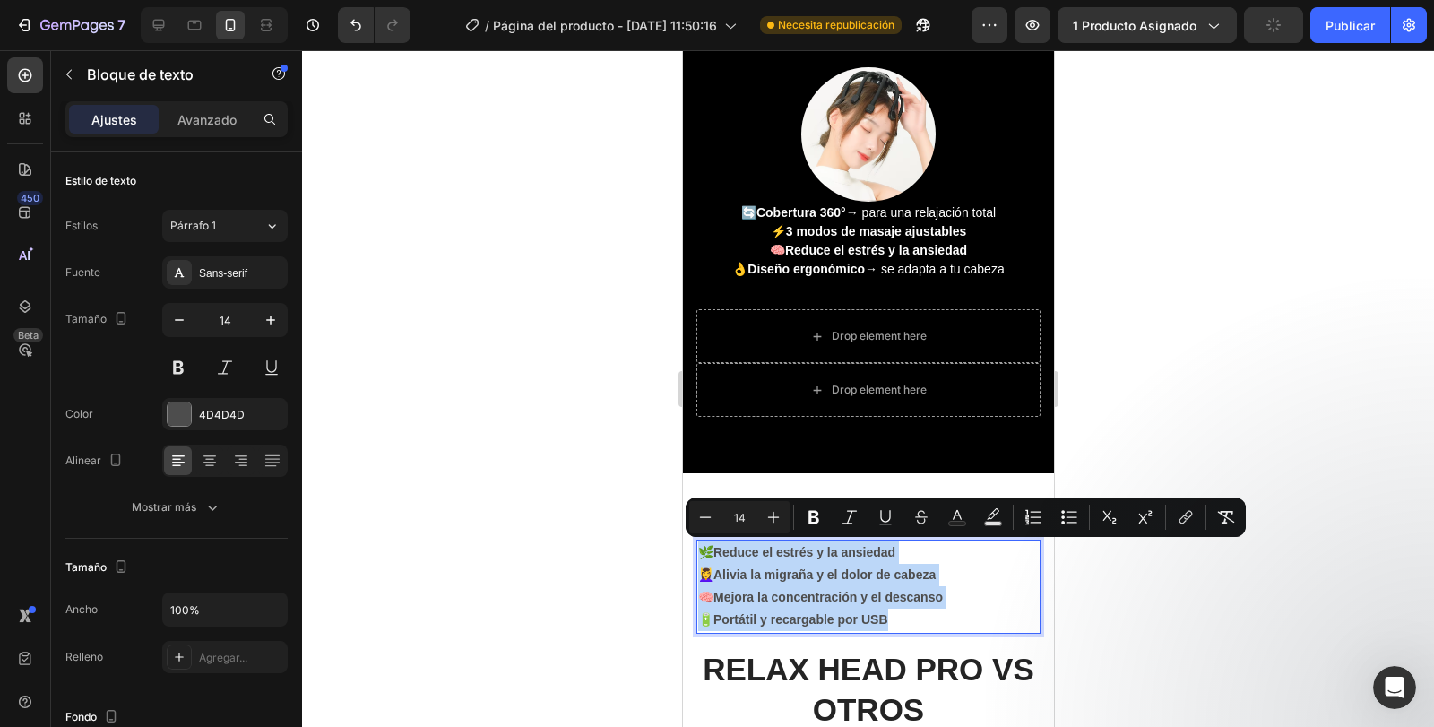
drag, startPoint x: 904, startPoint y: 619, endPoint x: 697, endPoint y: 555, distance: 215.8
click at [697, 555] on p "🌿 Reduce el estrés y la ansiedad 💆‍♀️ Alivia la migraña y el dolor de cabeza 🧠 …" at bounding box center [867, 586] width 341 height 91
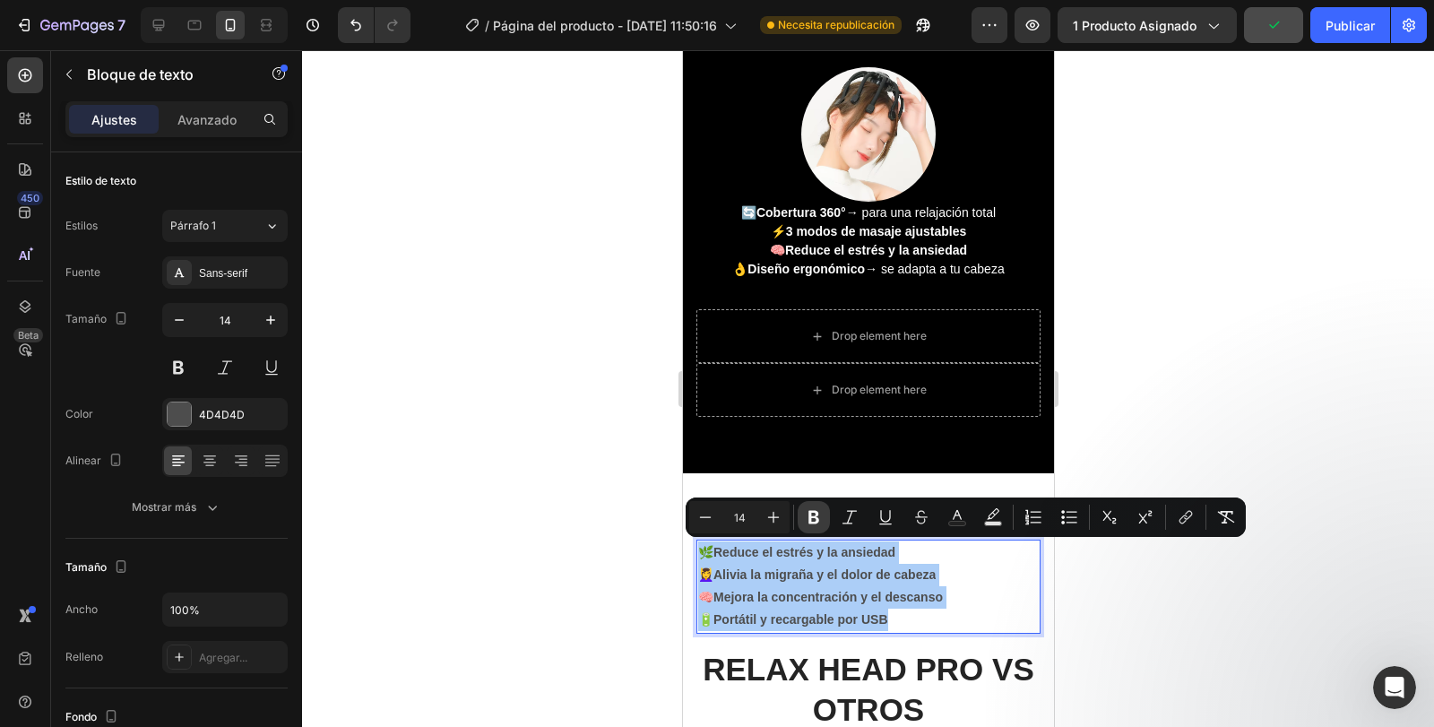
click at [805, 516] on icon "Barra de herramientas contextual del editor" at bounding box center [814, 517] width 18 height 18
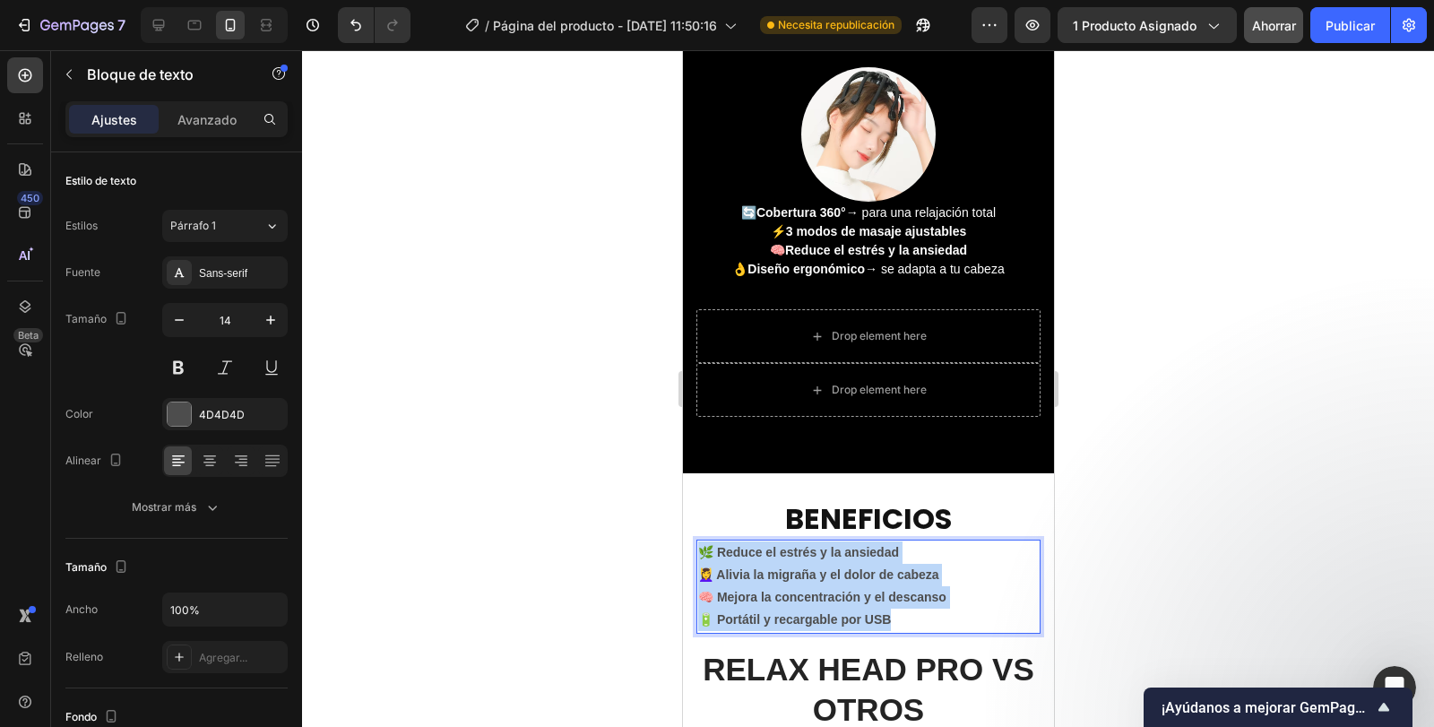
drag, startPoint x: 898, startPoint y: 622, endPoint x: 700, endPoint y: 553, distance: 209.8
click at [700, 553] on p "🌿 Reduce el estrés y la ansiedad 💆‍♀️ Alivia la migraña y el dolor de cabeza 🧠 …" at bounding box center [867, 586] width 341 height 91
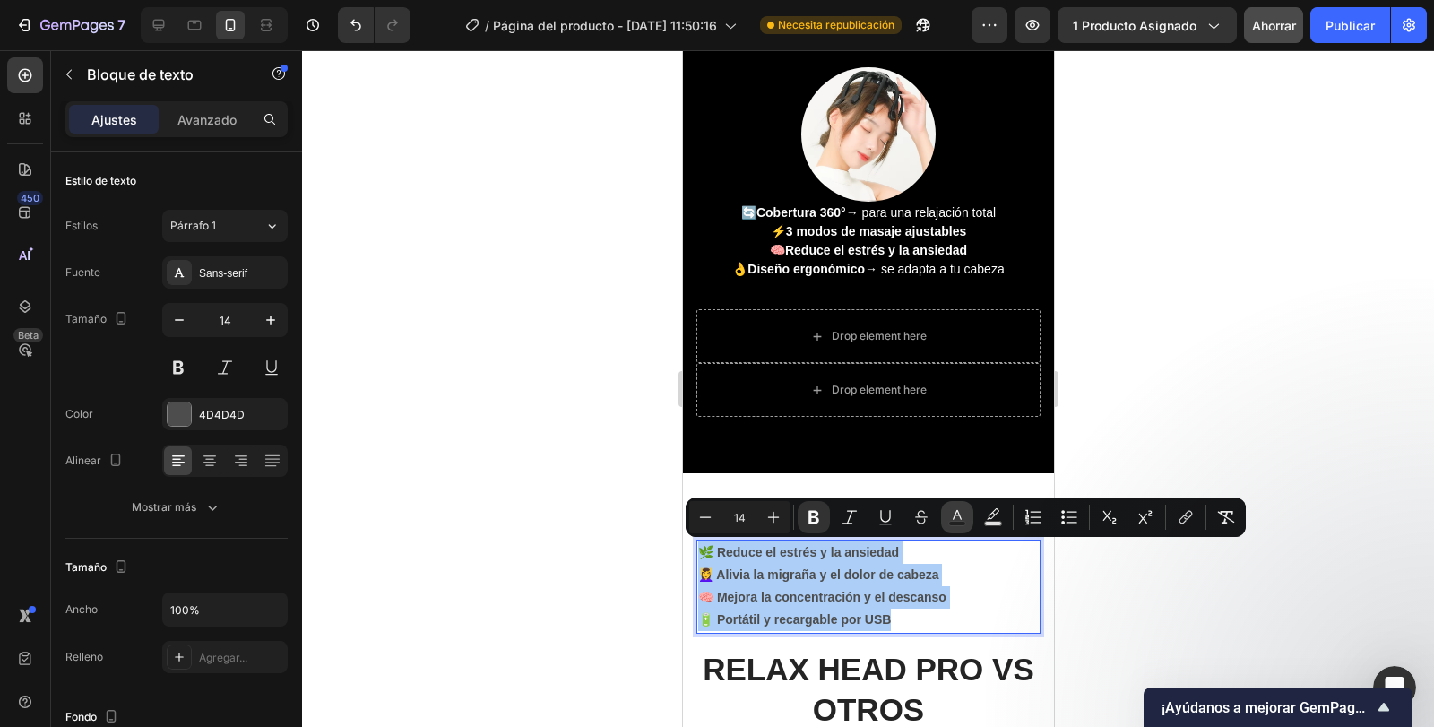
click at [963, 526] on button "Text Color" at bounding box center [957, 517] width 32 height 32
type input "4D4D4D"
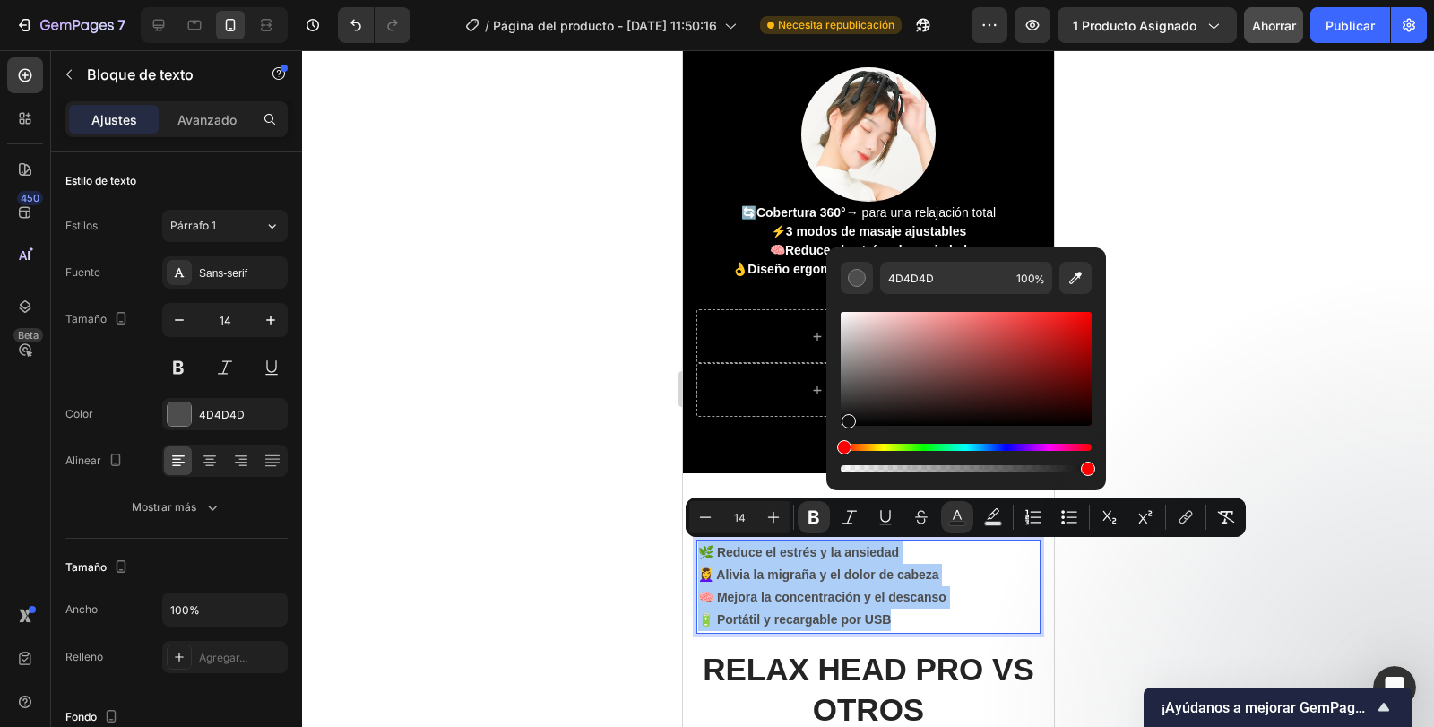
click at [846, 418] on div "Editor contextual toolbar" at bounding box center [966, 369] width 251 height 114
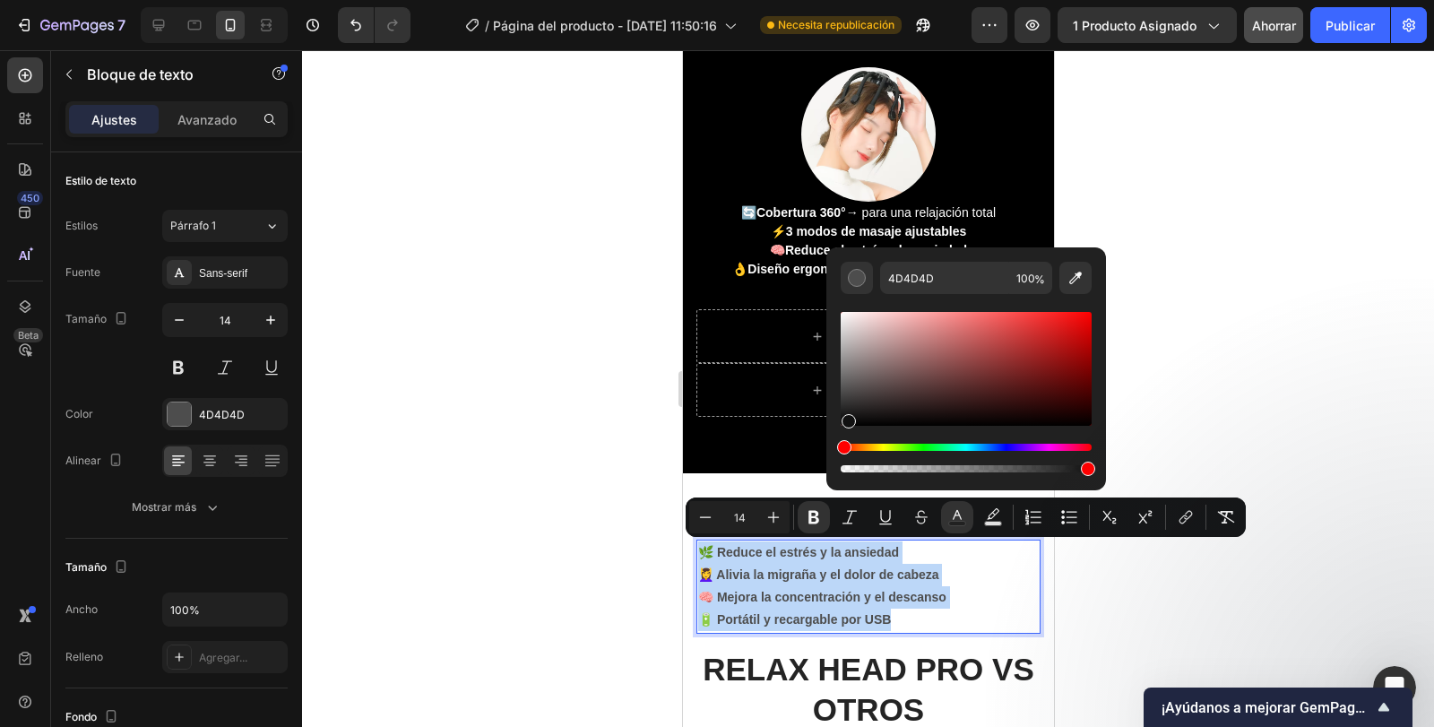
type input "111111"
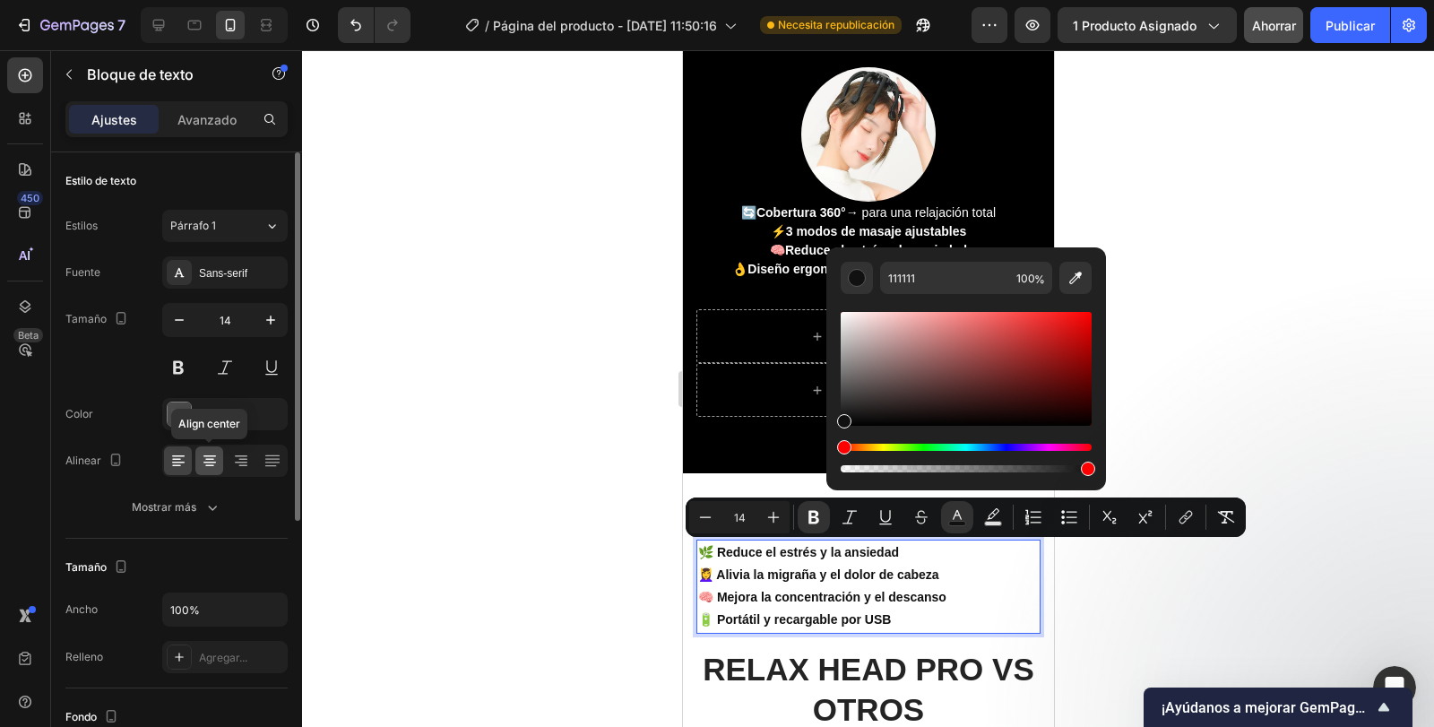
click at [212, 454] on icon at bounding box center [210, 461] width 18 height 18
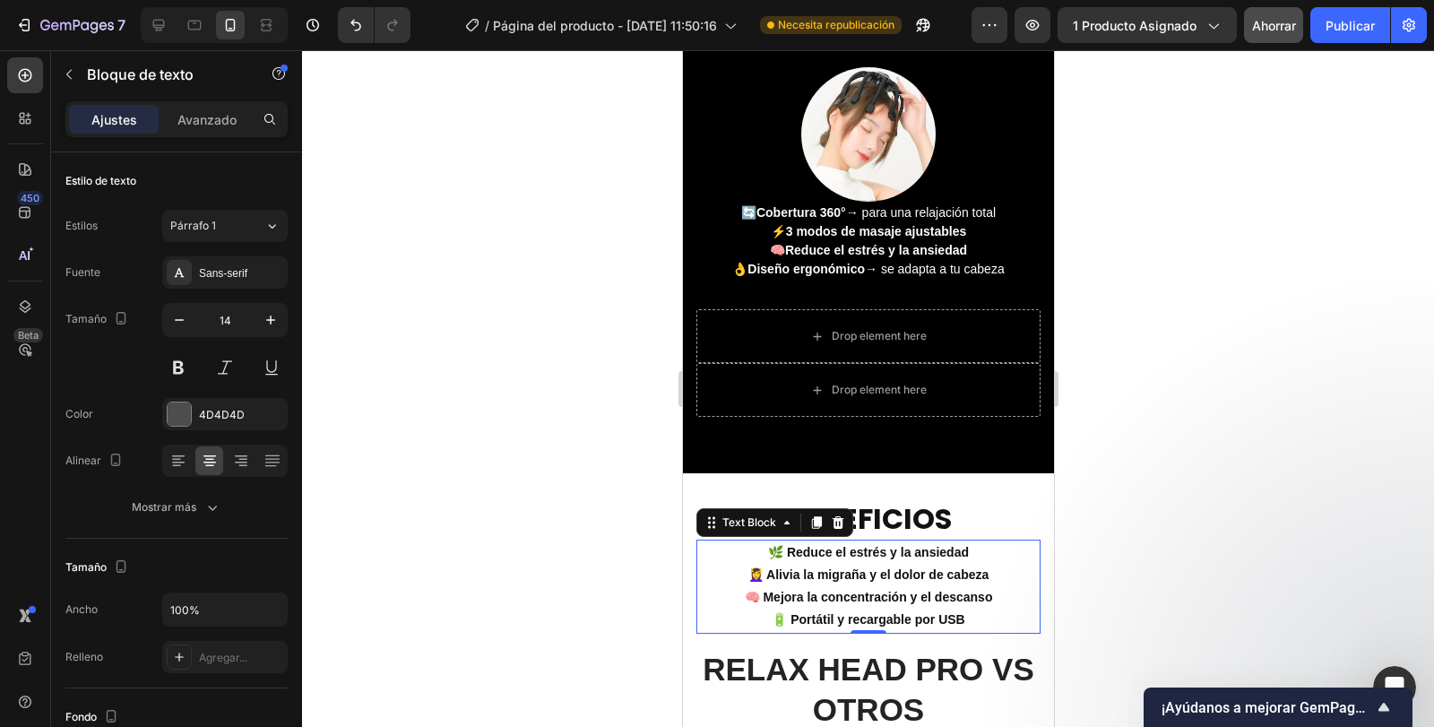
click at [1130, 506] on div at bounding box center [868, 388] width 1132 height 677
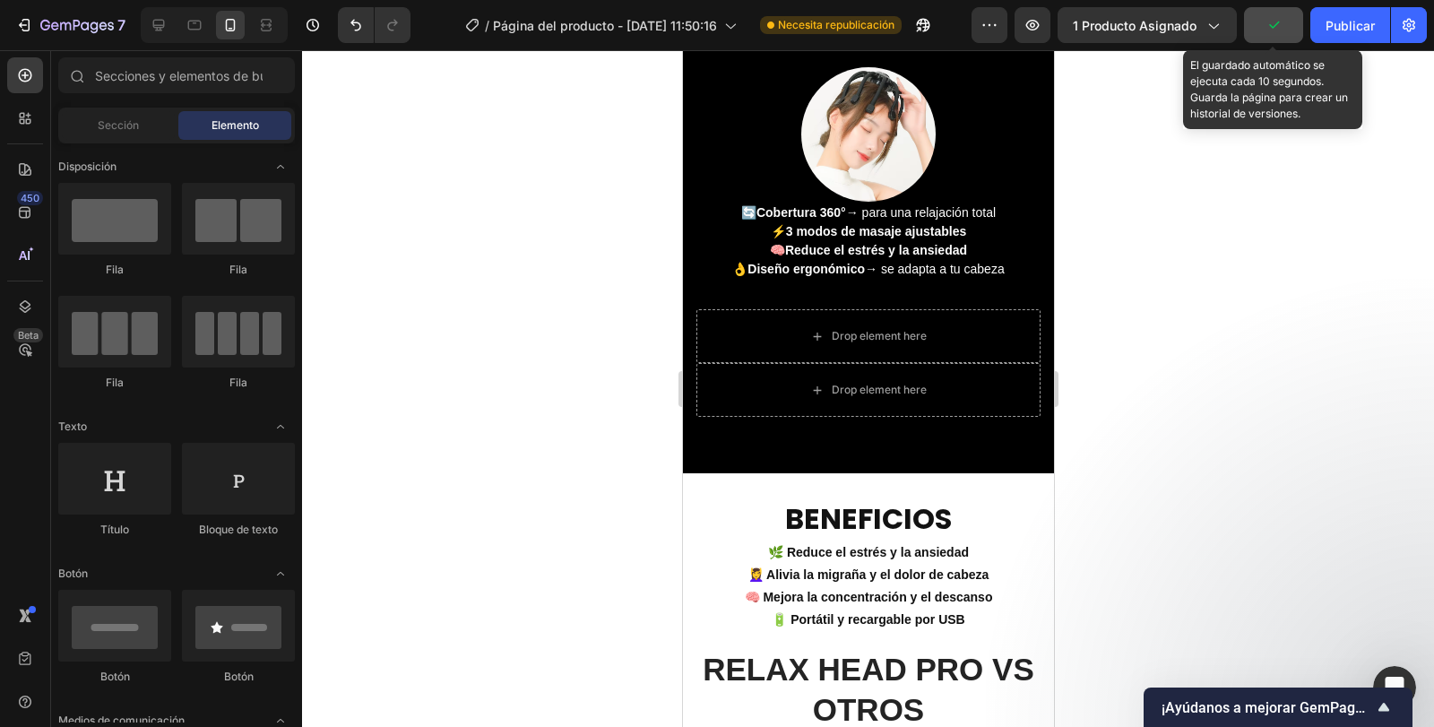
click at [1276, 25] on icon "button" at bounding box center [1274, 25] width 10 height 7
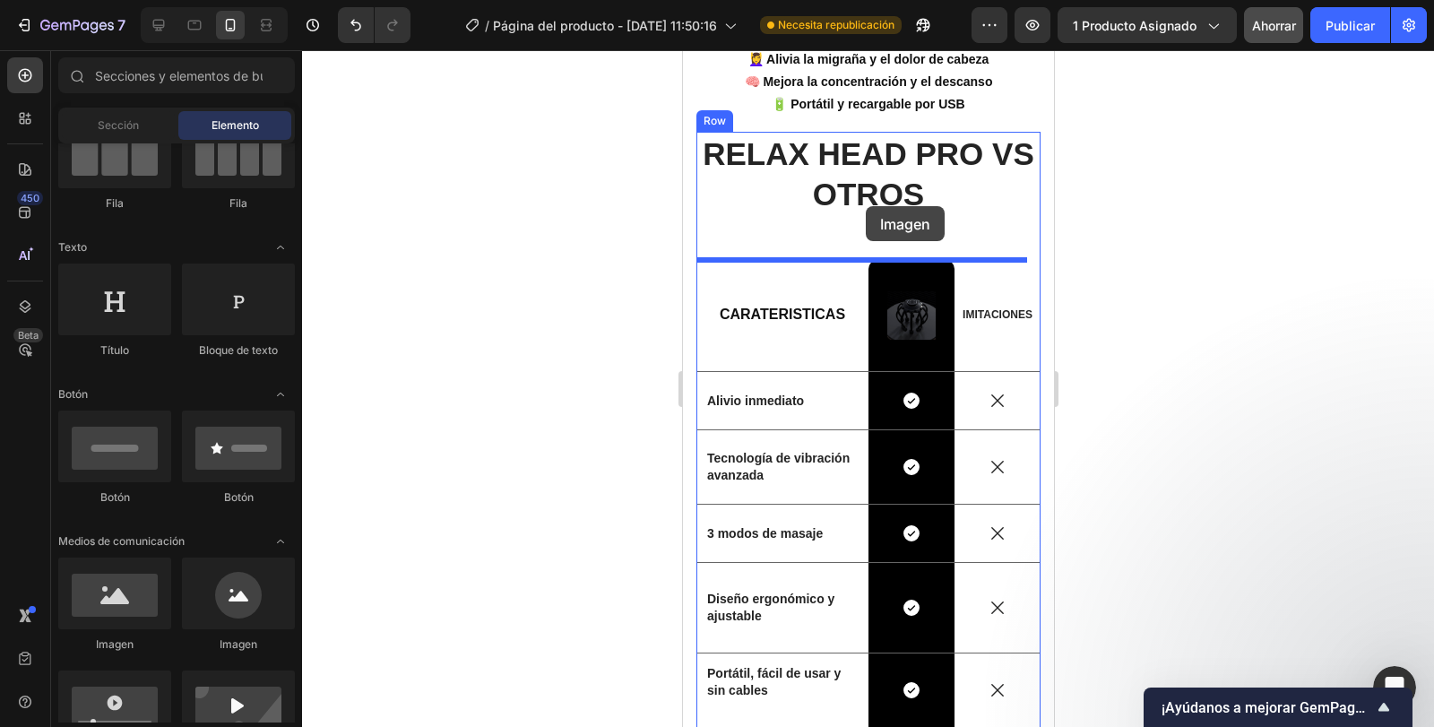
scroll to position [2325, 0]
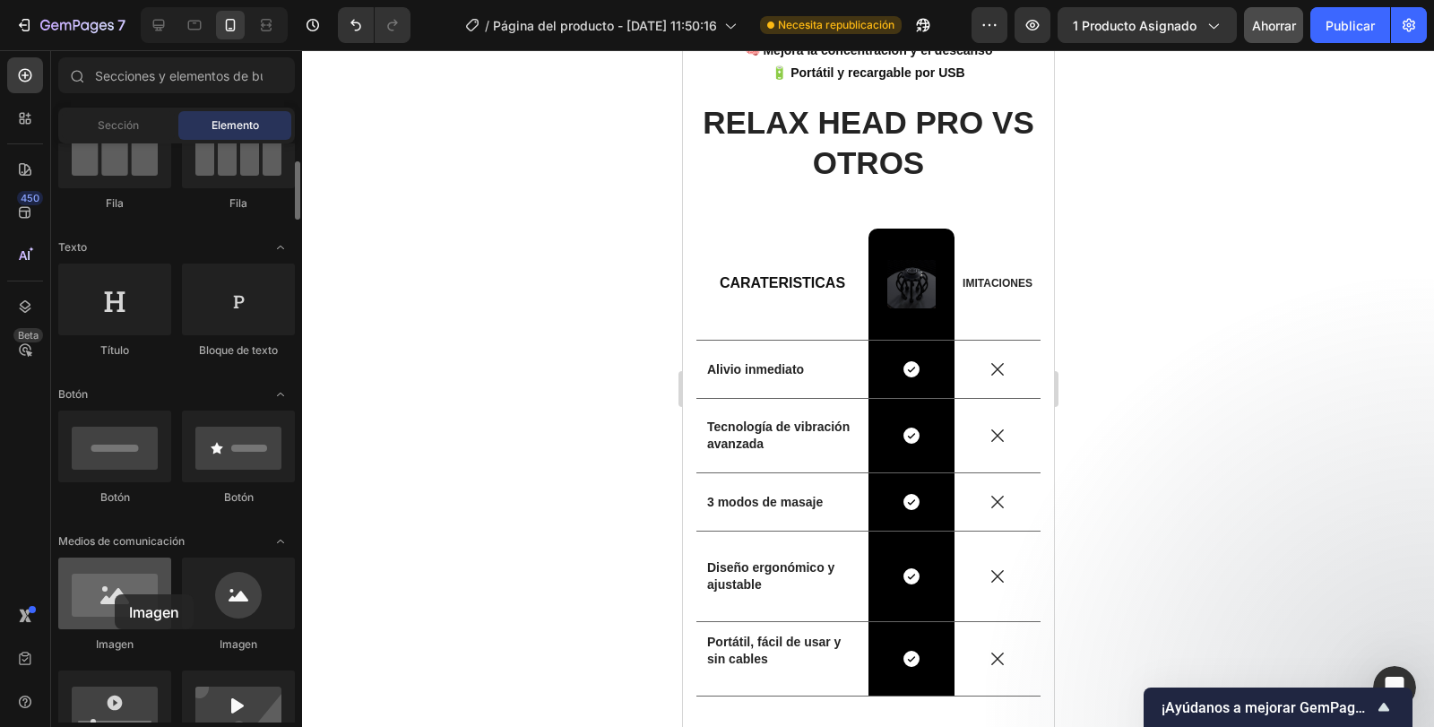
drag, startPoint x: 131, startPoint y: 594, endPoint x: 115, endPoint y: 594, distance: 16.1
click at [115, 594] on div at bounding box center [114, 594] width 113 height 72
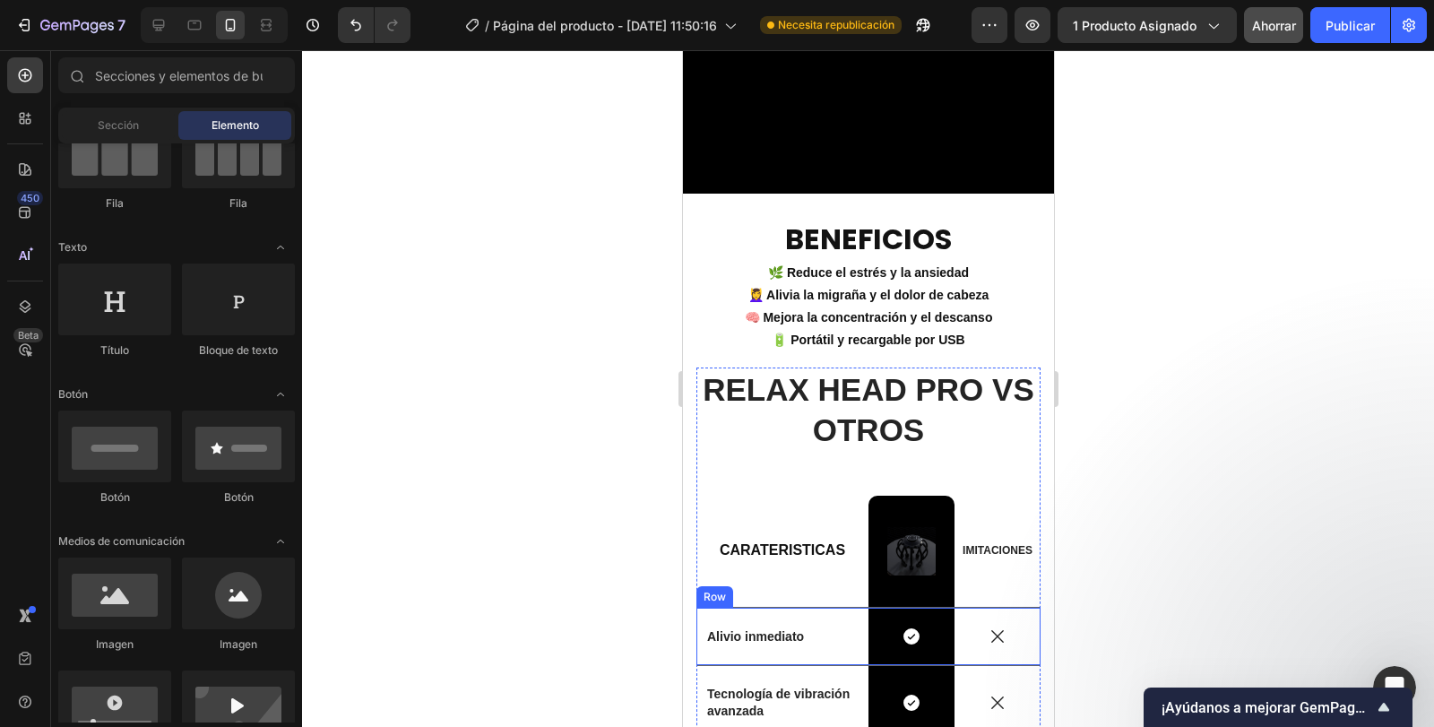
scroll to position [2057, 0]
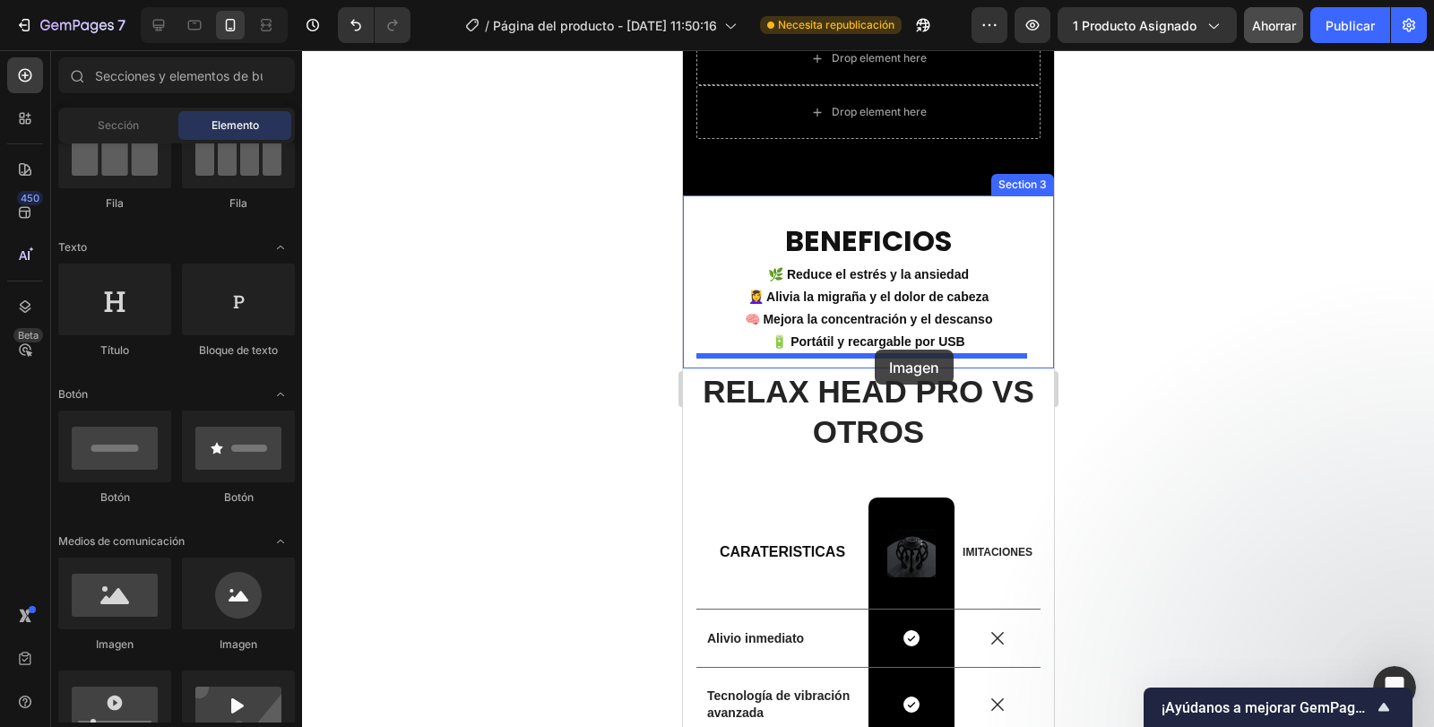
drag, startPoint x: 801, startPoint y: 640, endPoint x: 874, endPoint y: 350, distance: 299.6
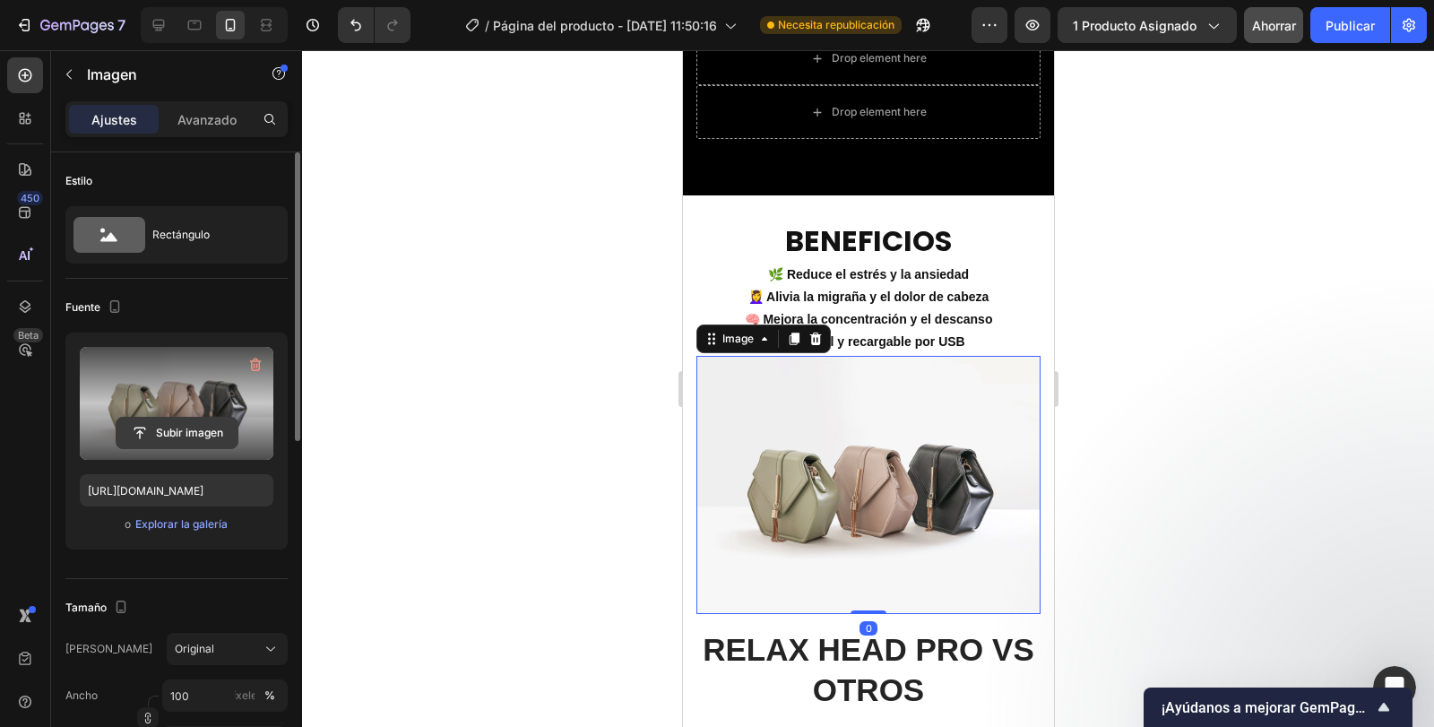
click at [175, 430] on input "file" at bounding box center [177, 433] width 121 height 30
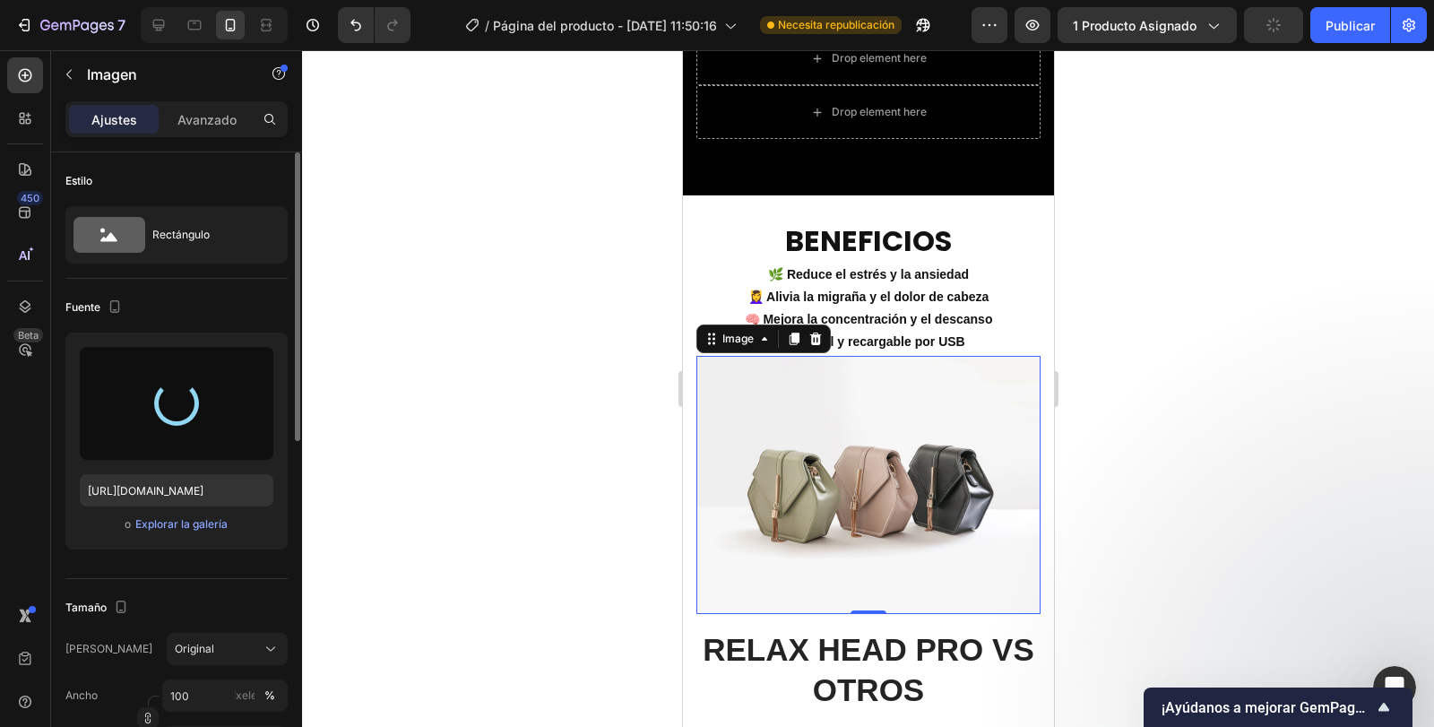
type input "https://cdn.shopify.com/s/files/1/0666/7839/0870/files/gempages_577748776421163…"
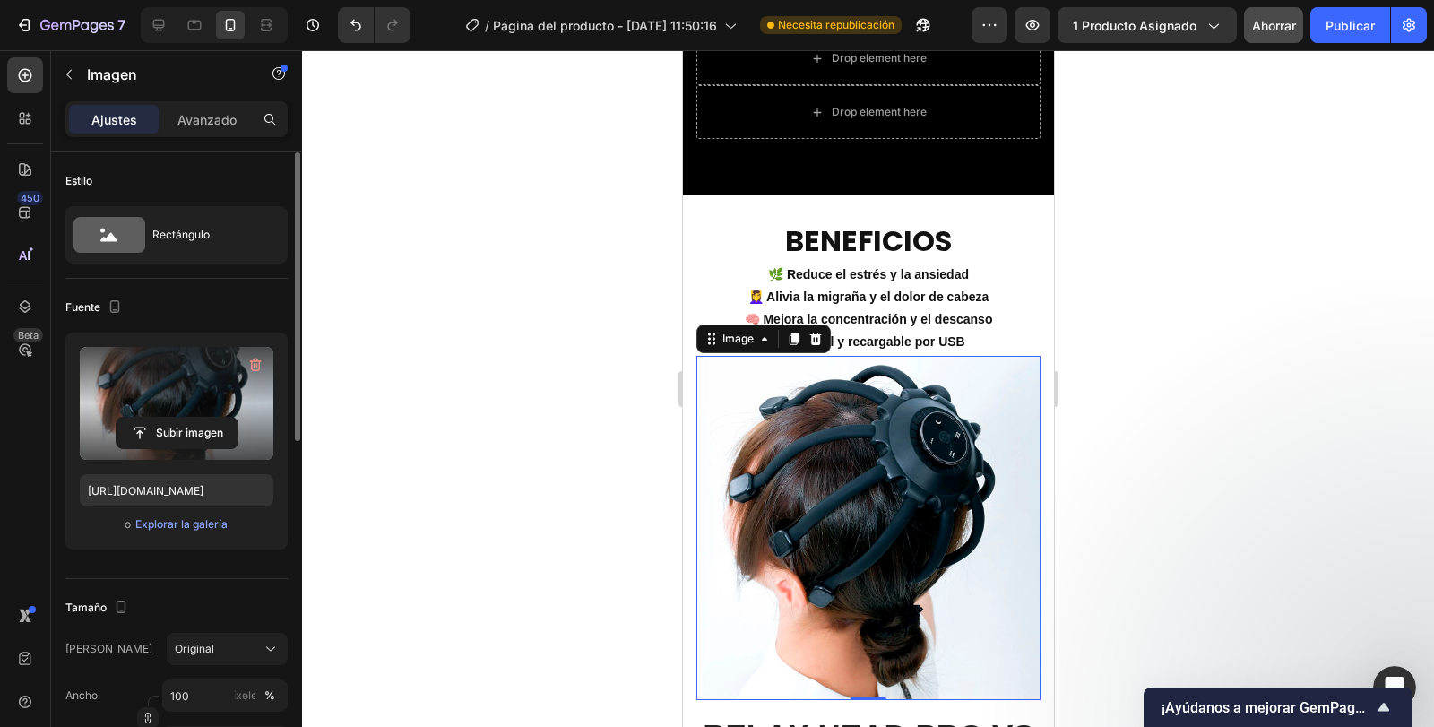
click at [1163, 305] on div at bounding box center [868, 388] width 1132 height 677
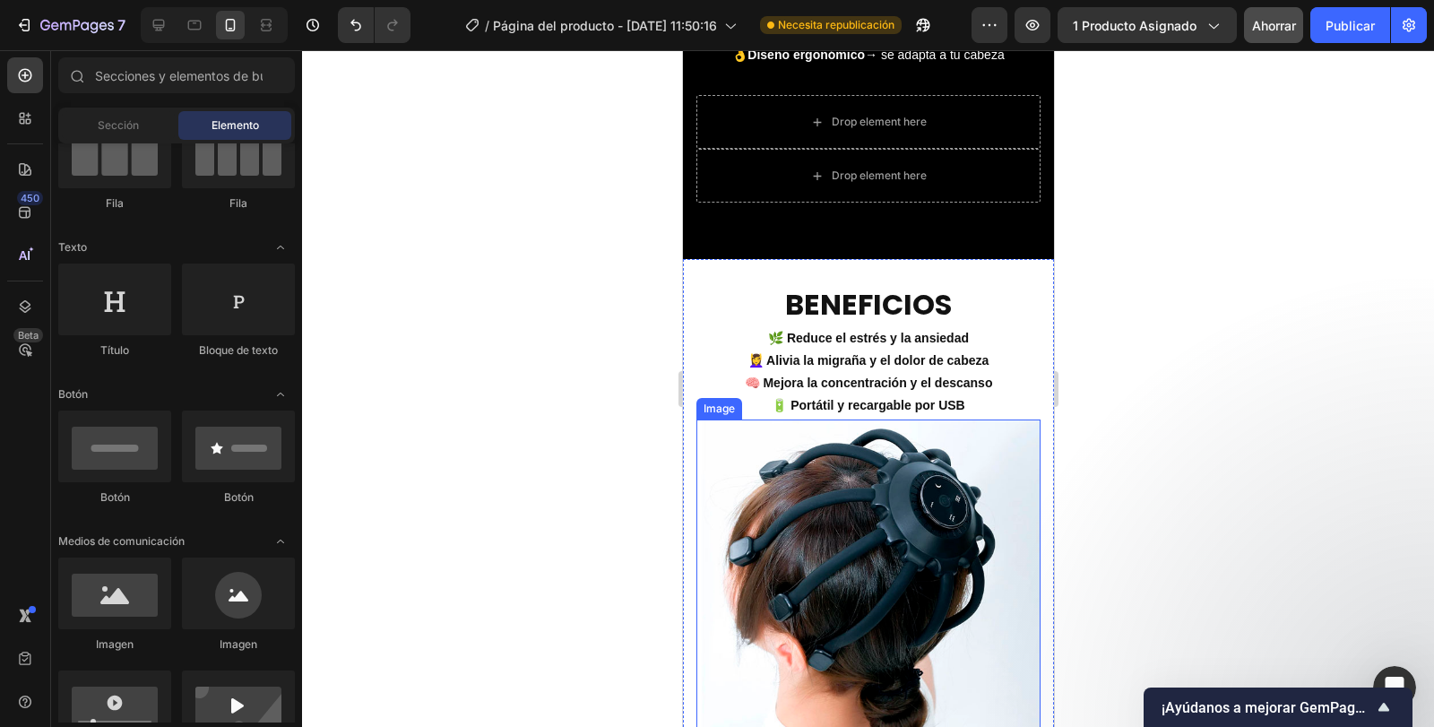
scroll to position [1967, 0]
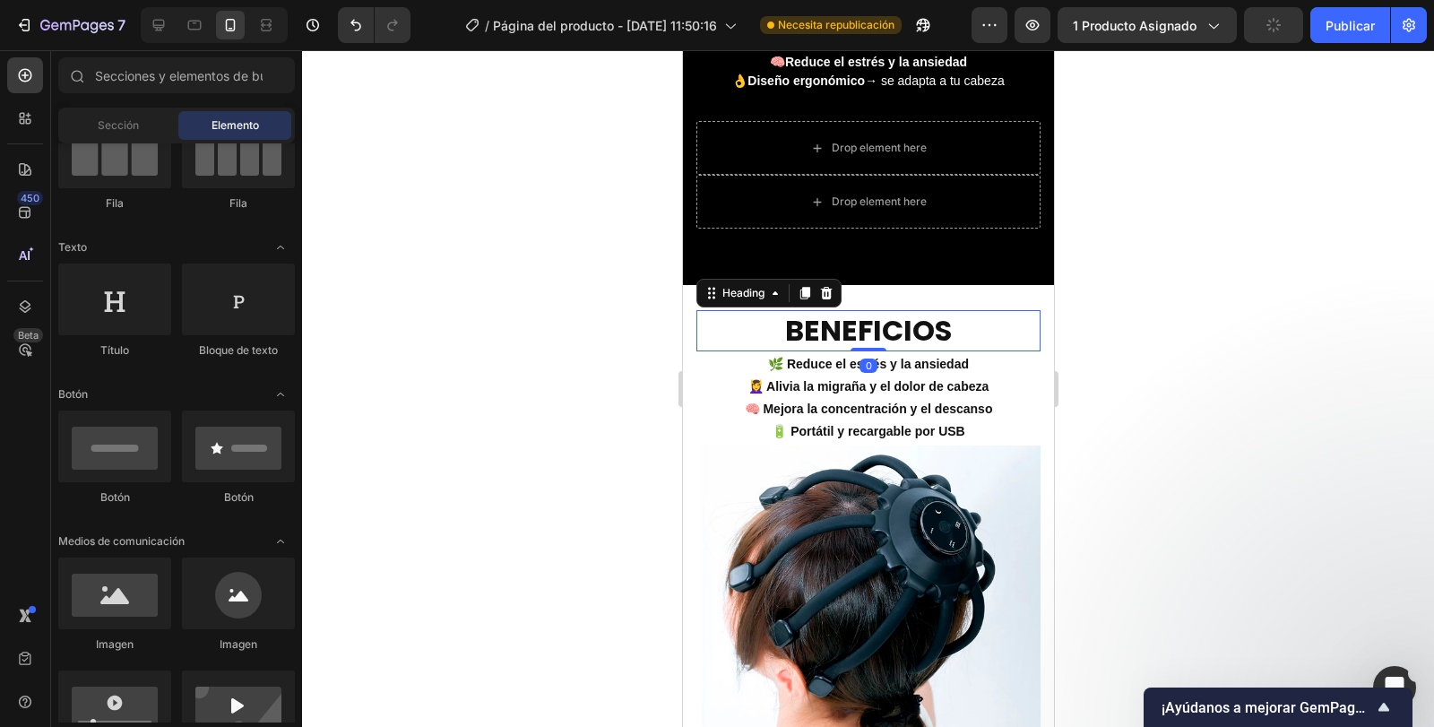
click at [927, 331] on p "BENEFICIOS" at bounding box center [867, 331] width 341 height 38
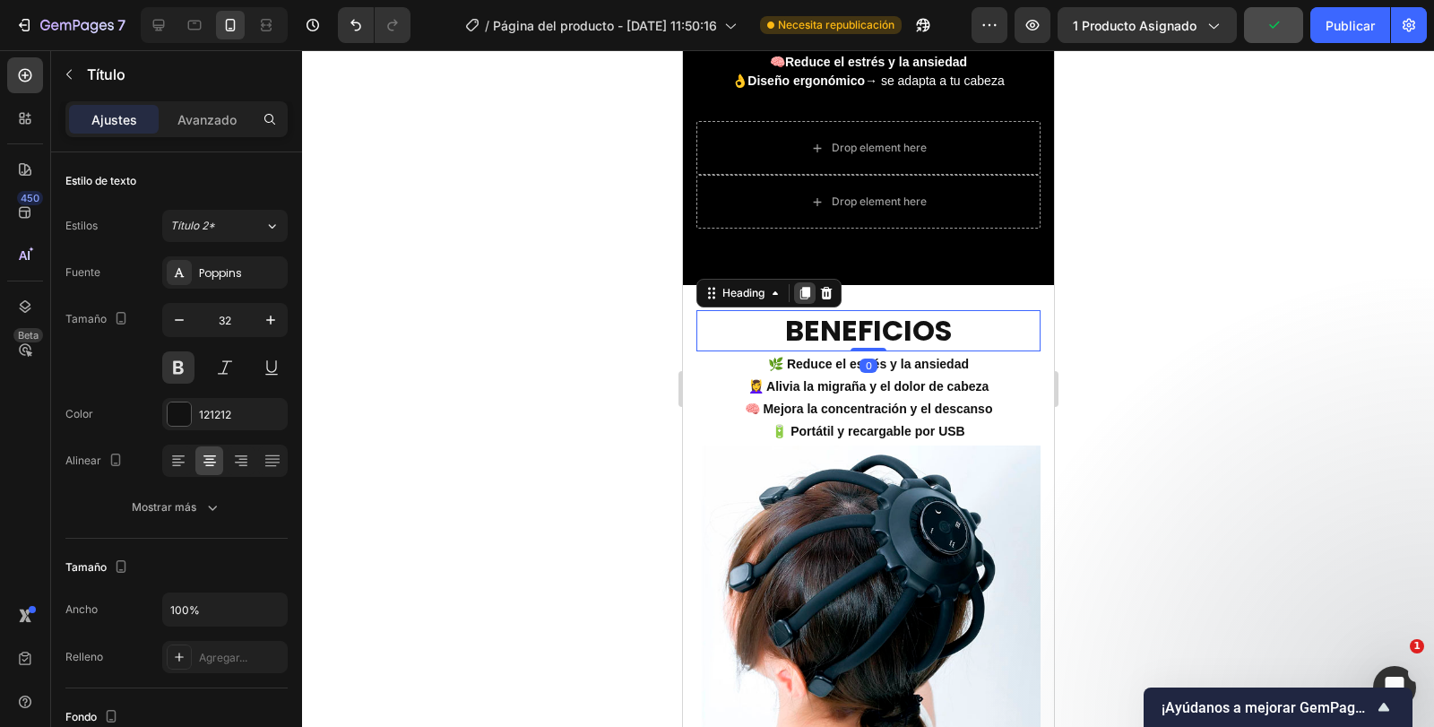
click at [809, 292] on icon at bounding box center [805, 293] width 10 height 13
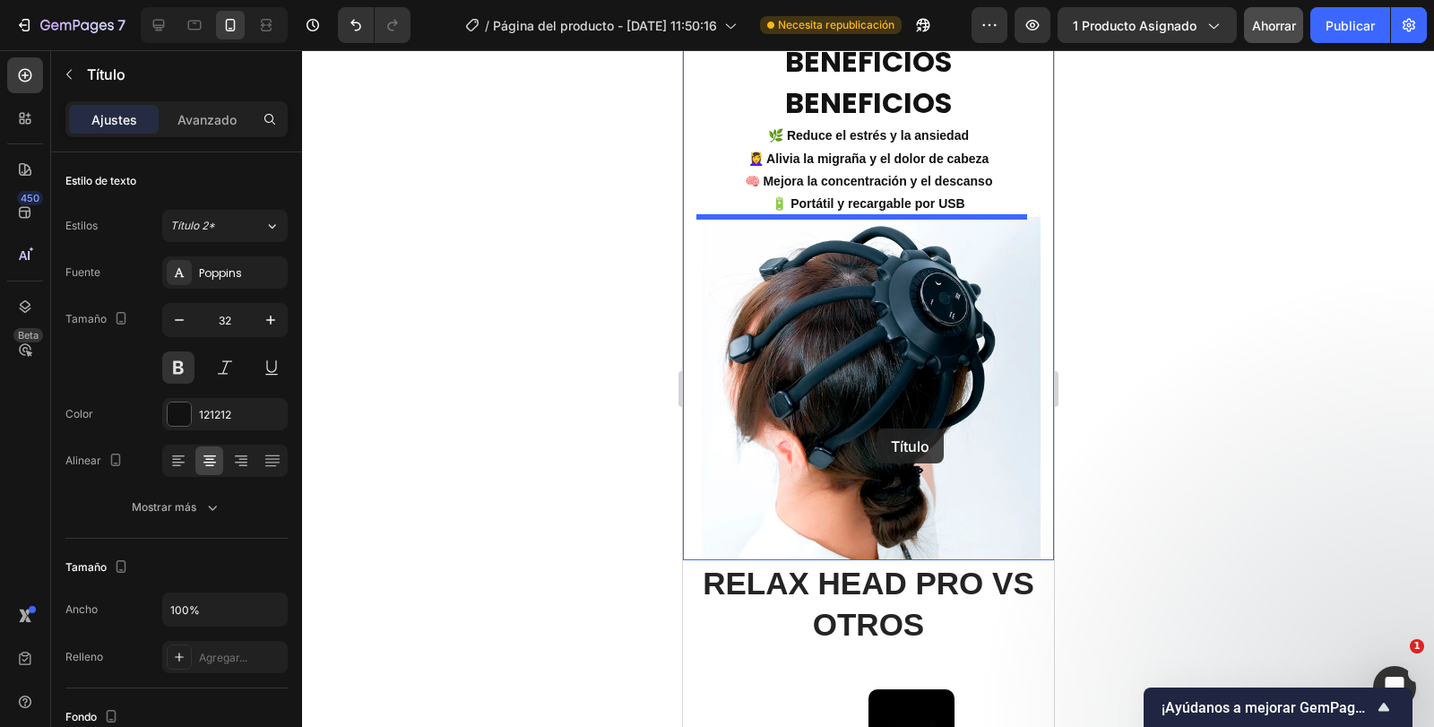
scroll to position [2433, 0]
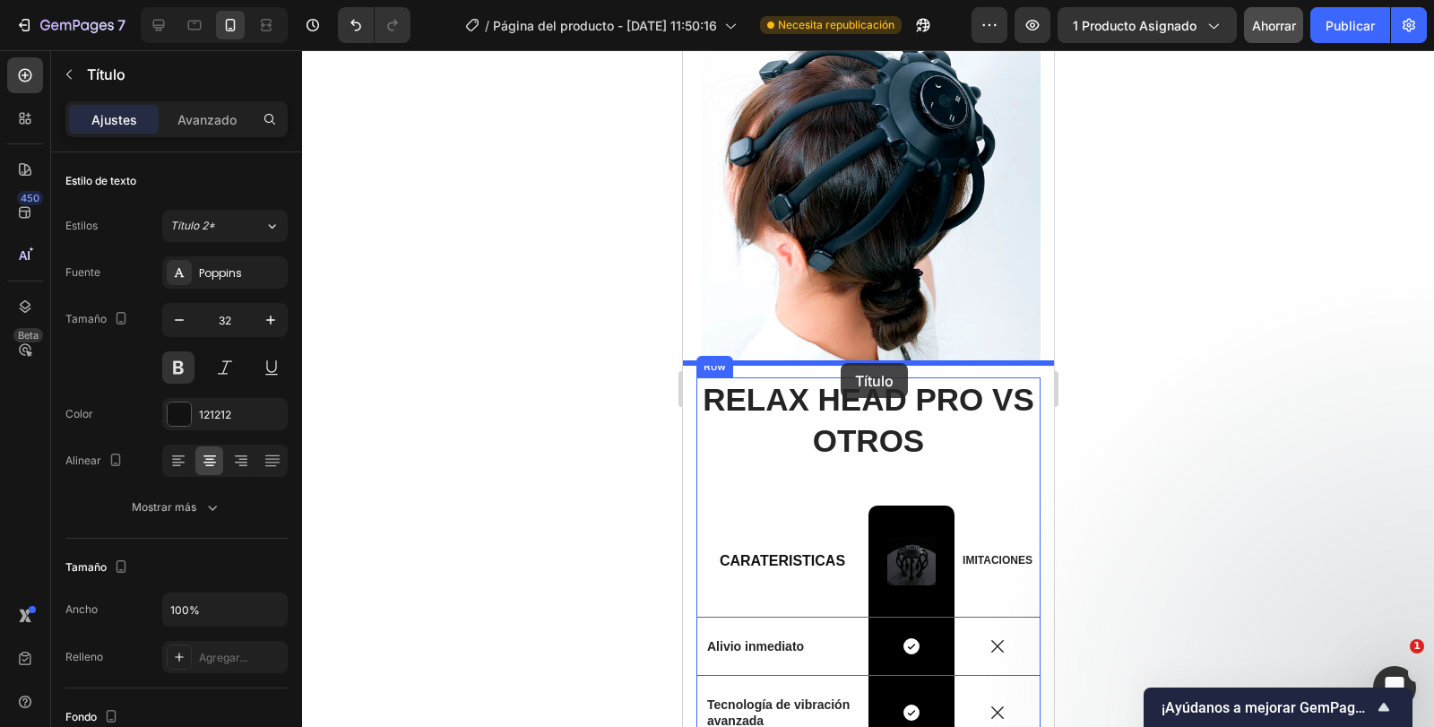
drag, startPoint x: 931, startPoint y: 364, endPoint x: 840, endPoint y: 363, distance: 91.4
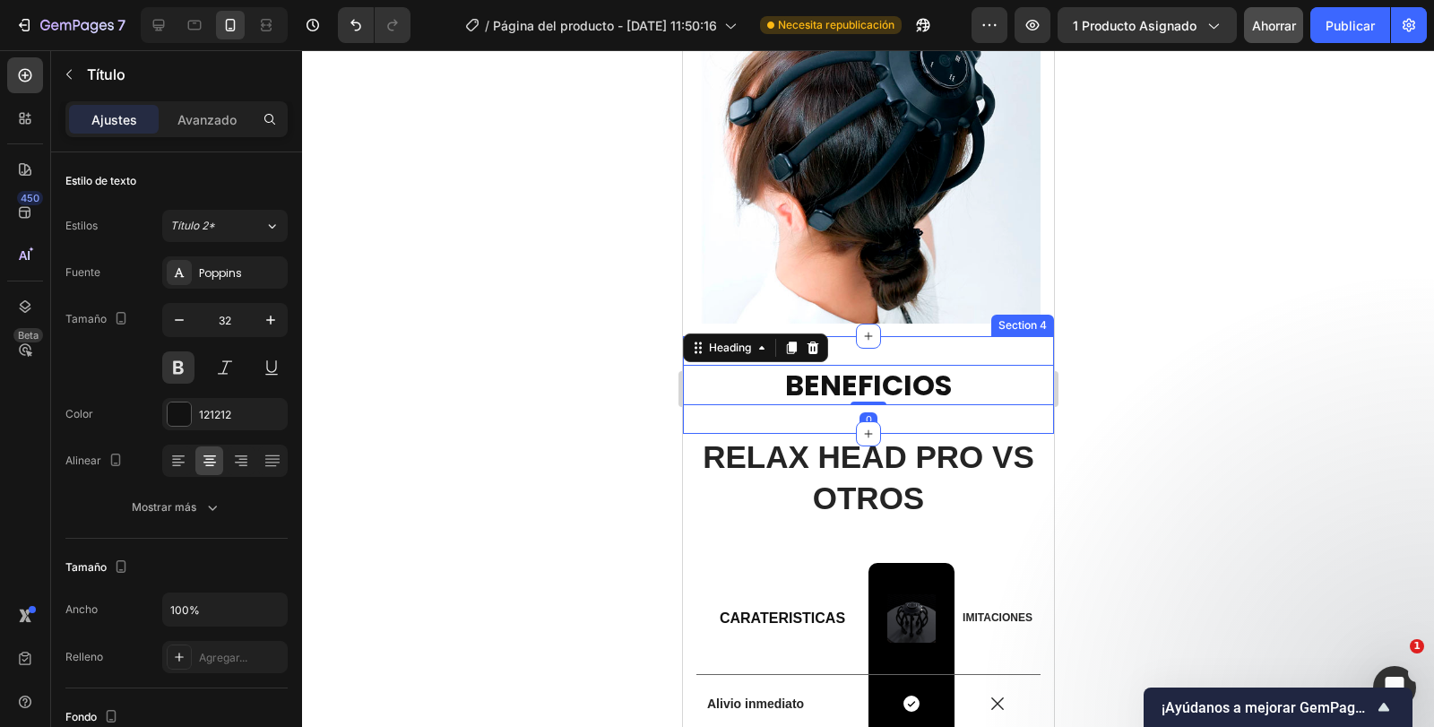
scroll to position [2393, 0]
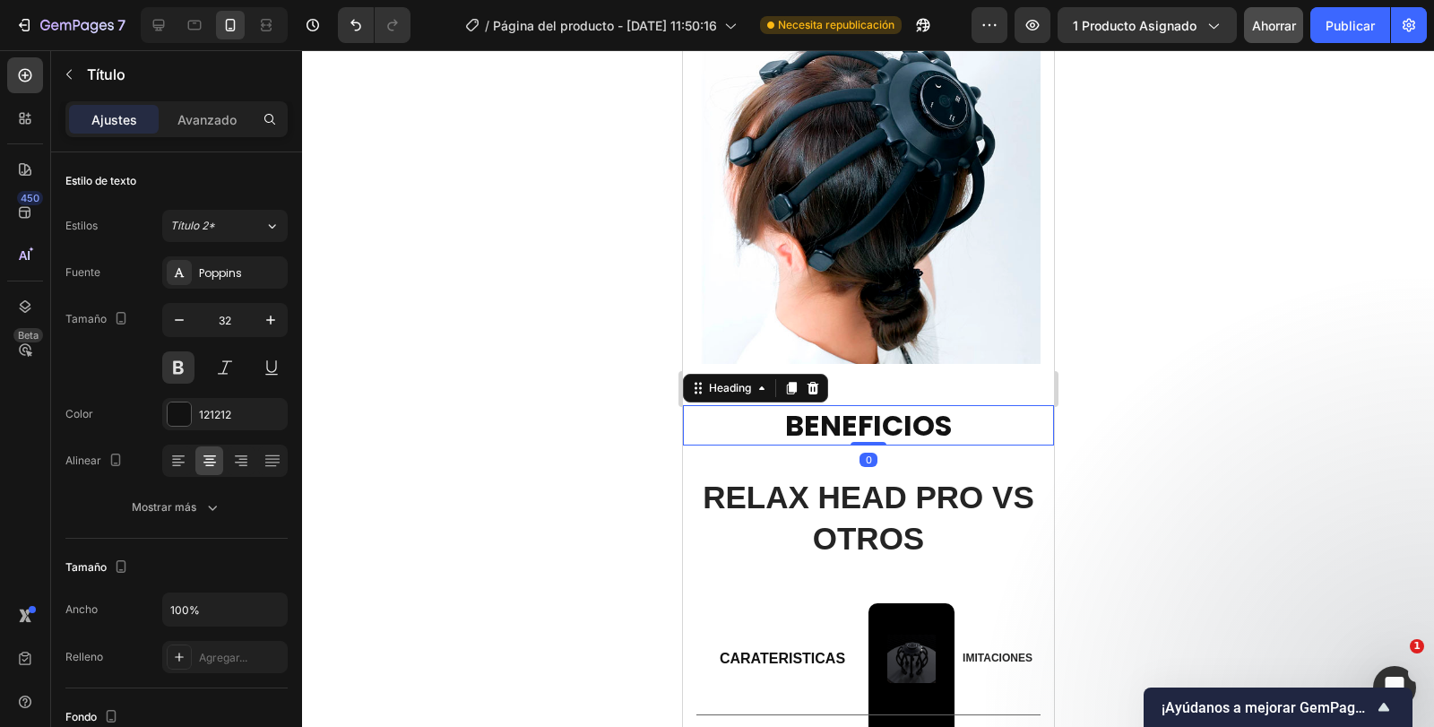
click at [861, 406] on h2 "BENEFICIOS" at bounding box center [867, 425] width 371 height 41
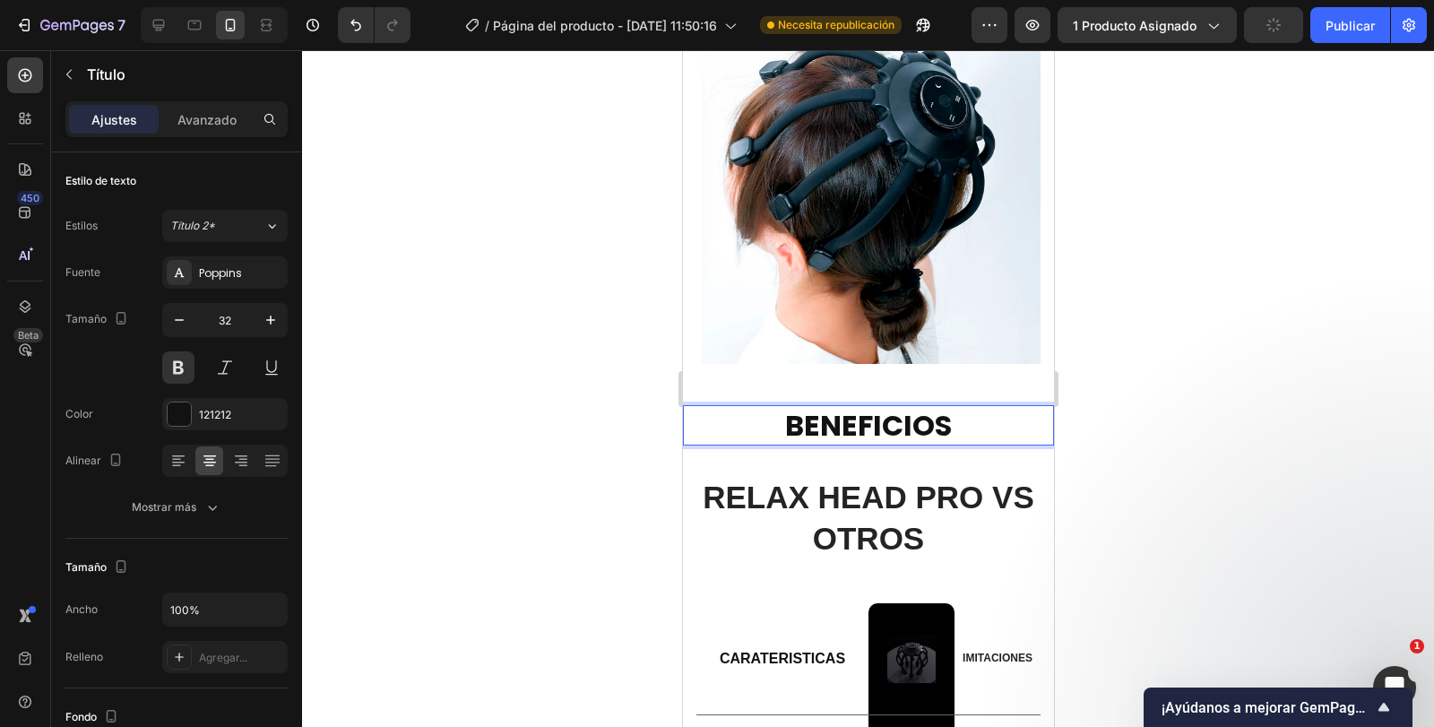
click at [861, 407] on p "BENEFICIOS" at bounding box center [868, 426] width 368 height 38
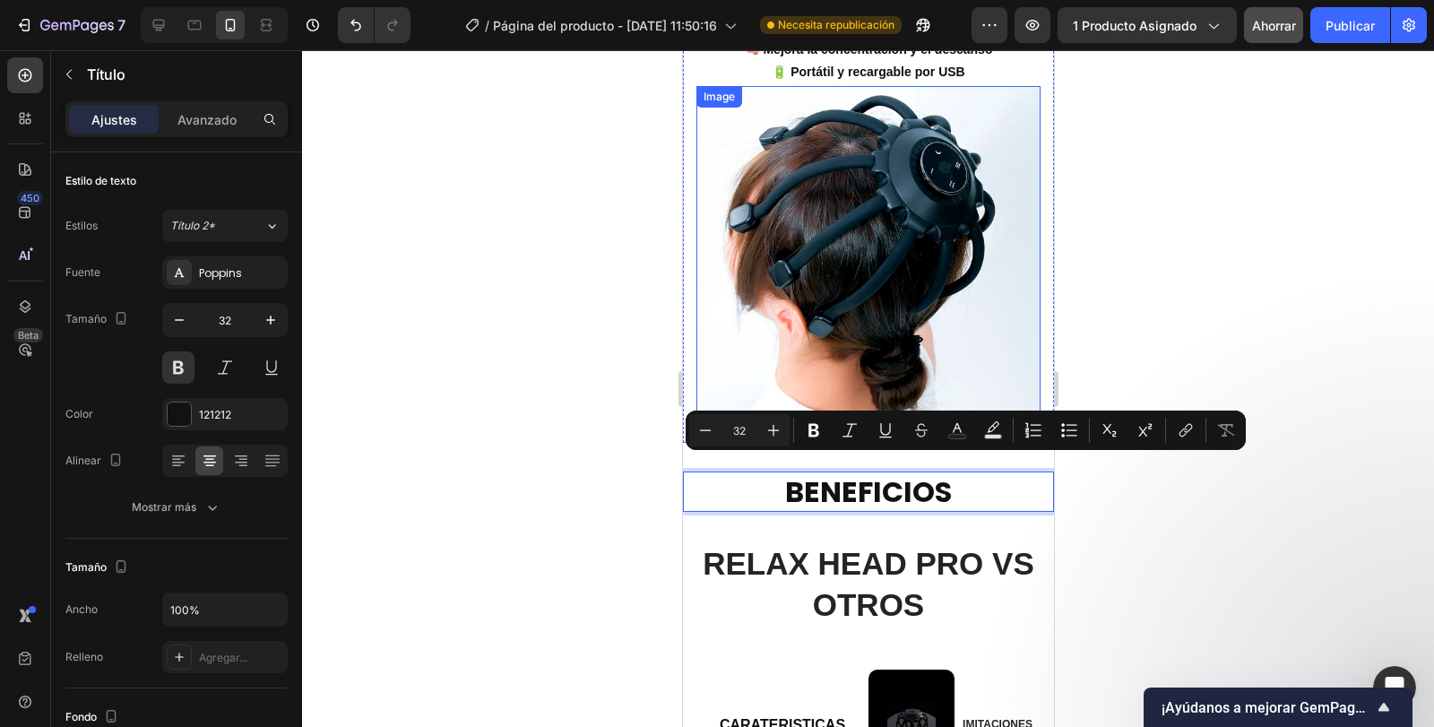
scroll to position [2124, 0]
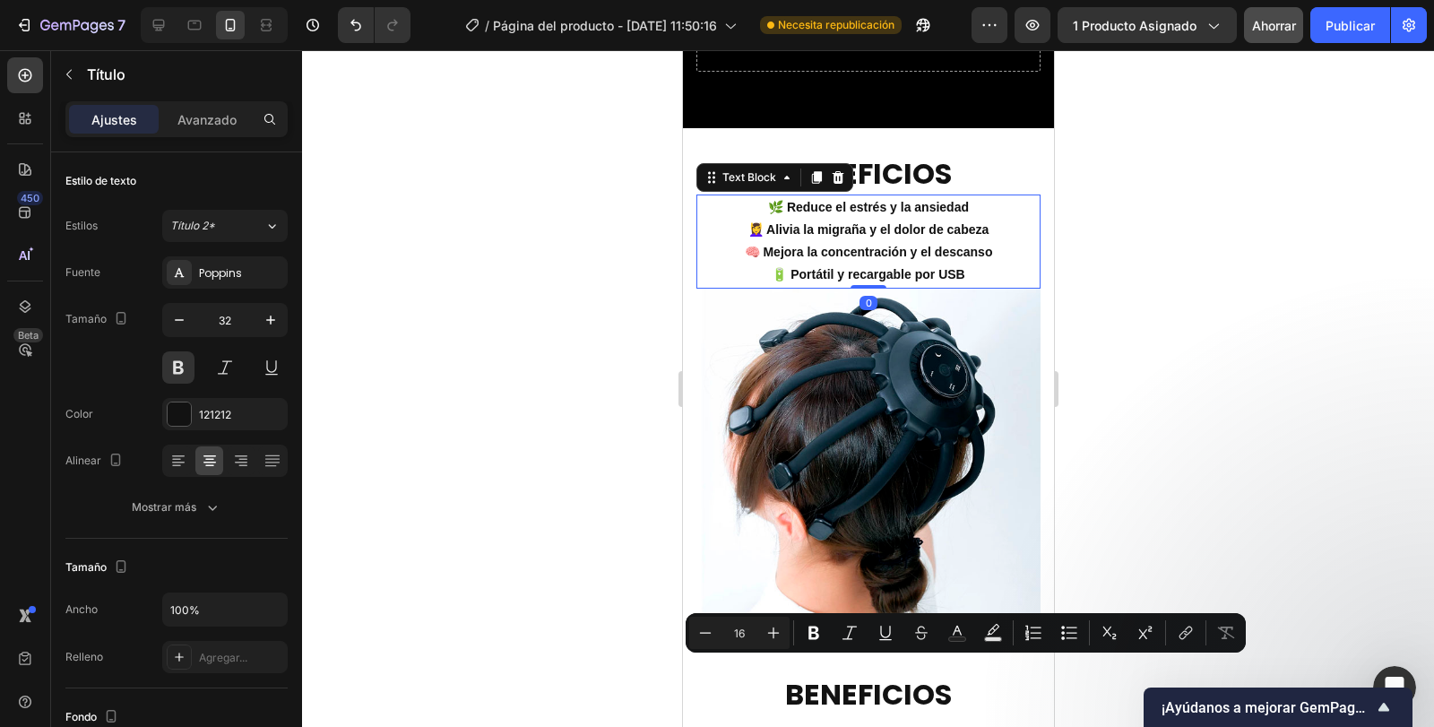
click at [870, 243] on p "🌿 Reduce el estrés y la ansiedad 💆‍♀️ Alivia la migraña y el dolor de cabeza 🧠 …" at bounding box center [867, 241] width 341 height 91
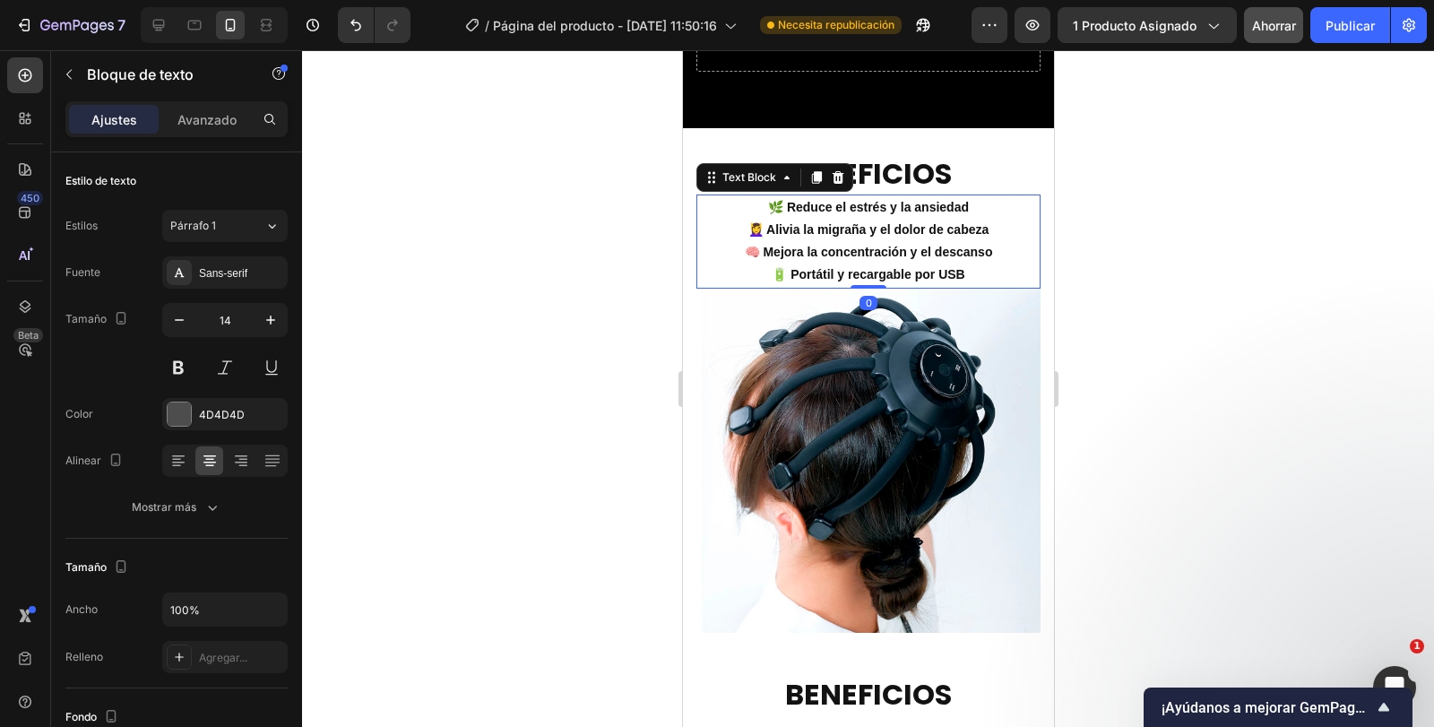
click at [870, 243] on p "🌿 Reduce el estrés y la ansiedad 💆‍♀️ Alivia la migraña y el dolor de cabeza 🧠 …" at bounding box center [867, 241] width 341 height 91
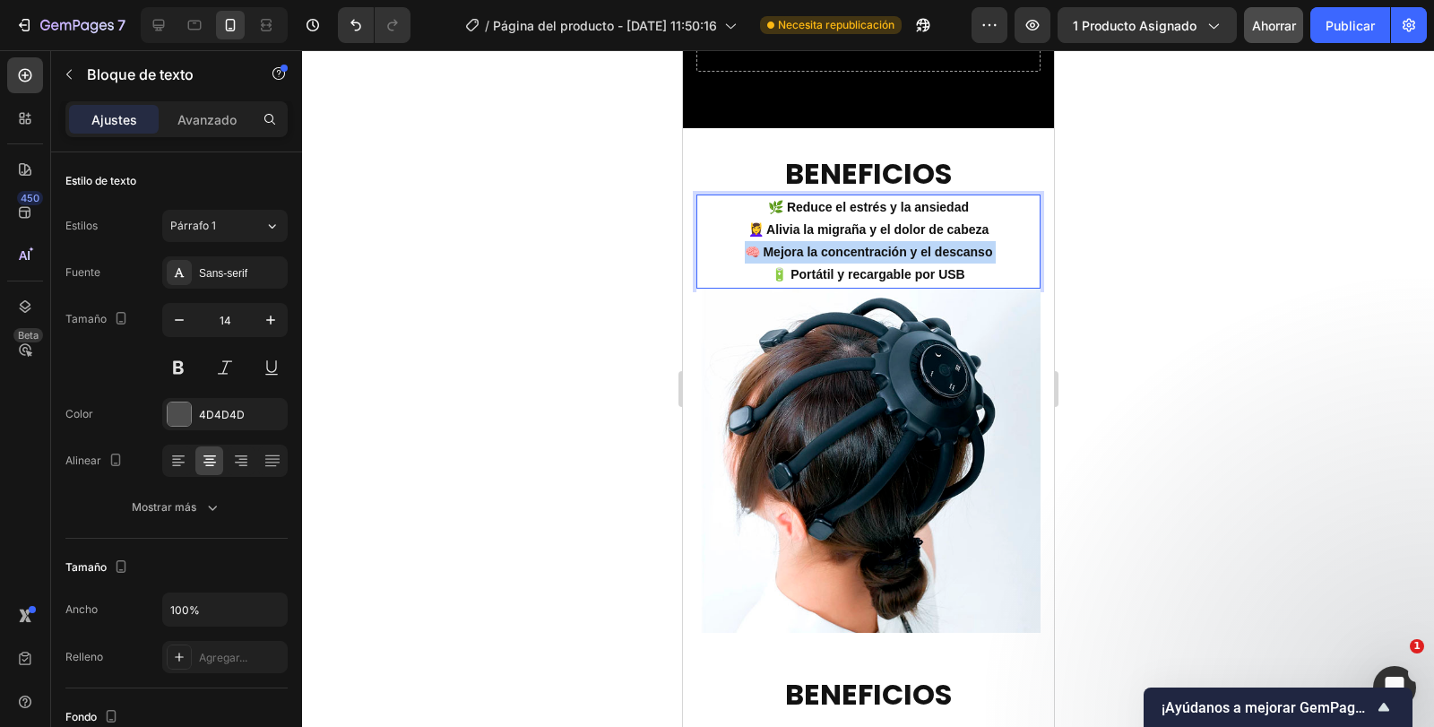
click at [870, 243] on p "🌿 Reduce el estrés y la ansiedad 💆‍♀️ Alivia la migraña y el dolor de cabeza 🧠 …" at bounding box center [867, 241] width 341 height 91
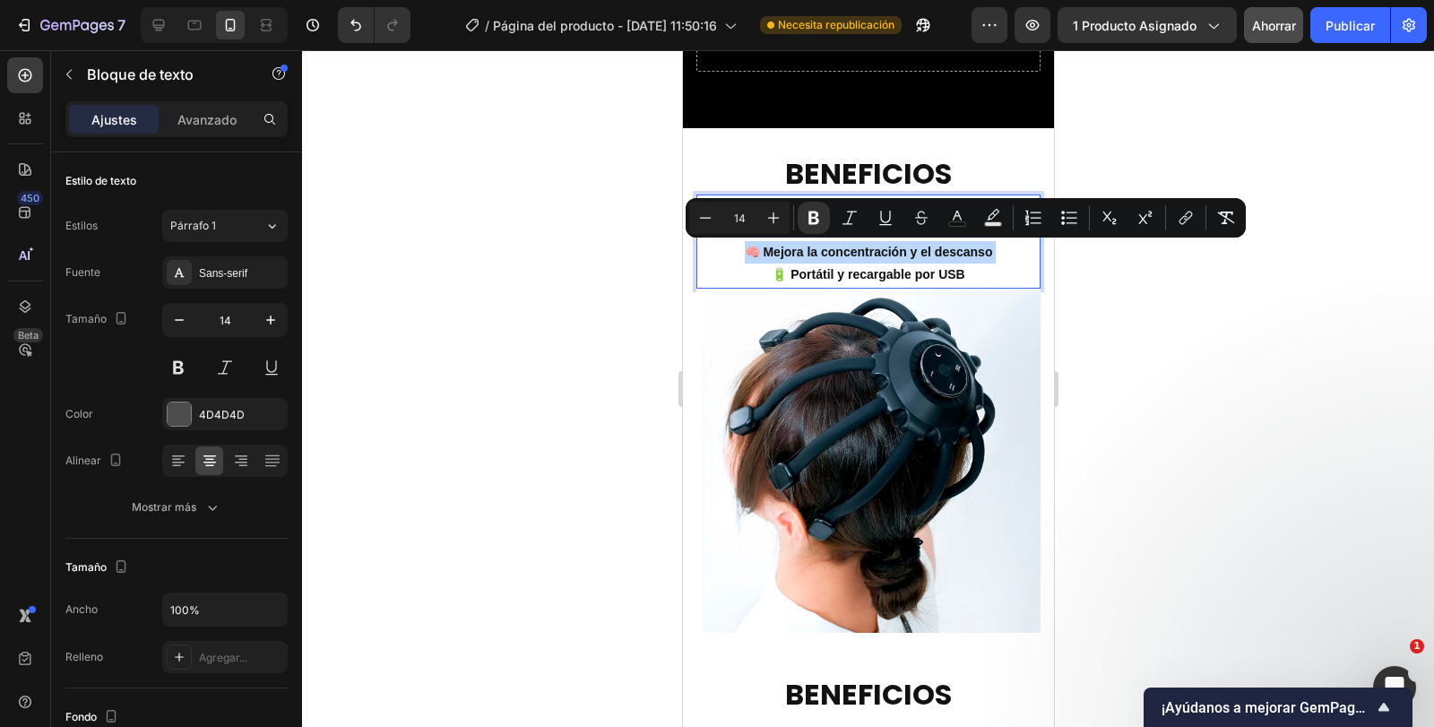
click at [870, 243] on p "🌿 Reduce el estrés y la ansiedad 💆‍♀️ Alivia la migraña y el dolor de cabeza 🧠 …" at bounding box center [867, 241] width 341 height 91
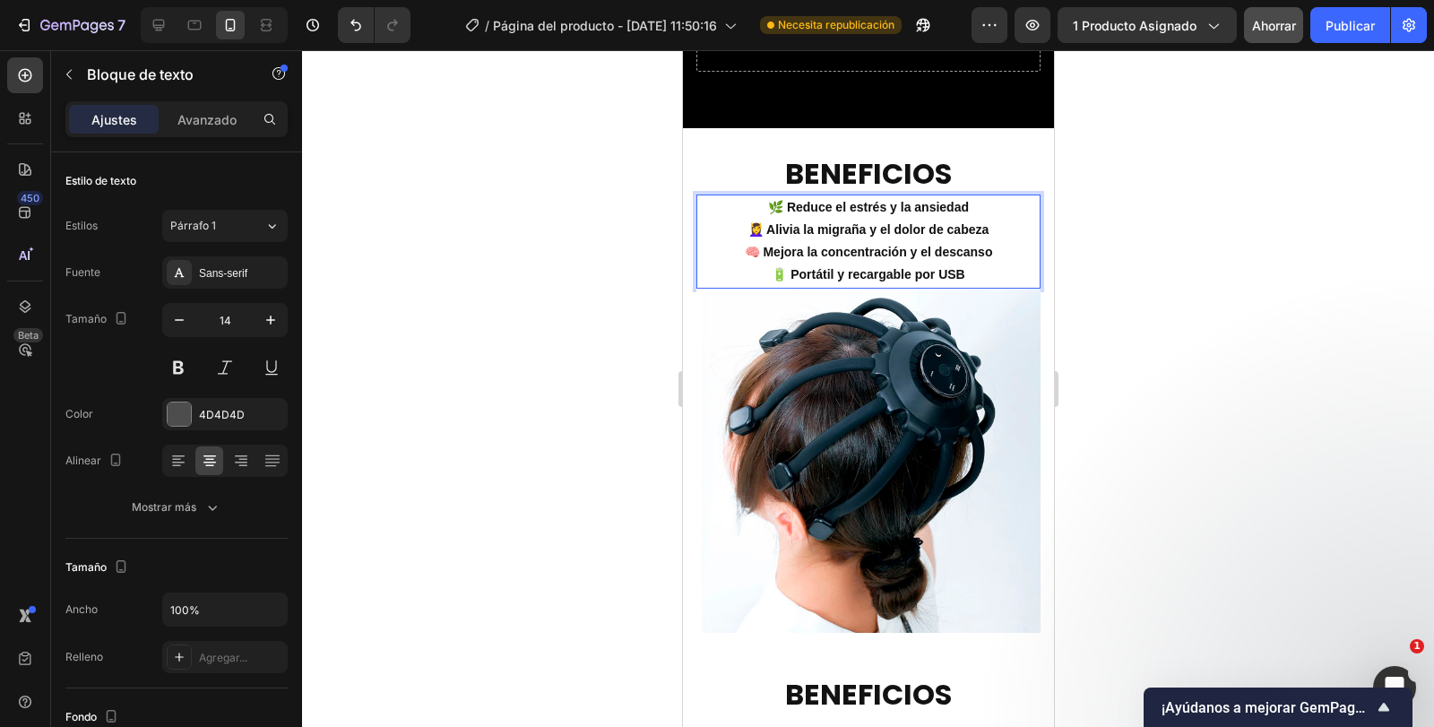
click at [952, 270] on strong "🔋 Portátil y recargable por USB" at bounding box center [867, 274] width 193 height 14
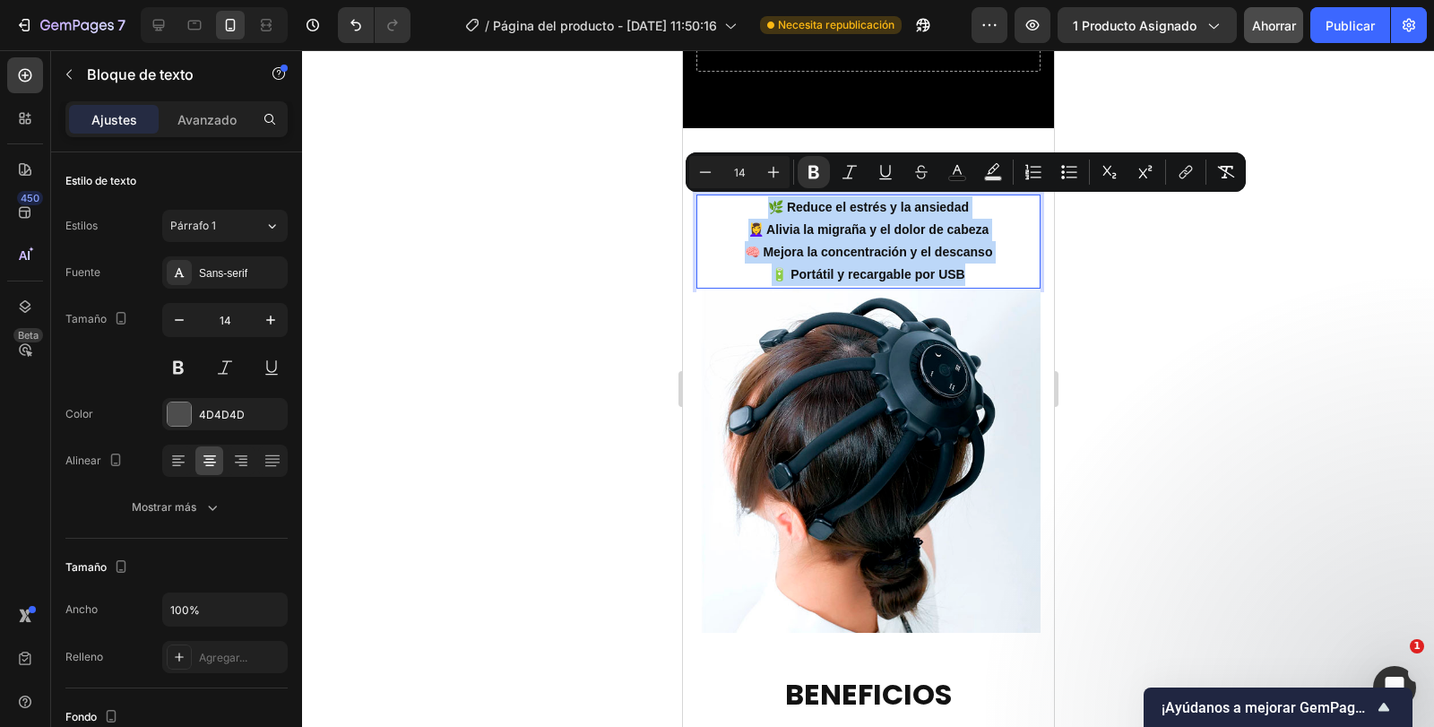
drag, startPoint x: 969, startPoint y: 272, endPoint x: 766, endPoint y: 210, distance: 212.7
click at [766, 210] on p "🌿 Reduce el estrés y la ansiedad 💆‍♀️ Alivia la migraña y el dolor de cabeza 🧠 …" at bounding box center [867, 241] width 341 height 91
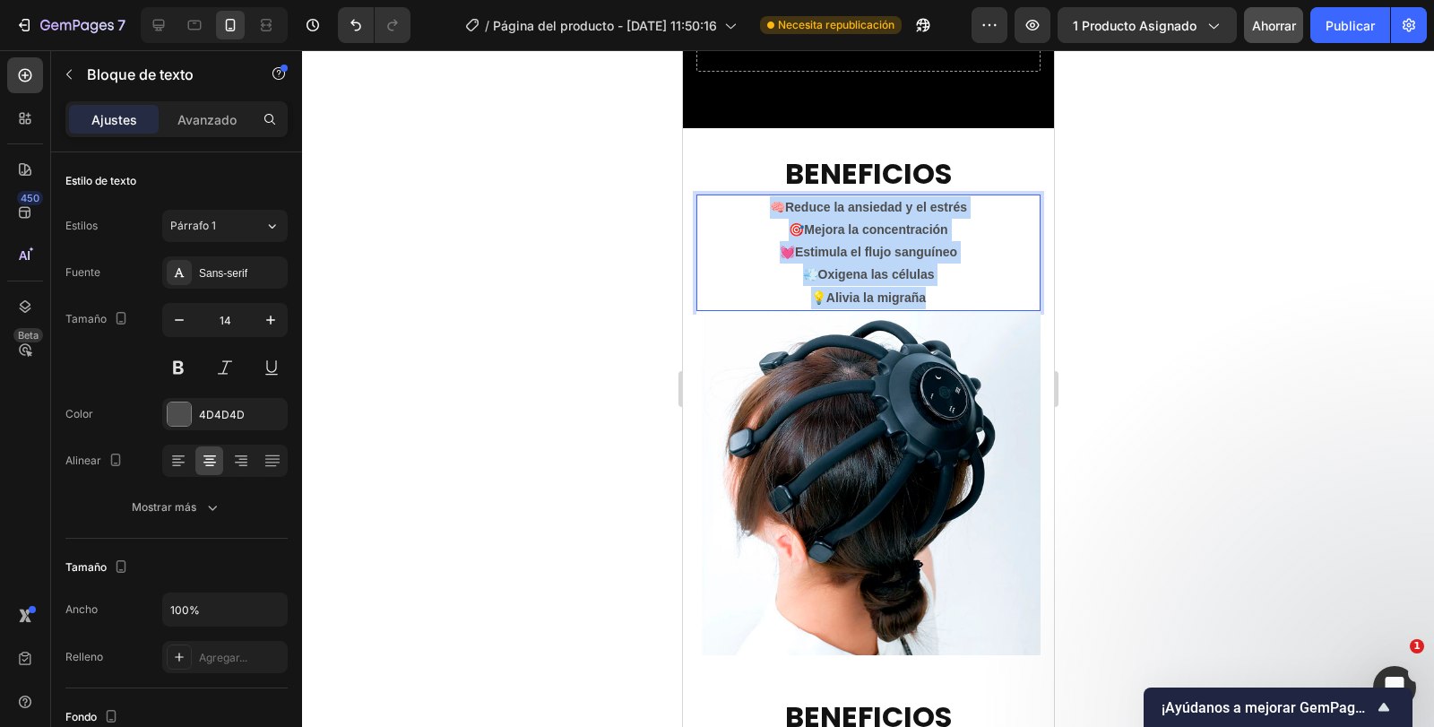
drag, startPoint x: 931, startPoint y: 298, endPoint x: 767, endPoint y: 207, distance: 187.4
click at [767, 207] on div "🧠 Reduce la ansiedad y el estrés 🎯 Mejora la concentración 💓 Estimula el flujo …" at bounding box center [868, 253] width 344 height 117
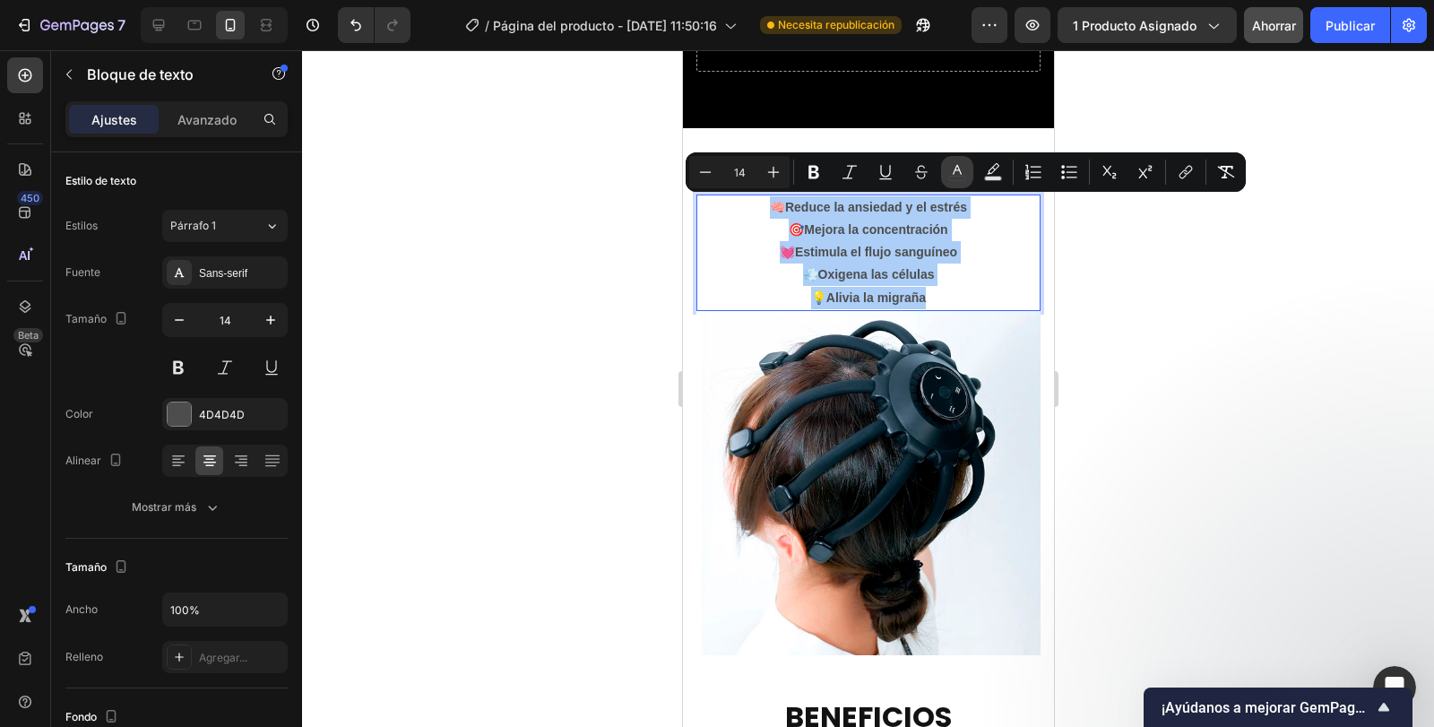
click at [953, 172] on icon "Editor contextual toolbar" at bounding box center [957, 172] width 18 height 18
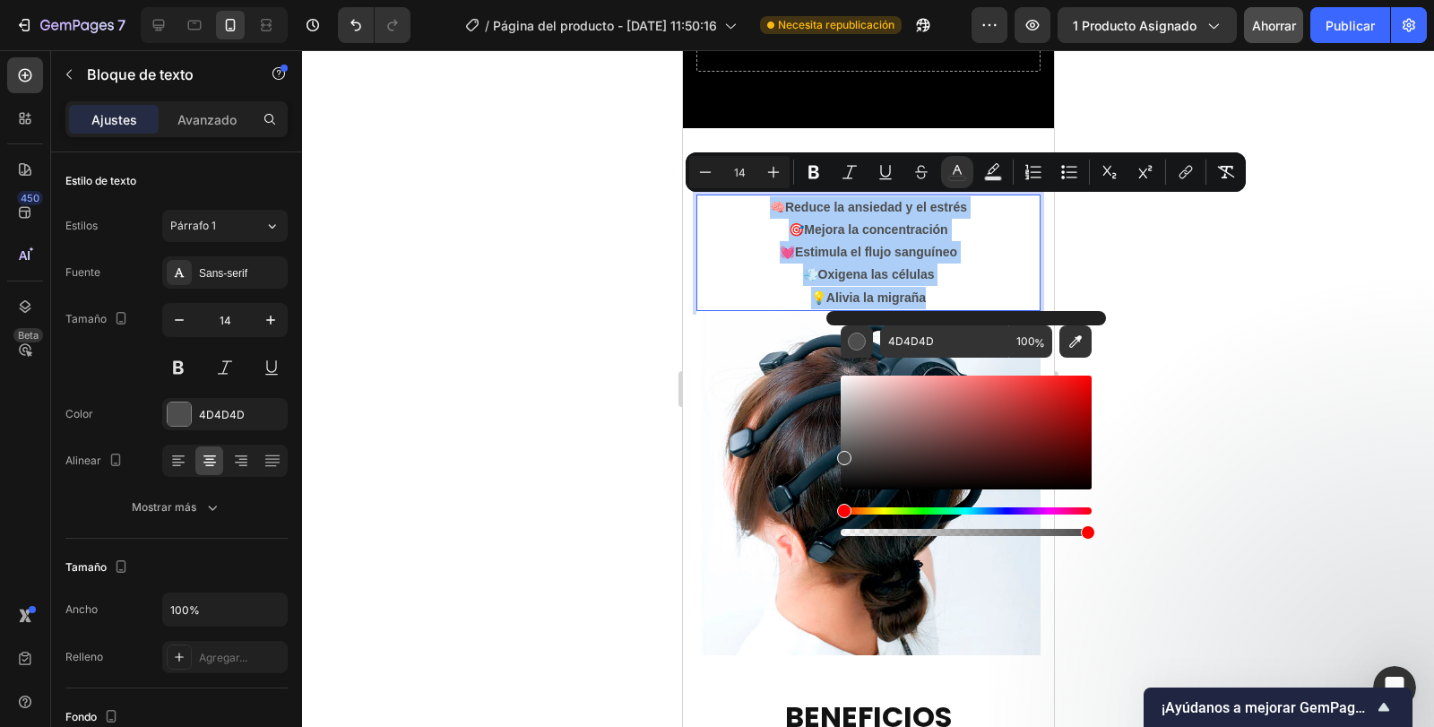
click at [846, 479] on div "Editor contextual toolbar" at bounding box center [966, 433] width 251 height 114
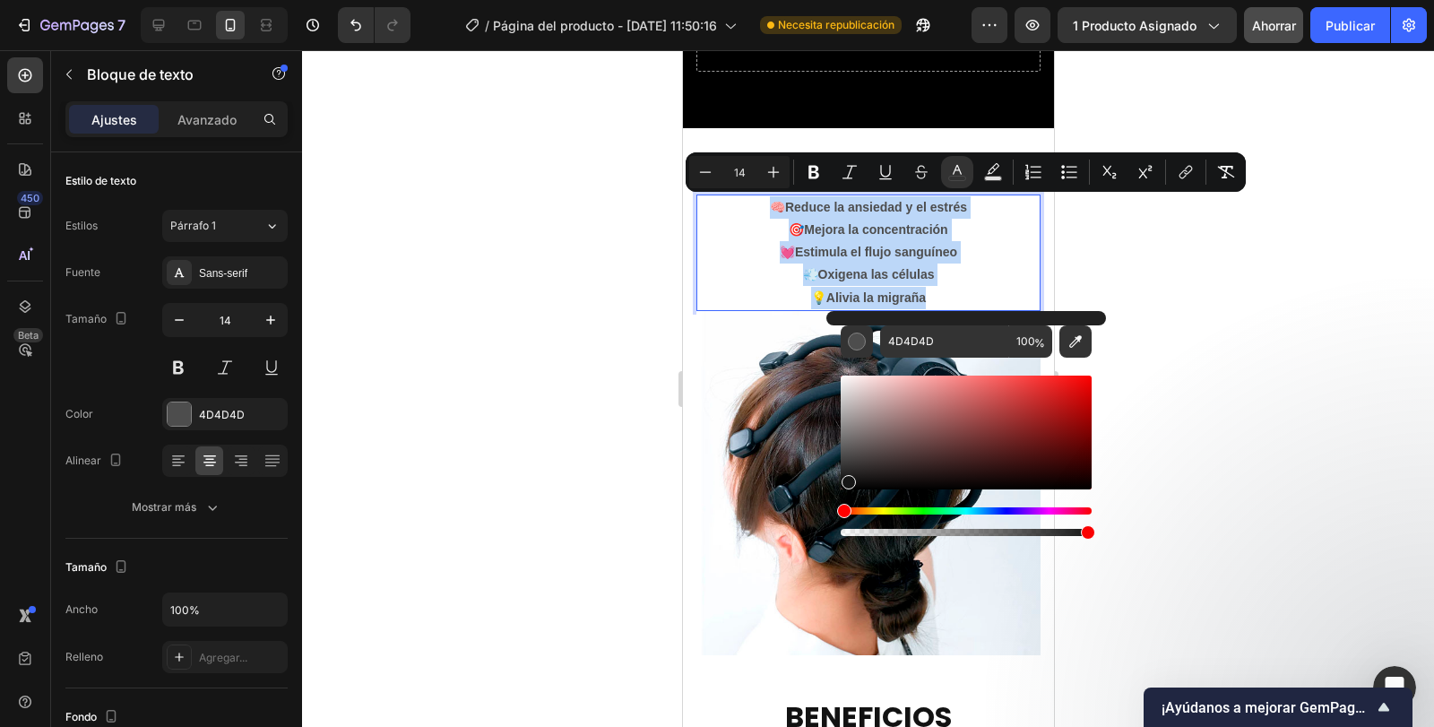
type input "161616"
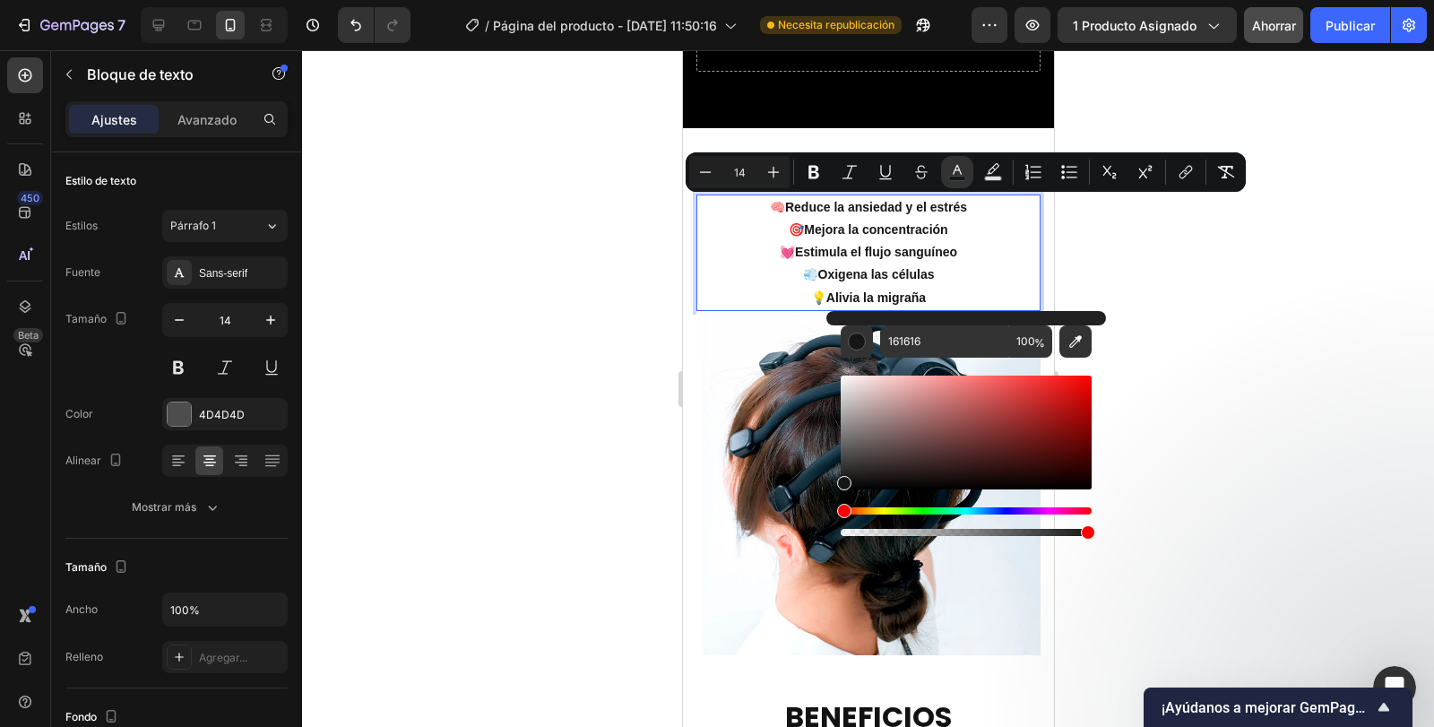
click at [1182, 262] on div at bounding box center [868, 388] width 1132 height 677
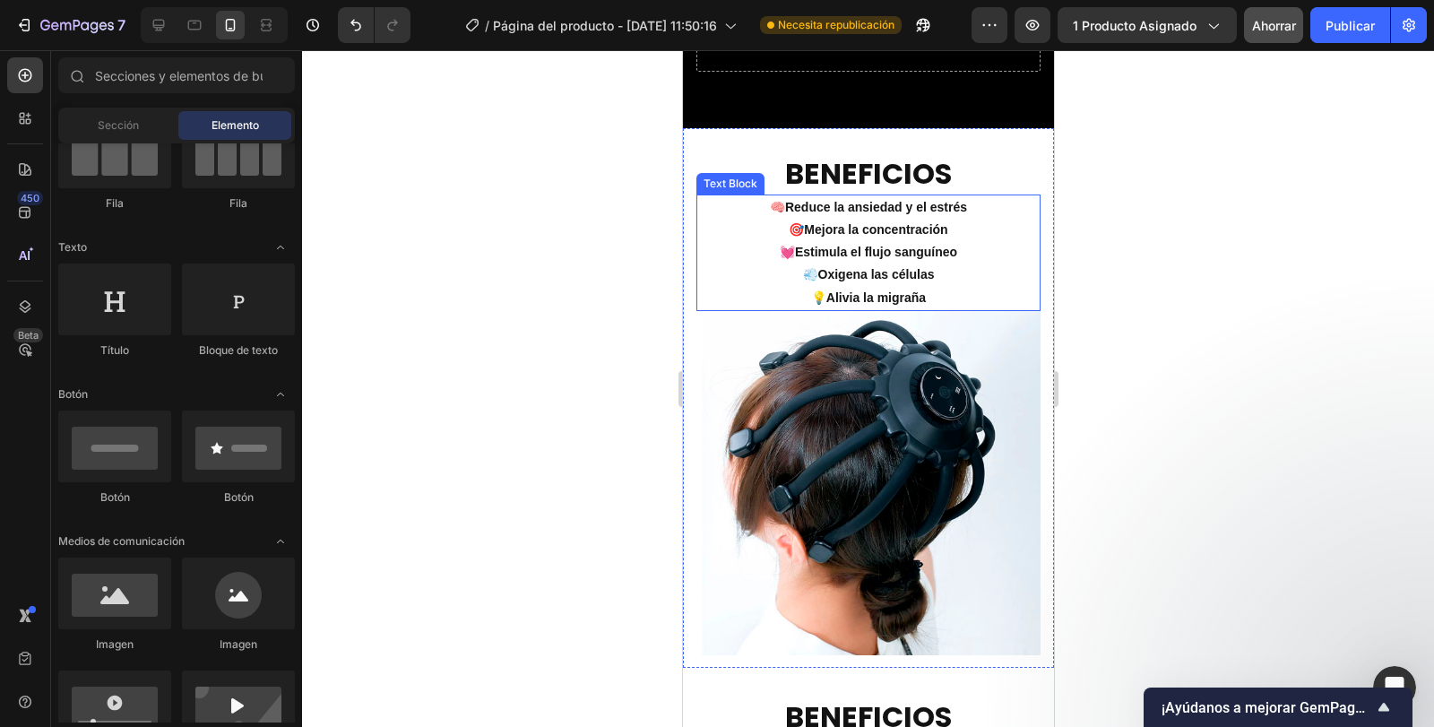
click at [902, 252] on strong "Estimula el flujo sanguíneo" at bounding box center [875, 252] width 162 height 14
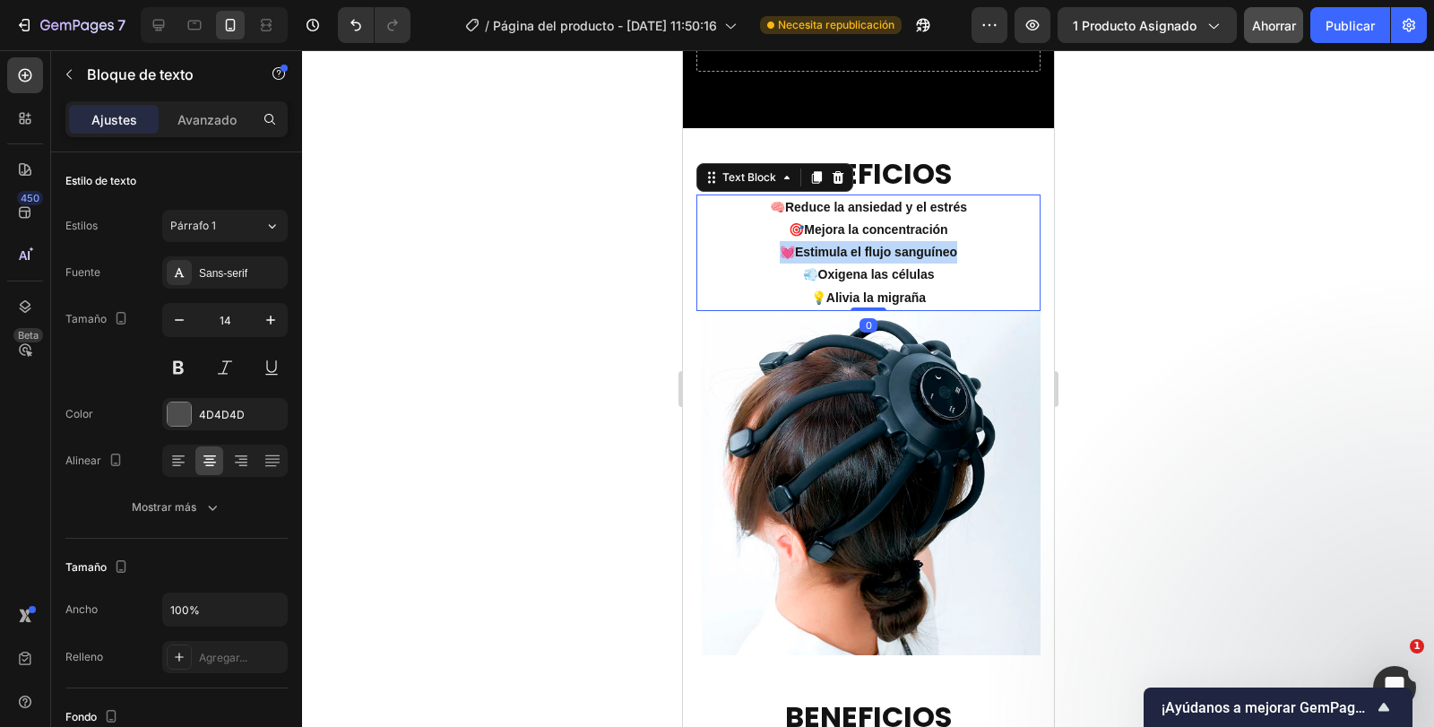
click at [902, 252] on strong "Estimula el flujo sanguíneo" at bounding box center [875, 252] width 162 height 14
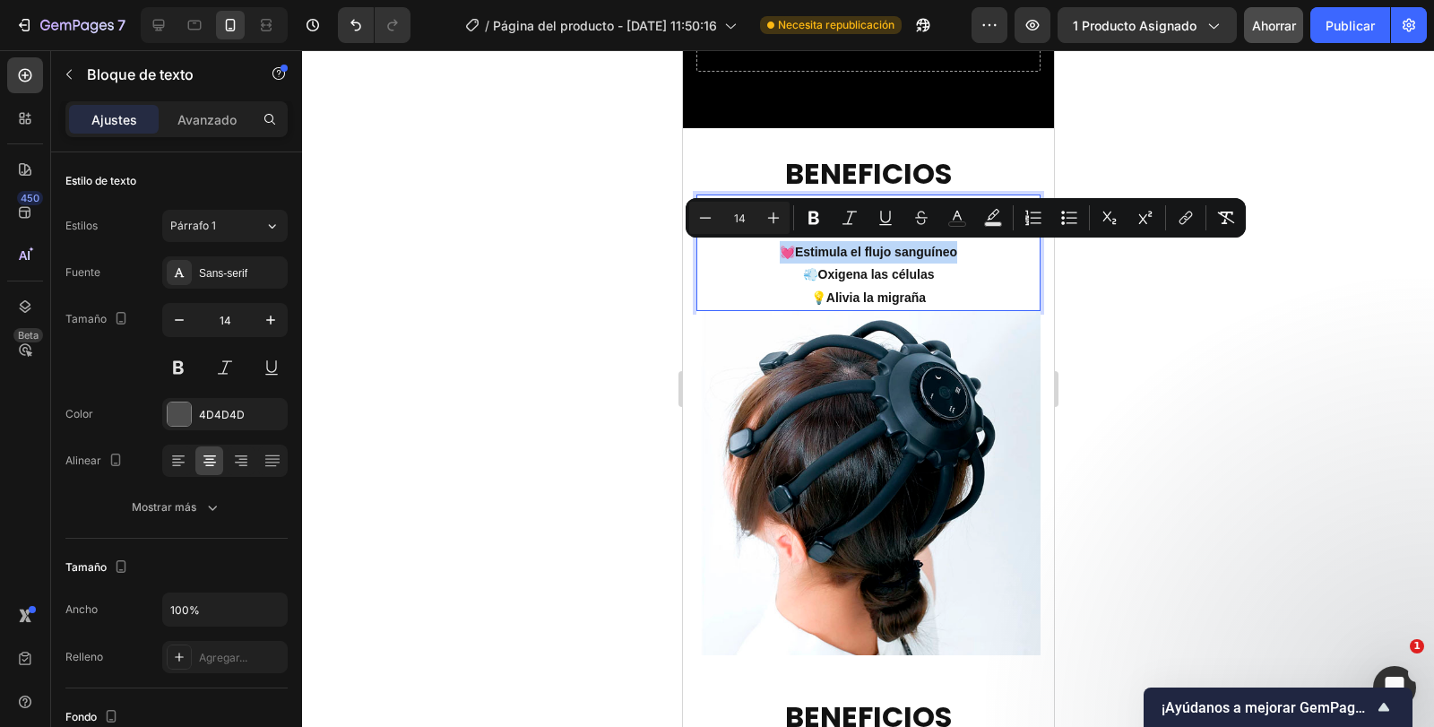
click at [902, 252] on strong "Estimula el flujo sanguíneo" at bounding box center [875, 252] width 162 height 14
click at [925, 292] on p "💡 Alivia la migraña" at bounding box center [867, 298] width 341 height 22
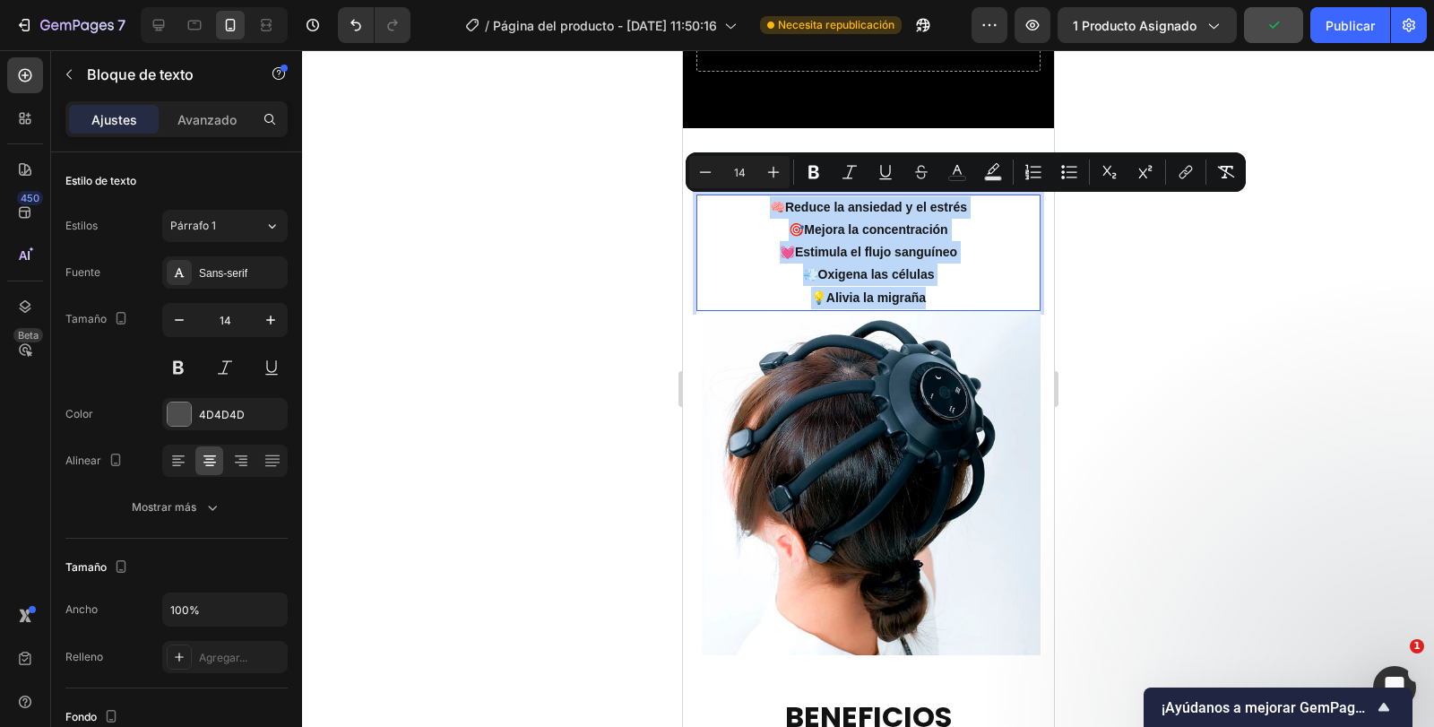
drag, startPoint x: 929, startPoint y: 299, endPoint x: 765, endPoint y: 206, distance: 188.3
click at [765, 206] on div "🧠 Reduce la ansiedad y el estrés 🎯 Mejora la concentración 💓 Estimula el flujo …" at bounding box center [868, 253] width 344 height 117
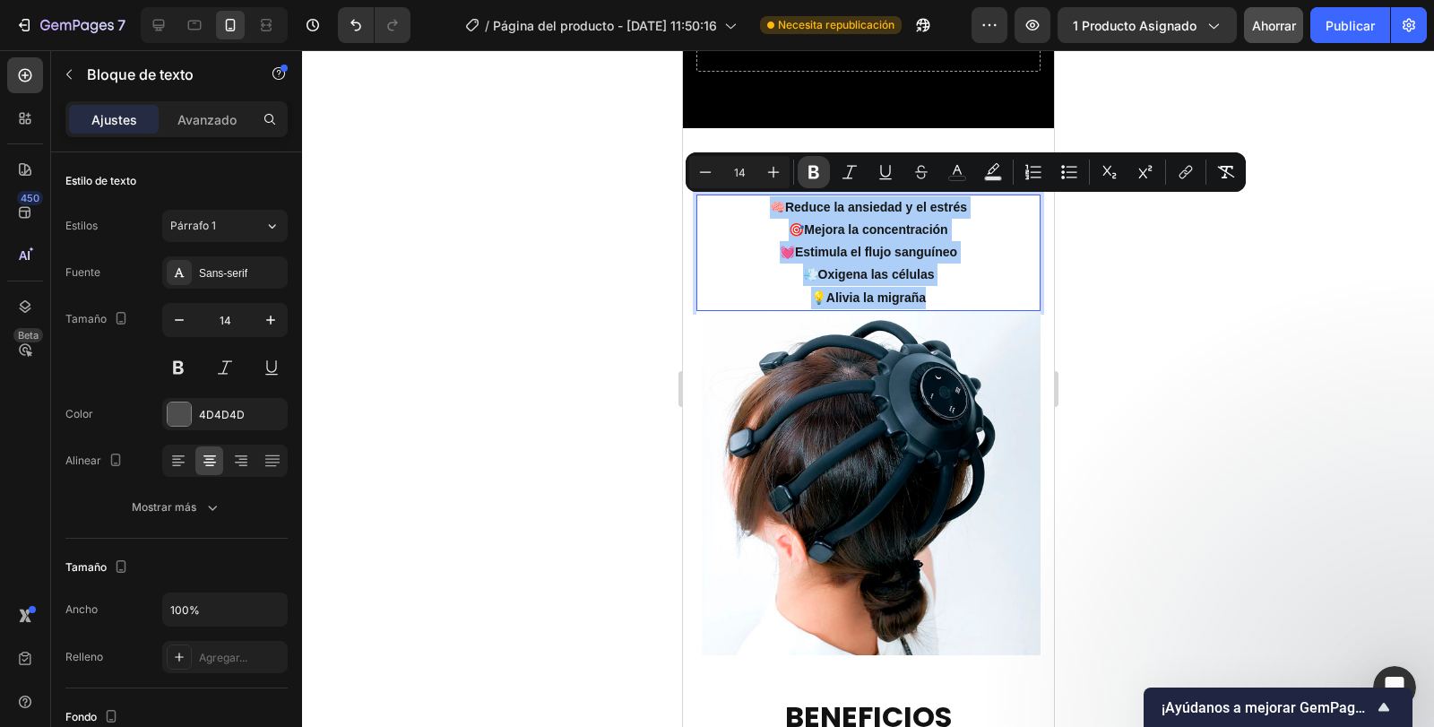
click at [814, 178] on icon "Barra de herramientas contextual del editor" at bounding box center [814, 172] width 11 height 13
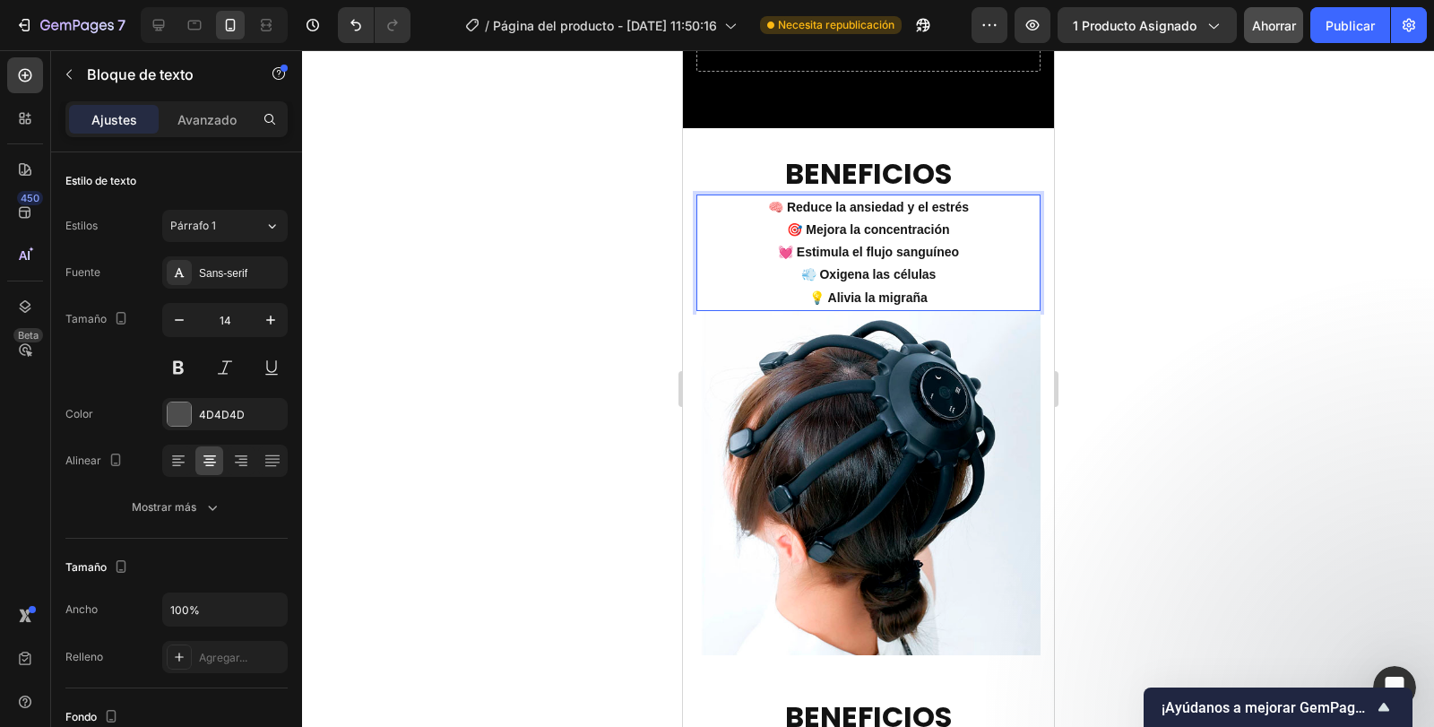
click at [1130, 230] on div at bounding box center [868, 388] width 1132 height 677
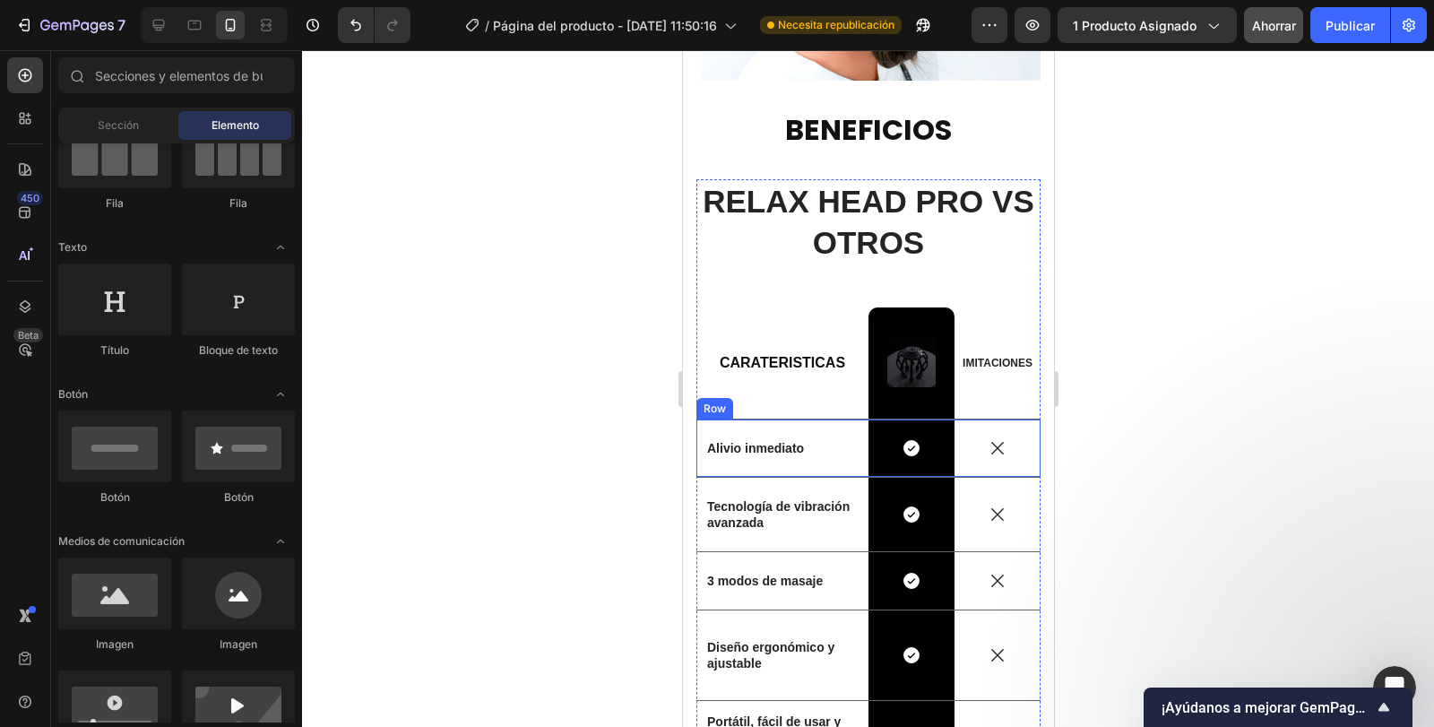
scroll to position [2572, 0]
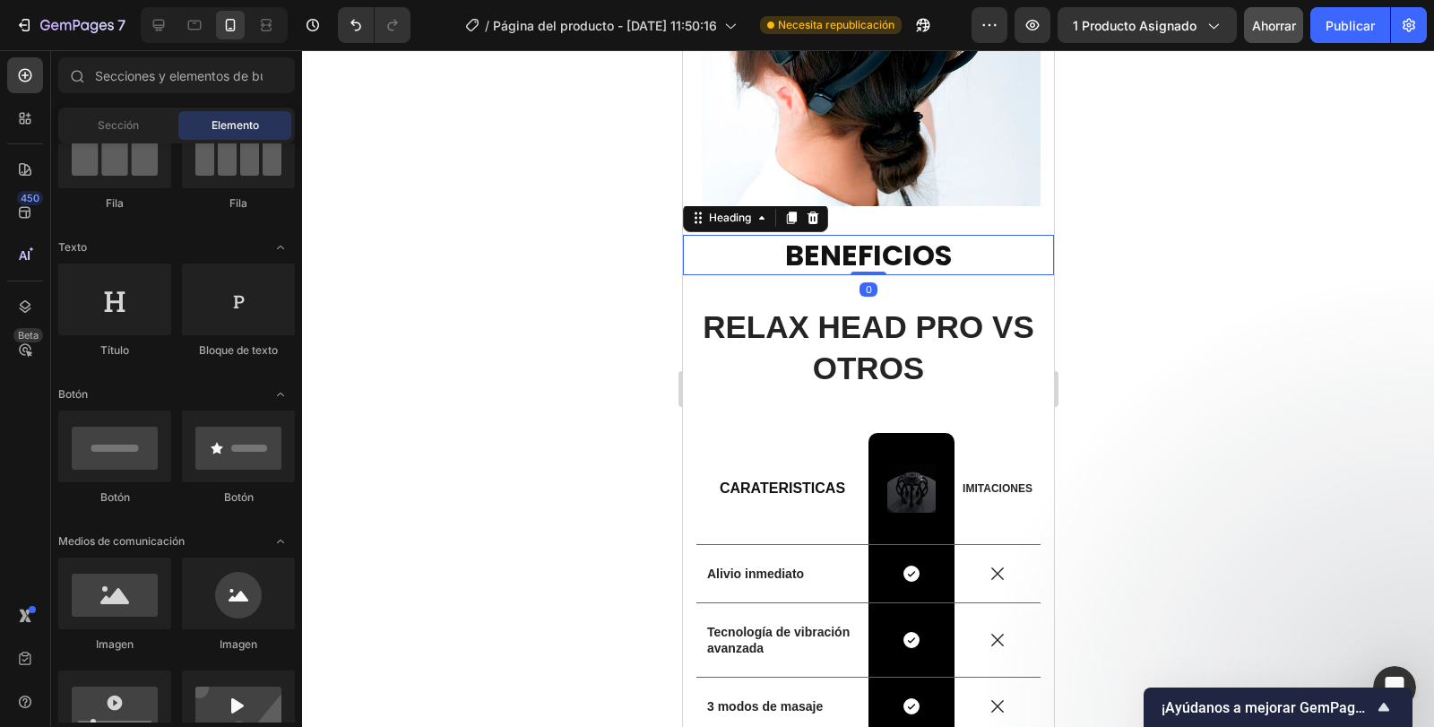
click at [844, 249] on h2 "BENEFICIOS" at bounding box center [867, 255] width 371 height 41
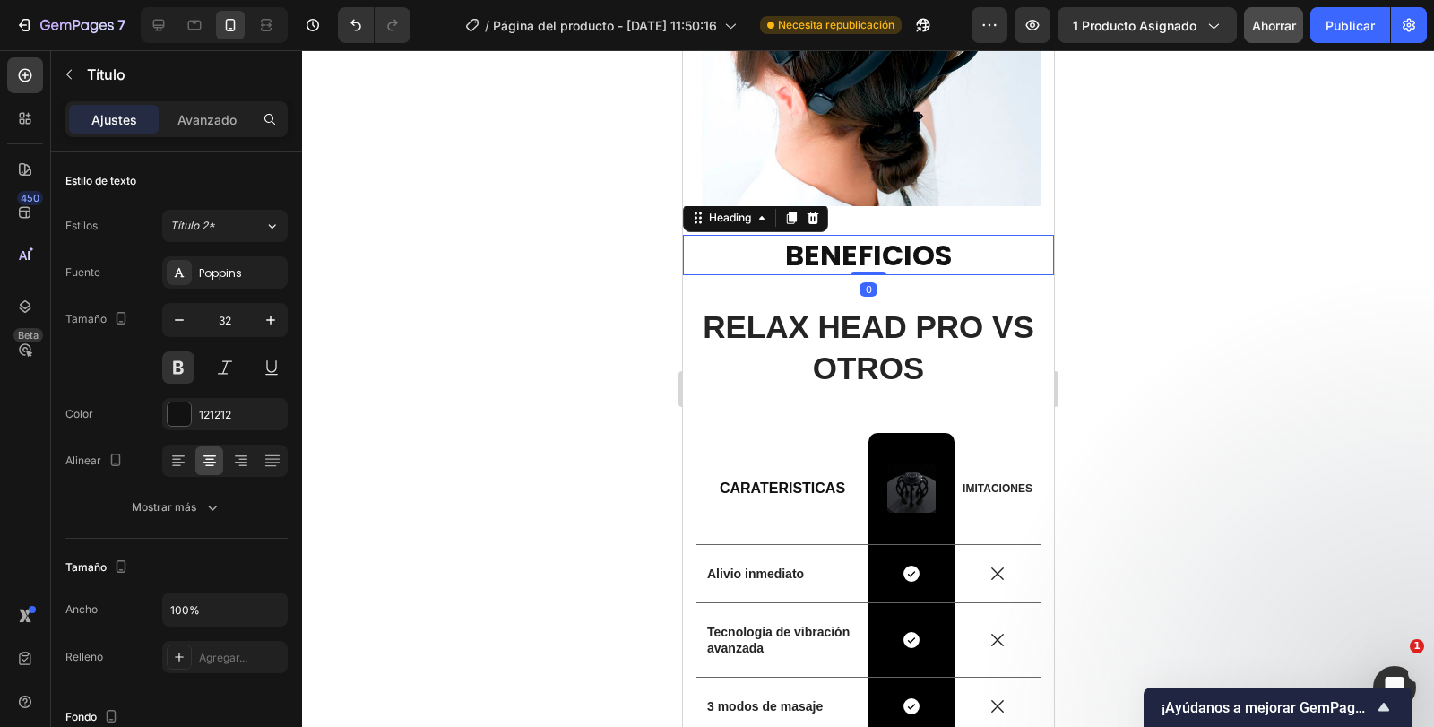
click at [844, 249] on h2 "BENEFICIOS" at bounding box center [867, 255] width 371 height 41
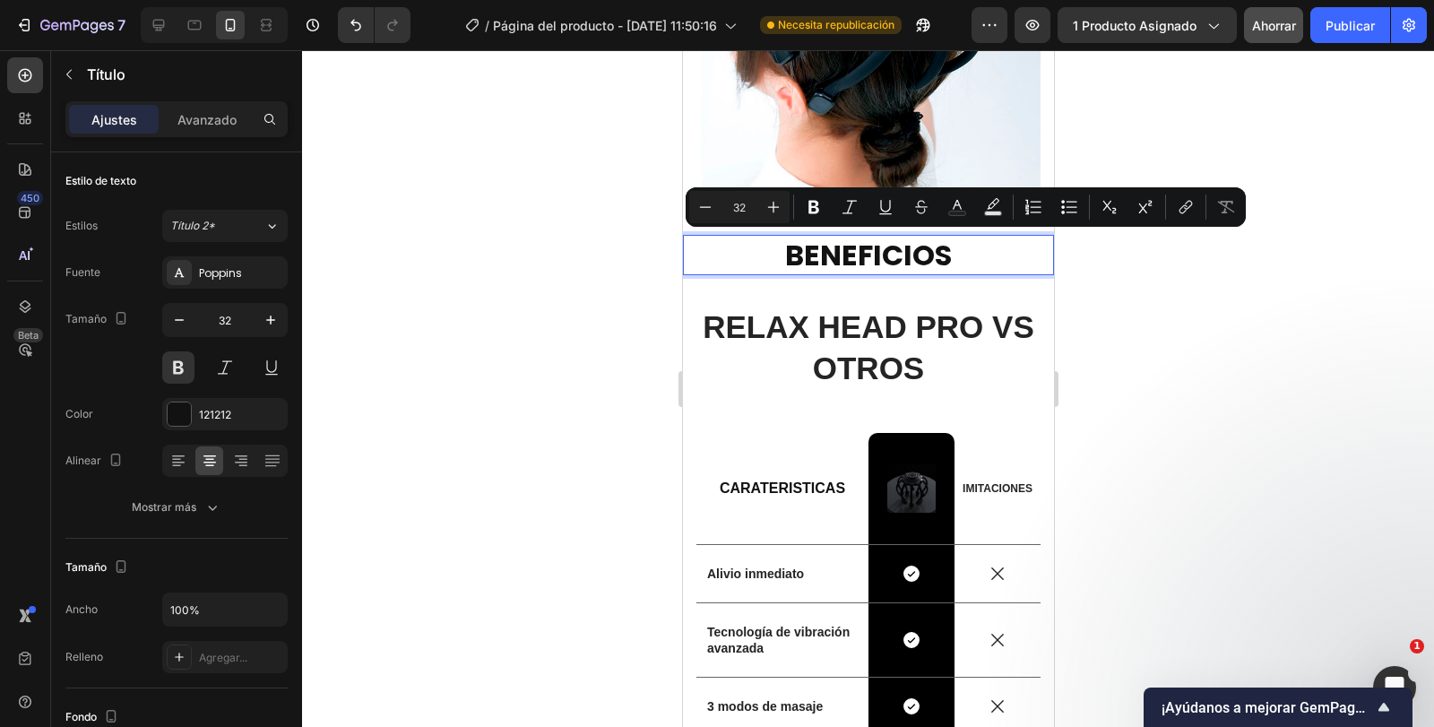
click at [844, 249] on p "BENEFICIOS" at bounding box center [868, 256] width 368 height 38
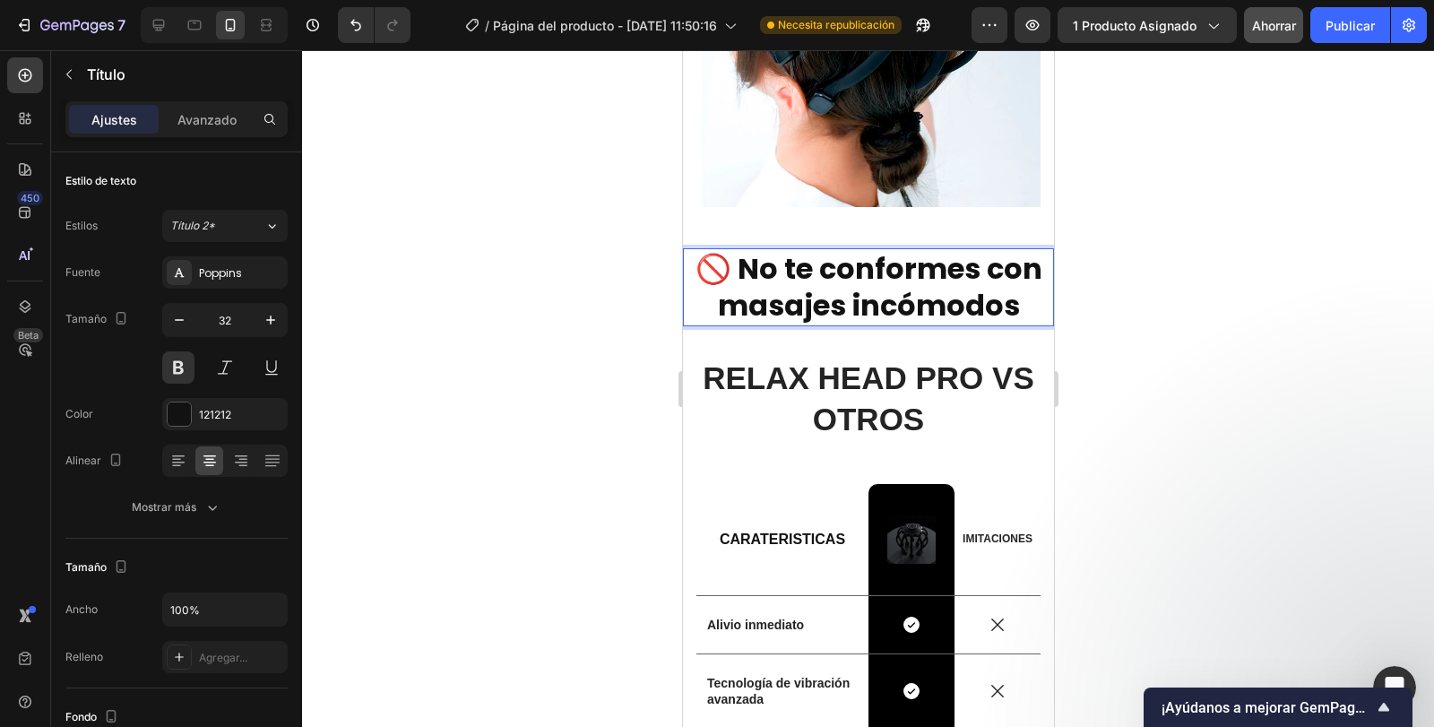
click at [1108, 280] on div at bounding box center [868, 388] width 1132 height 677
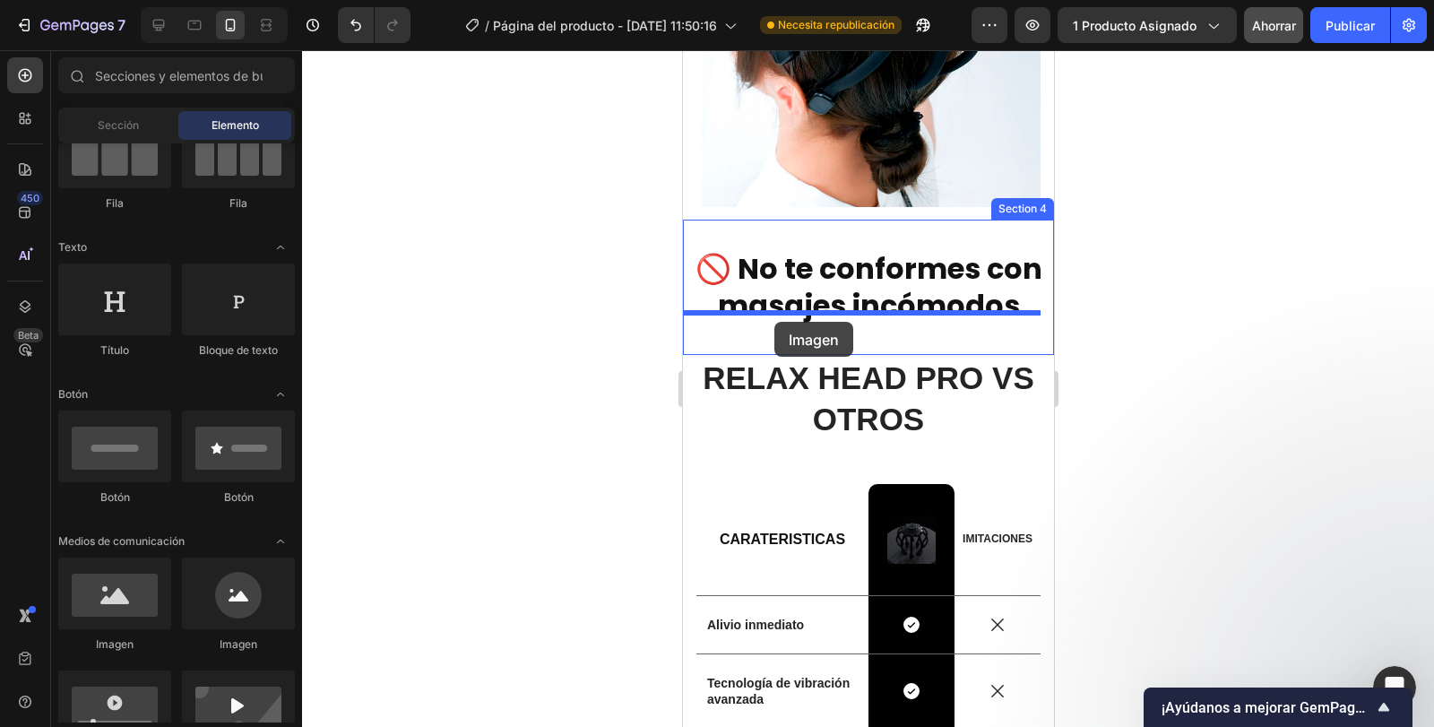
drag, startPoint x: 810, startPoint y: 640, endPoint x: 775, endPoint y: 321, distance: 321.2
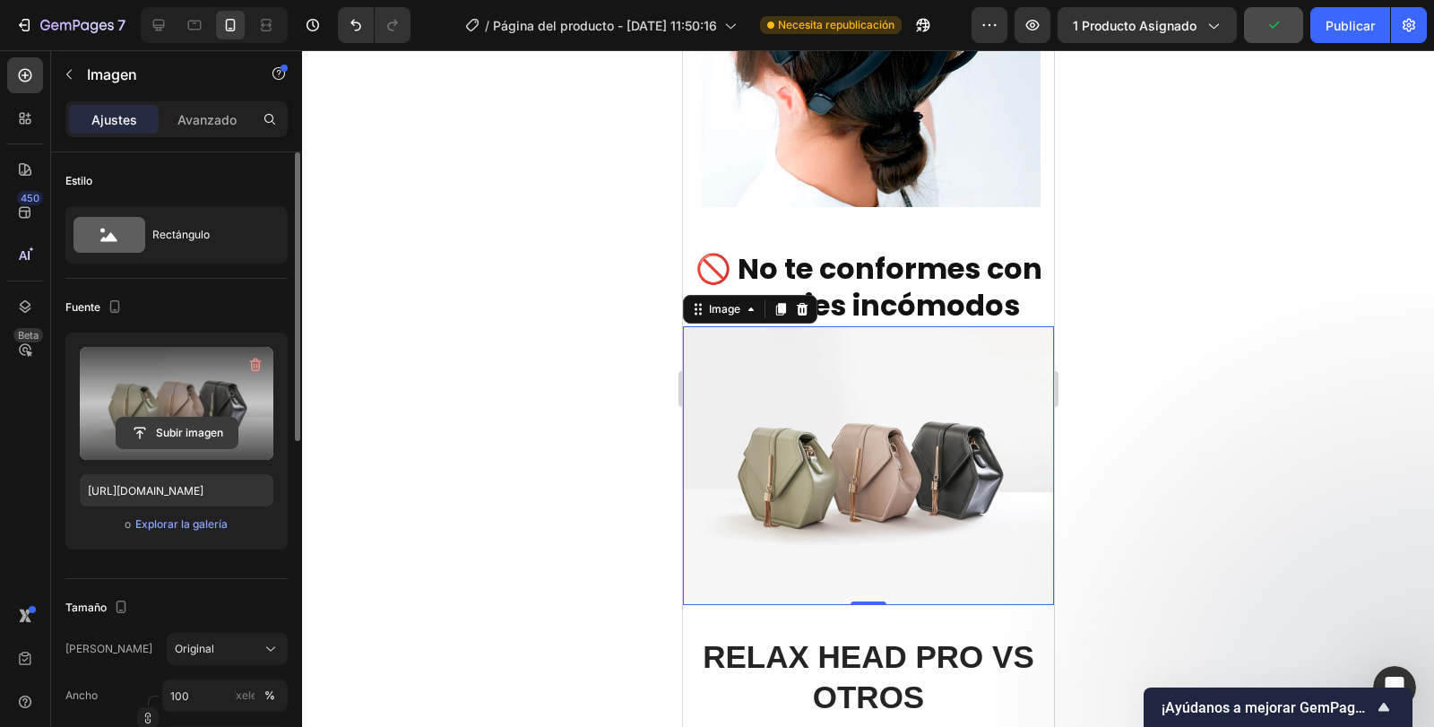
click at [176, 432] on input "file" at bounding box center [177, 433] width 121 height 30
click at [219, 429] on input "file" at bounding box center [177, 433] width 121 height 30
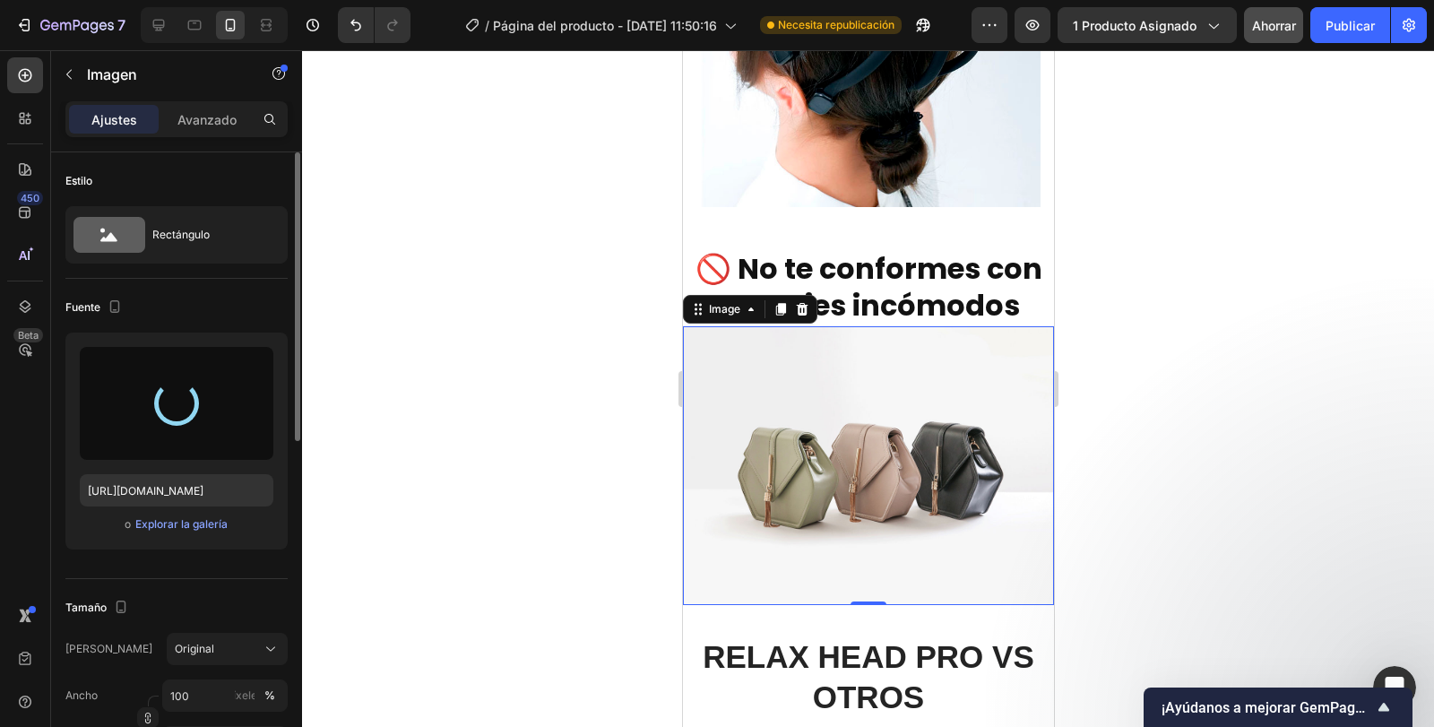
type input "https://cdn.shopify.com/s/files/1/0666/7839/0870/files/gempages_577748776421163…"
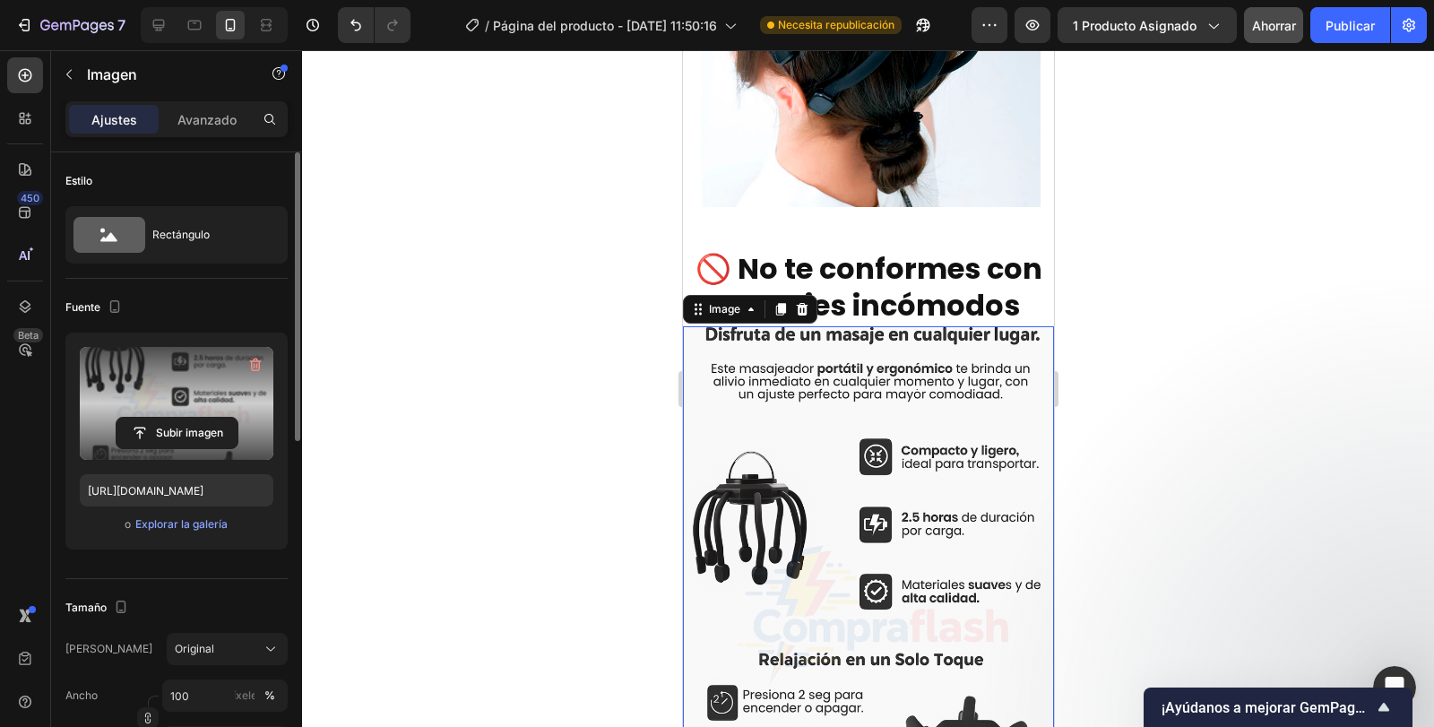
click at [1170, 367] on div at bounding box center [868, 388] width 1132 height 677
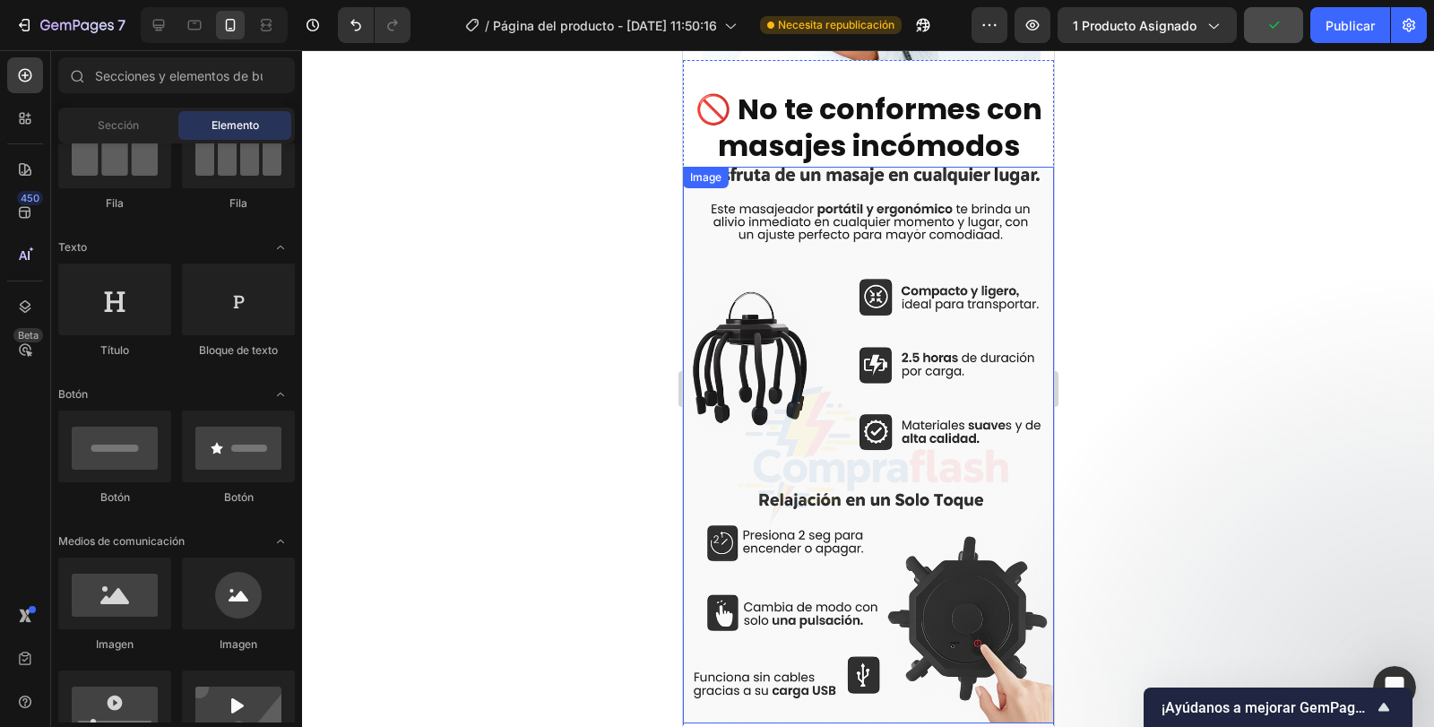
scroll to position [2662, 0]
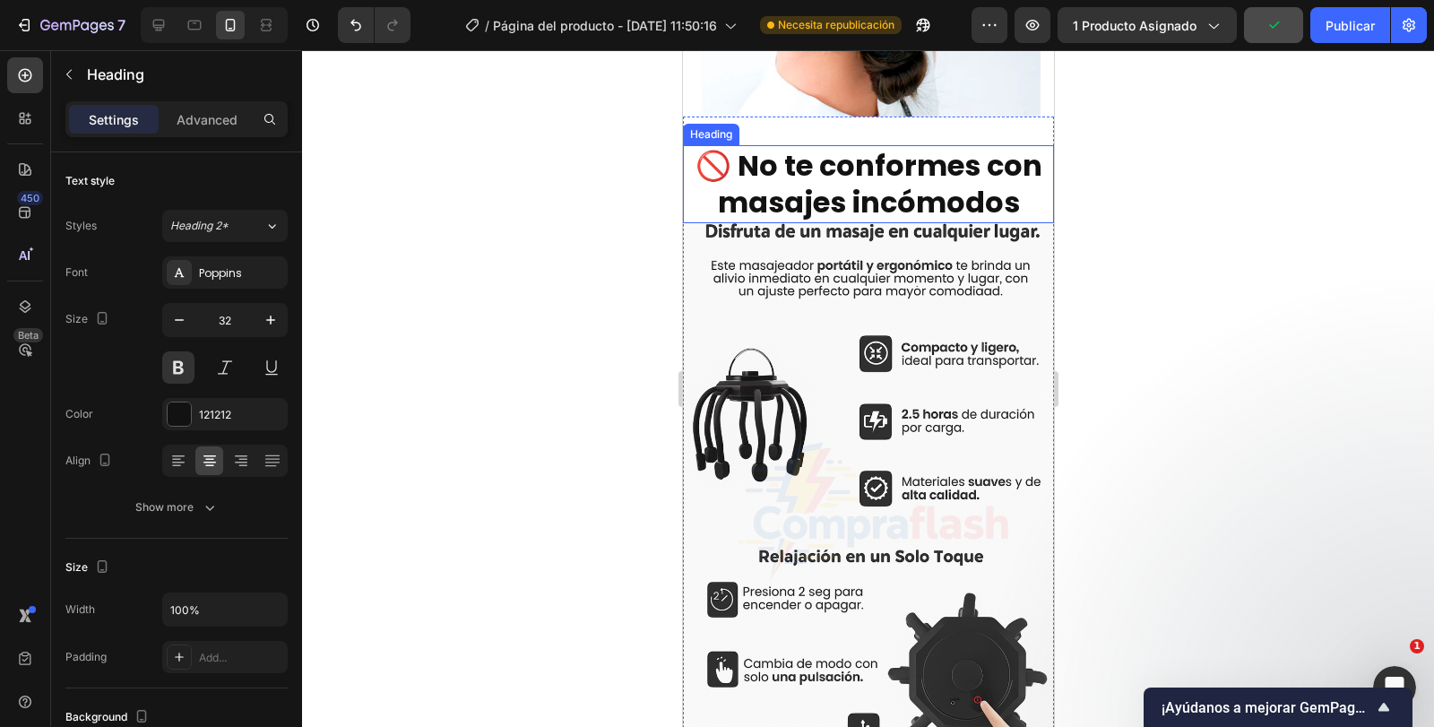
click at [853, 197] on p "🚫 No te conformes con masajes incómodos" at bounding box center [868, 184] width 368 height 74
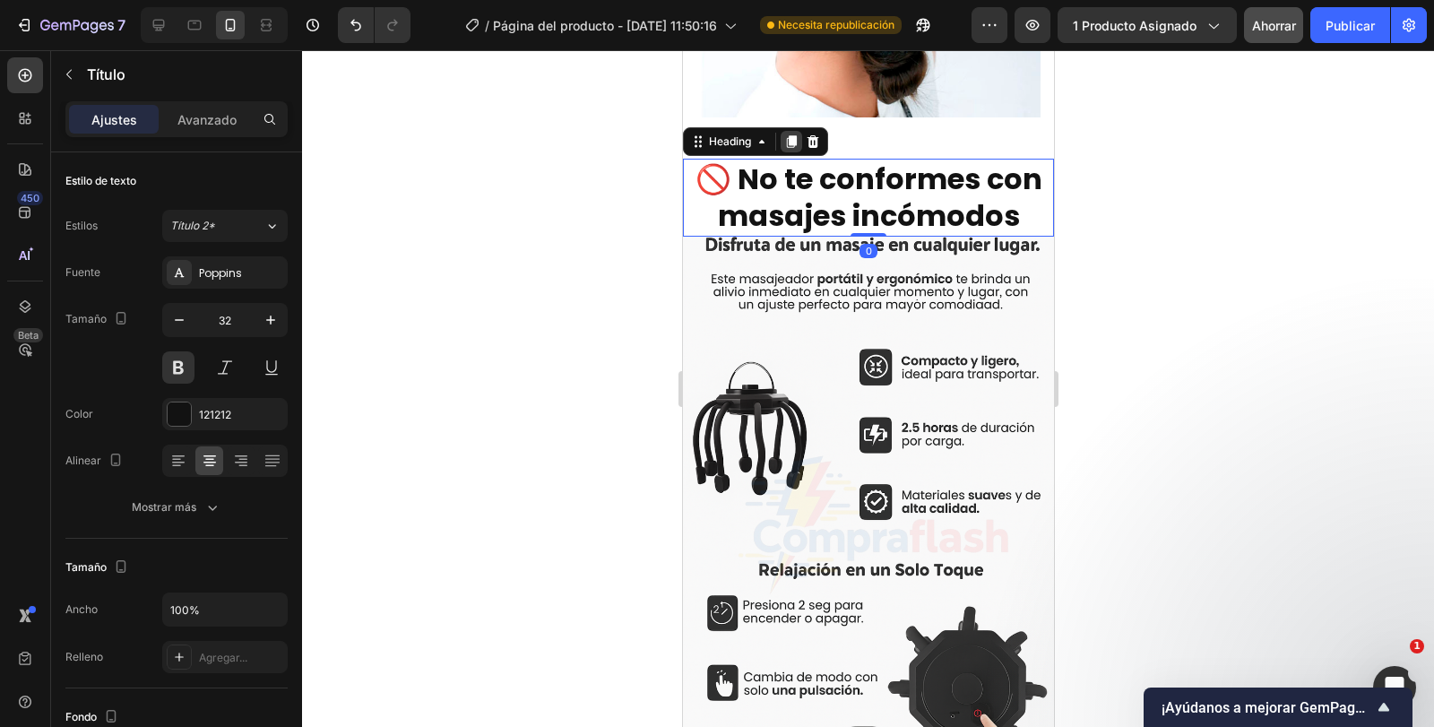
click at [792, 135] on icon at bounding box center [791, 141] width 10 height 13
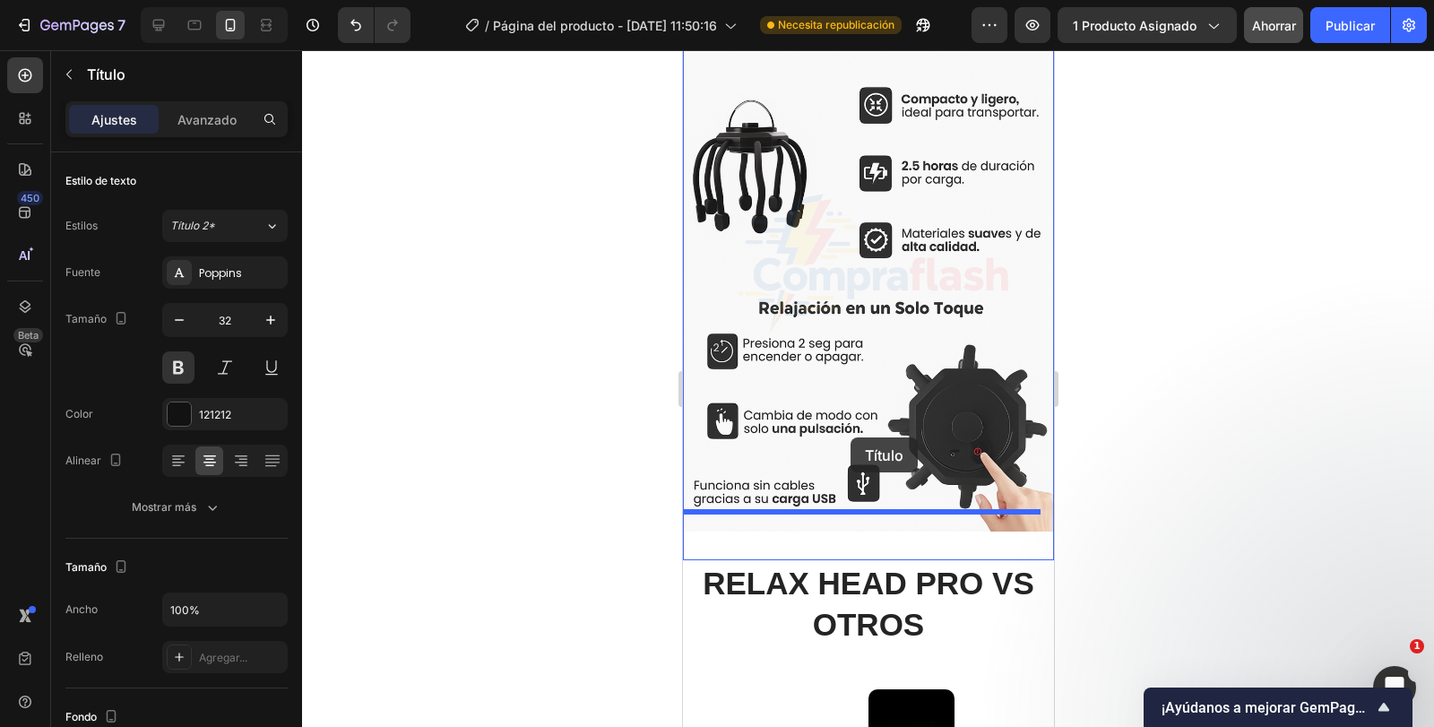
scroll to position [3164, 0]
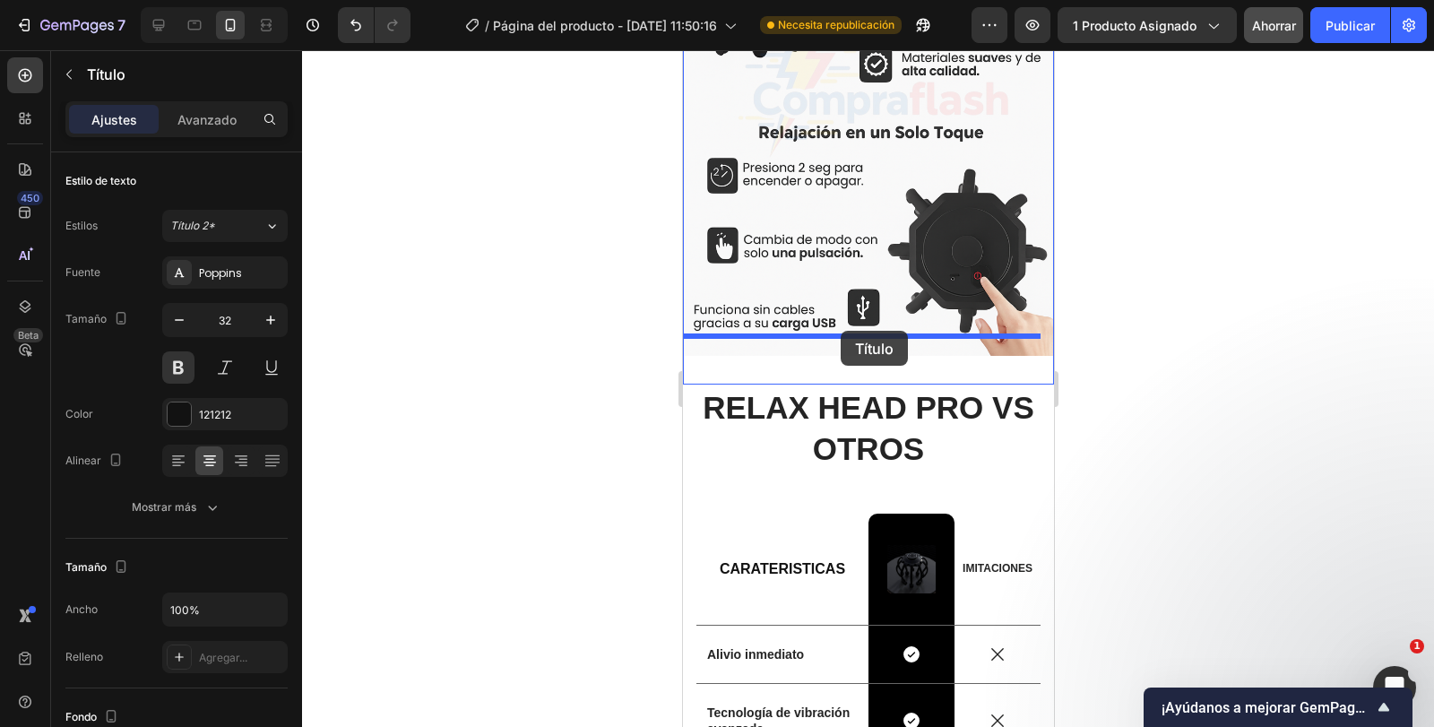
drag, startPoint x: 869, startPoint y: 264, endPoint x: 840, endPoint y: 331, distance: 72.3
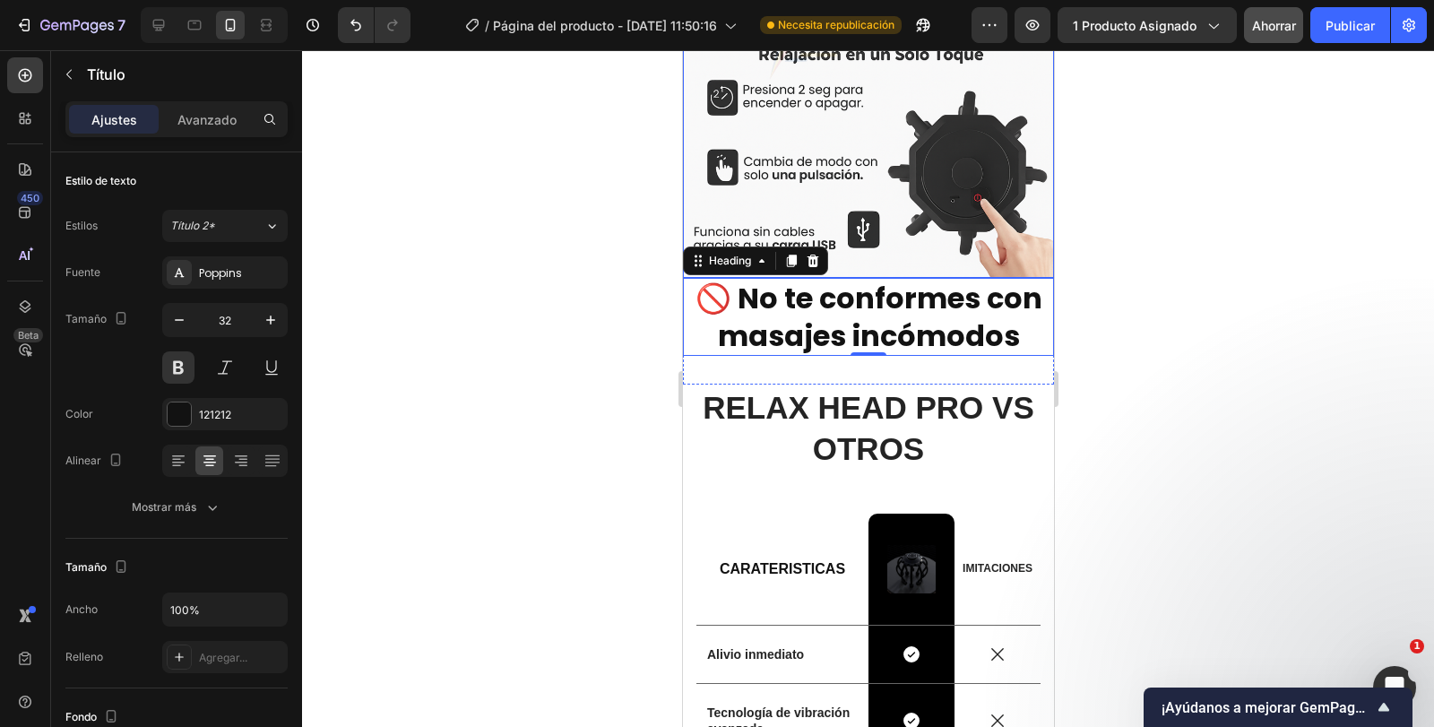
scroll to position [3086, 0]
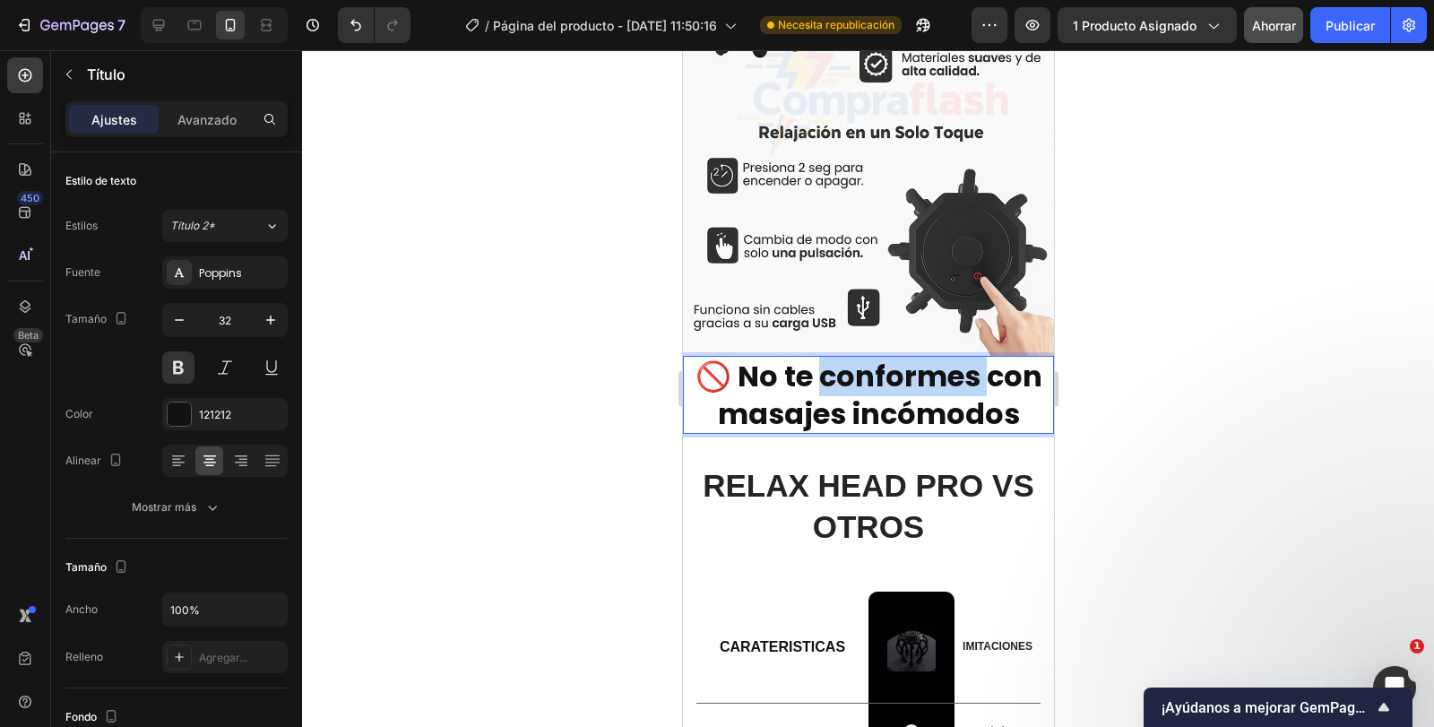
click at [852, 369] on p "🚫 No te conformes con masajes incómodos" at bounding box center [868, 395] width 368 height 74
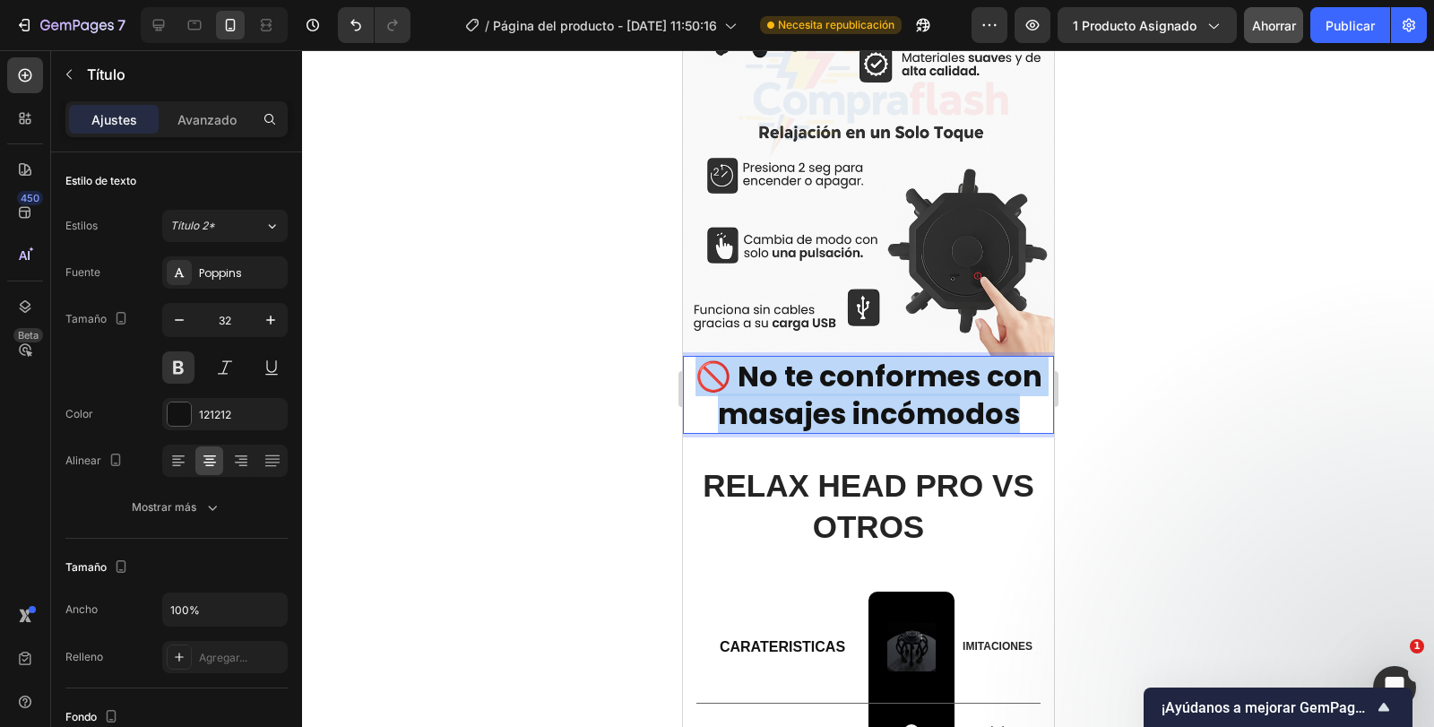
click at [852, 369] on p "🚫 No te conformes con masajes incómodos" at bounding box center [868, 395] width 368 height 74
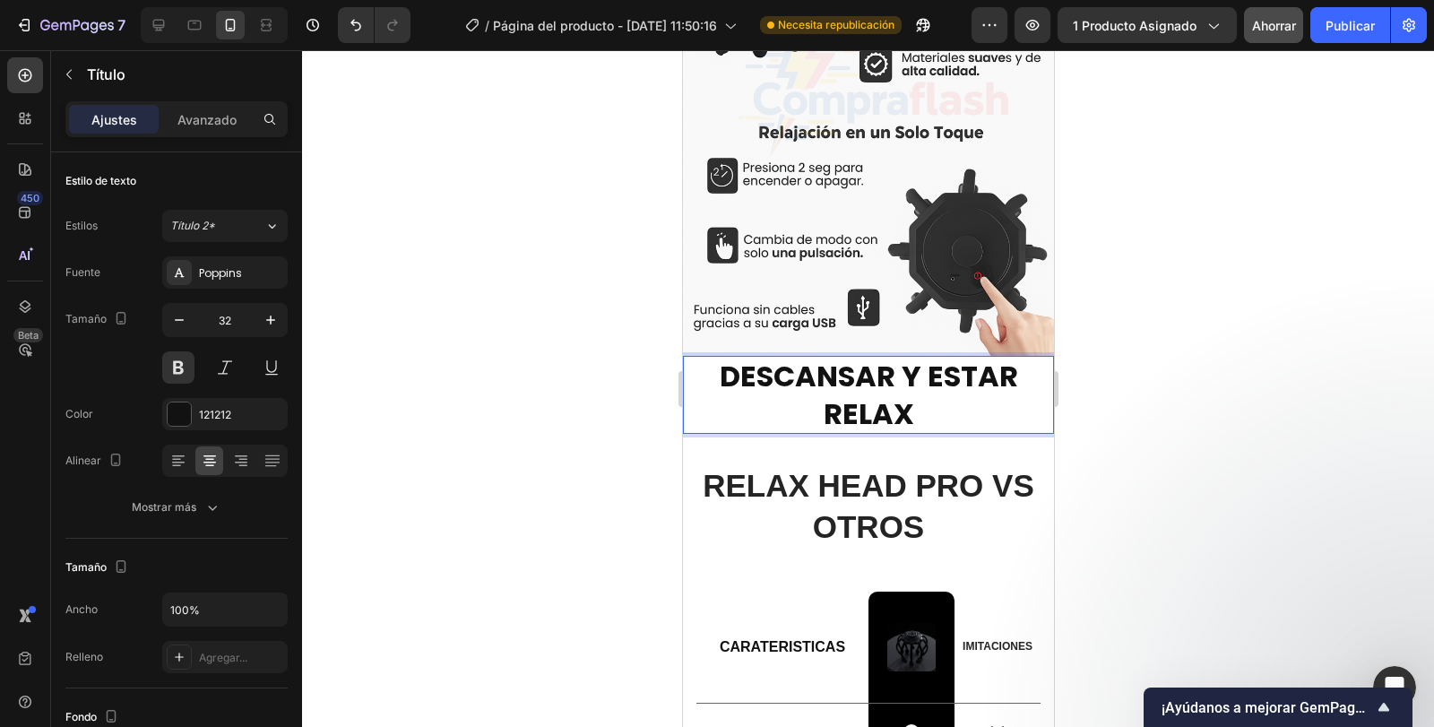
click at [1112, 437] on div at bounding box center [868, 388] width 1132 height 677
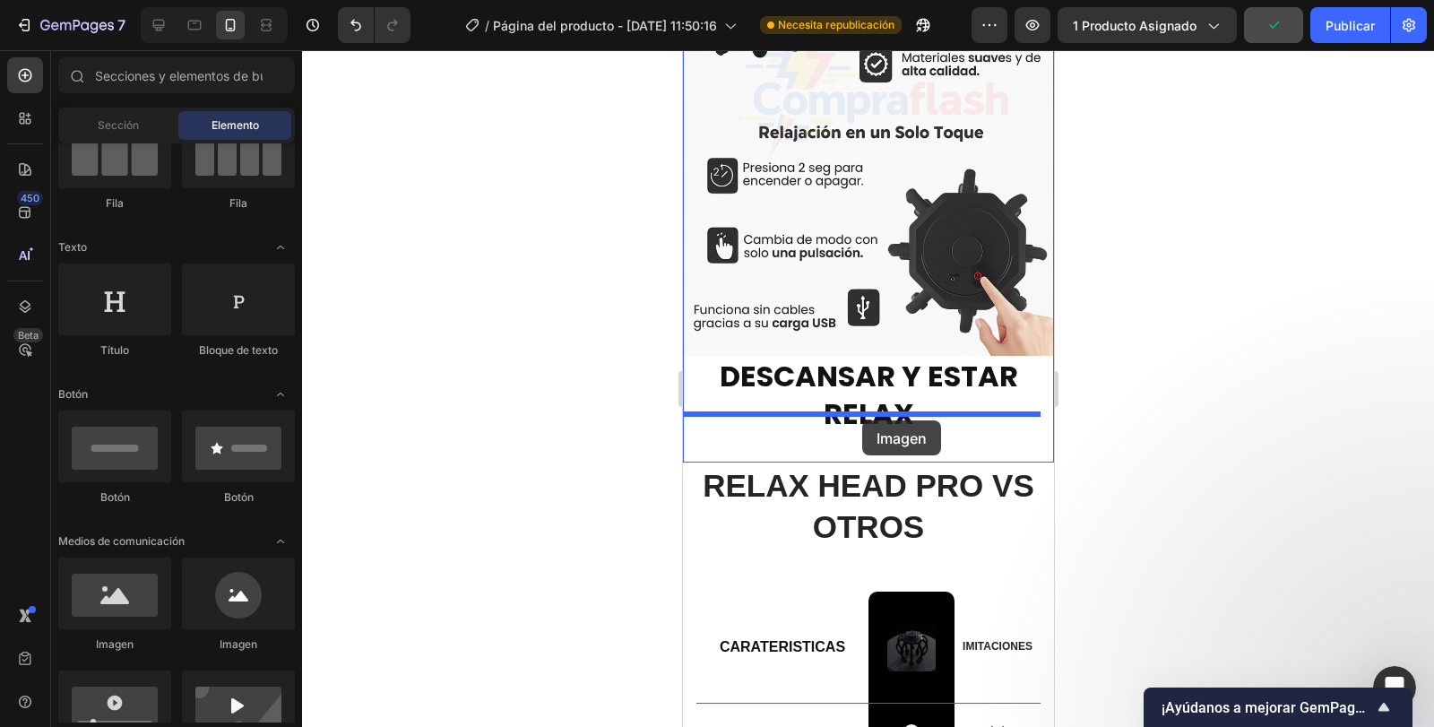
drag, startPoint x: 815, startPoint y: 636, endPoint x: 862, endPoint y: 420, distance: 220.2
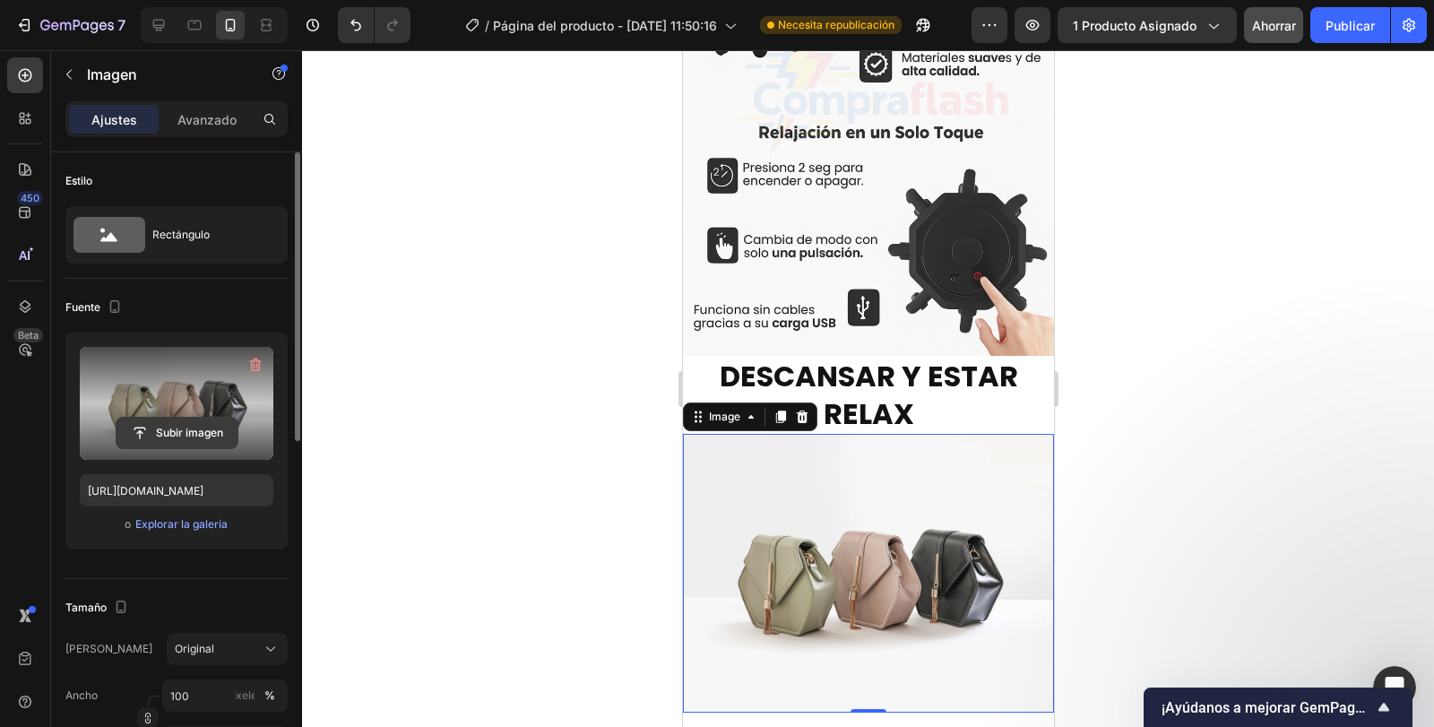
click at [182, 425] on input "file" at bounding box center [177, 433] width 121 height 30
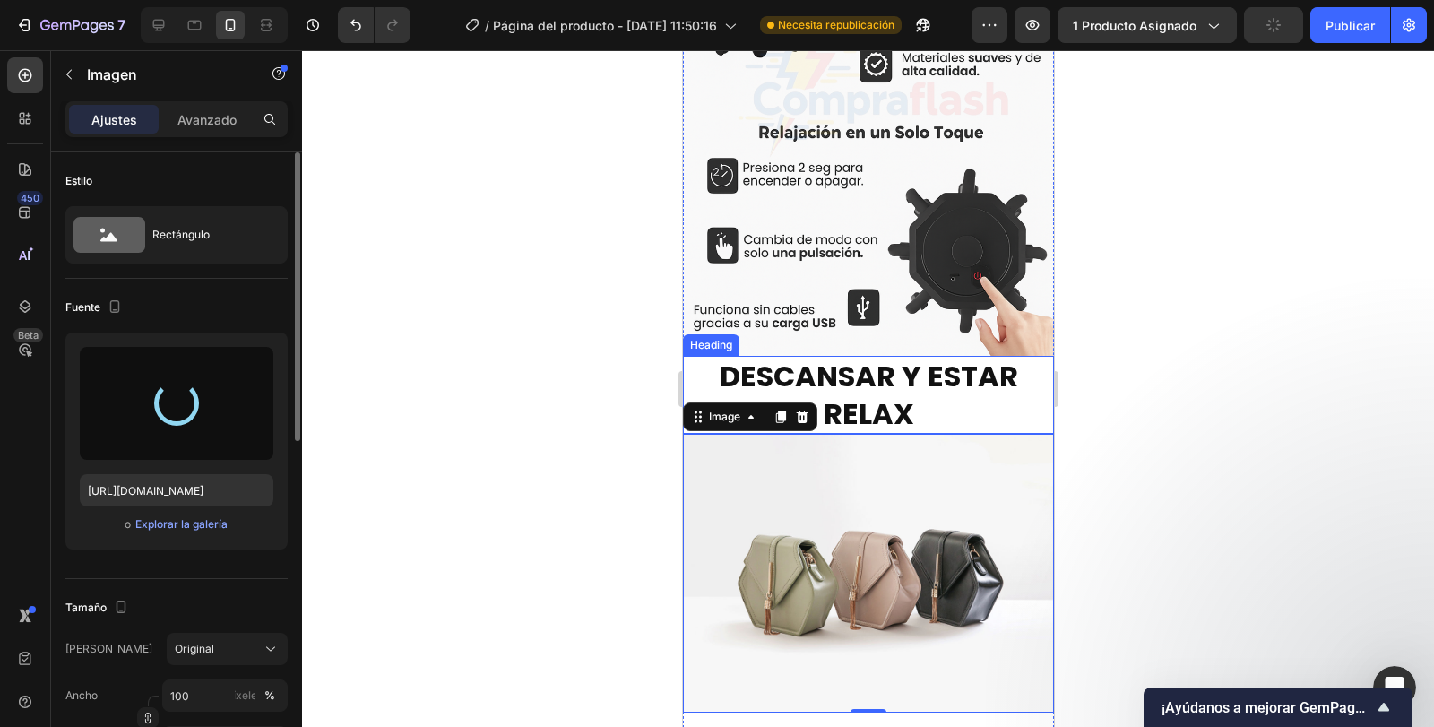
type input "https://cdn.shopify.com/s/files/1/0666/7839/0870/files/gempages_577748776421163…"
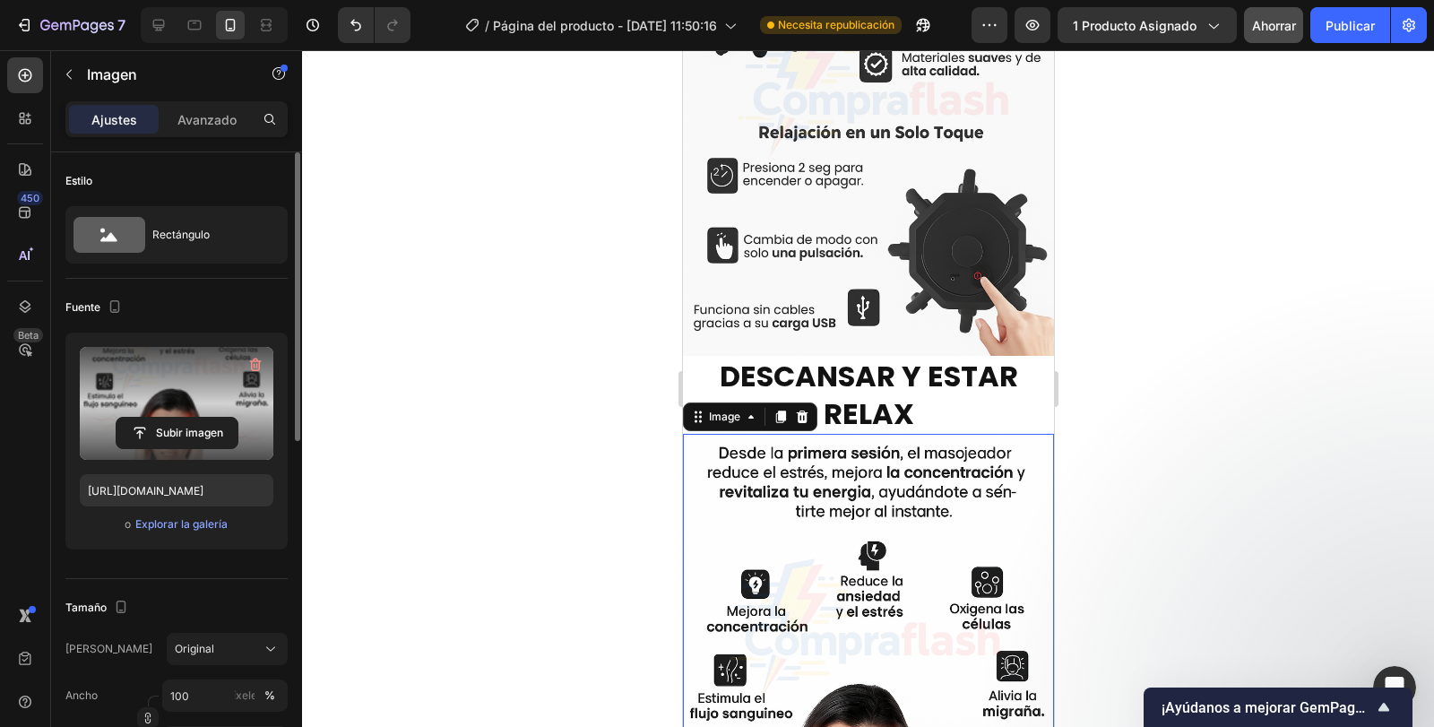
click at [1194, 278] on div at bounding box center [868, 388] width 1132 height 677
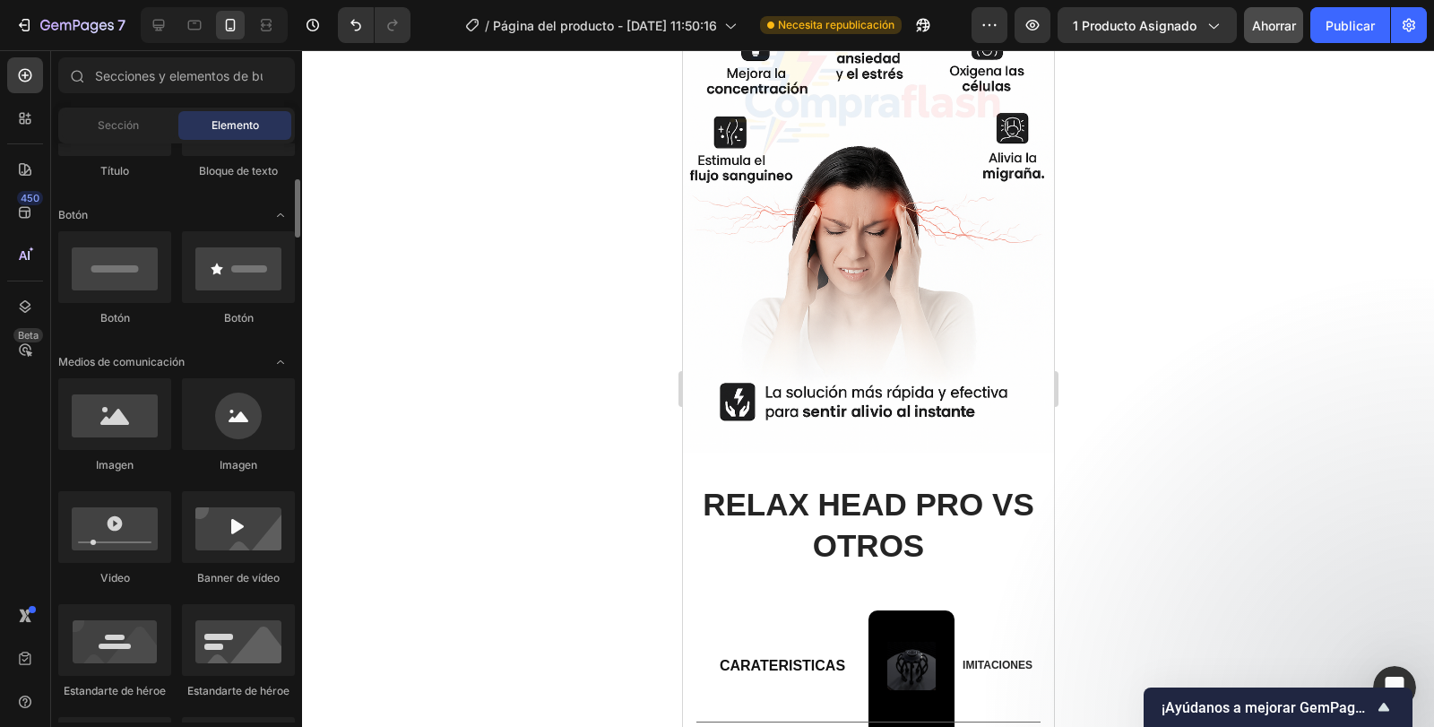
scroll to position [179, 0]
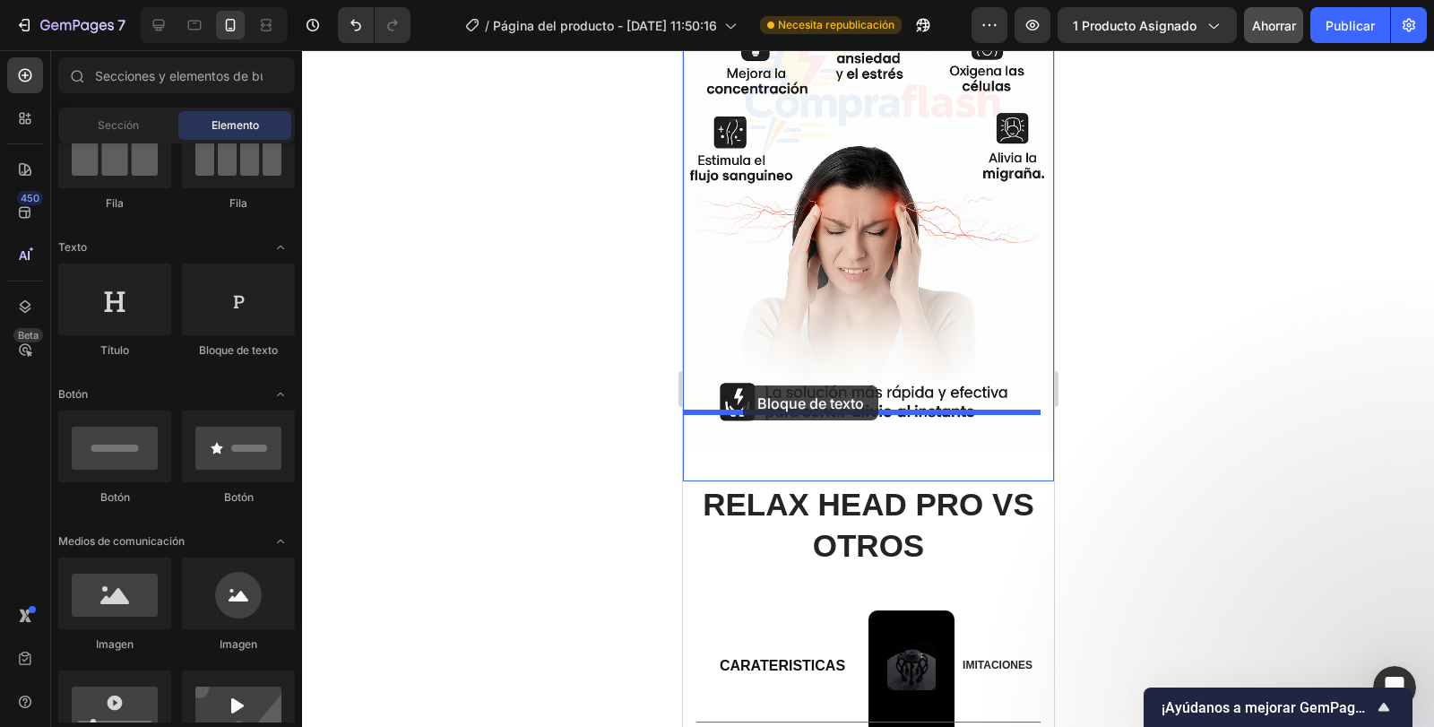
drag, startPoint x: 907, startPoint y: 355, endPoint x: 742, endPoint y: 385, distance: 167.7
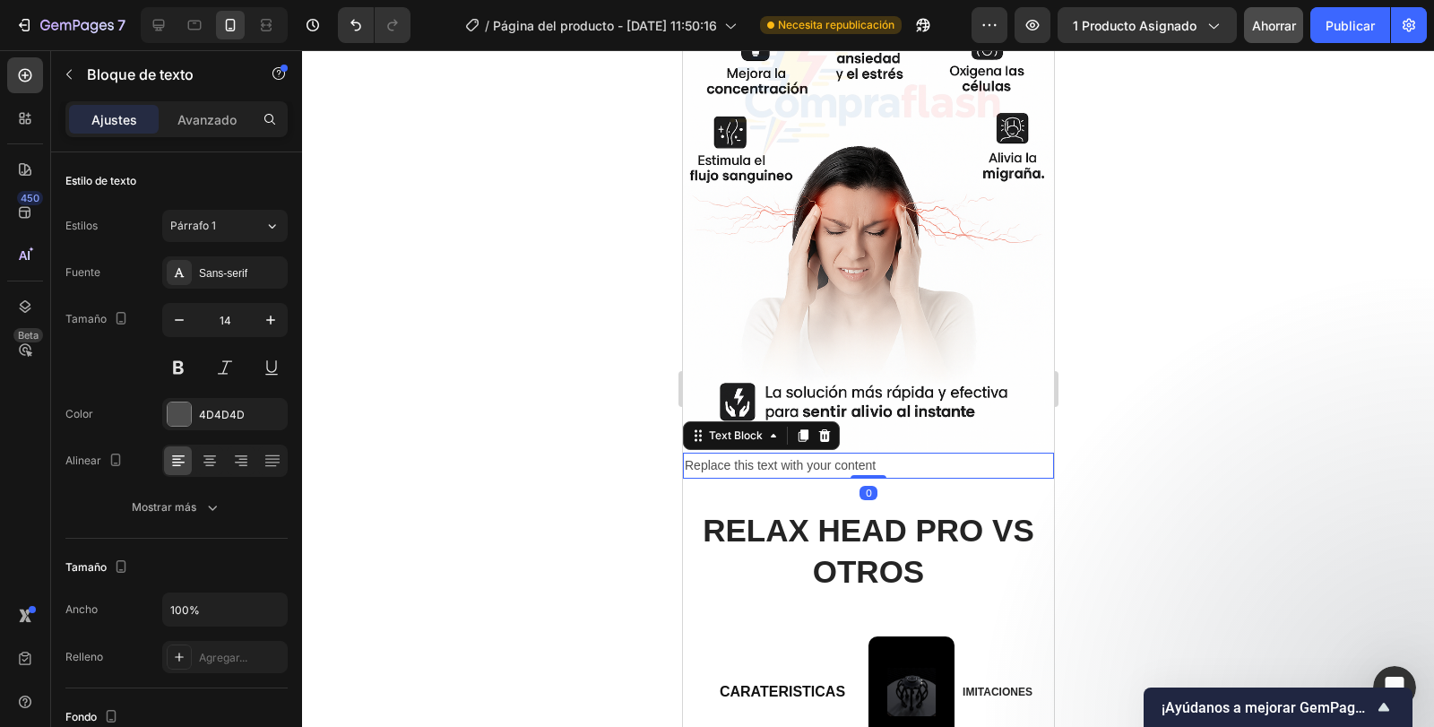
click at [792, 453] on div "Replace this text with your content" at bounding box center [867, 466] width 371 height 26
click at [793, 455] on p "Replace this text with your content" at bounding box center [868, 466] width 368 height 22
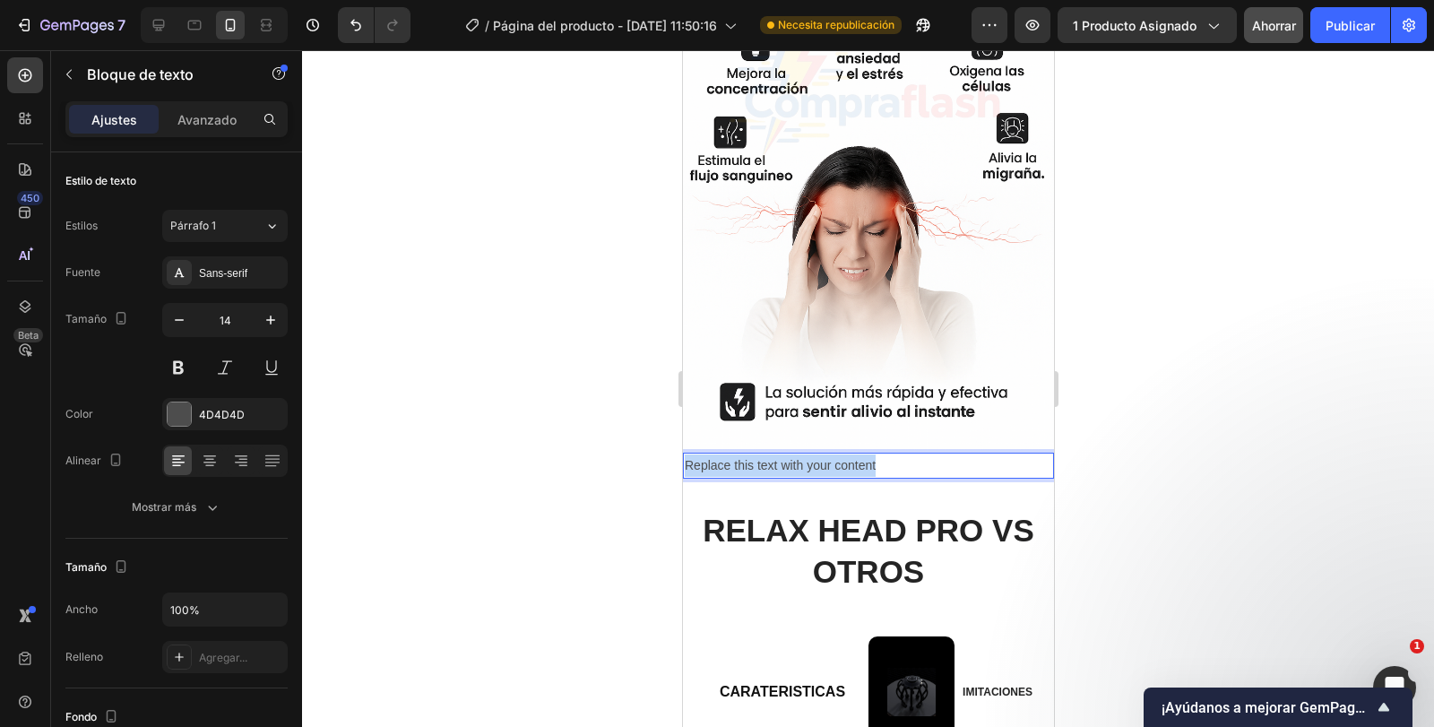
click at [793, 455] on p "Replace this text with your content" at bounding box center [868, 466] width 368 height 22
click at [922, 458] on strong "Solo por hoy: 40% de descuento + Envío Gratis" at bounding box center [850, 465] width 333 height 14
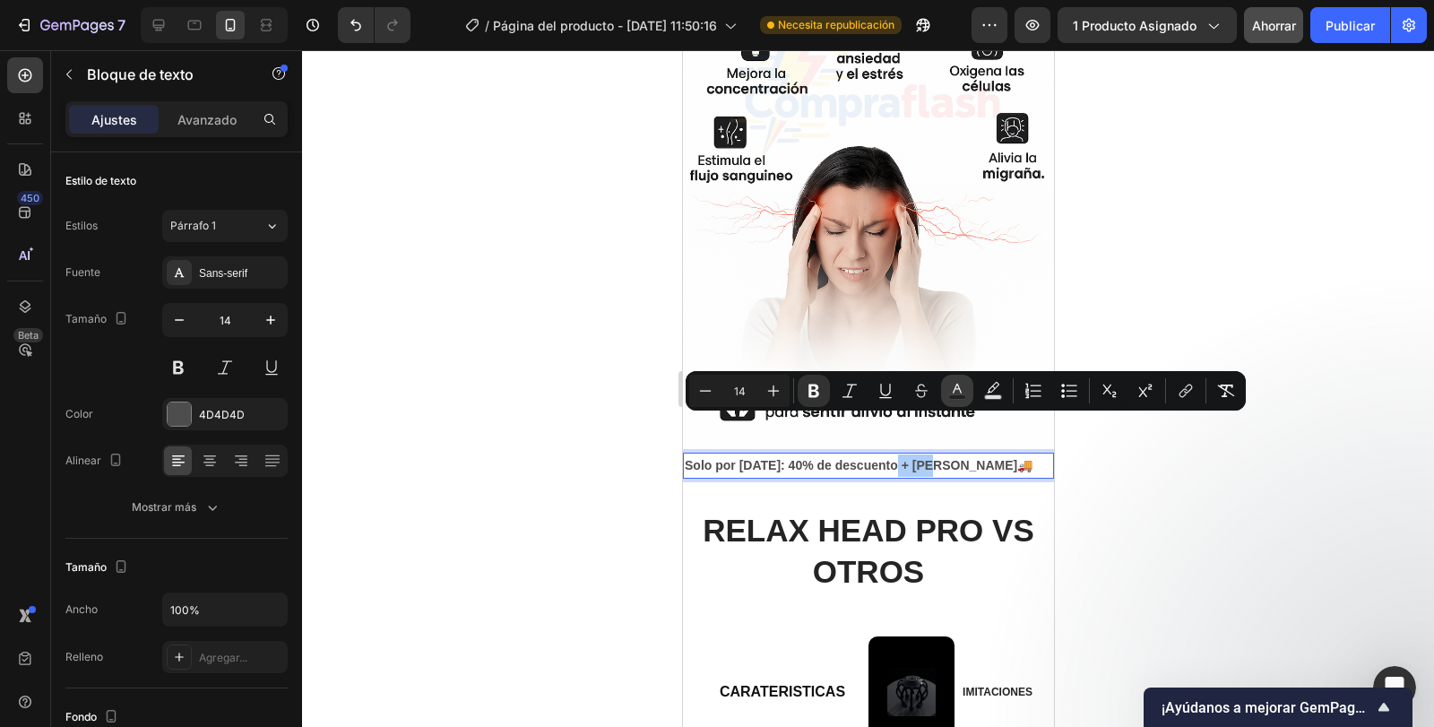
click at [963, 393] on icon "Barra de herramientas contextual del editor" at bounding box center [957, 391] width 18 height 18
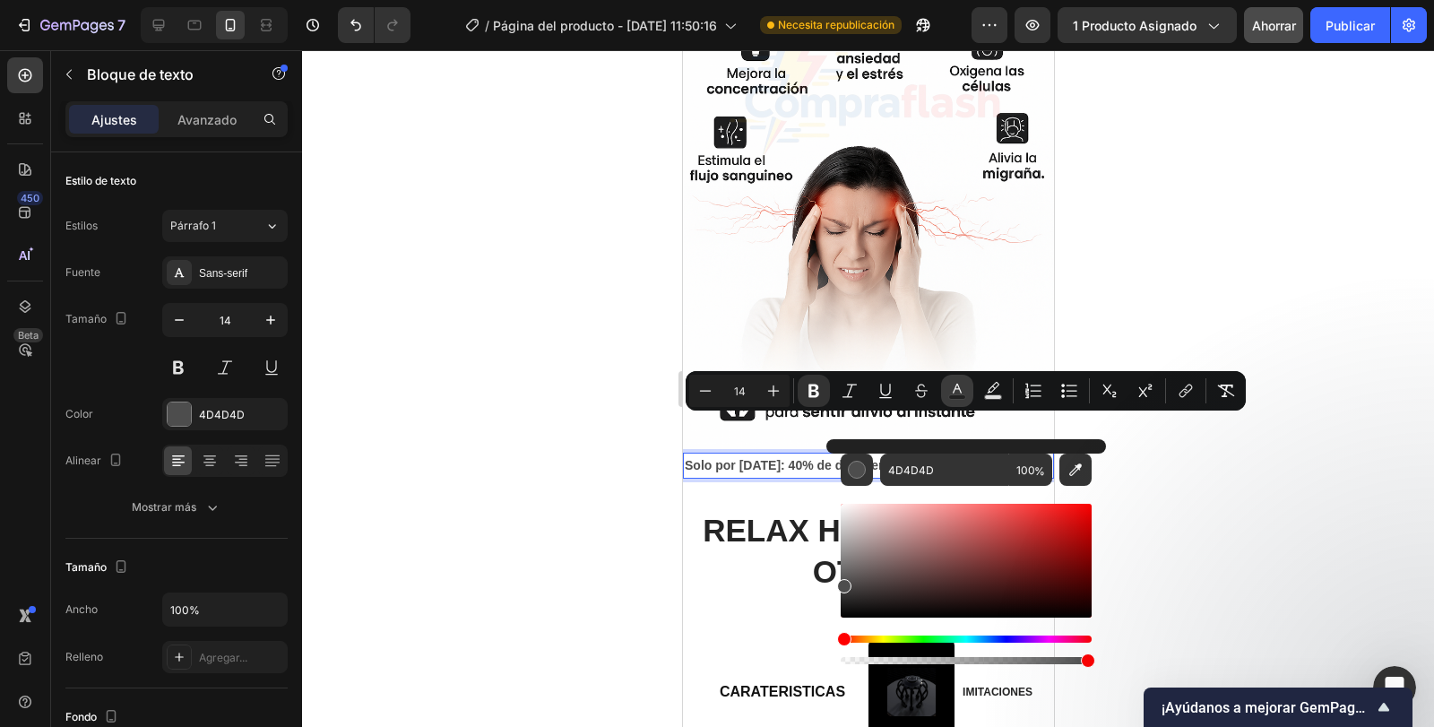
click at [966, 389] on icon "Barra de herramientas contextual del editor" at bounding box center [957, 391] width 18 height 18
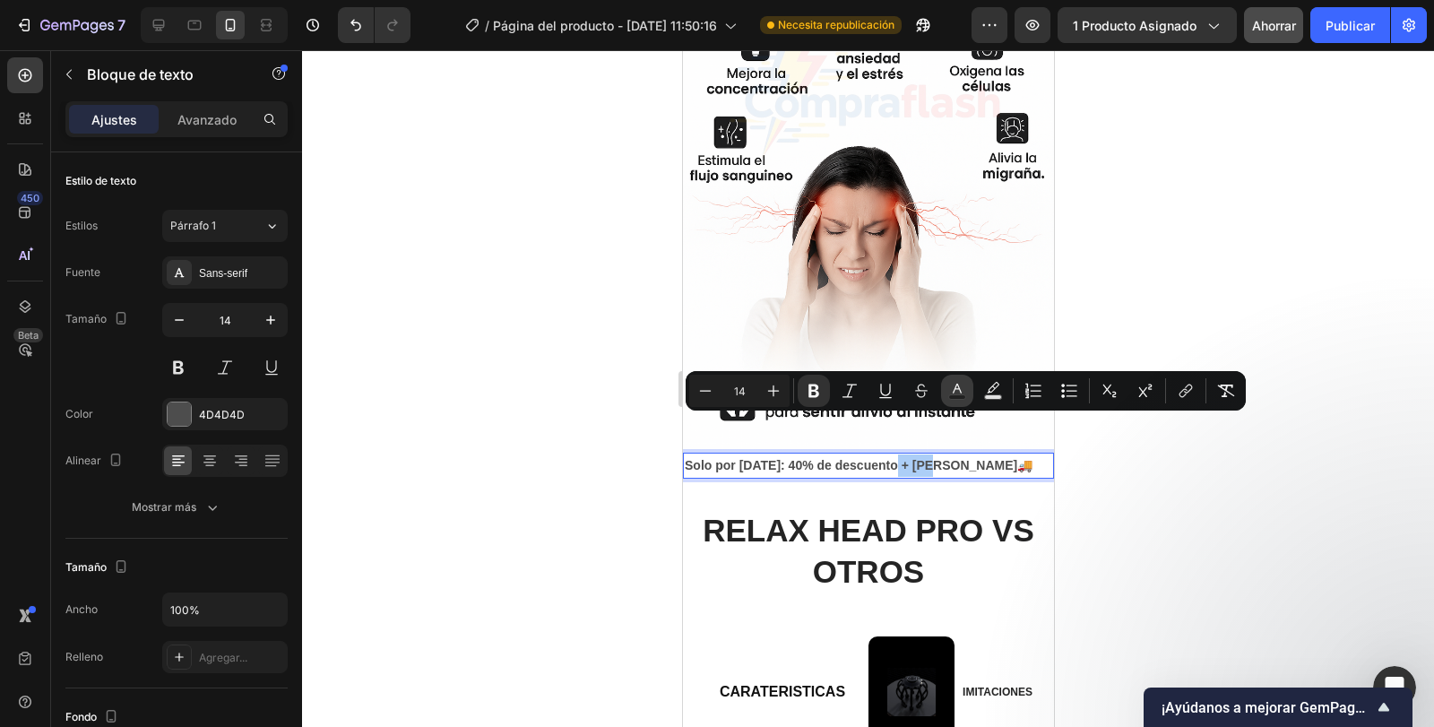
click at [959, 386] on icon "Barra de herramientas contextual del editor" at bounding box center [957, 391] width 18 height 18
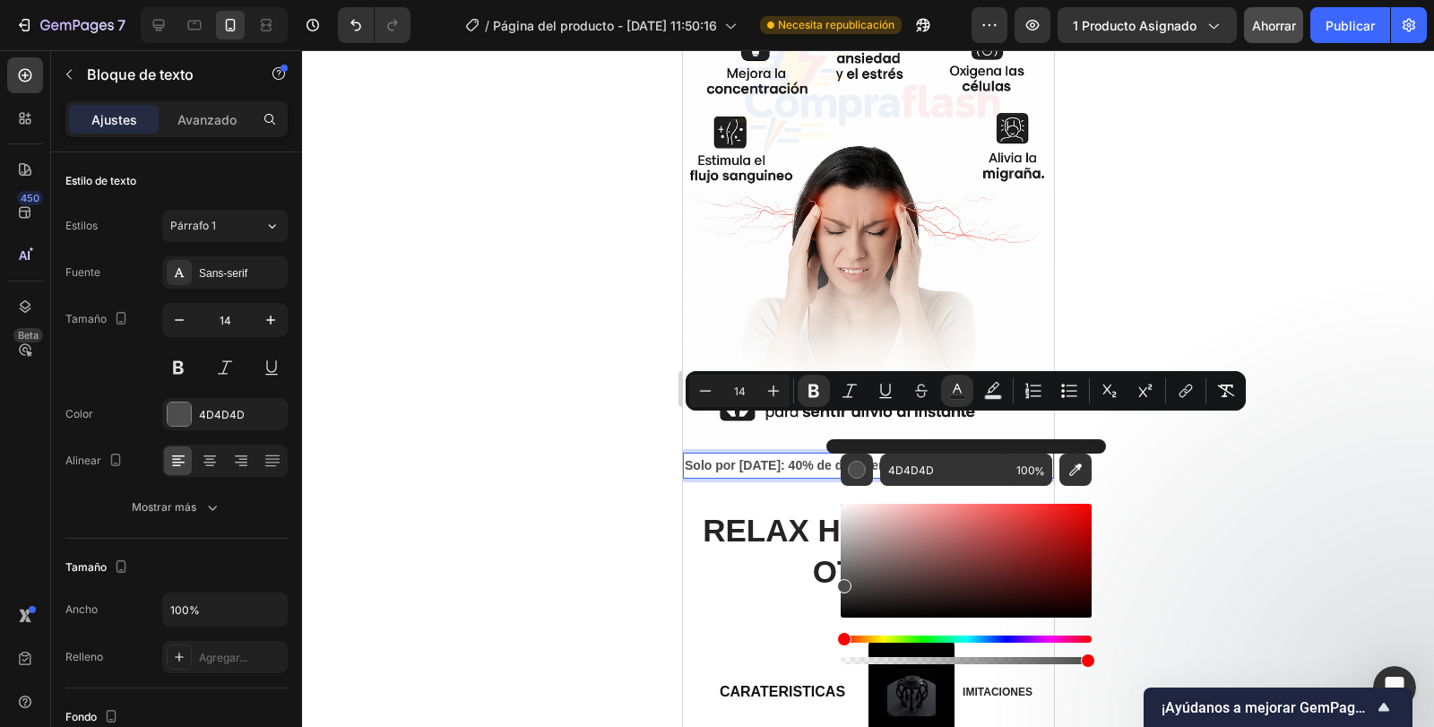
click at [846, 612] on div "Barra de herramientas contextual del editor" at bounding box center [966, 561] width 251 height 114
type input "0A0909"
click at [1174, 449] on div at bounding box center [868, 388] width 1132 height 677
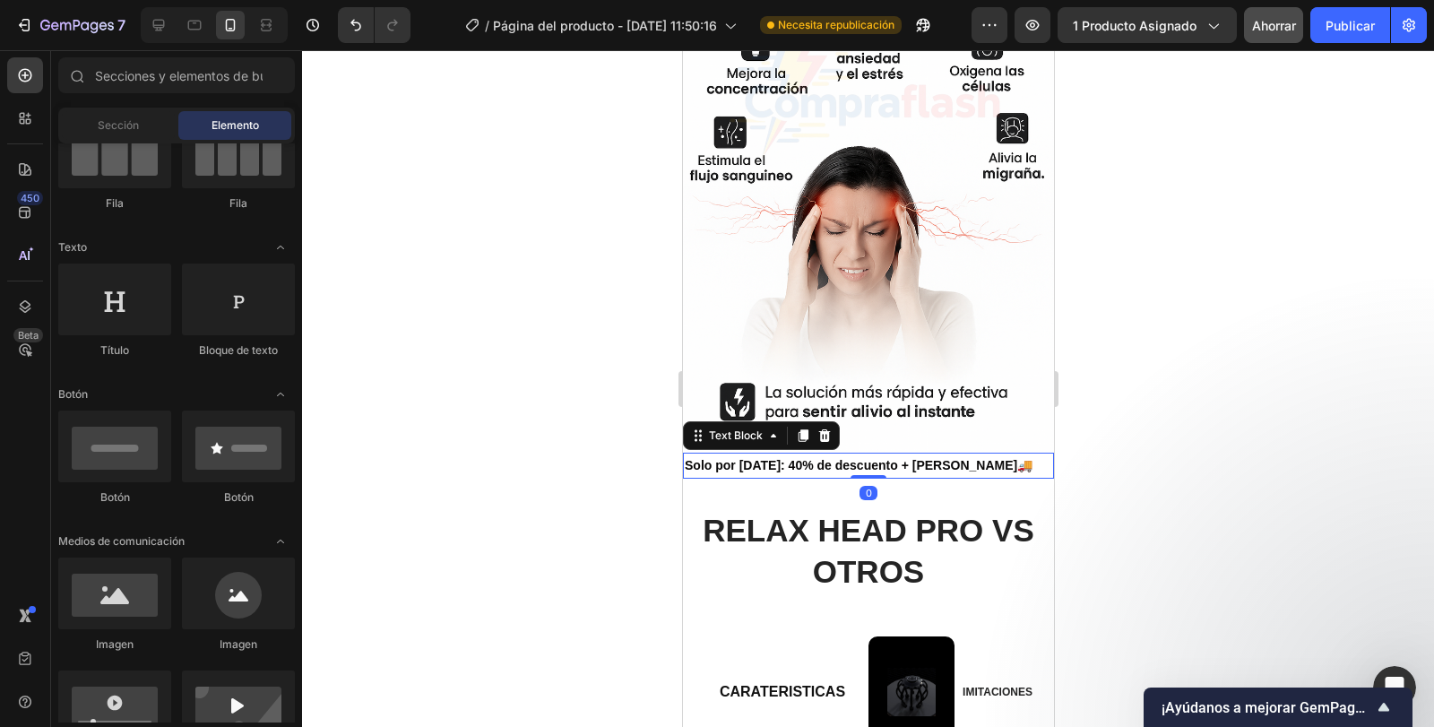
click at [771, 458] on strong "Solo por hoy: 40% de descuento + Envío Gratis" at bounding box center [850, 465] width 333 height 14
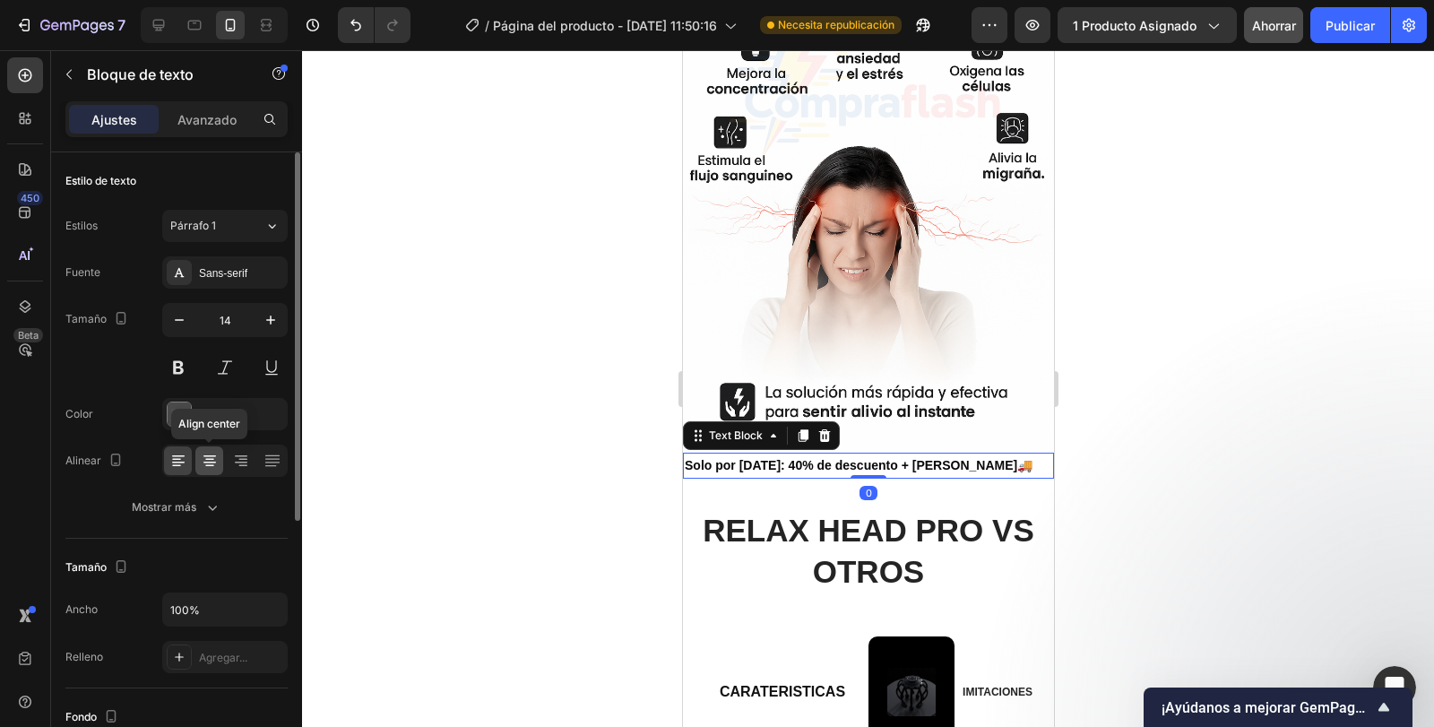
click at [214, 458] on icon at bounding box center [210, 461] width 18 height 18
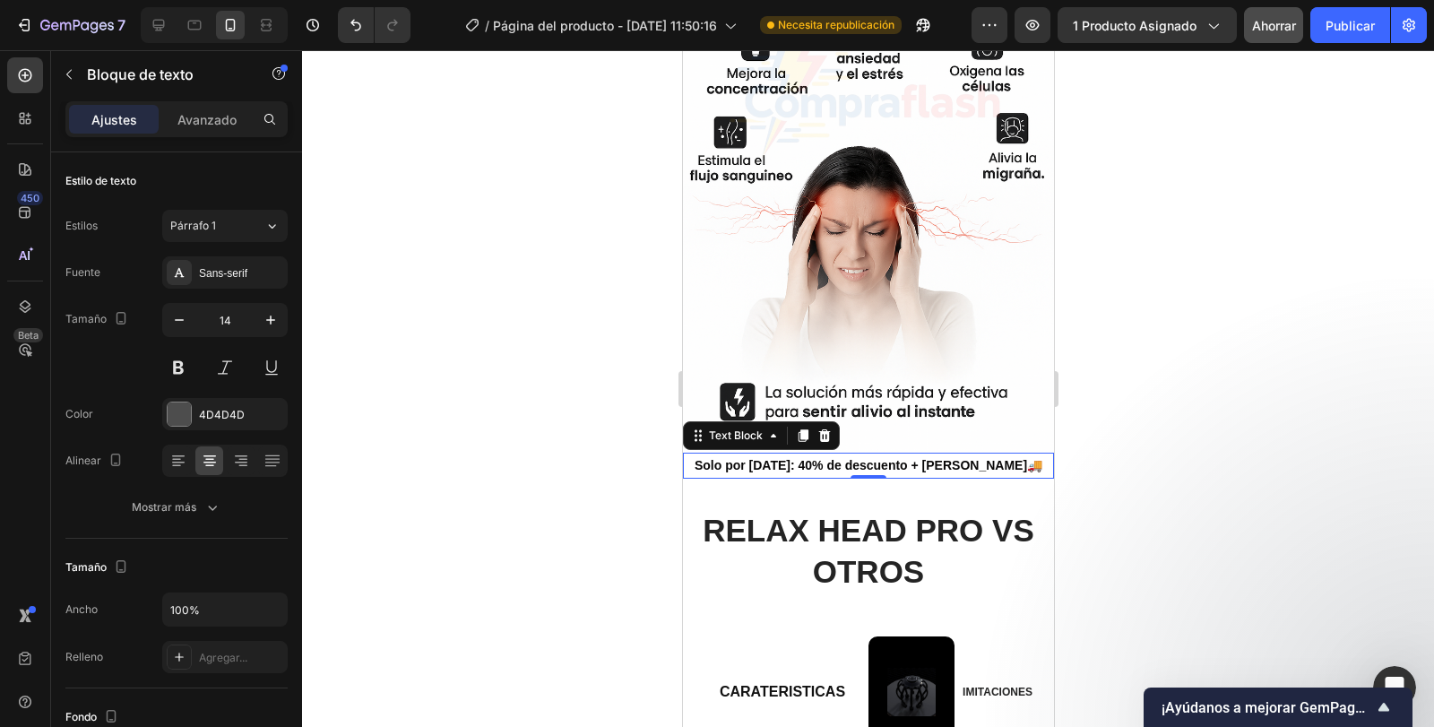
click at [1112, 412] on div at bounding box center [868, 388] width 1132 height 677
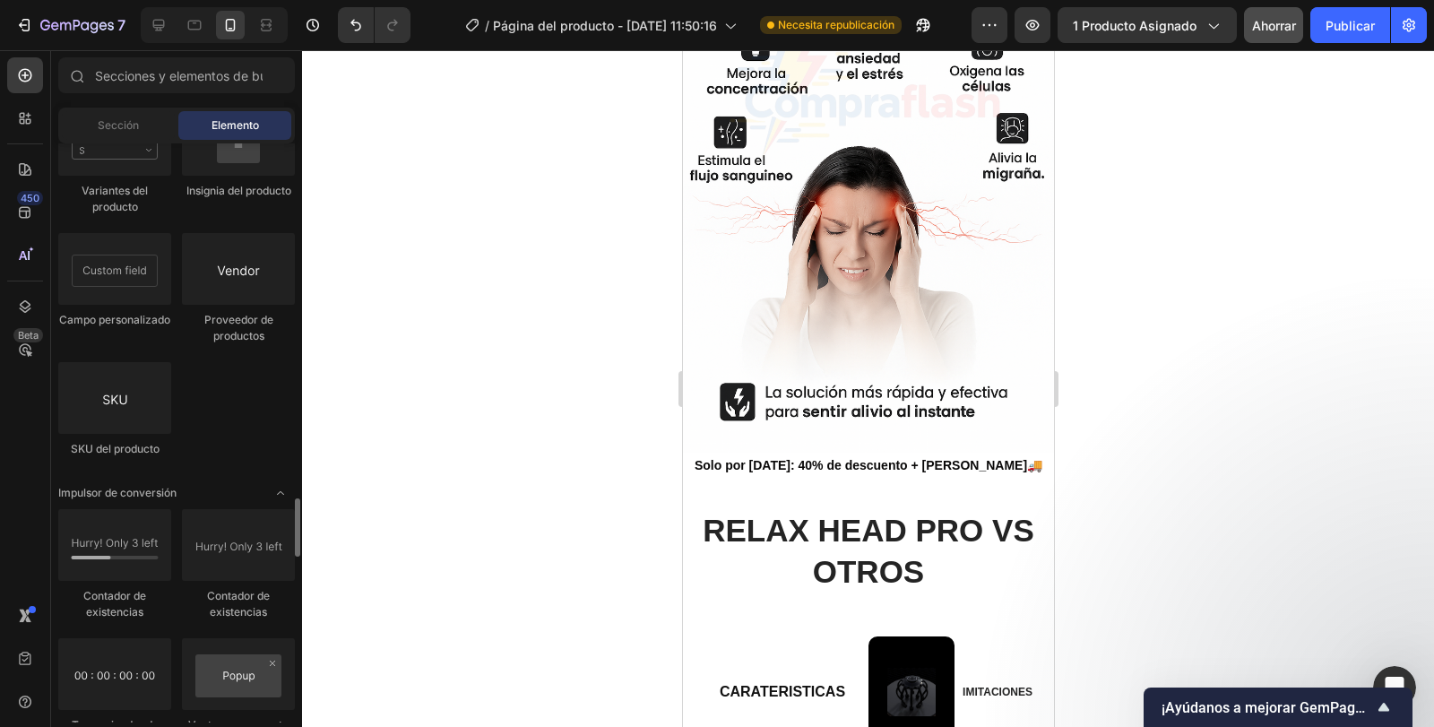
scroll to position [3586, 0]
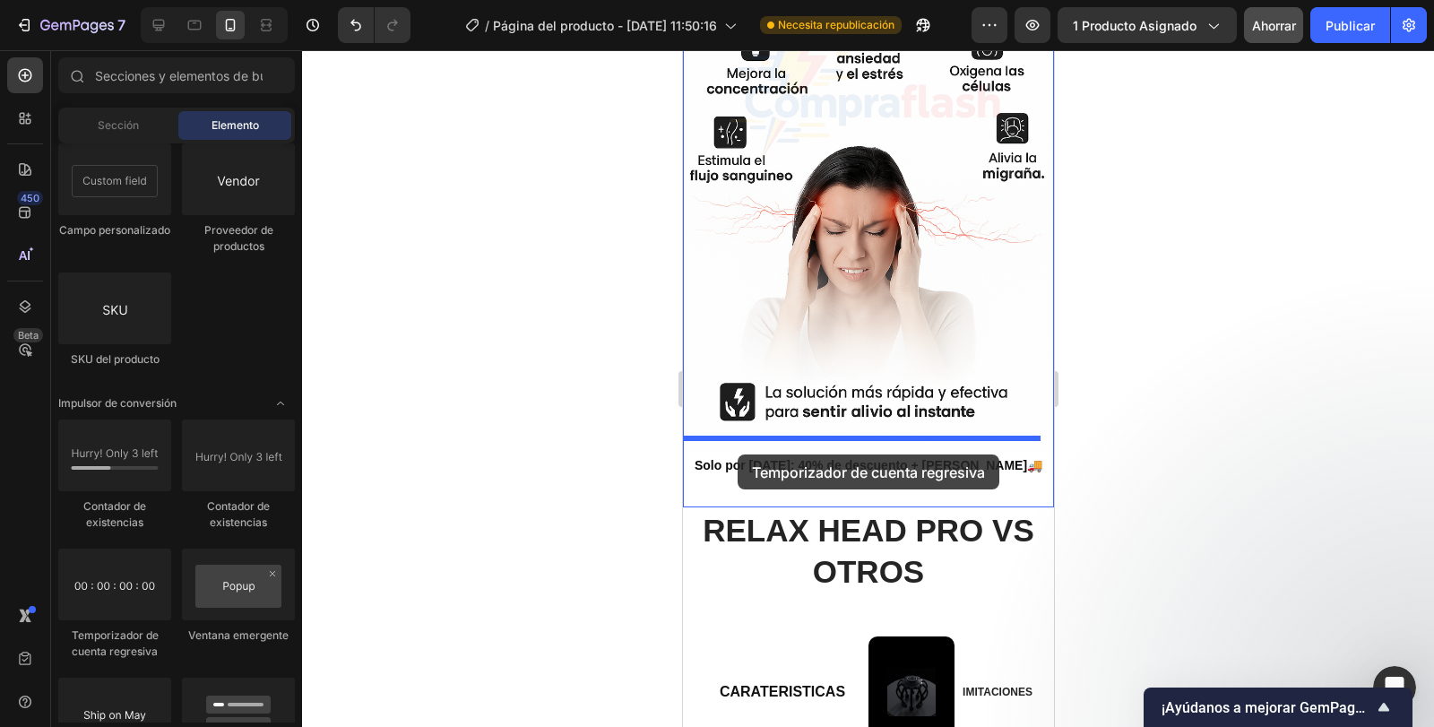
drag, startPoint x: 818, startPoint y: 656, endPoint x: 737, endPoint y: 455, distance: 217.2
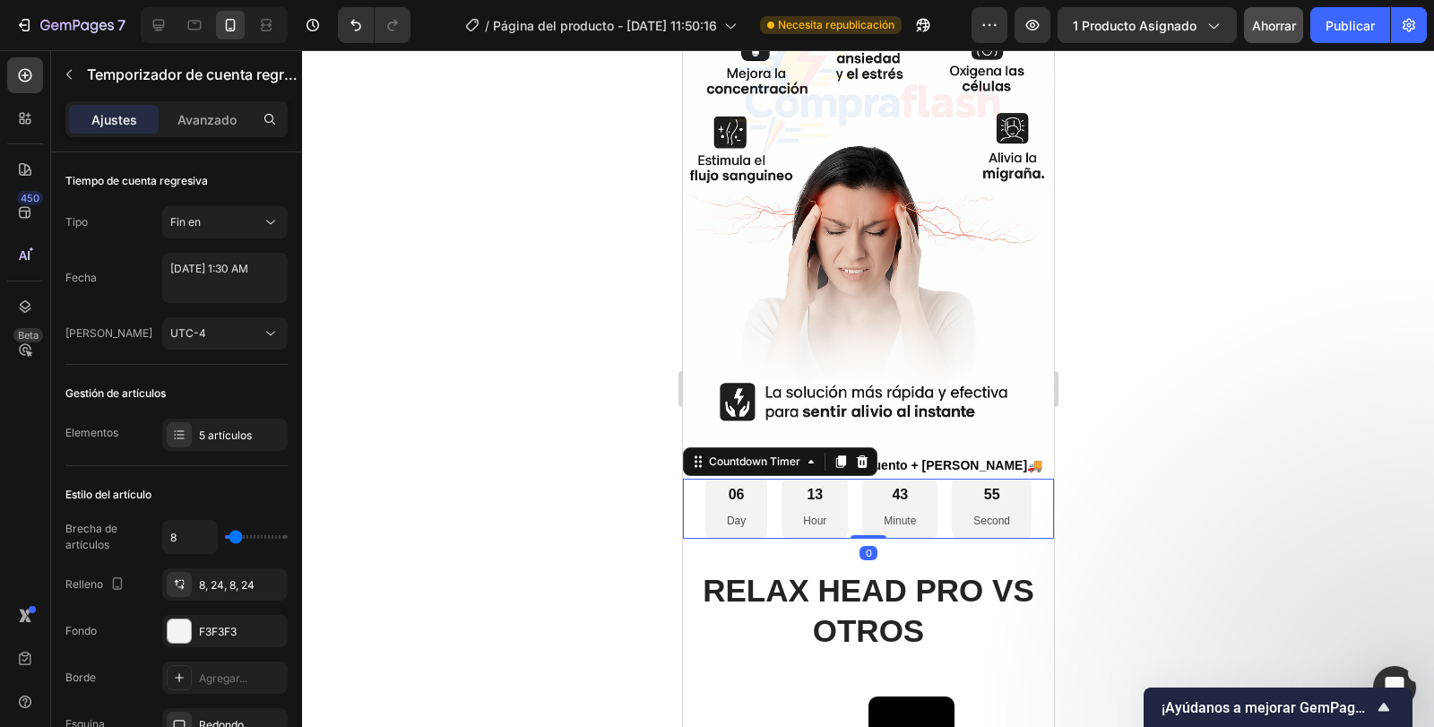
click at [739, 479] on div "06 Day" at bounding box center [736, 508] width 62 height 59
click at [241, 426] on div "5 artículos" at bounding box center [225, 435] width 126 height 32
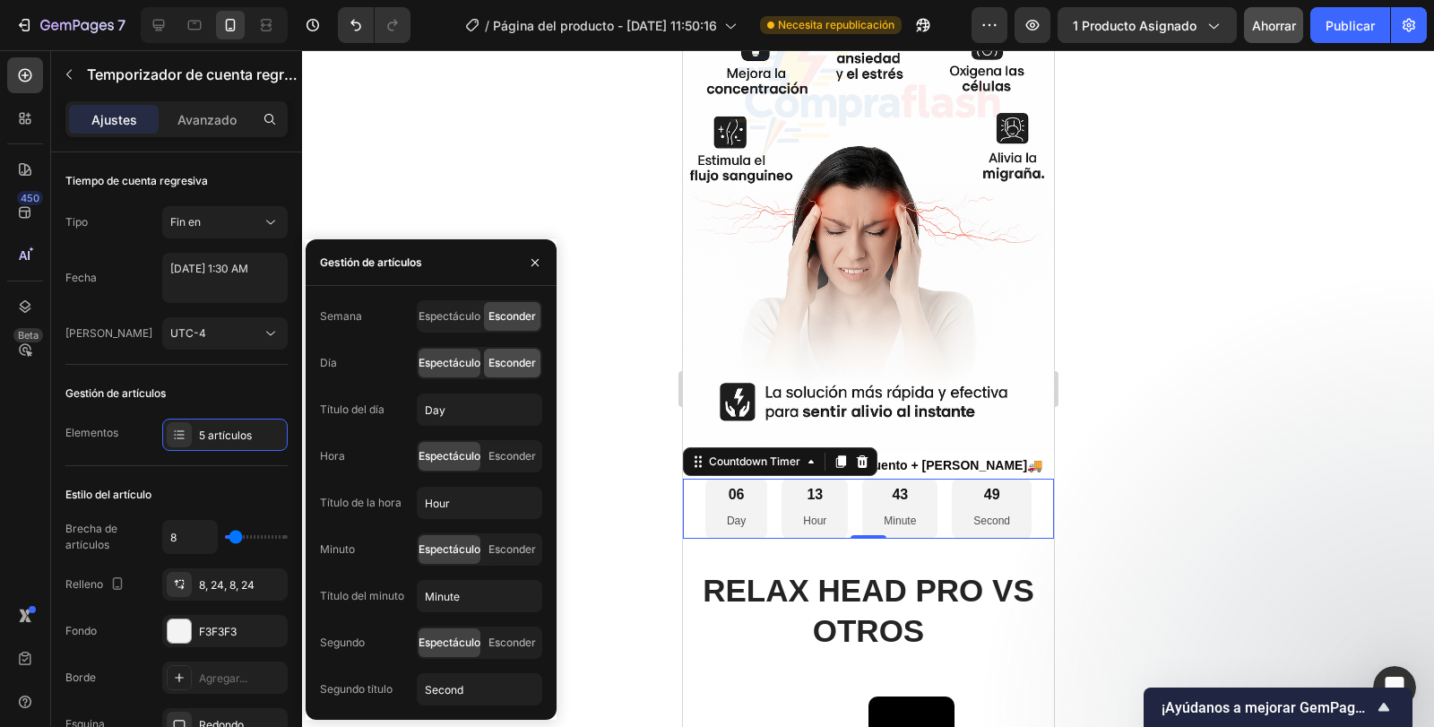
click at [492, 359] on font "Esconder" at bounding box center [513, 362] width 48 height 13
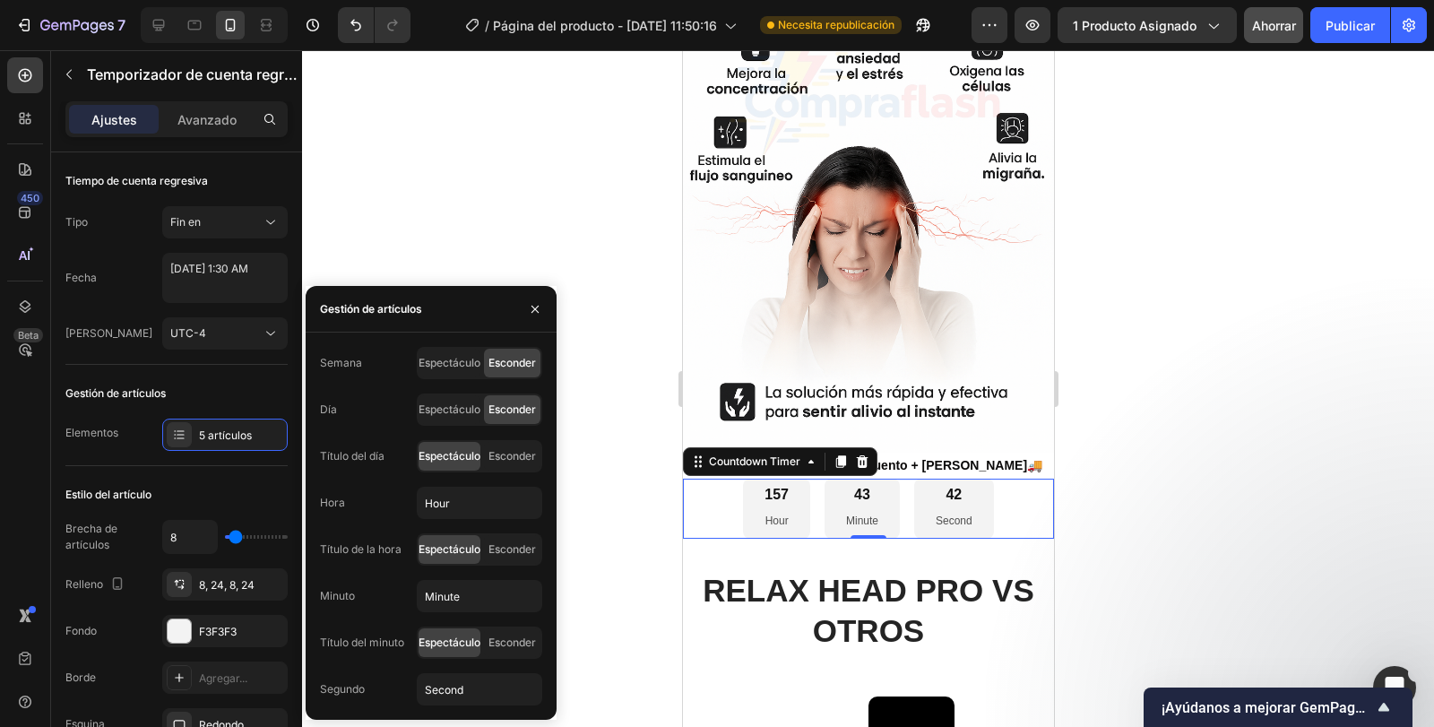
click at [778, 486] on div "157" at bounding box center [776, 495] width 24 height 19
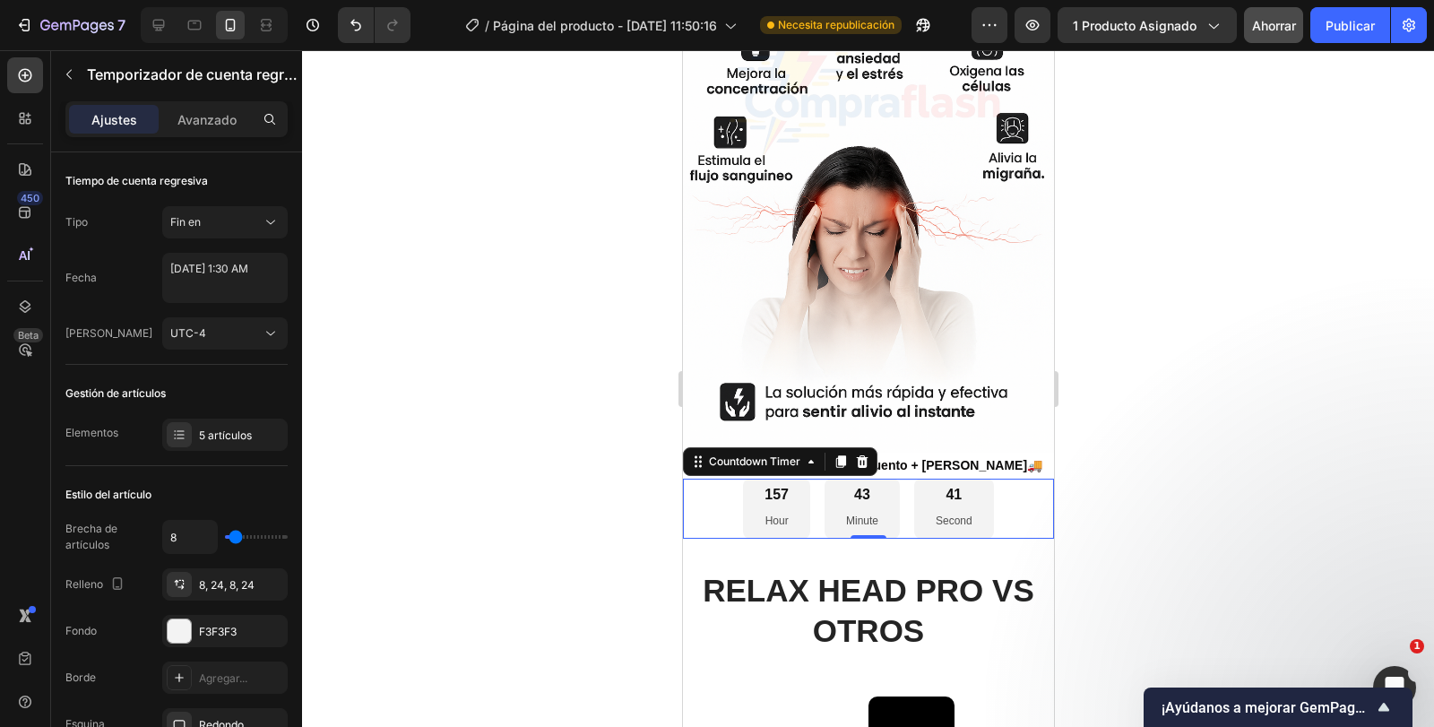
click at [766, 486] on div "157" at bounding box center [776, 495] width 24 height 19
click at [211, 441] on font "5 artículos" at bounding box center [225, 435] width 53 height 13
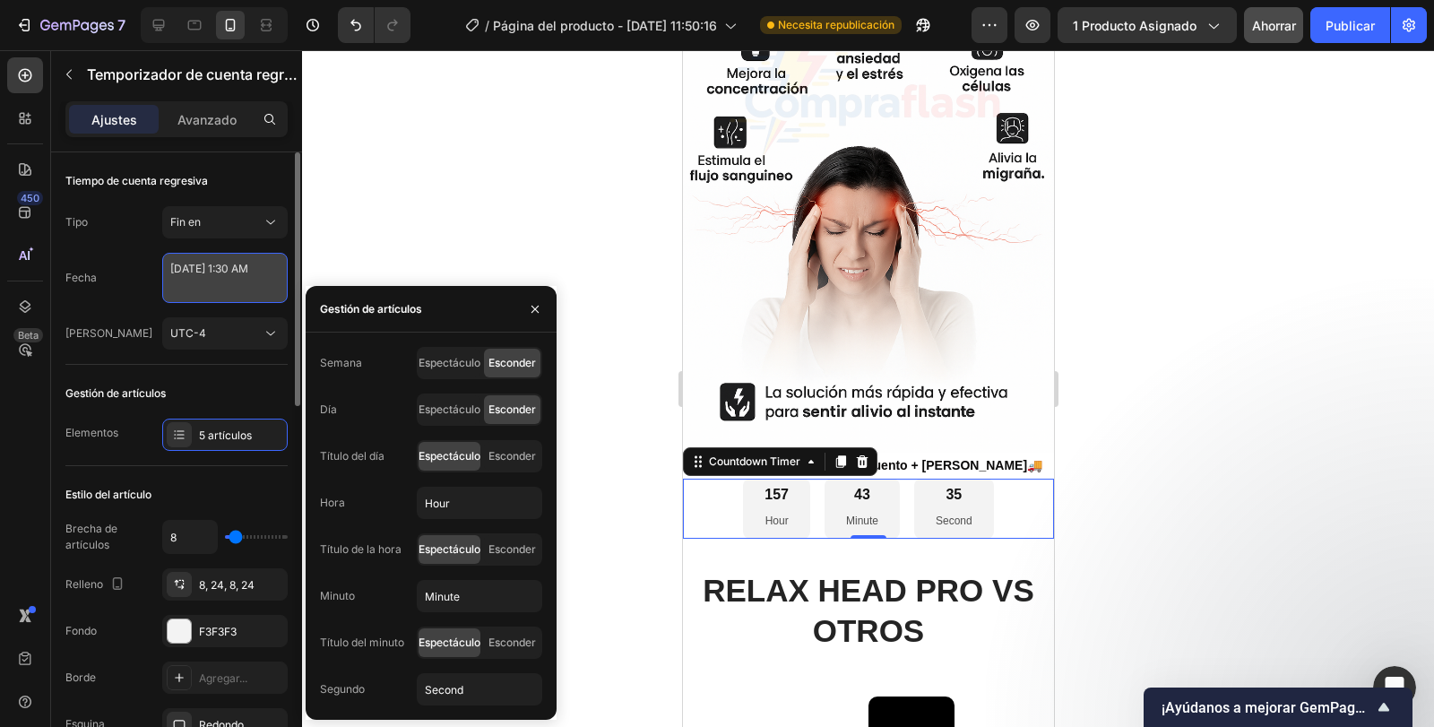
select select "1"
select select "30"
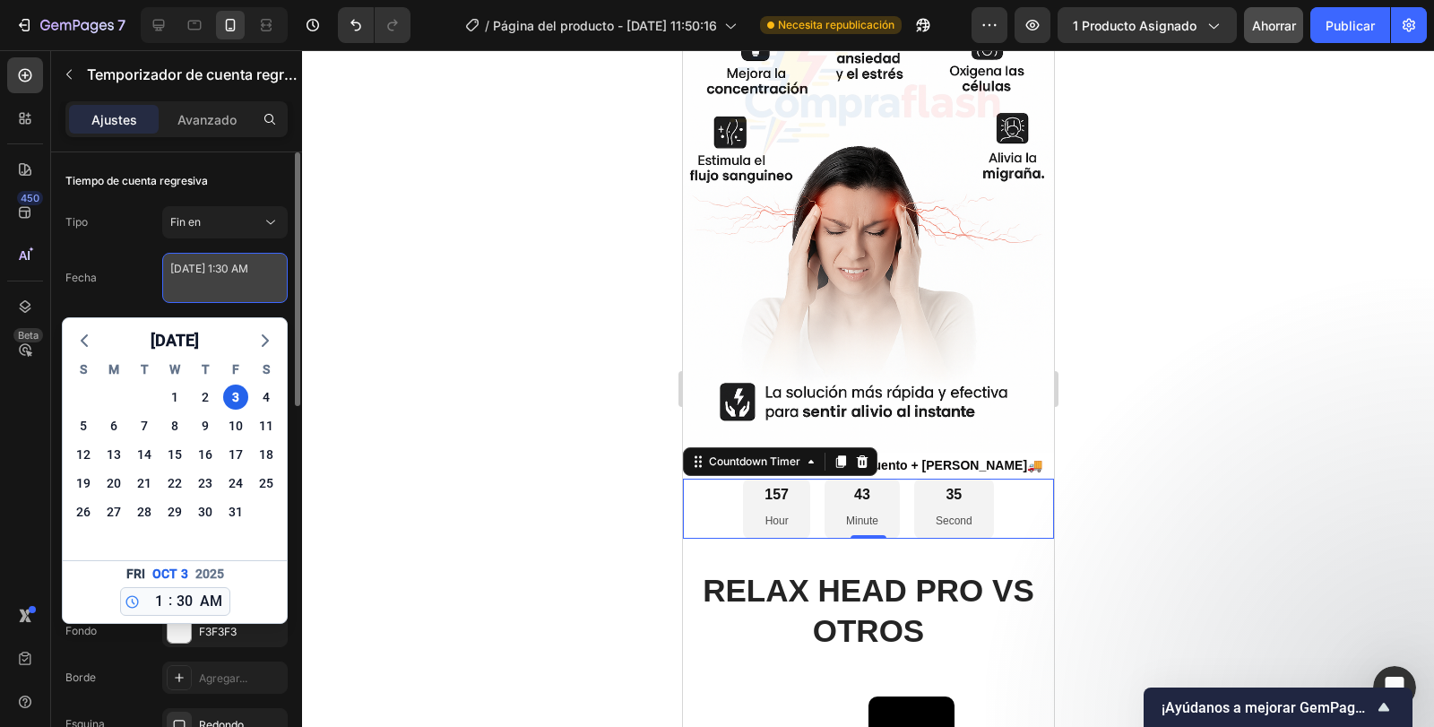
click at [212, 280] on textarea "October 03 2025 1:30 AM" at bounding box center [225, 278] width 126 height 50
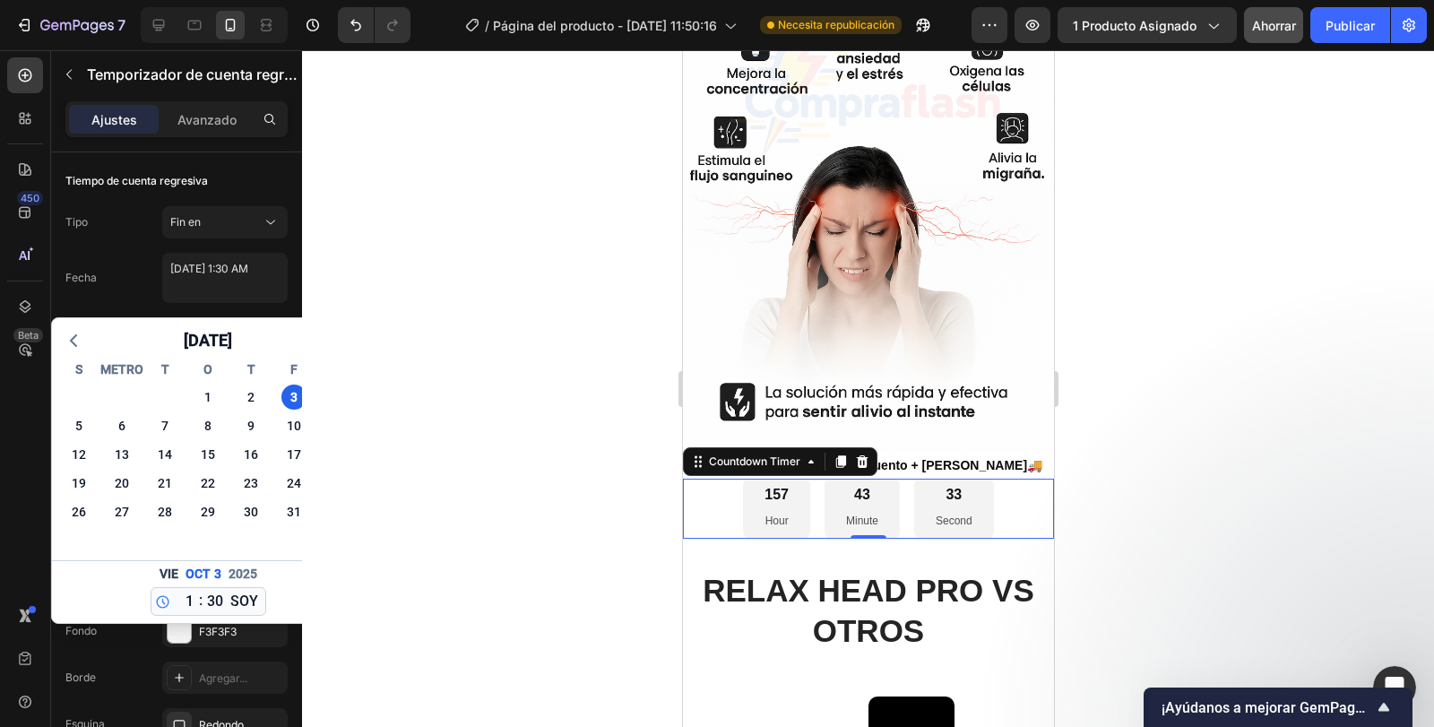
click at [341, 234] on div at bounding box center [868, 388] width 1132 height 677
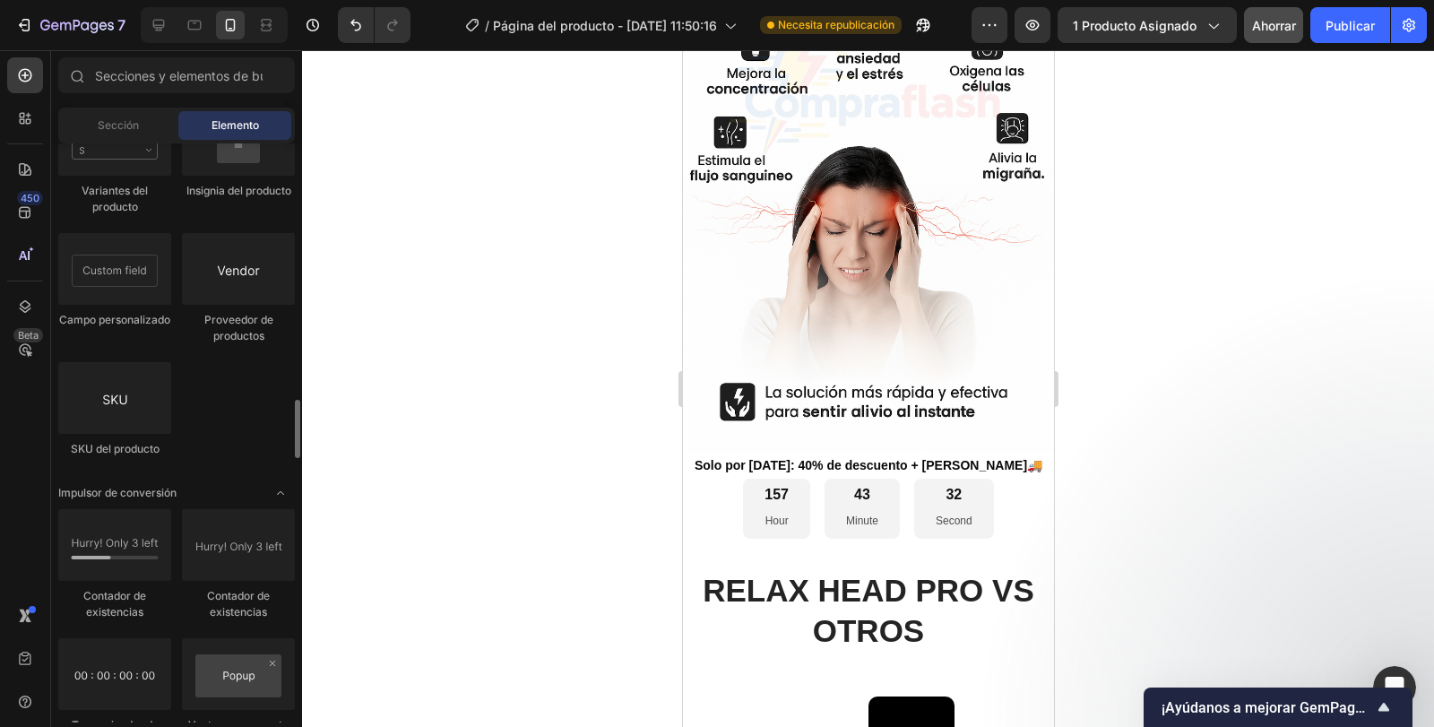
scroll to position [3317, 0]
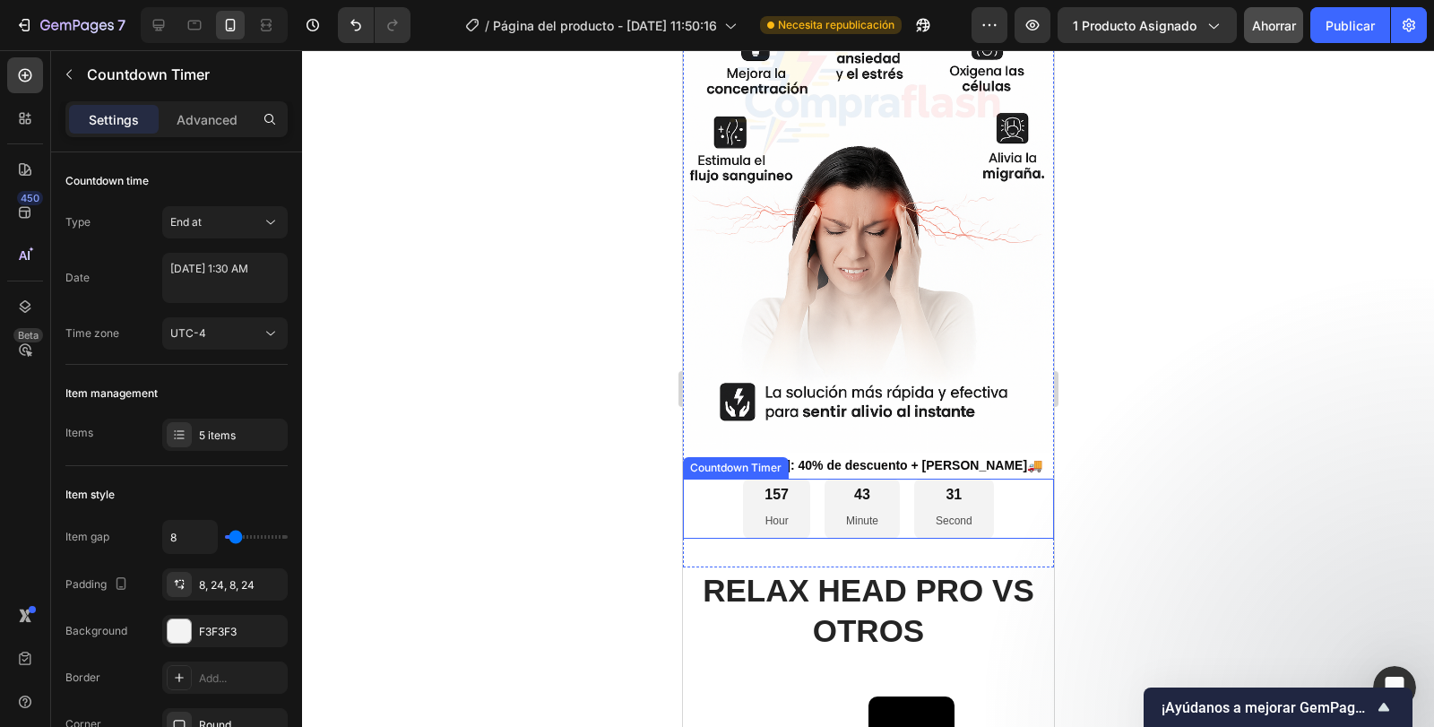
click at [764, 486] on div "157" at bounding box center [776, 495] width 24 height 19
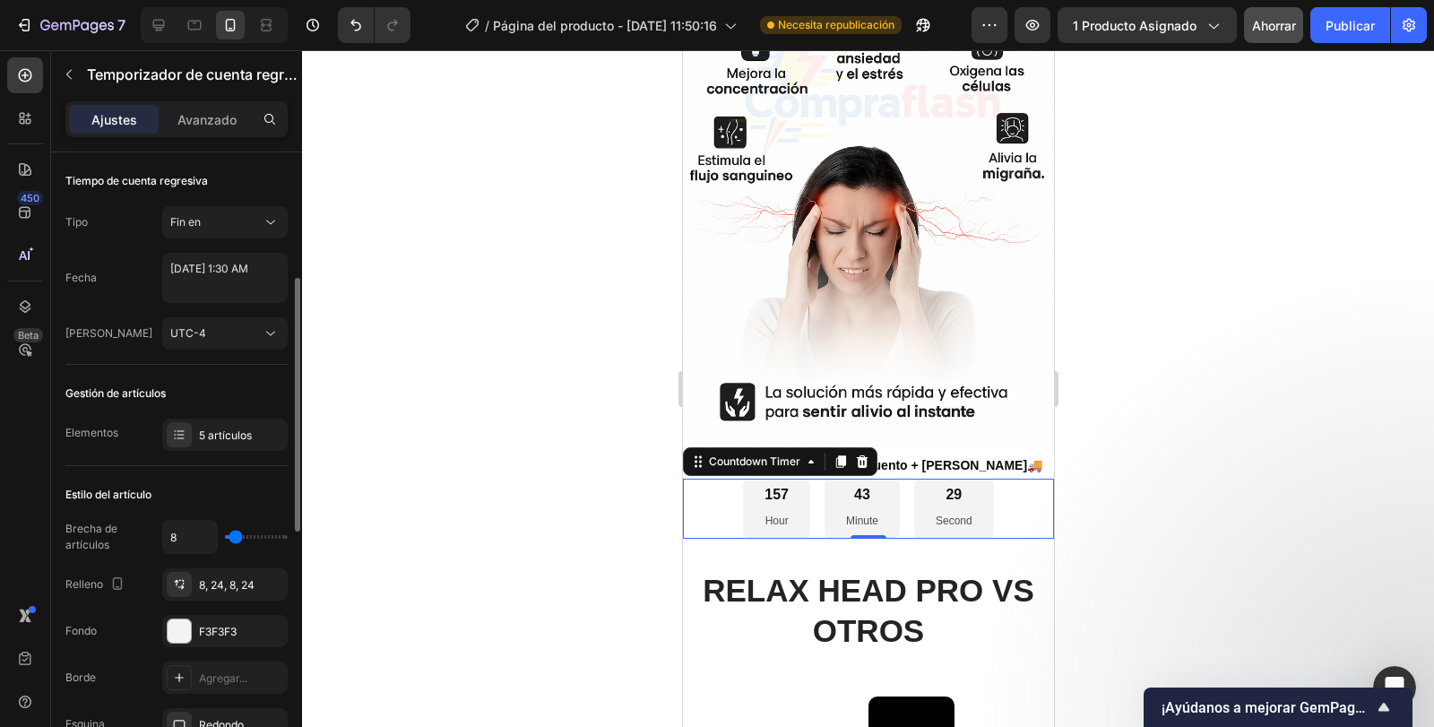
scroll to position [90, 0]
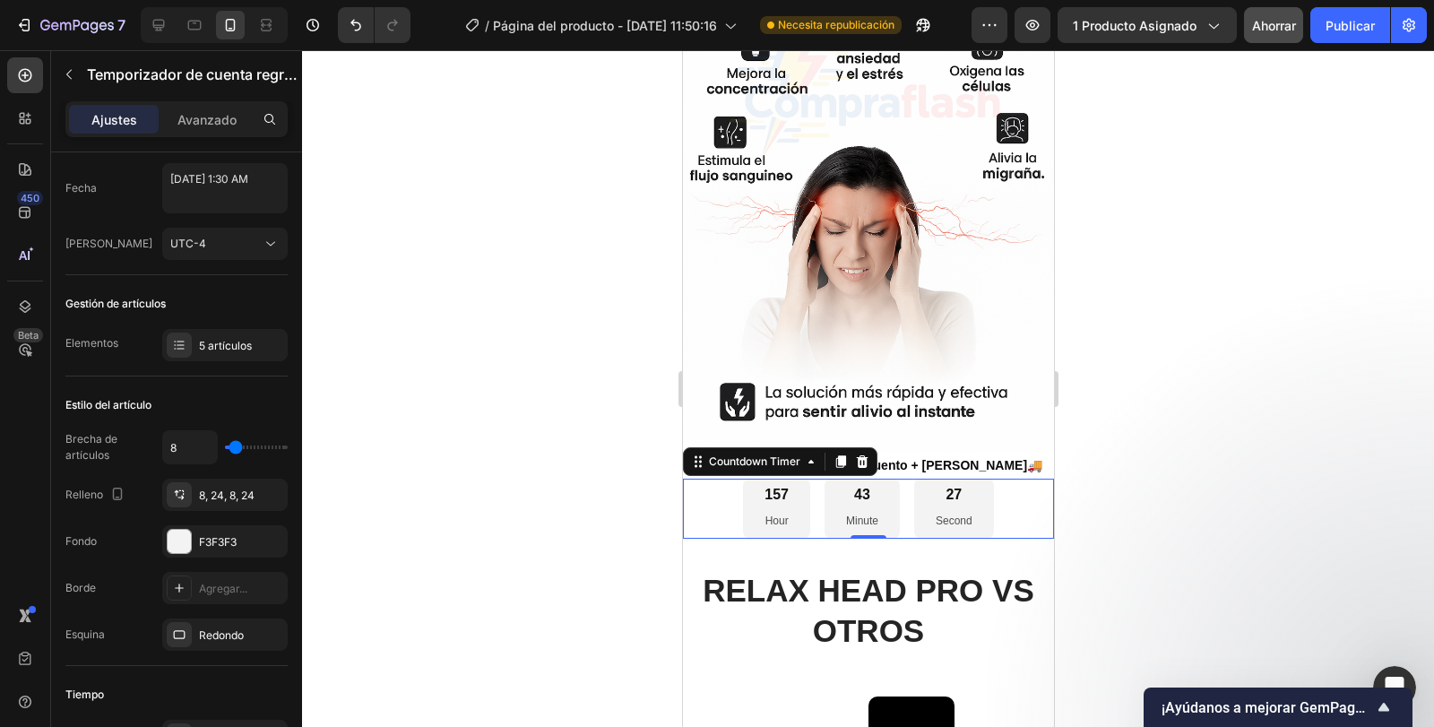
click at [776, 486] on div "157" at bounding box center [776, 495] width 24 height 19
click at [773, 479] on div "157 Hour" at bounding box center [775, 508] width 67 height 59
drag, startPoint x: 773, startPoint y: 444, endPoint x: 775, endPoint y: 455, distance: 11.8
click at [775, 479] on div "157 Hour" at bounding box center [775, 508] width 67 height 59
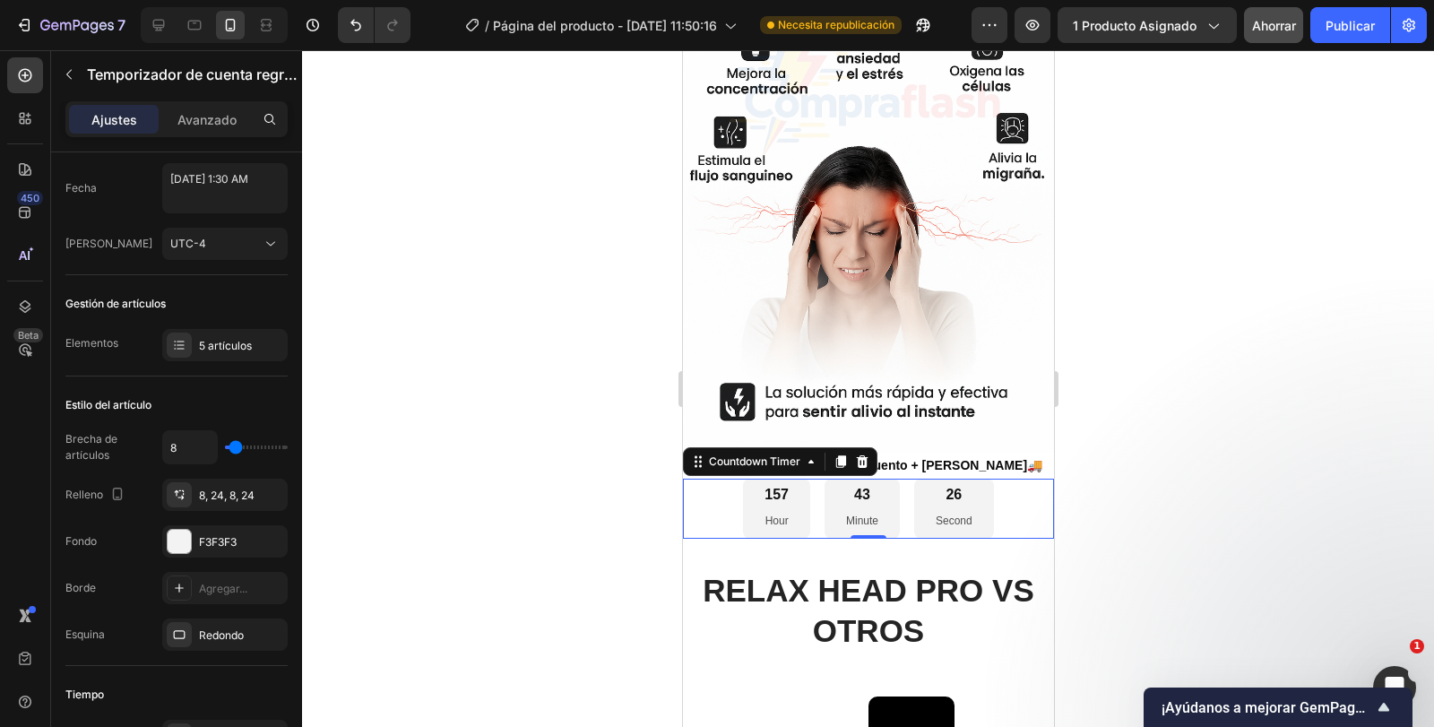
click at [775, 486] on div "157" at bounding box center [776, 495] width 24 height 19
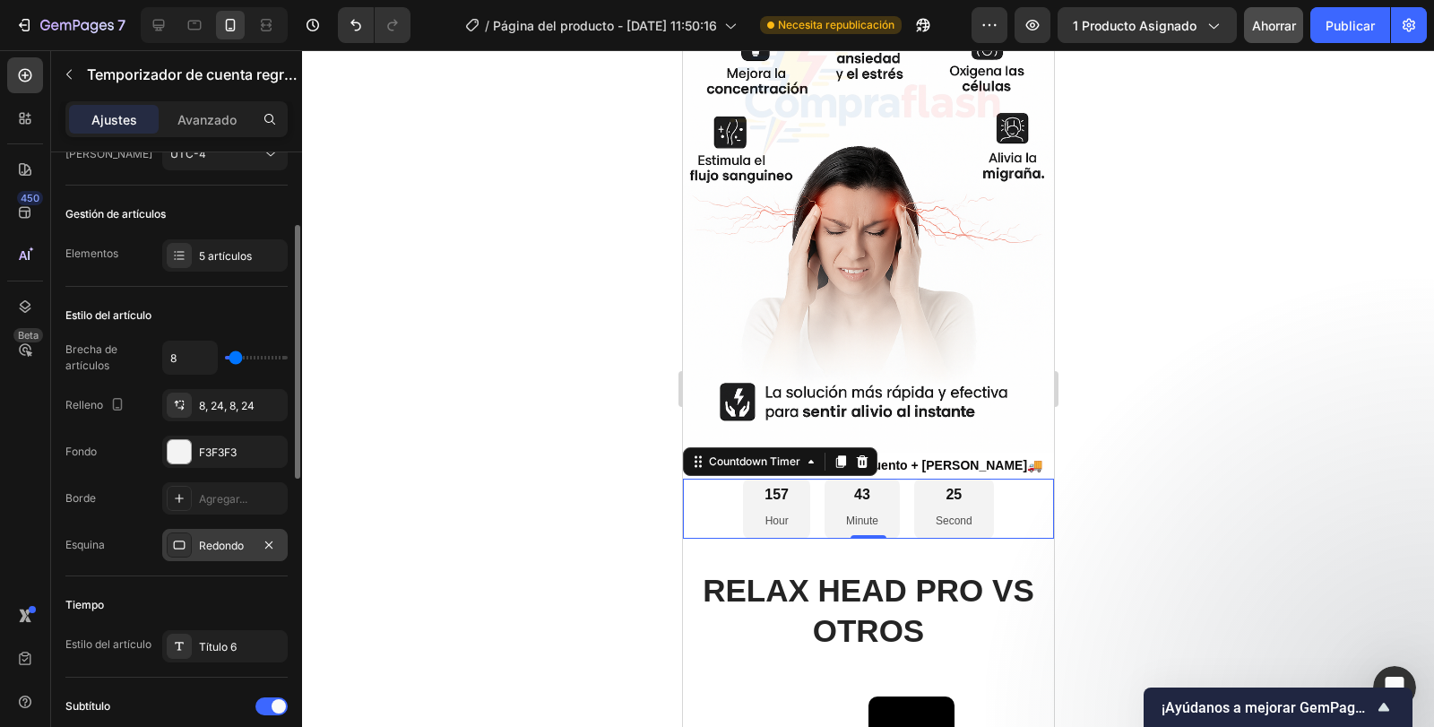
scroll to position [269, 0]
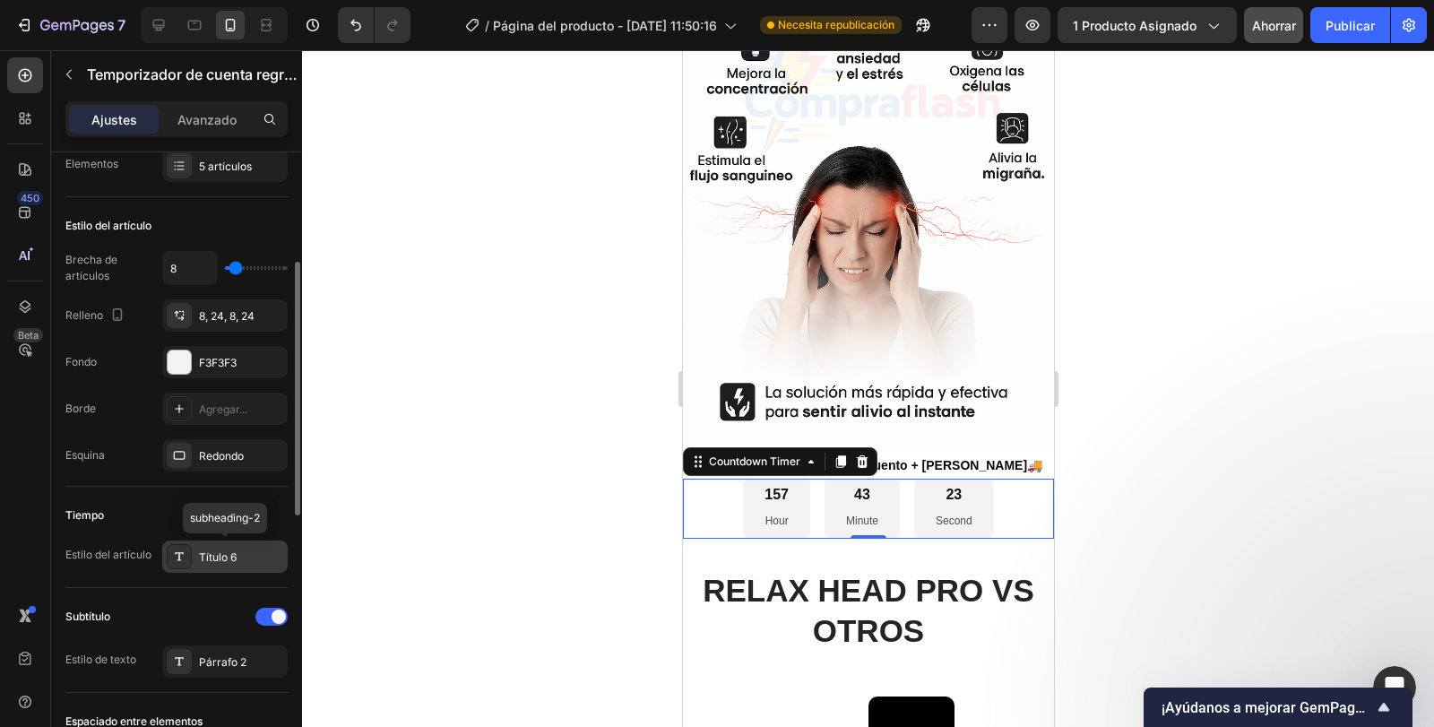
click at [221, 555] on font "Título 6" at bounding box center [218, 556] width 38 height 13
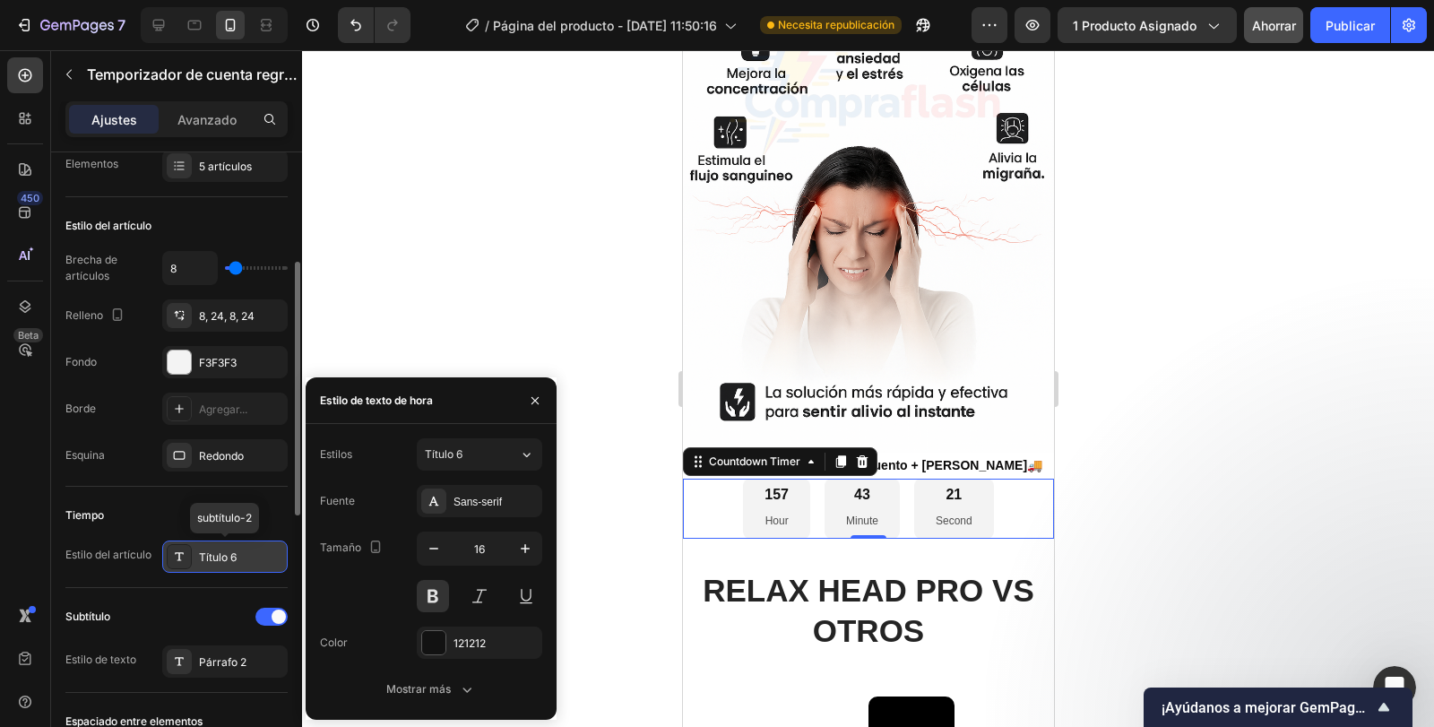
click at [221, 555] on font "Título 6" at bounding box center [218, 556] width 38 height 13
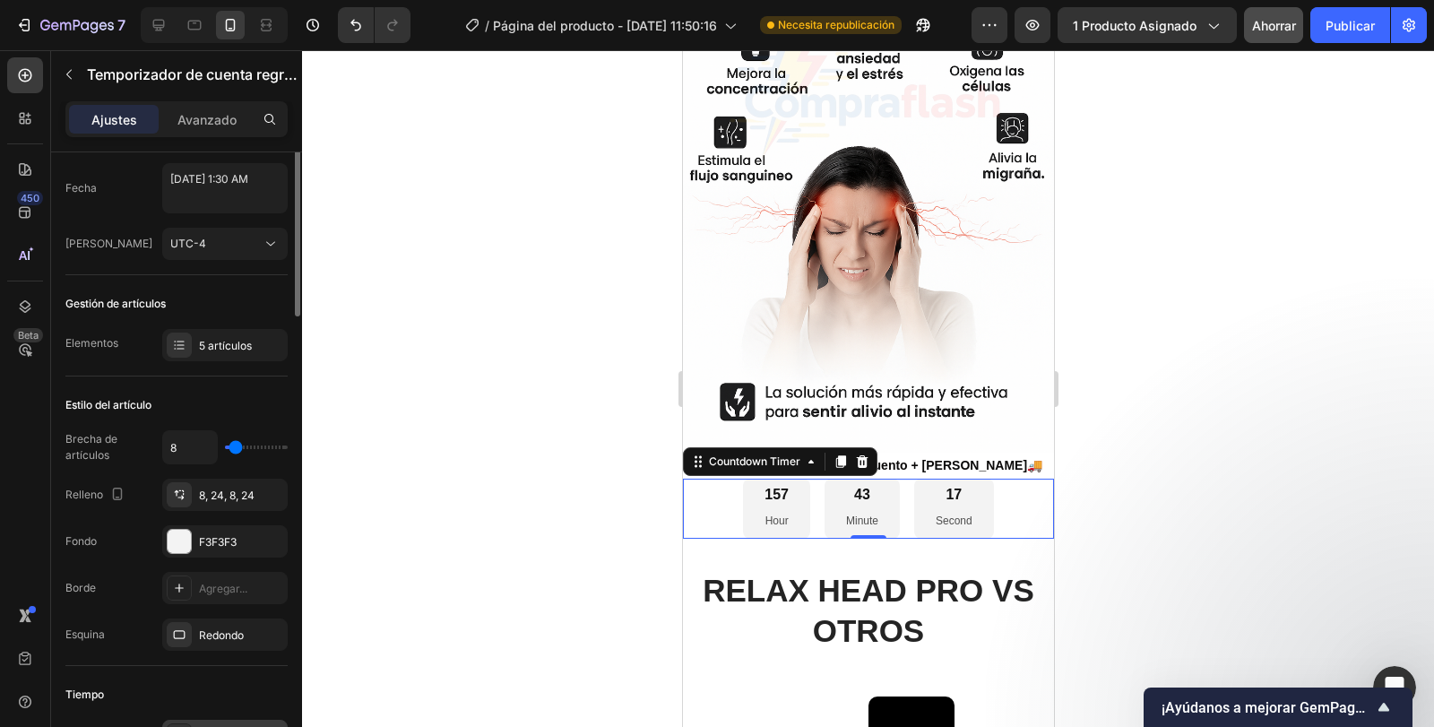
scroll to position [0, 0]
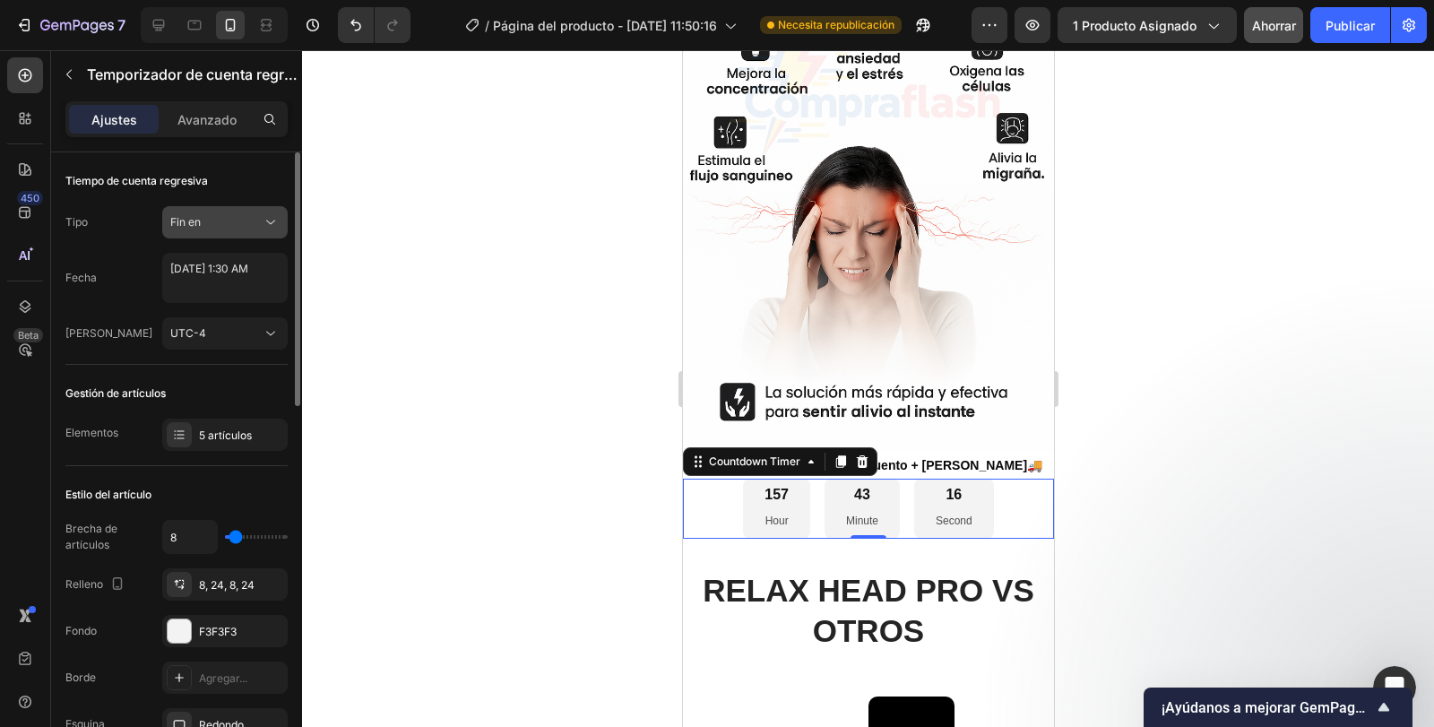
click at [212, 231] on button "Fin en" at bounding box center [225, 222] width 126 height 32
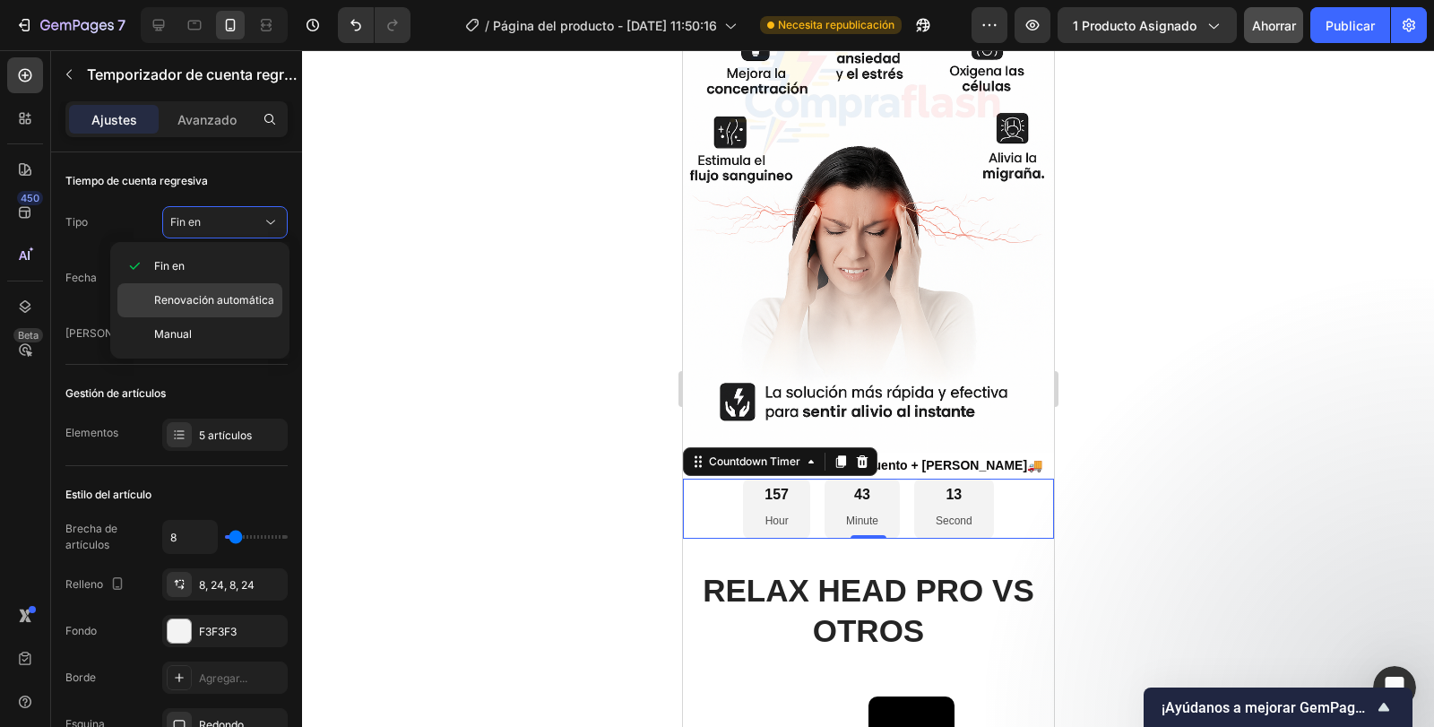
click at [238, 298] on font "Renovación automática" at bounding box center [214, 299] width 120 height 13
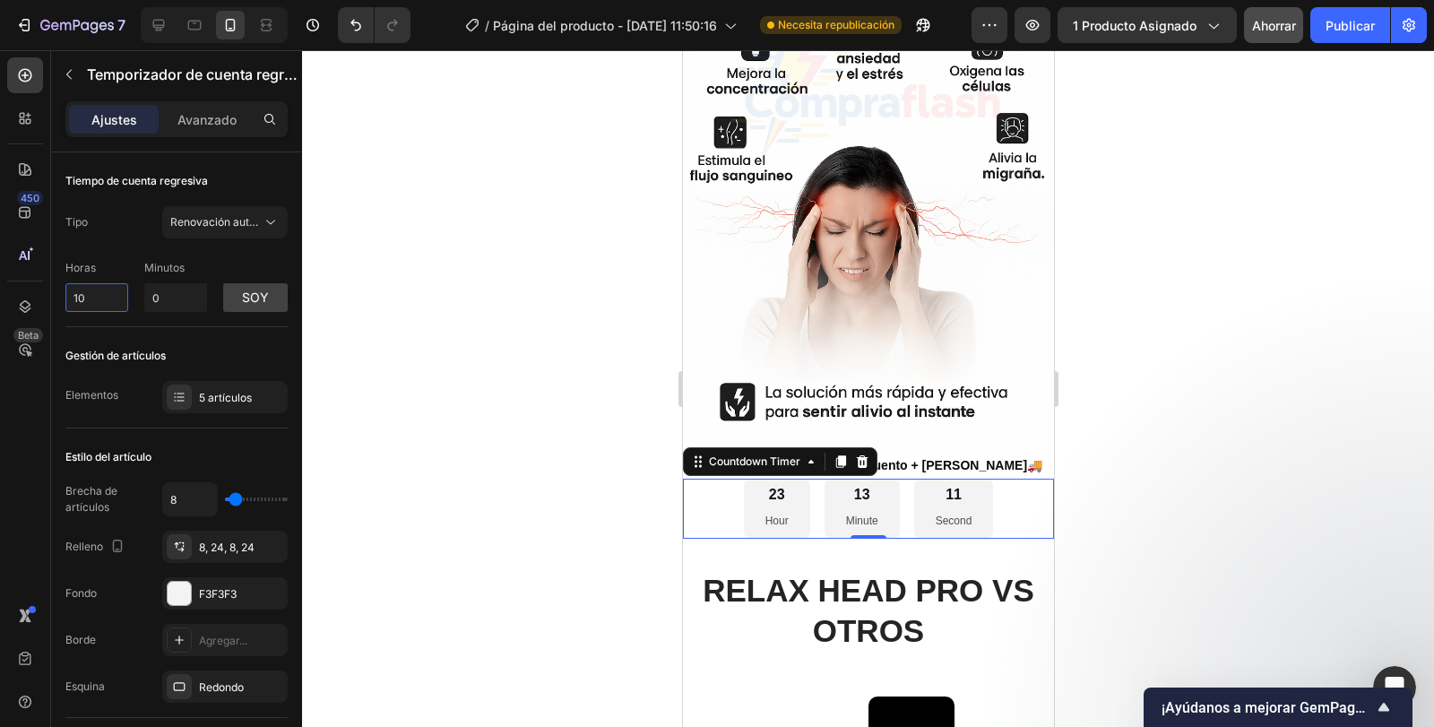
drag, startPoint x: 110, startPoint y: 296, endPoint x: 45, endPoint y: 295, distance: 65.5
click at [46, 296] on div "450 Beta Secciones(18) Elementos(84) Sección Elemento Sección de héroes Detalle…" at bounding box center [151, 388] width 302 height 677
type input "0"
click at [153, 293] on input "0" at bounding box center [175, 297] width 63 height 29
type input "300"
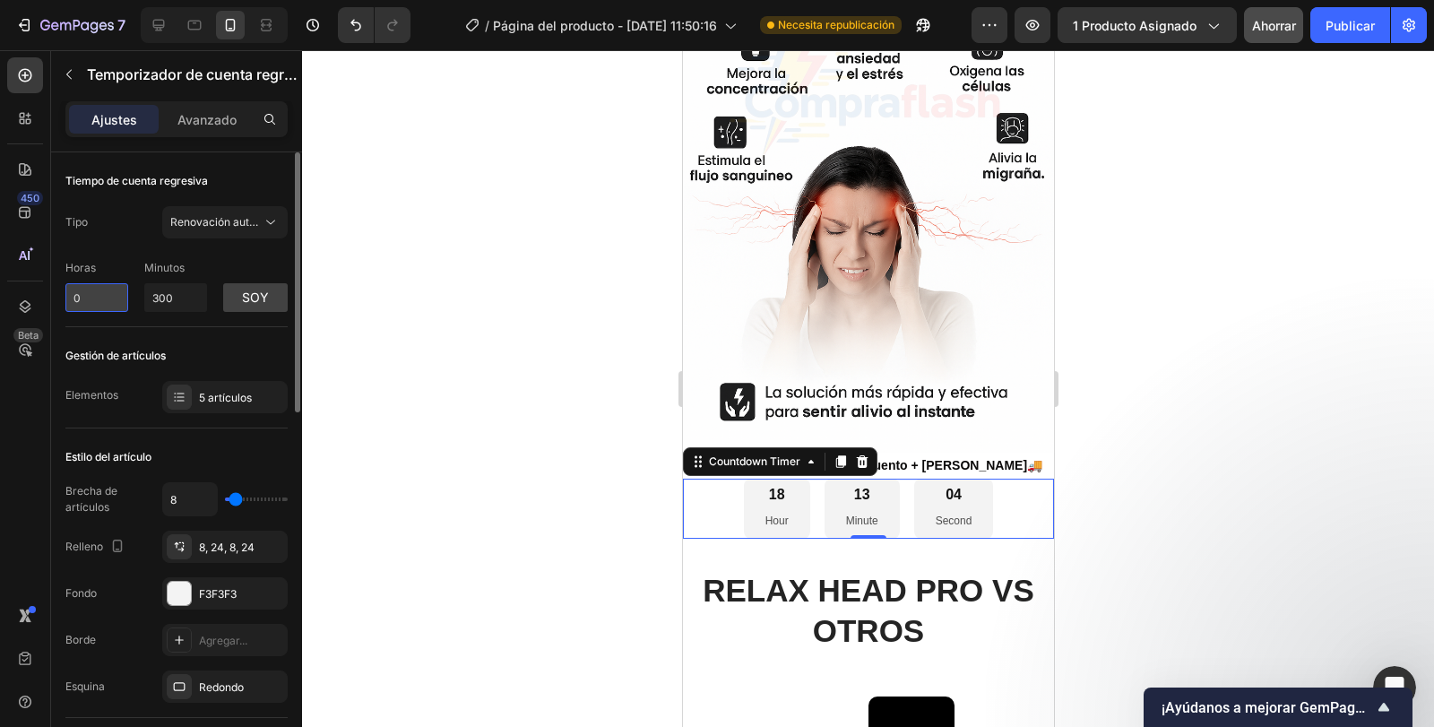
type input "5"
type input "0"
click at [111, 297] on input "5" at bounding box center [96, 297] width 63 height 29
click at [254, 287] on button "soy" at bounding box center [255, 297] width 65 height 29
click at [264, 290] on font "p.m" at bounding box center [255, 297] width 23 height 15
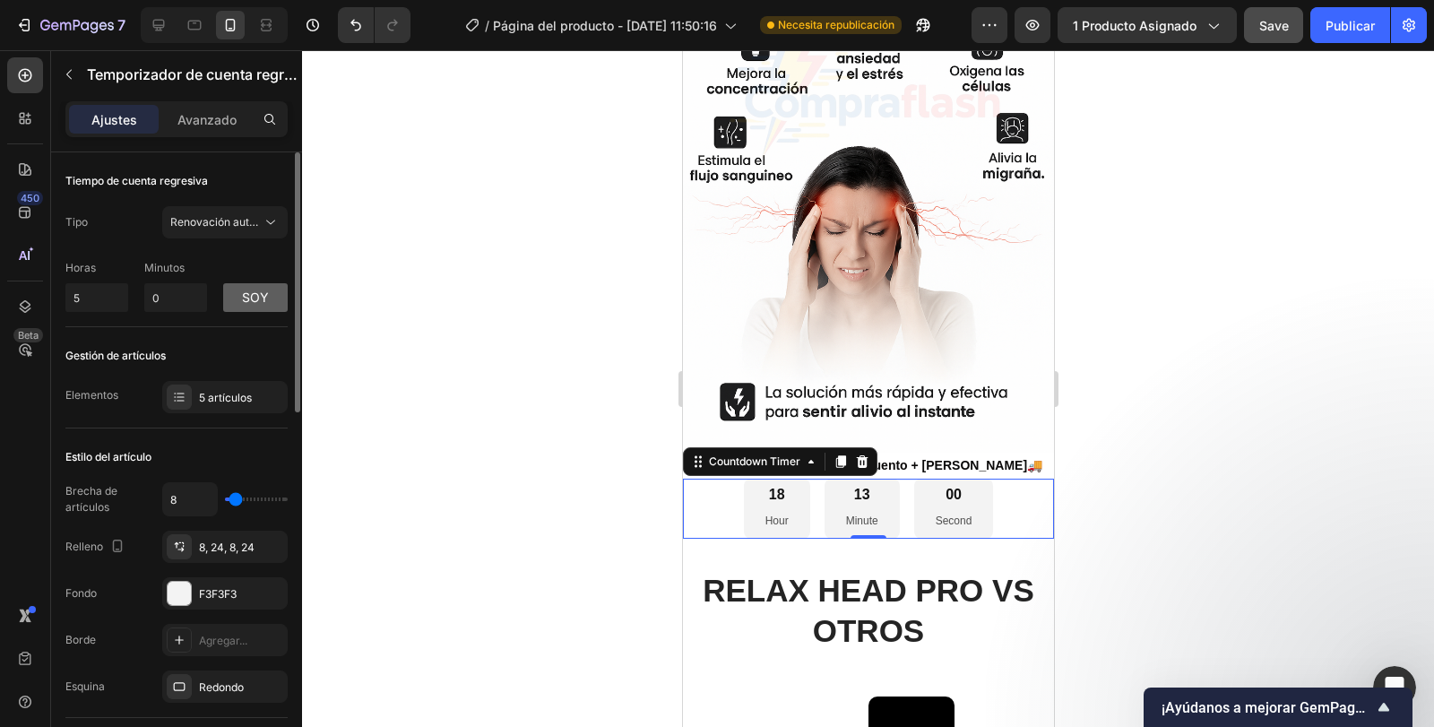
click at [264, 290] on font "soy" at bounding box center [255, 297] width 27 height 15
click at [255, 299] on font "p.m" at bounding box center [255, 297] width 23 height 15
click at [243, 230] on div "Renovación automática" at bounding box center [224, 222] width 109 height 18
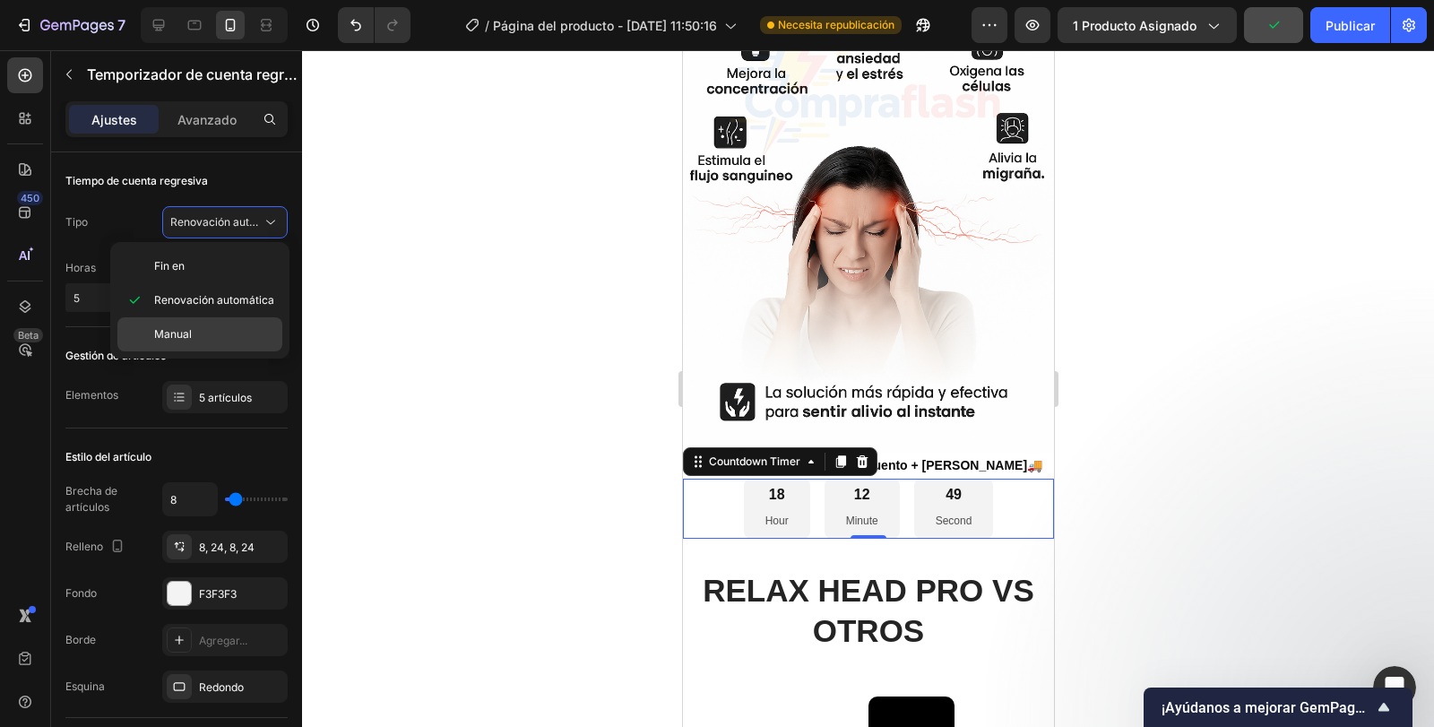
click at [215, 322] on div "Manual" at bounding box center [199, 334] width 165 height 34
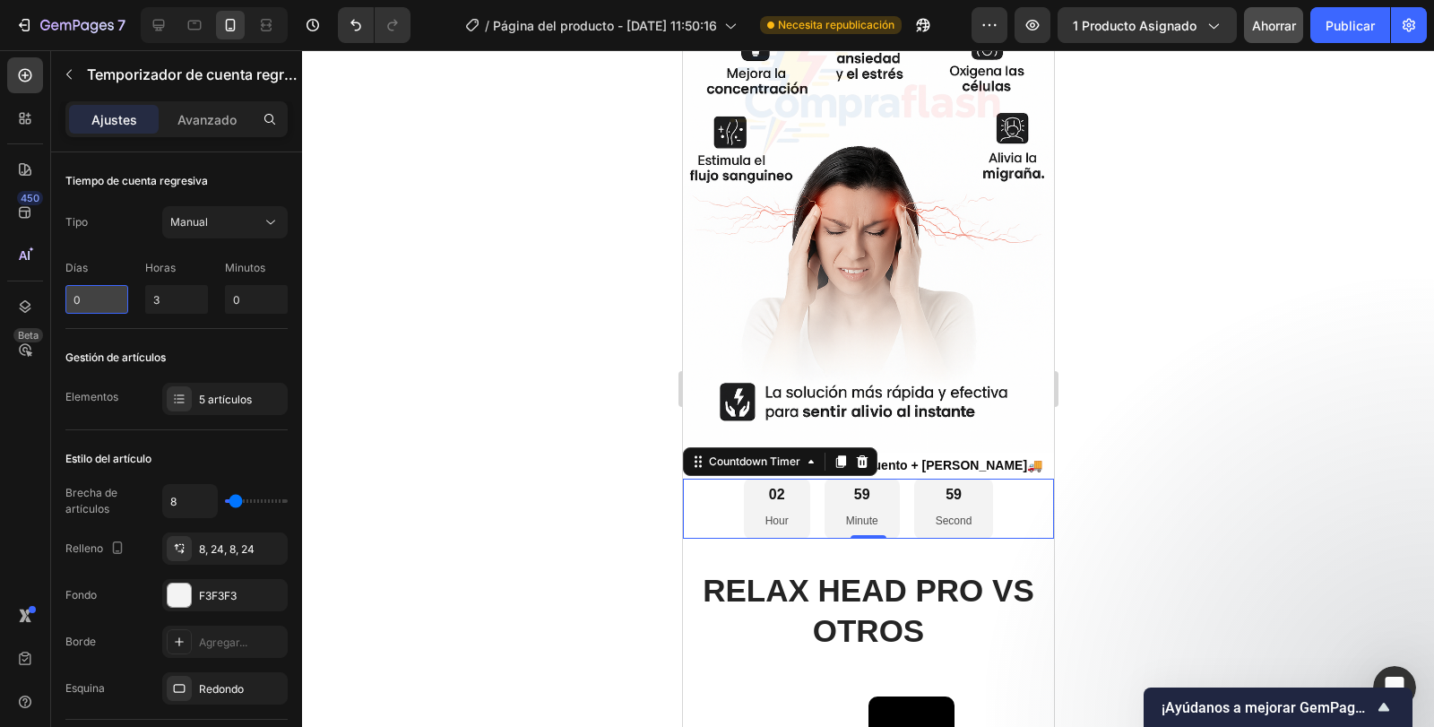
click at [109, 304] on input "0" at bounding box center [96, 299] width 63 height 29
type input "1"
click at [196, 299] on input "3" at bounding box center [176, 299] width 63 height 29
type input "30"
click at [441, 371] on div at bounding box center [868, 388] width 1132 height 677
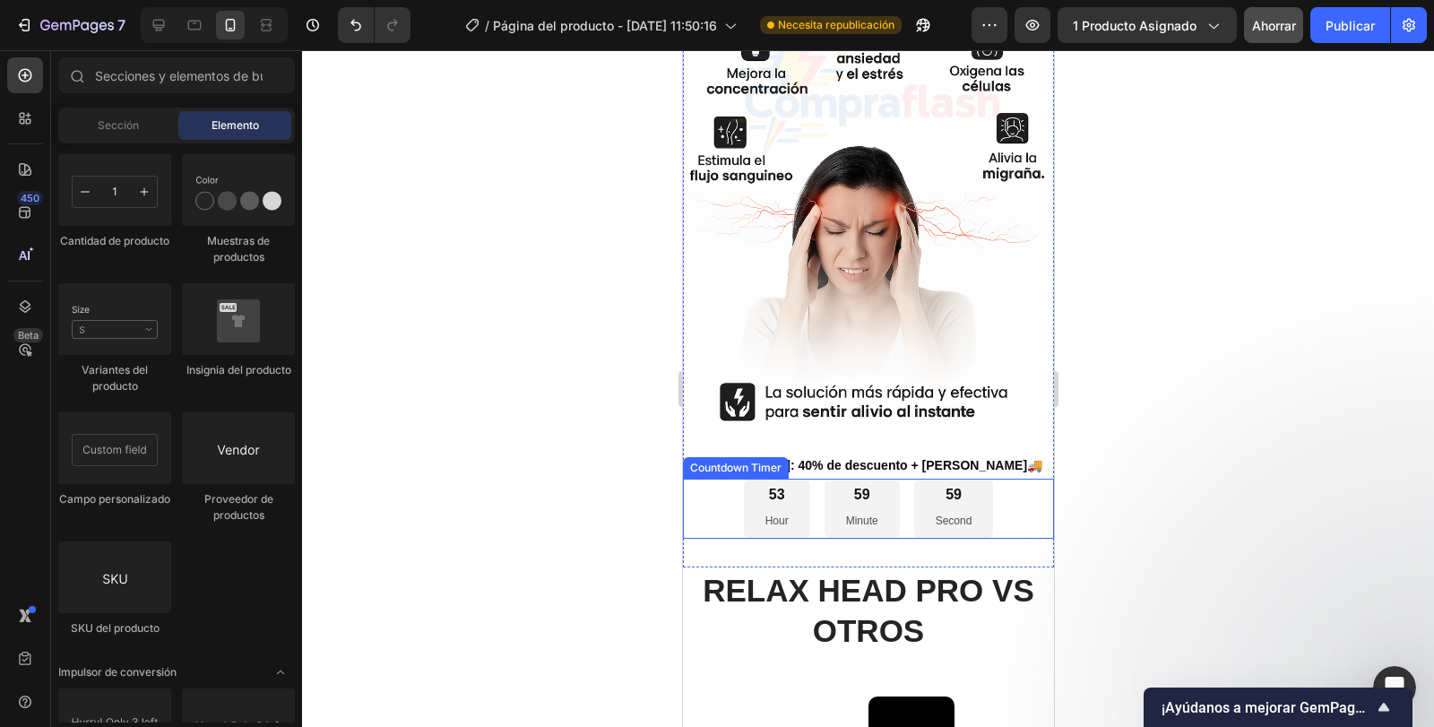
click at [914, 479] on div "59 Second" at bounding box center [954, 508] width 80 height 59
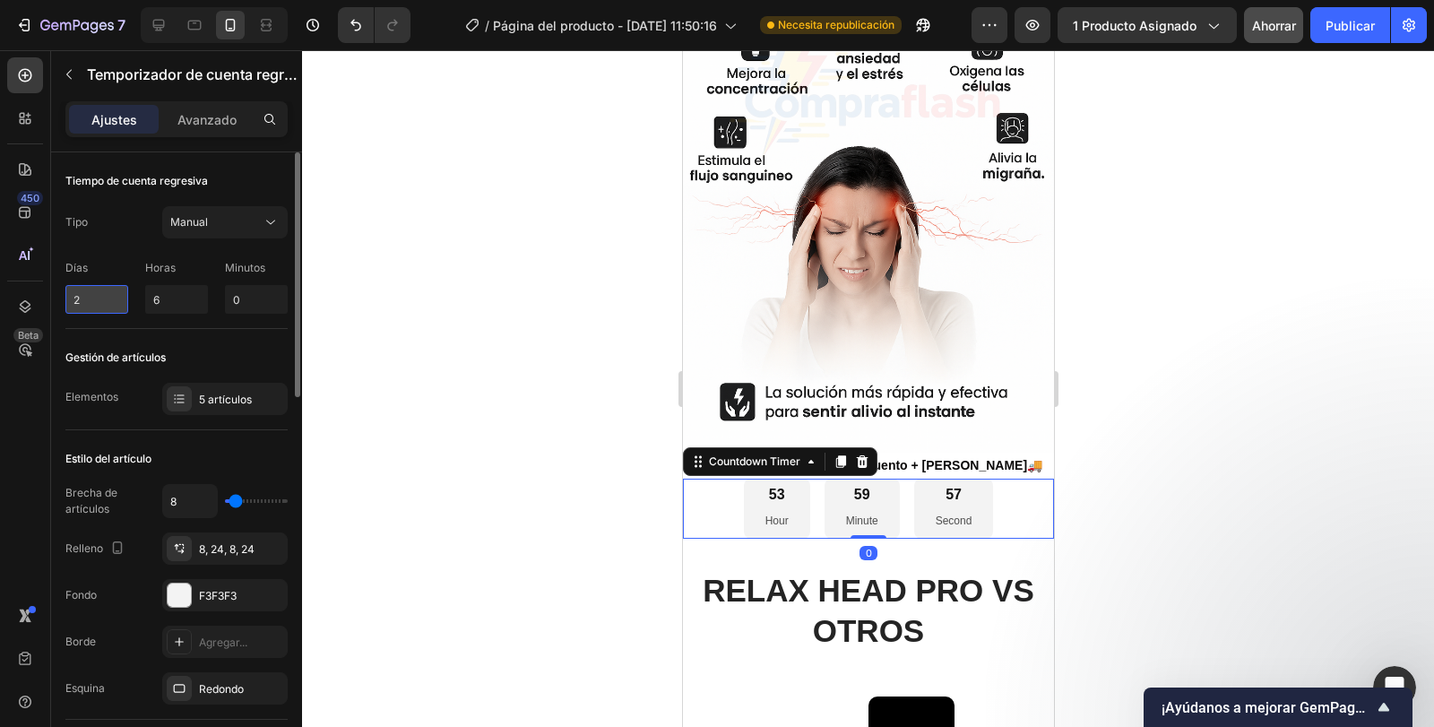
drag, startPoint x: 118, startPoint y: 302, endPoint x: 96, endPoint y: 295, distance: 23.5
click at [96, 295] on input "2" at bounding box center [96, 299] width 63 height 29
type input "0"
click at [490, 373] on div at bounding box center [868, 388] width 1132 height 677
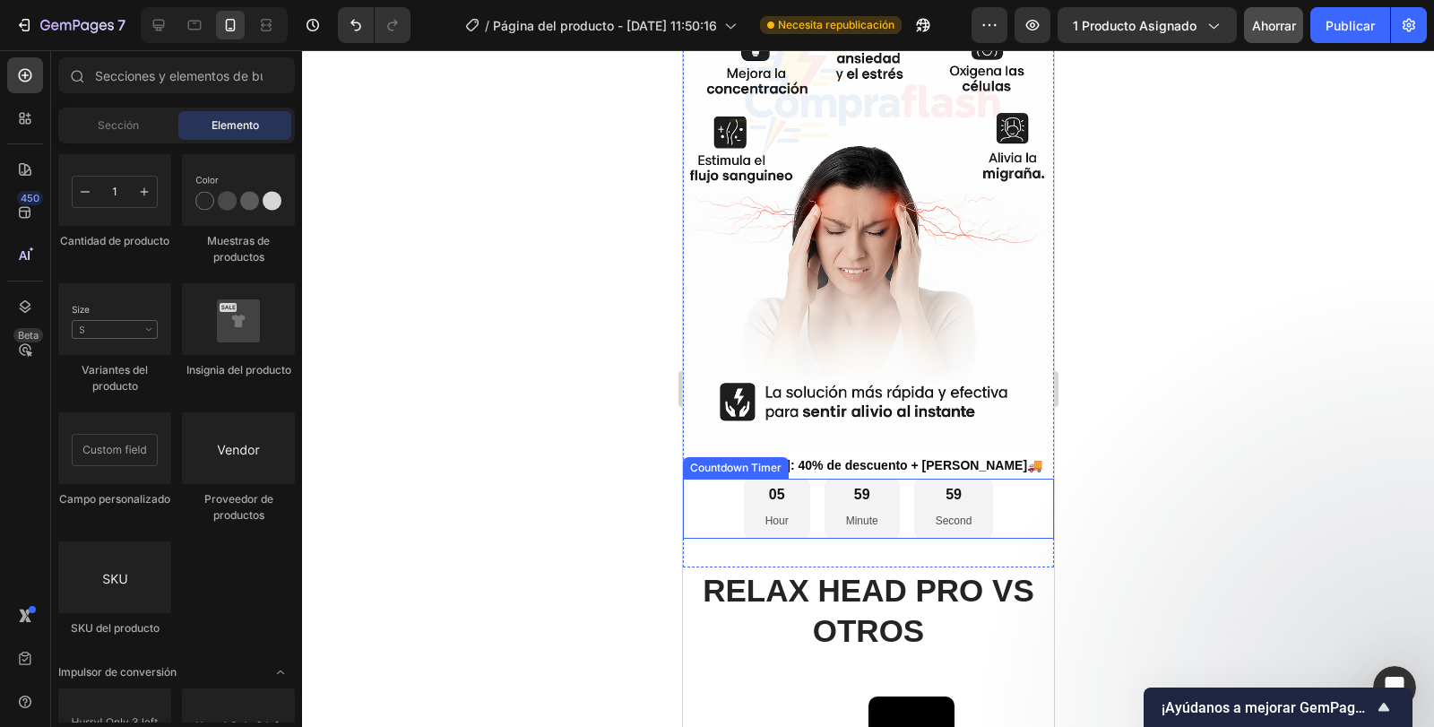
click at [894, 479] on div "05 Hour 59 Minute 59 Second" at bounding box center [868, 508] width 250 height 59
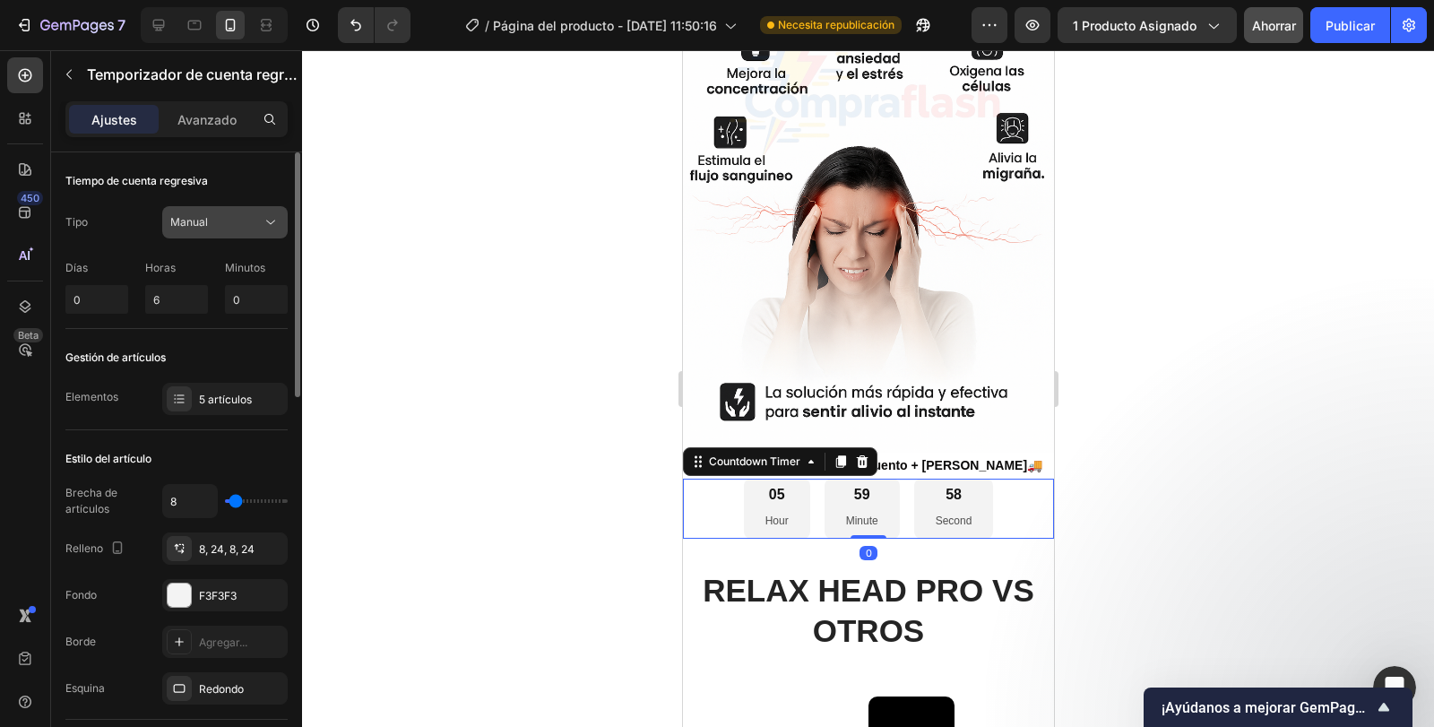
click at [220, 222] on div "Manual" at bounding box center [215, 222] width 91 height 16
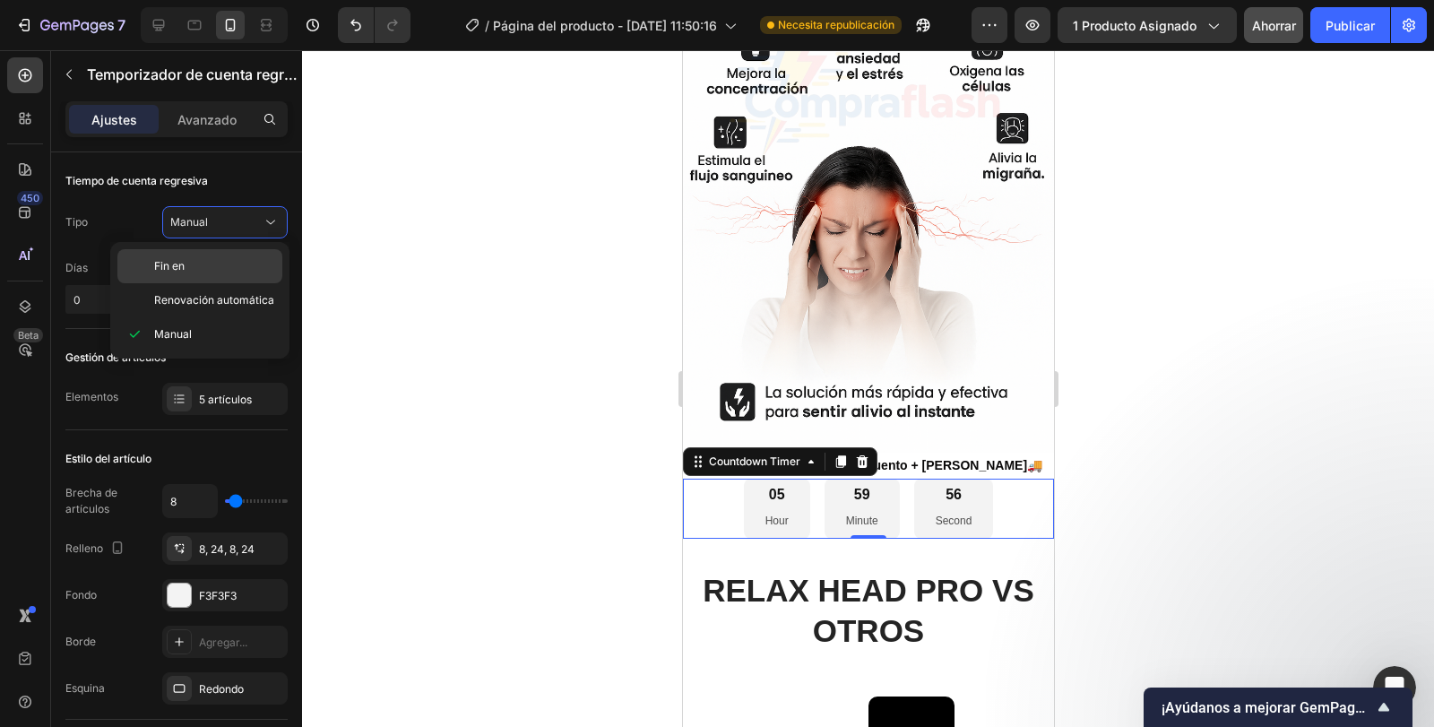
click at [205, 270] on p "Fin en" at bounding box center [214, 266] width 120 height 16
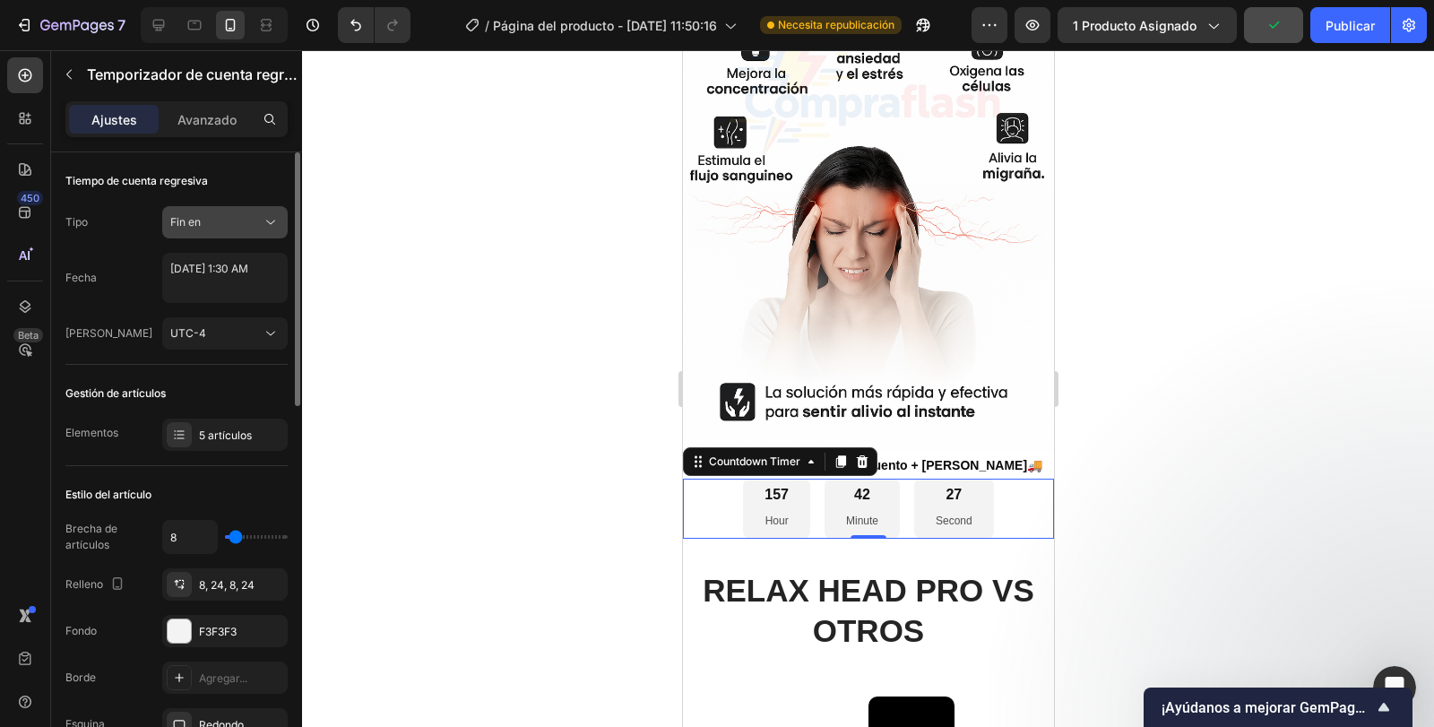
click at [221, 220] on div "Fin en" at bounding box center [215, 222] width 91 height 16
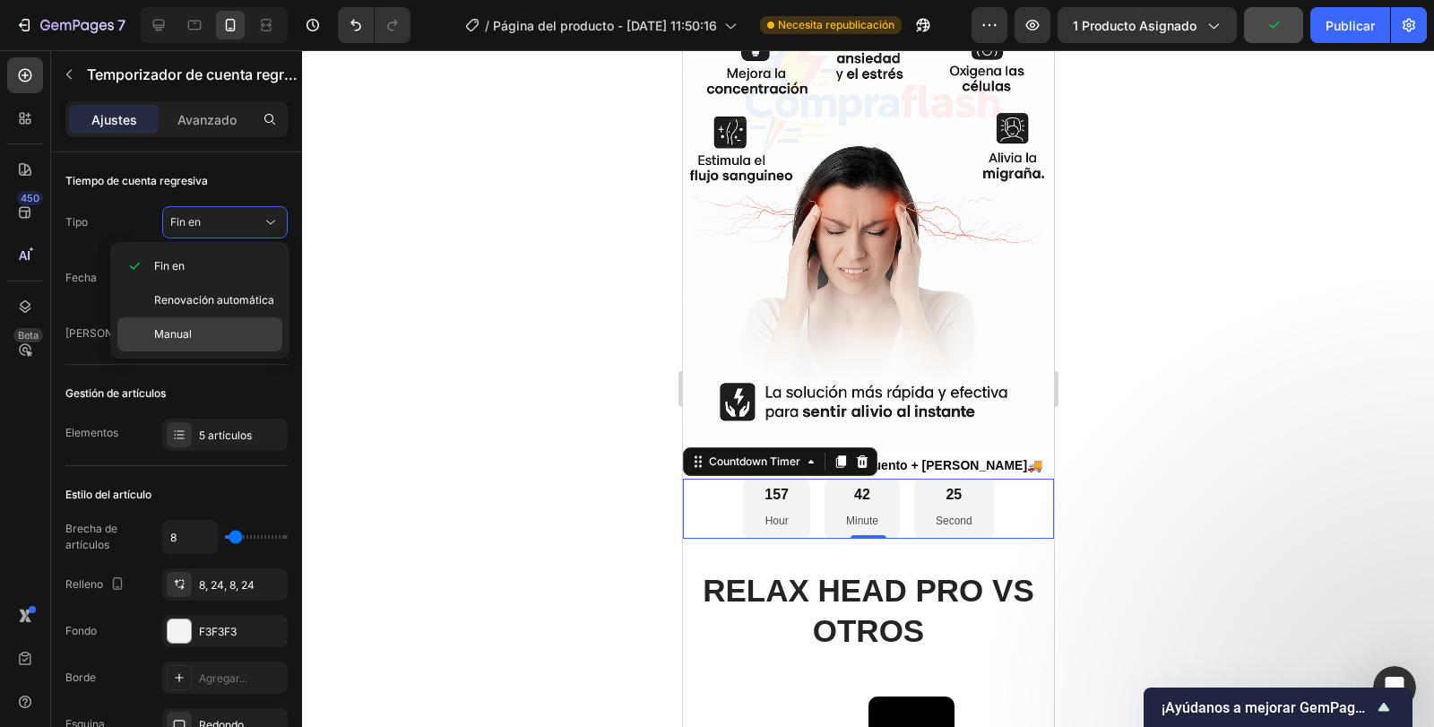
click at [212, 327] on p "Manual" at bounding box center [214, 334] width 120 height 16
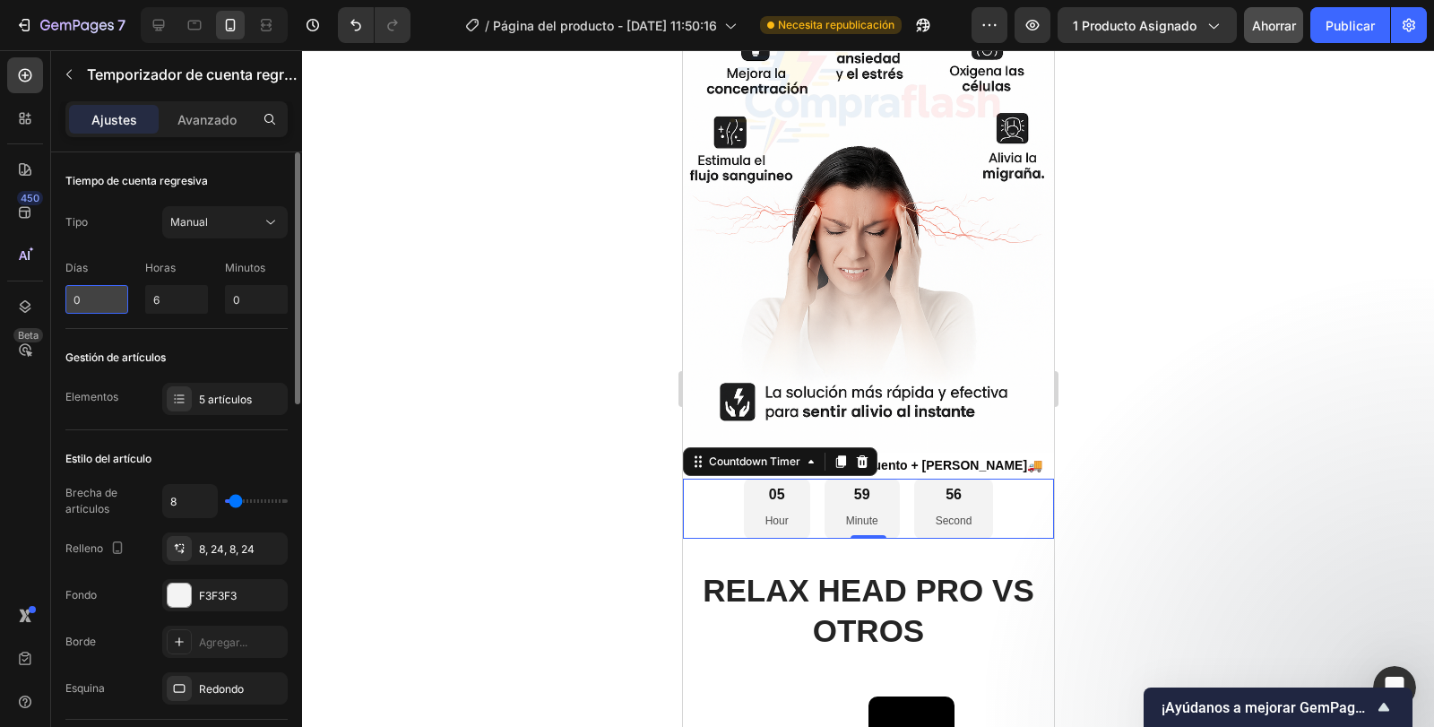
click at [89, 306] on input "0" at bounding box center [96, 299] width 63 height 29
type input "0"
type input "1"
click at [256, 218] on div "Manual" at bounding box center [215, 222] width 91 height 16
type input "0"
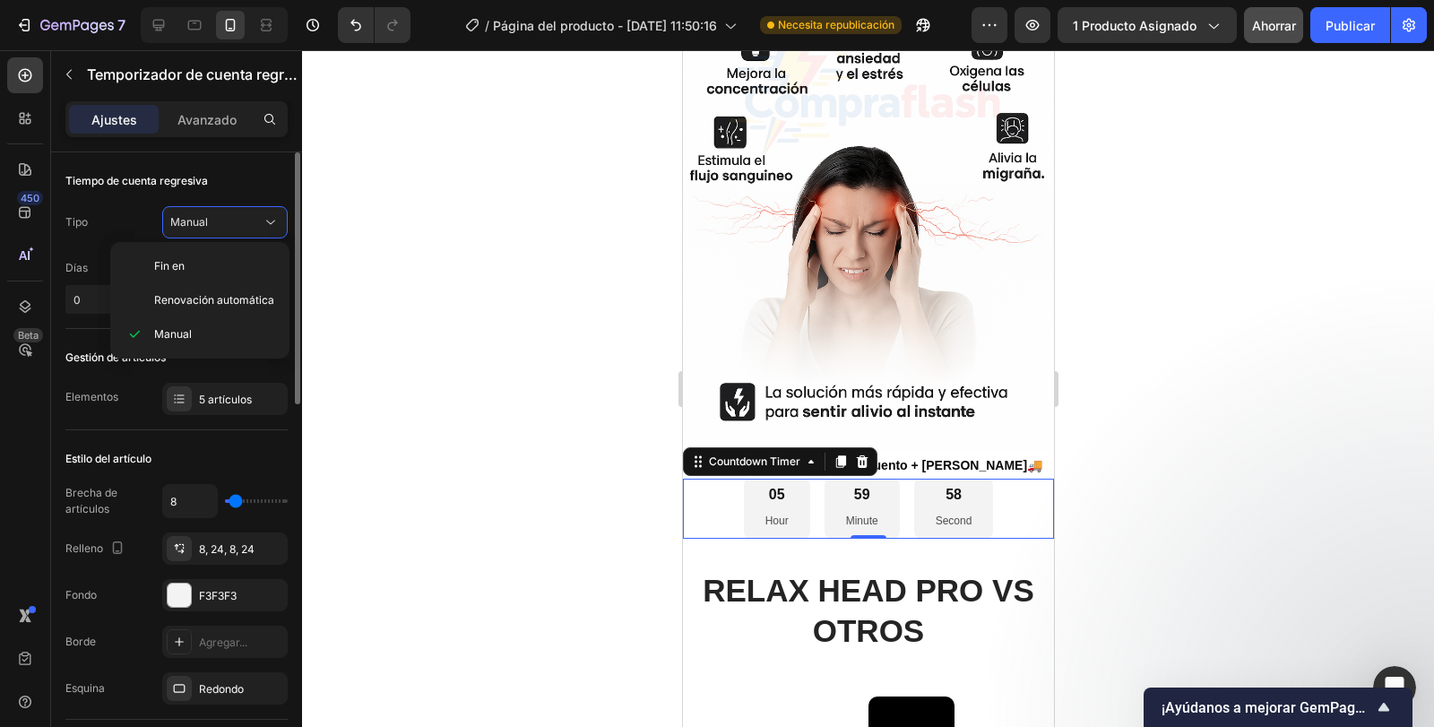
click at [156, 201] on div "Tiempo de cuenta regresiva Tipo Manual Días 0 Horas 6 Minutos 0" at bounding box center [176, 240] width 222 height 177
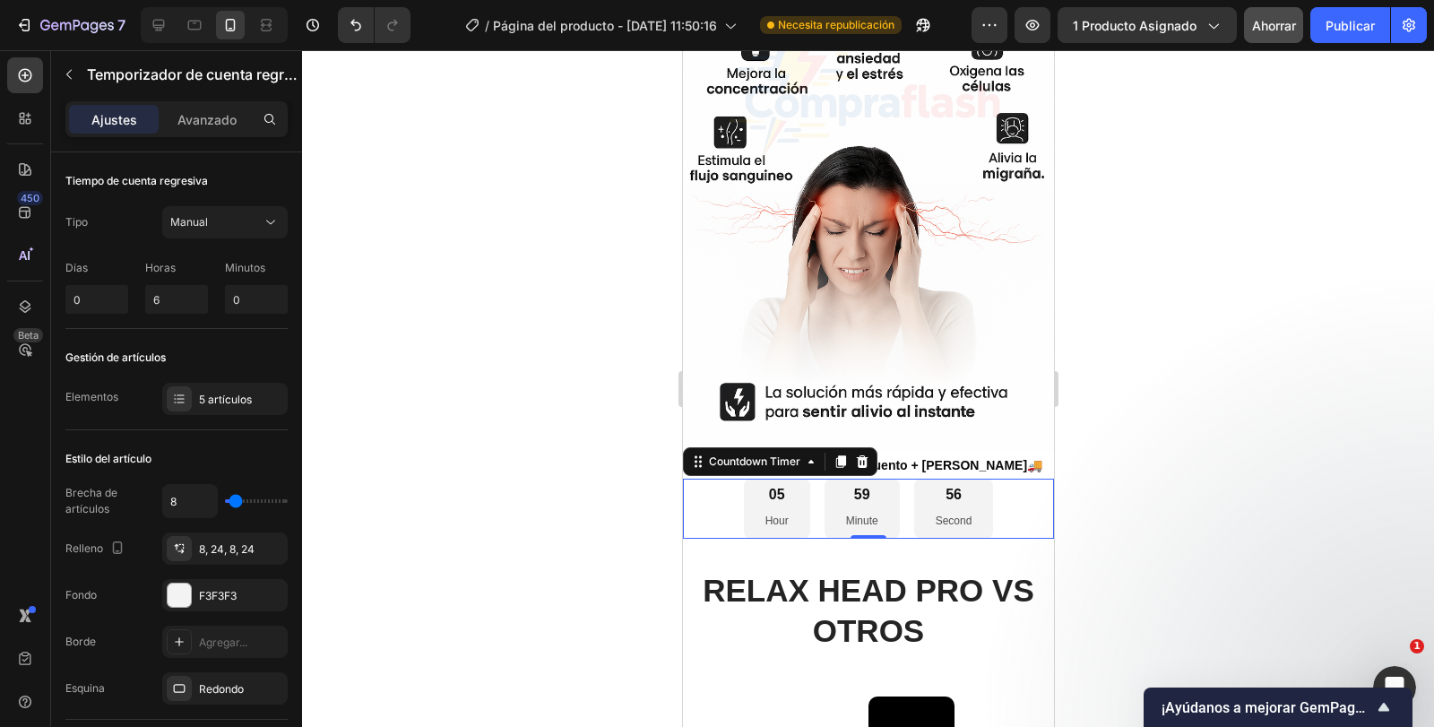
click at [862, 479] on div "59 Minute" at bounding box center [861, 508] width 75 height 59
click at [230, 212] on button "Manual" at bounding box center [225, 222] width 126 height 32
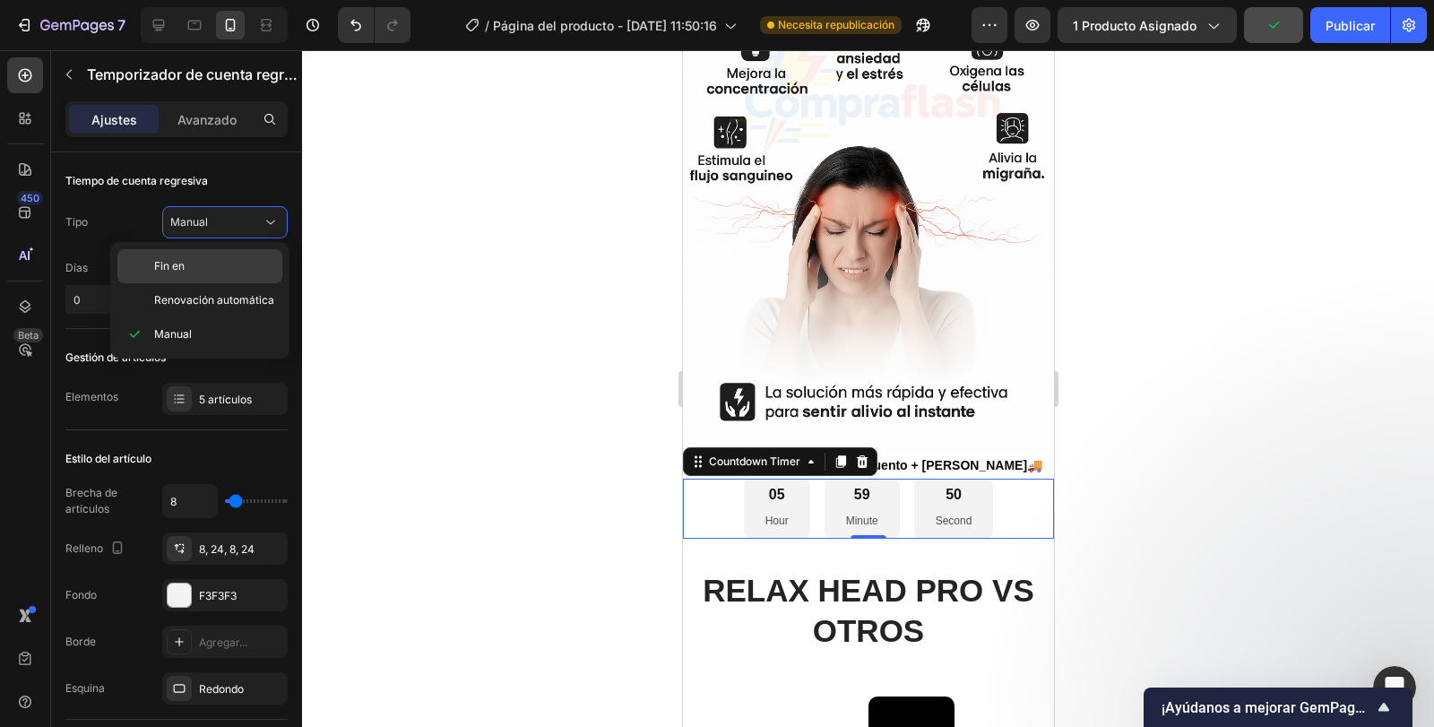
click at [200, 263] on p "Fin en" at bounding box center [214, 266] width 120 height 16
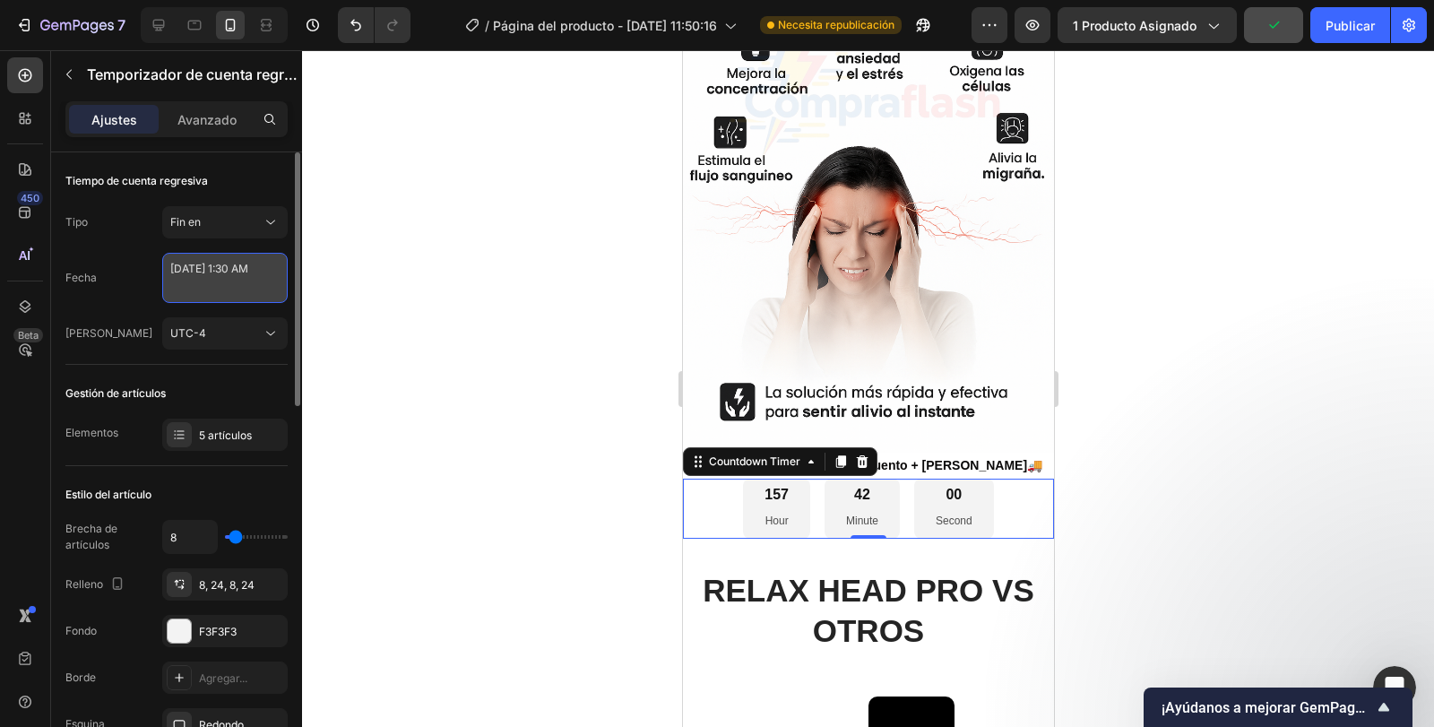
click at [256, 275] on textarea "October 03 2025 1:30 AM" at bounding box center [225, 278] width 126 height 50
select select "1"
select select "30"
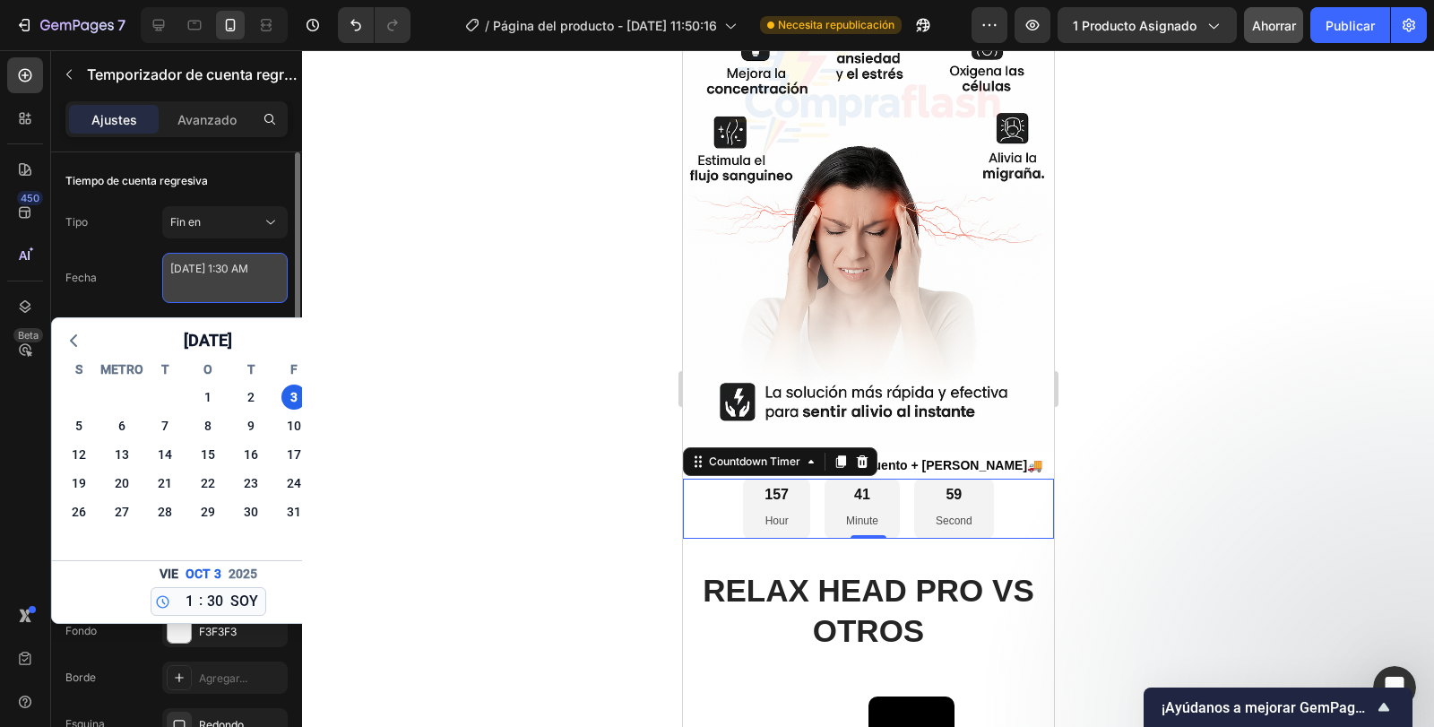
click at [256, 275] on textarea "October 03 2025 1:30 AM" at bounding box center [225, 278] width 126 height 50
click at [264, 226] on icon at bounding box center [271, 222] width 18 height 18
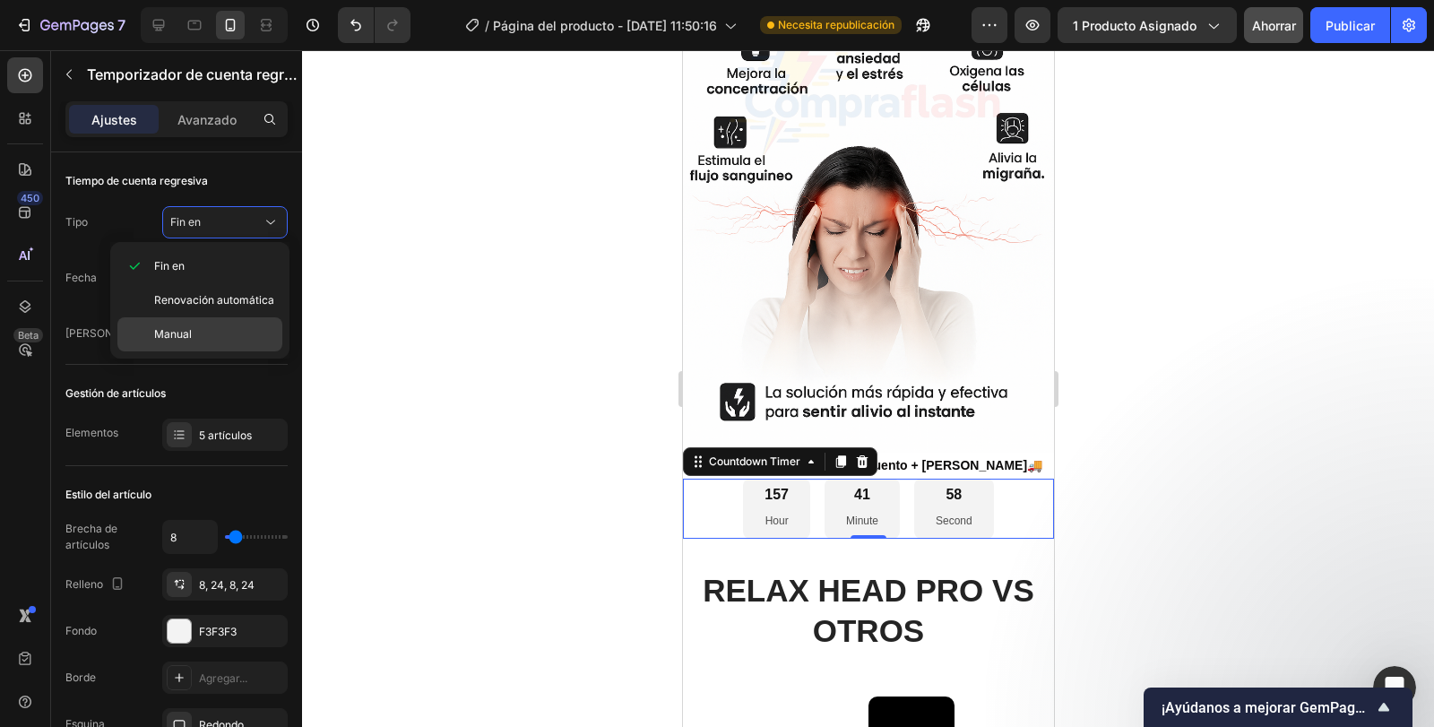
click at [191, 333] on font "Manual" at bounding box center [173, 333] width 38 height 13
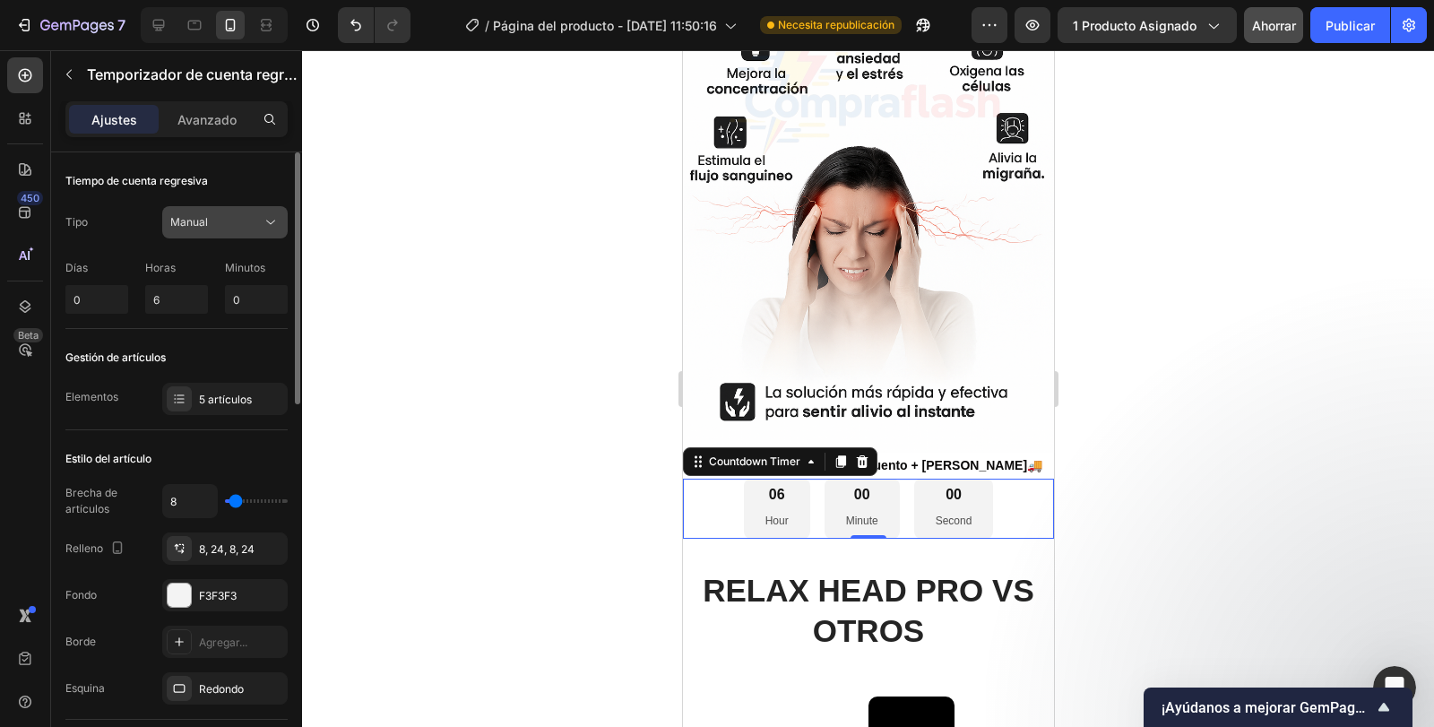
click at [238, 216] on div "Manual" at bounding box center [215, 222] width 91 height 16
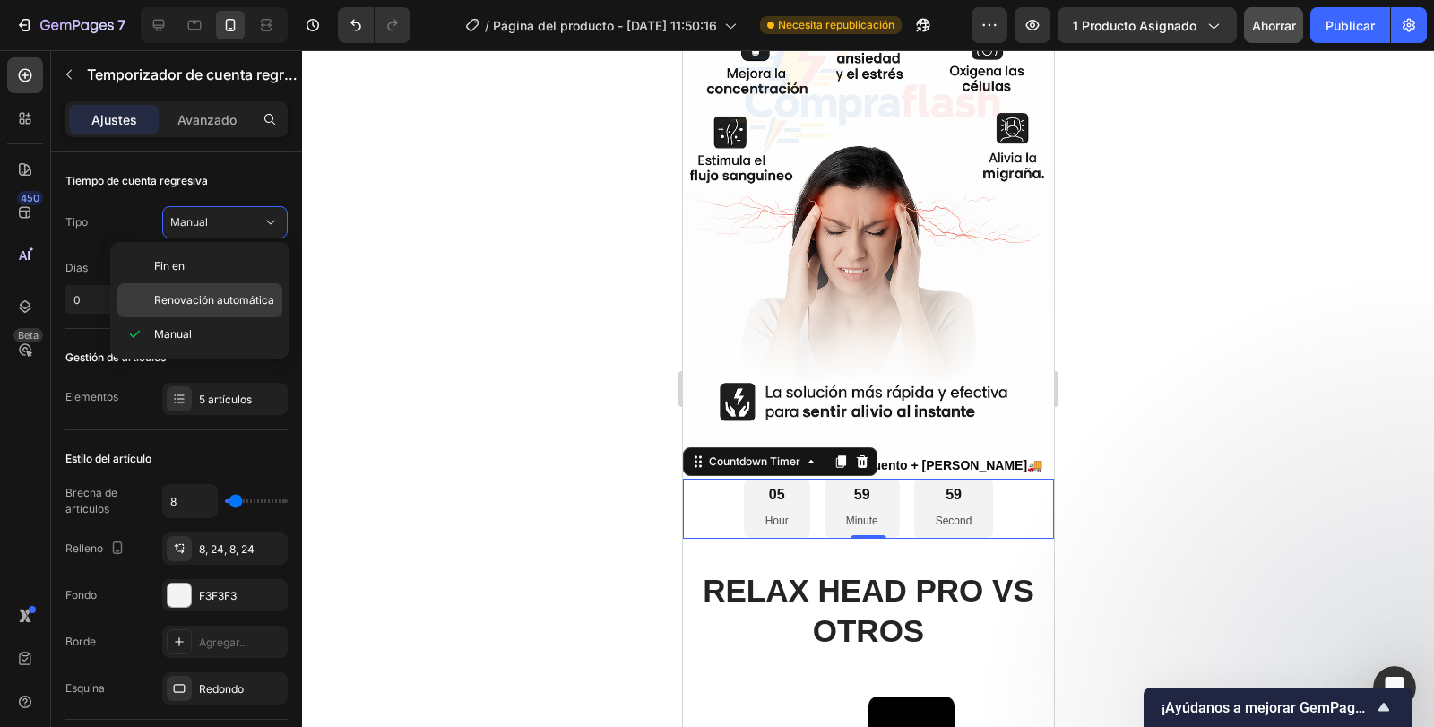
click at [237, 292] on span "Renovación automática" at bounding box center [214, 300] width 120 height 16
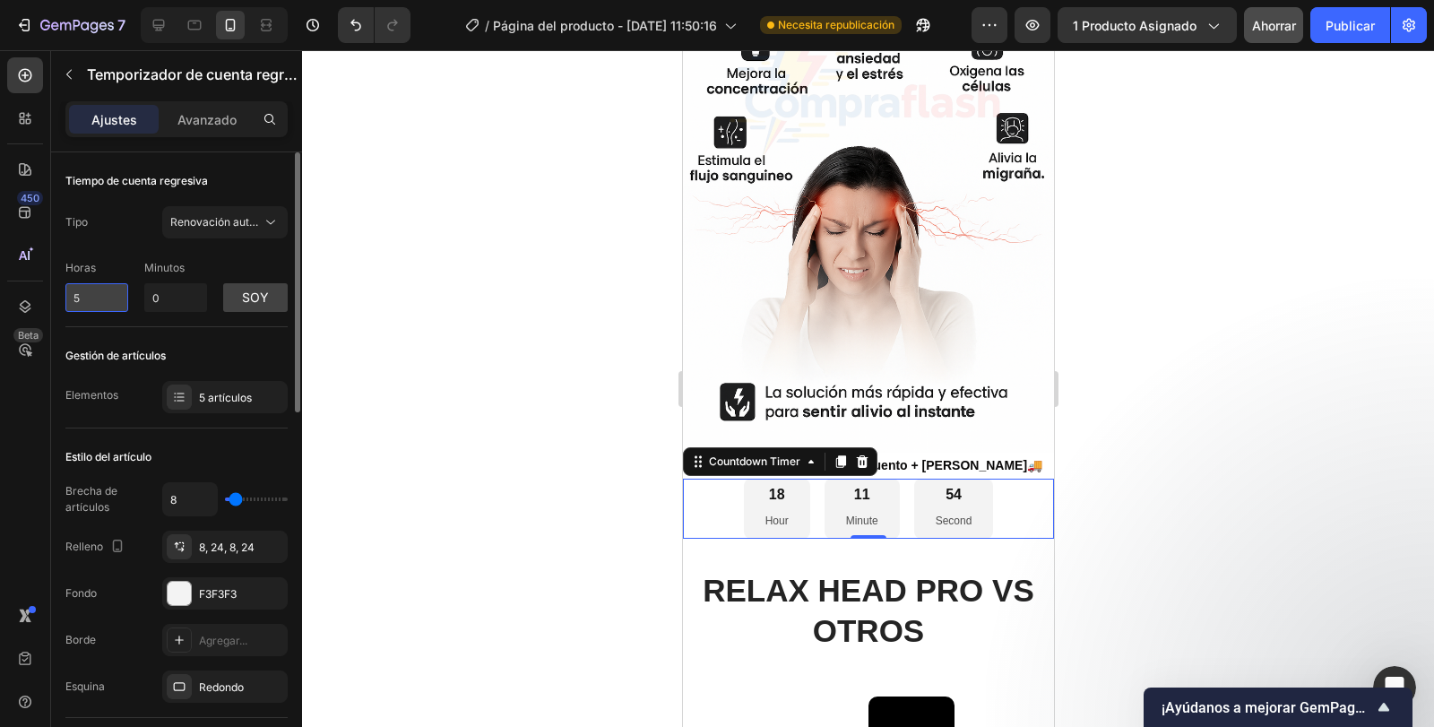
drag, startPoint x: 117, startPoint y: 298, endPoint x: 82, endPoint y: 299, distance: 35.9
click at [82, 299] on input "5" at bounding box center [96, 297] width 63 height 29
click at [158, 302] on input "0" at bounding box center [175, 297] width 63 height 29
click at [249, 295] on font "soy" at bounding box center [255, 297] width 27 height 15
type input "0"
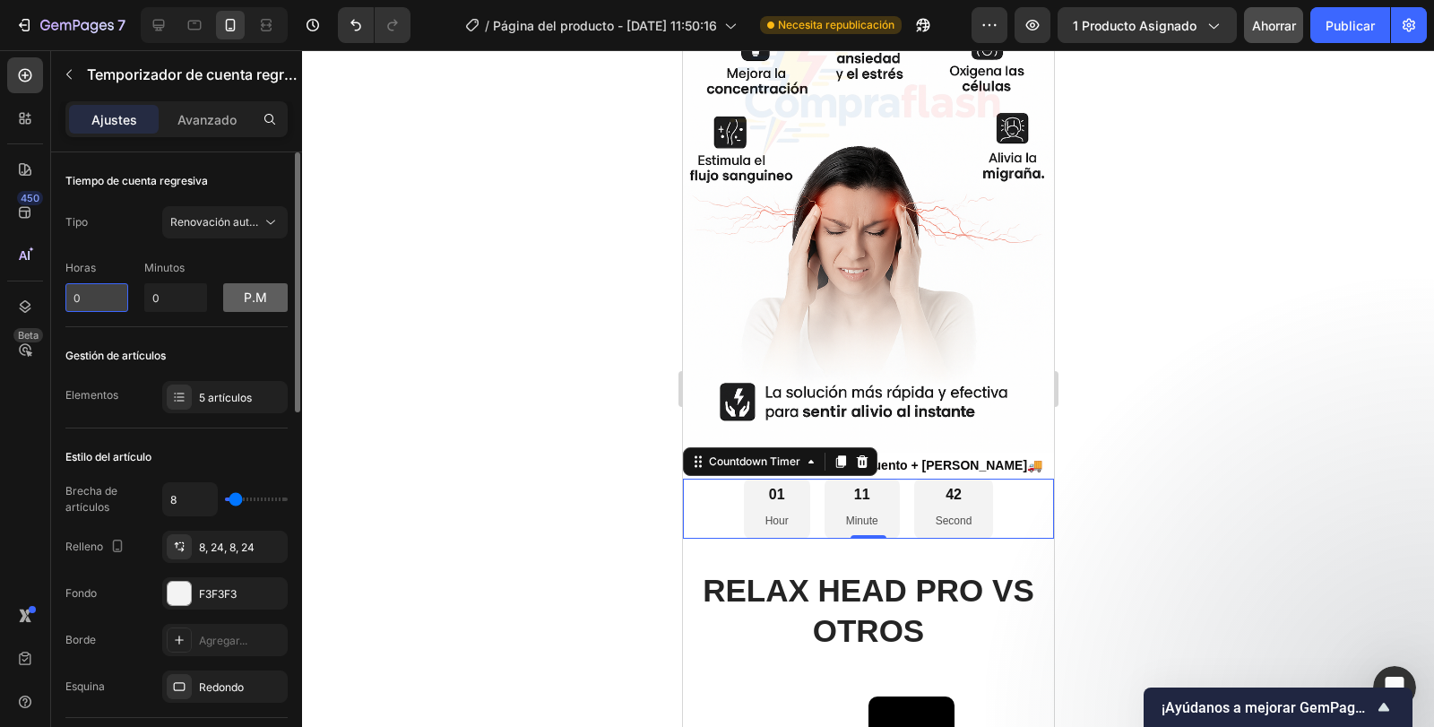
click at [83, 296] on input "0" at bounding box center [96, 297] width 63 height 29
click at [179, 307] on input "0" at bounding box center [175, 297] width 63 height 29
type input "30"
click at [178, 341] on div "Gestión de artículos Elementos 5 artículos" at bounding box center [176, 377] width 222 height 101
click at [89, 293] on input "0" at bounding box center [96, 297] width 63 height 29
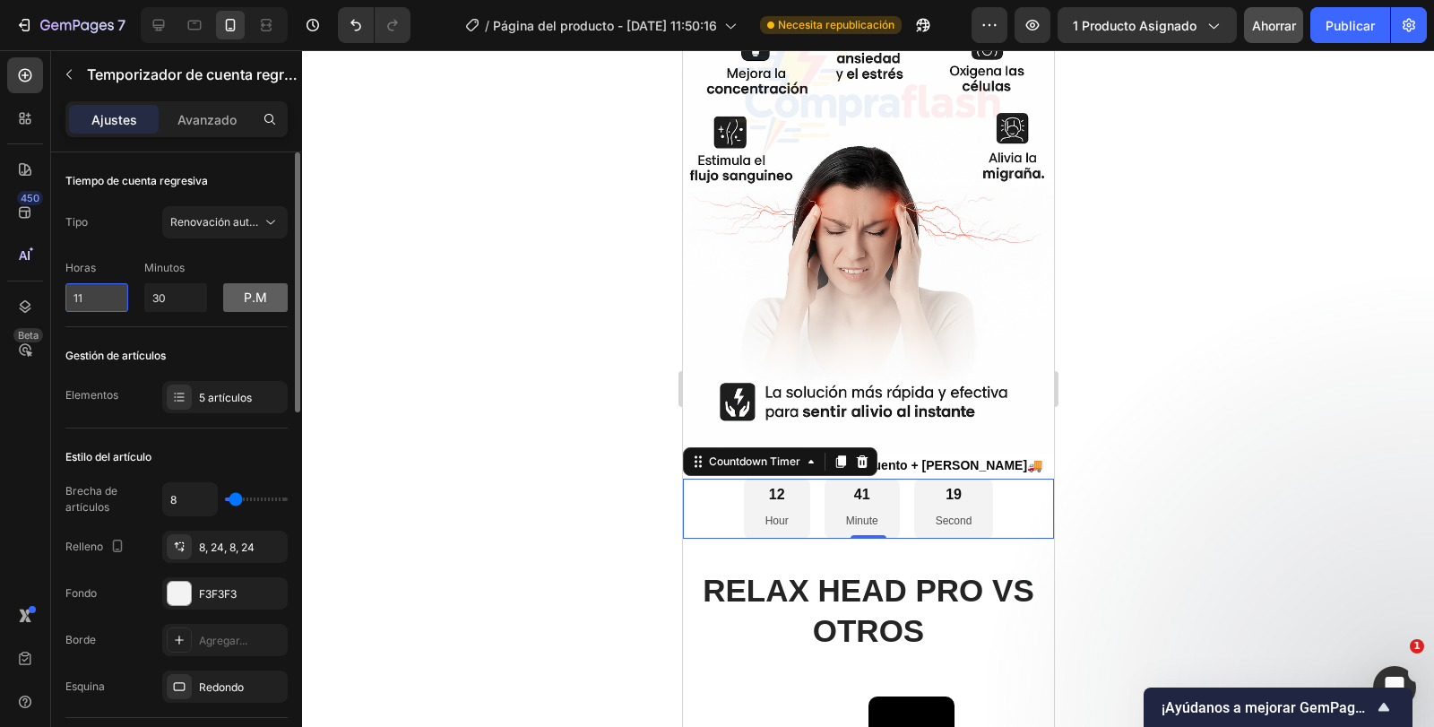
type input "12"
click at [215, 233] on button "Renovación automática" at bounding box center [225, 222] width 126 height 32
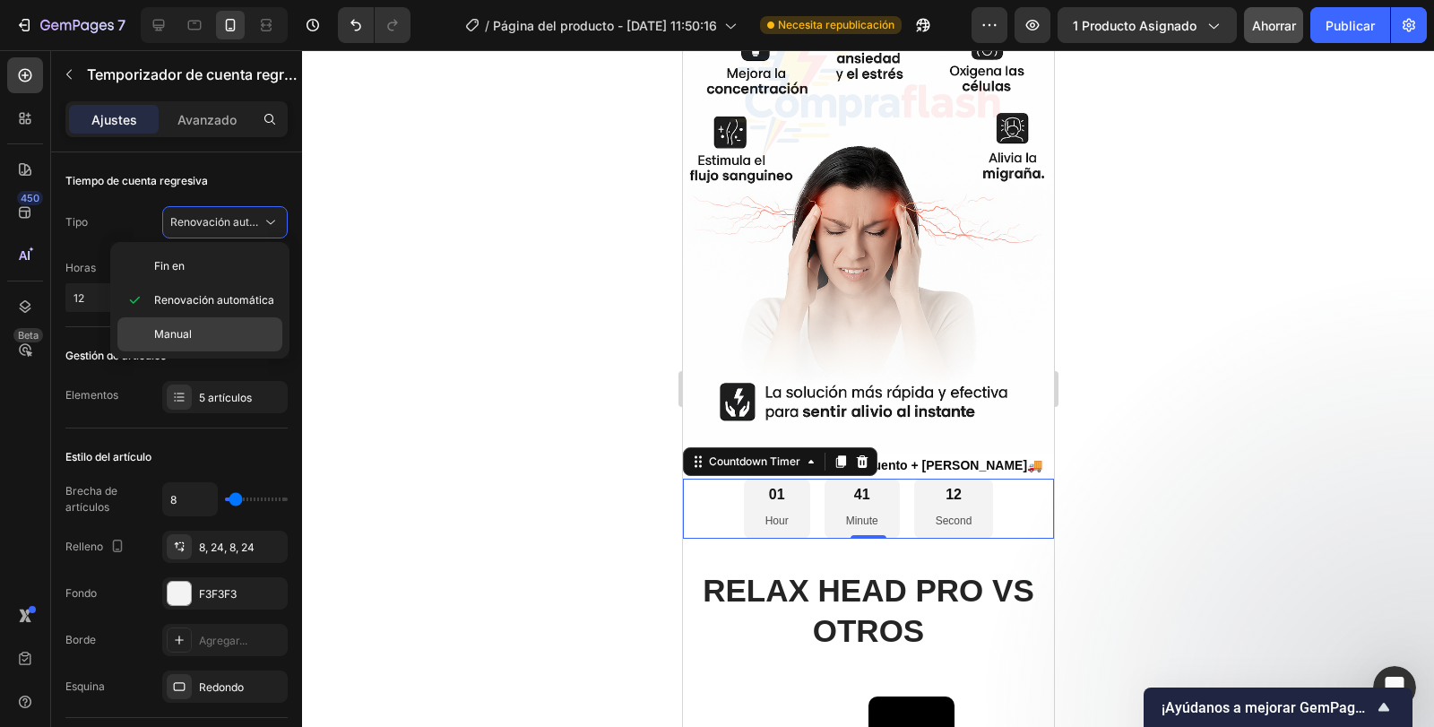
click at [188, 332] on font "Manual" at bounding box center [173, 333] width 38 height 13
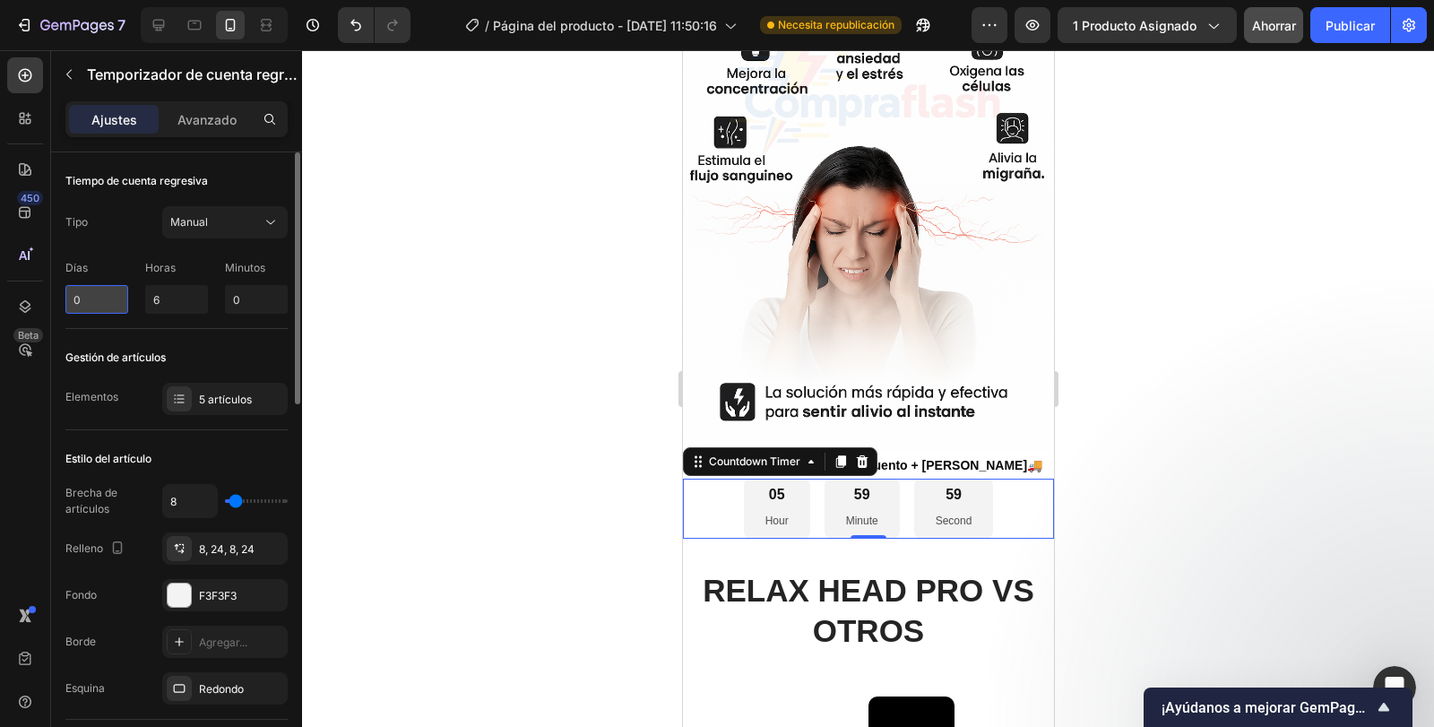
click at [108, 307] on input "0" at bounding box center [96, 299] width 63 height 29
type input "0"
click at [243, 221] on div "Manual" at bounding box center [215, 222] width 91 height 16
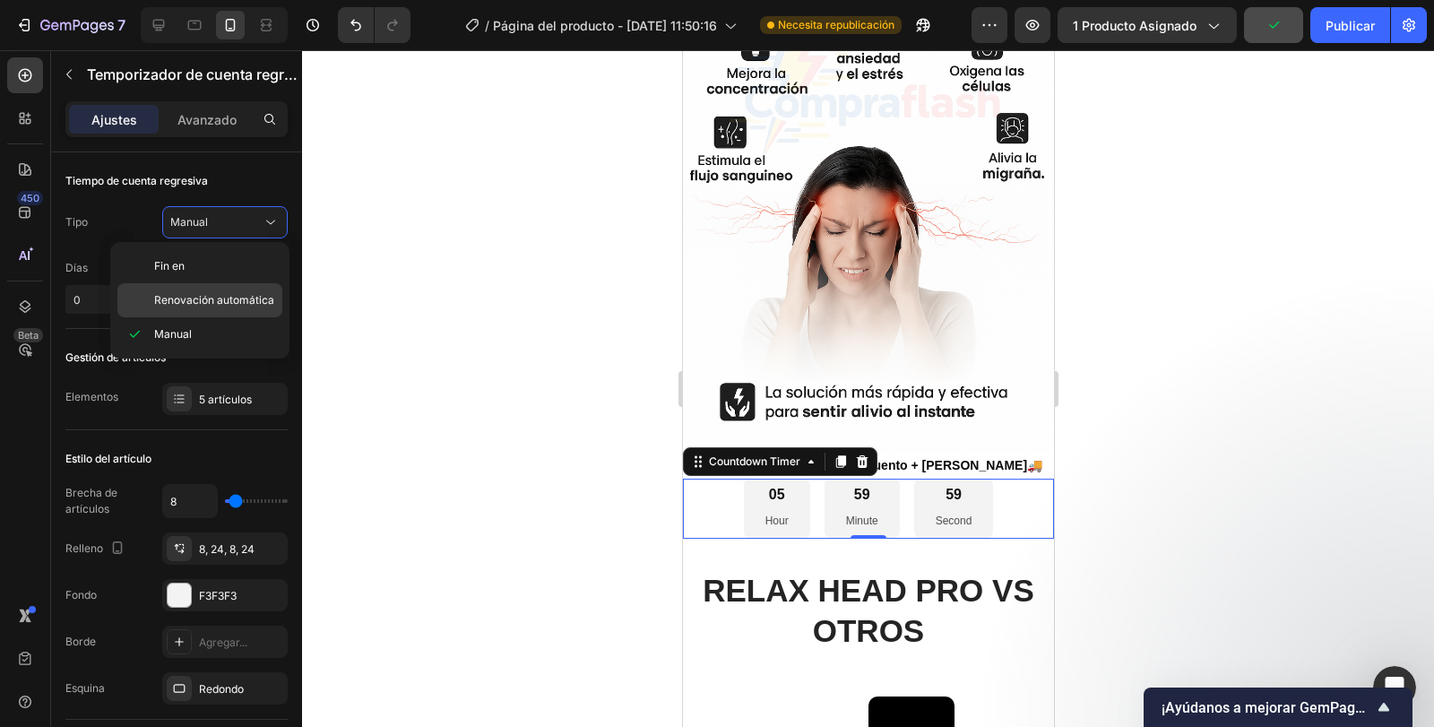
click at [217, 301] on font "Renovación automática" at bounding box center [214, 299] width 120 height 13
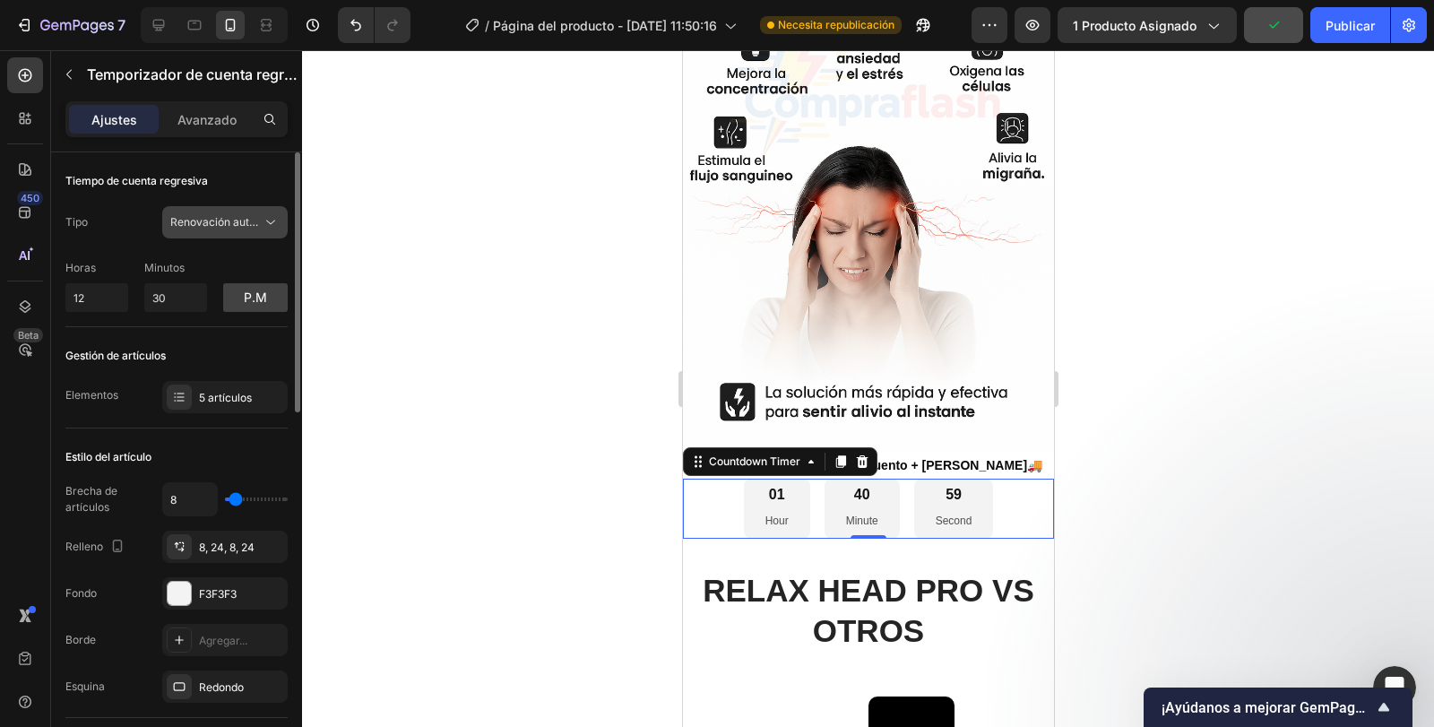
click at [234, 225] on font "Renovación automática" at bounding box center [230, 221] width 120 height 13
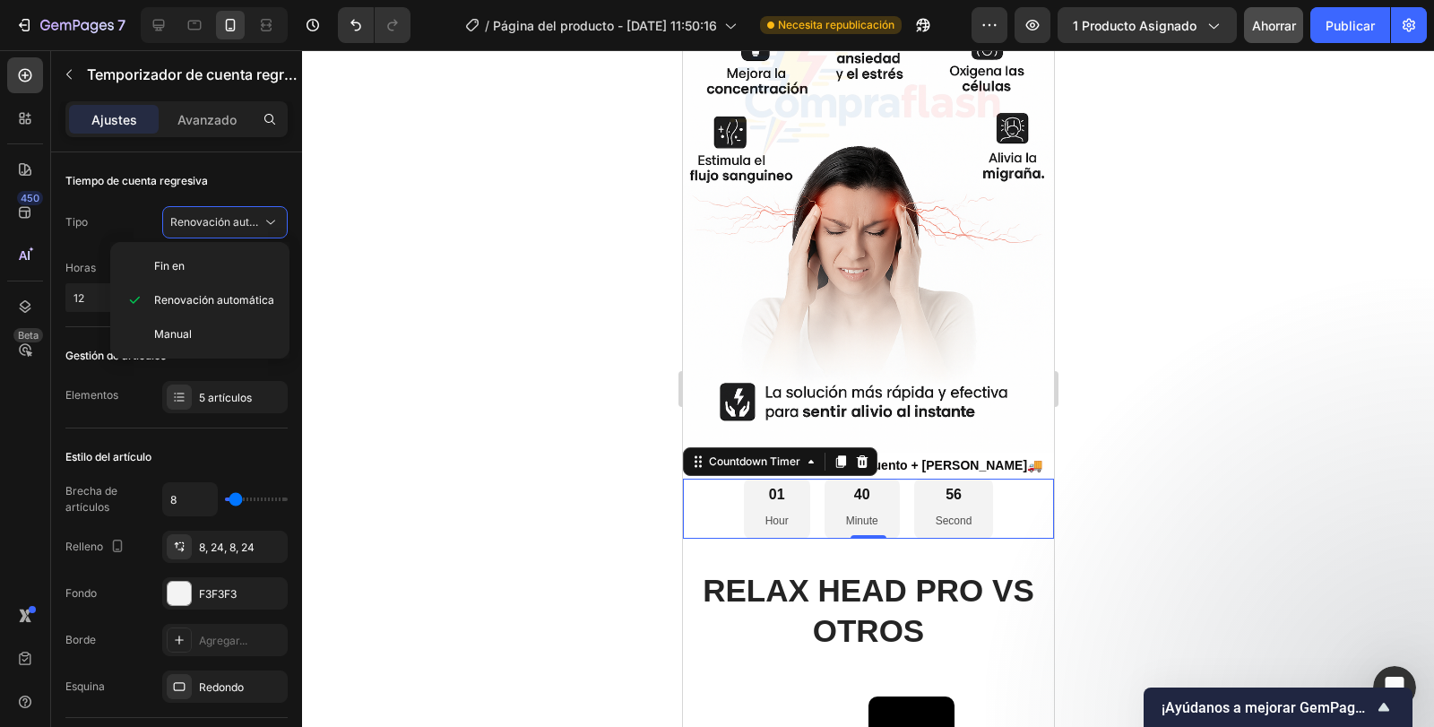
click at [111, 299] on div "Fin en Renovación automática Manual" at bounding box center [199, 300] width 179 height 117
click at [98, 296] on input "12" at bounding box center [96, 297] width 63 height 29
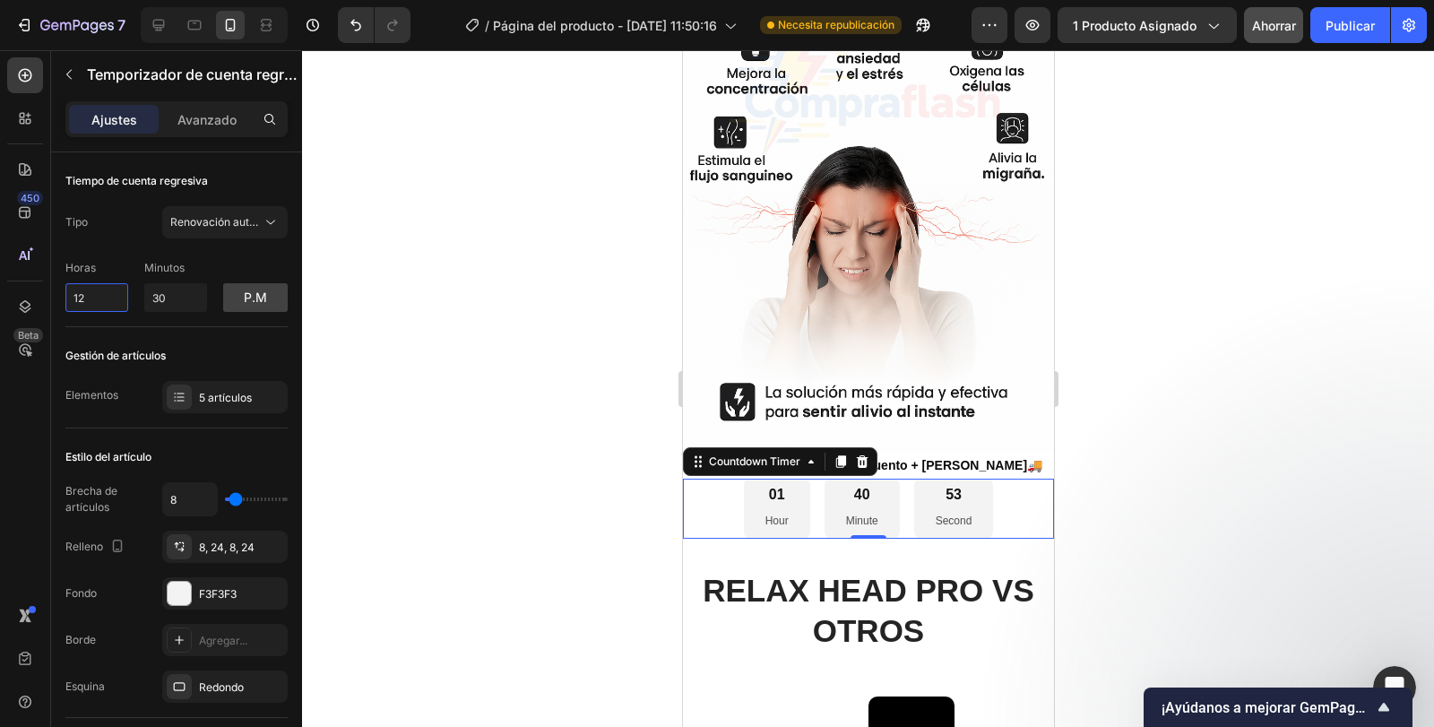
drag, startPoint x: 98, startPoint y: 296, endPoint x: 45, endPoint y: 295, distance: 52.9
click at [45, 295] on div "450 Beta Secciones(18) Elementos(84) Sección Elemento Sección de héroes Detalle…" at bounding box center [151, 388] width 302 height 677
type input "0"
click at [101, 257] on div "Horas 0 Minutos 30 p.m" at bounding box center [176, 282] width 222 height 59
click at [175, 288] on input "30" at bounding box center [175, 297] width 63 height 29
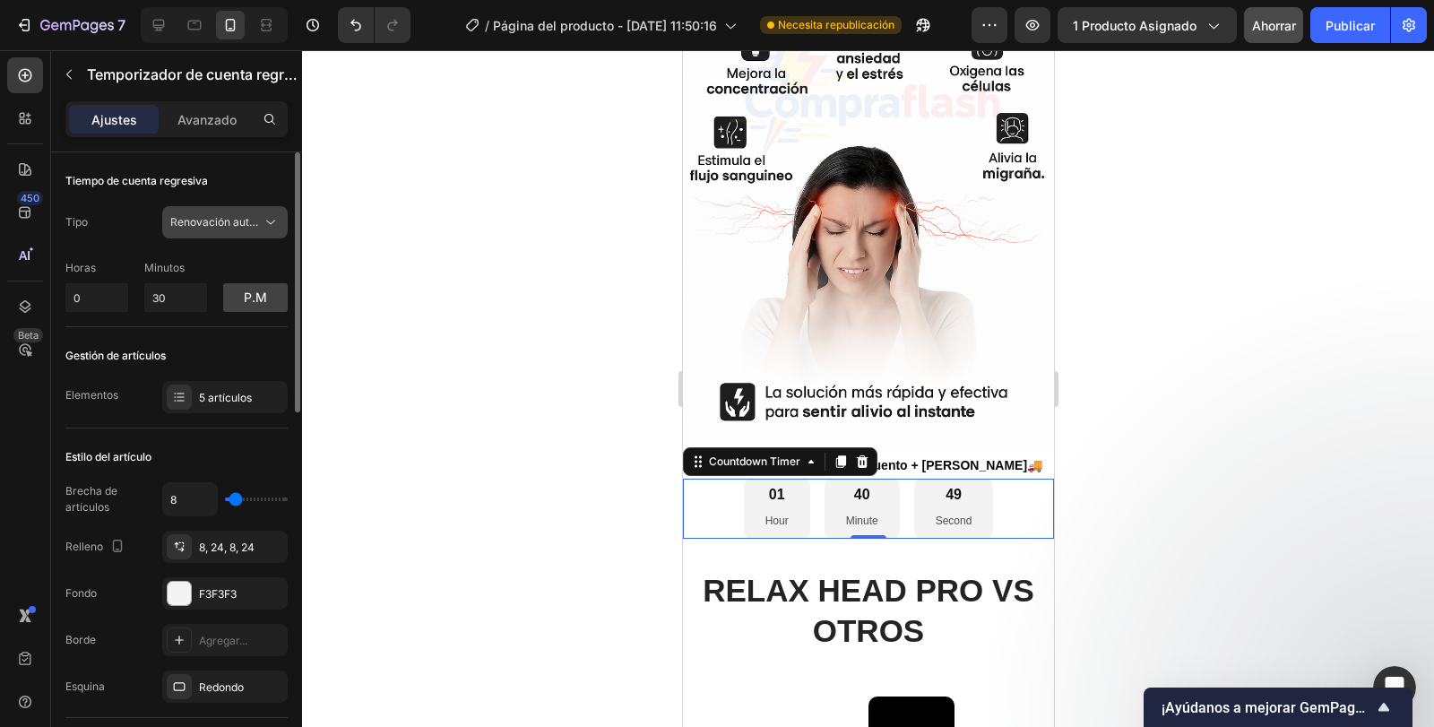
click at [244, 228] on font "Renovación automática" at bounding box center [230, 221] width 120 height 13
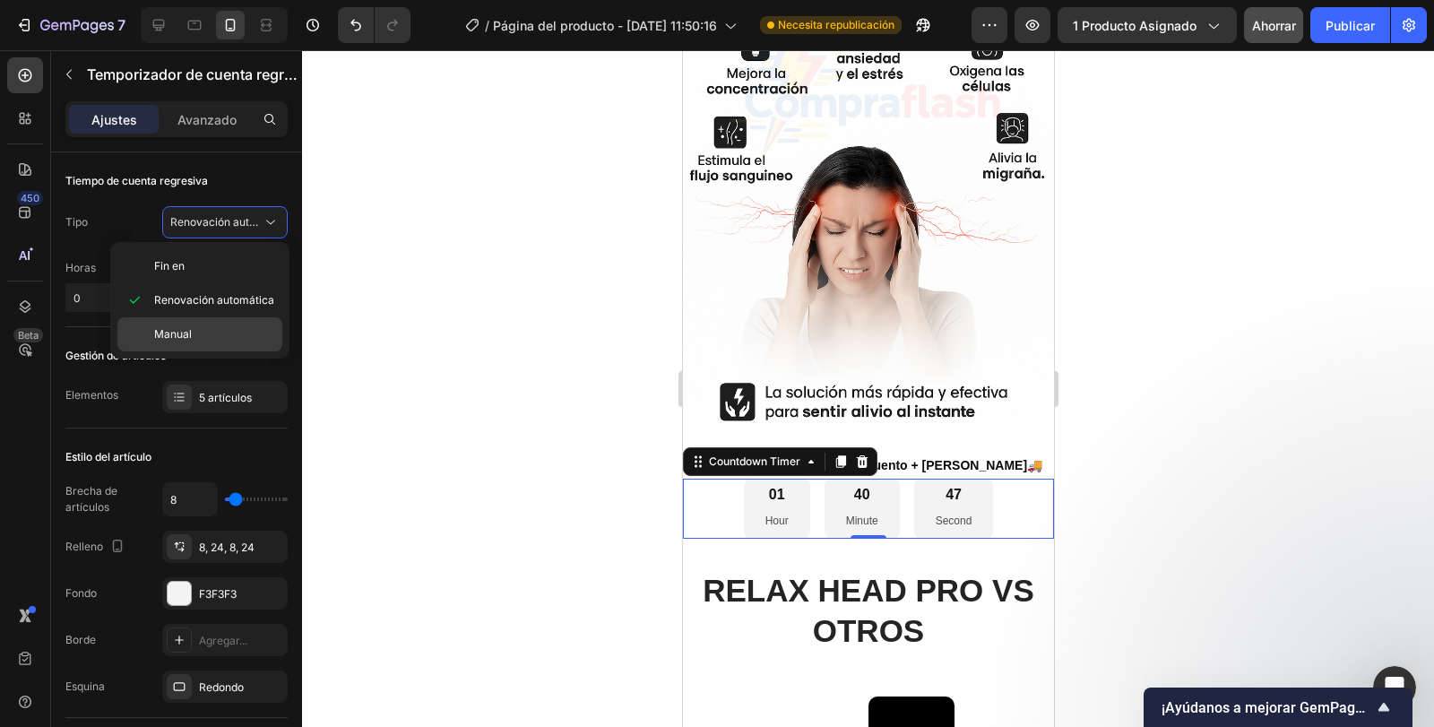
click at [221, 325] on div "Manual" at bounding box center [199, 334] width 165 height 34
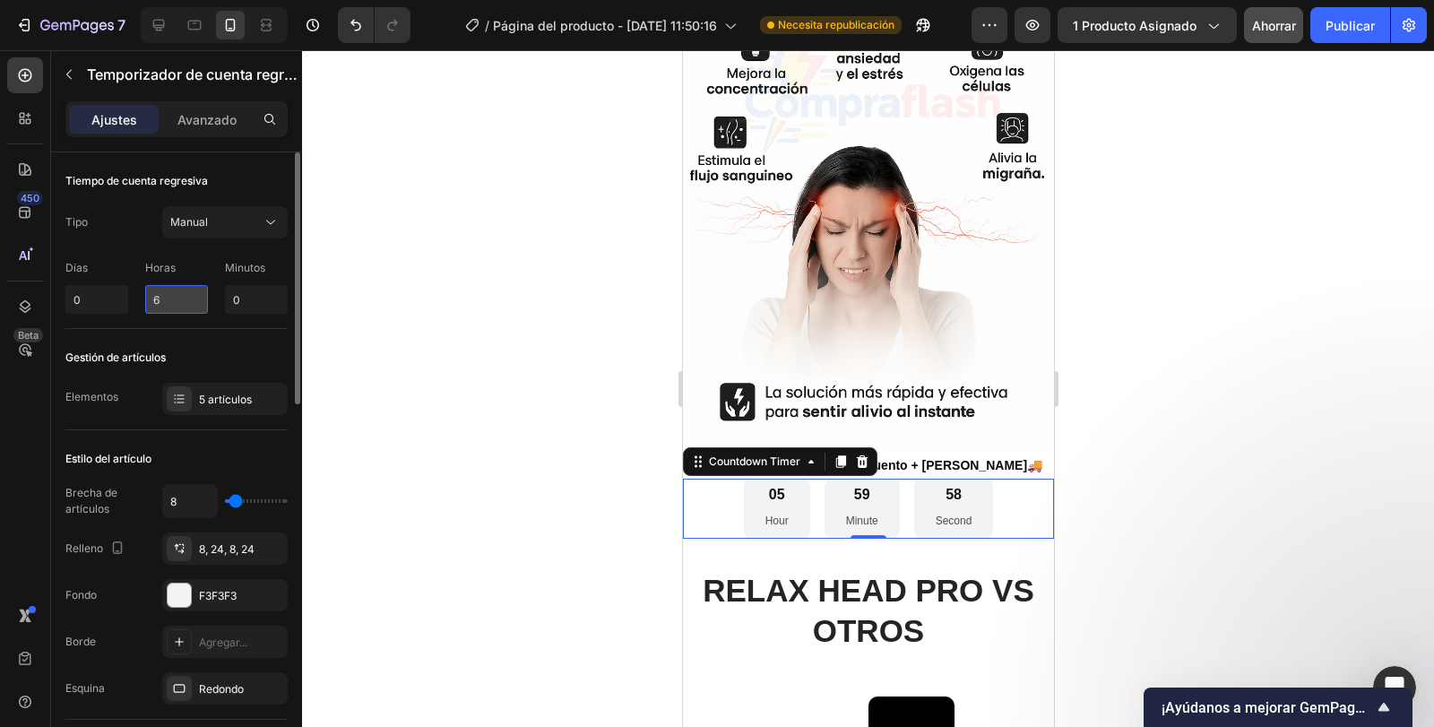
drag, startPoint x: 171, startPoint y: 299, endPoint x: 149, endPoint y: 299, distance: 22.4
click at [149, 299] on input "6" at bounding box center [176, 299] width 63 height 29
type input "0"
drag, startPoint x: 255, startPoint y: 296, endPoint x: 229, endPoint y: 304, distance: 27.2
click at [229, 304] on input "0" at bounding box center [256, 299] width 63 height 29
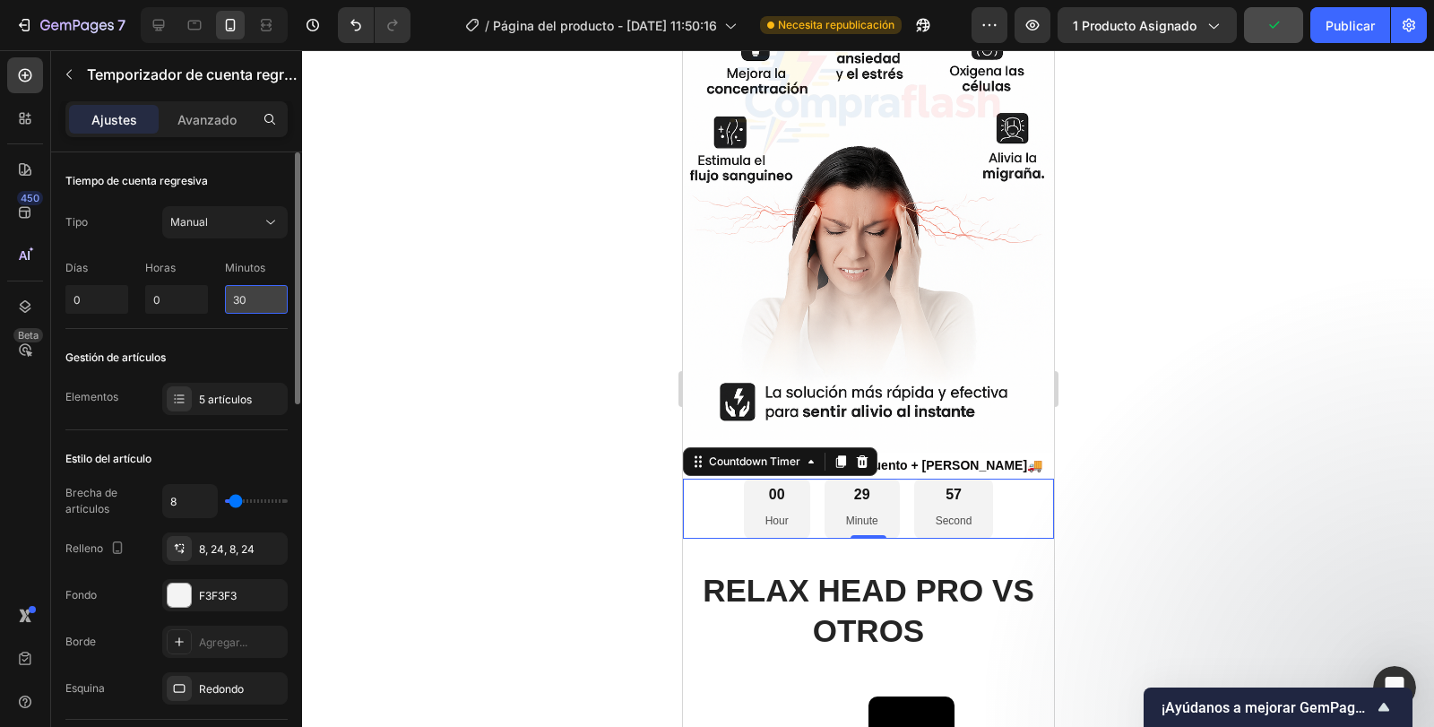
type input "3"
type input "30"
click at [447, 348] on div at bounding box center [868, 388] width 1132 height 677
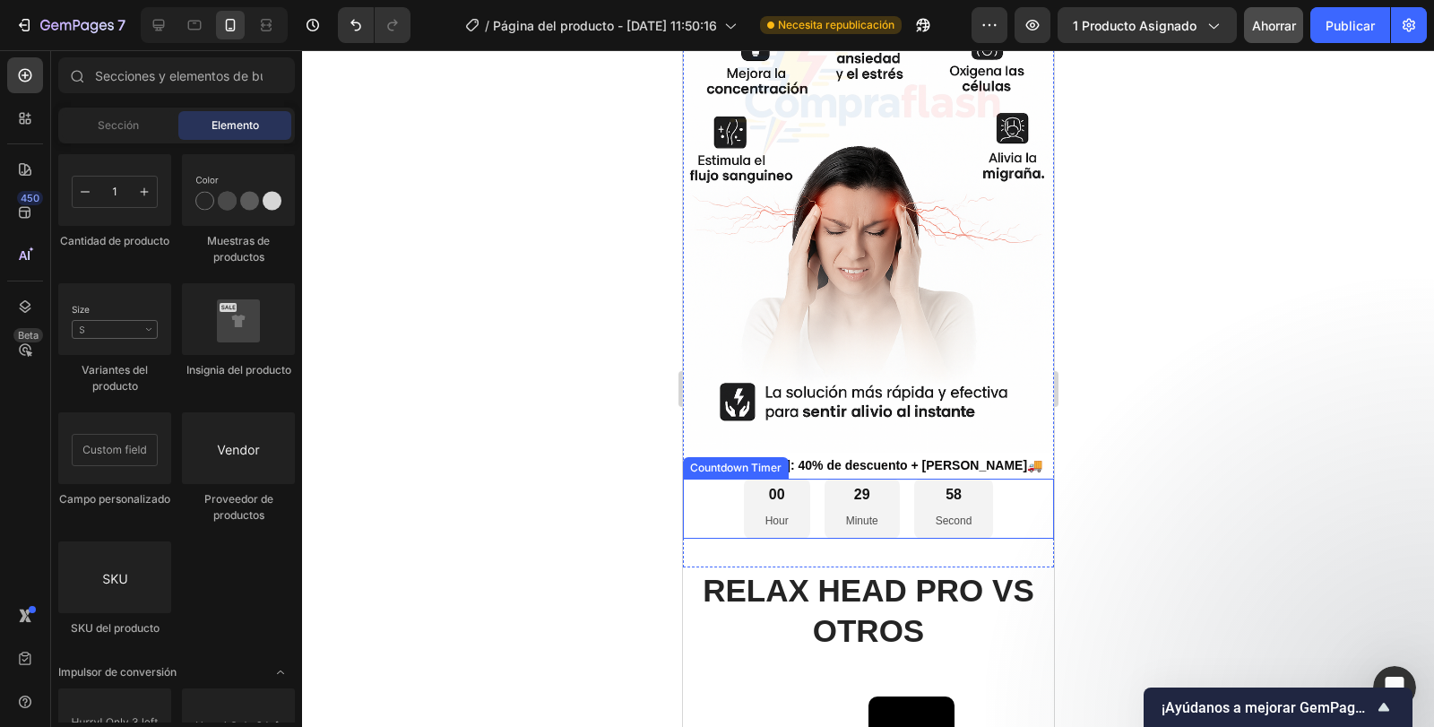
click at [952, 486] on div "58" at bounding box center [953, 495] width 37 height 19
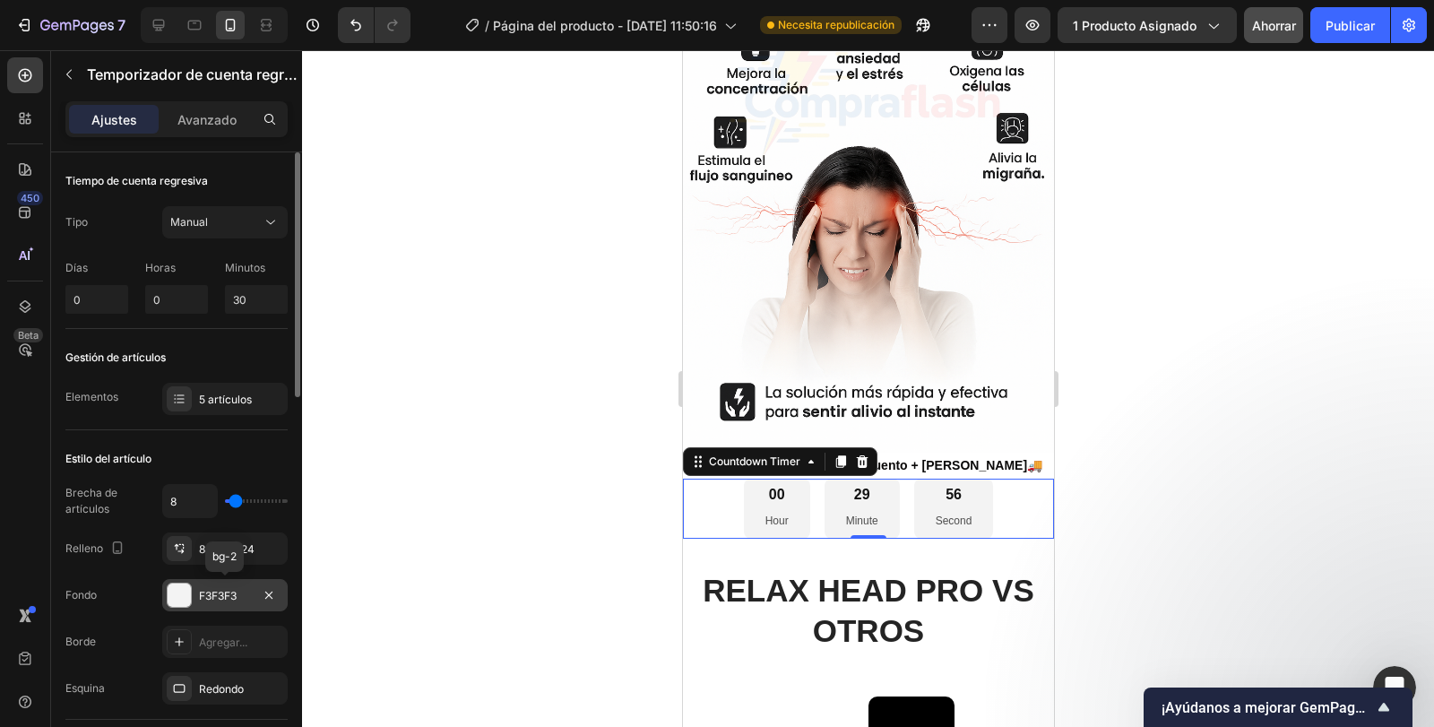
click at [198, 595] on div "F3F3F3" at bounding box center [225, 595] width 126 height 32
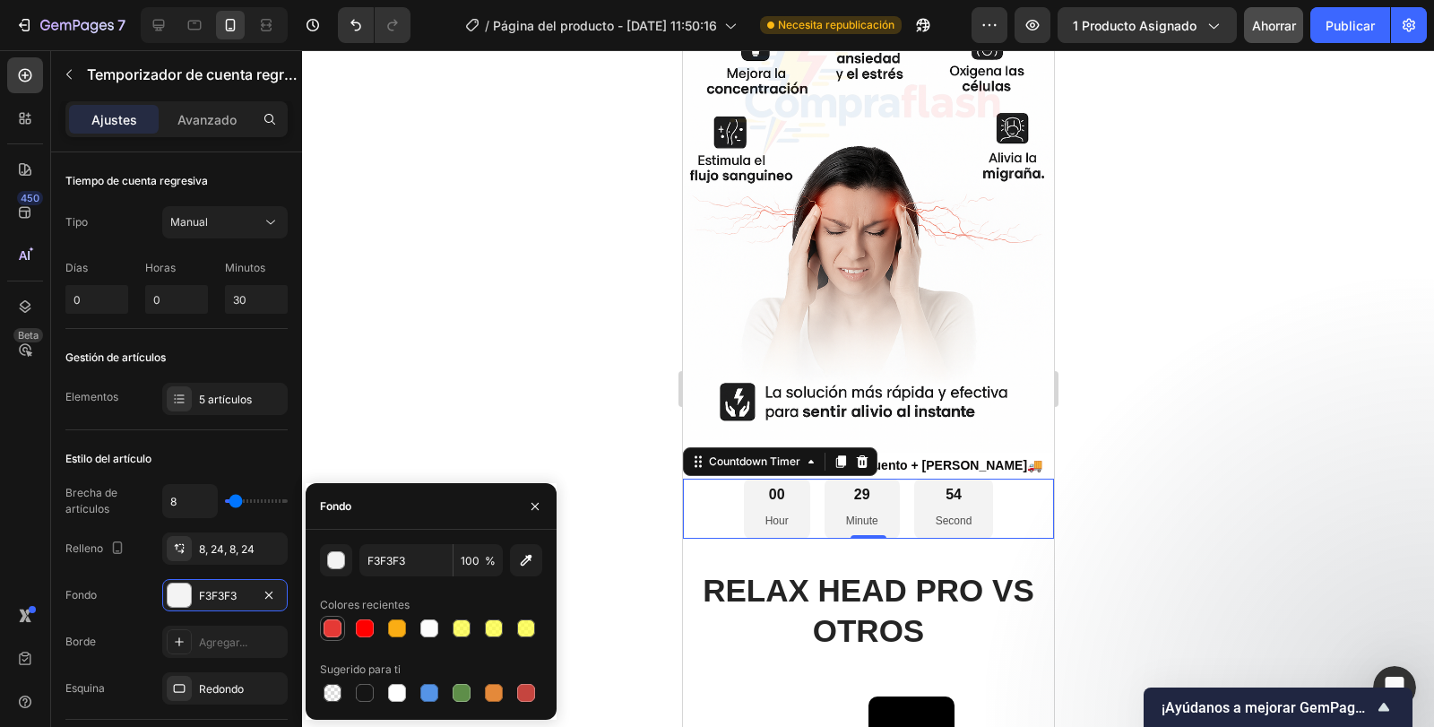
click at [331, 626] on div at bounding box center [333, 628] width 18 height 18
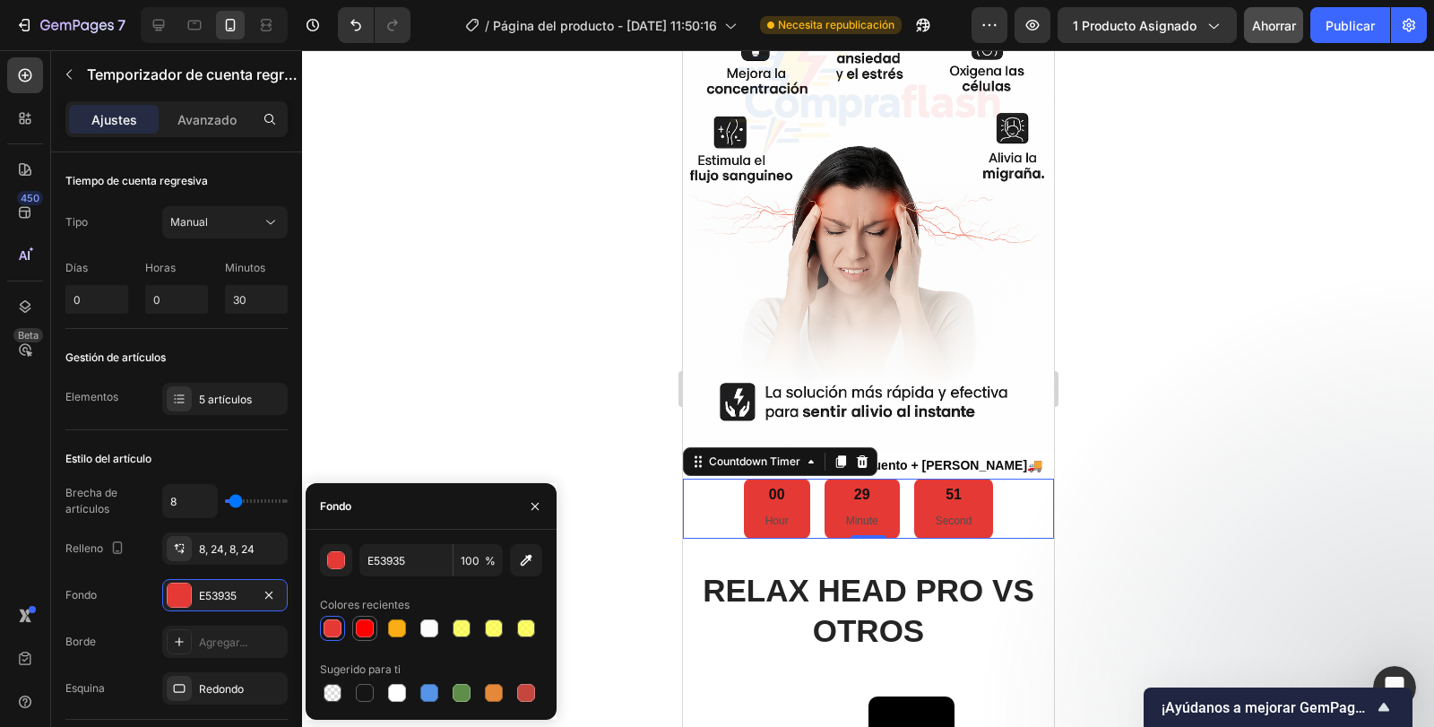
click at [360, 629] on div at bounding box center [365, 628] width 18 height 18
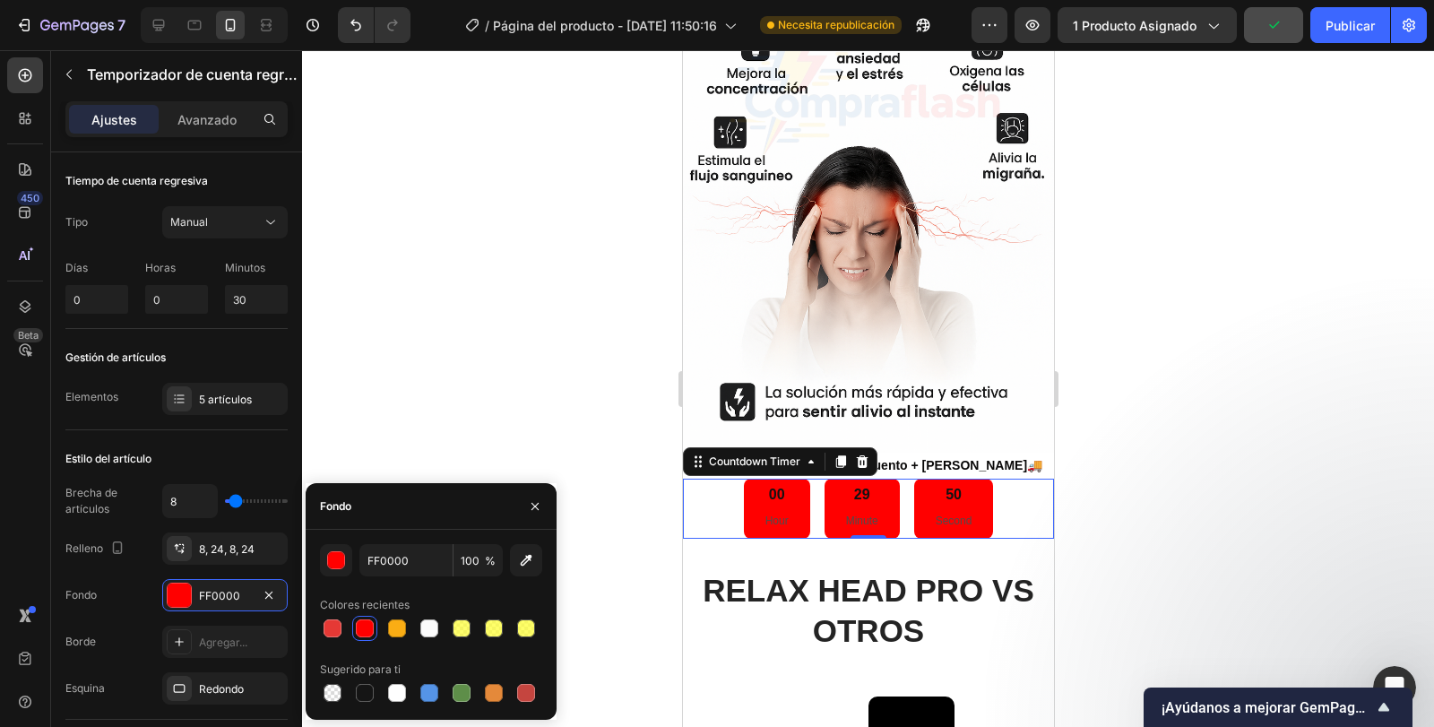
click at [345, 629] on div at bounding box center [431, 628] width 222 height 25
click at [338, 628] on div at bounding box center [333, 628] width 18 height 18
type input "E53935"
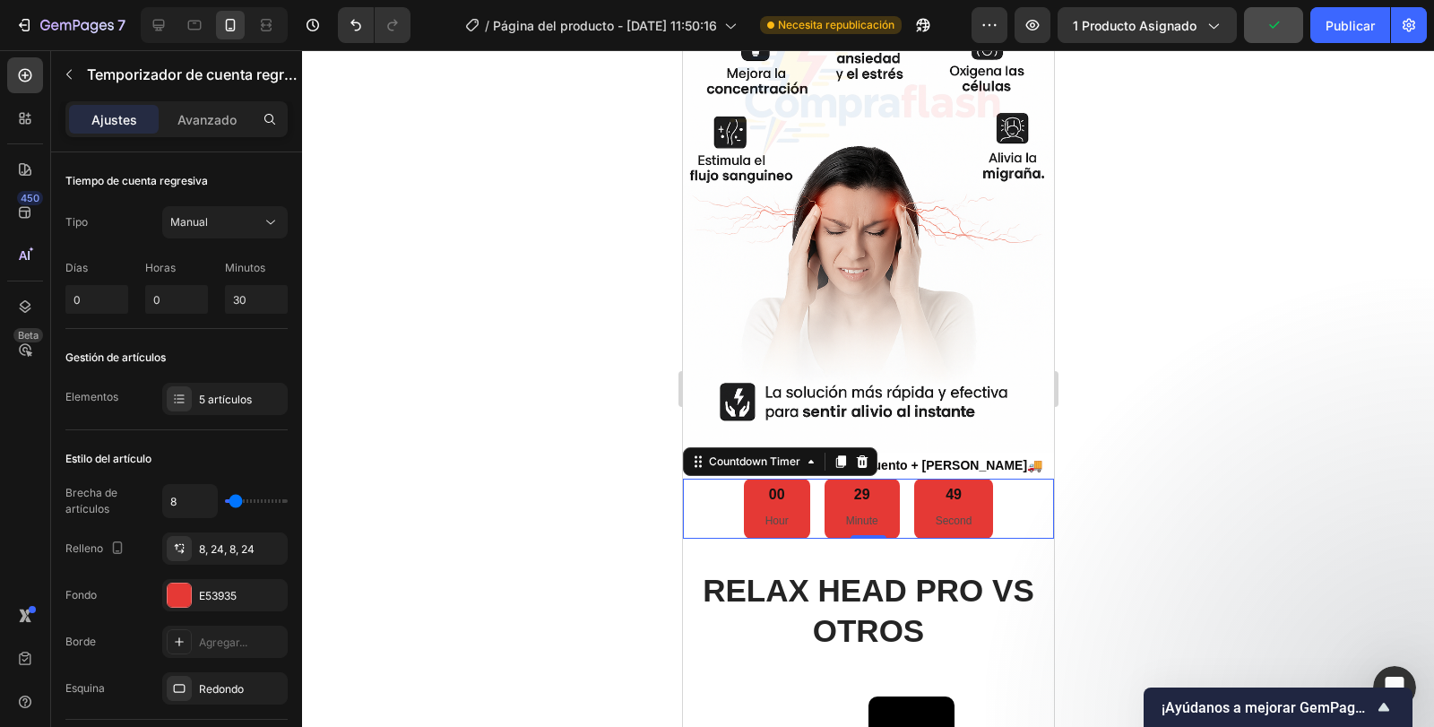
click at [450, 452] on div at bounding box center [868, 388] width 1132 height 677
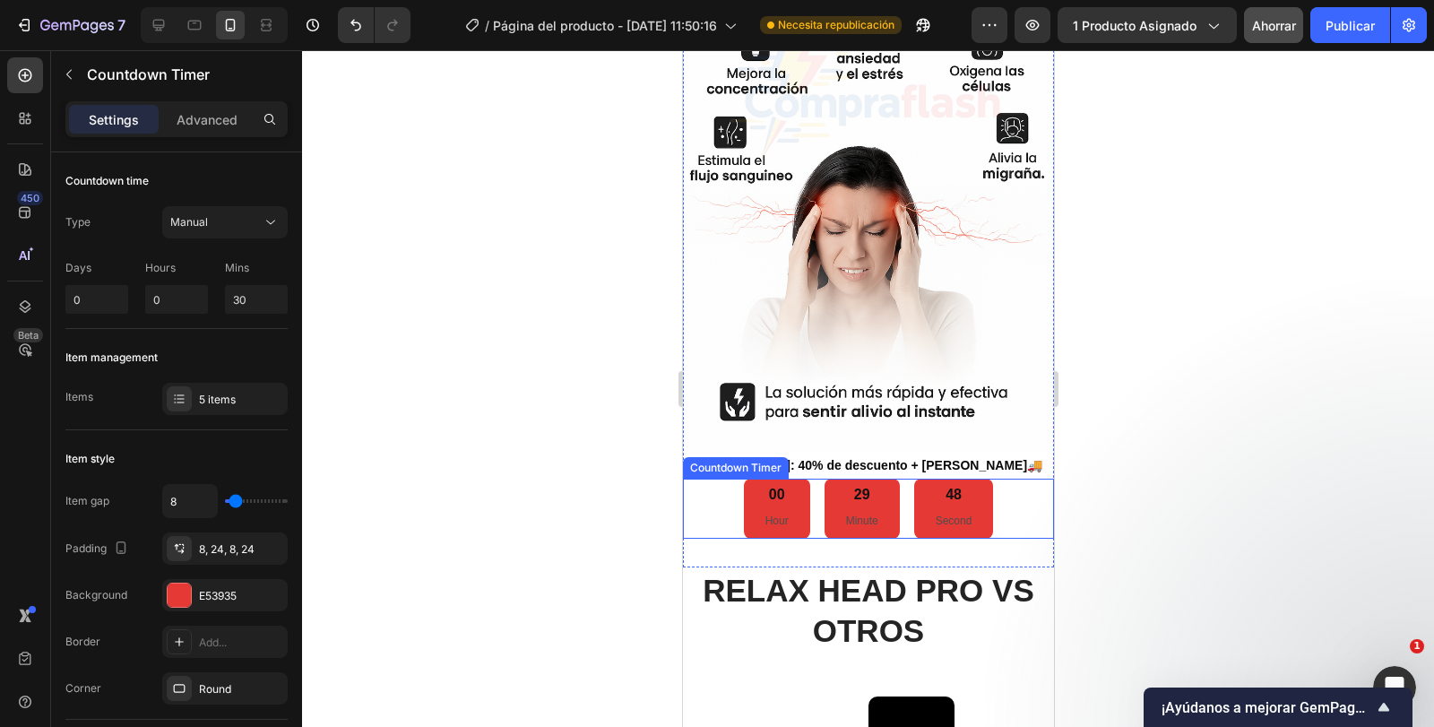
click at [777, 512] on p "Hour" at bounding box center [776, 522] width 23 height 20
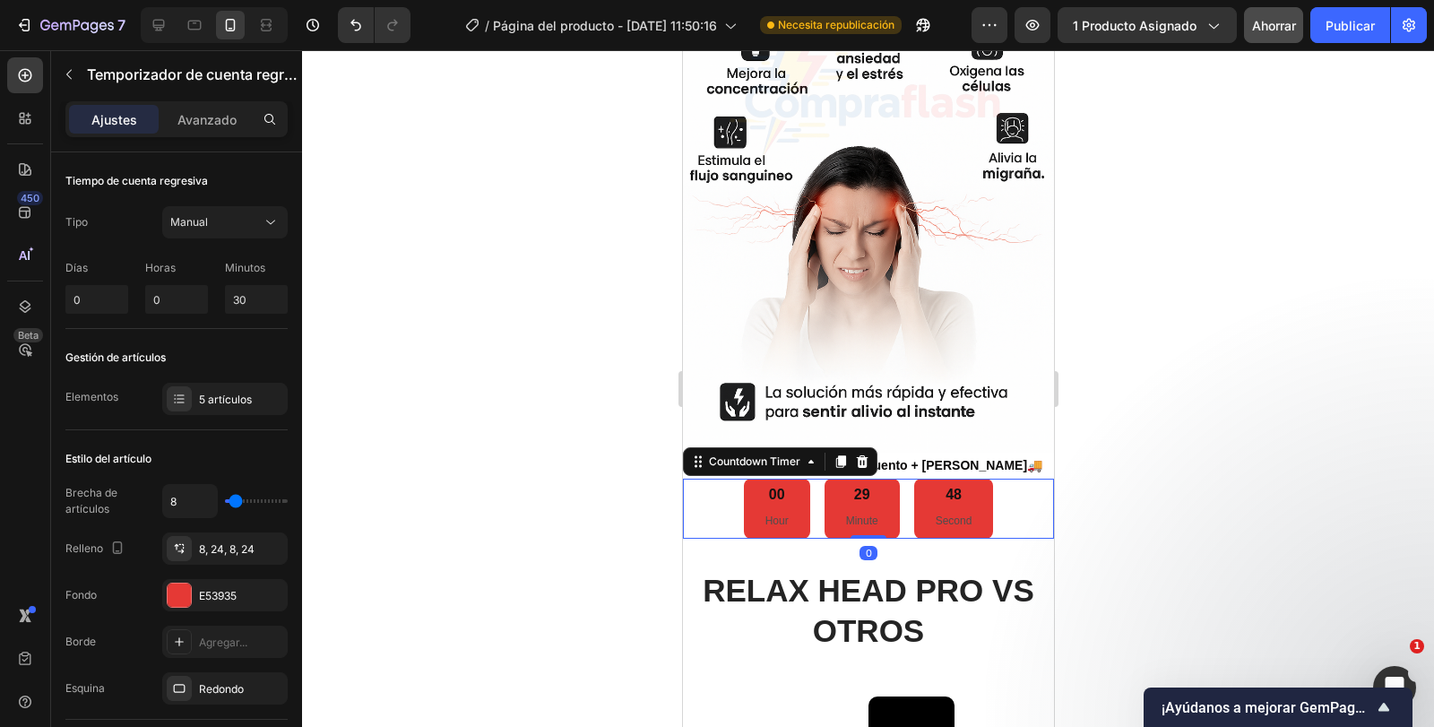
click at [777, 512] on p "Hour" at bounding box center [776, 522] width 23 height 20
click at [772, 512] on p "Hour" at bounding box center [776, 522] width 23 height 20
click at [782, 479] on div "00 Hour" at bounding box center [776, 508] width 66 height 59
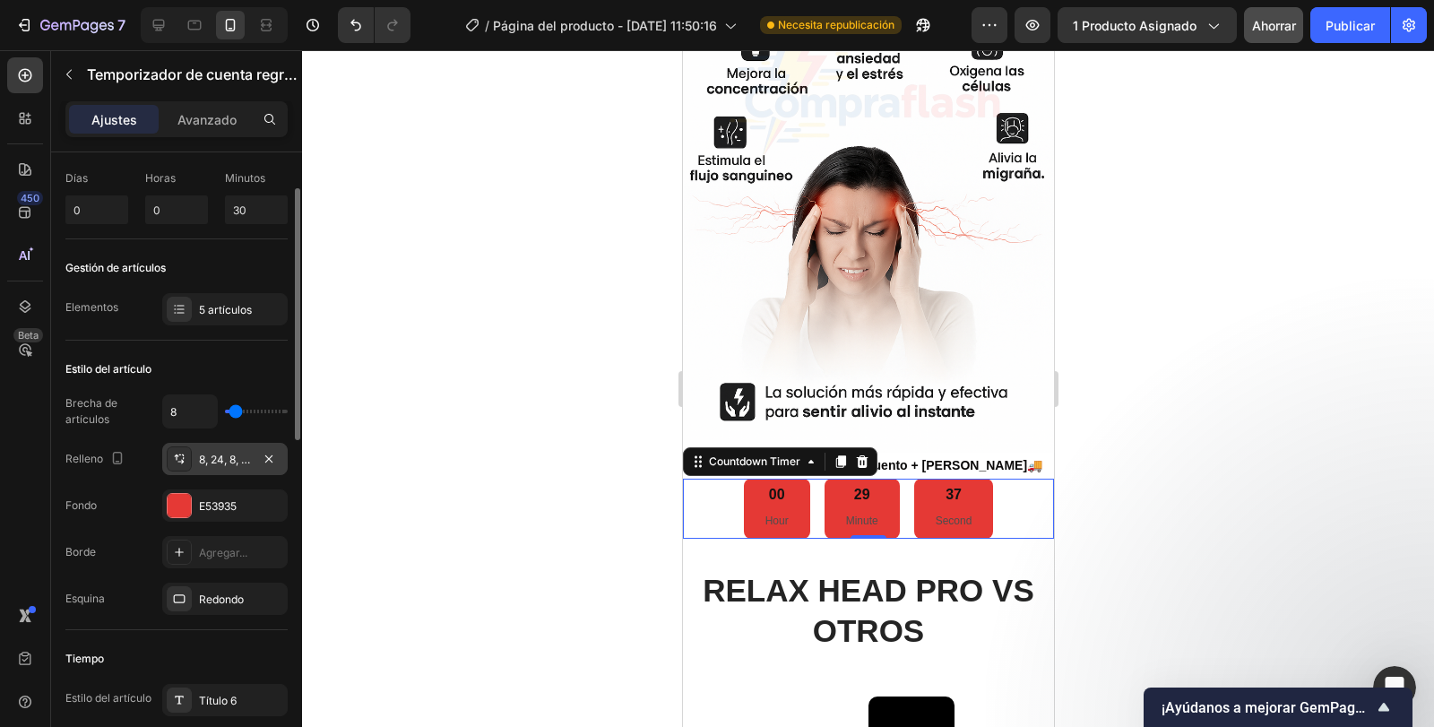
scroll to position [269, 0]
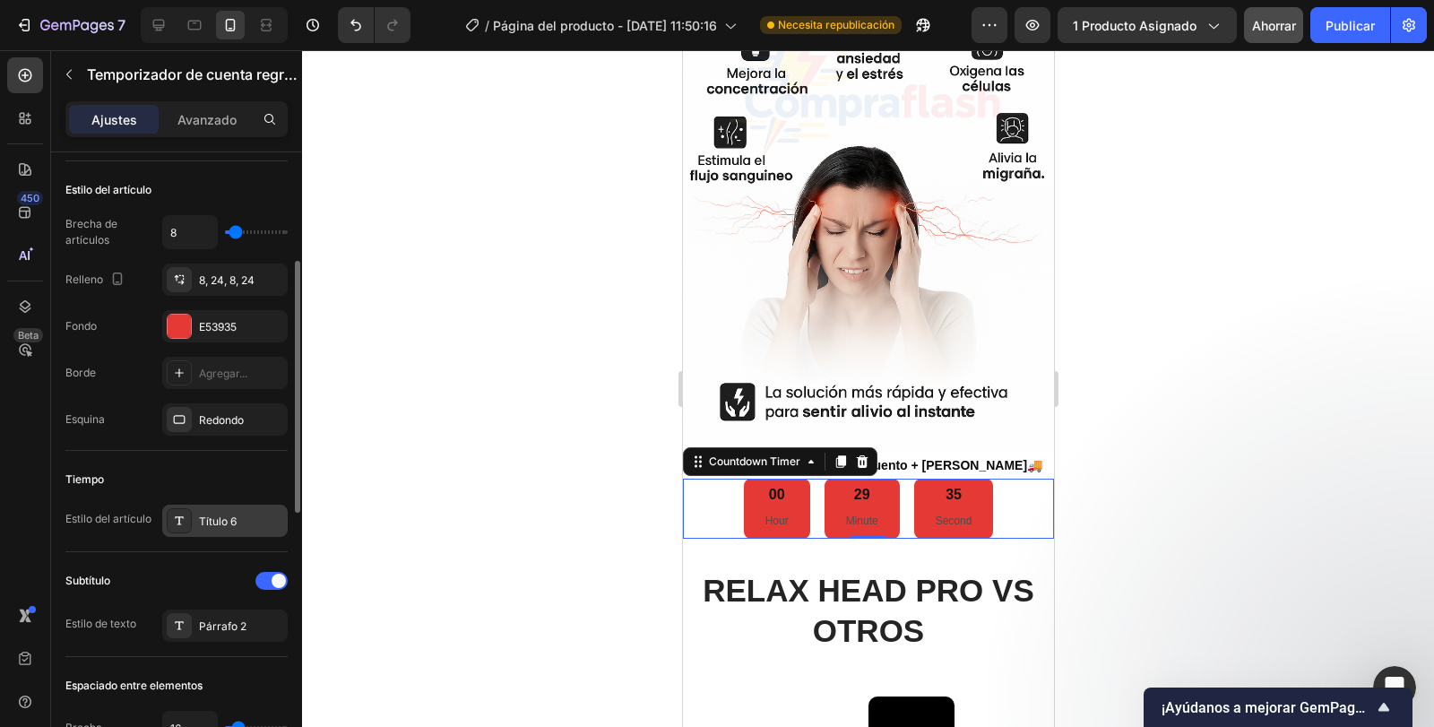
click at [214, 516] on font "Título 6" at bounding box center [218, 521] width 38 height 13
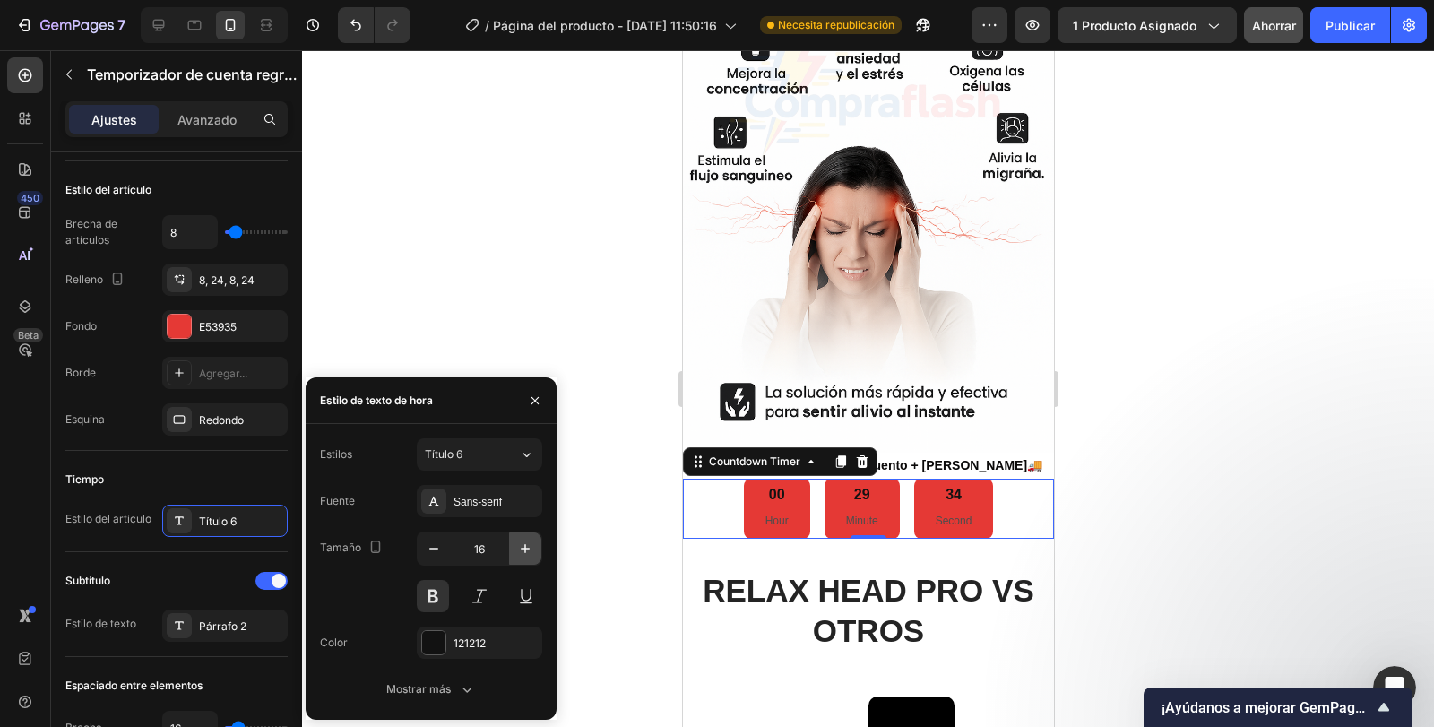
click at [522, 553] on icon "button" at bounding box center [525, 549] width 18 height 18
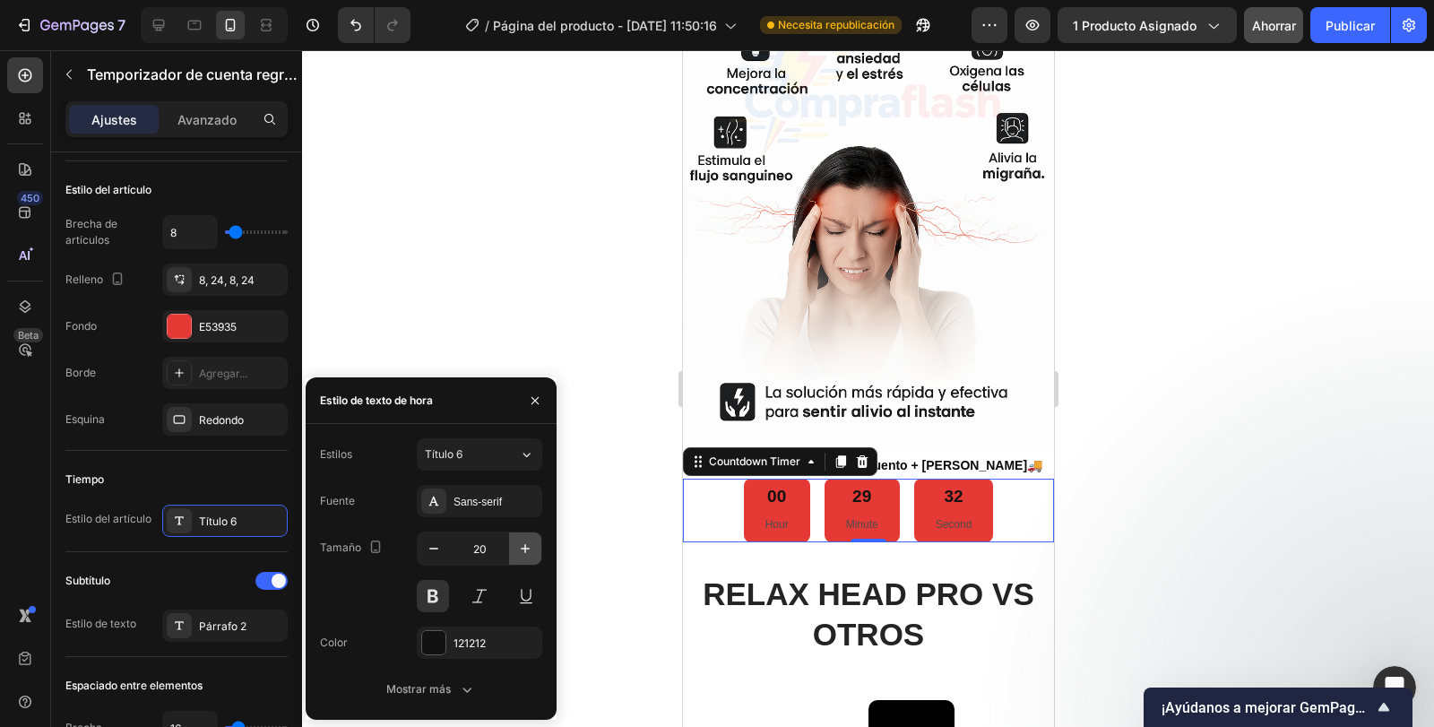
click at [522, 553] on icon "button" at bounding box center [525, 549] width 18 height 18
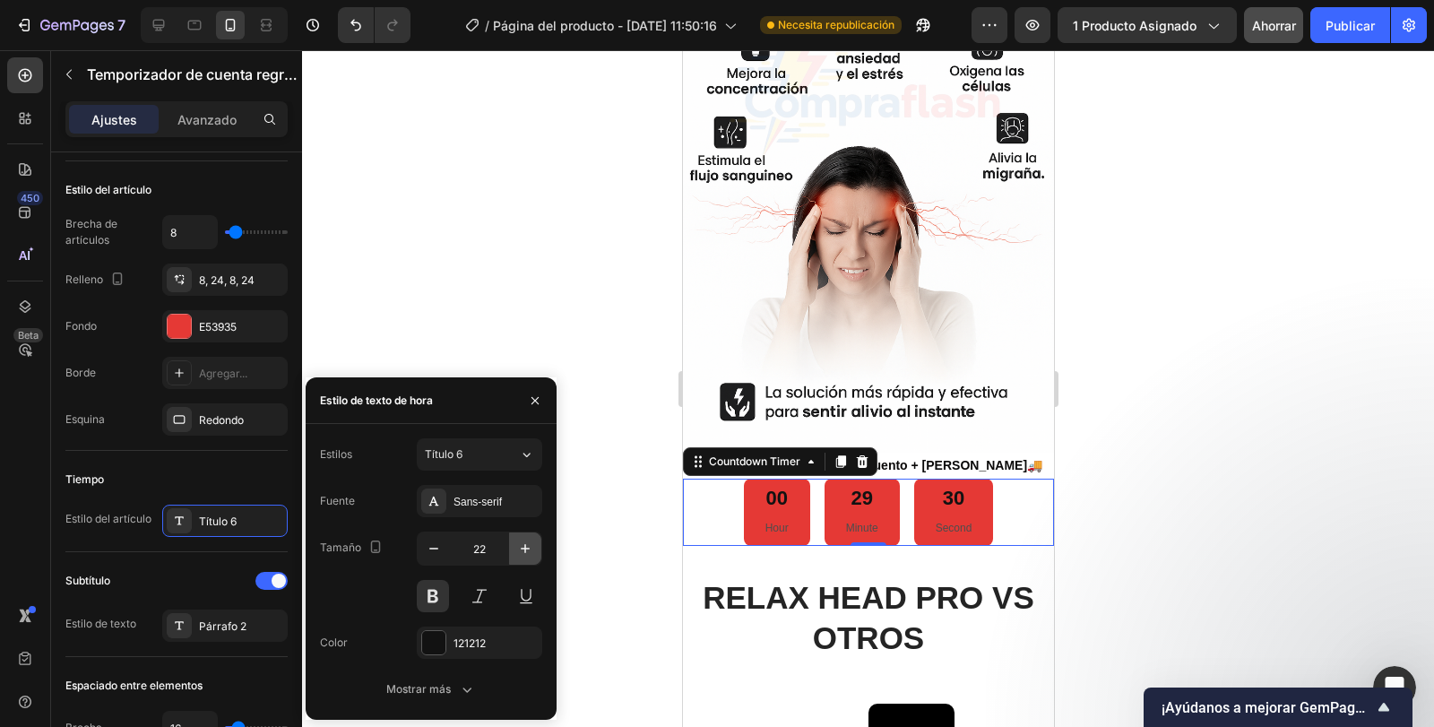
click at [516, 550] on icon "button" at bounding box center [525, 549] width 18 height 18
click at [532, 547] on icon "button" at bounding box center [525, 549] width 18 height 18
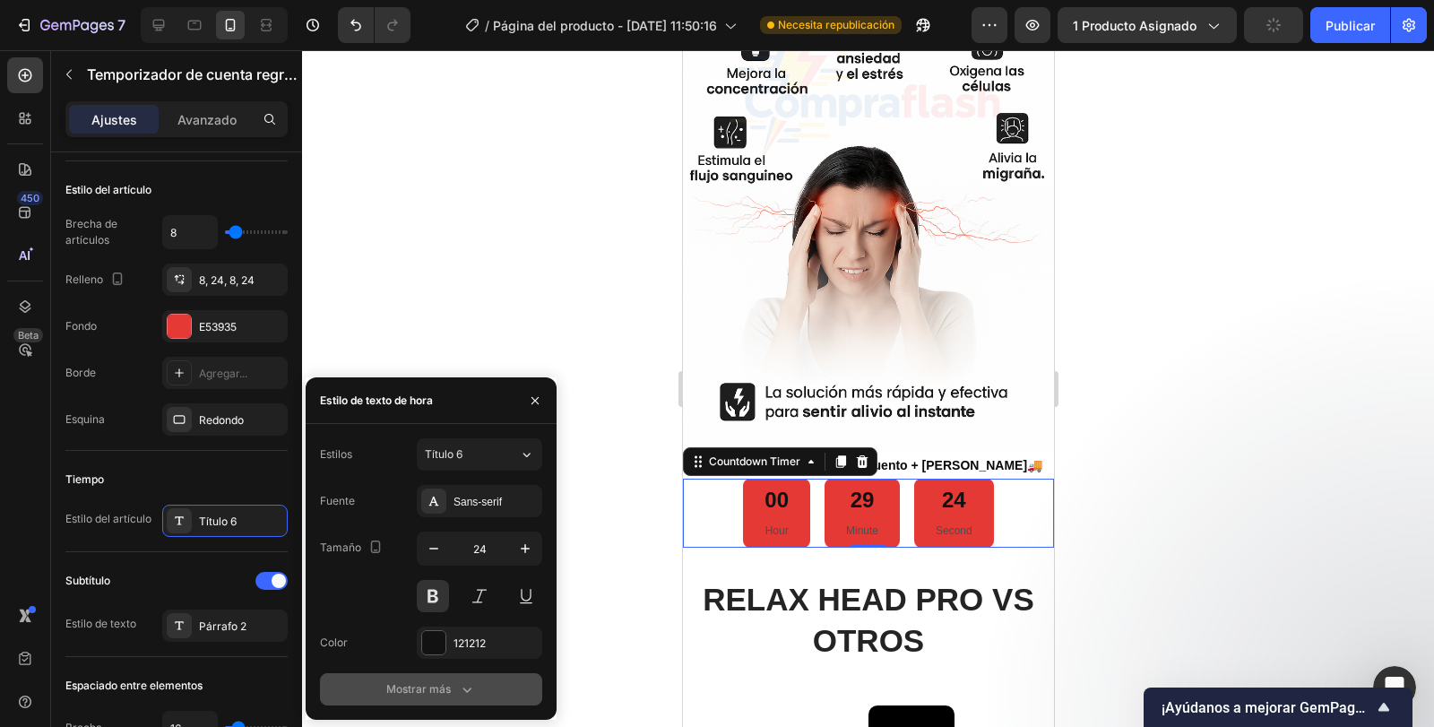
click at [476, 688] on button "Mostrar más" at bounding box center [431, 689] width 222 height 32
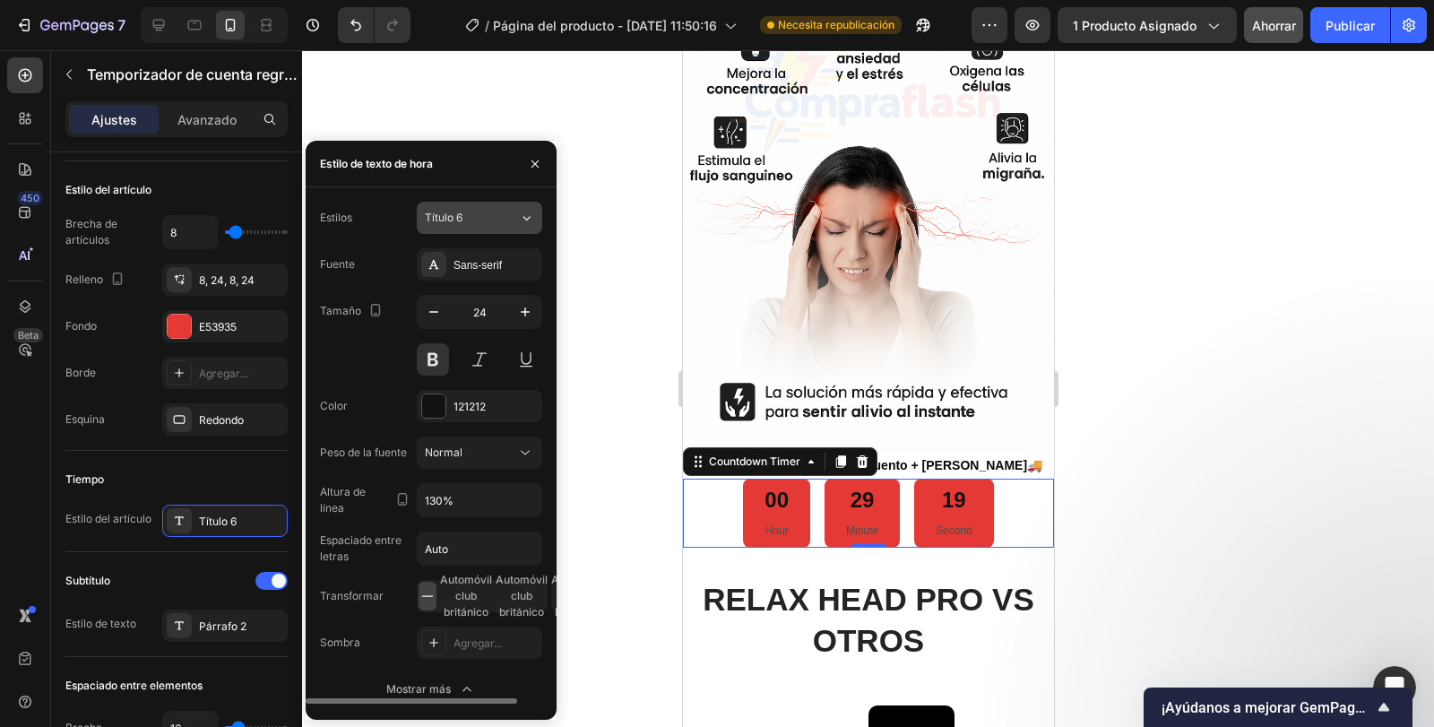
click at [477, 229] on button "Título 6" at bounding box center [480, 218] width 126 height 32
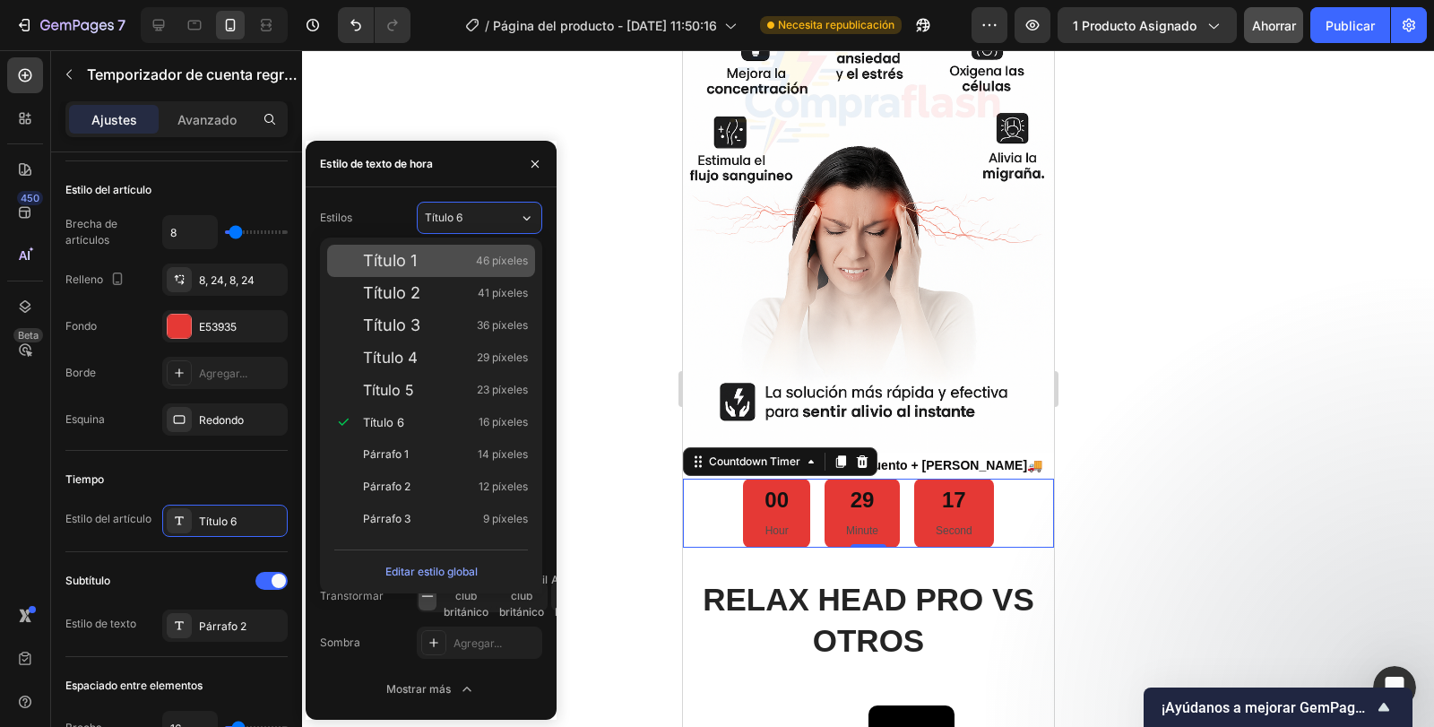
click at [407, 267] on font "Título 1" at bounding box center [390, 260] width 54 height 19
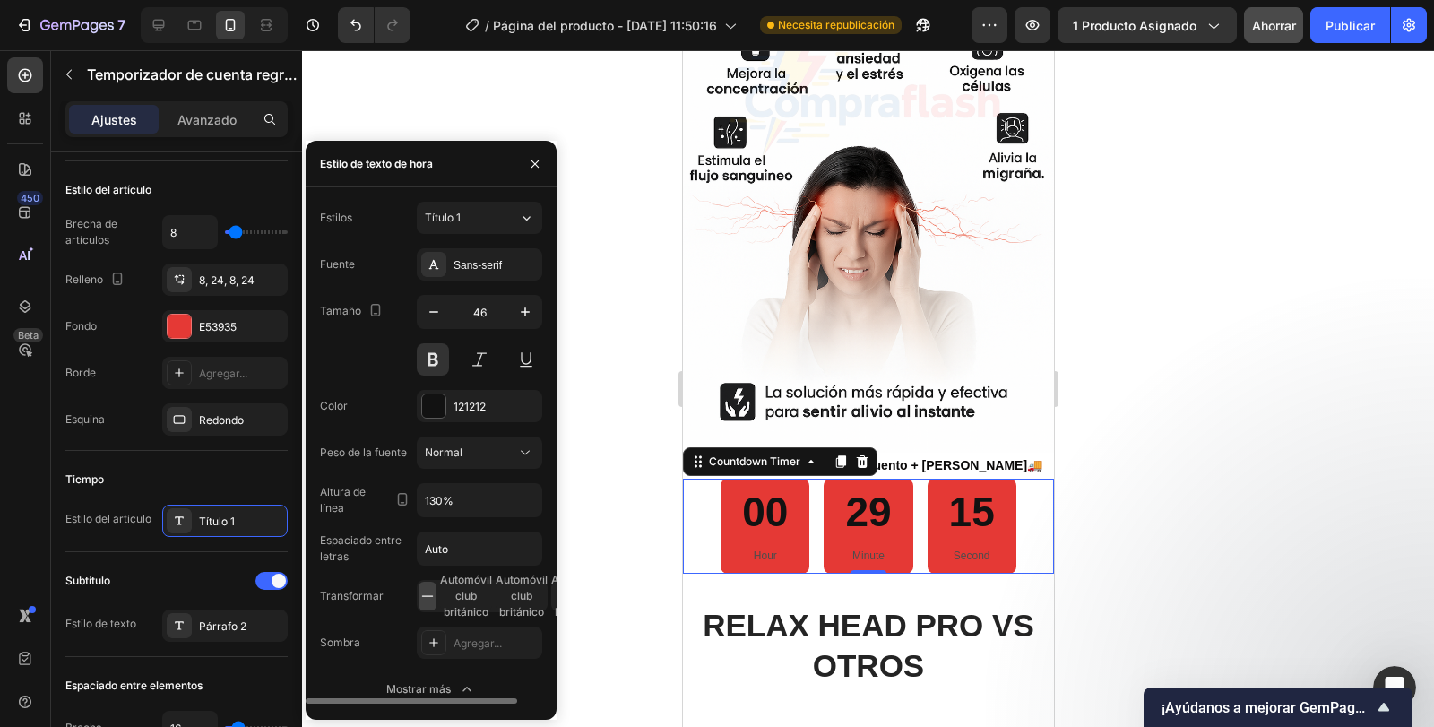
click at [474, 237] on div "Estilos Título 1 Fuente Sans-serif Tamaño 46 Color 121212 Peso de la fuente Nor…" at bounding box center [431, 454] width 222 height 504
click at [455, 221] on font "Título 1" at bounding box center [443, 217] width 36 height 13
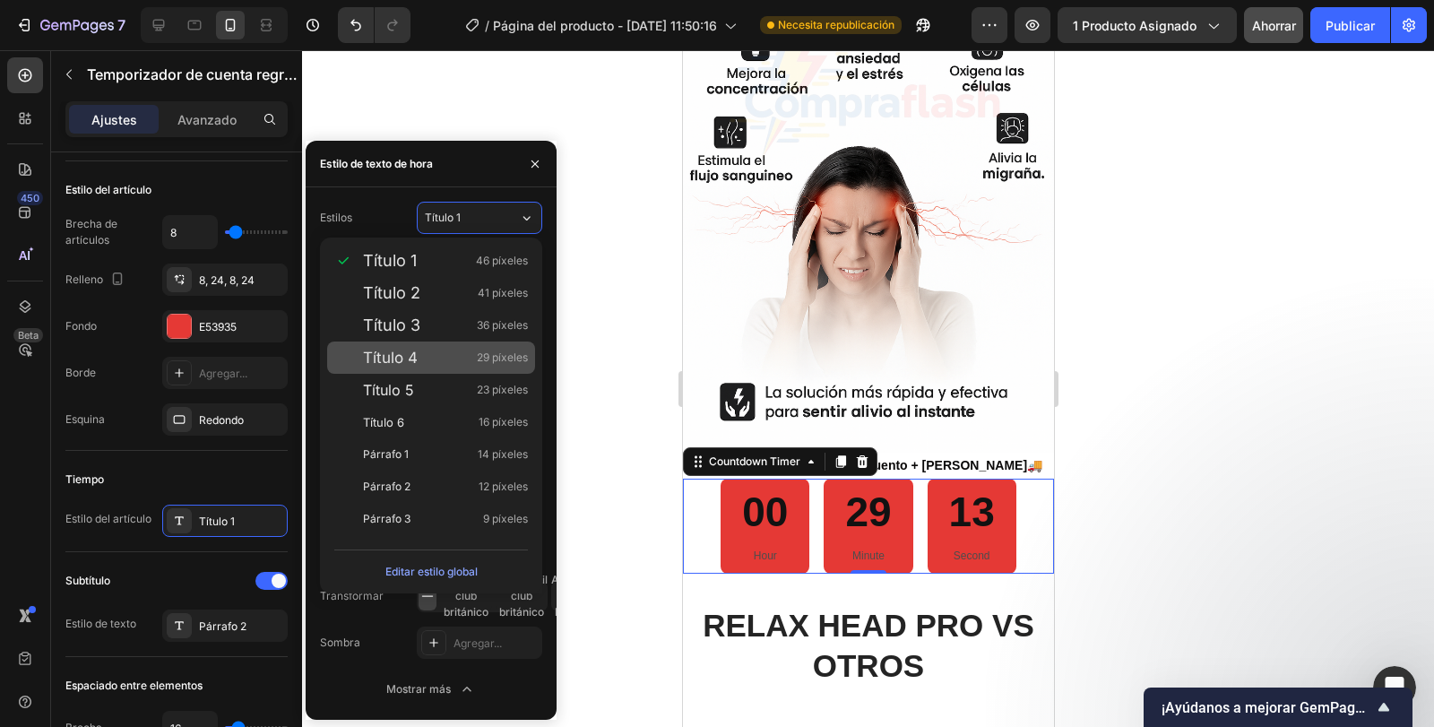
click at [419, 353] on div "Título 4 29 píxeles" at bounding box center [445, 358] width 165 height 18
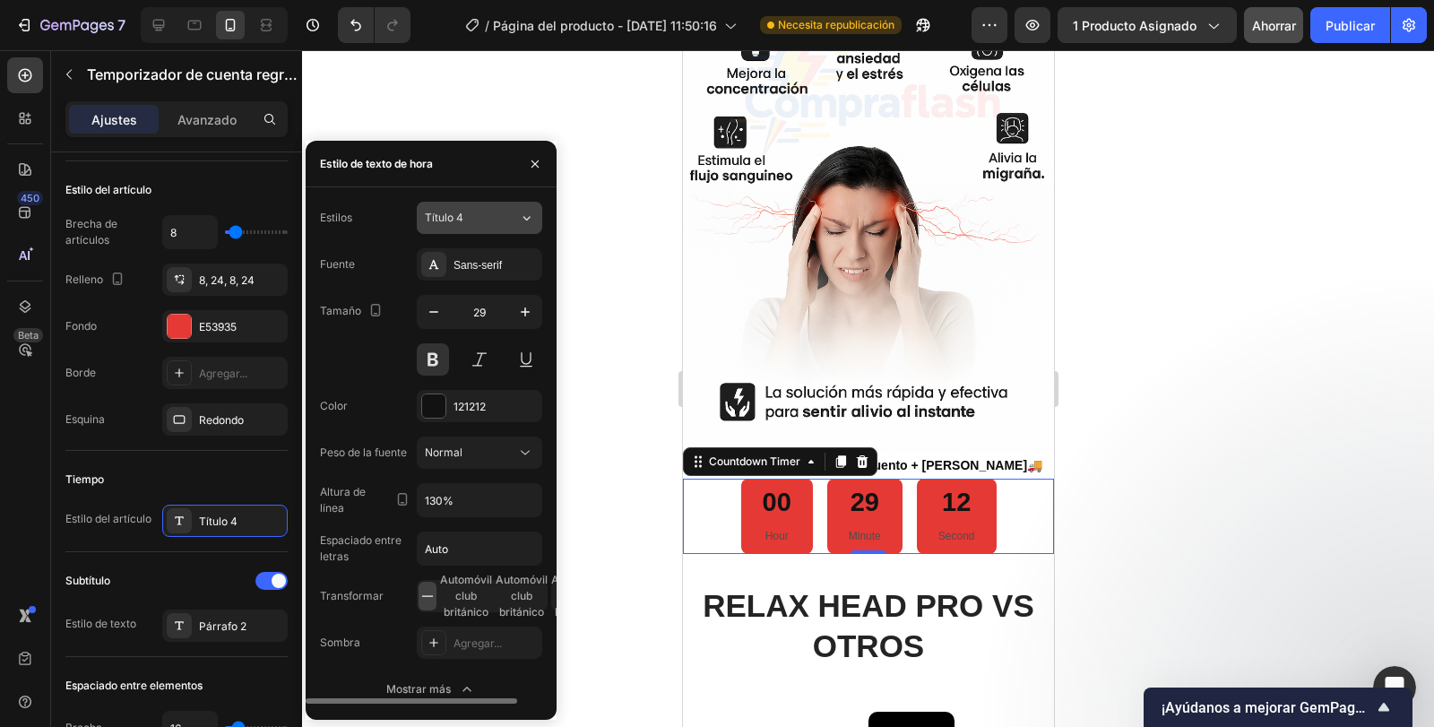
click at [454, 219] on font "Título 4" at bounding box center [444, 217] width 39 height 13
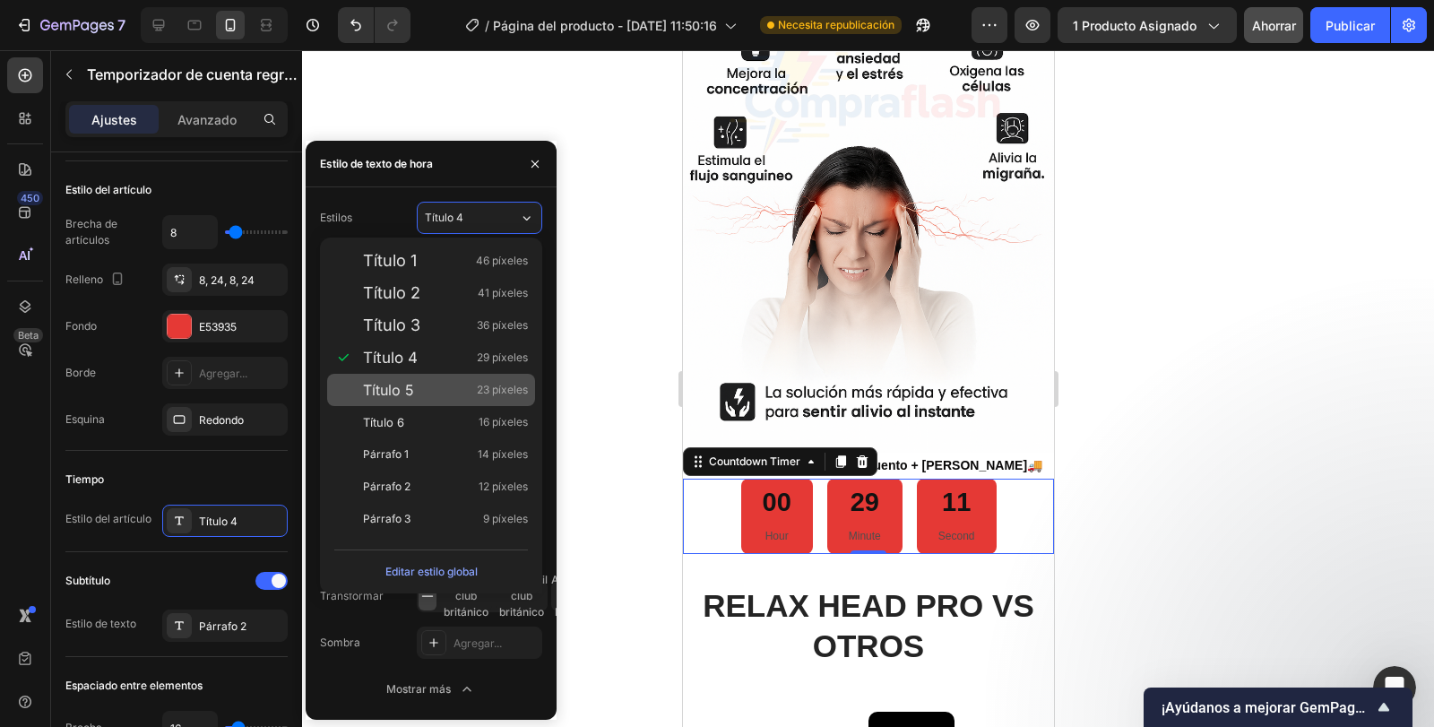
click at [446, 403] on div "Título 5 23 píxeles" at bounding box center [431, 390] width 208 height 32
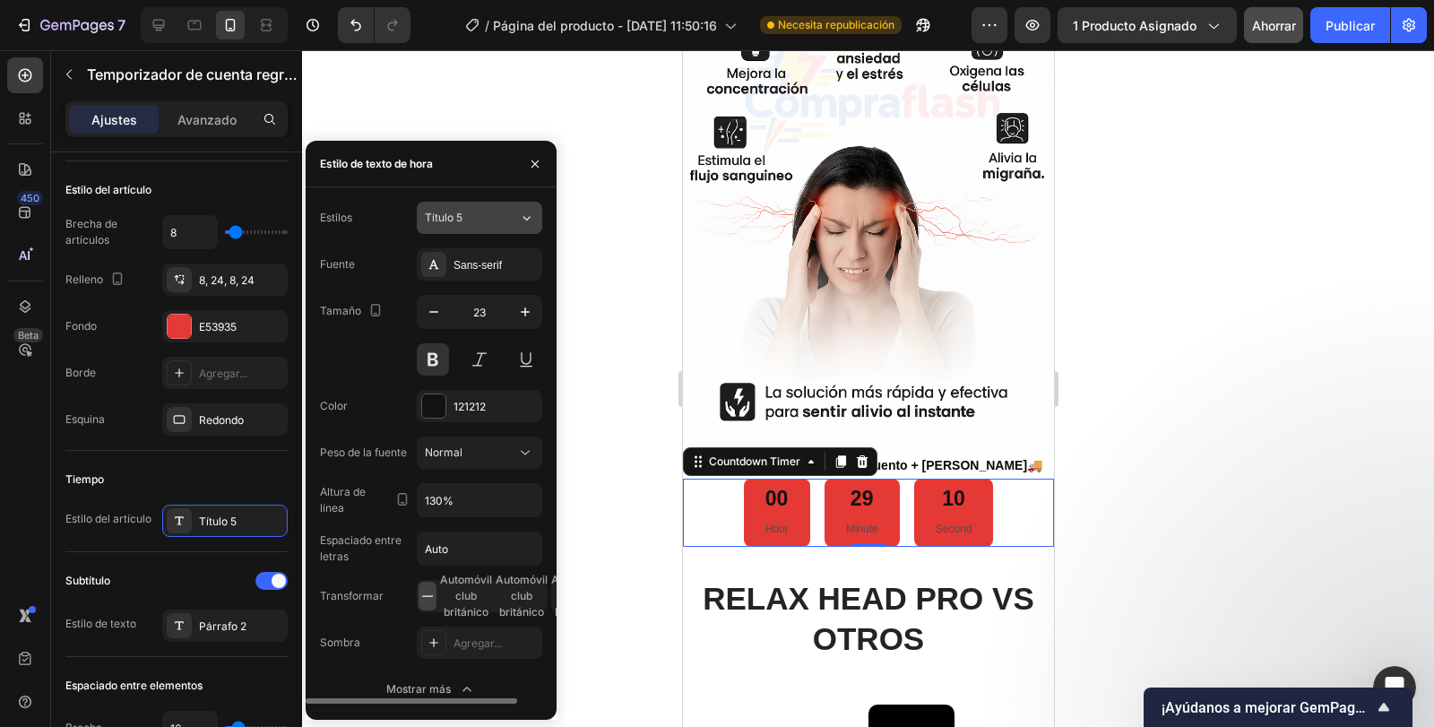
click at [464, 231] on button "Título 5" at bounding box center [480, 218] width 126 height 32
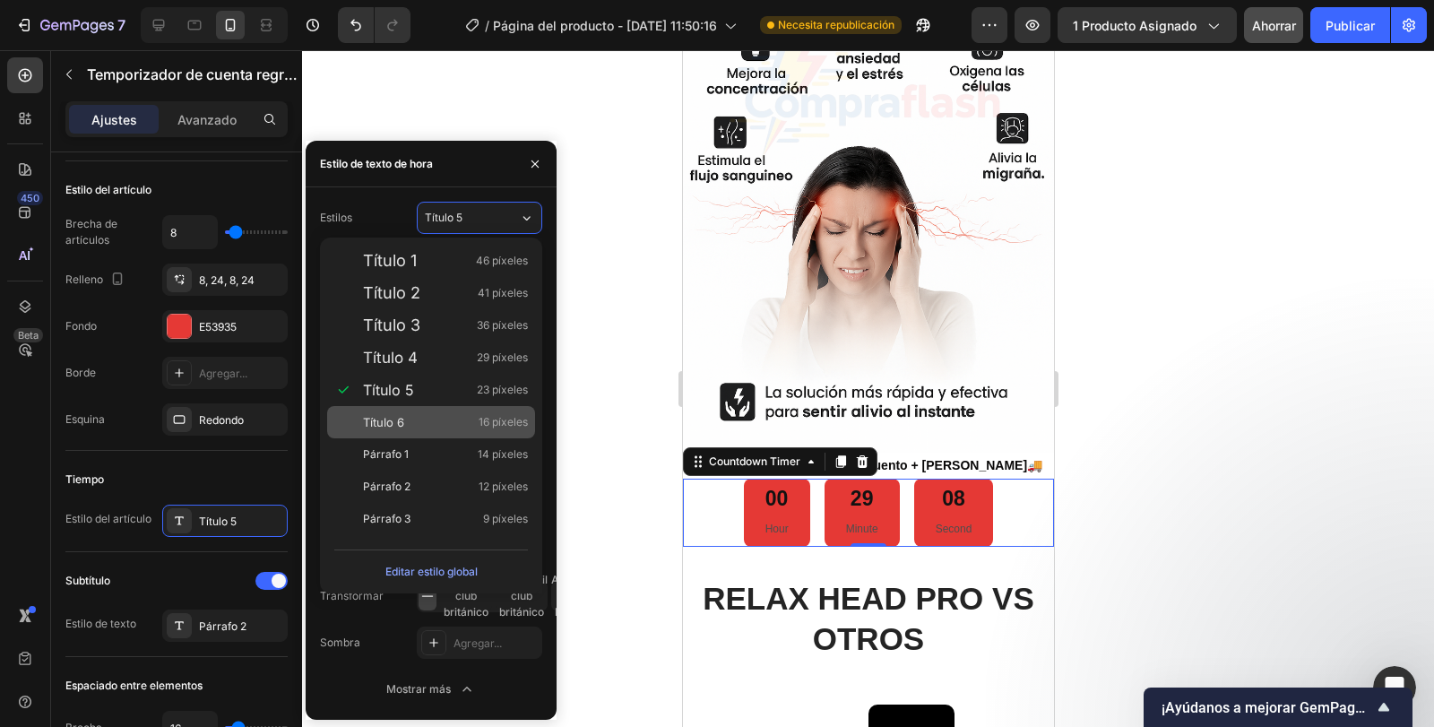
click at [404, 431] on div "Título 6 16 píxeles" at bounding box center [431, 422] width 208 height 32
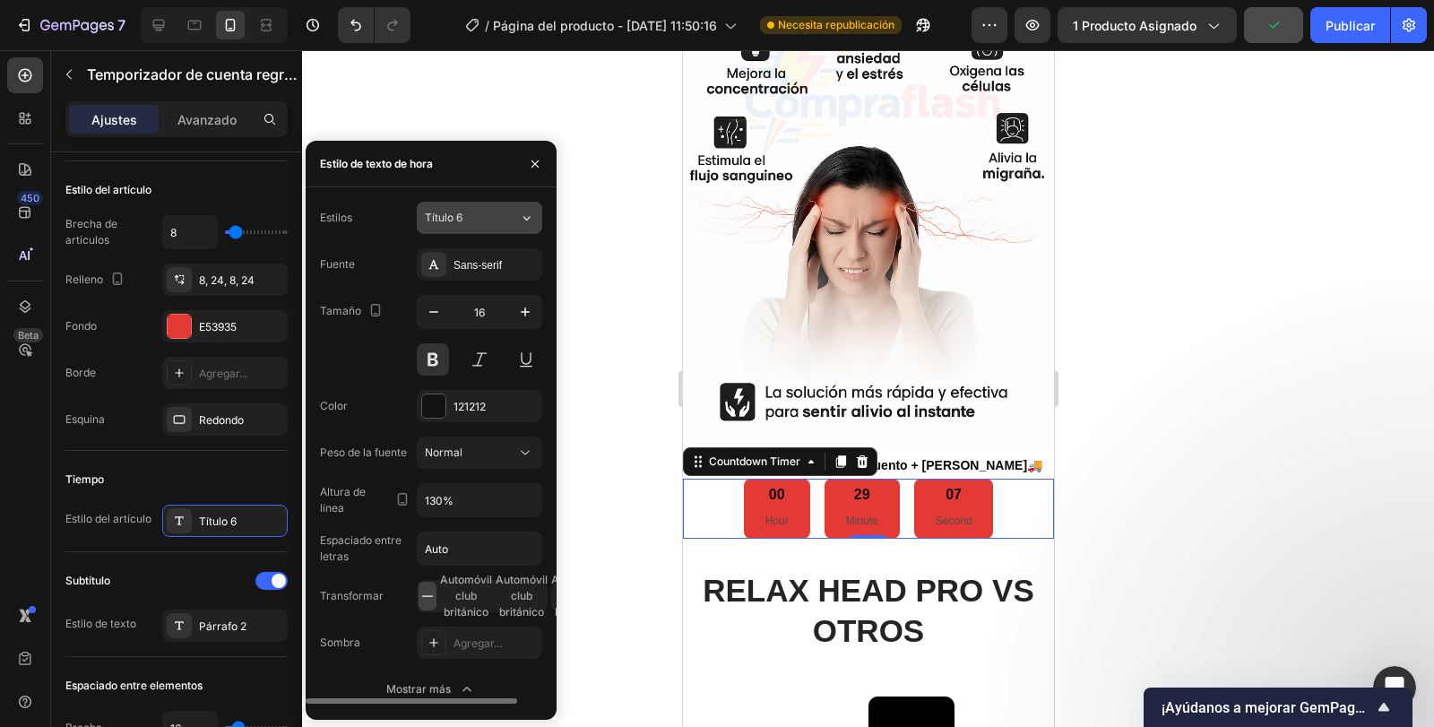
click at [444, 215] on font "Título 6" at bounding box center [444, 217] width 38 height 13
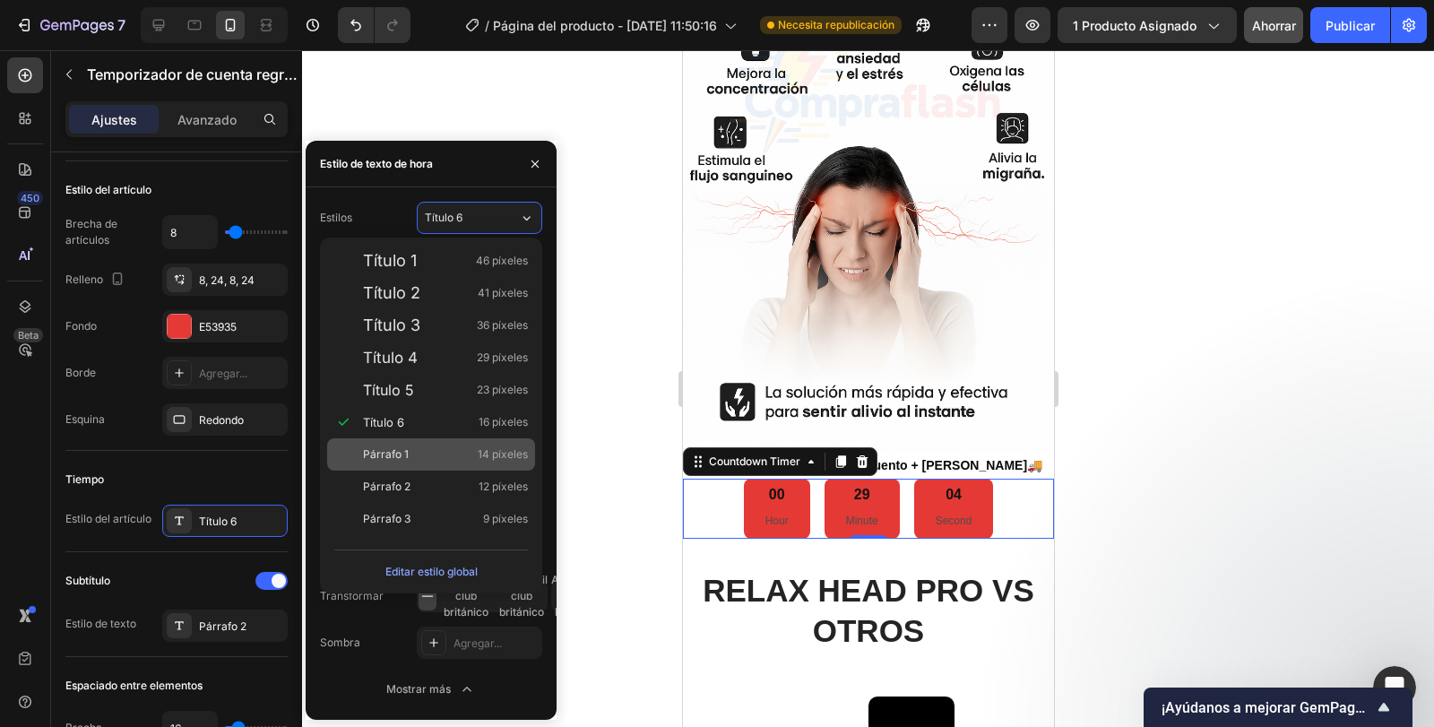
click at [411, 463] on div "Párrafo 1 14 píxeles" at bounding box center [431, 454] width 208 height 32
type input "14"
type input "180%"
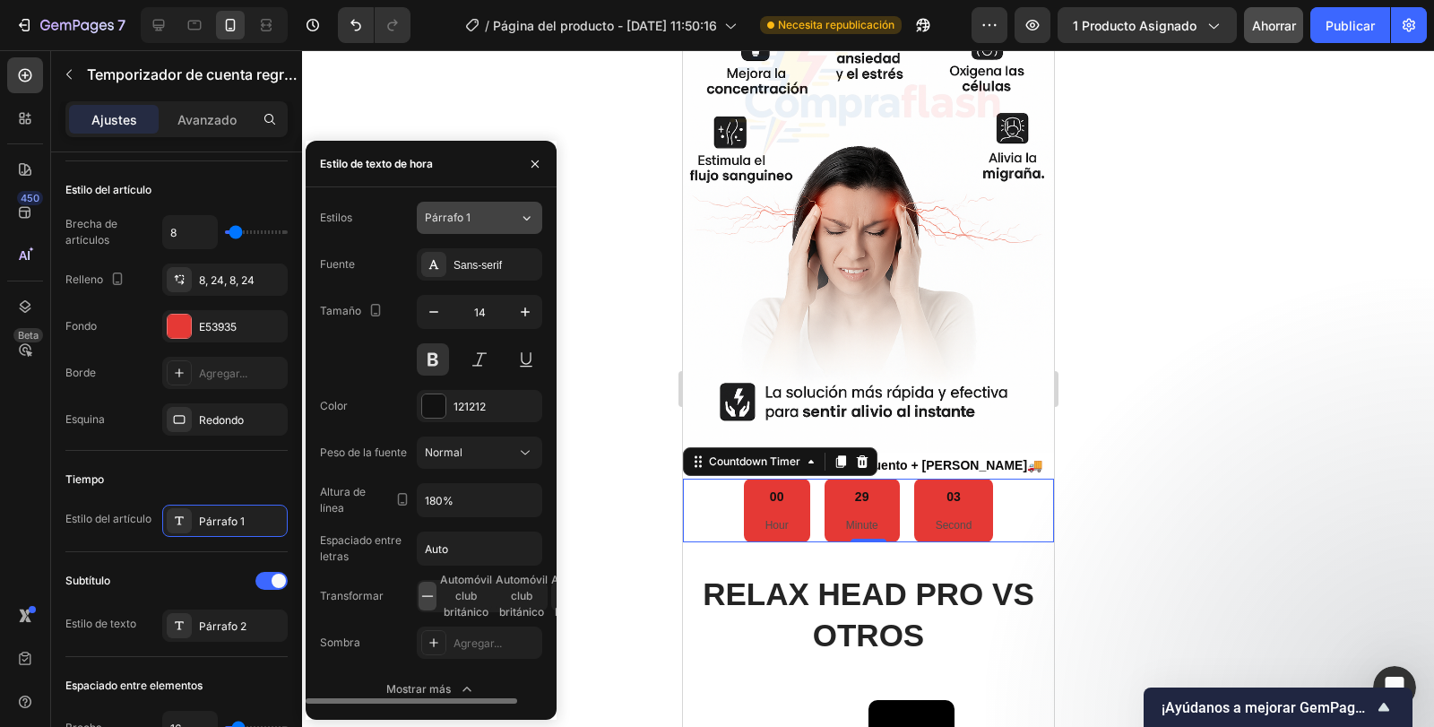
click at [465, 220] on font "Párrafo 1" at bounding box center [448, 217] width 46 height 13
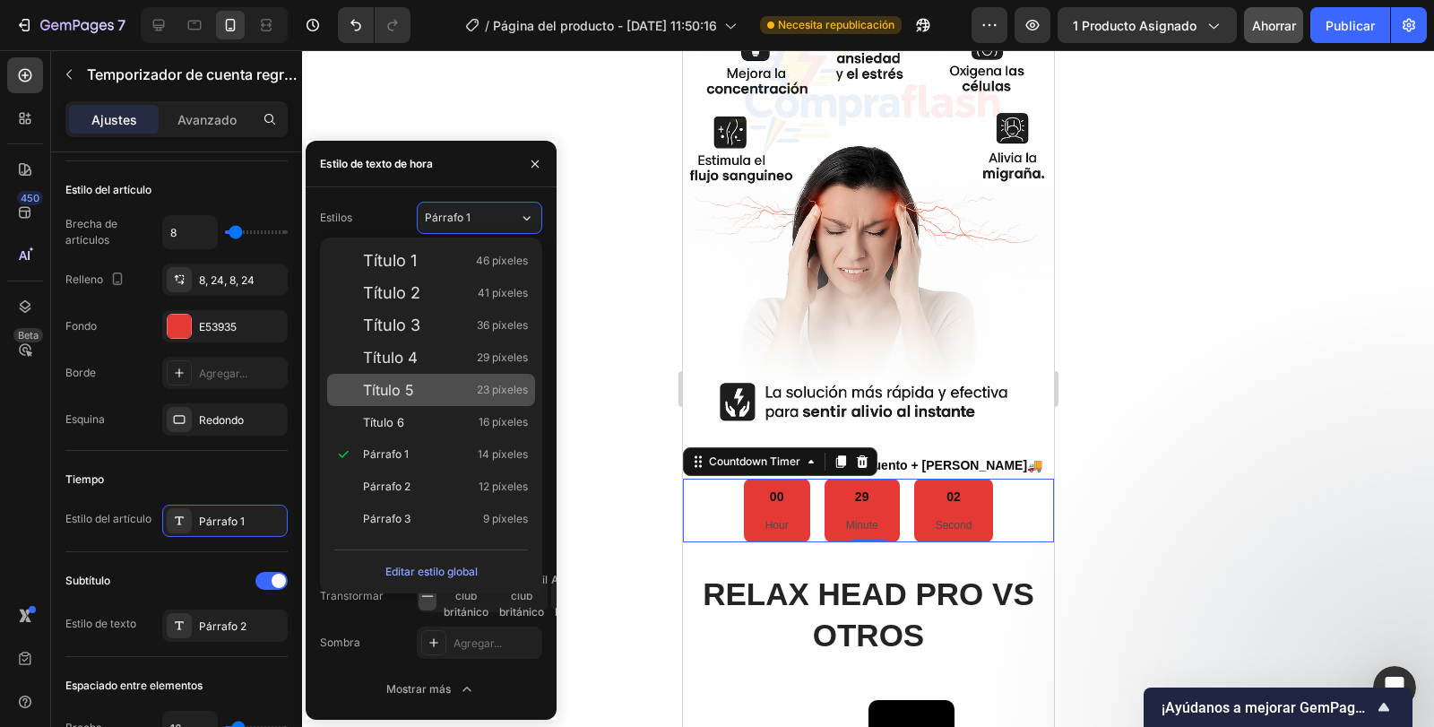
click at [396, 389] on font "Título 5" at bounding box center [388, 390] width 51 height 18
type input "23"
type input "130%"
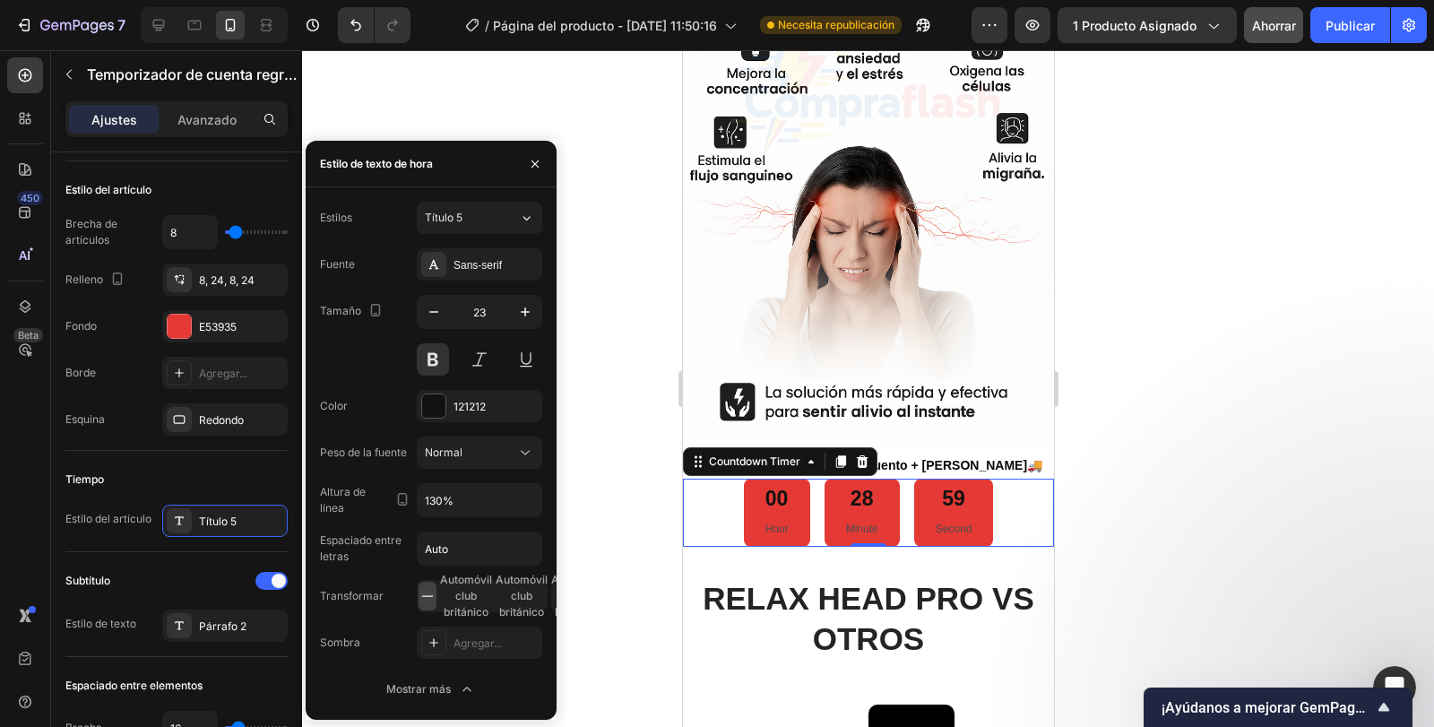
click at [1111, 489] on div at bounding box center [868, 388] width 1132 height 677
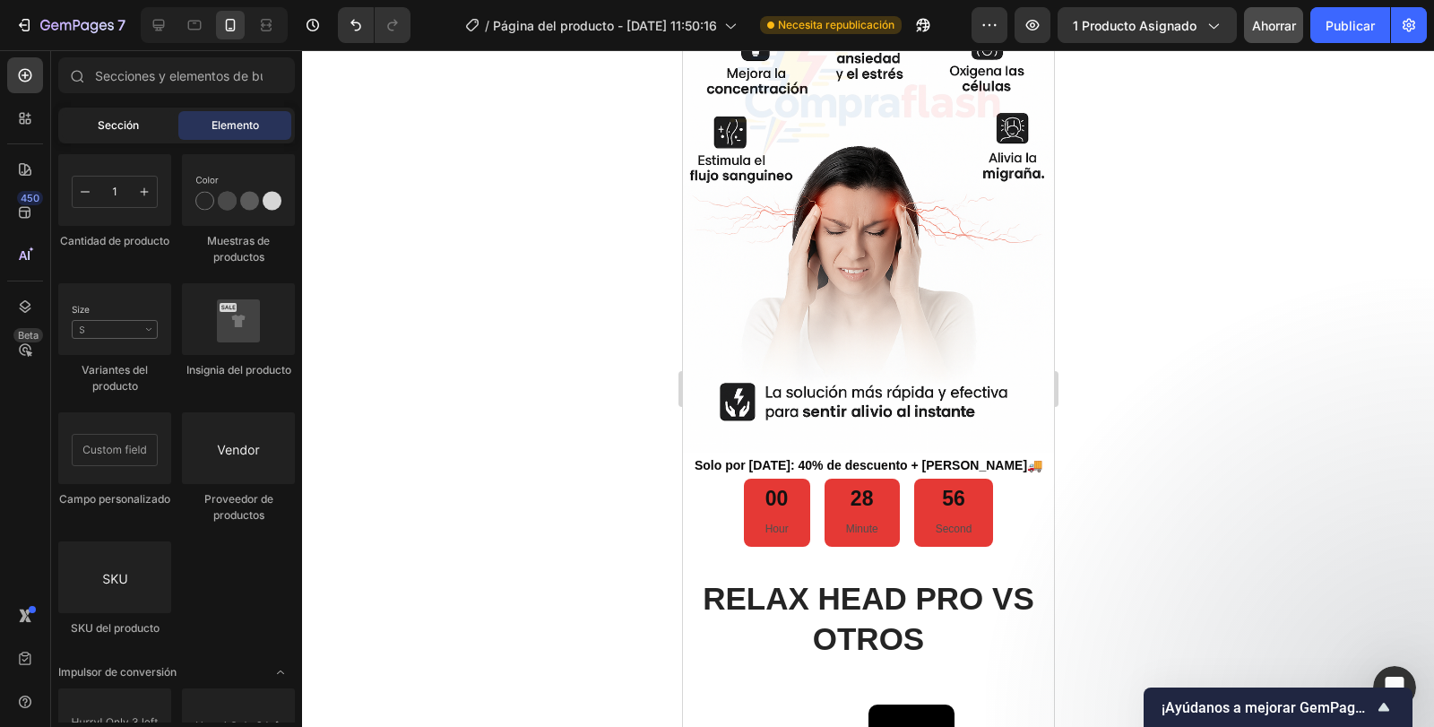
click at [129, 127] on font "Sección" at bounding box center [118, 124] width 41 height 13
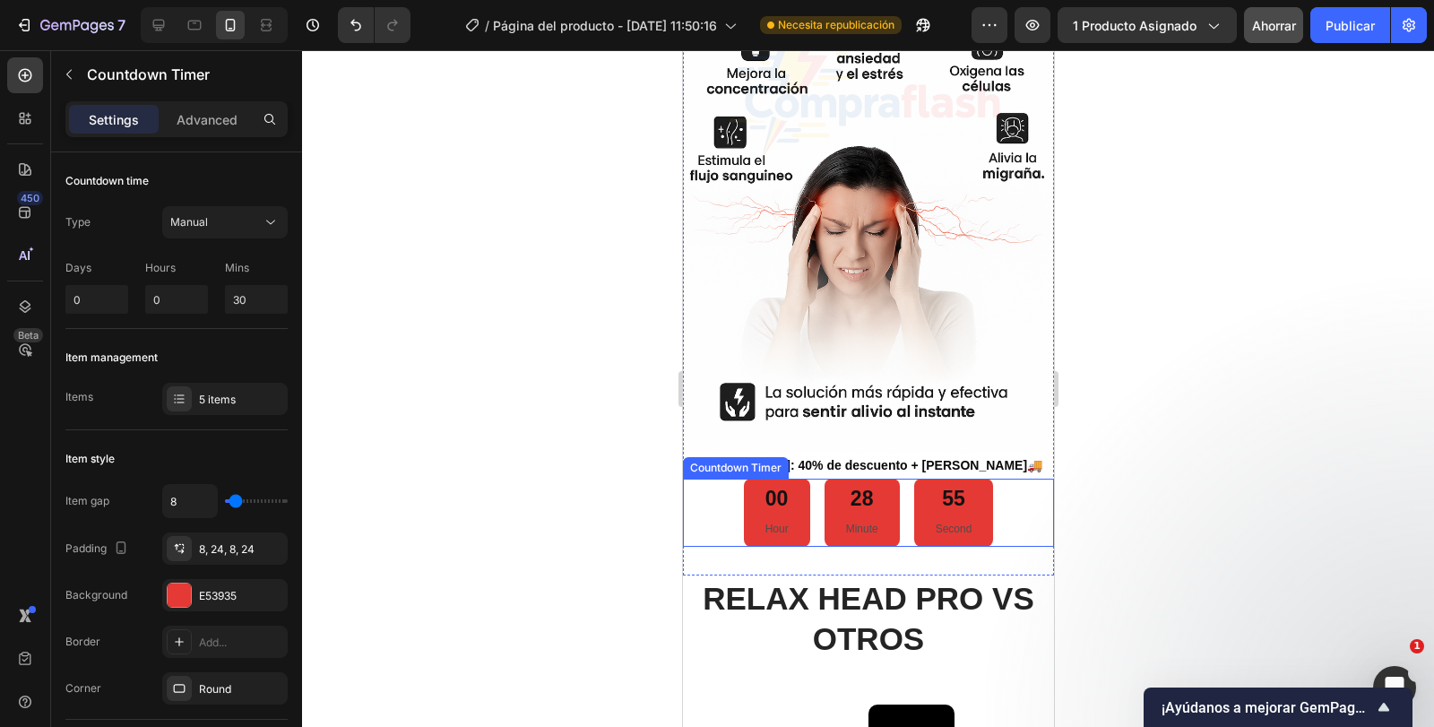
click at [939, 520] on p "Second" at bounding box center [953, 530] width 37 height 20
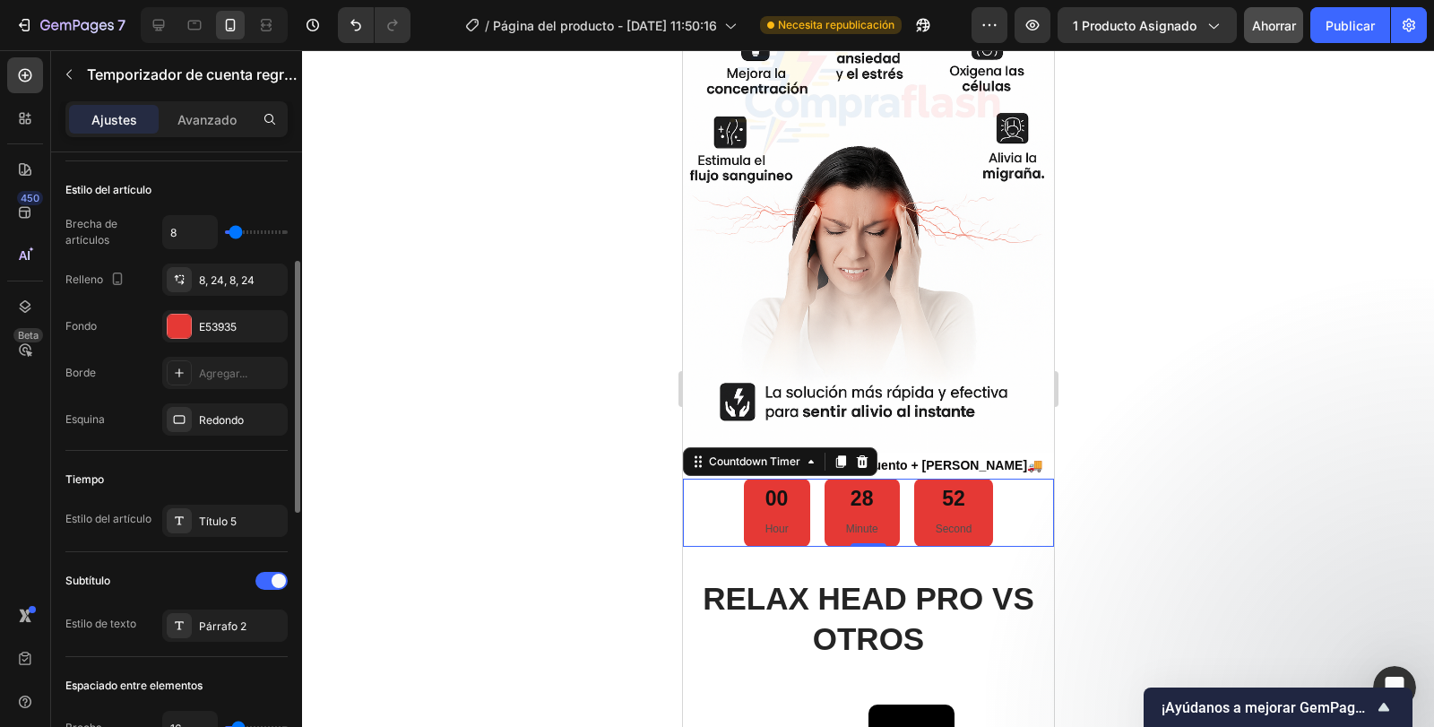
scroll to position [359, 0]
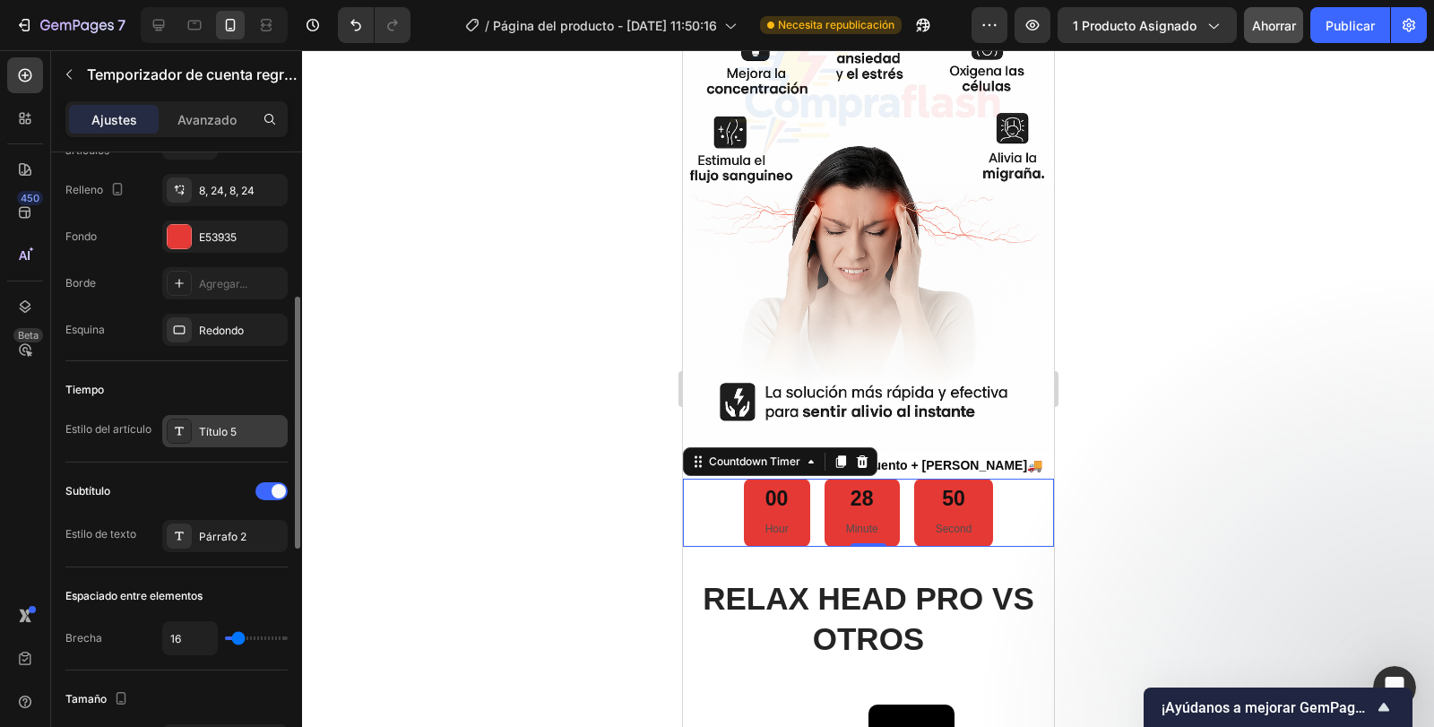
click at [206, 426] on font "Título 5" at bounding box center [218, 431] width 38 height 13
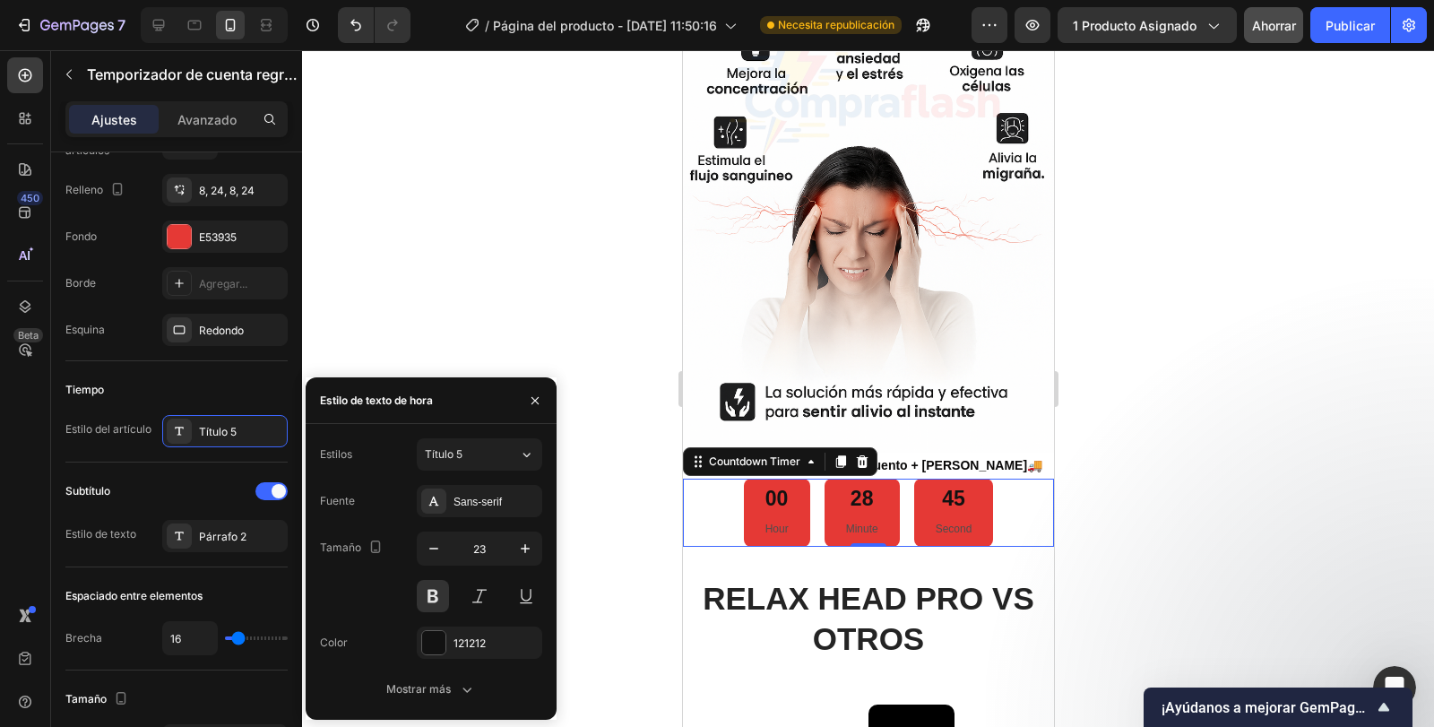
click at [765, 520] on p "Hour" at bounding box center [776, 530] width 23 height 20
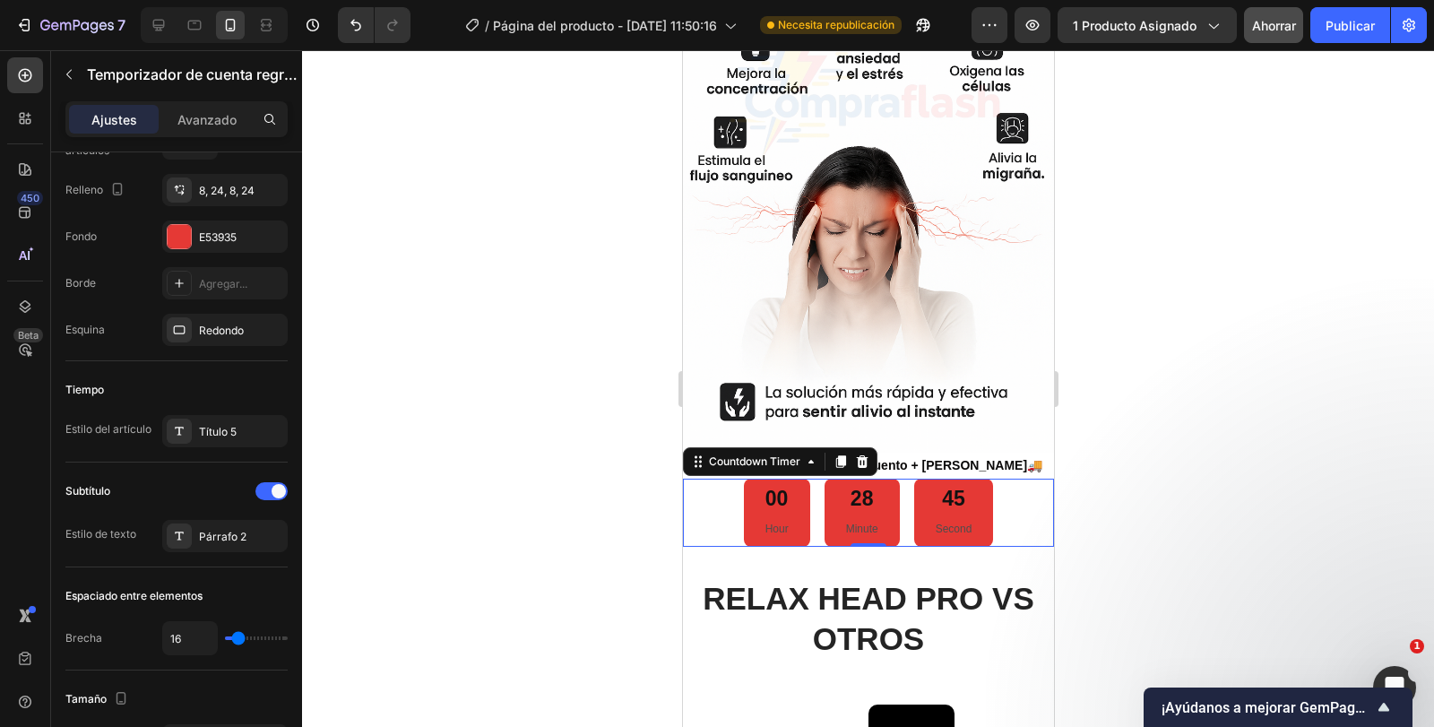
click at [765, 520] on p "Hour" at bounding box center [776, 530] width 23 height 20
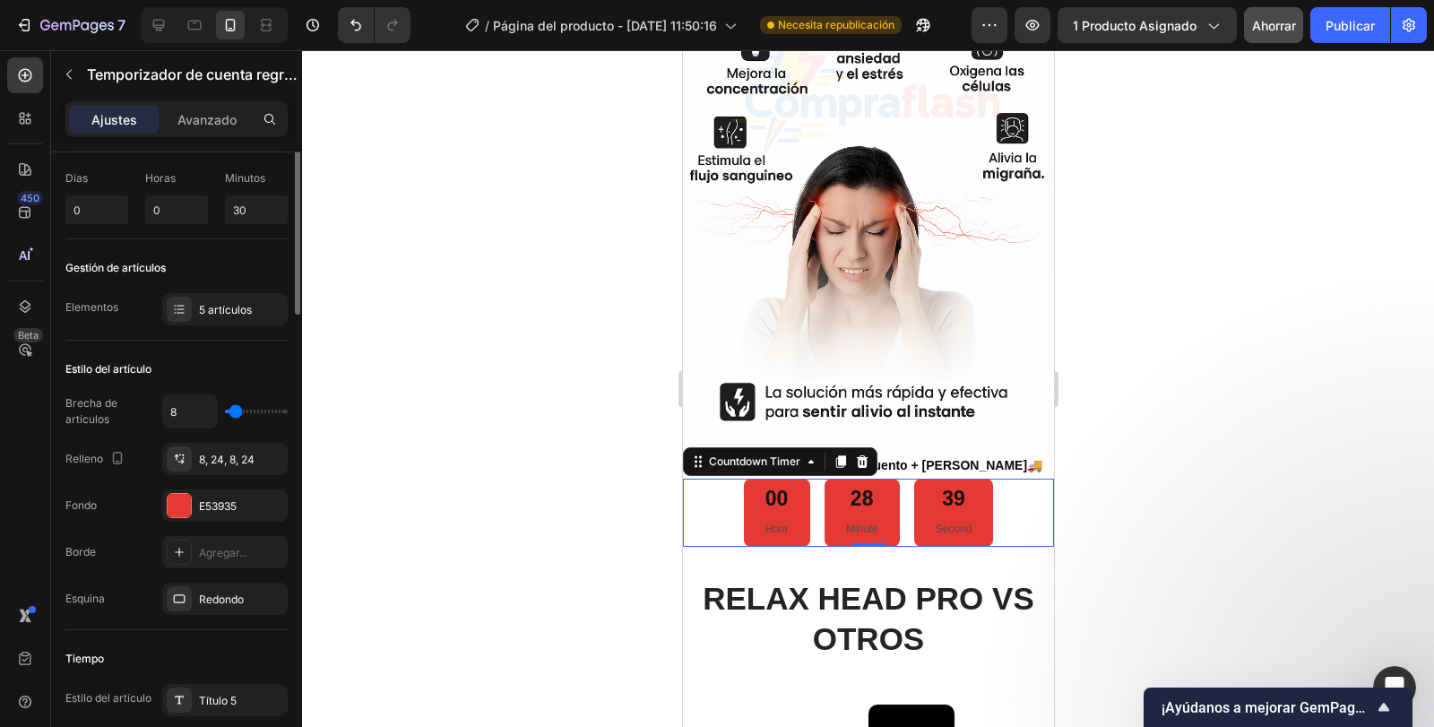
scroll to position [0, 0]
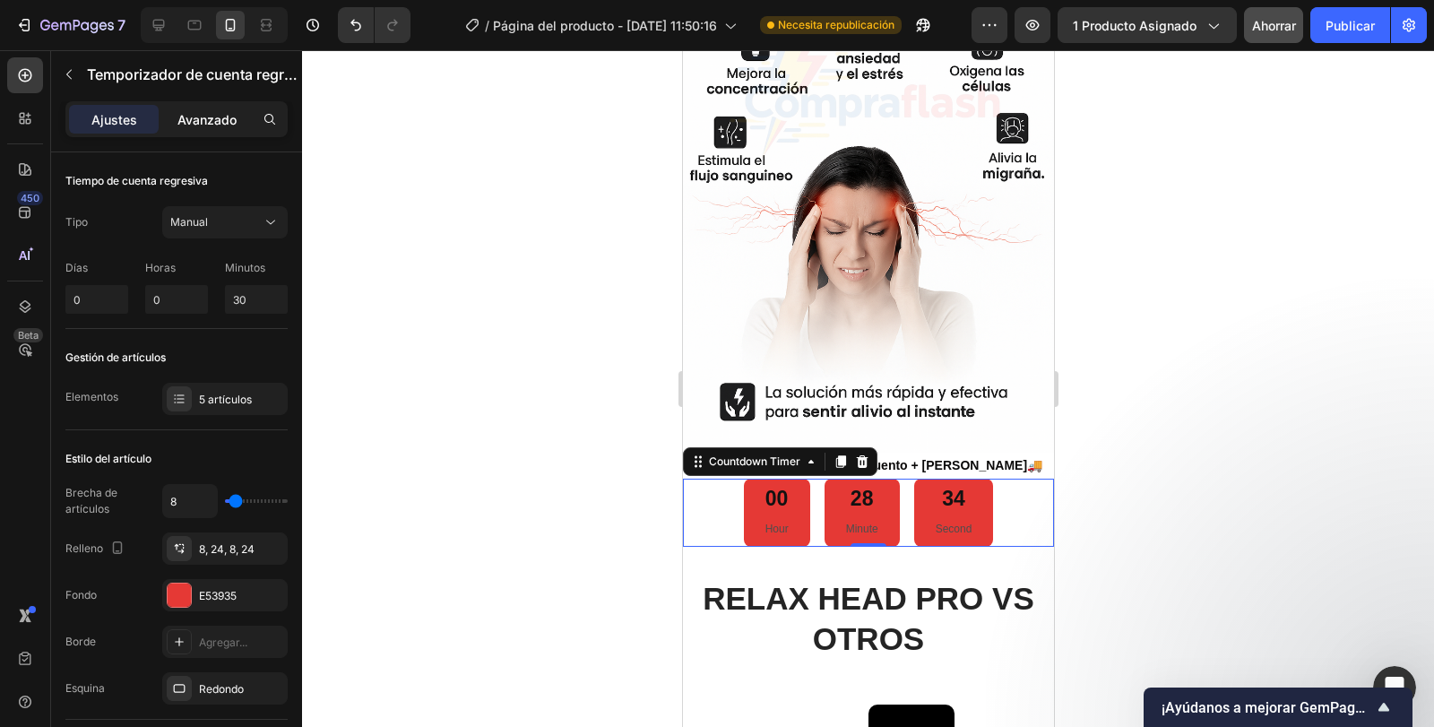
click at [212, 132] on div "Avanzado" at bounding box center [207, 119] width 90 height 29
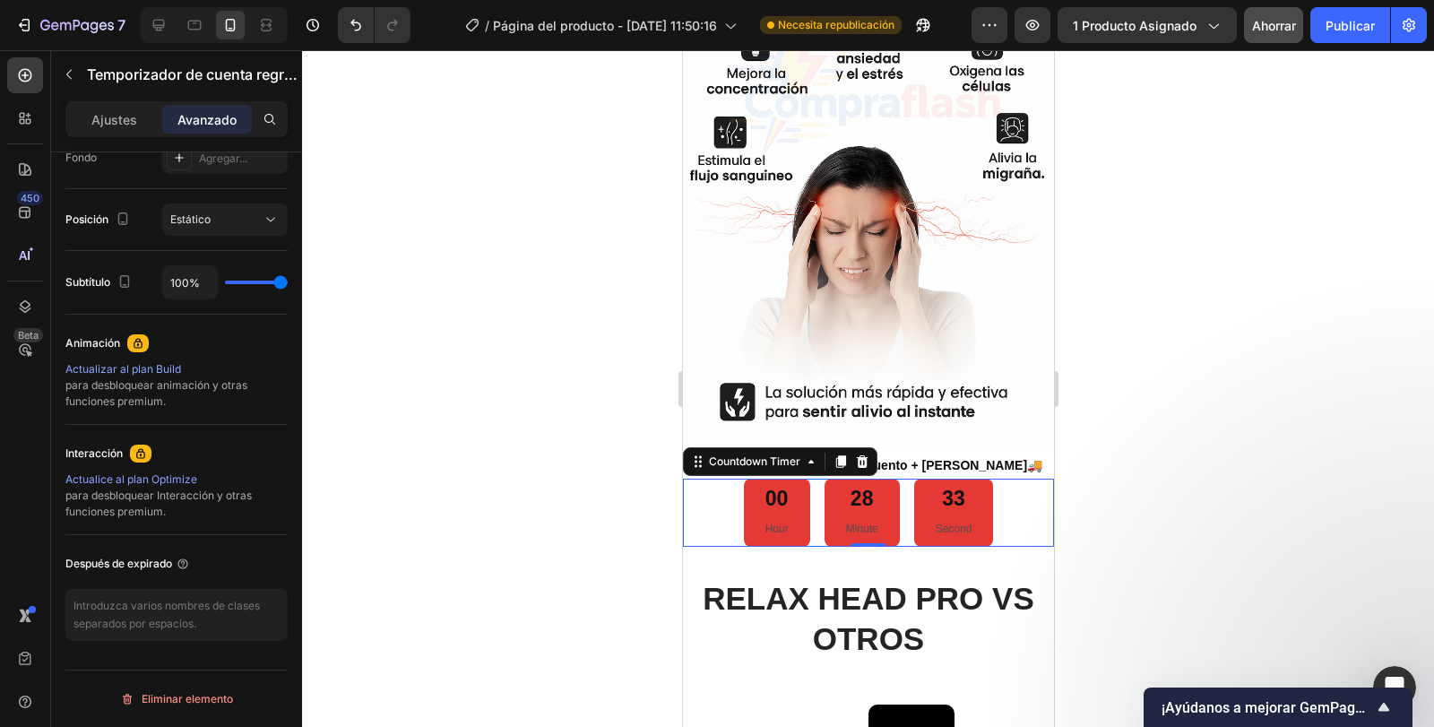
scroll to position [81, 0]
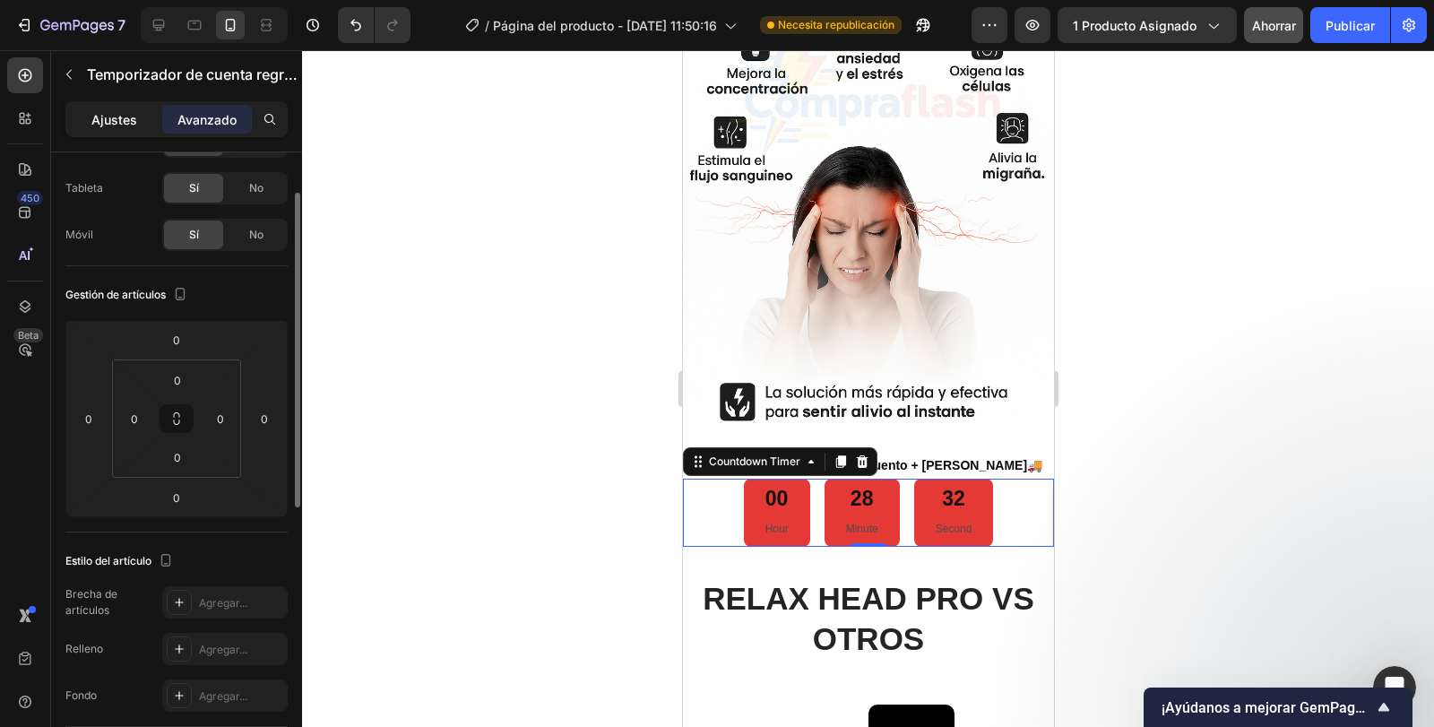
click at [84, 119] on div "Ajustes" at bounding box center [114, 119] width 90 height 29
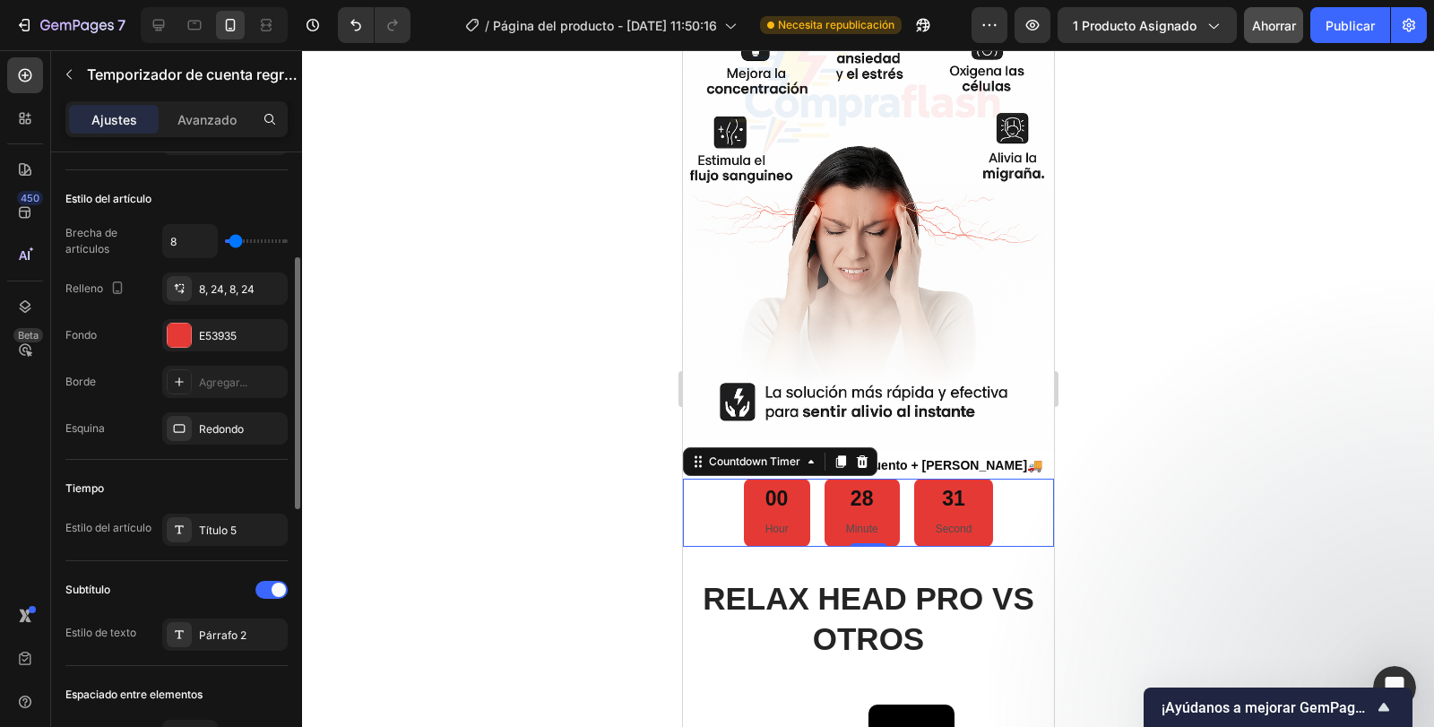
scroll to position [350, 0]
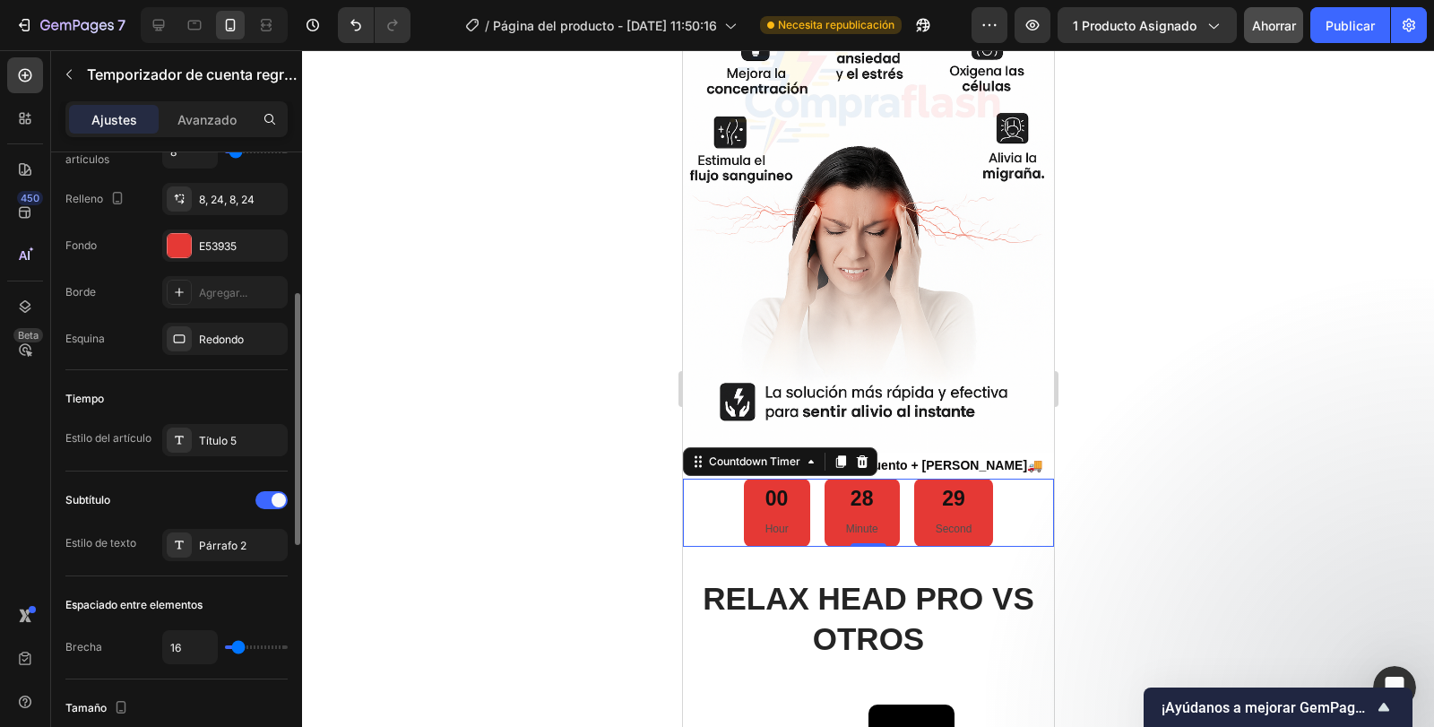
click at [107, 545] on font "Estilo de texto" at bounding box center [100, 542] width 71 height 13
click at [204, 544] on font "Párrafo 2" at bounding box center [223, 545] width 48 height 13
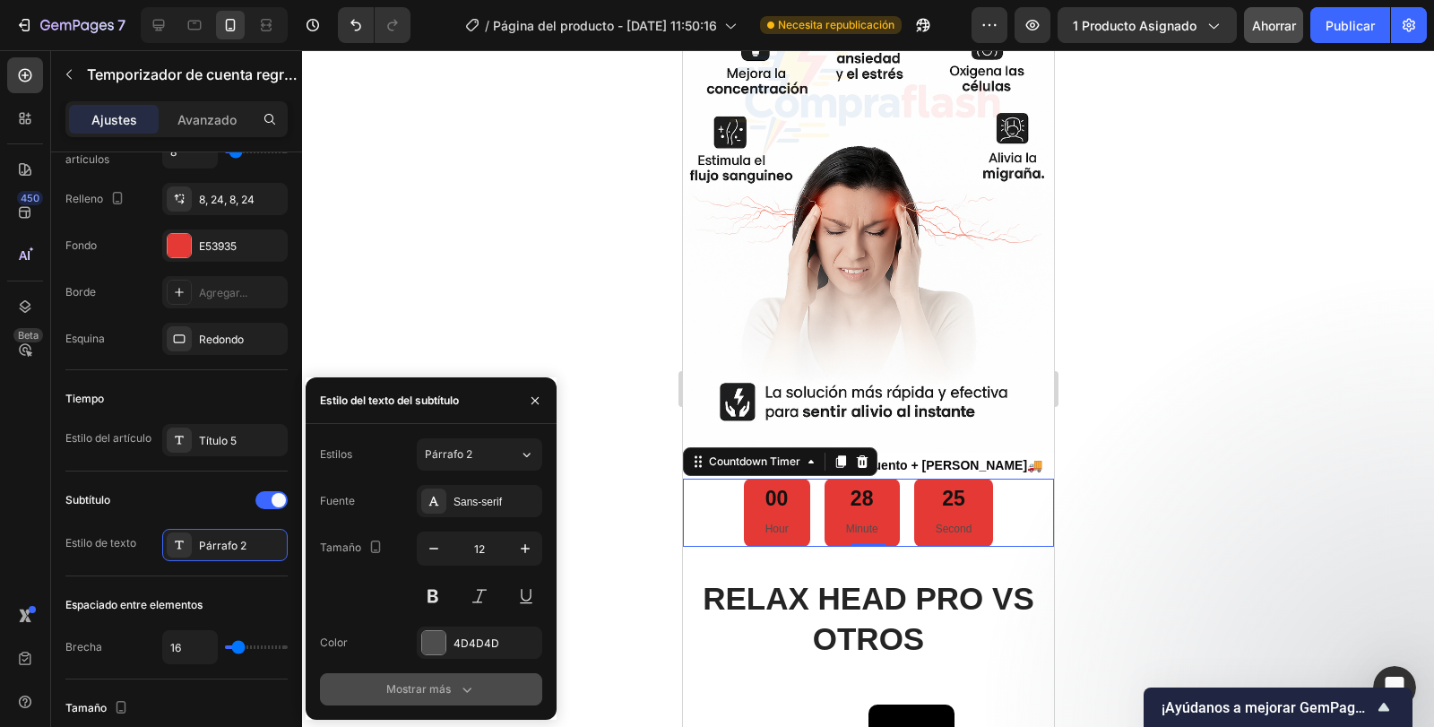
click at [422, 681] on div "Mostrar más" at bounding box center [431, 689] width 90 height 18
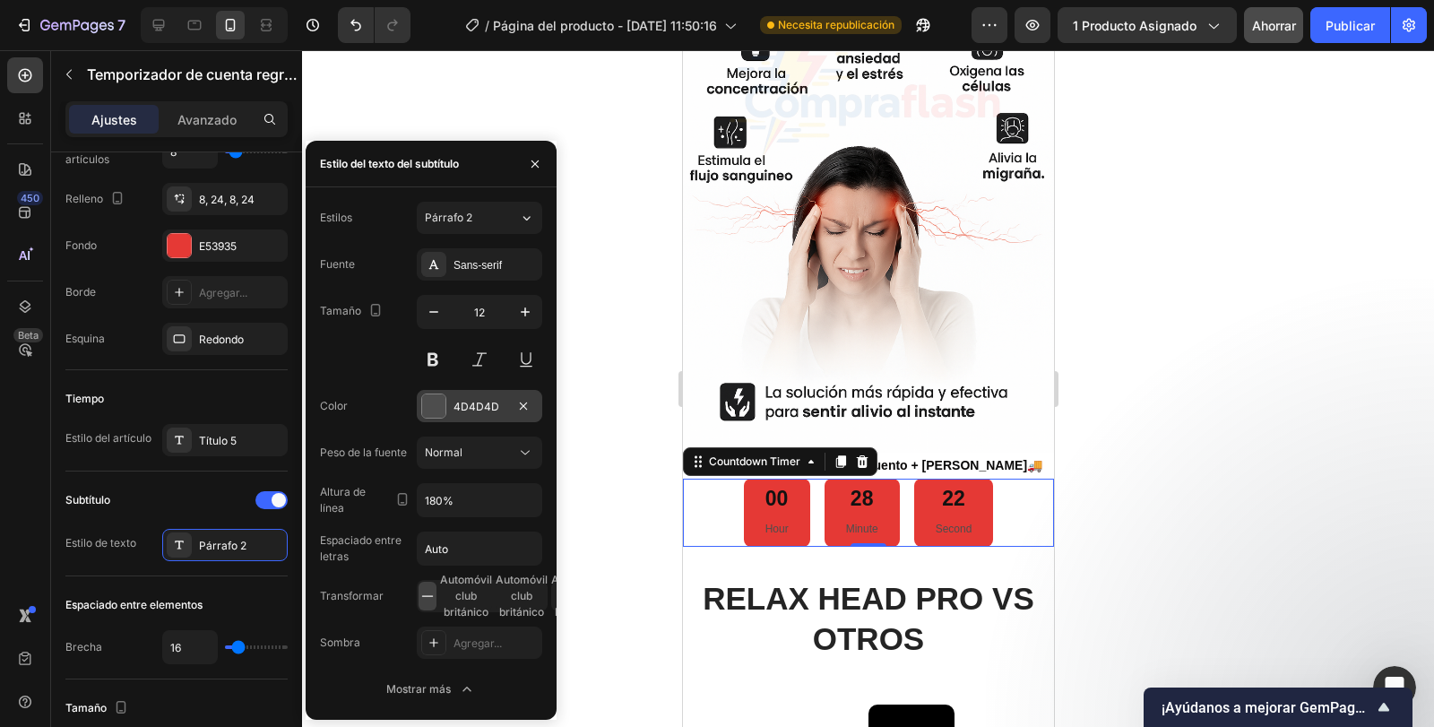
click at [466, 409] on font "4D4D4D" at bounding box center [477, 406] width 46 height 13
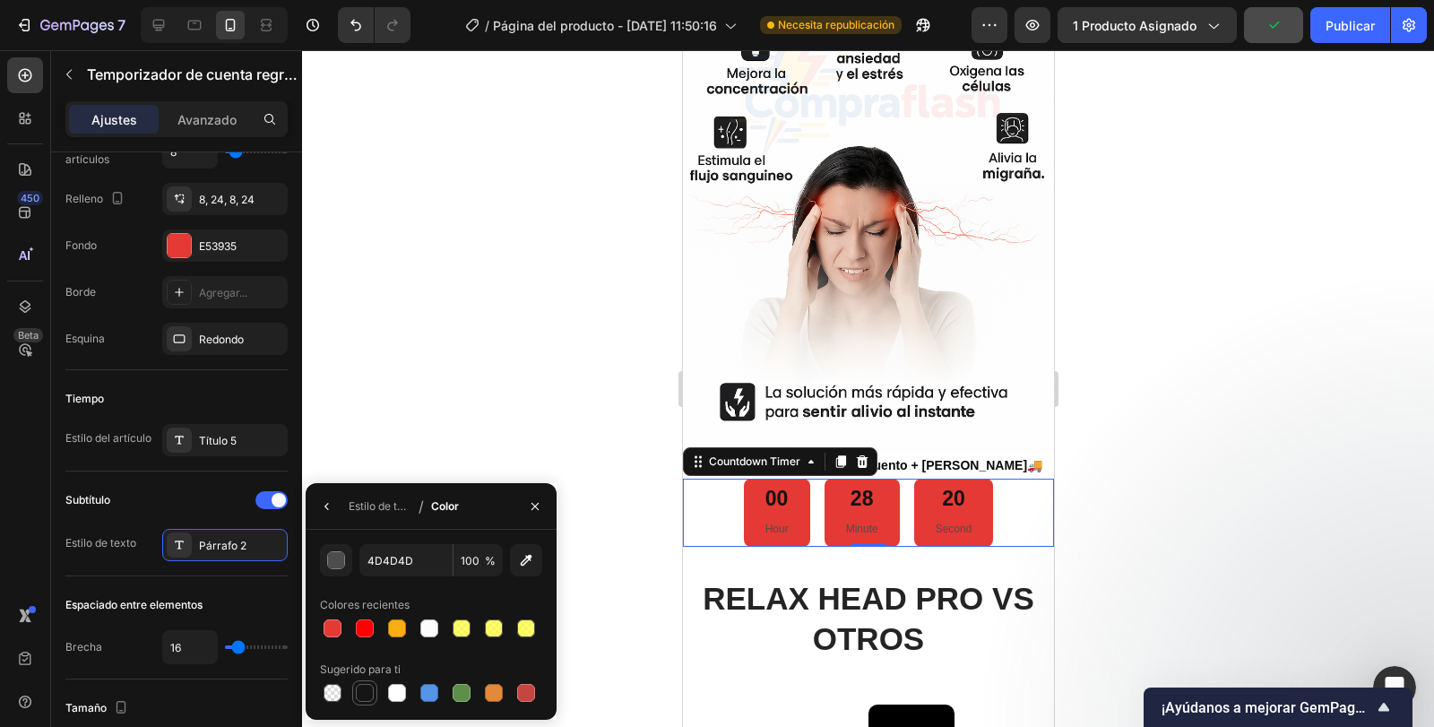
click at [355, 690] on div at bounding box center [365, 693] width 22 height 22
type input "151515"
click at [333, 511] on icon "button" at bounding box center [327, 506] width 14 height 14
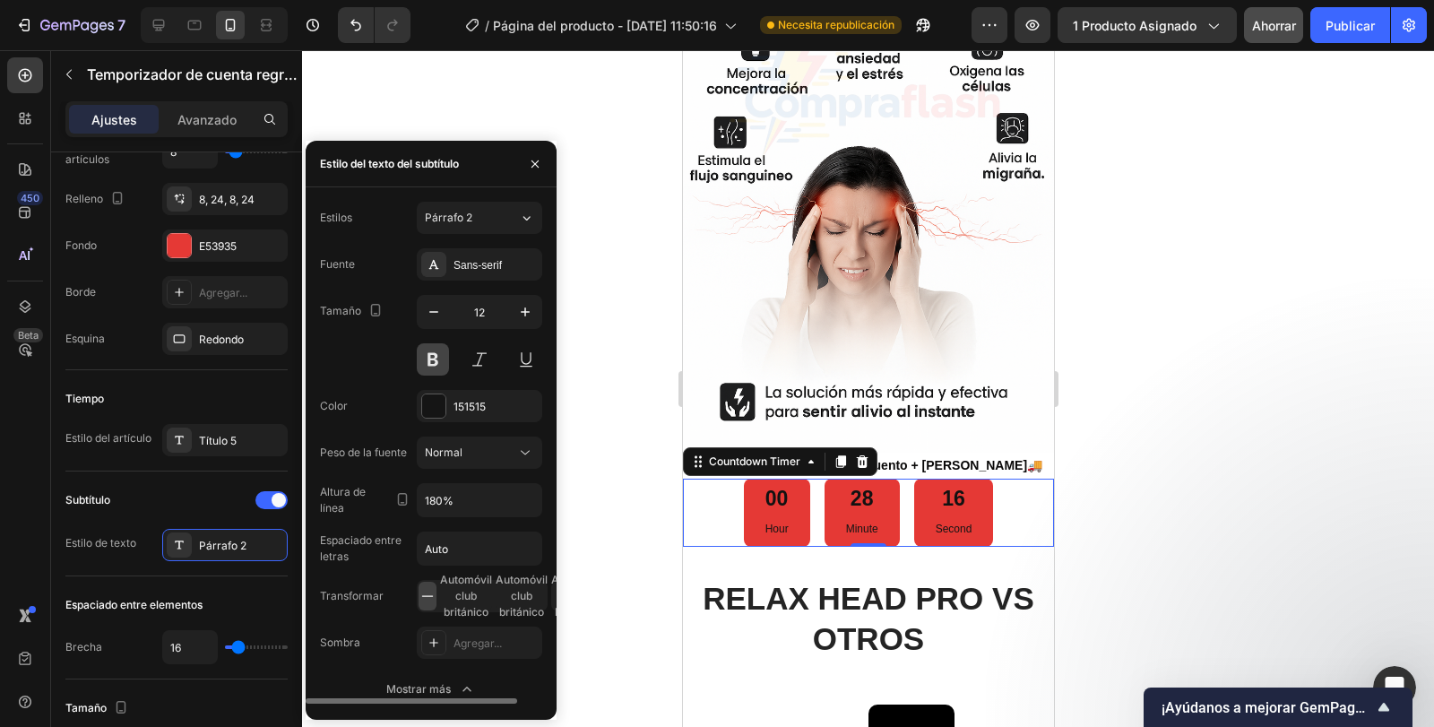
click at [425, 355] on button at bounding box center [433, 359] width 32 height 32
click at [469, 546] on input "Auto" at bounding box center [480, 549] width 124 height 32
click at [463, 266] on font "Sans-serif" at bounding box center [478, 265] width 48 height 13
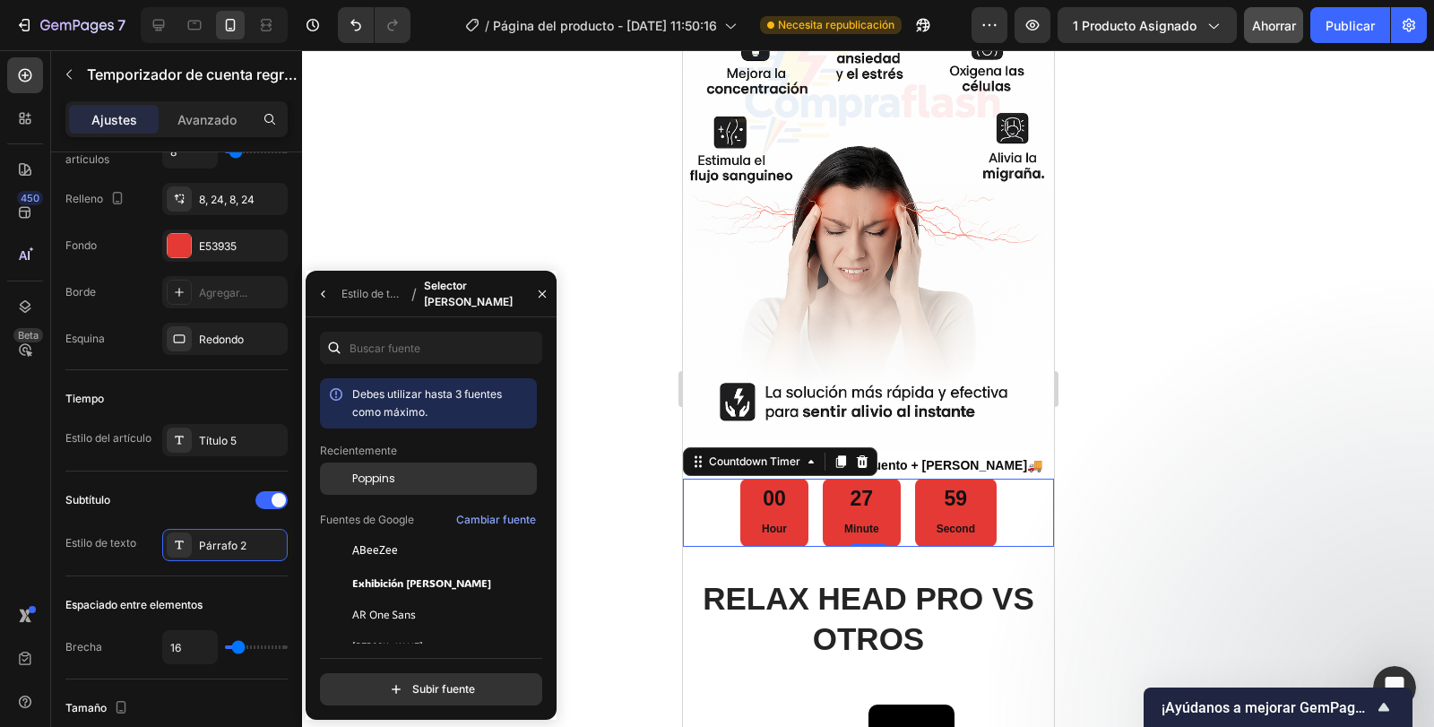
click at [431, 480] on div "Poppins" at bounding box center [442, 479] width 181 height 16
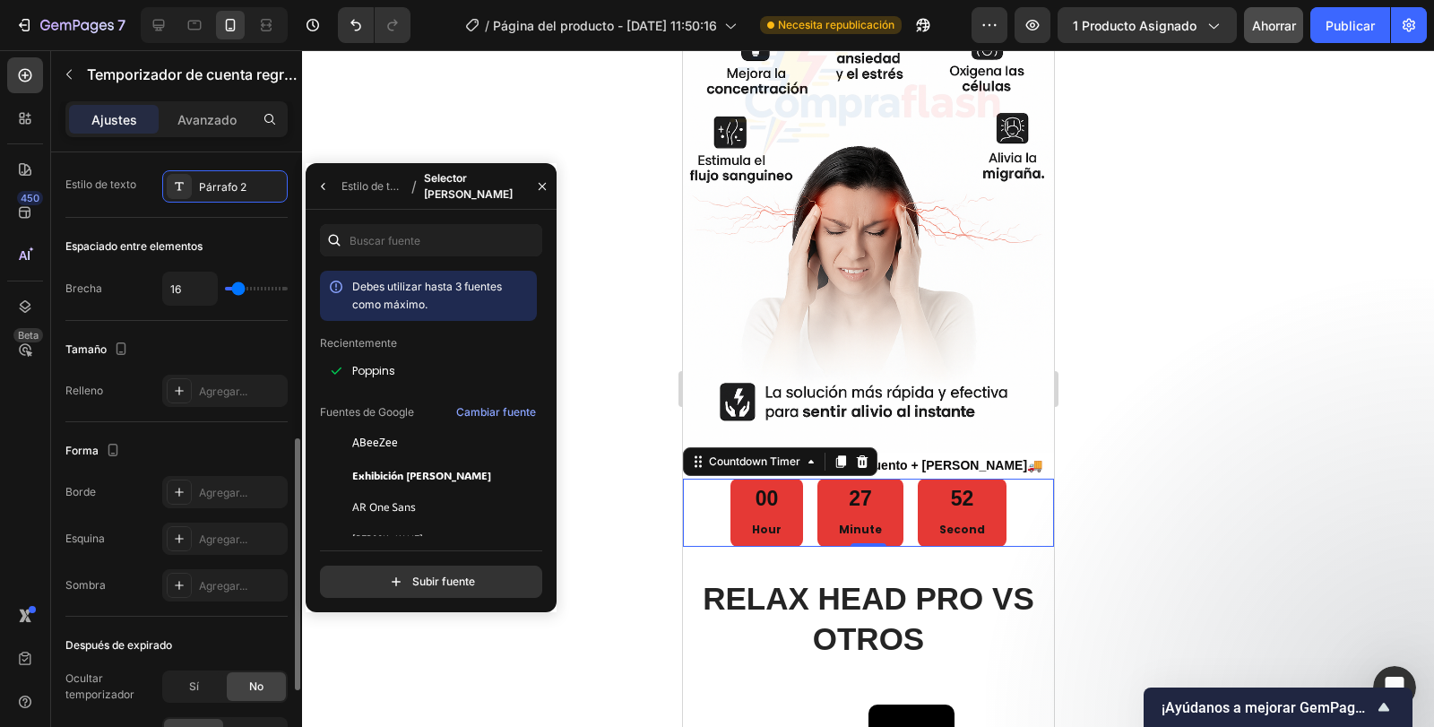
scroll to position [888, 0]
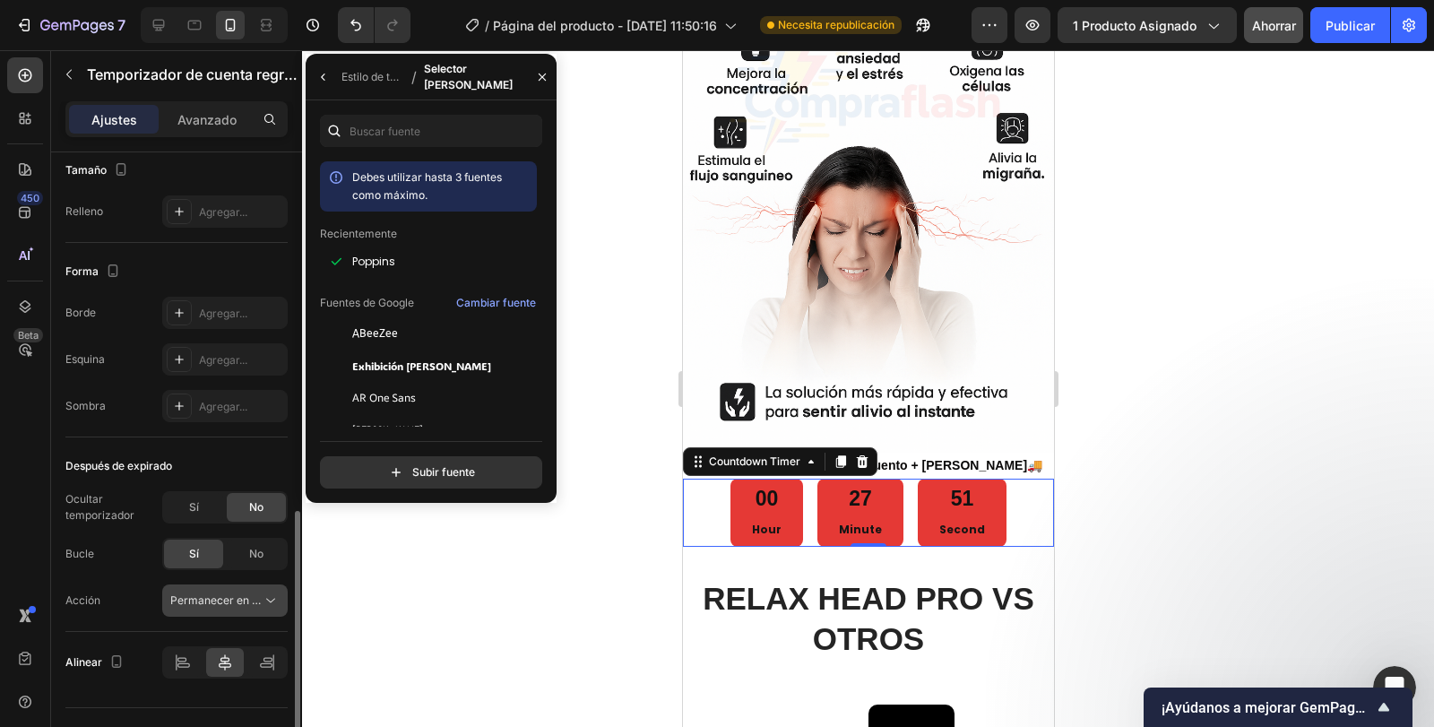
click at [197, 615] on button "Permanecer en la página" at bounding box center [225, 601] width 126 height 32
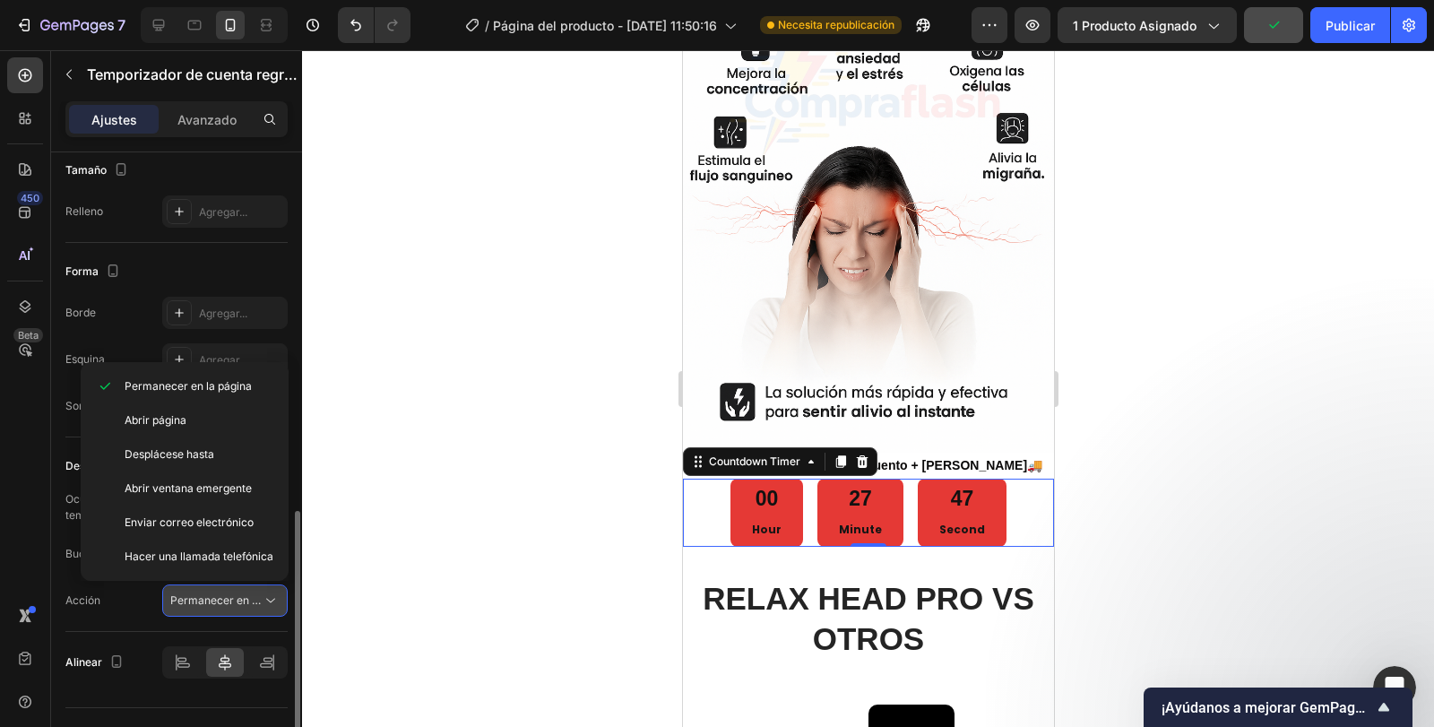
click at [197, 615] on button "Permanecer en la página" at bounding box center [225, 601] width 126 height 32
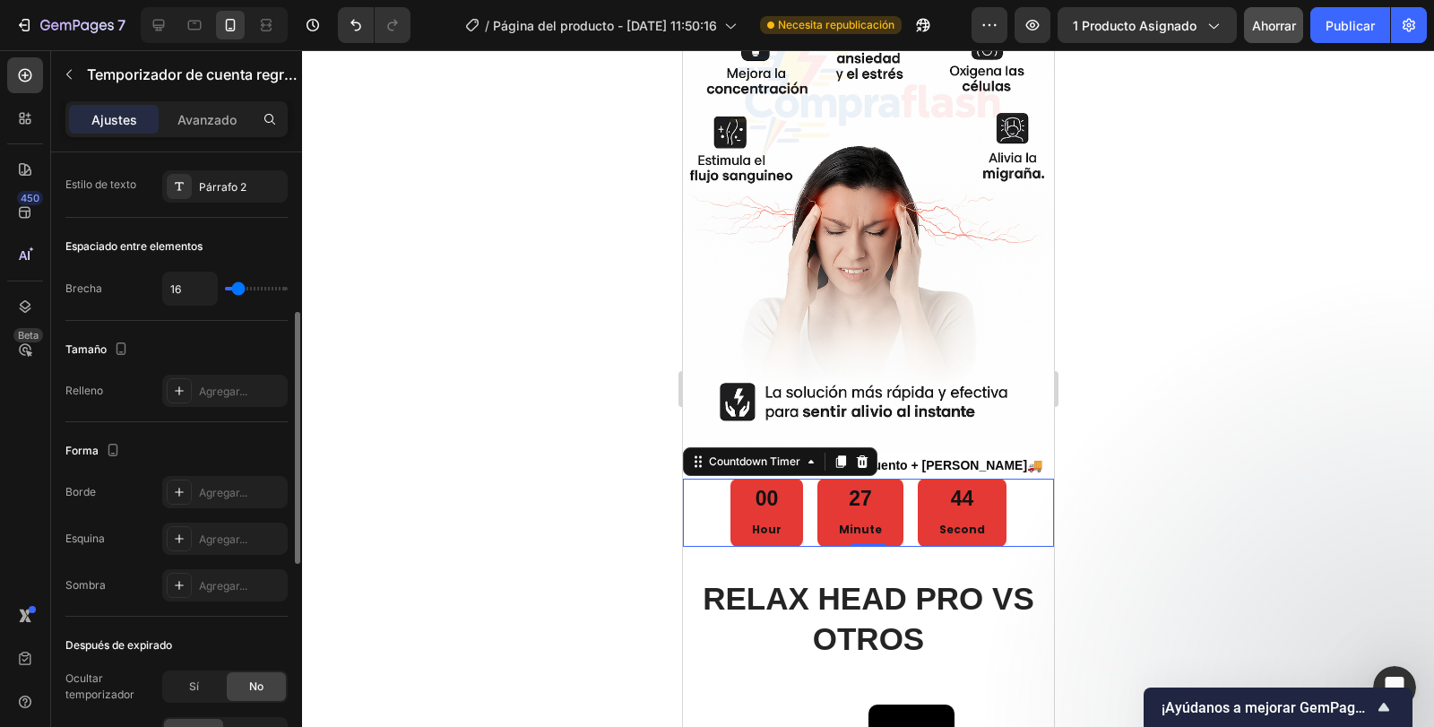
scroll to position [529, 0]
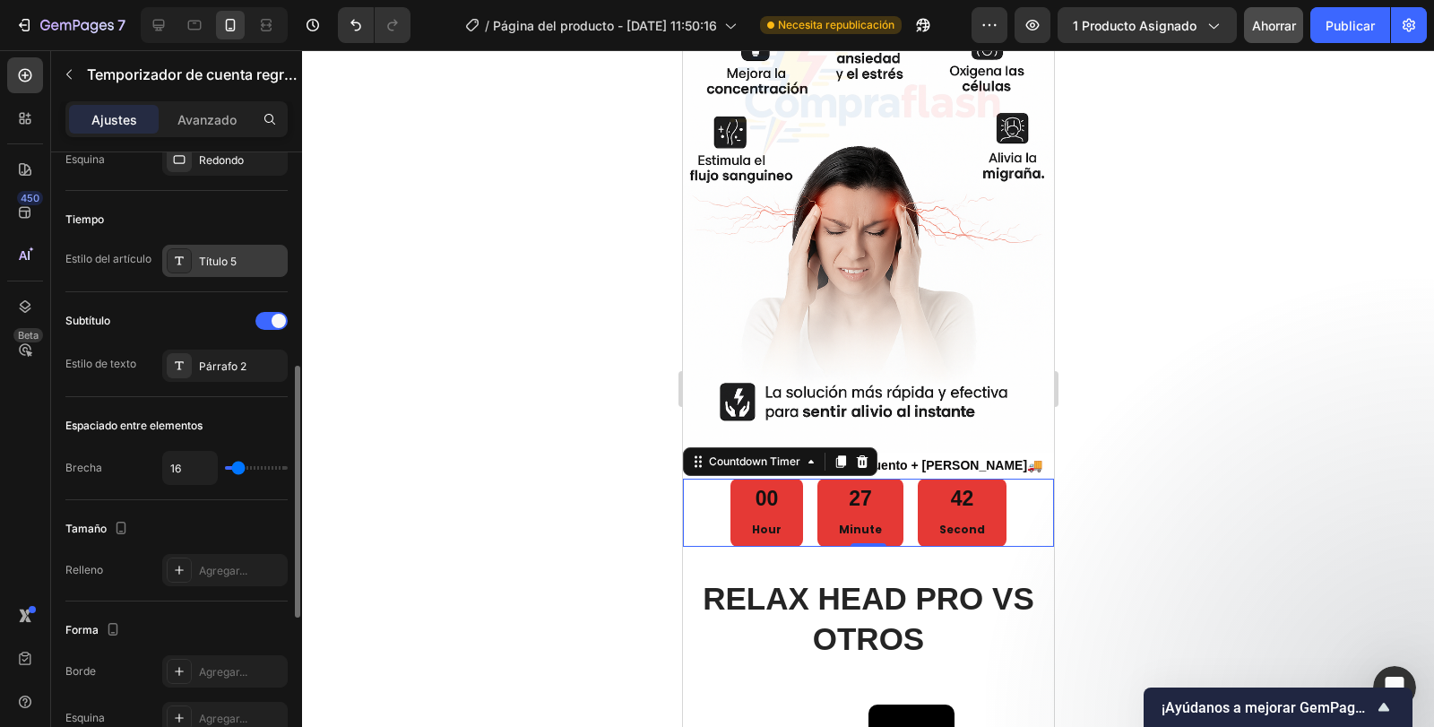
click at [204, 265] on font "Título 5" at bounding box center [218, 261] width 38 height 13
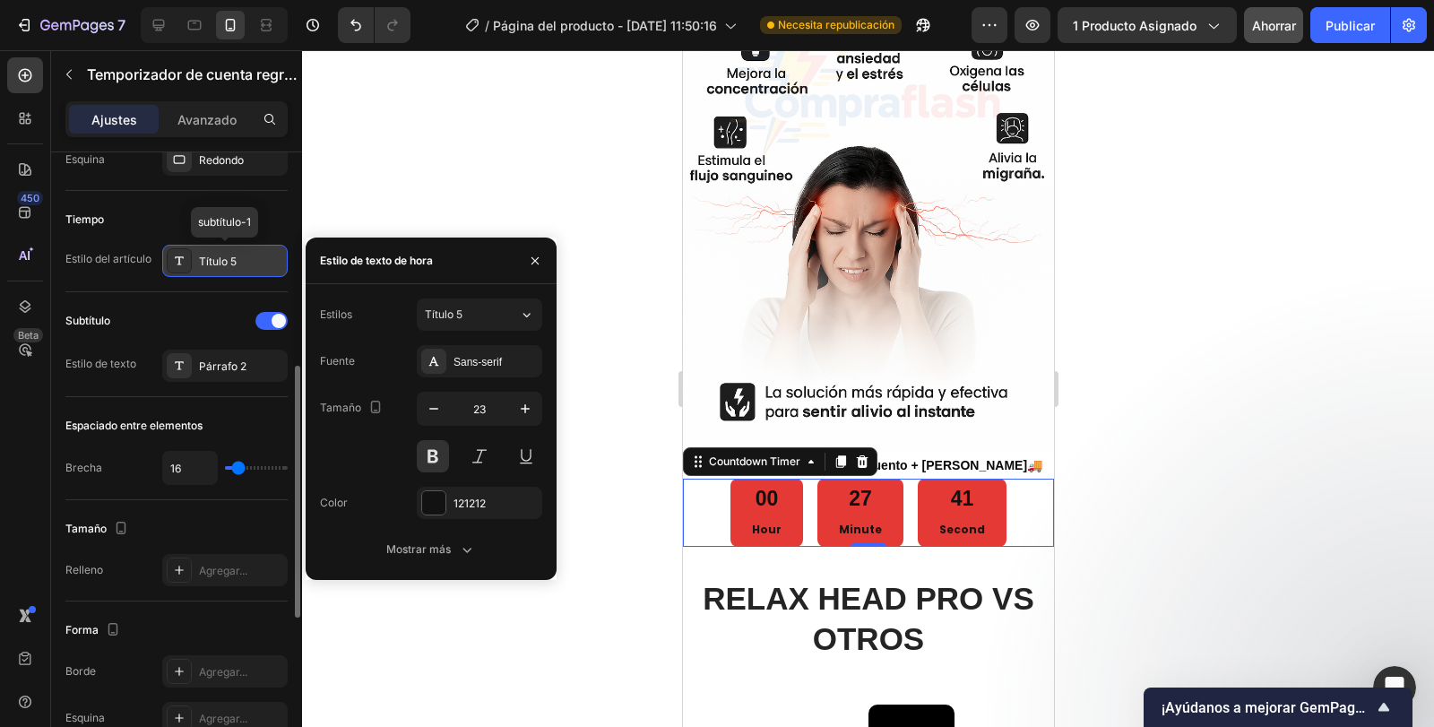
click at [204, 265] on font "Título 5" at bounding box center [218, 261] width 38 height 13
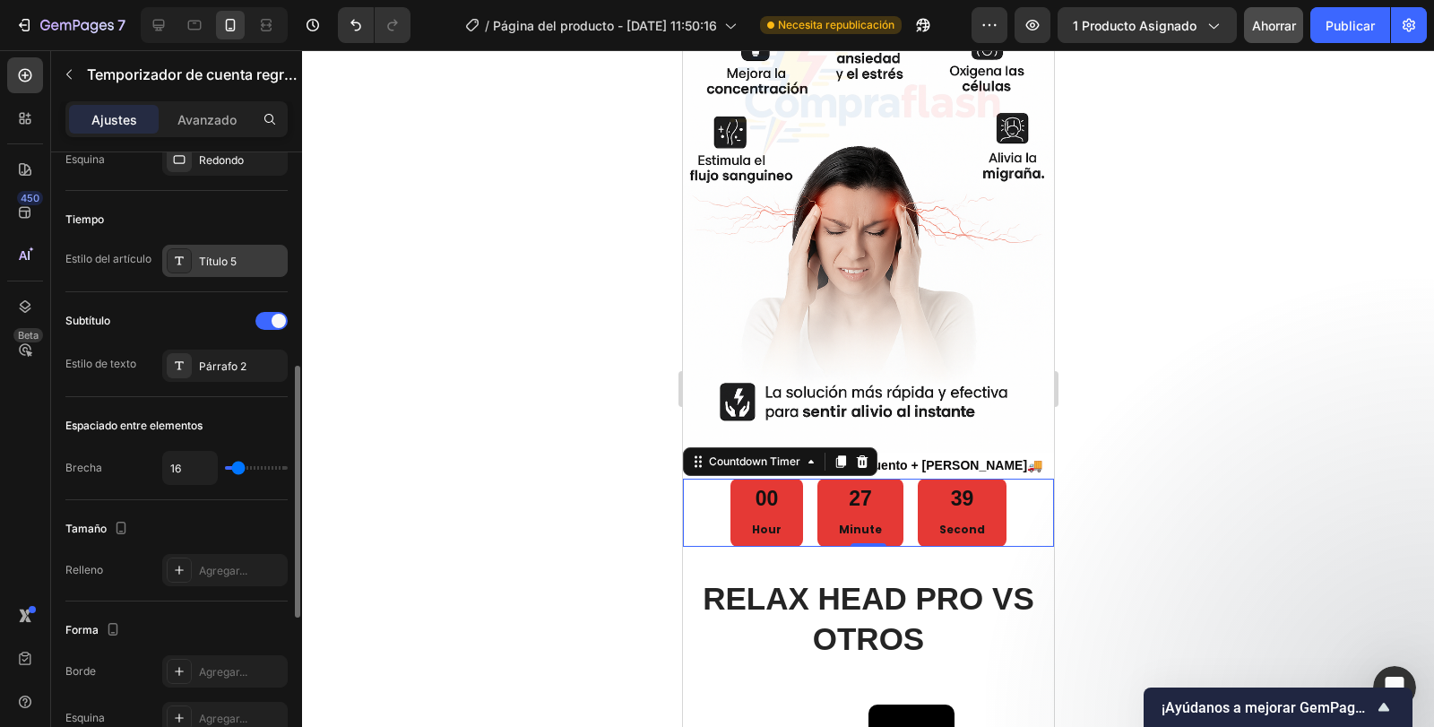
click at [196, 275] on div "Título 5" at bounding box center [225, 261] width 126 height 32
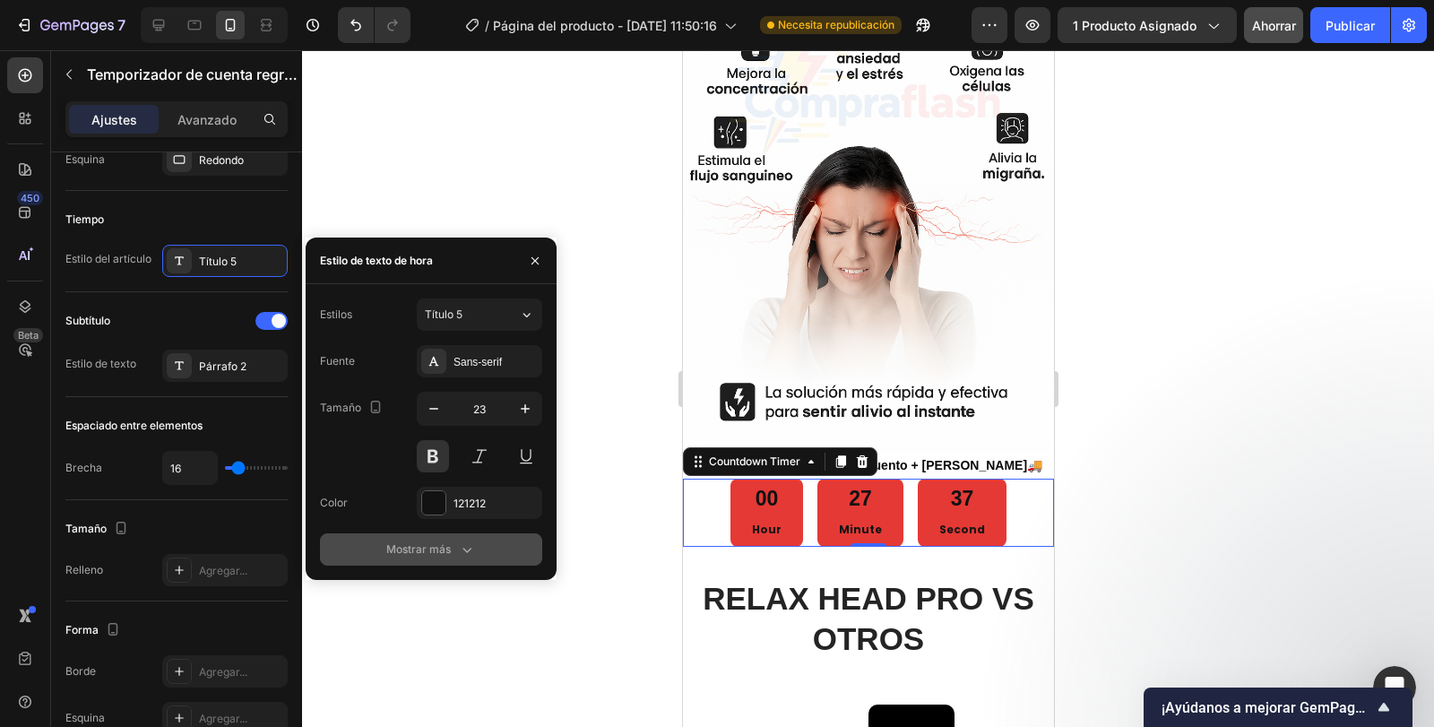
click at [420, 550] on font "Mostrar más" at bounding box center [418, 548] width 65 height 13
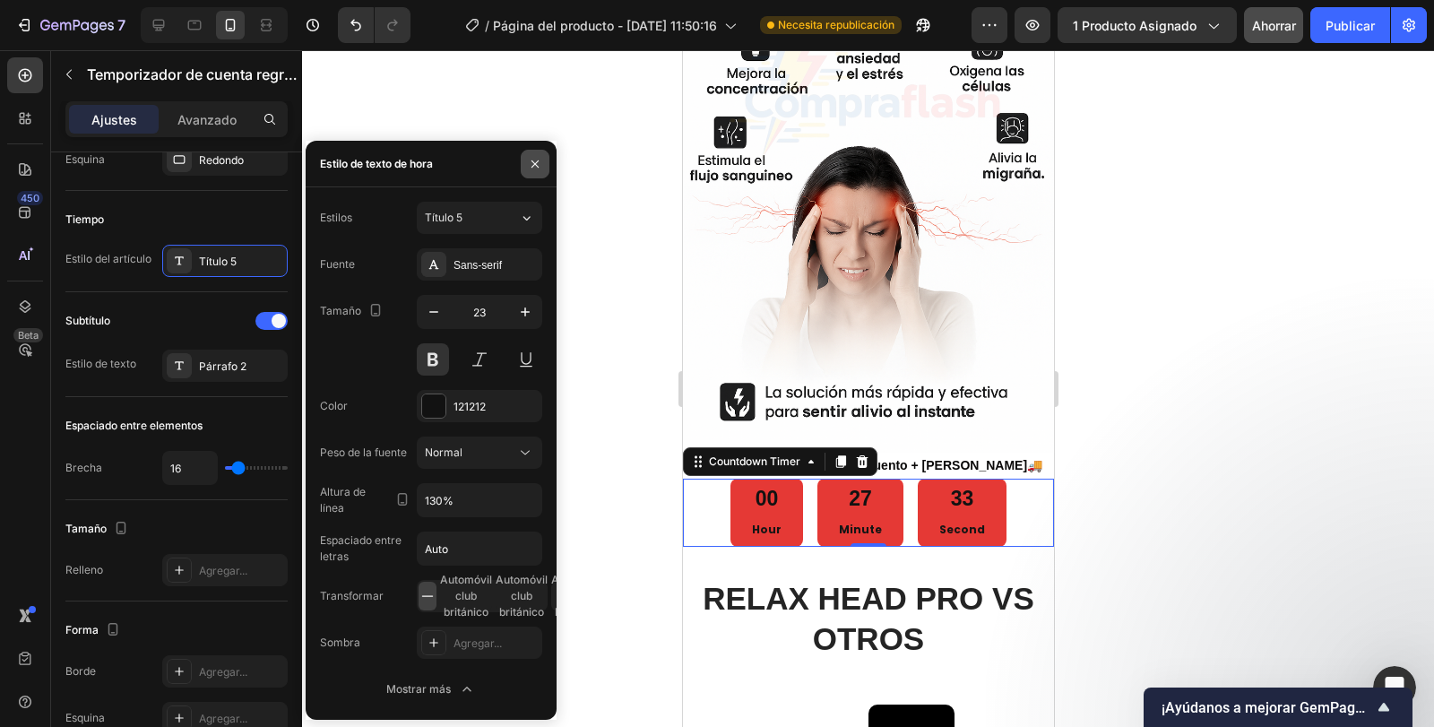
click at [540, 171] on button "button" at bounding box center [535, 164] width 29 height 29
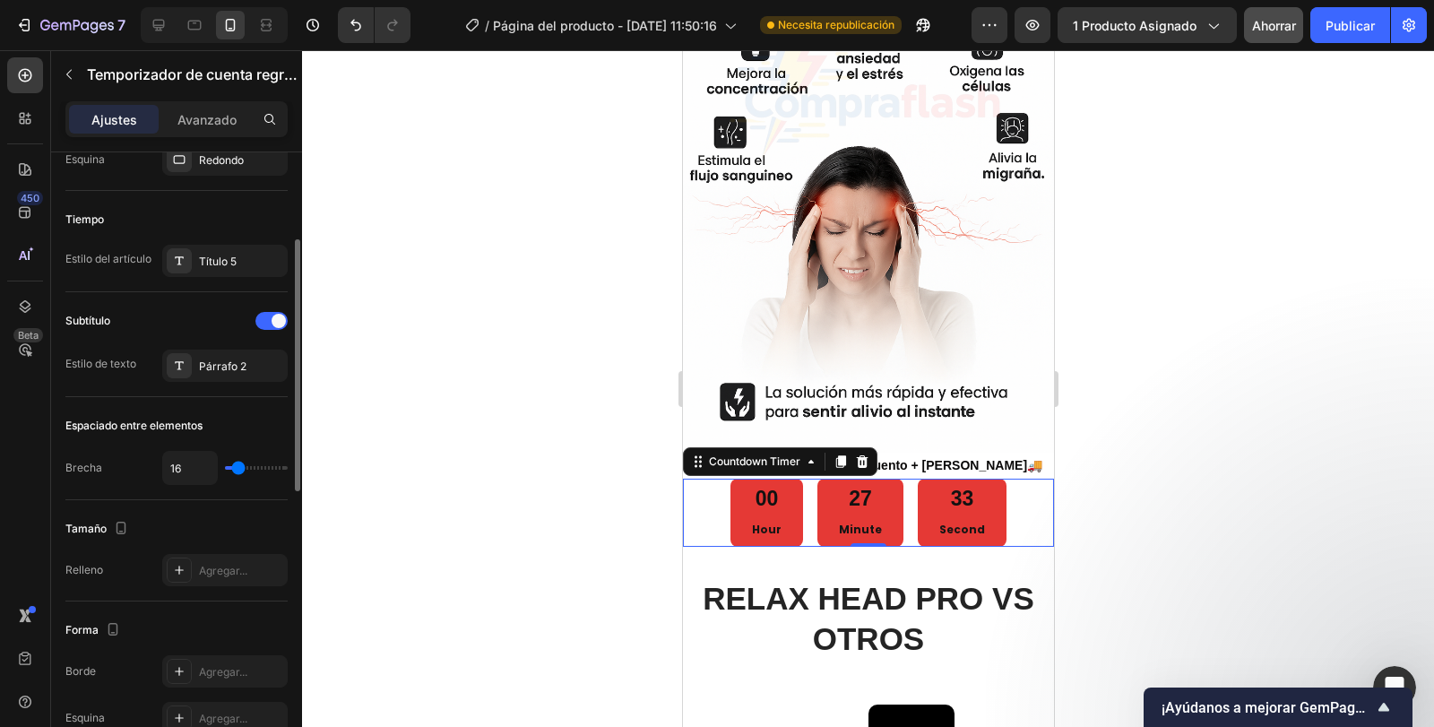
scroll to position [439, 0]
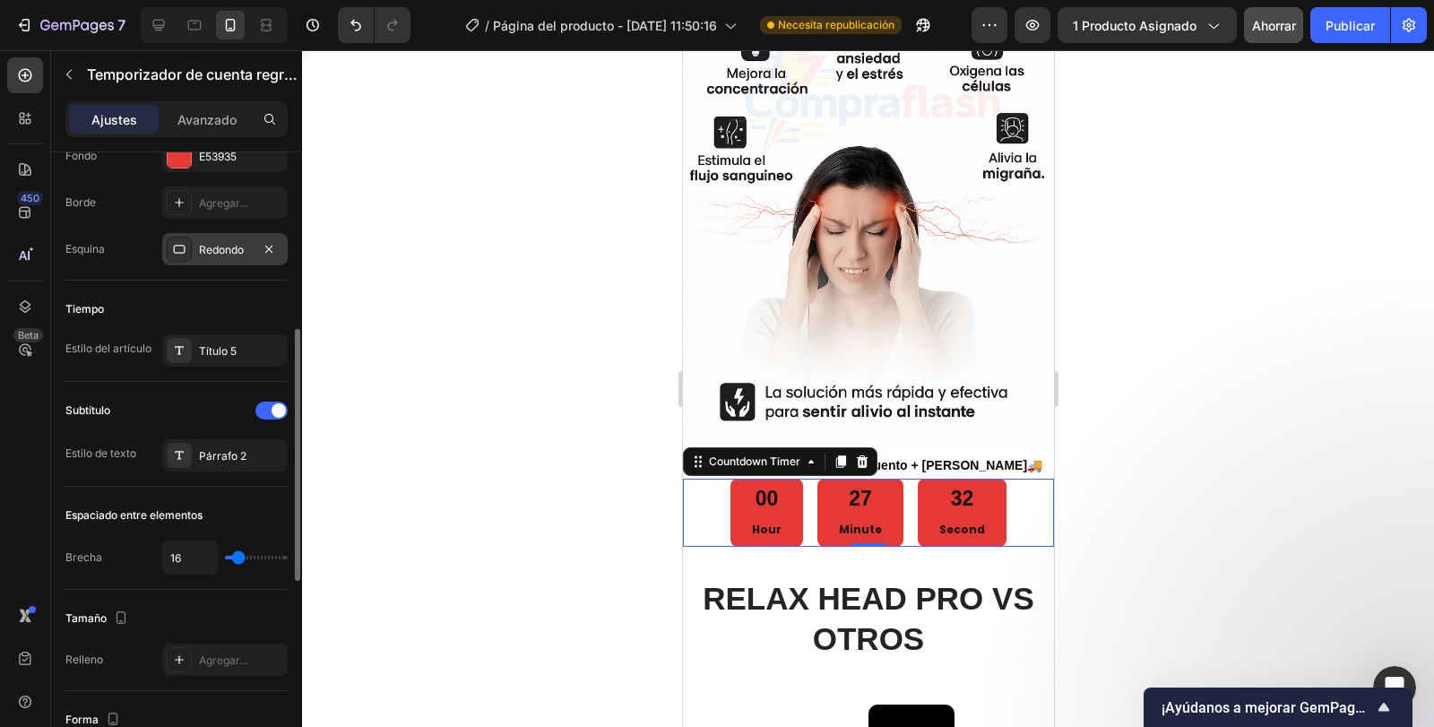
click at [227, 252] on font "Redondo" at bounding box center [221, 249] width 45 height 13
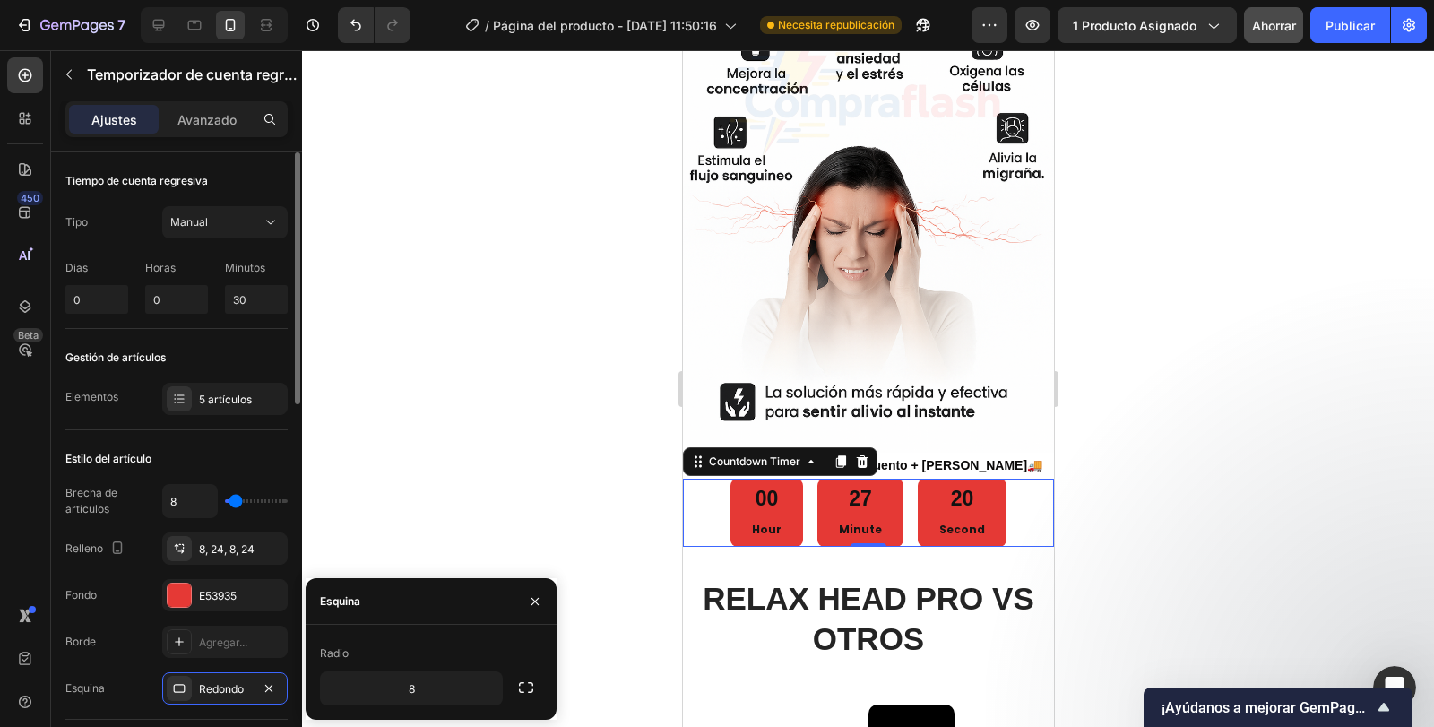
scroll to position [90, 0]
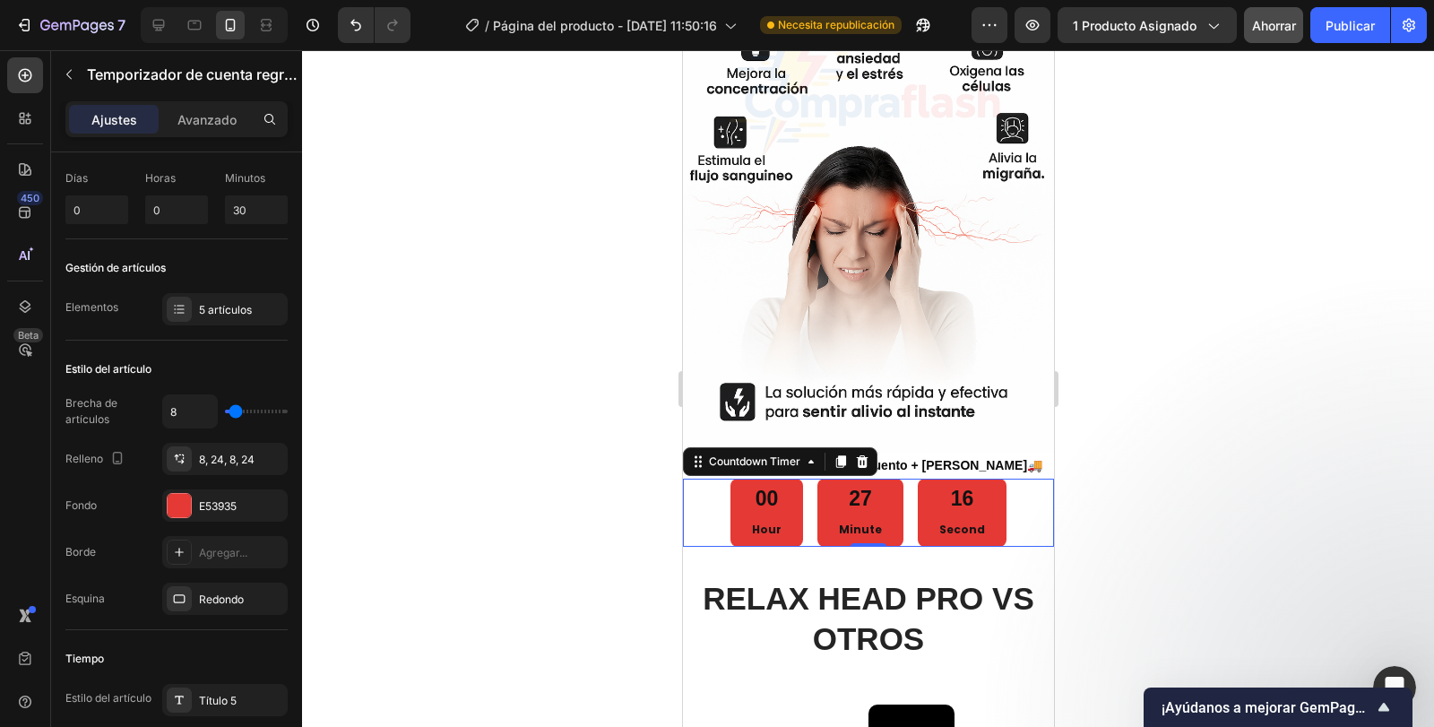
click at [375, 388] on div at bounding box center [868, 388] width 1132 height 677
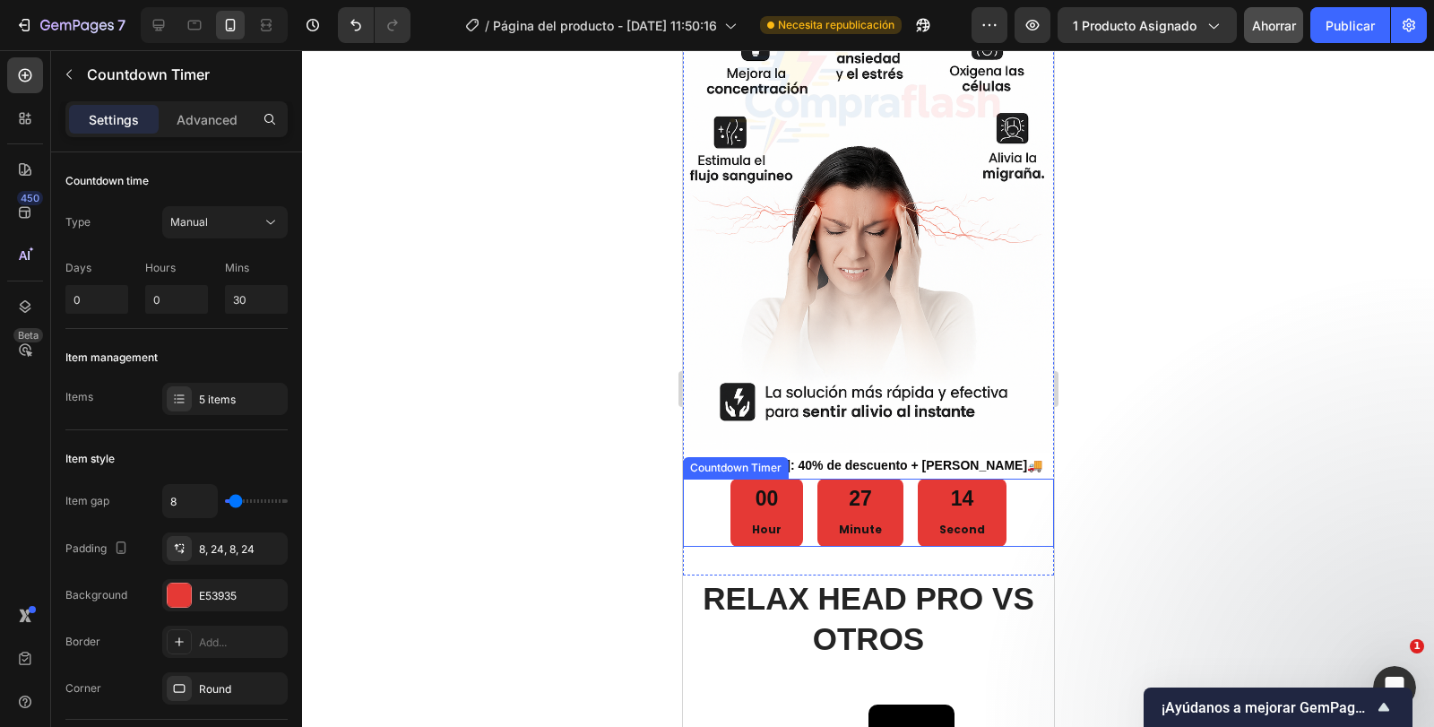
click at [952, 520] on p "Second" at bounding box center [962, 530] width 46 height 20
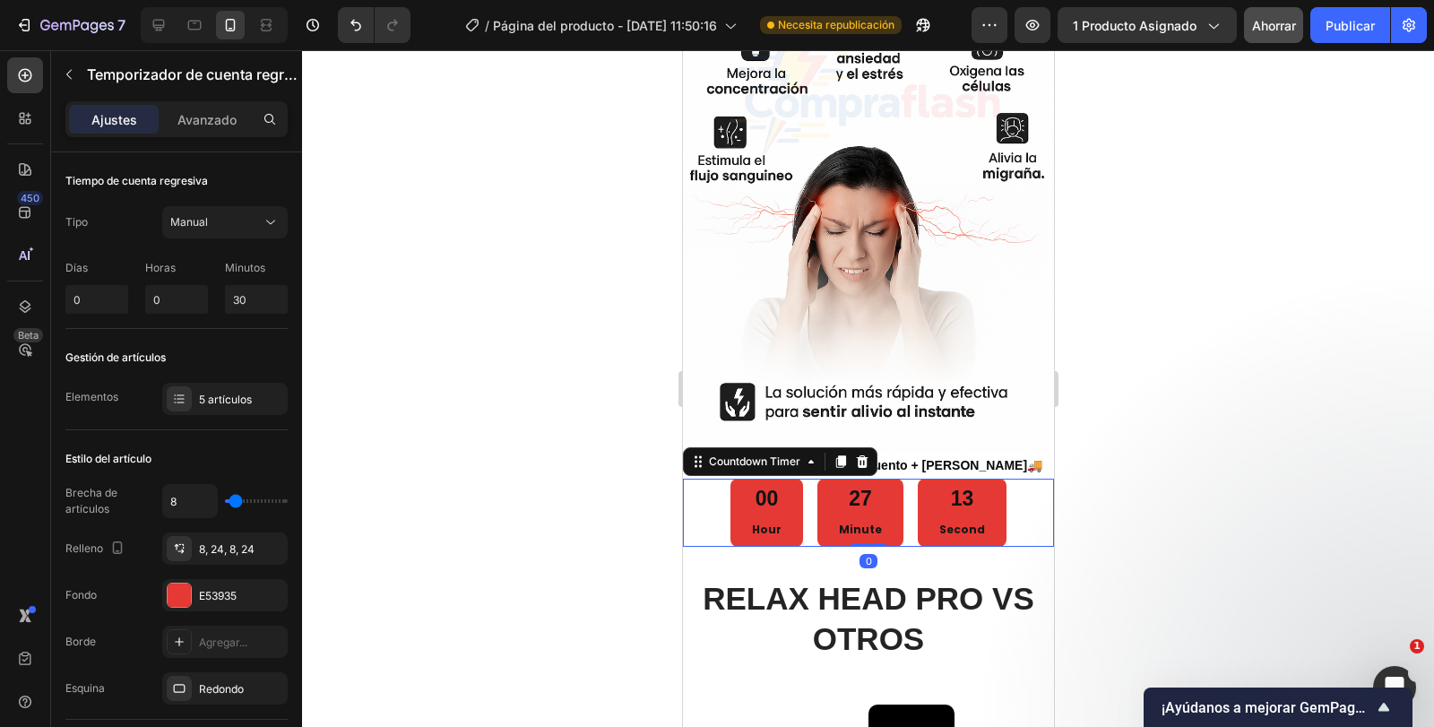
click at [953, 520] on p "Second" at bounding box center [962, 530] width 46 height 20
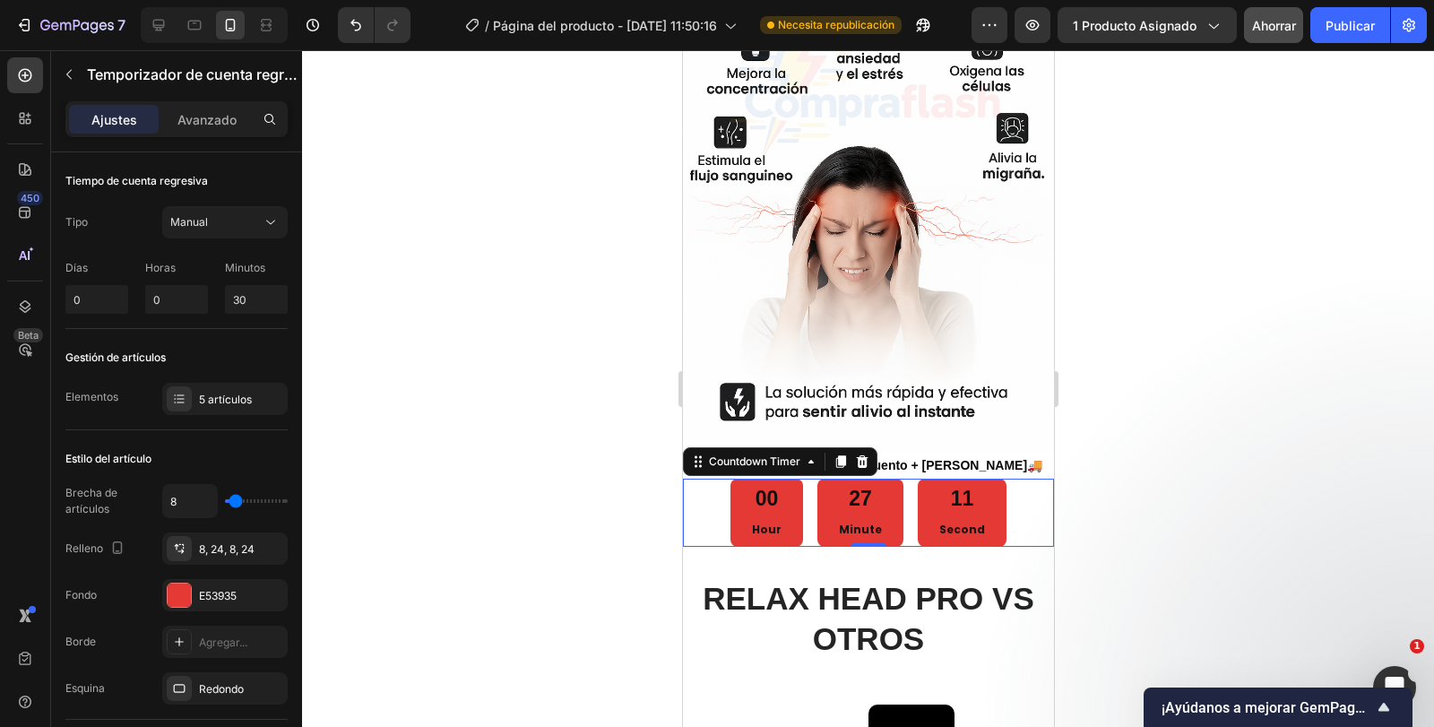
click at [857, 520] on p "Minute" at bounding box center [859, 530] width 43 height 20
click at [794, 454] on div "Countdown Timer" at bounding box center [754, 462] width 99 height 16
click at [803, 451] on div "Countdown Timer" at bounding box center [754, 462] width 134 height 22
click at [773, 520] on p "Hour" at bounding box center [766, 530] width 30 height 20
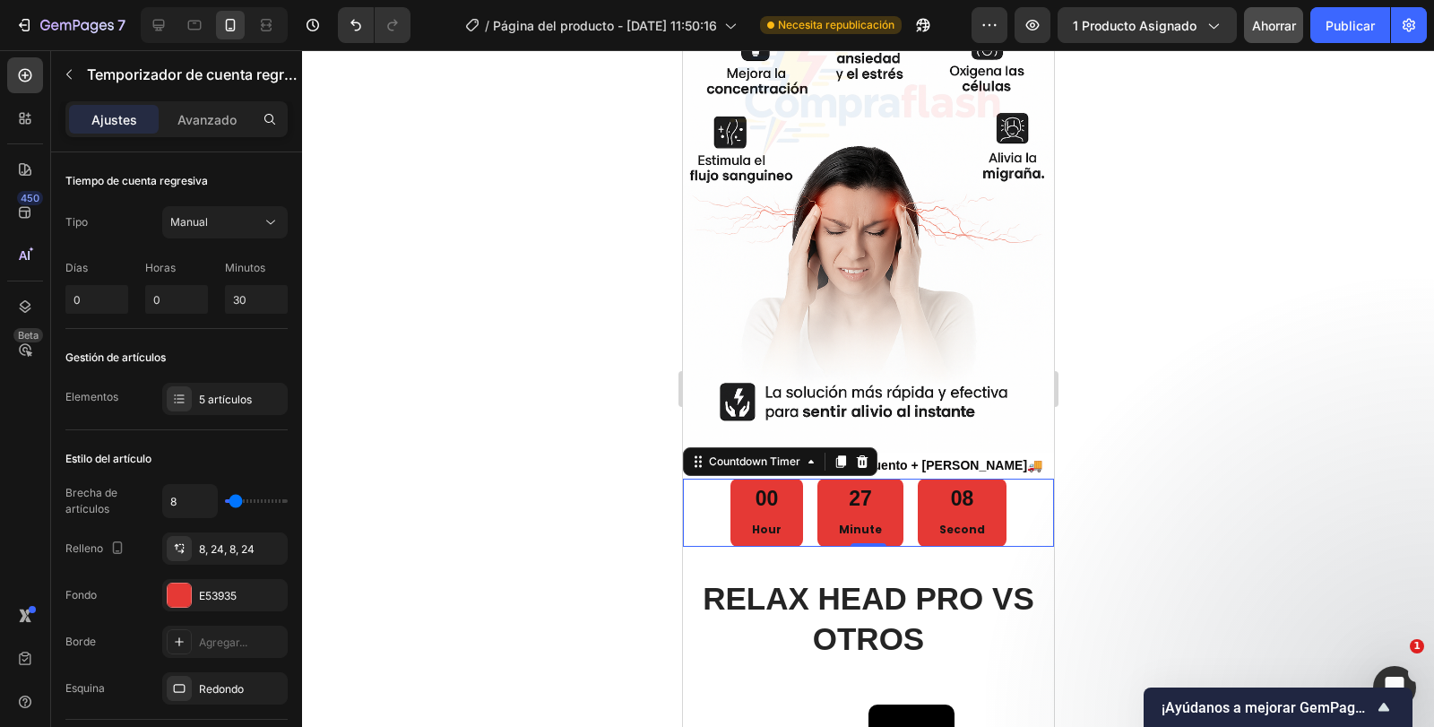
click at [773, 520] on p "Hour" at bounding box center [766, 530] width 30 height 20
click at [882, 494] on div "27 Minute" at bounding box center [860, 513] width 86 height 68
click at [862, 520] on p "Minute" at bounding box center [859, 530] width 43 height 20
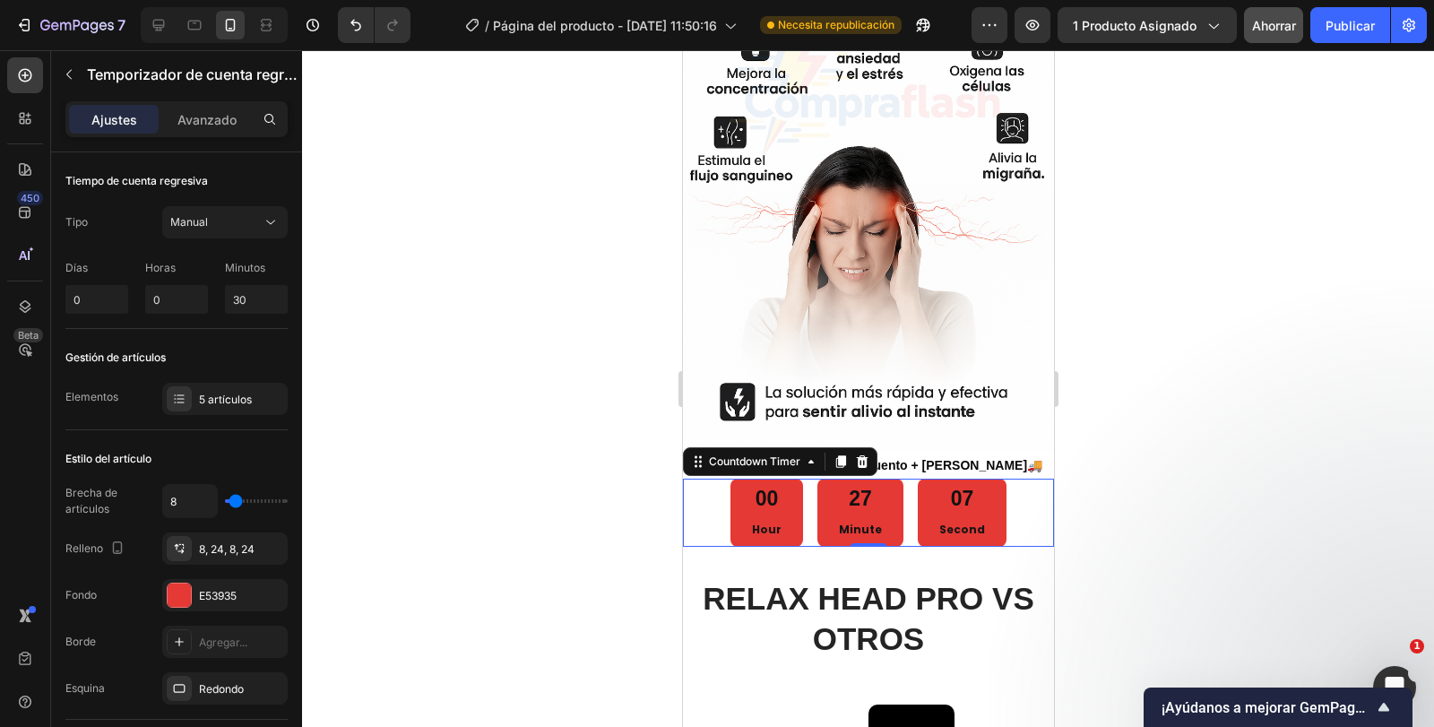
click at [862, 520] on p "Minute" at bounding box center [859, 530] width 43 height 20
click at [68, 265] on font "Días" at bounding box center [76, 267] width 22 height 13
click at [209, 397] on font "5 artículos" at bounding box center [225, 399] width 53 height 13
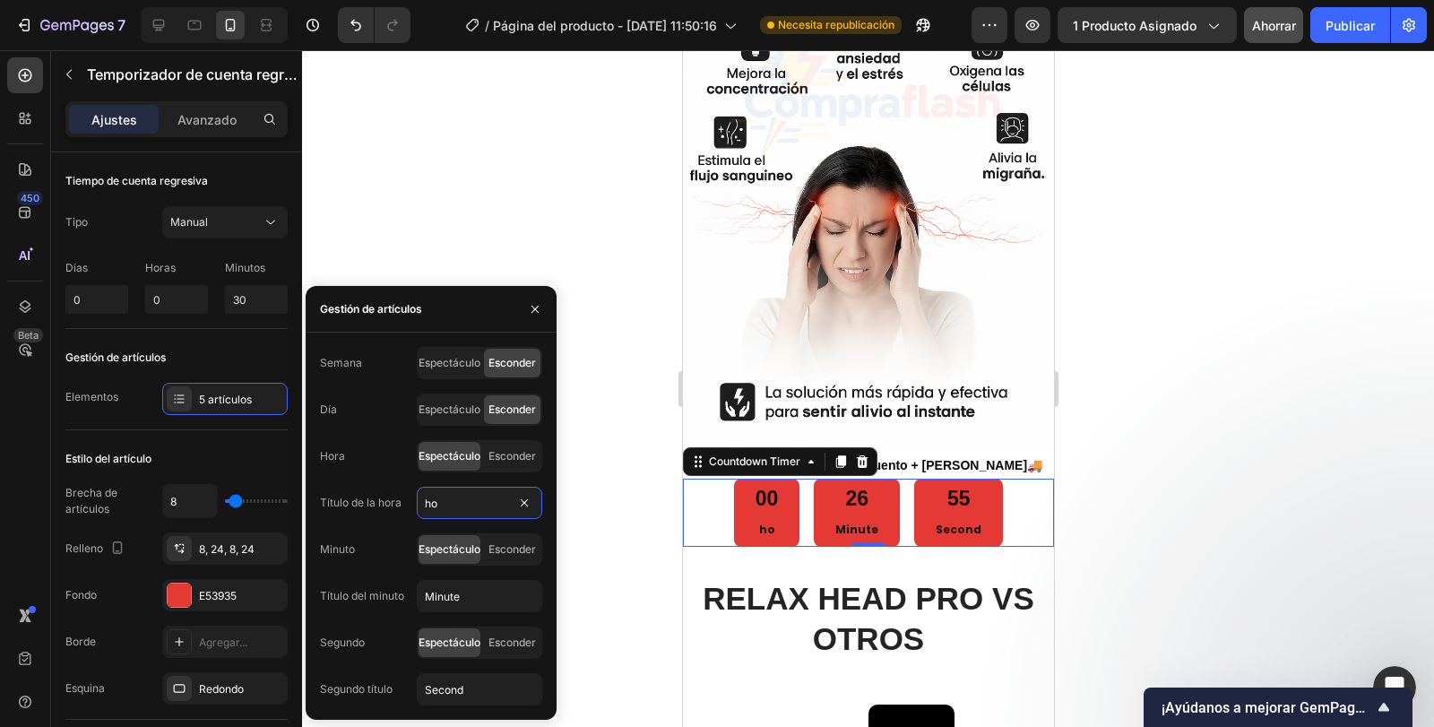
type input "h"
type input "G"
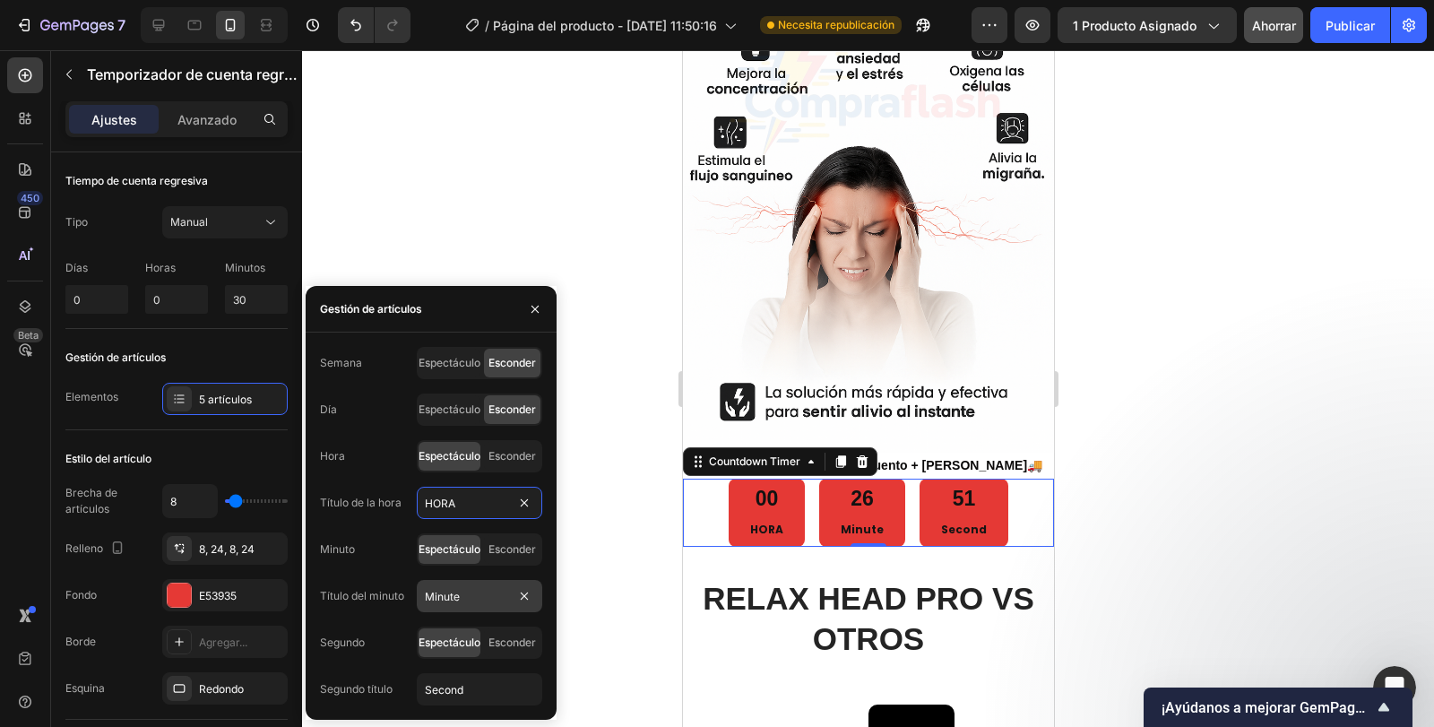
type input "HORA"
click at [465, 602] on input "Minute" at bounding box center [480, 596] width 126 height 32
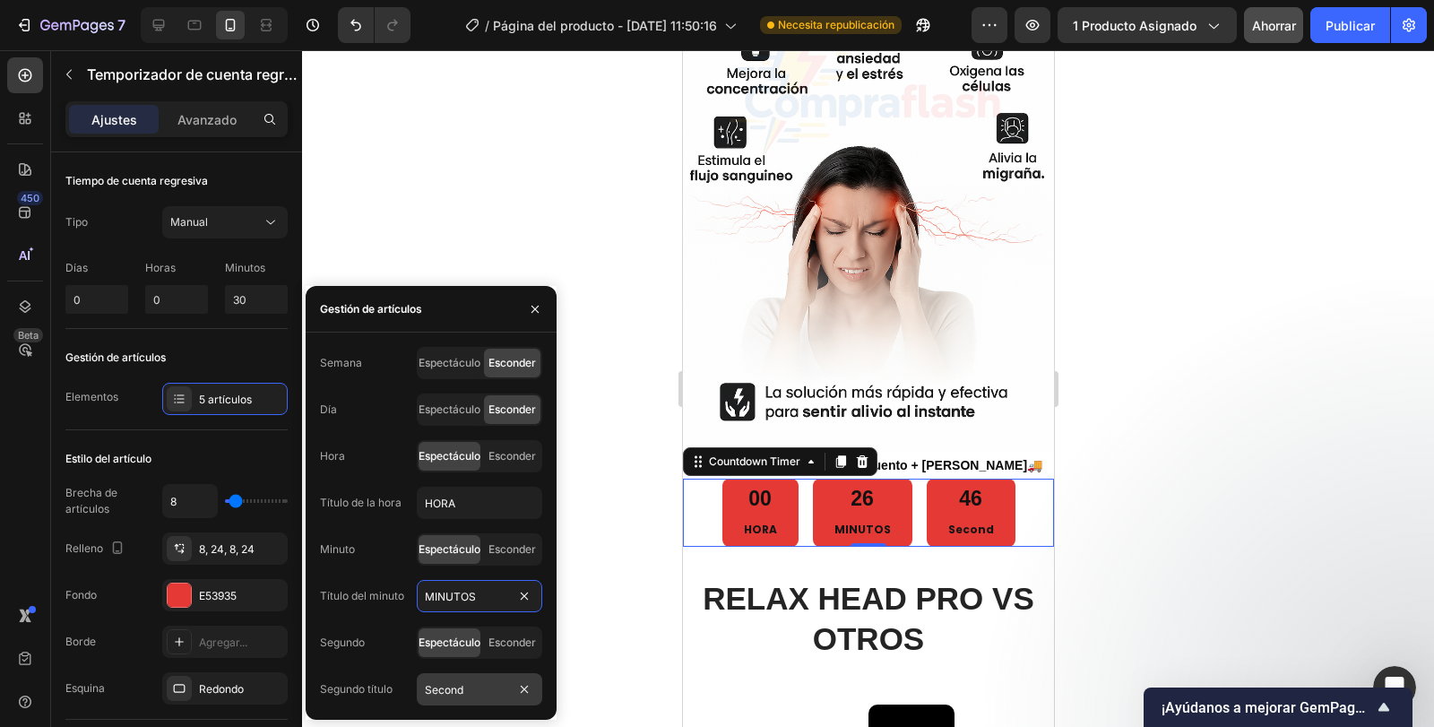
type input "MINUTOS"
click at [464, 690] on input "Second" at bounding box center [480, 689] width 126 height 32
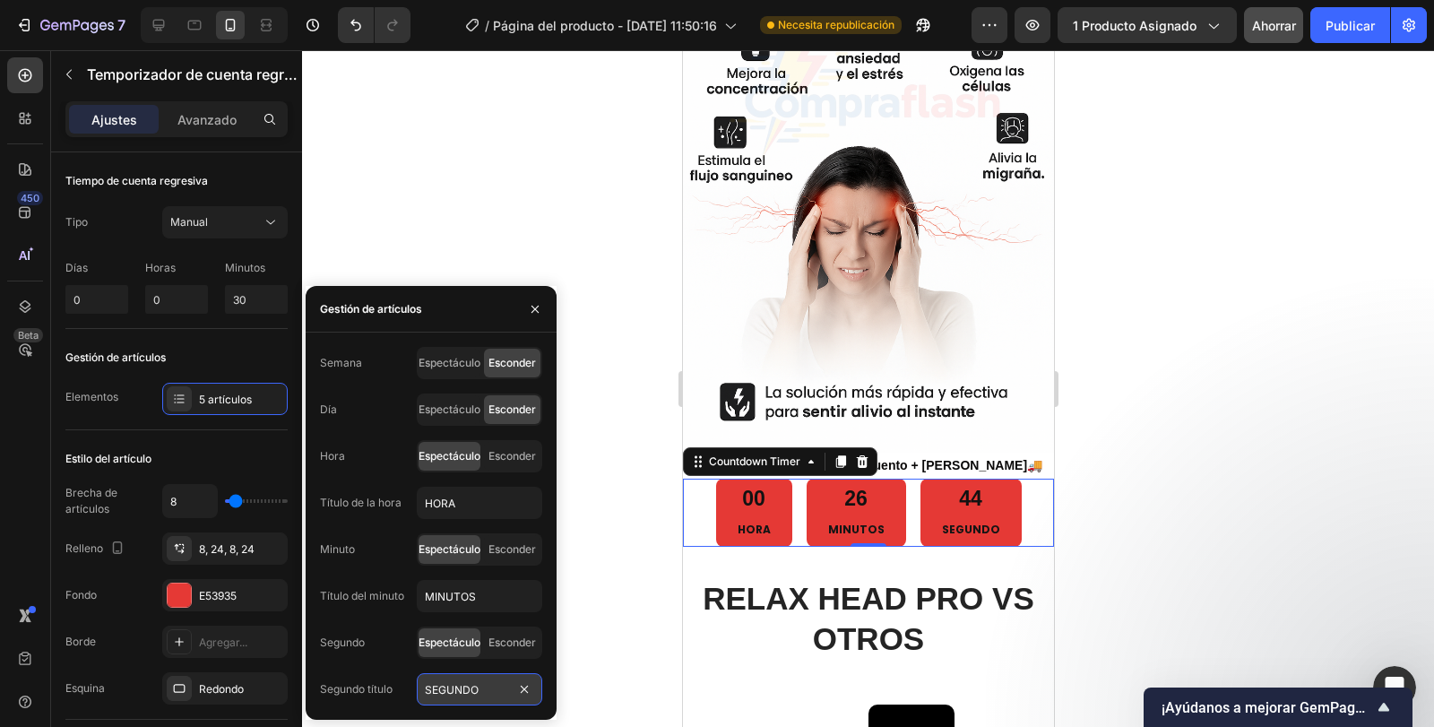
type input "SEGUNDOS"
click at [1145, 455] on div at bounding box center [868, 388] width 1132 height 677
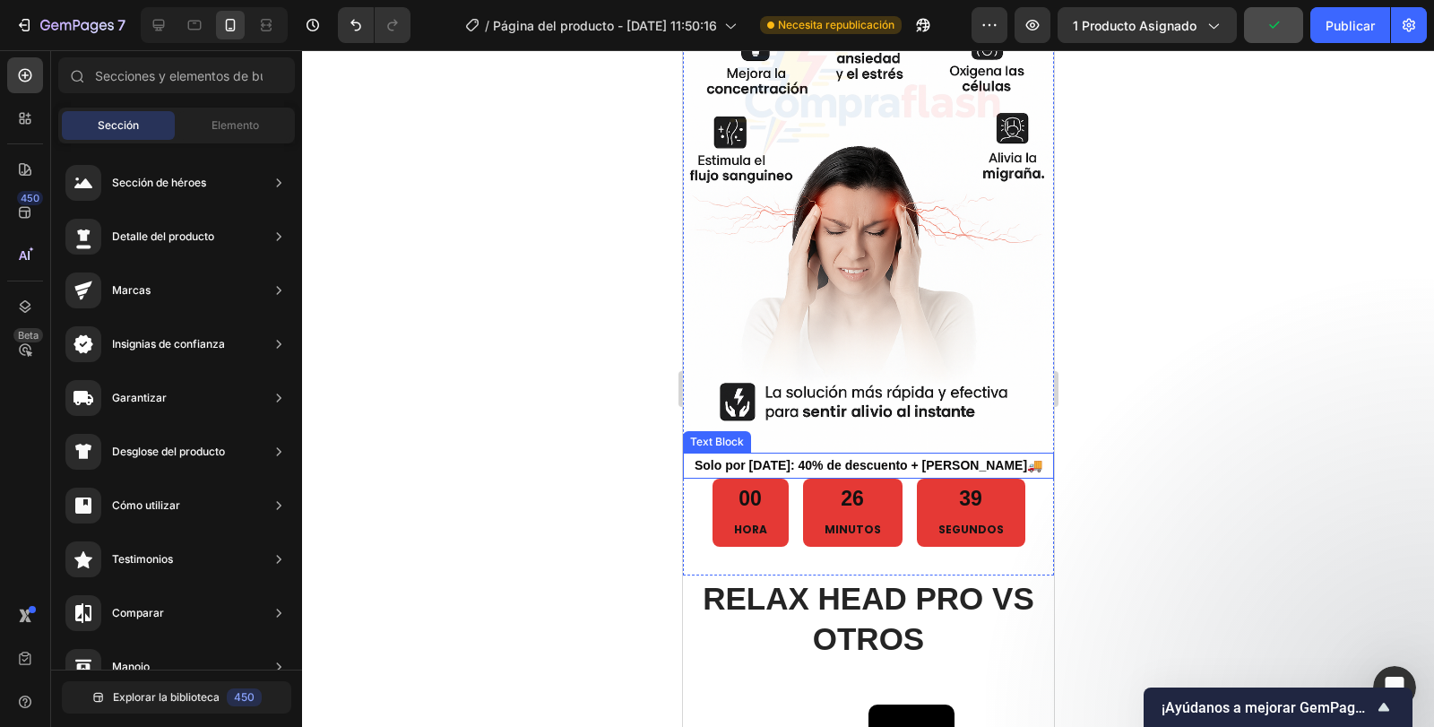
click at [846, 458] on strong "Solo por hoy: 40% de descuento + Envío Gratis" at bounding box center [860, 465] width 333 height 14
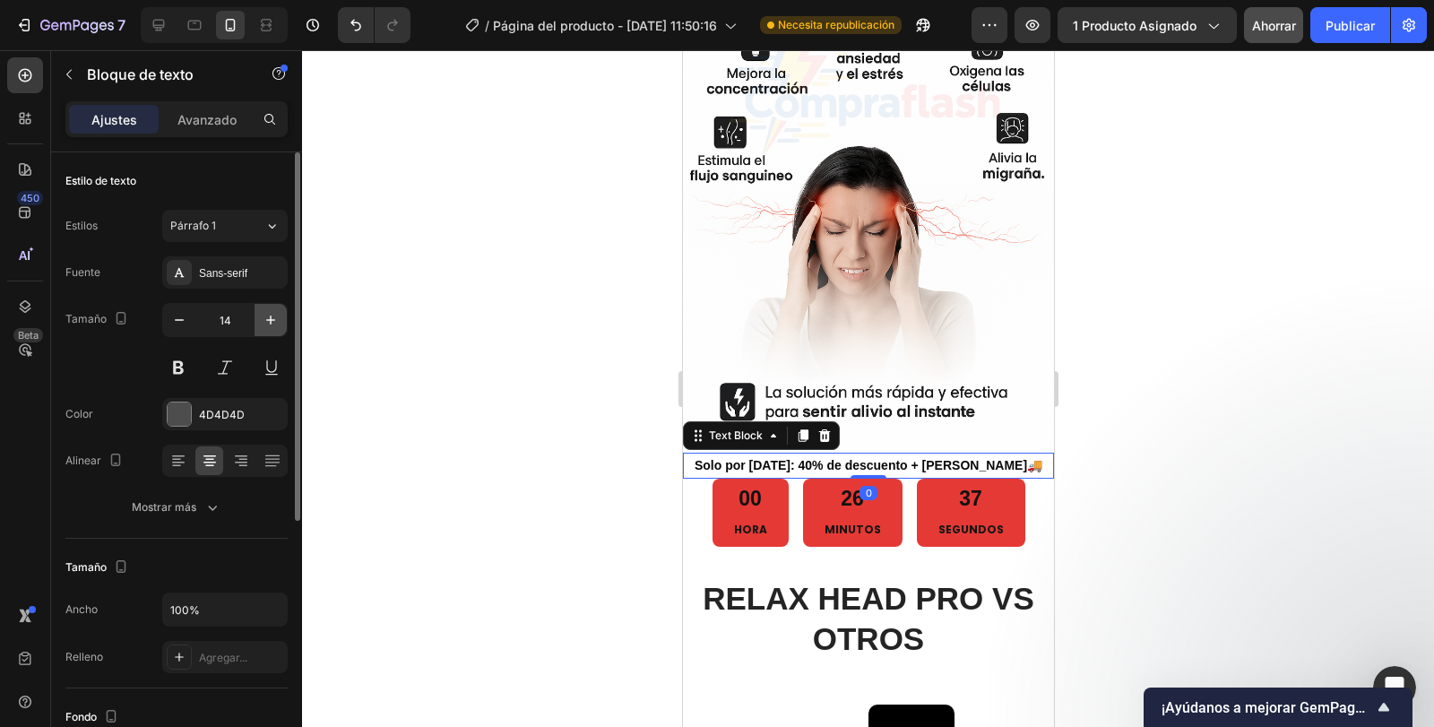
click at [273, 325] on icon "button" at bounding box center [271, 320] width 18 height 18
type input "15"
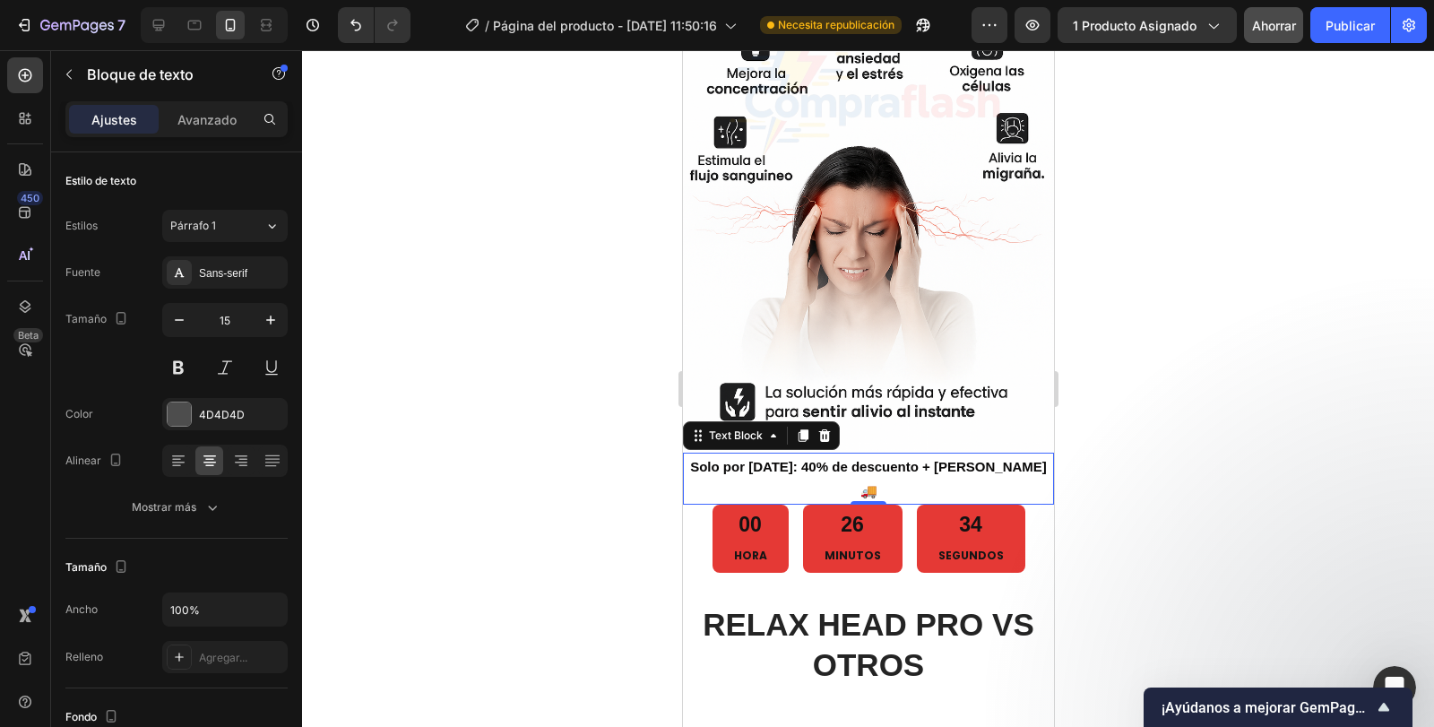
click at [1305, 448] on div at bounding box center [868, 388] width 1132 height 677
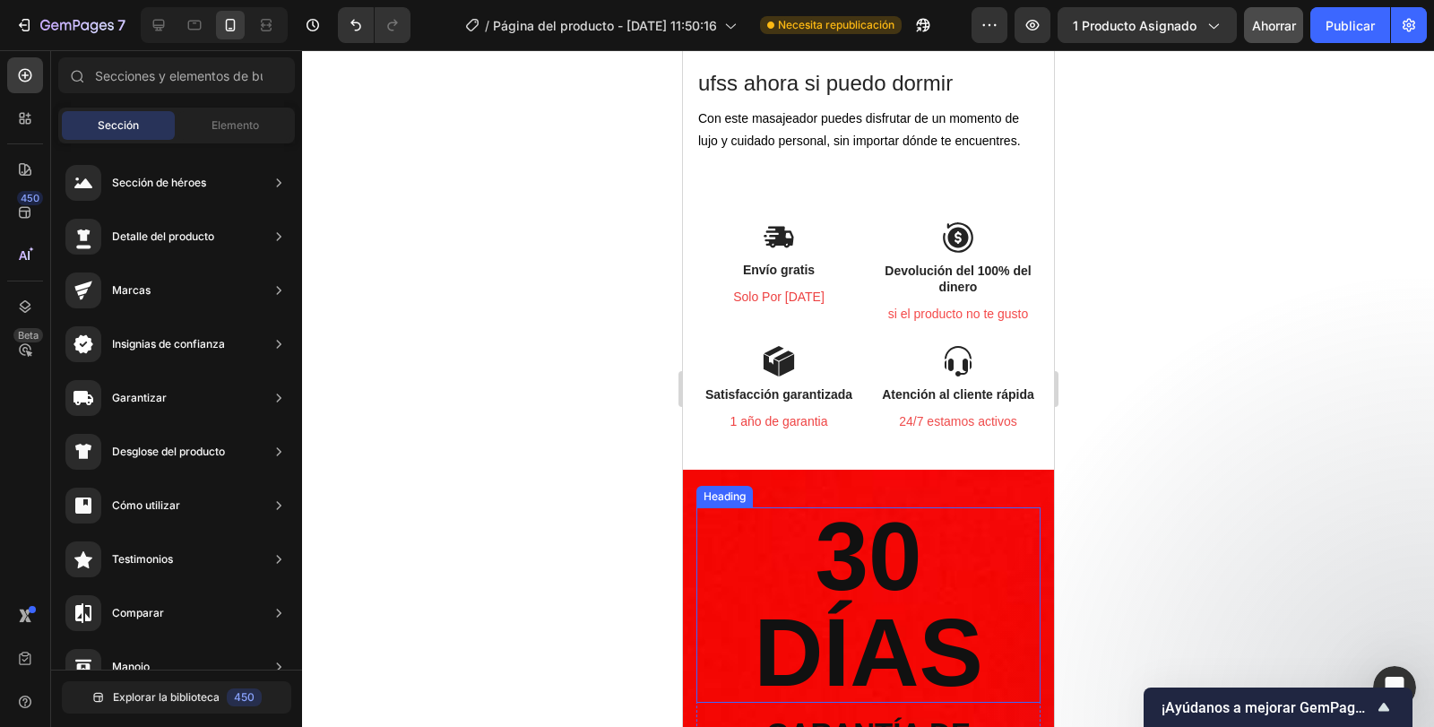
scroll to position [5417, 0]
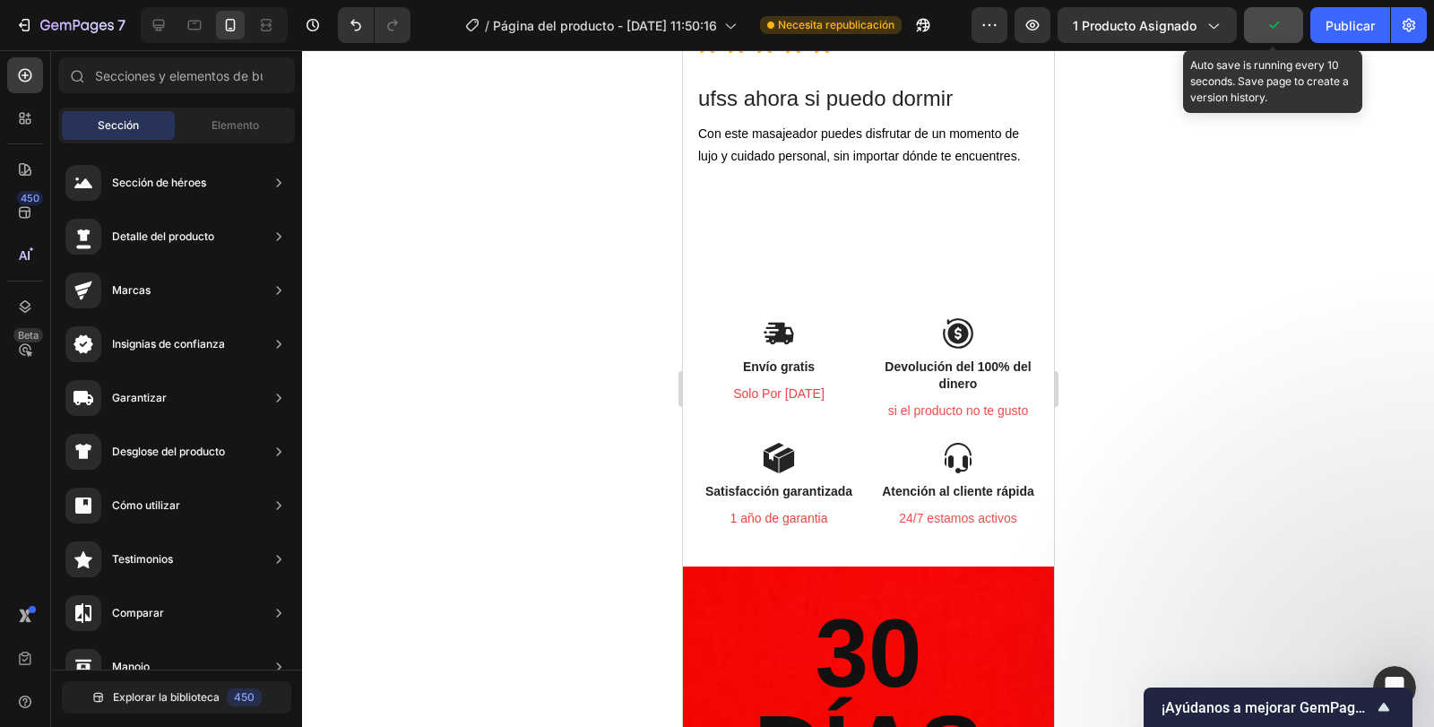
click at [1275, 25] on icon "button" at bounding box center [1274, 25] width 18 height 18
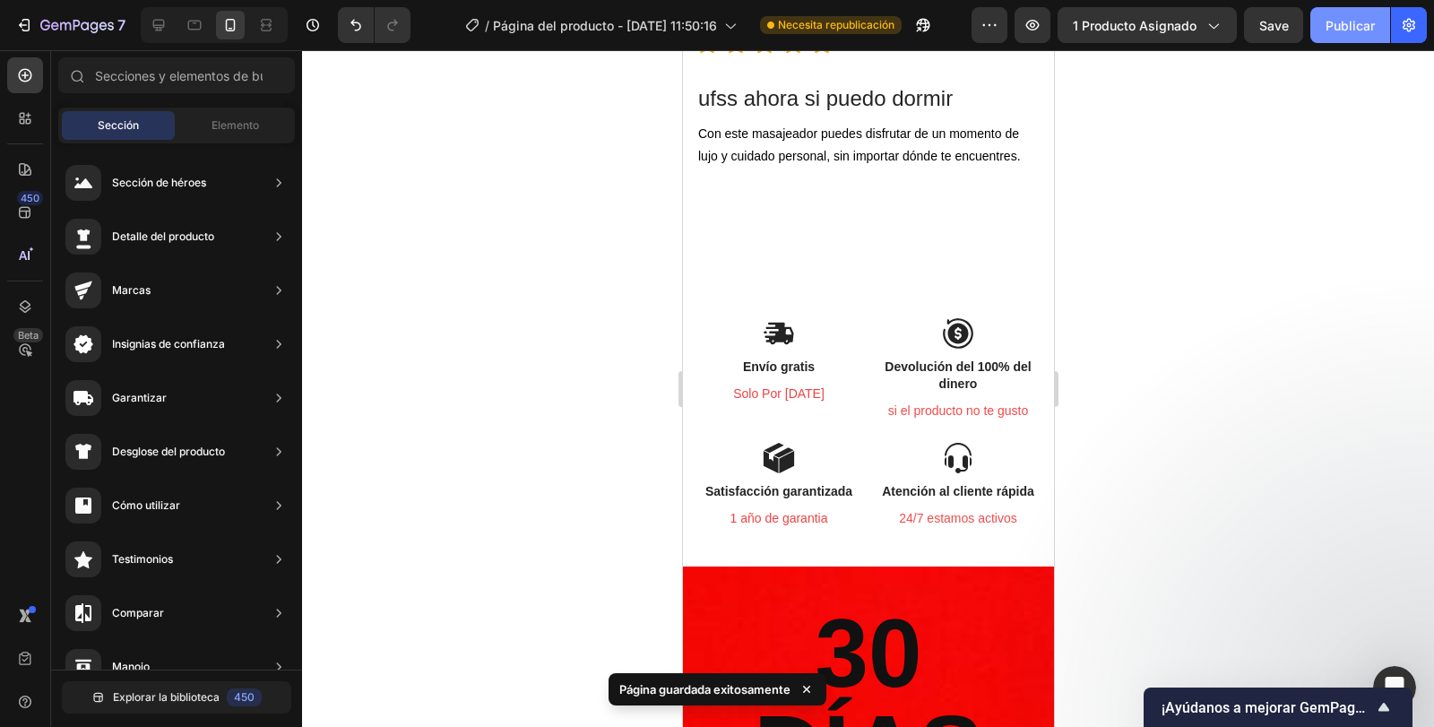
click at [1357, 37] on button "Publicar" at bounding box center [1351, 25] width 80 height 36
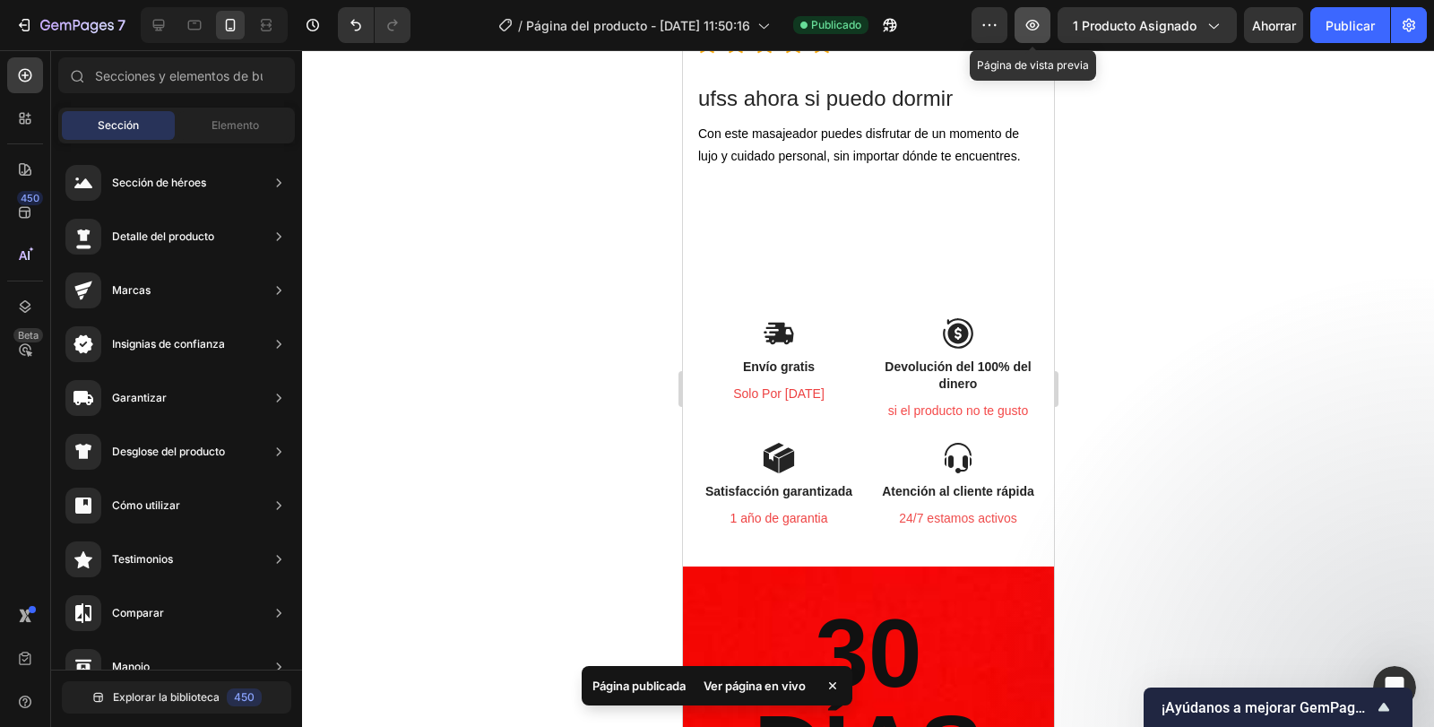
click at [1042, 27] on icon "button" at bounding box center [1033, 25] width 18 height 18
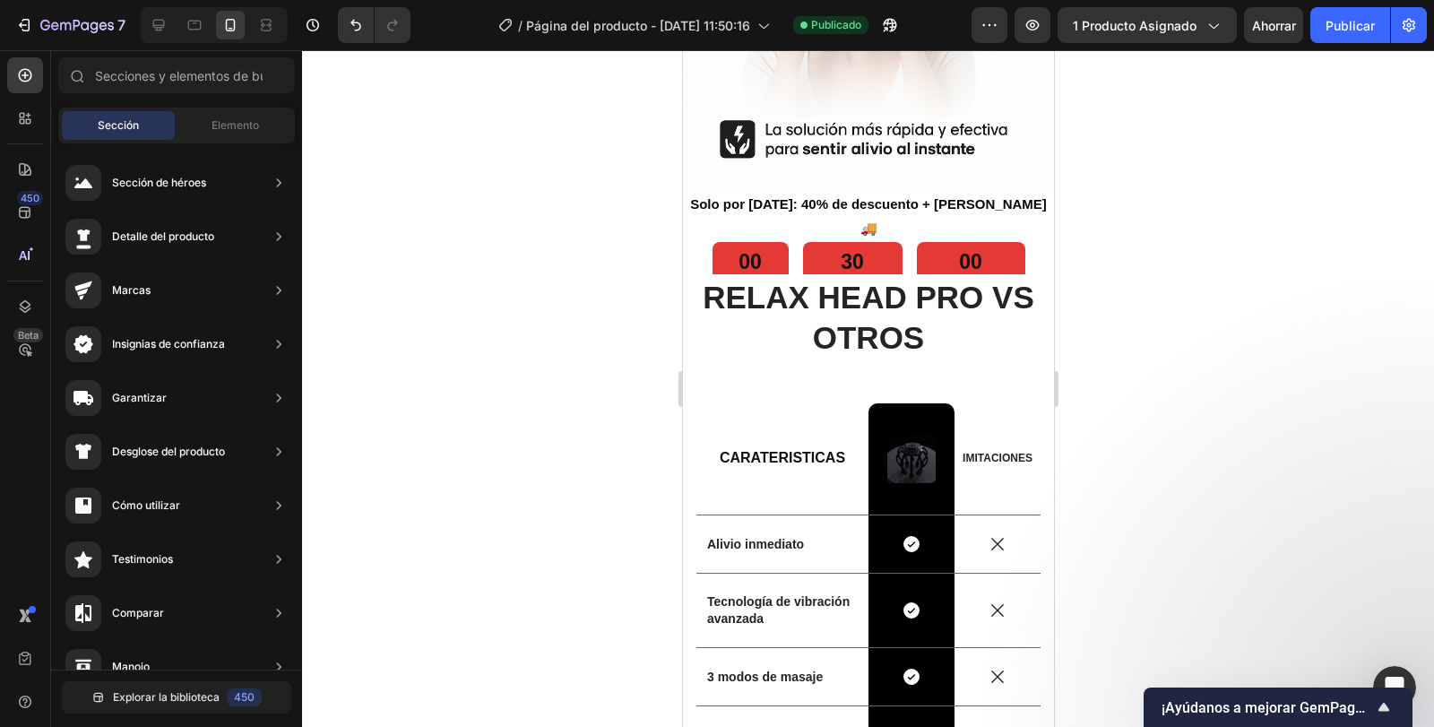
scroll to position [3941, 0]
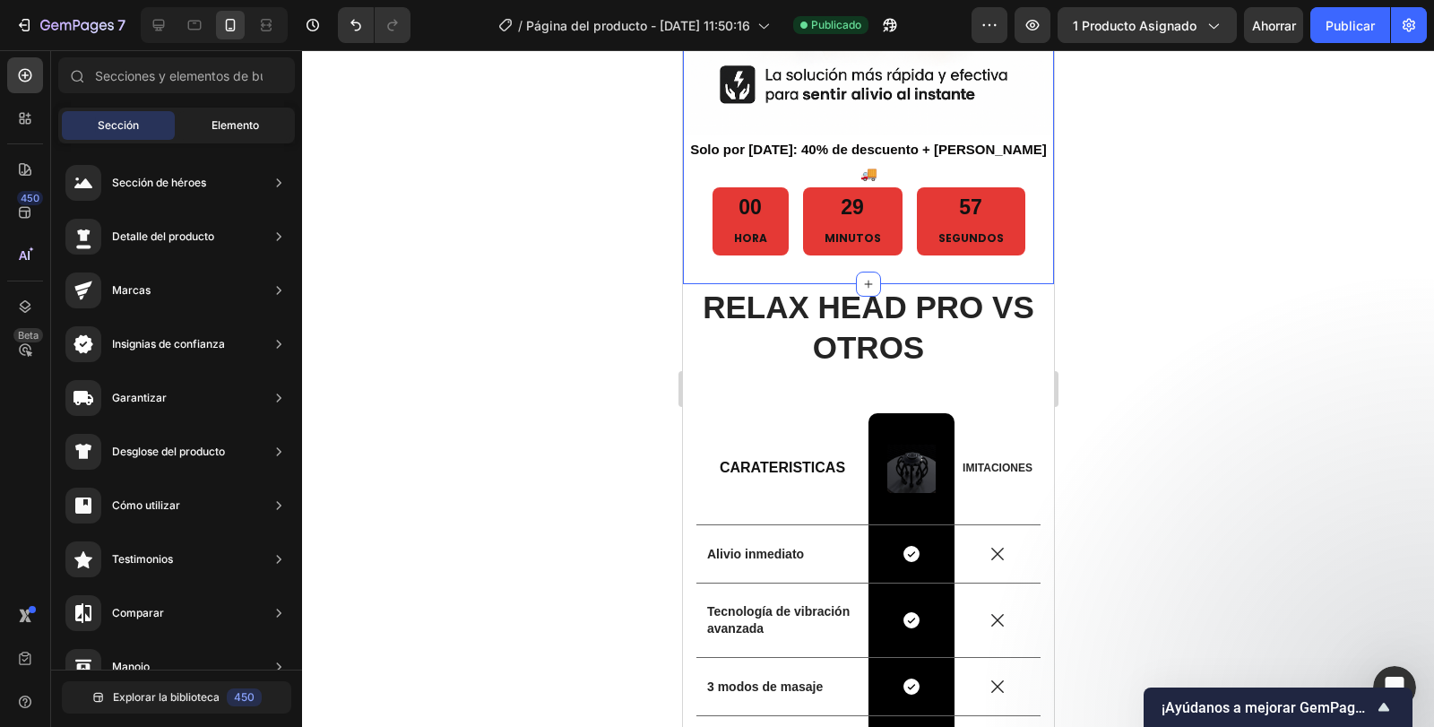
click at [210, 117] on div "Elemento" at bounding box center [234, 125] width 113 height 29
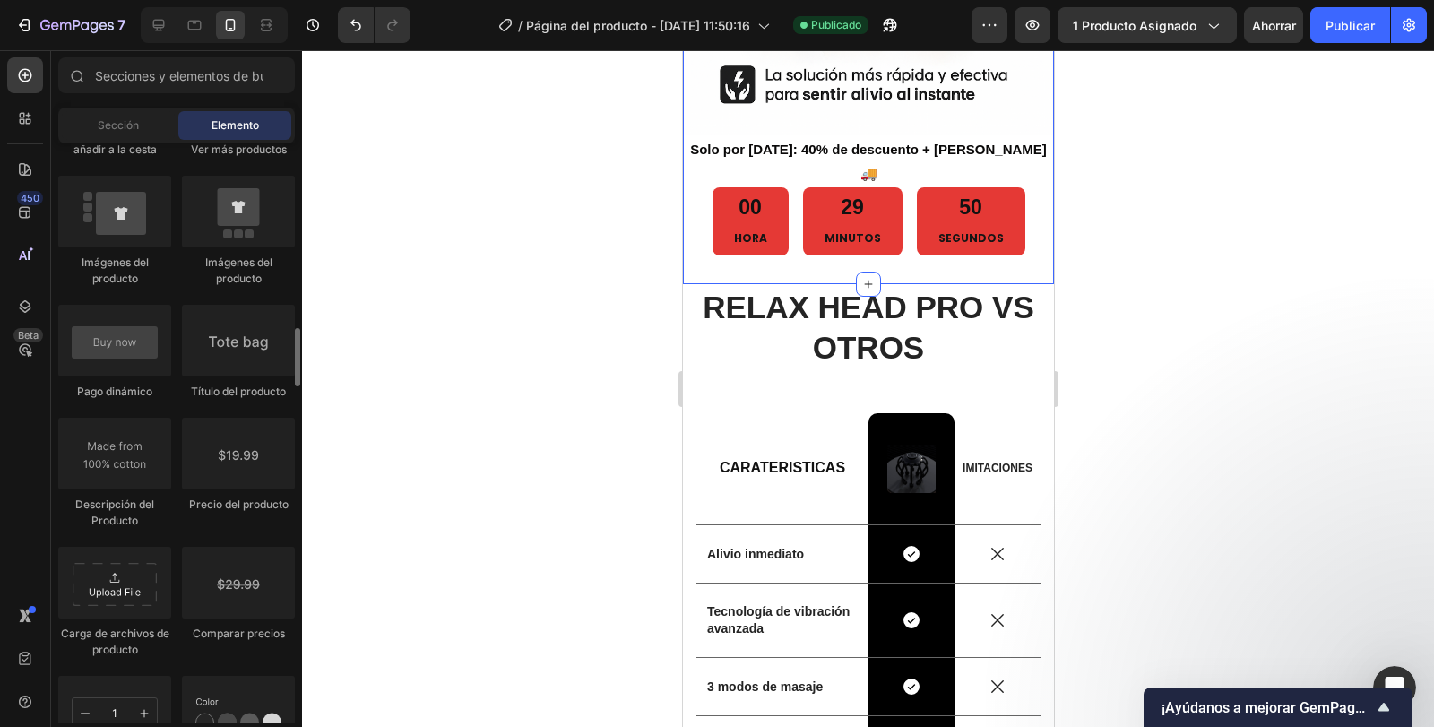
scroll to position [2706, 0]
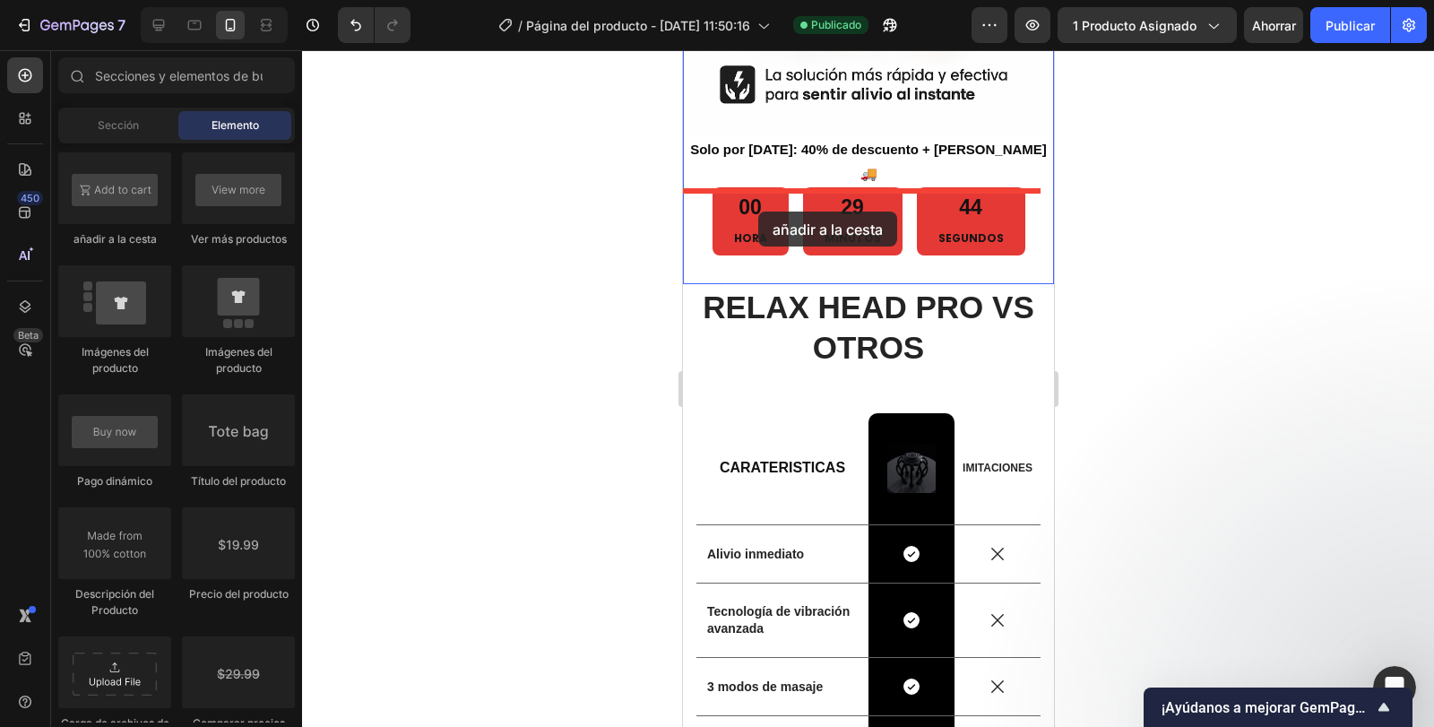
drag, startPoint x: 794, startPoint y: 233, endPoint x: 758, endPoint y: 212, distance: 42.6
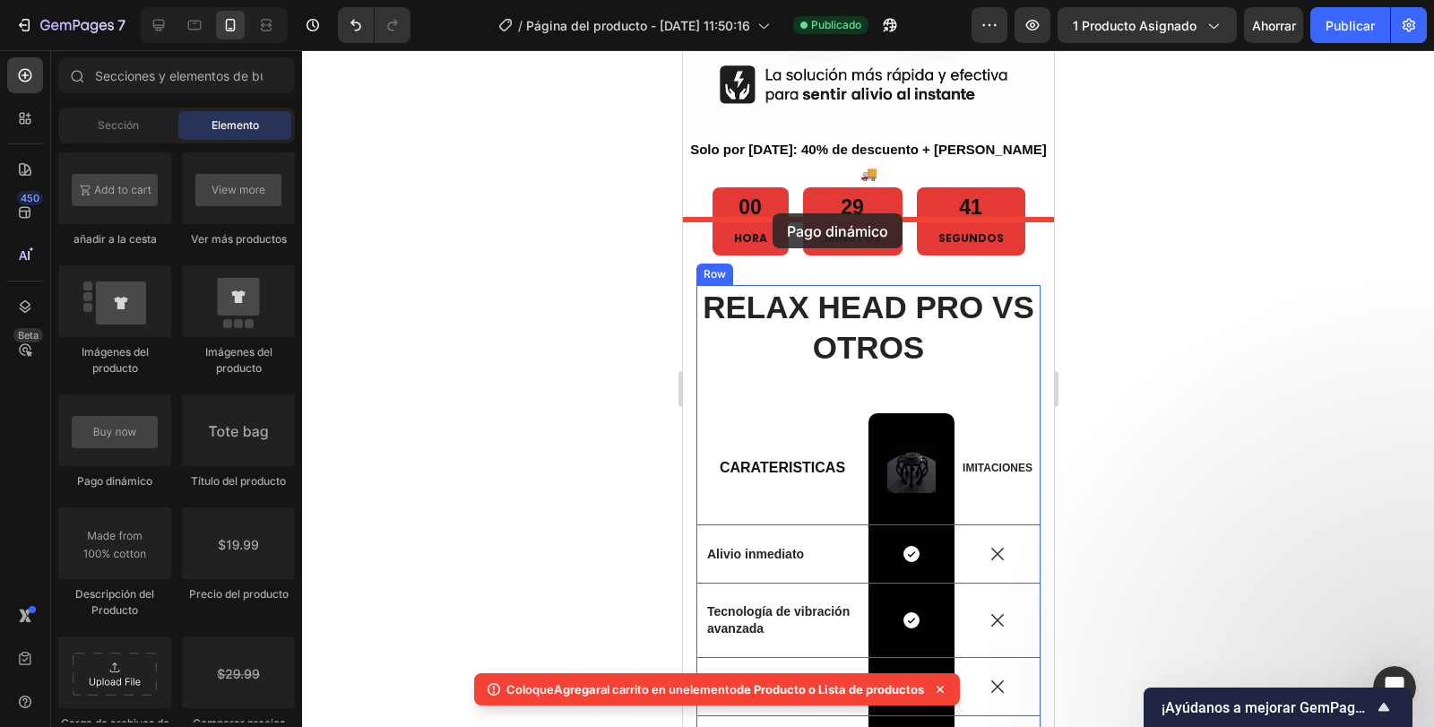
drag, startPoint x: 785, startPoint y: 482, endPoint x: 772, endPoint y: 213, distance: 269.3
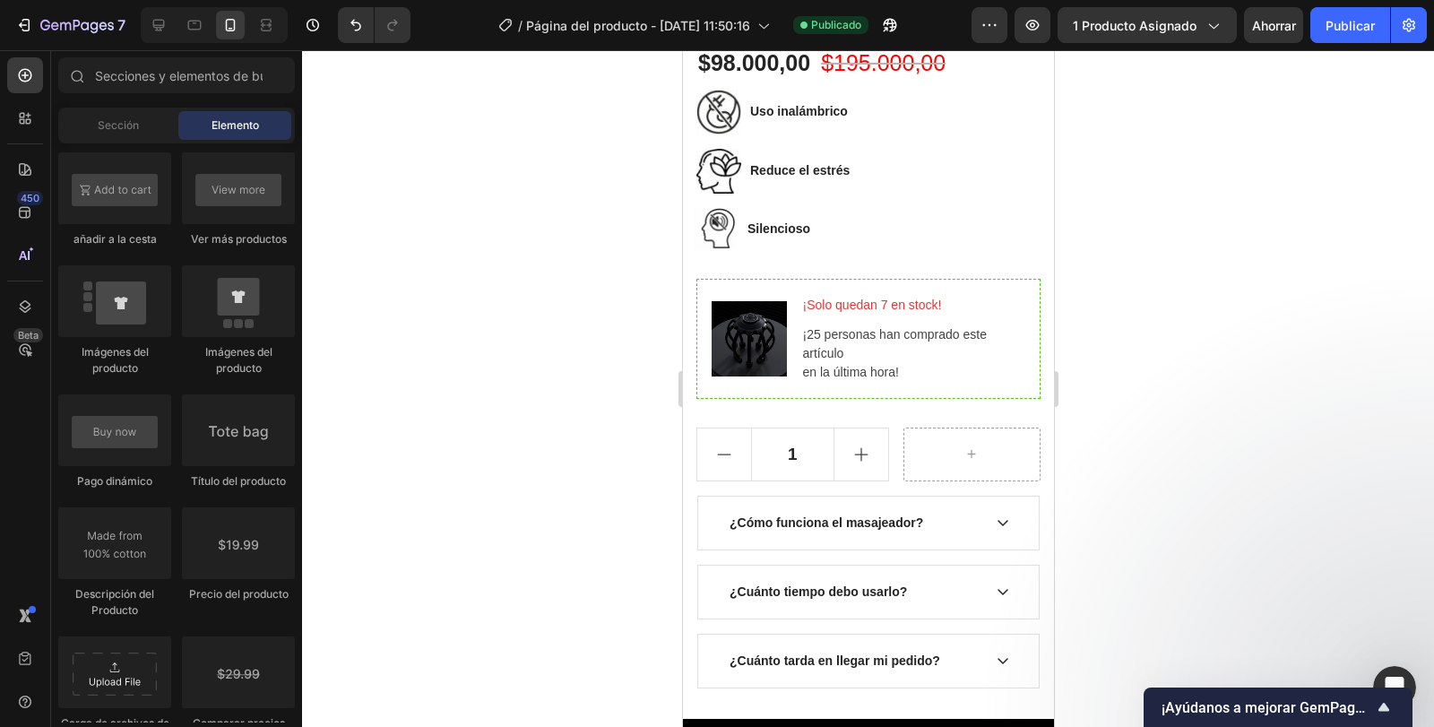
scroll to position [714, 0]
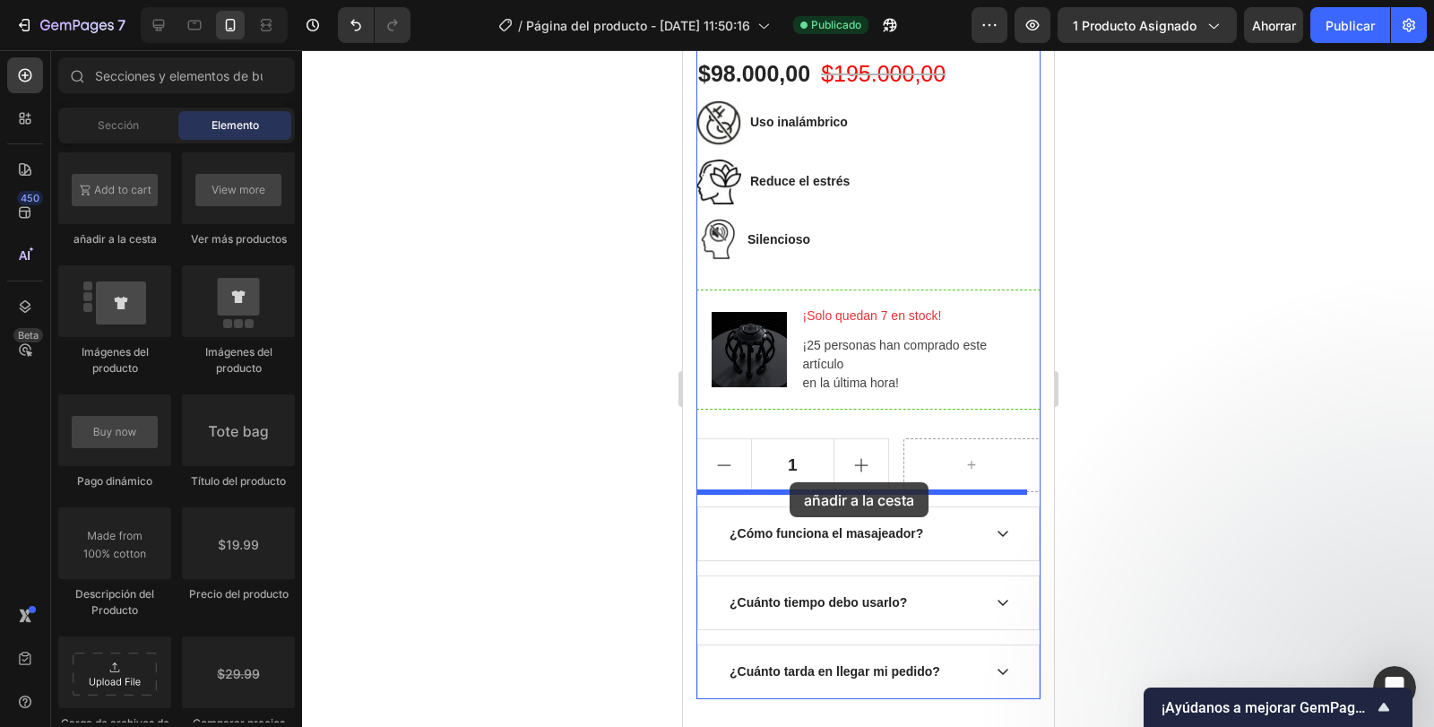
drag, startPoint x: 784, startPoint y: 252, endPoint x: 789, endPoint y: 482, distance: 230.5
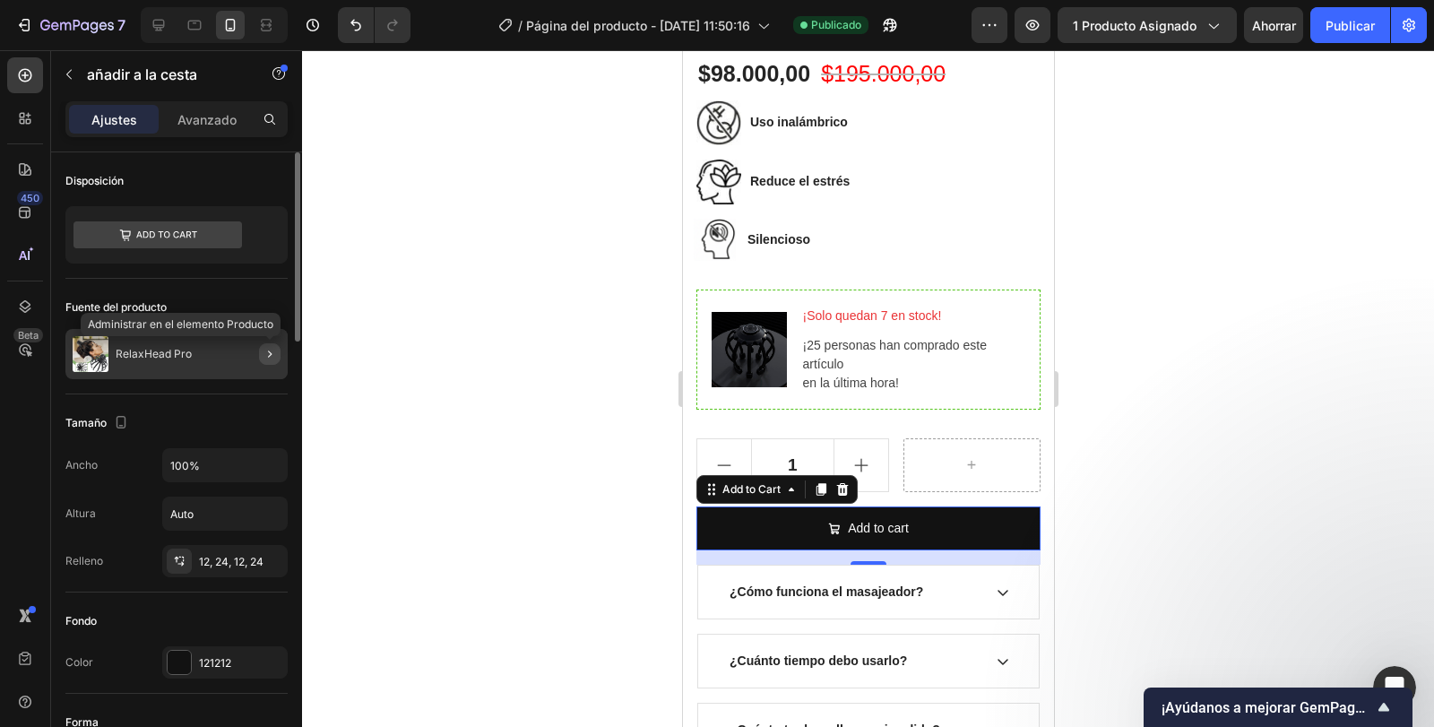
click at [266, 359] on icon "button" at bounding box center [270, 354] width 14 height 14
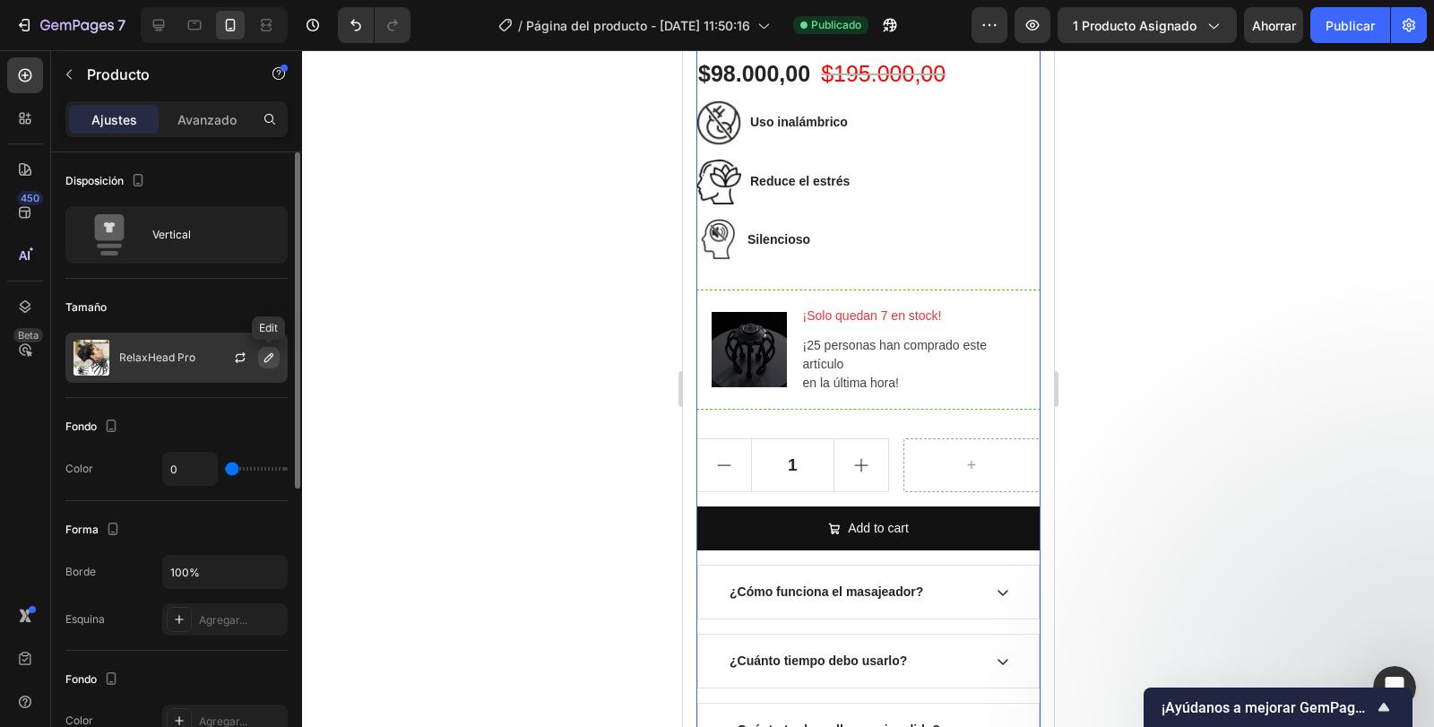
click at [269, 359] on icon "button" at bounding box center [269, 358] width 14 height 14
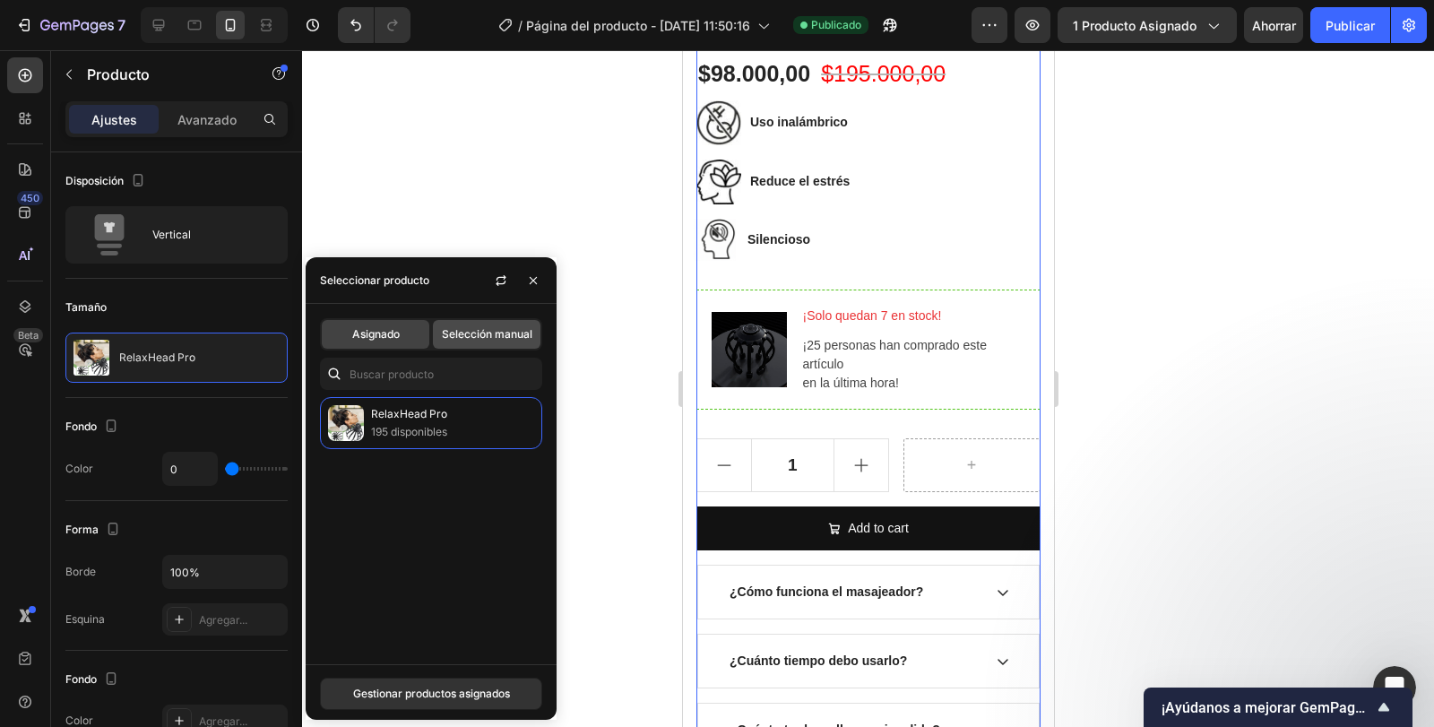
click at [524, 336] on font "Selección manual" at bounding box center [487, 333] width 91 height 13
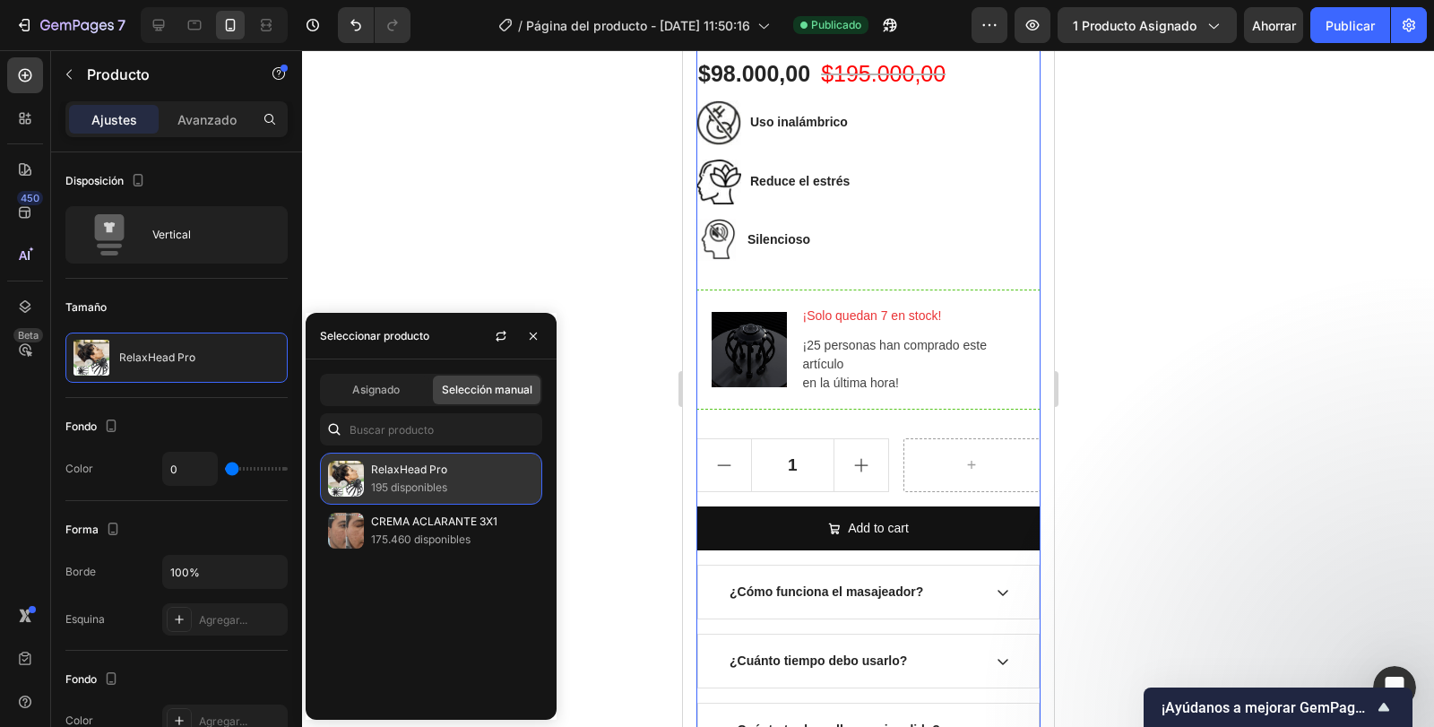
click at [408, 474] on font "RelaxHead Pro" at bounding box center [409, 469] width 76 height 13
click at [568, 271] on div at bounding box center [868, 388] width 1132 height 677
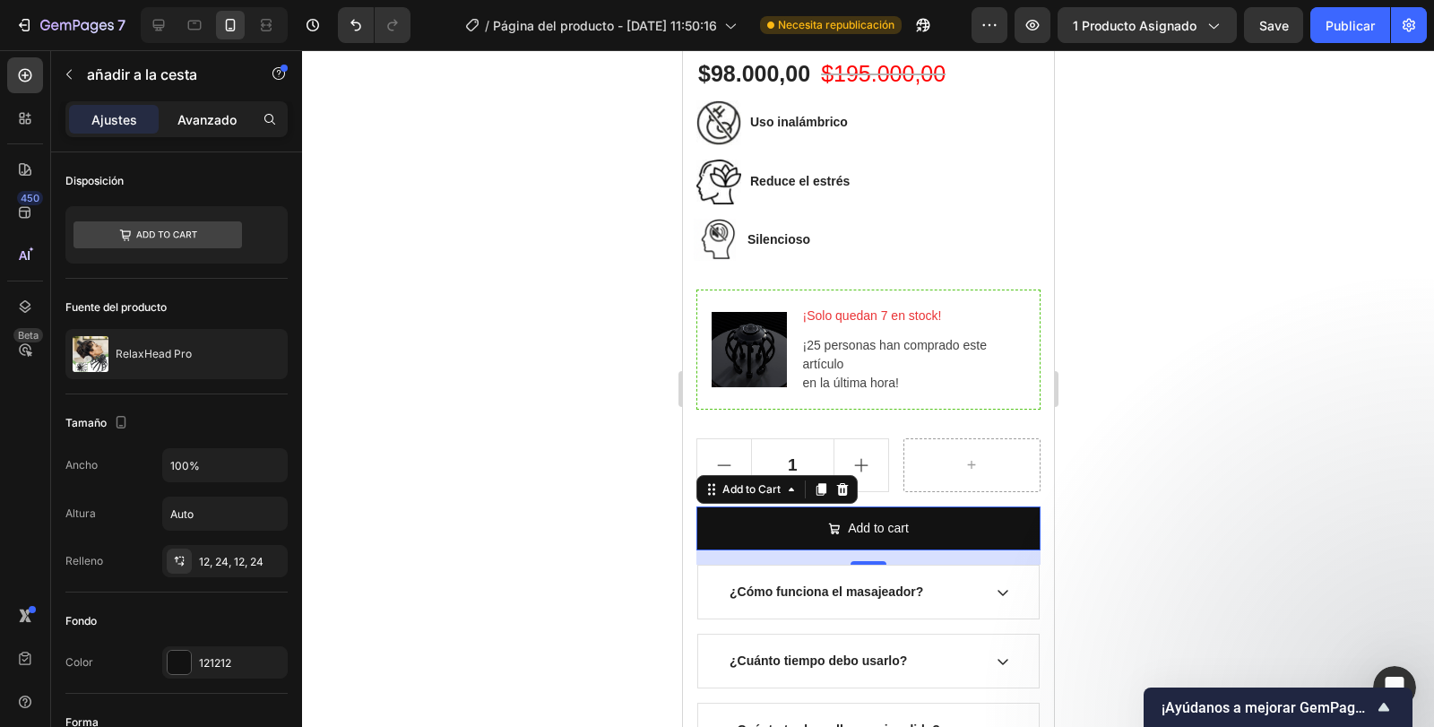
click at [212, 125] on font "Avanzado" at bounding box center [207, 119] width 59 height 15
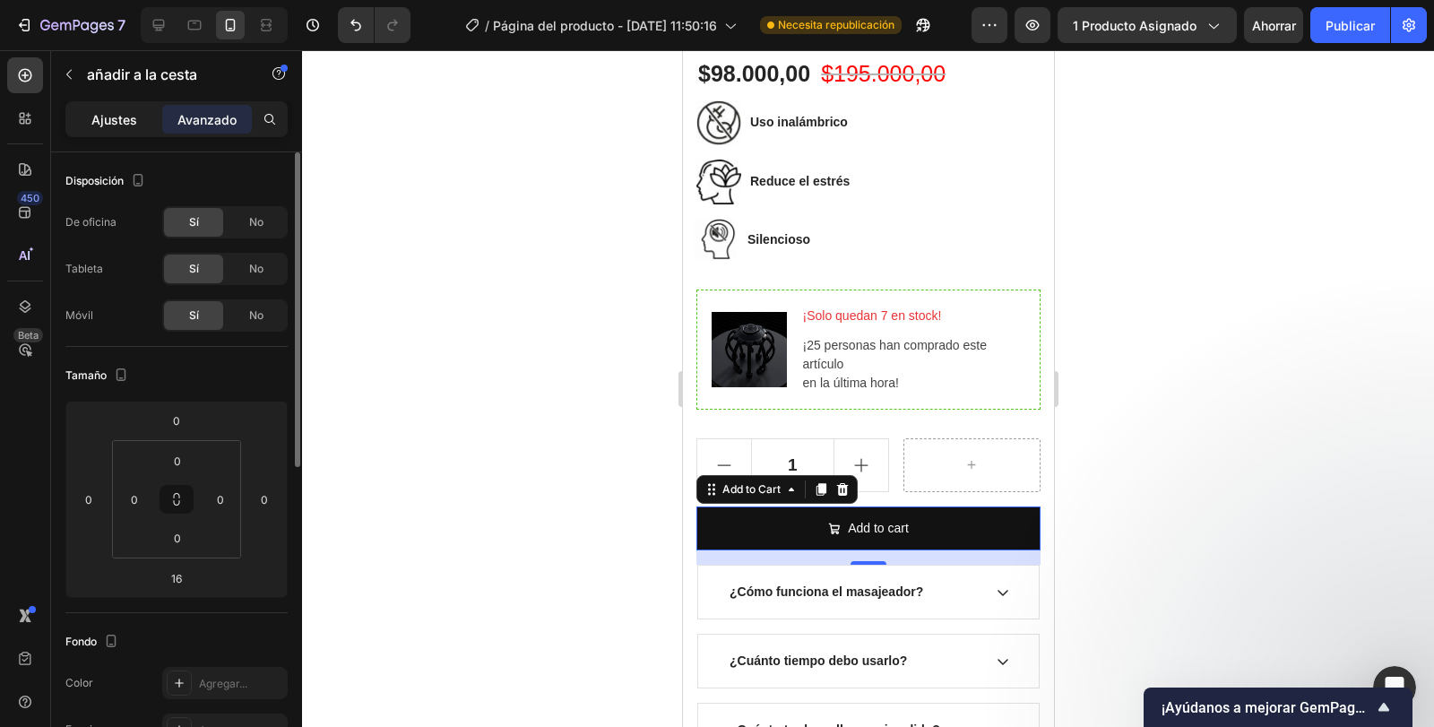
click at [113, 124] on font "Ajustes" at bounding box center [114, 119] width 46 height 15
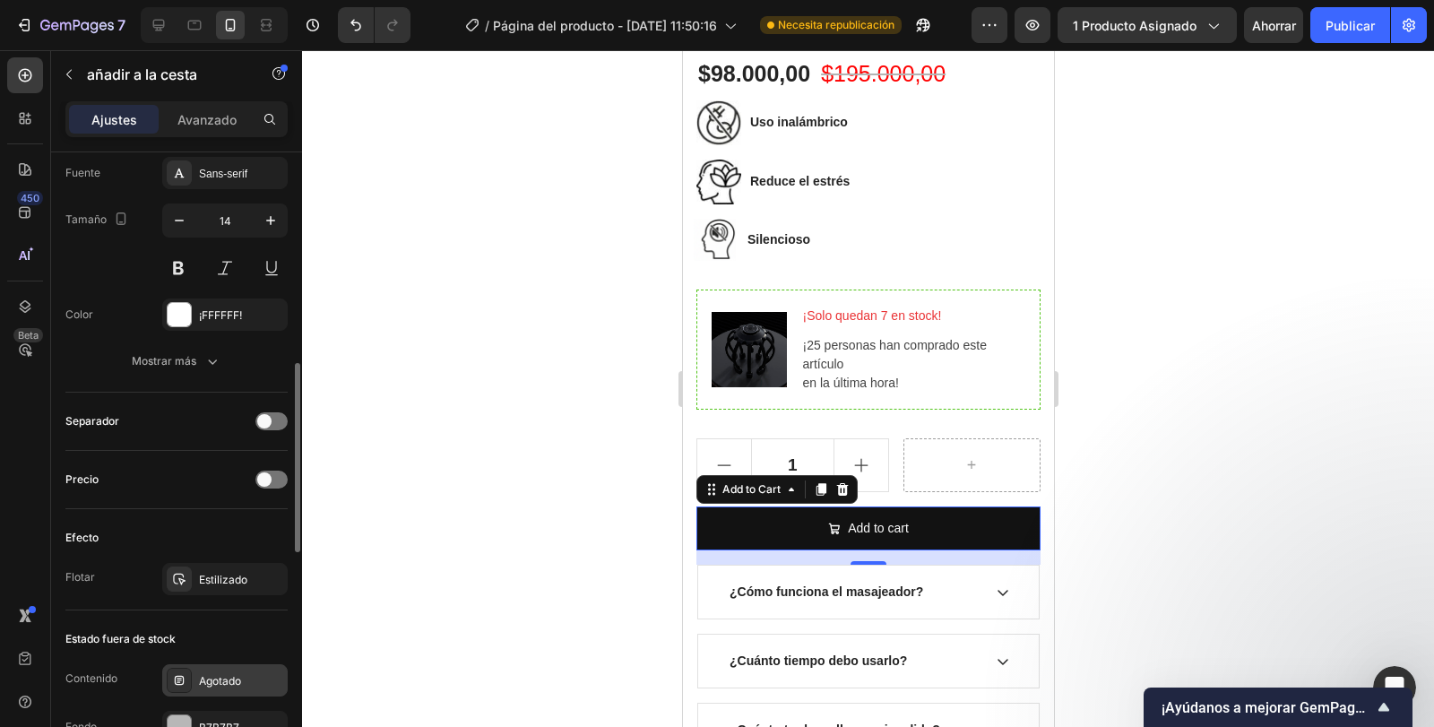
scroll to position [899, 0]
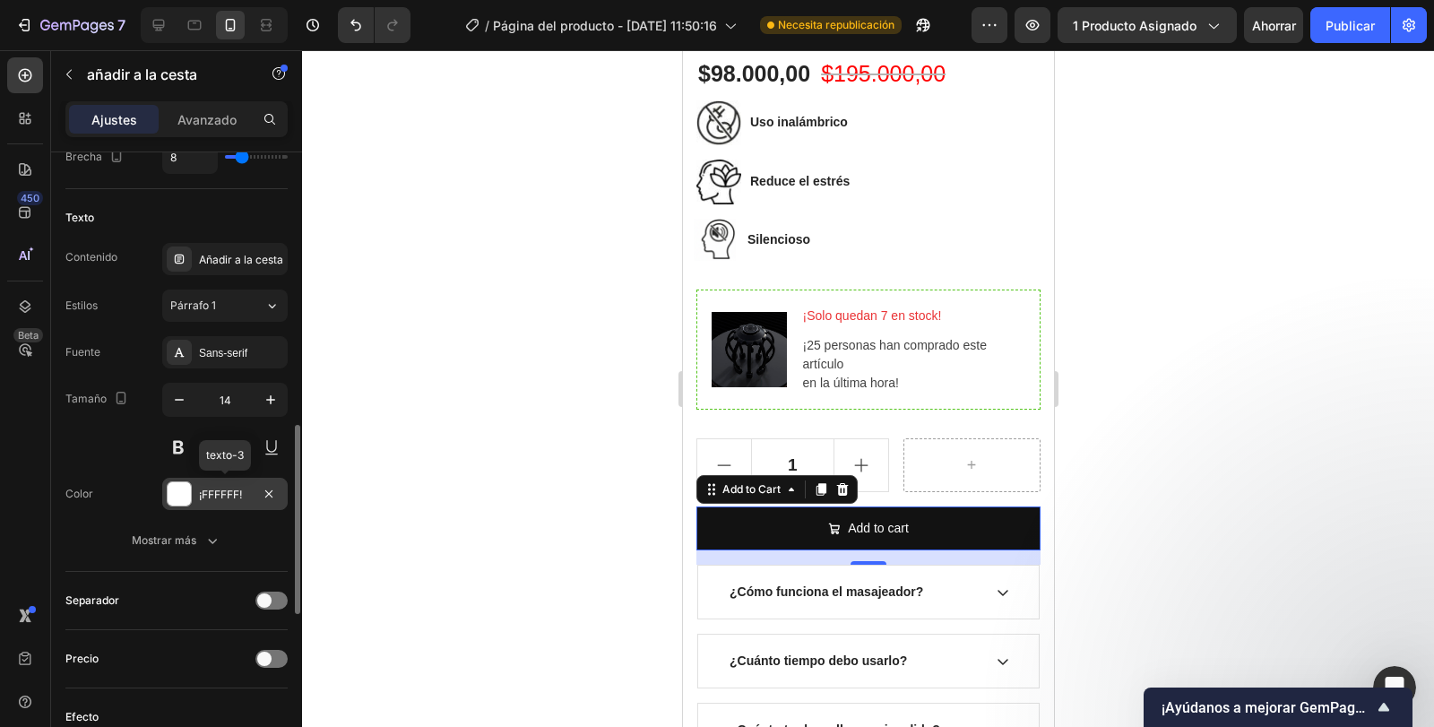
click at [200, 489] on font "¡FFFFFF!" at bounding box center [220, 494] width 43 height 13
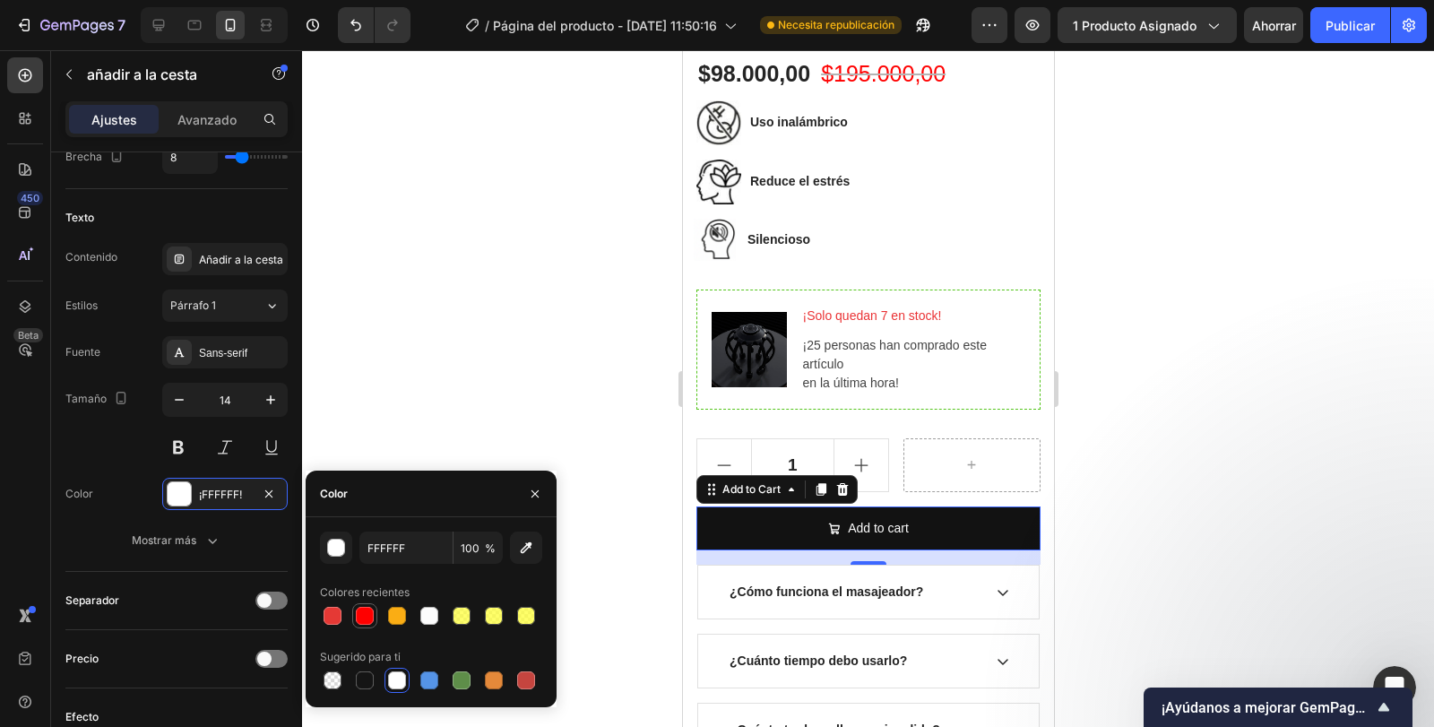
click at [368, 617] on div at bounding box center [365, 616] width 18 height 18
type input "FF0000"
click at [411, 411] on div at bounding box center [868, 388] width 1132 height 677
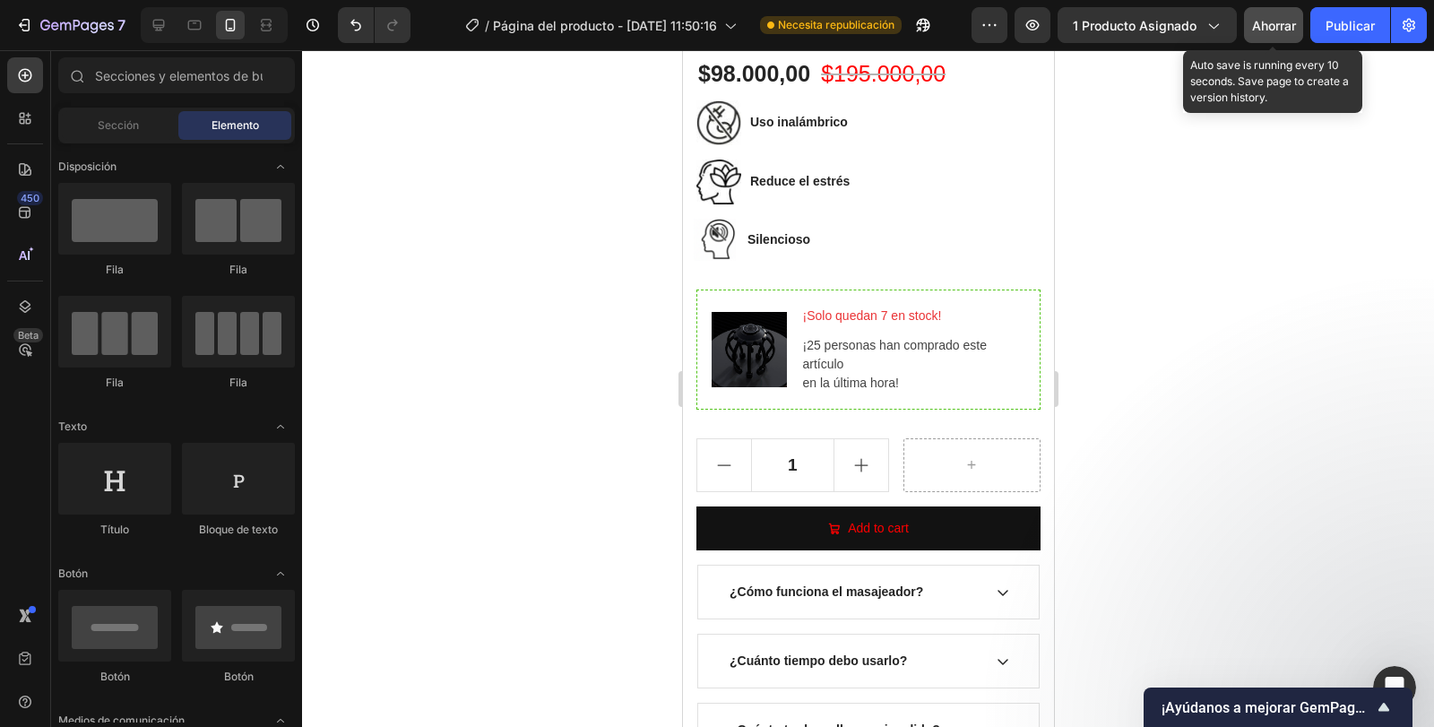
click at [1279, 22] on font "Ahorrar" at bounding box center [1274, 25] width 44 height 15
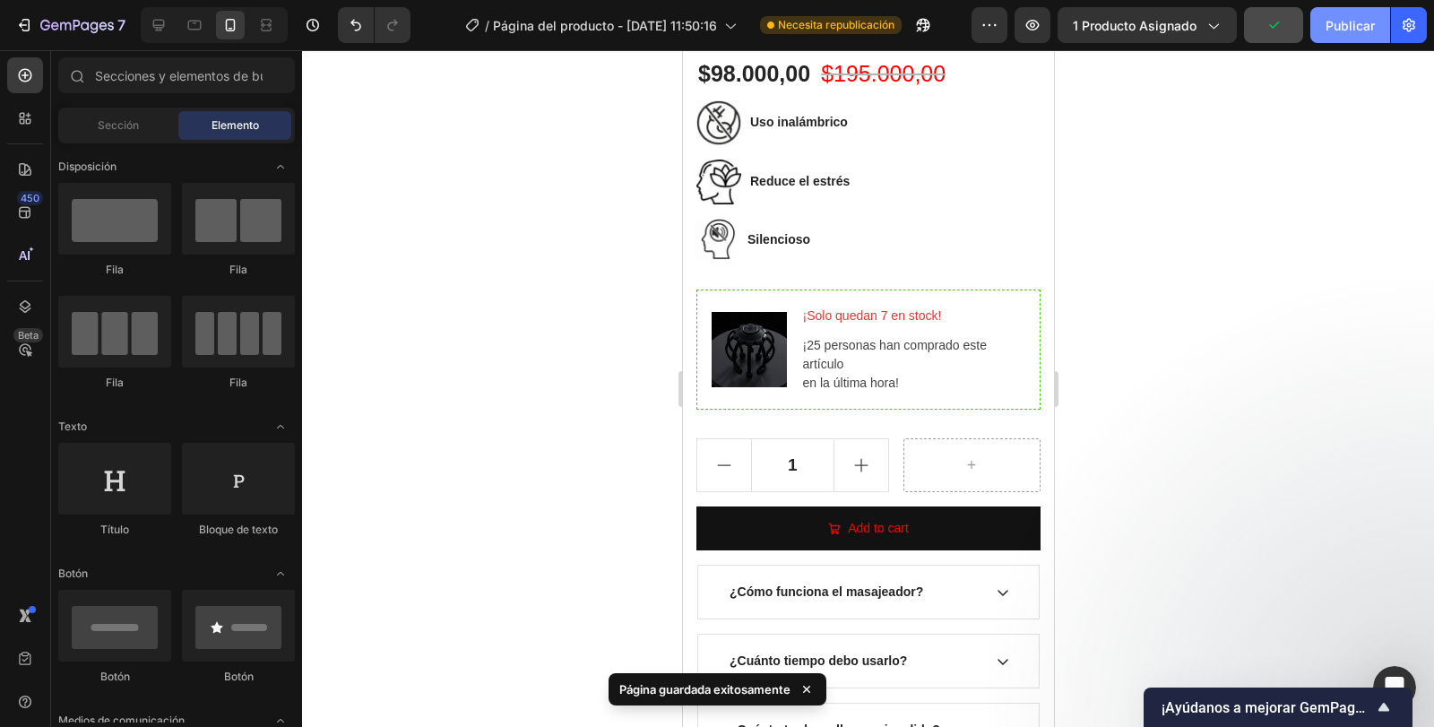
click at [1342, 7] on button "Publicar" at bounding box center [1351, 25] width 80 height 36
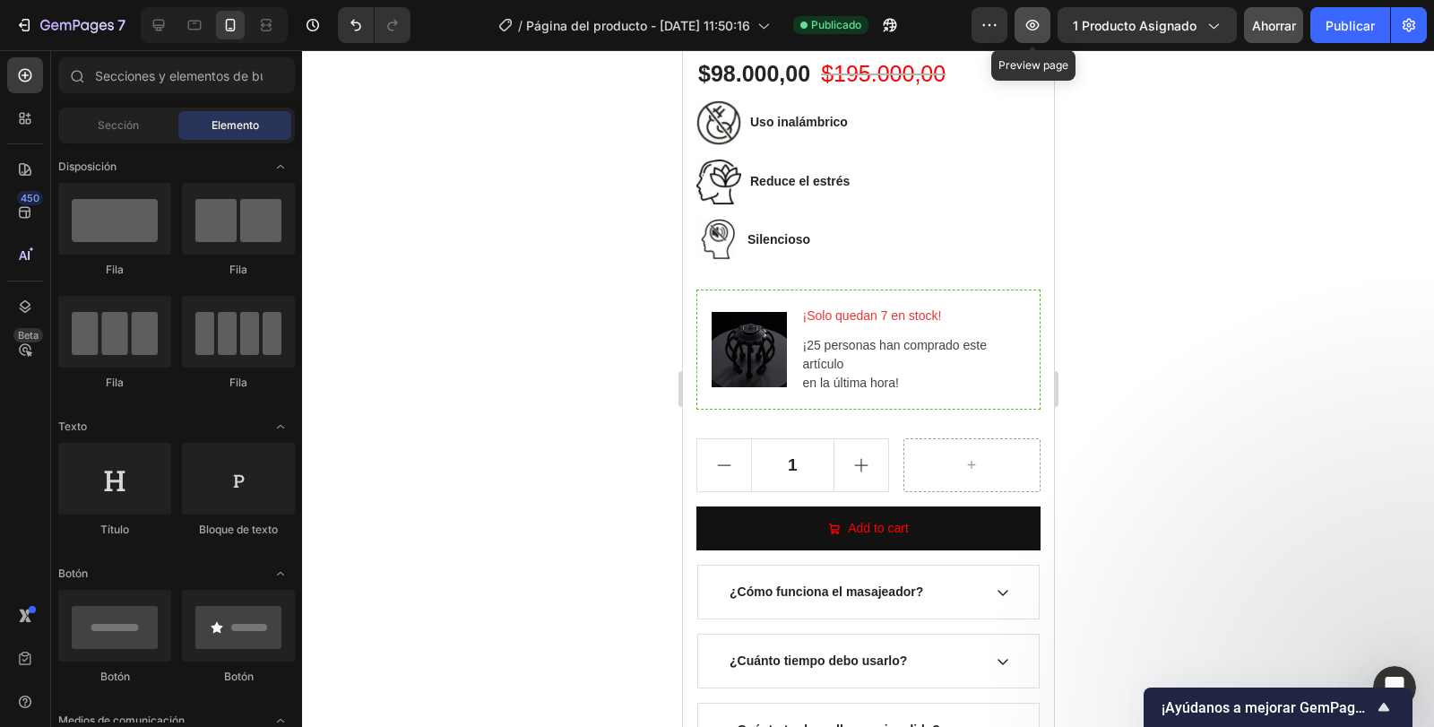
click at [1024, 19] on button "button" at bounding box center [1033, 25] width 36 height 36
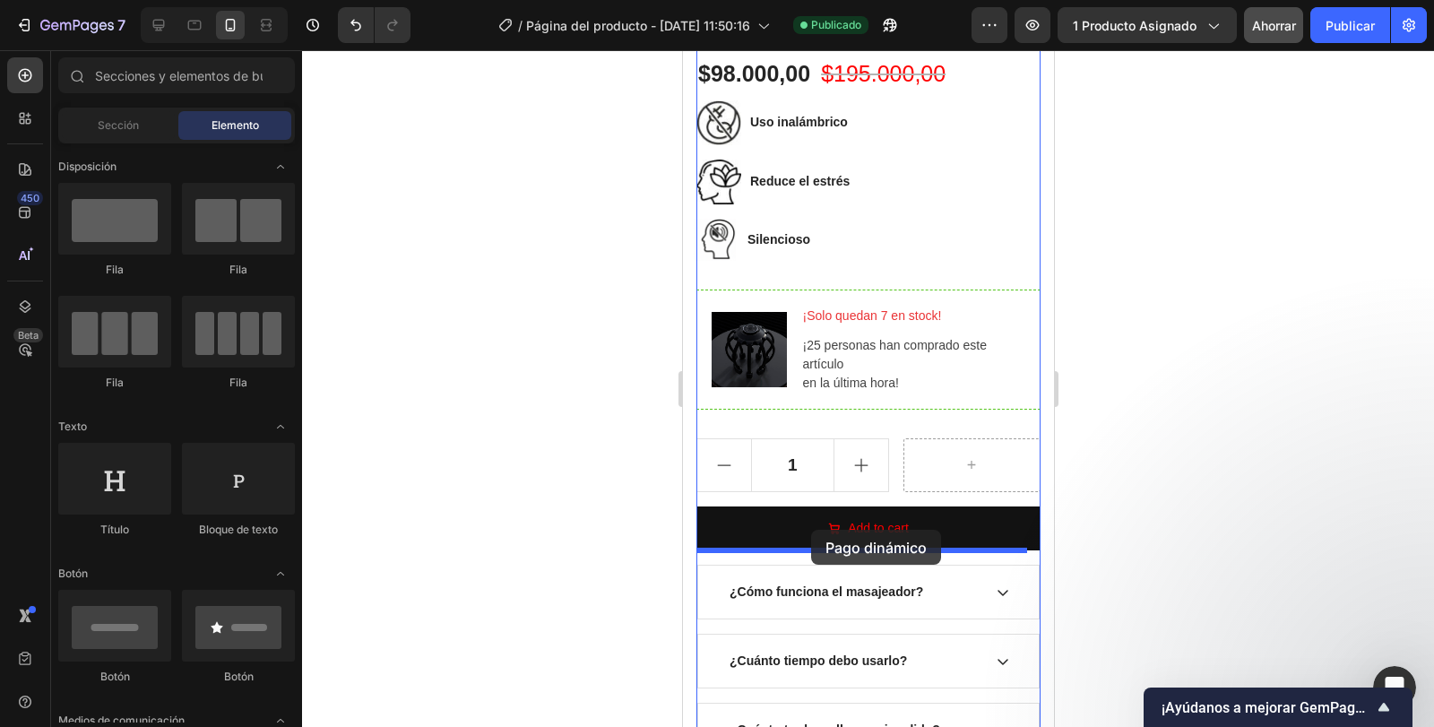
drag, startPoint x: 809, startPoint y: 472, endPoint x: 810, endPoint y: 530, distance: 58.3
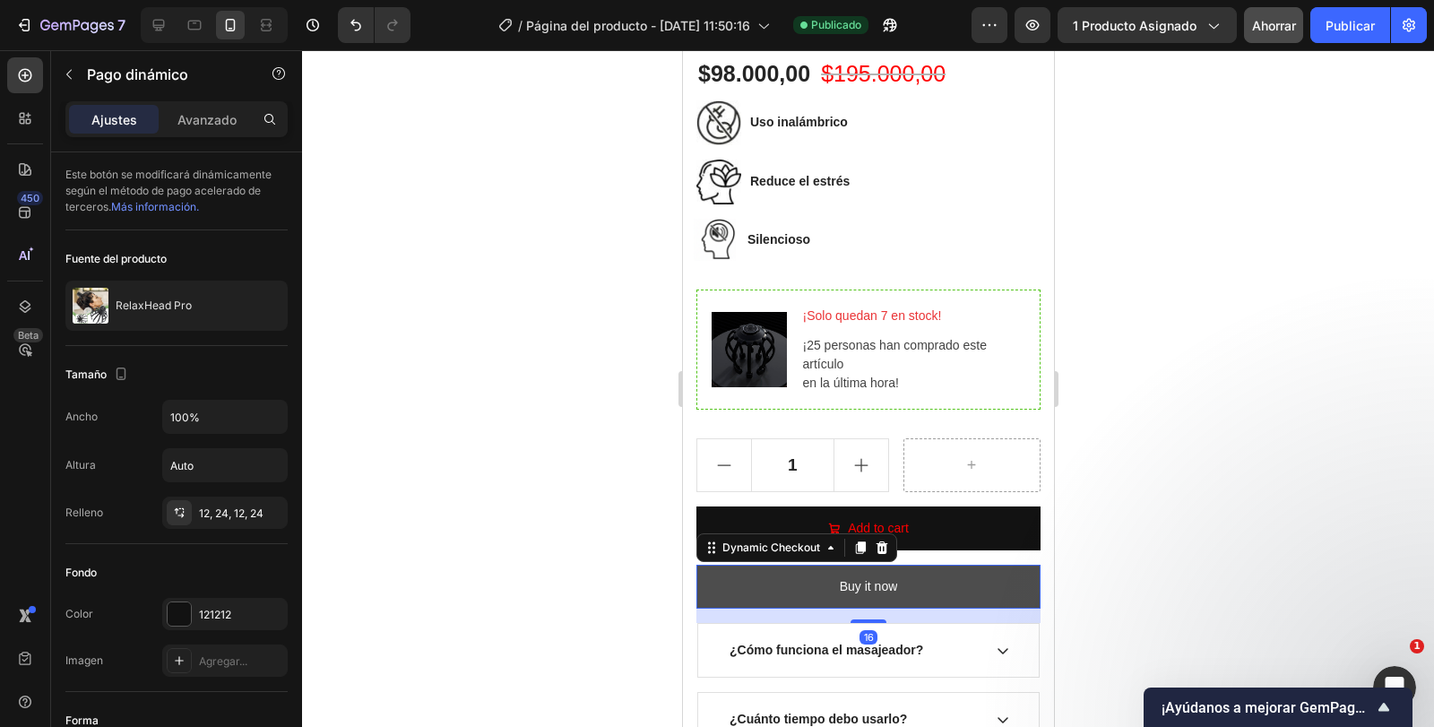
click at [828, 574] on button "Buy it now" at bounding box center [868, 587] width 344 height 44
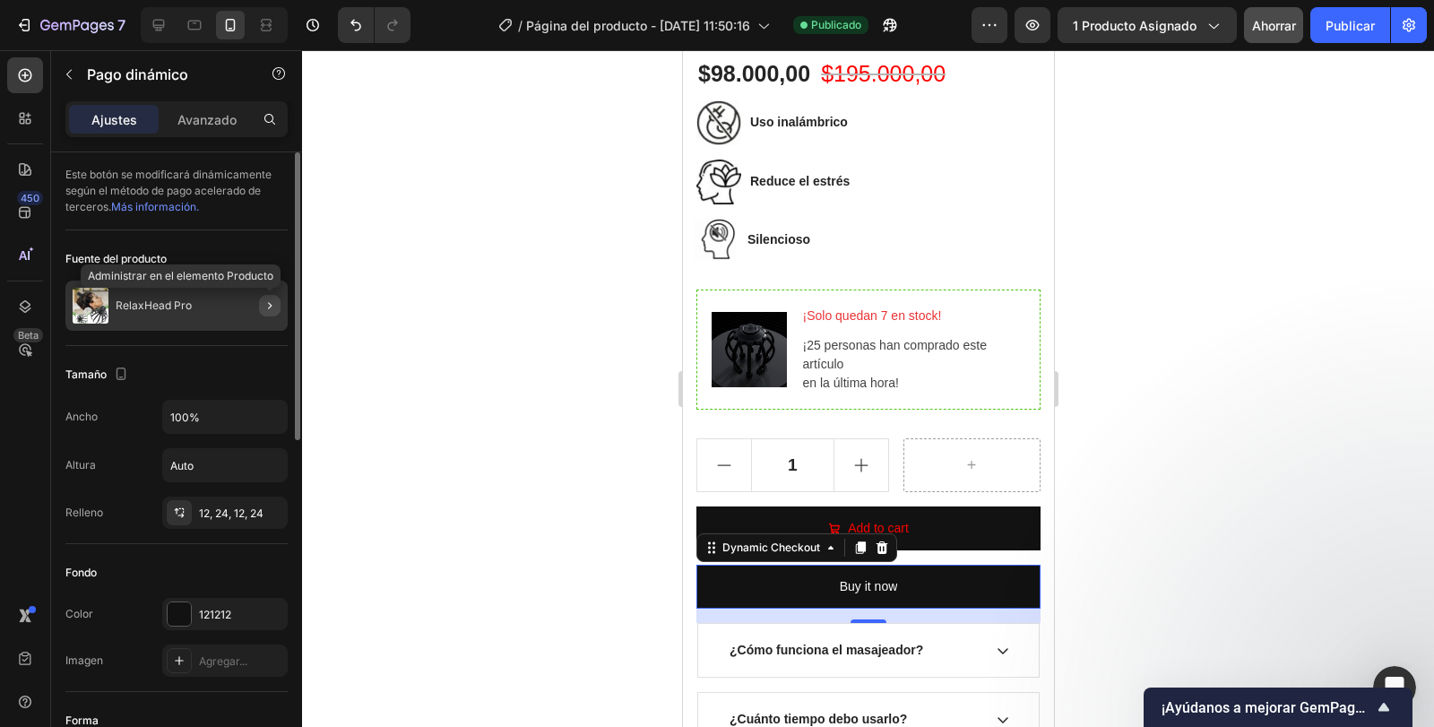
click at [270, 308] on icon "button" at bounding box center [270, 306] width 14 height 14
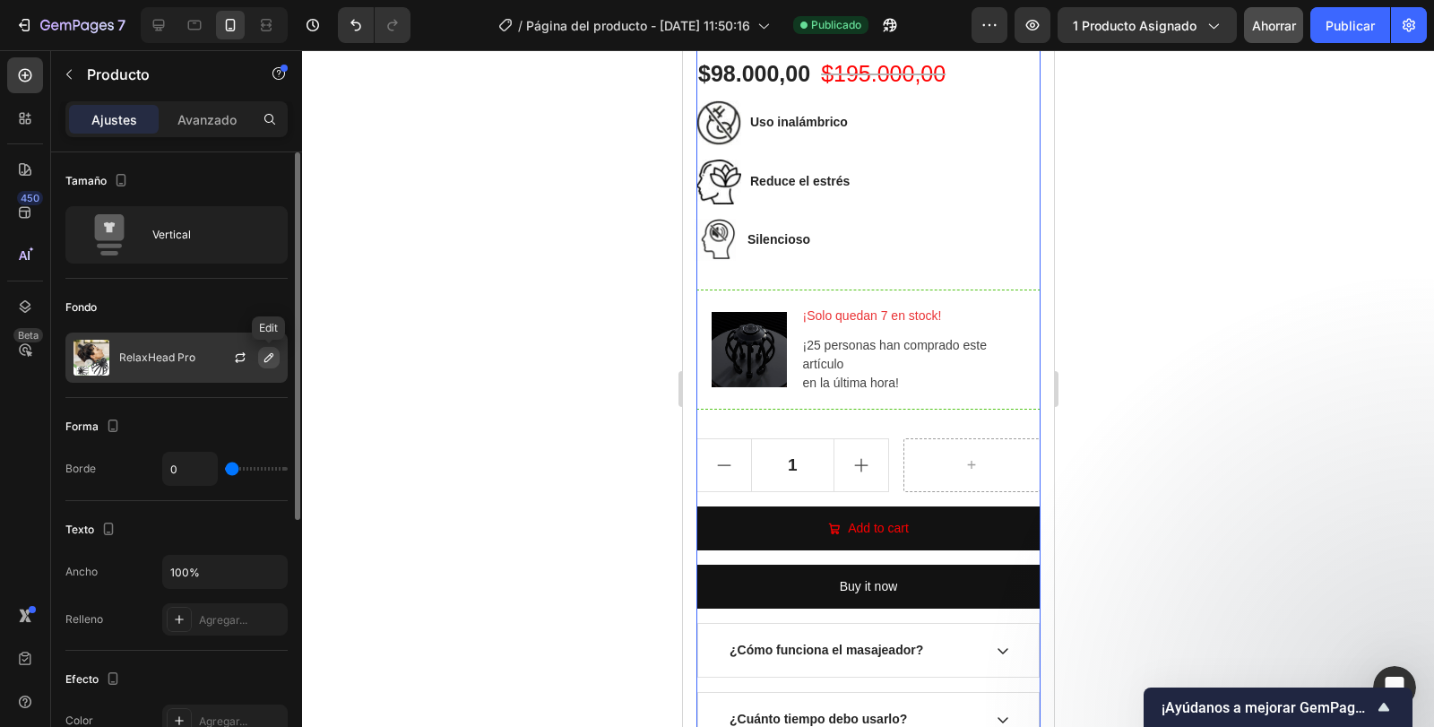
click at [268, 357] on icon "button" at bounding box center [268, 357] width 9 height 9
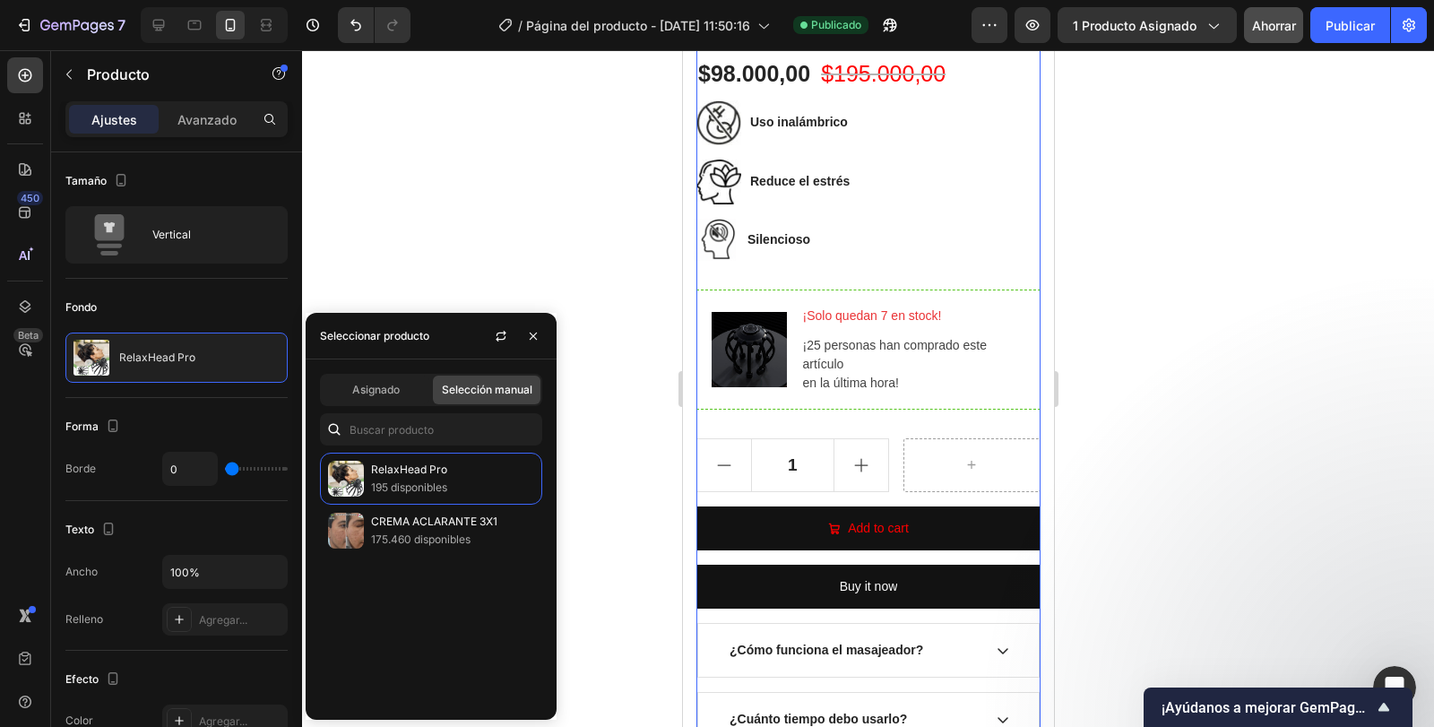
click at [438, 384] on div "Selección manual" at bounding box center [487, 390] width 108 height 29
click at [439, 490] on font "195 disponibles" at bounding box center [409, 487] width 76 height 13
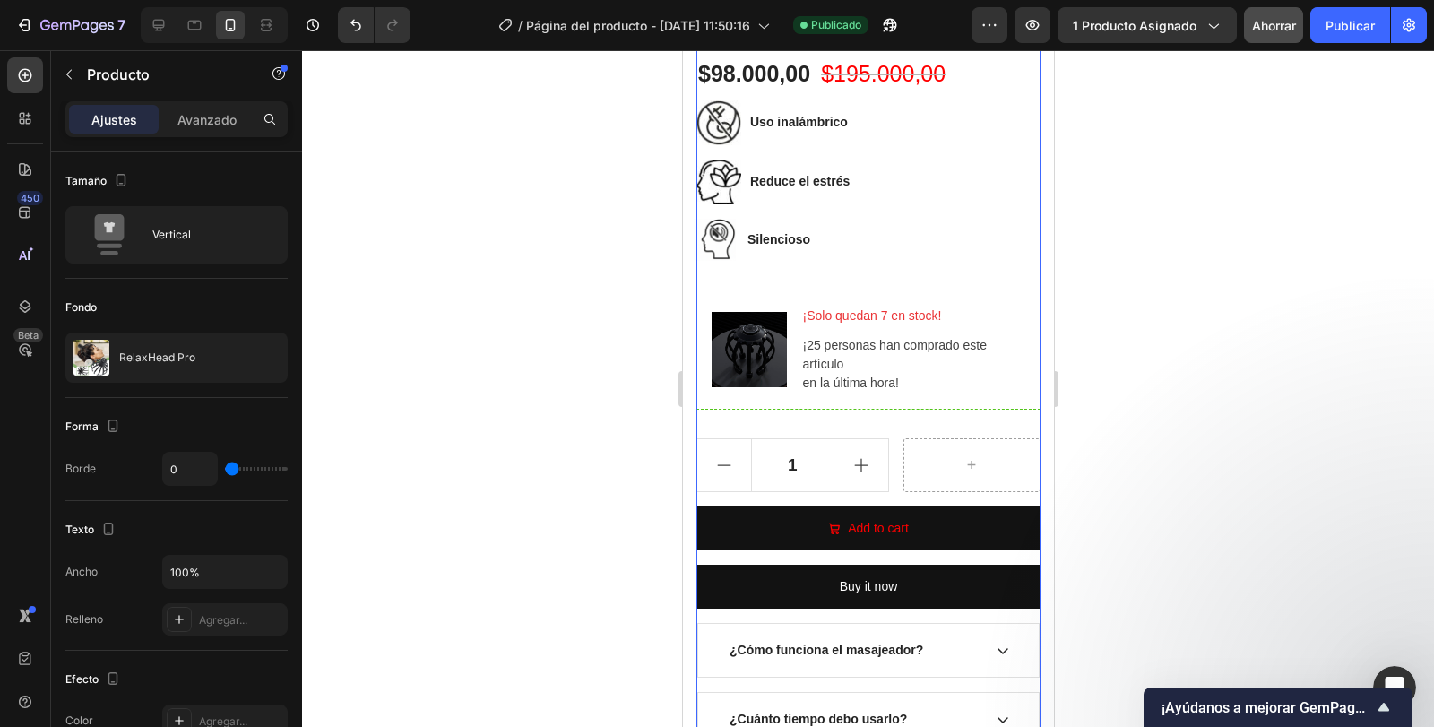
click at [527, 238] on div at bounding box center [868, 388] width 1132 height 677
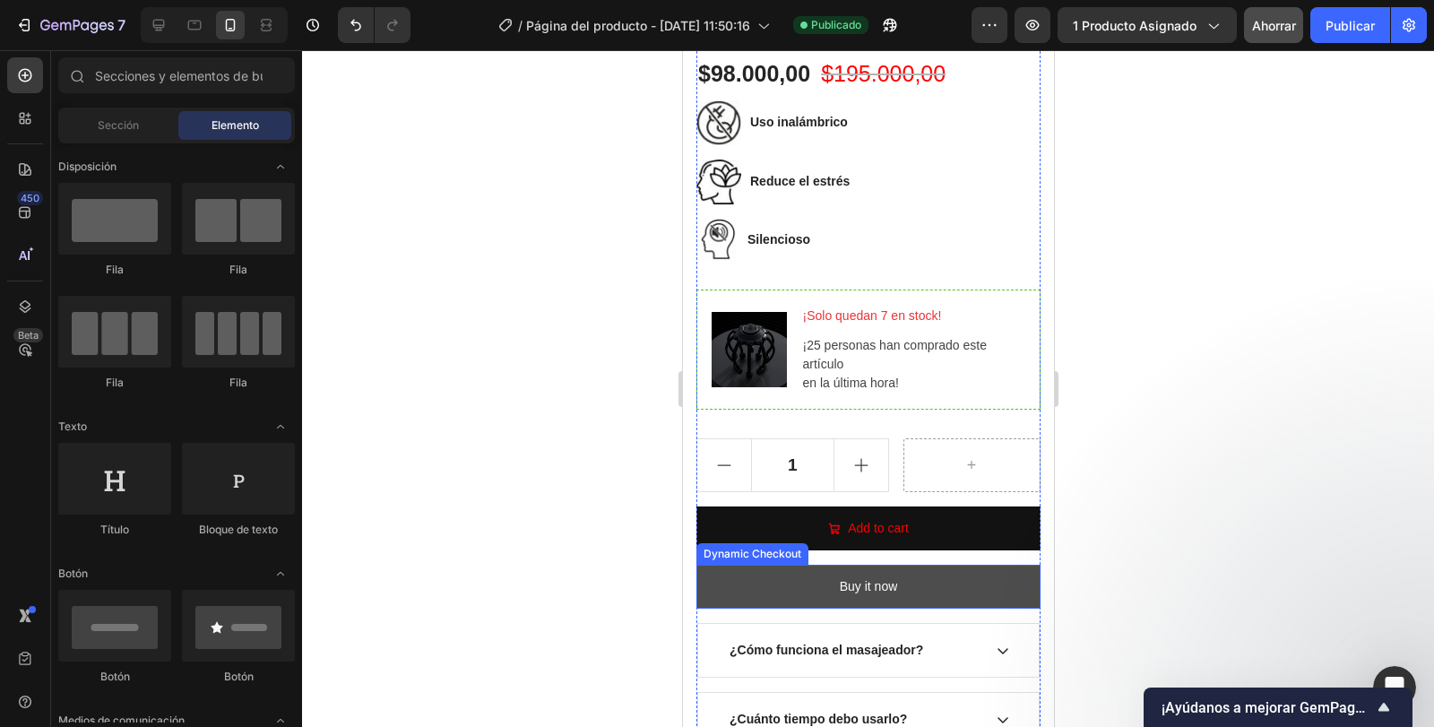
click at [741, 583] on button "Buy it now" at bounding box center [868, 587] width 344 height 44
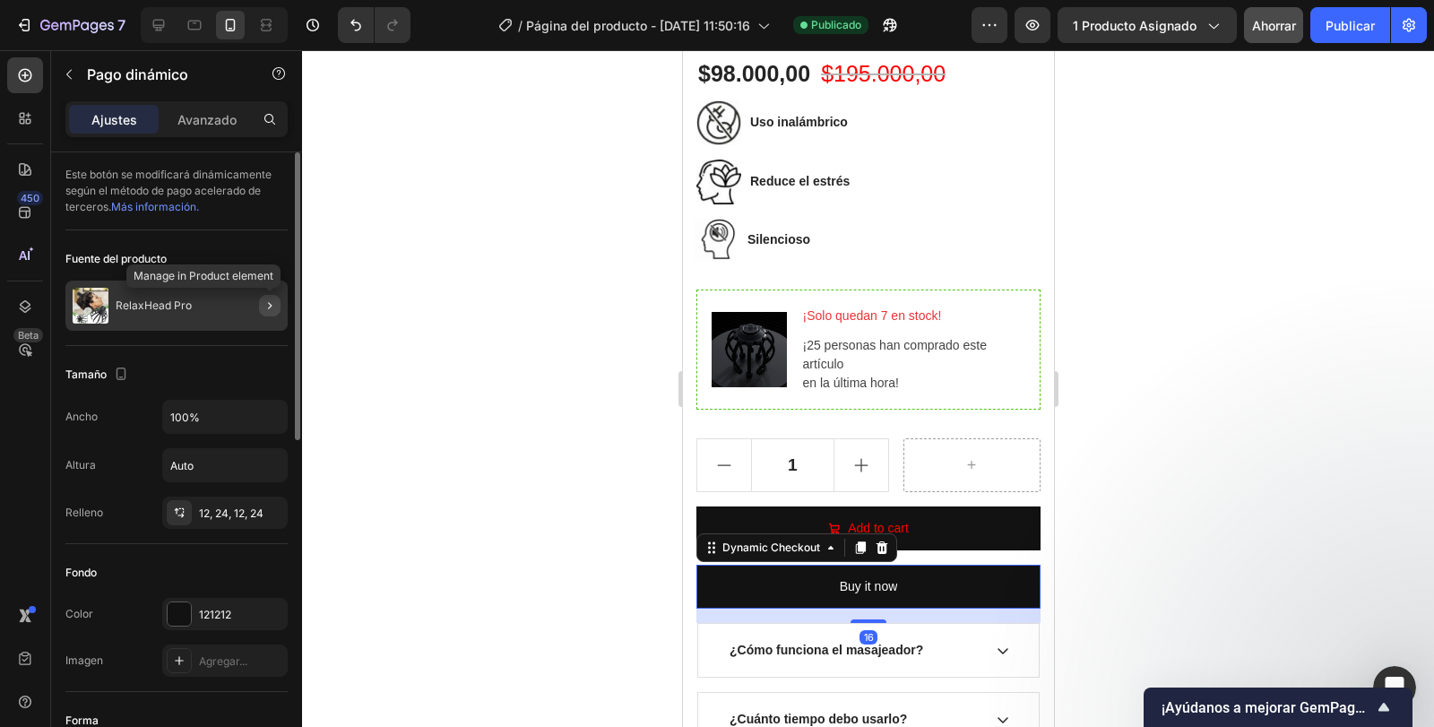
click at [270, 301] on icon "button" at bounding box center [270, 306] width 14 height 14
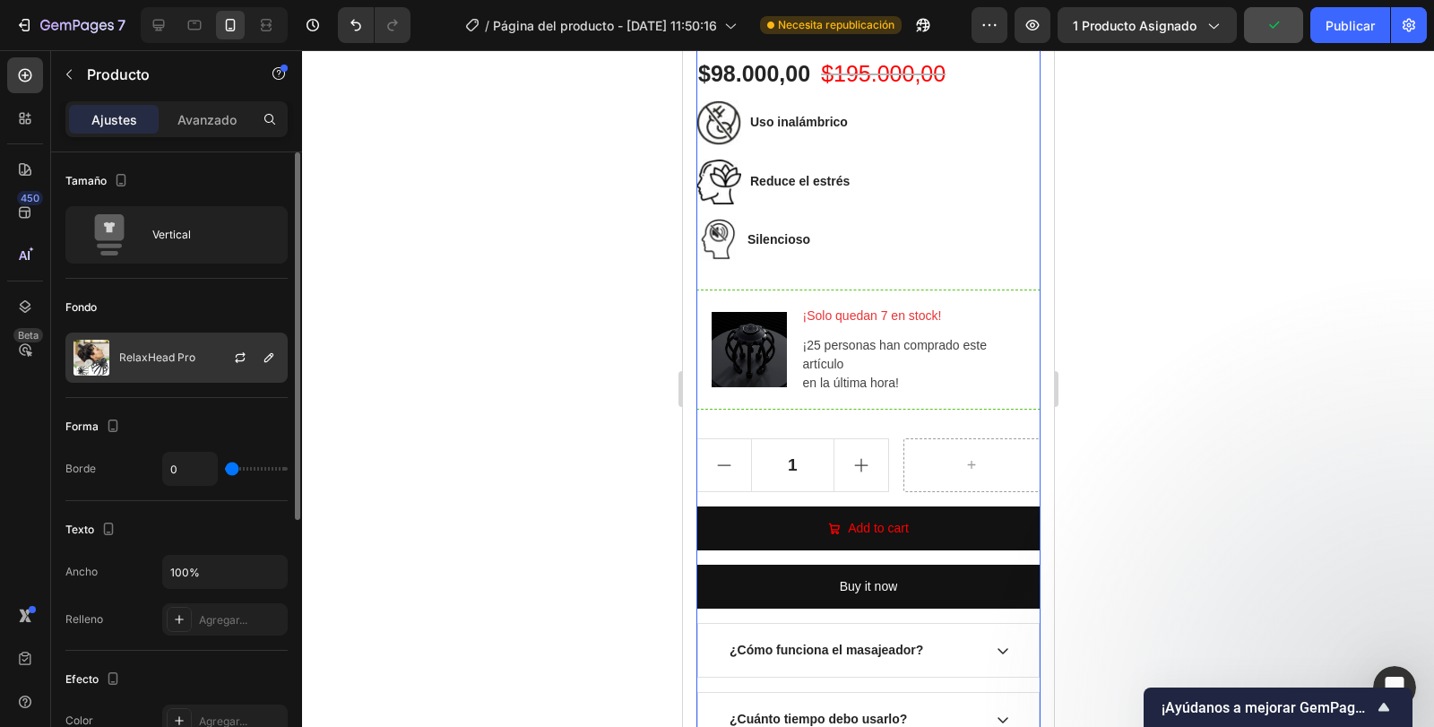
click at [267, 345] on div at bounding box center [247, 357] width 79 height 48
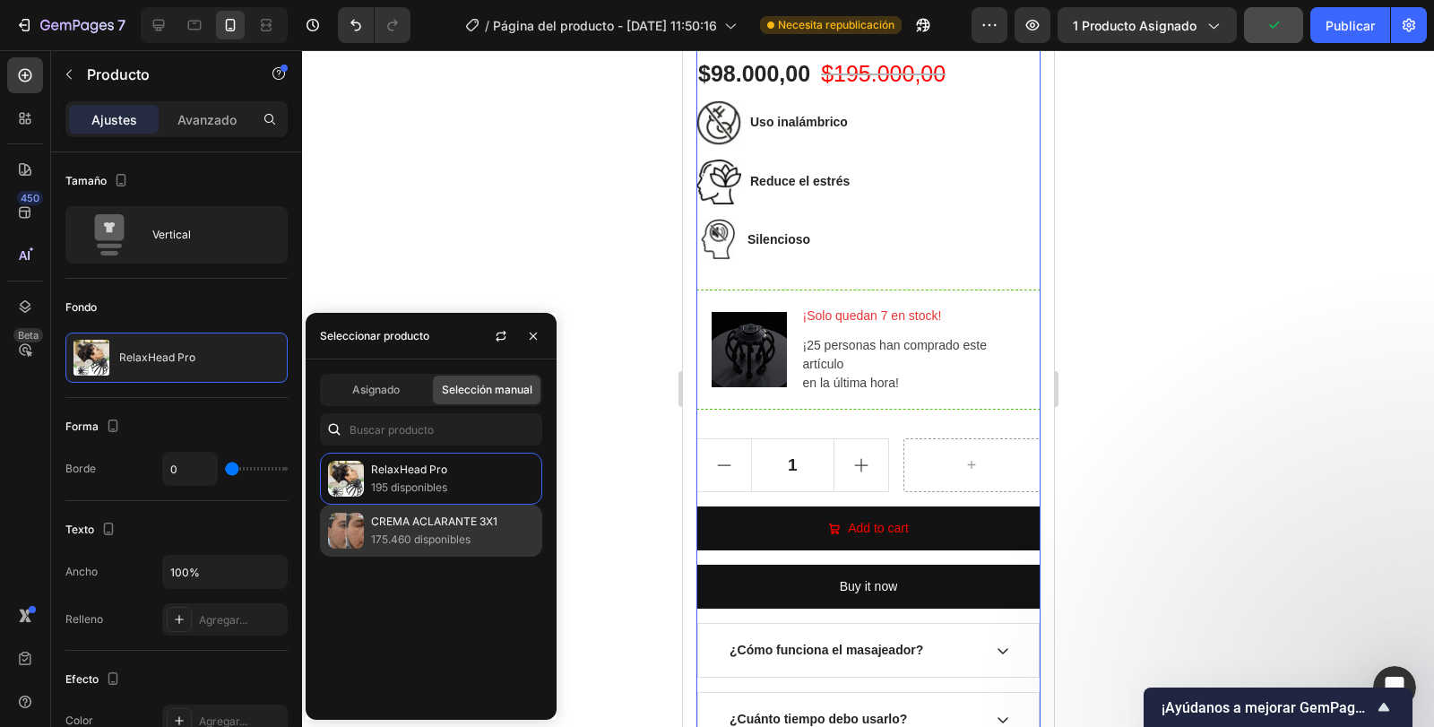
click at [364, 522] on div "CREMA ACLARANTE 3X1 175.460 disponibles" at bounding box center [431, 531] width 222 height 52
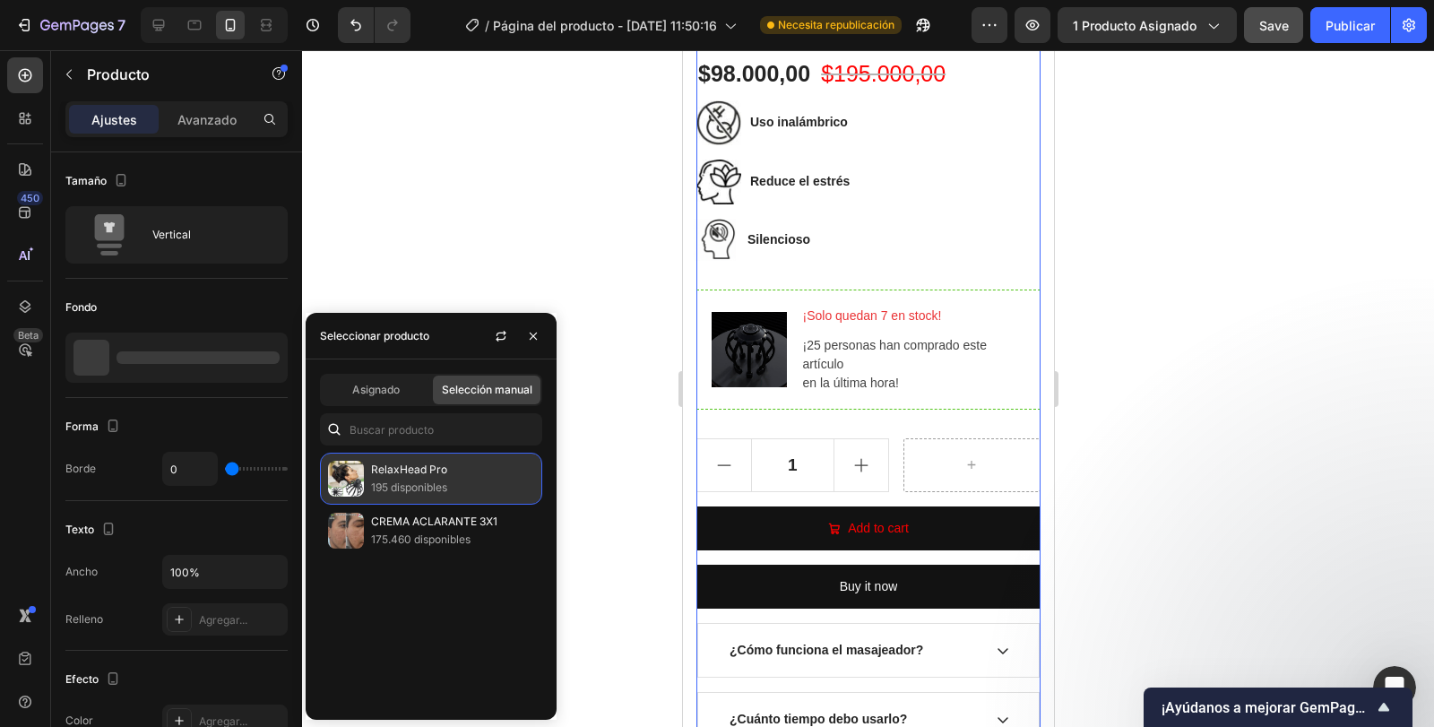
click at [410, 482] on font "195 disponibles" at bounding box center [409, 487] width 76 height 13
click at [419, 466] on font "RelaxHead Pro" at bounding box center [409, 469] width 76 height 13
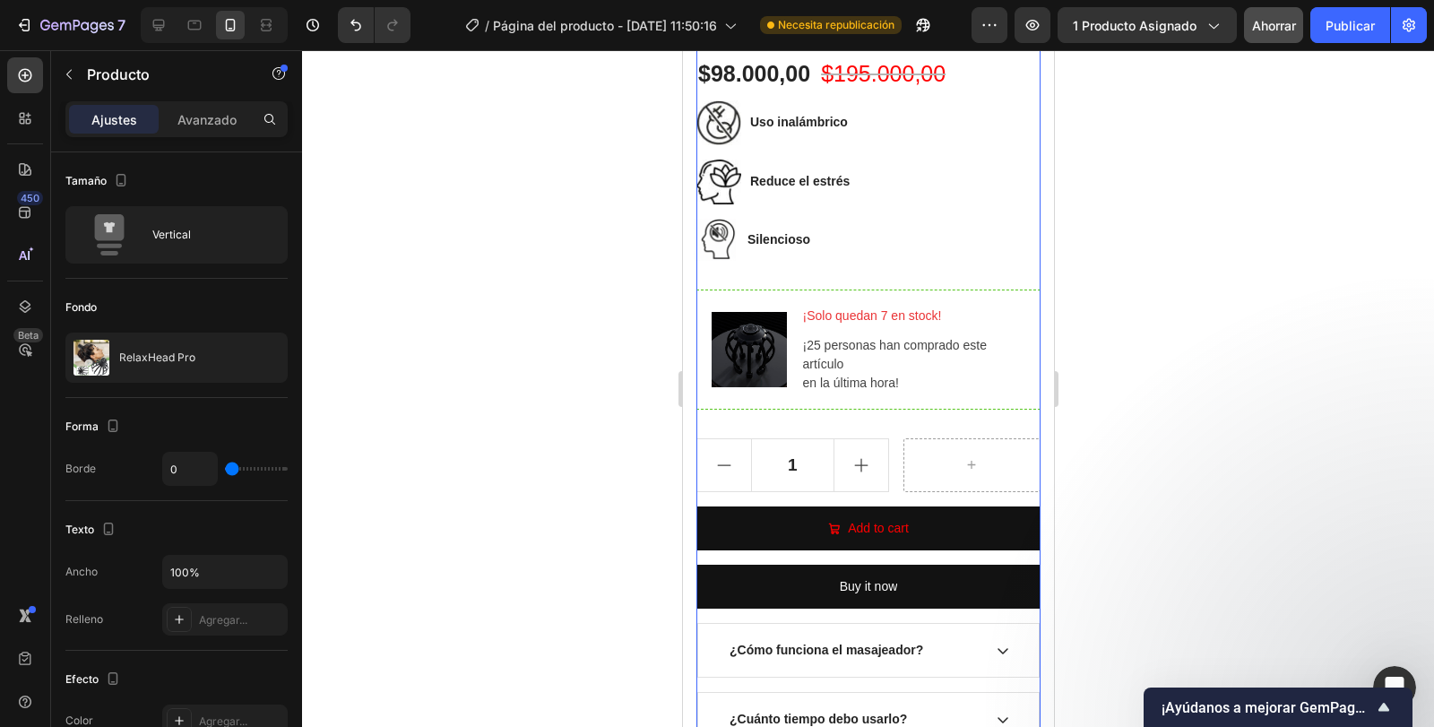
click at [459, 152] on div at bounding box center [868, 388] width 1132 height 677
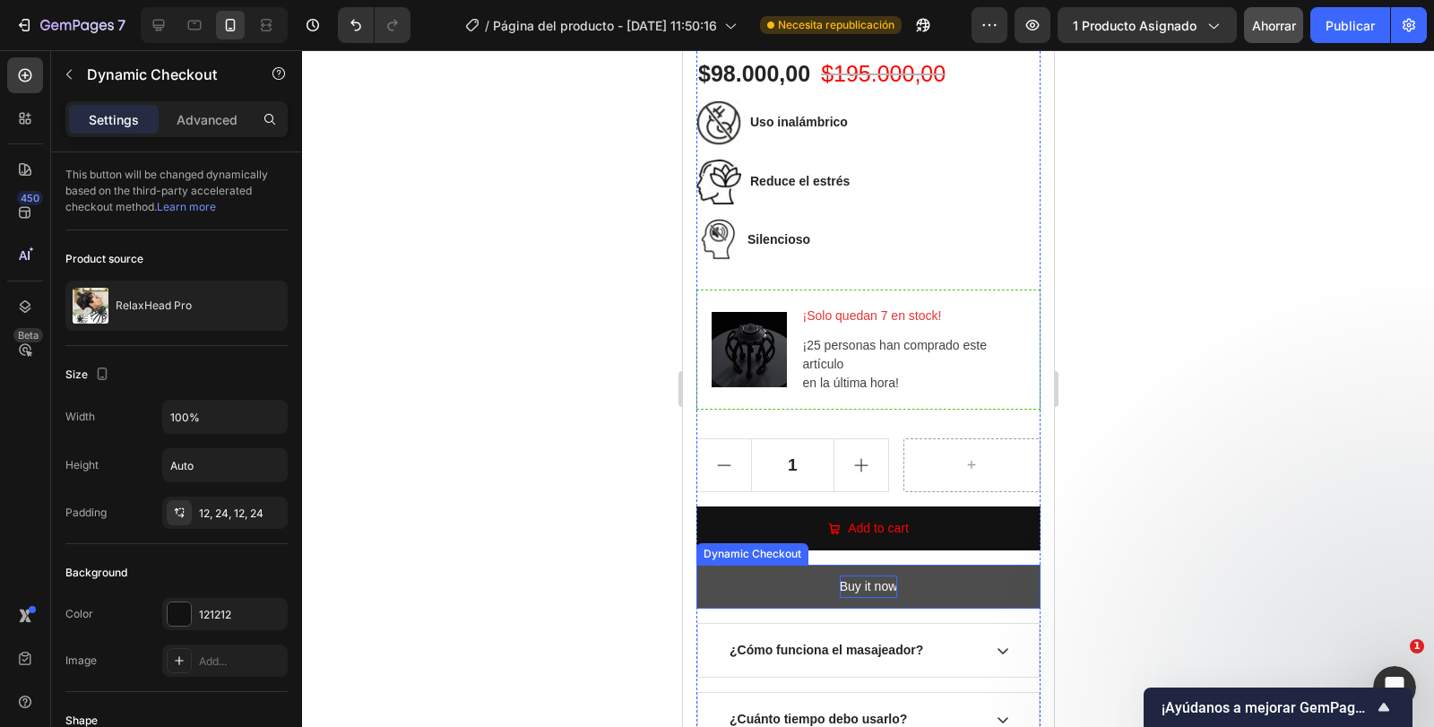
click at [860, 576] on div "Buy it now" at bounding box center [868, 587] width 58 height 22
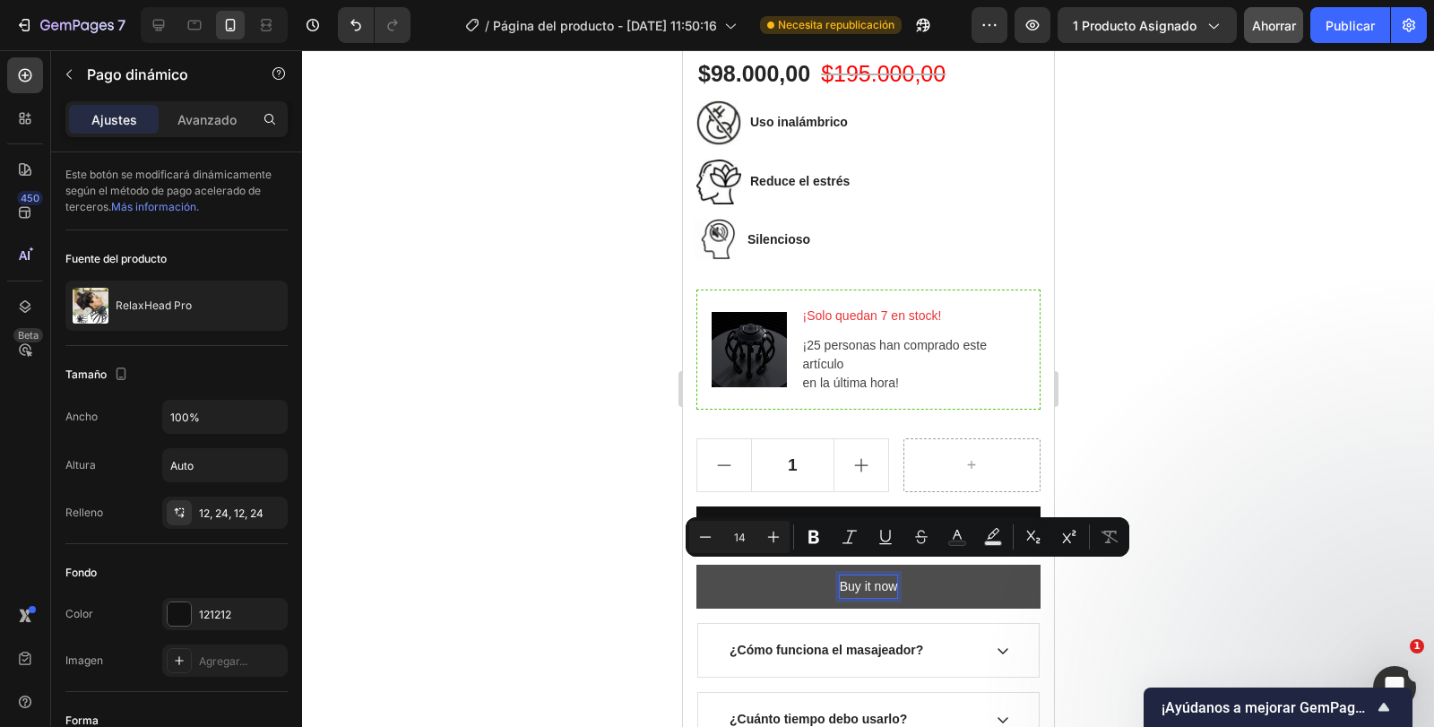
click at [860, 576] on p "Buy it now" at bounding box center [868, 587] width 58 height 22
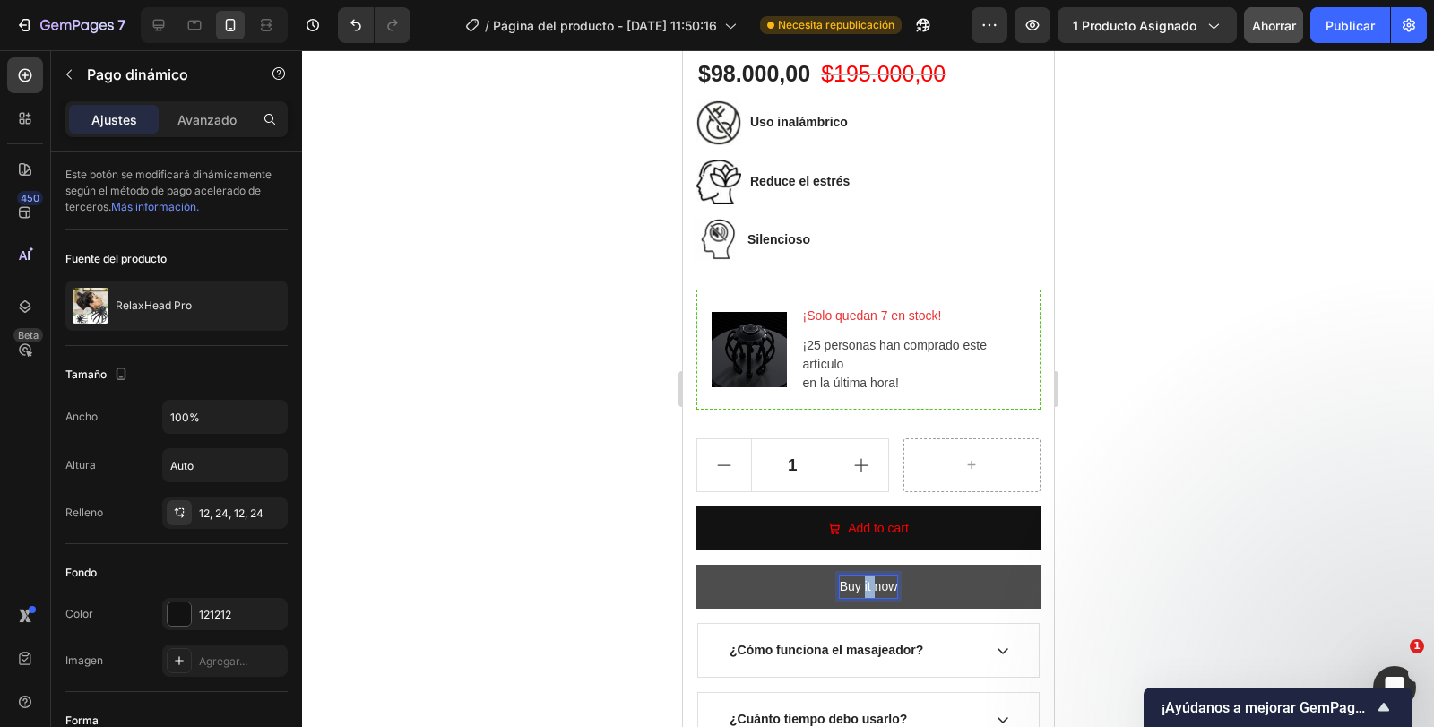
click at [860, 576] on p "Buy it now" at bounding box center [868, 587] width 58 height 22
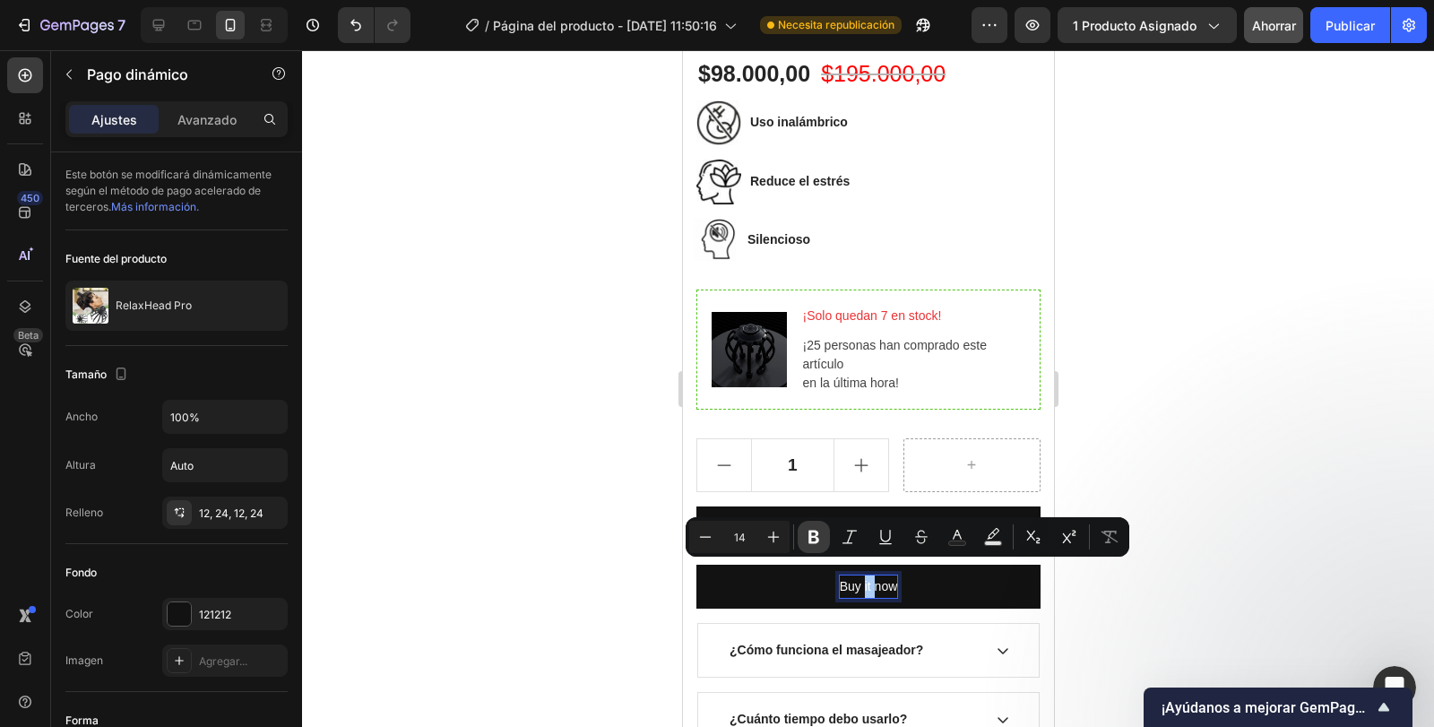
click at [807, 541] on icon "Editor contextual toolbar" at bounding box center [814, 537] width 18 height 18
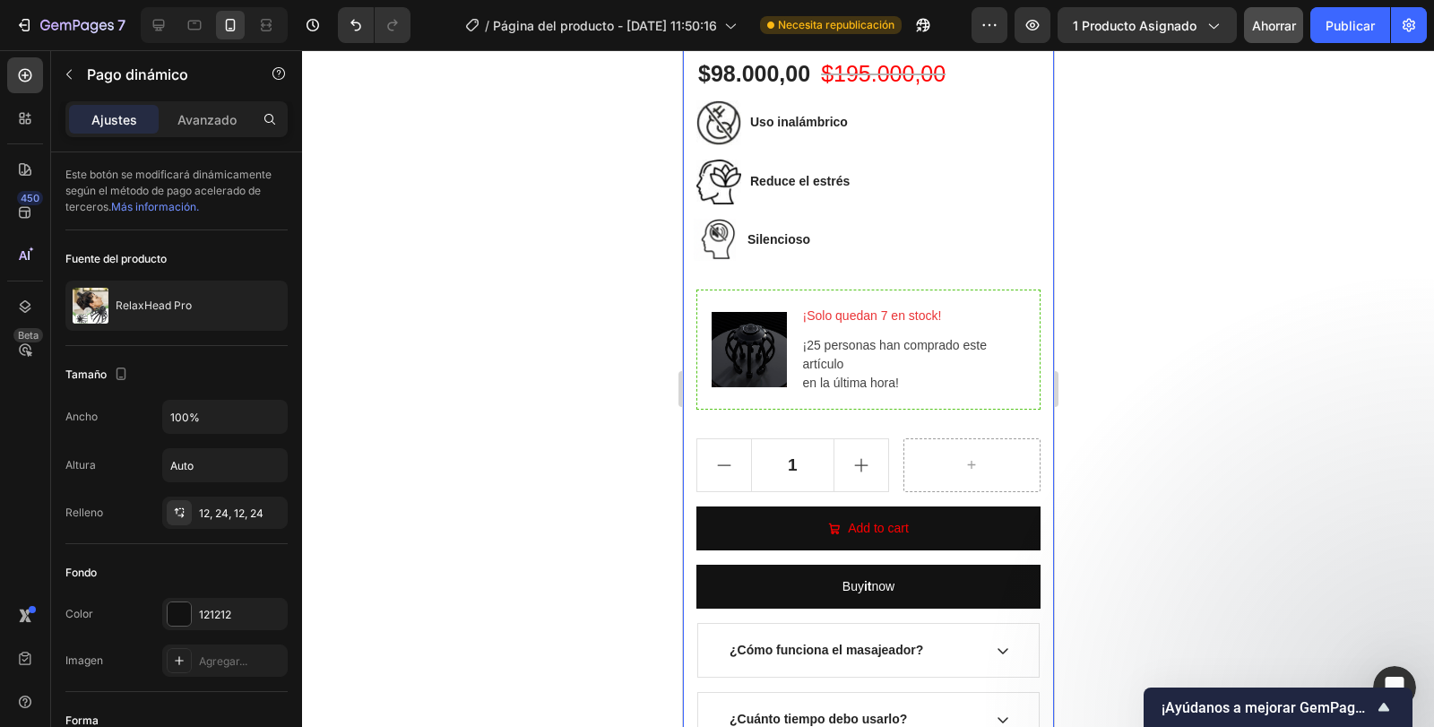
click at [1112, 369] on div at bounding box center [868, 388] width 1132 height 677
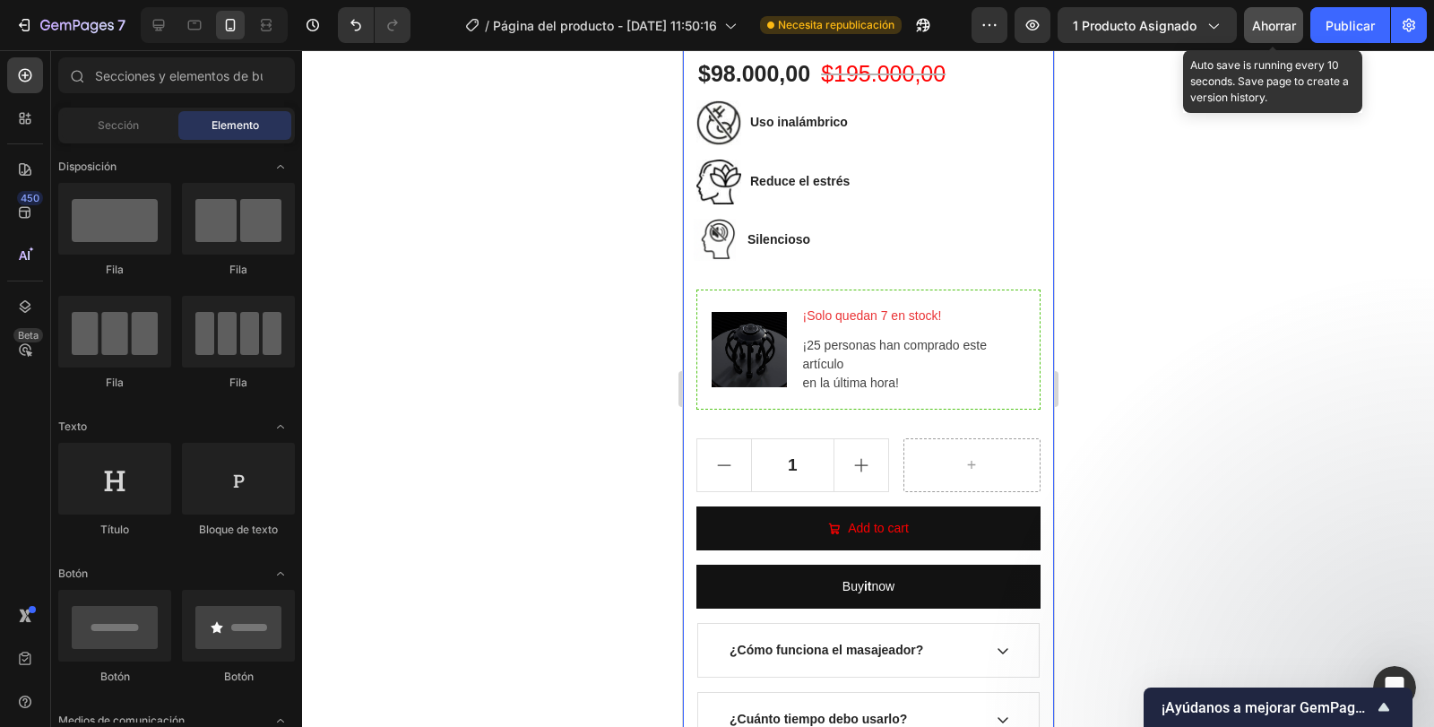
click at [1270, 30] on font "Ahorrar" at bounding box center [1274, 25] width 44 height 15
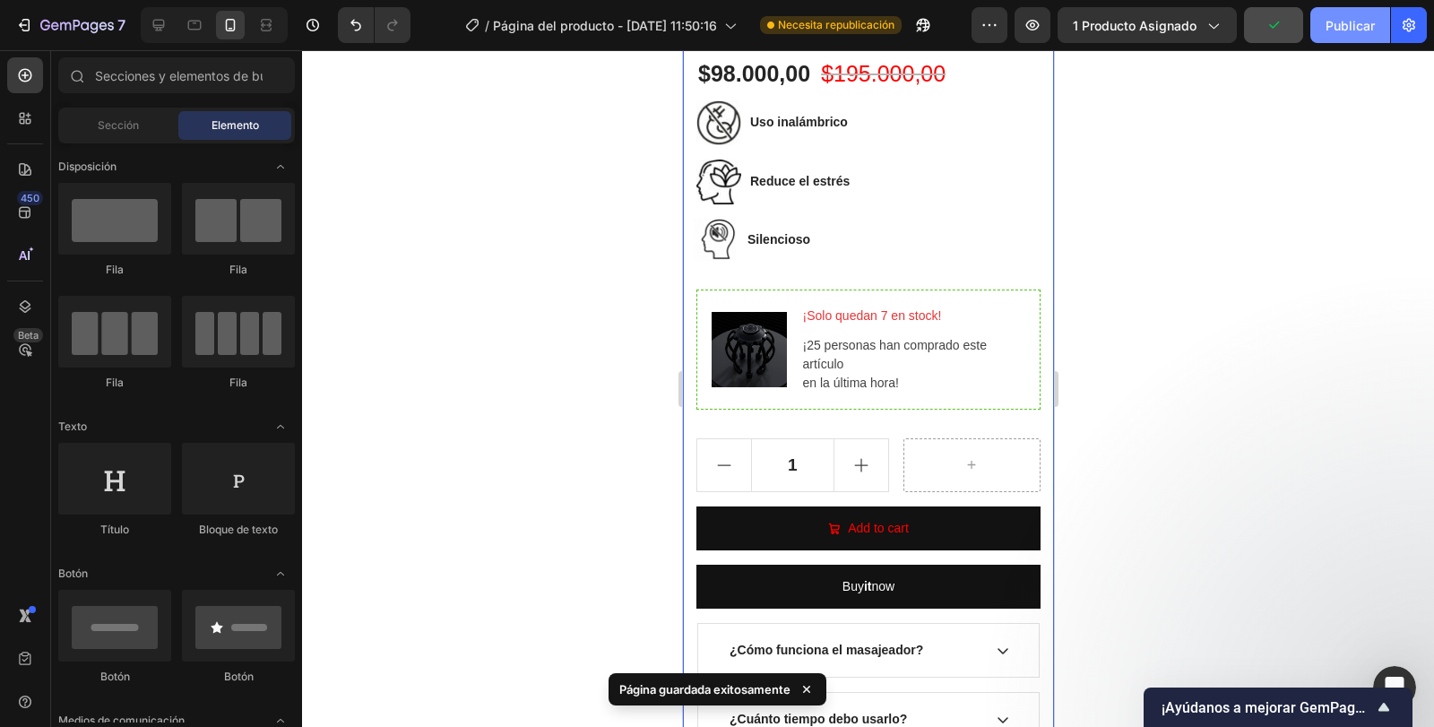
click at [1360, 18] on font "Publicar" at bounding box center [1350, 25] width 49 height 15
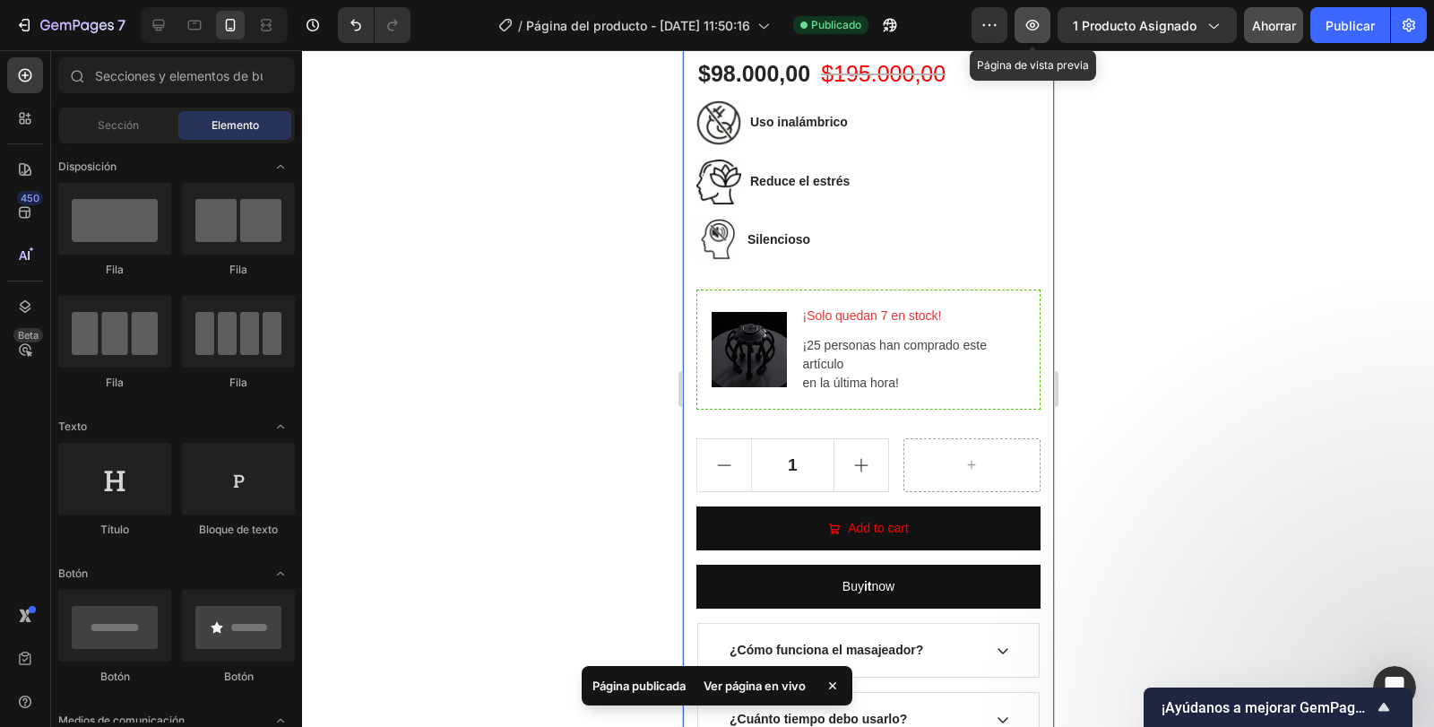
click at [1032, 22] on icon "button" at bounding box center [1033, 25] width 18 height 18
